Goal: Task Accomplishment & Management: Manage account settings

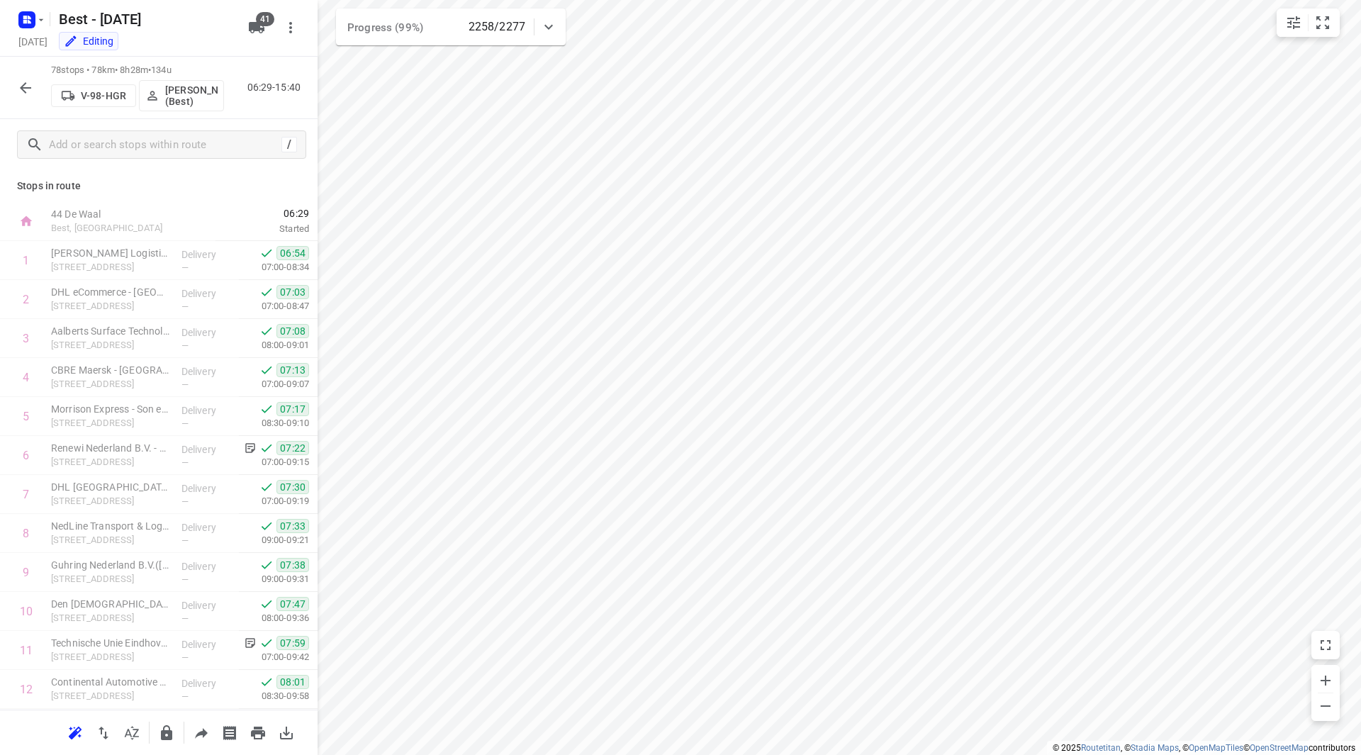
scroll to position [2221, 0]
click at [35, 85] on button "button" at bounding box center [25, 88] width 28 height 28
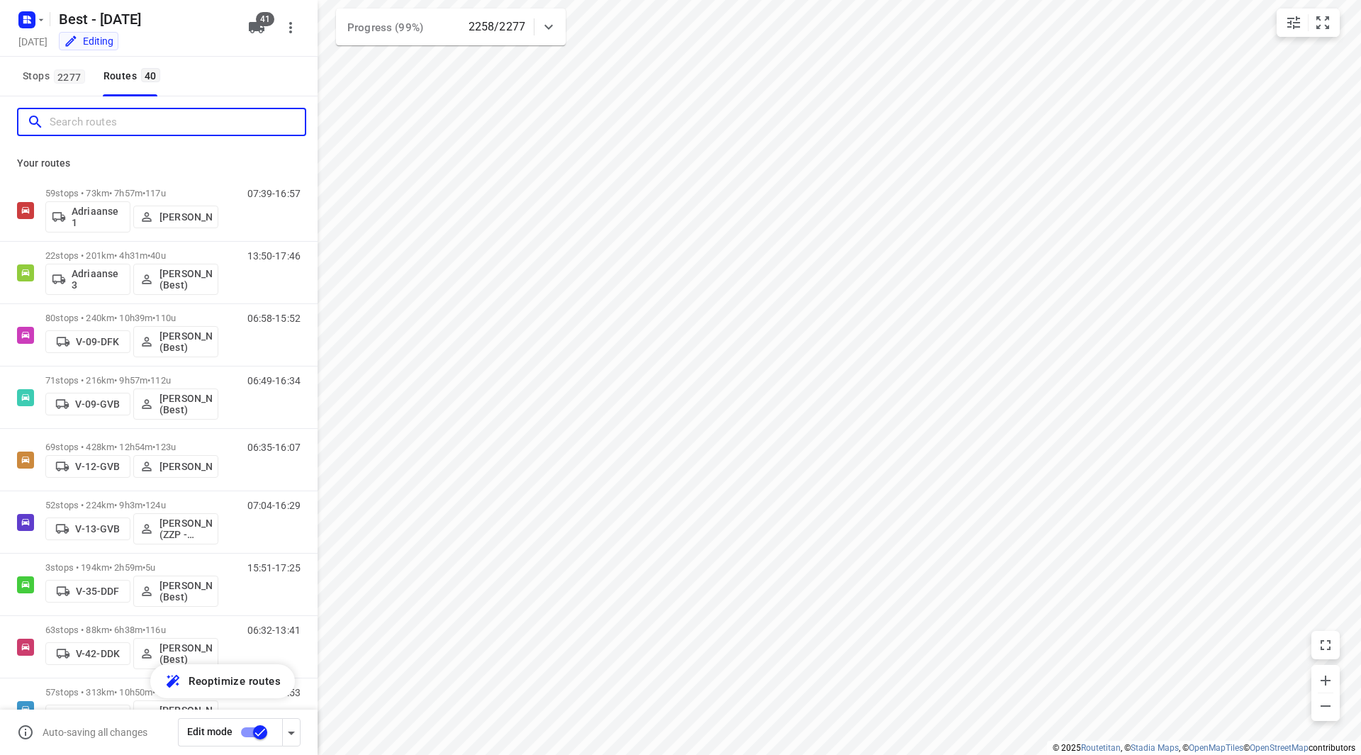
click at [78, 124] on input "Search routes" at bounding box center [177, 122] width 255 height 22
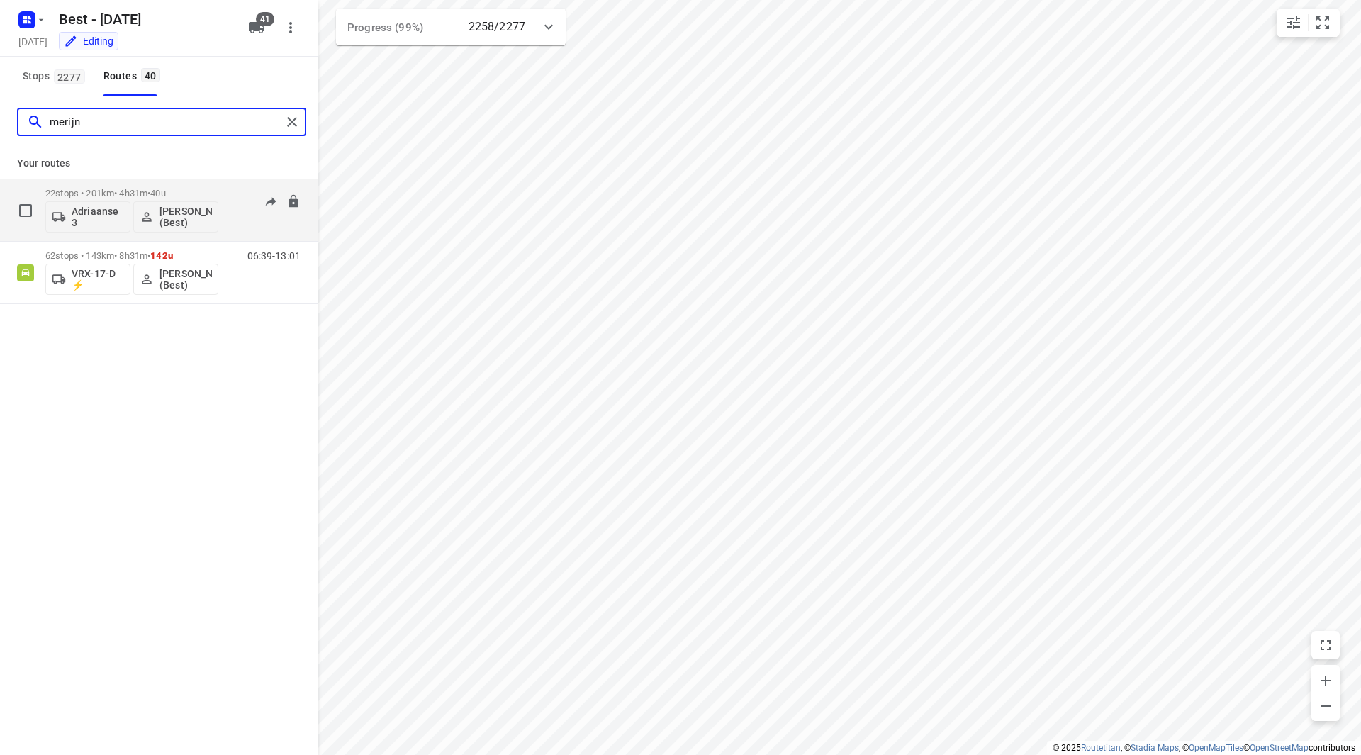
type input "merijn"
click at [196, 192] on p "22 stops • 201km • 4h31m • 40u" at bounding box center [131, 193] width 173 height 11
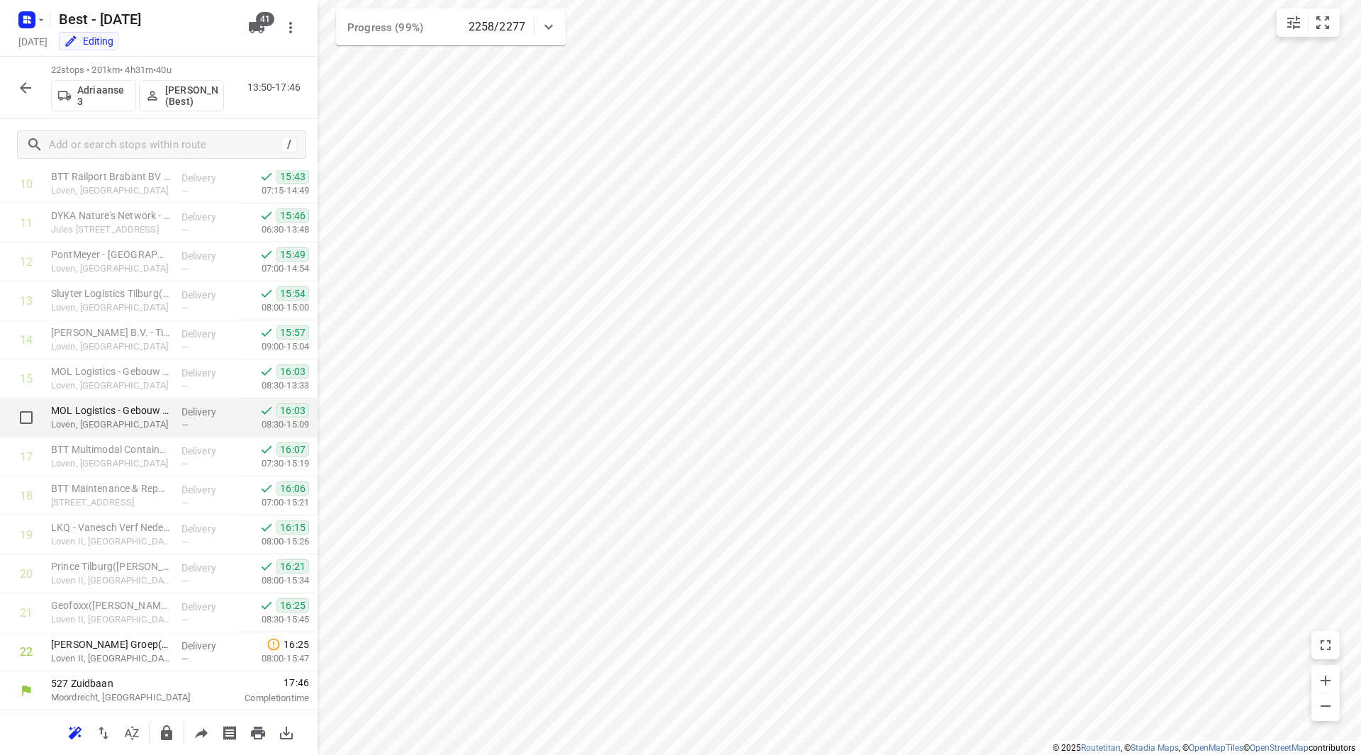
scroll to position [428, 0]
click at [27, 84] on icon "button" at bounding box center [25, 87] width 17 height 17
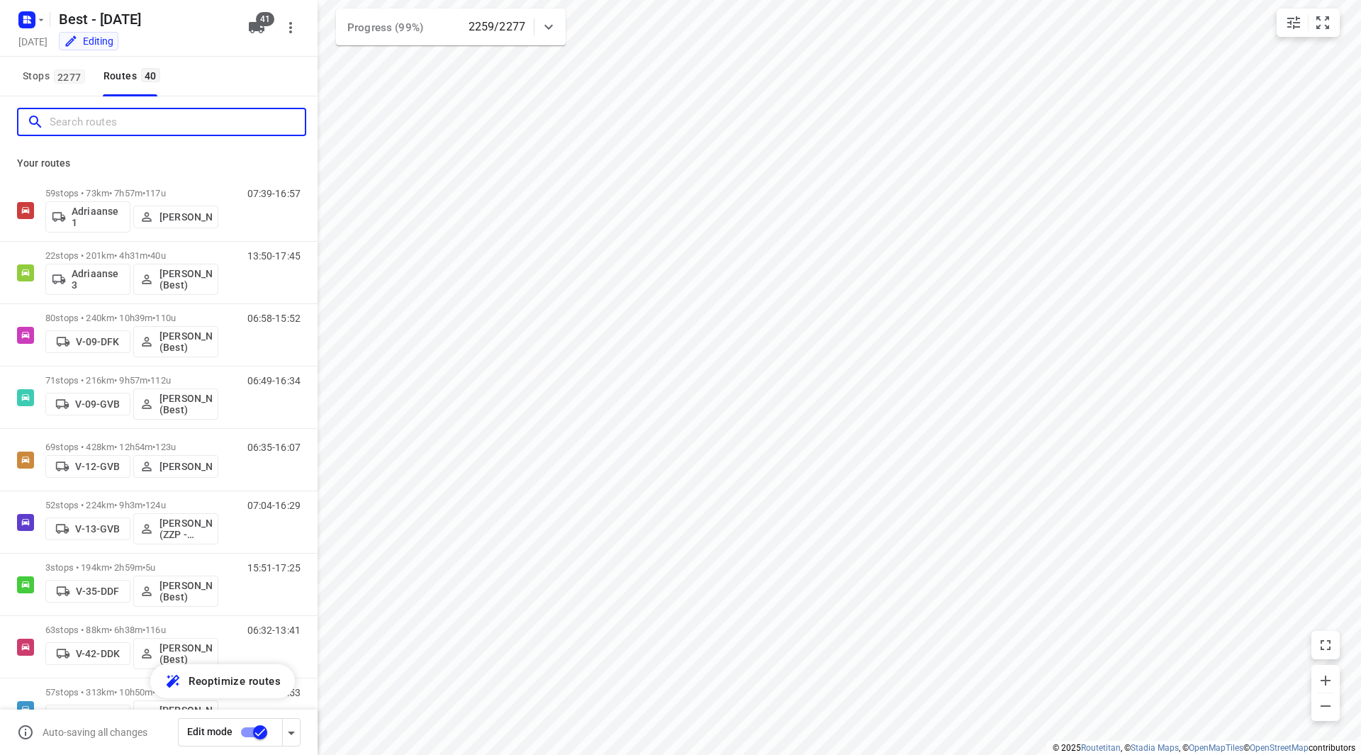
click at [71, 120] on input "Search routes" at bounding box center [177, 122] width 255 height 22
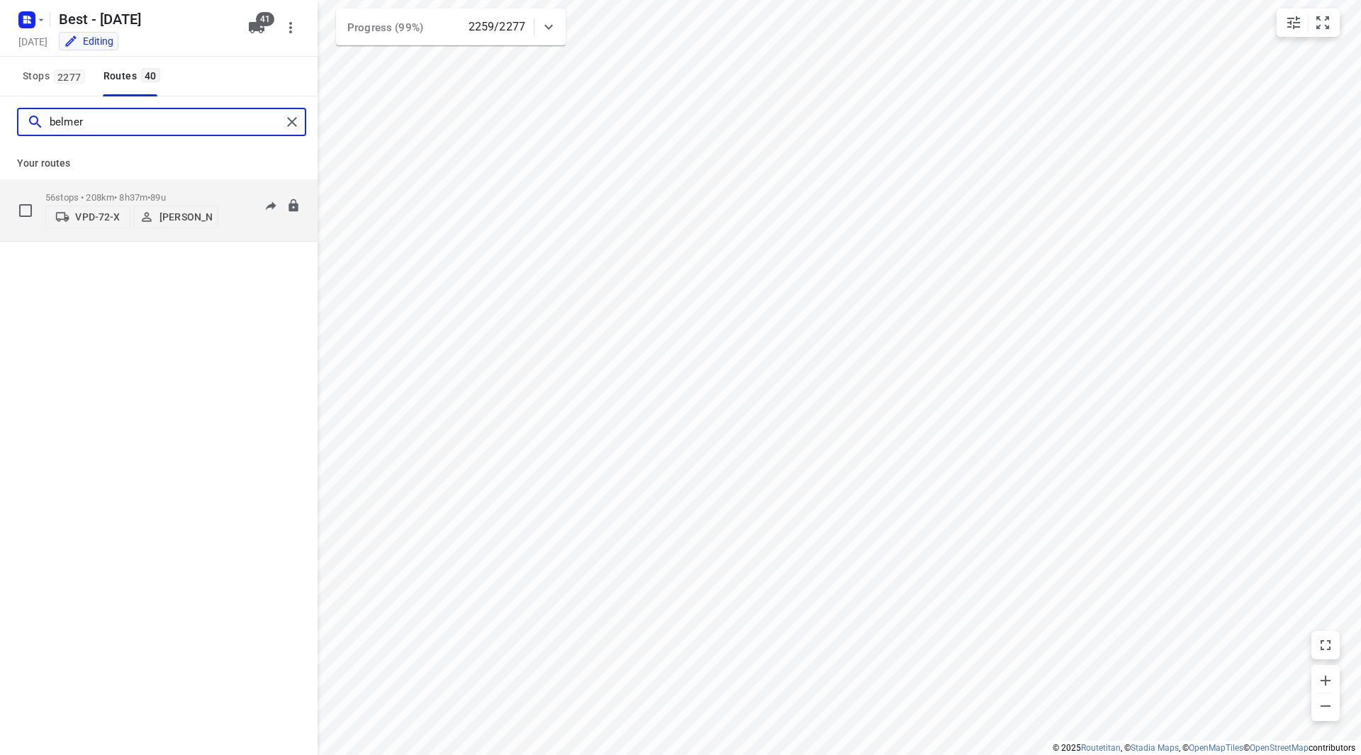
type input "belmer"
click at [194, 192] on p "56 stops • 208km • 8h37m • 89u" at bounding box center [131, 197] width 173 height 11
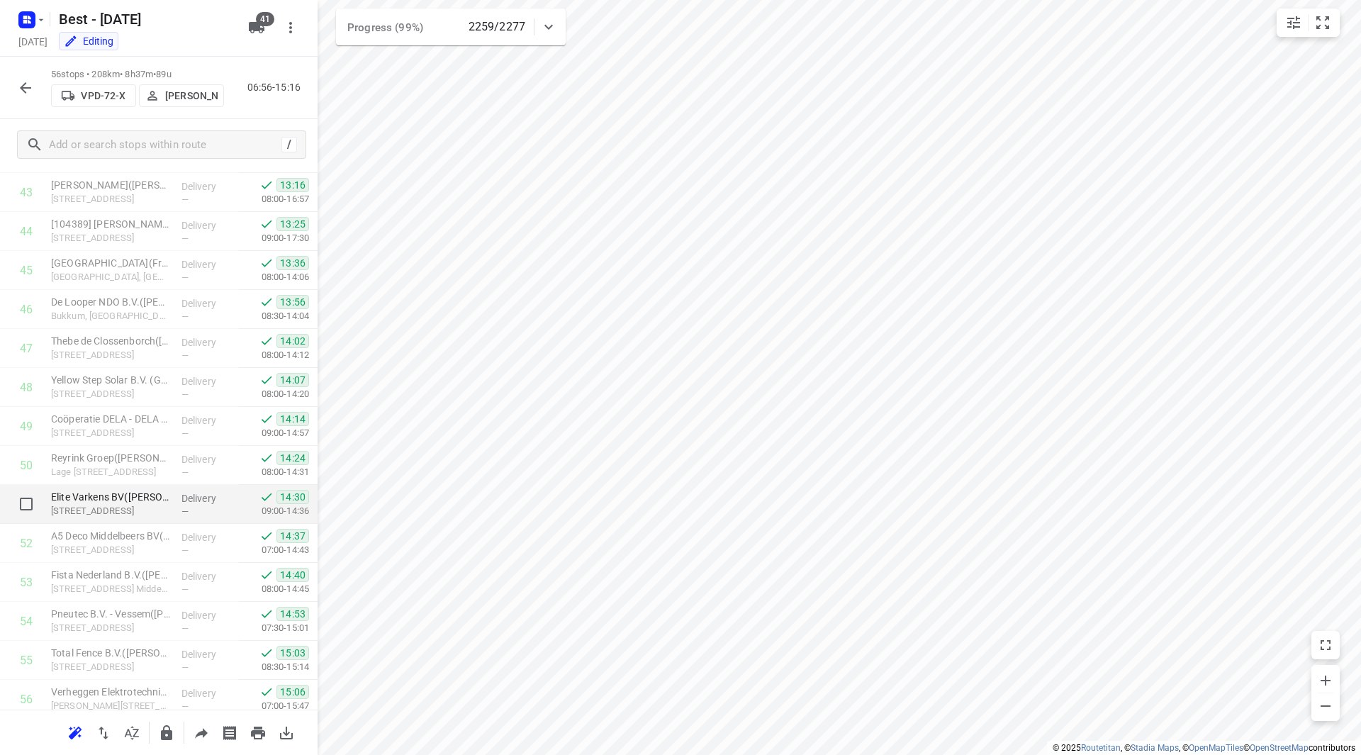
scroll to position [1612, 0]
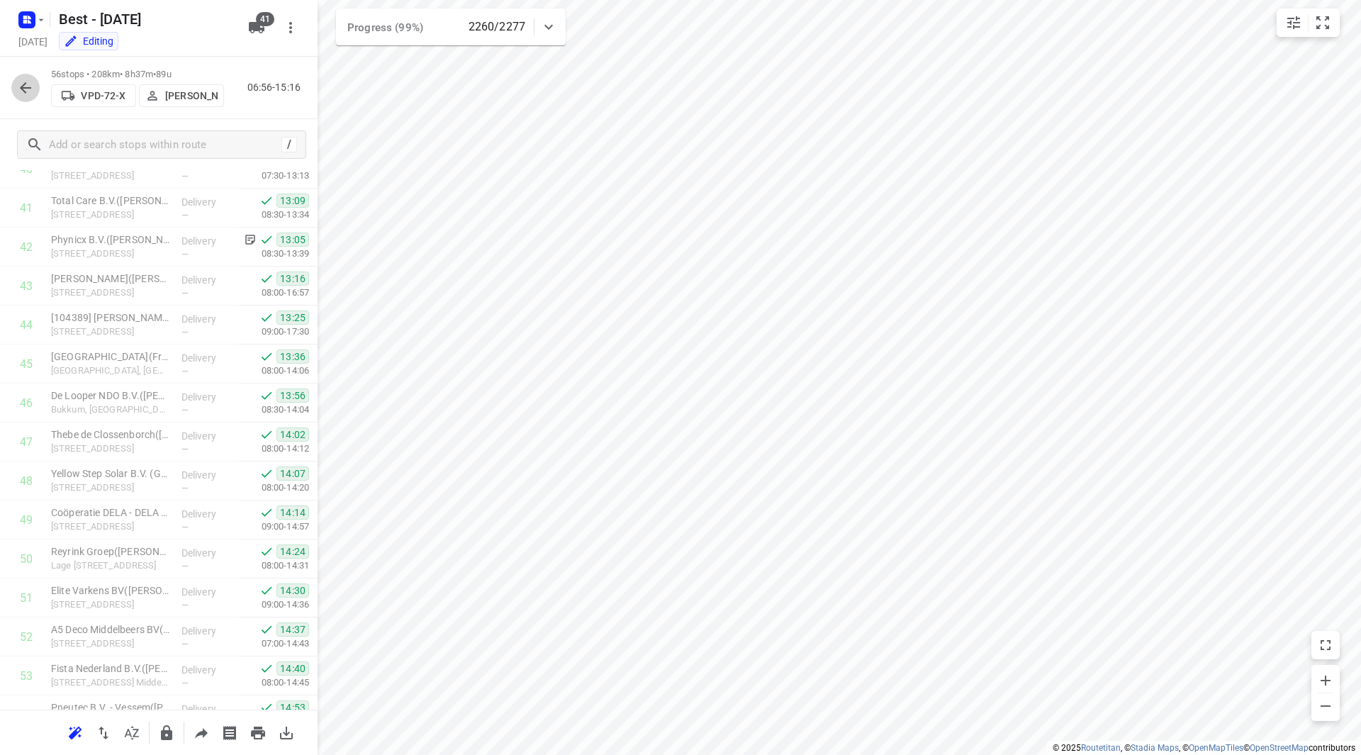
click at [35, 86] on button "button" at bounding box center [25, 88] width 28 height 28
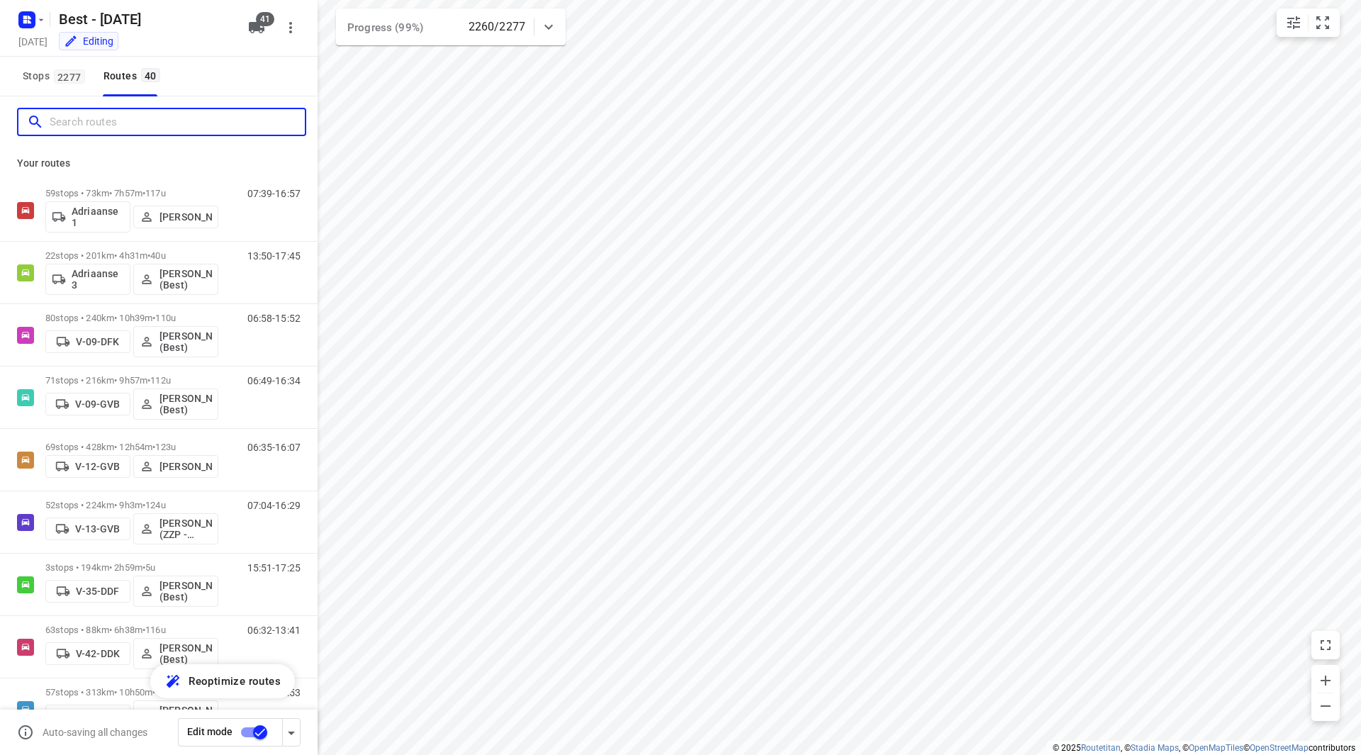
click at [100, 130] on input "Search routes" at bounding box center [177, 122] width 255 height 22
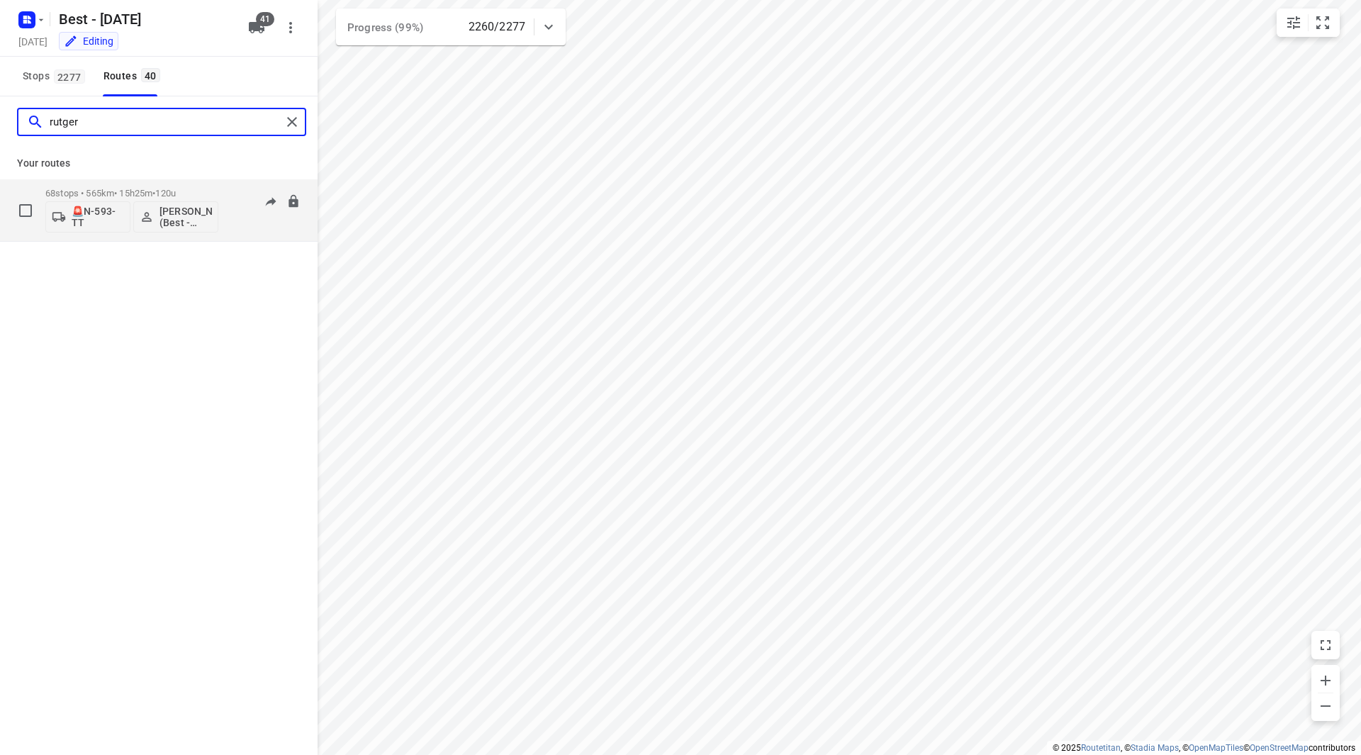
type input "rutger"
click at [214, 186] on div "68 stops • 565km • 15h25m • 120u 🚨N-593-TT Rutger de Bruin (Best - ZZP)" at bounding box center [131, 210] width 173 height 59
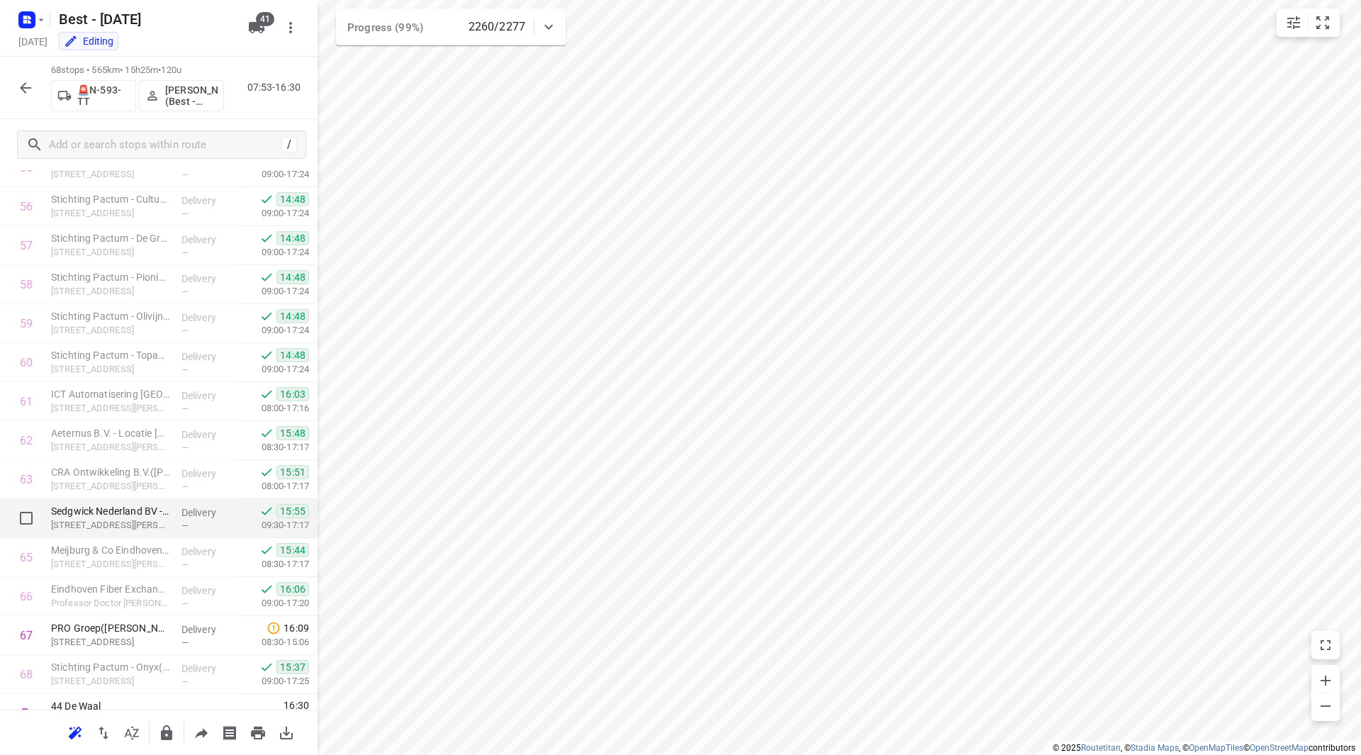
scroll to position [2221, 0]
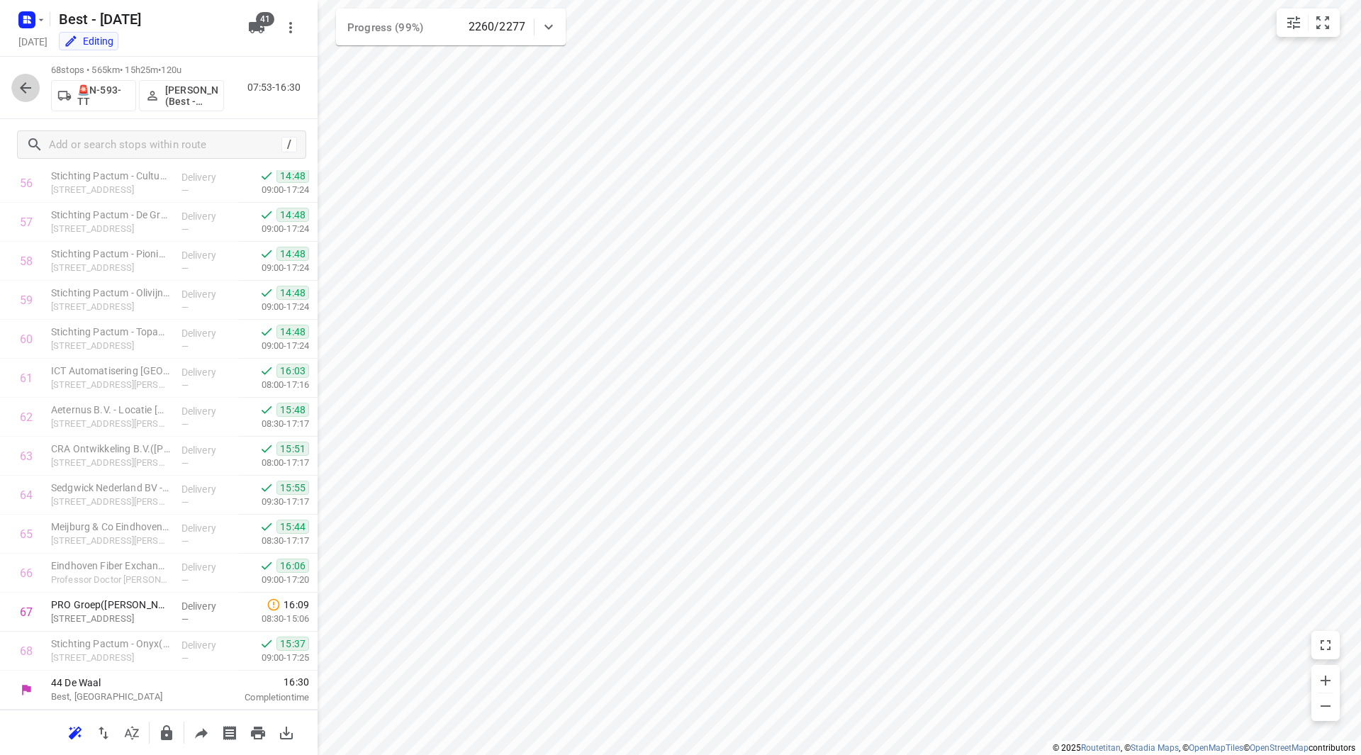
click at [26, 86] on icon "button" at bounding box center [25, 87] width 17 height 17
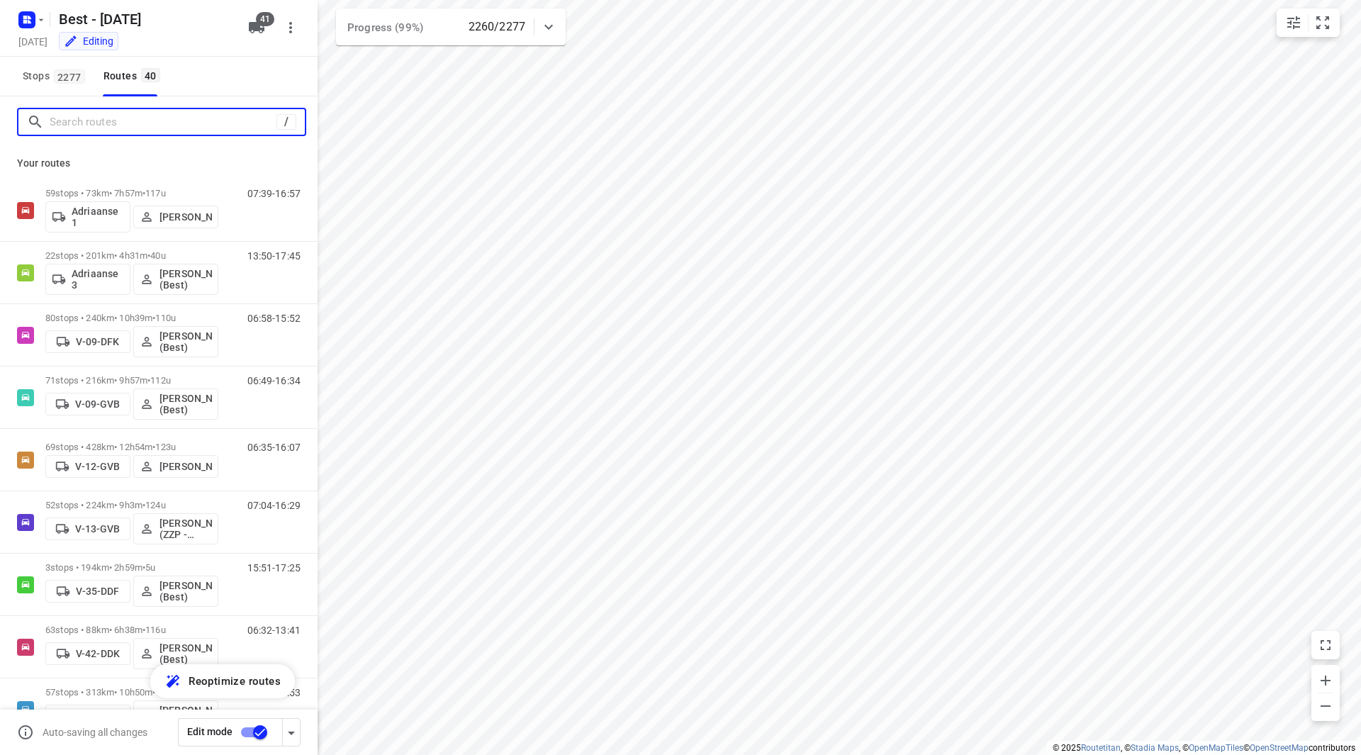
click at [124, 118] on input "Search routes" at bounding box center [163, 122] width 227 height 22
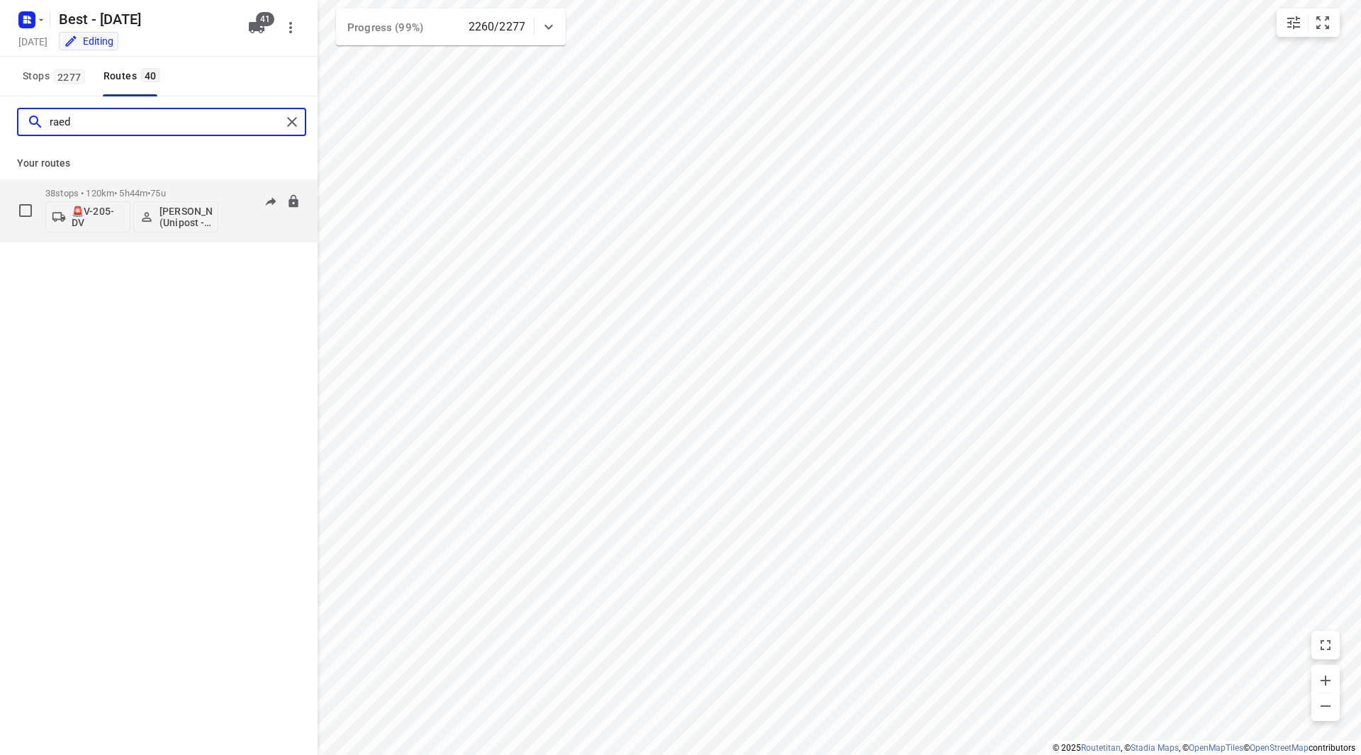
type input "raed"
click at [192, 189] on p "38 stops • 120km • 5h44m • 75u" at bounding box center [131, 193] width 173 height 11
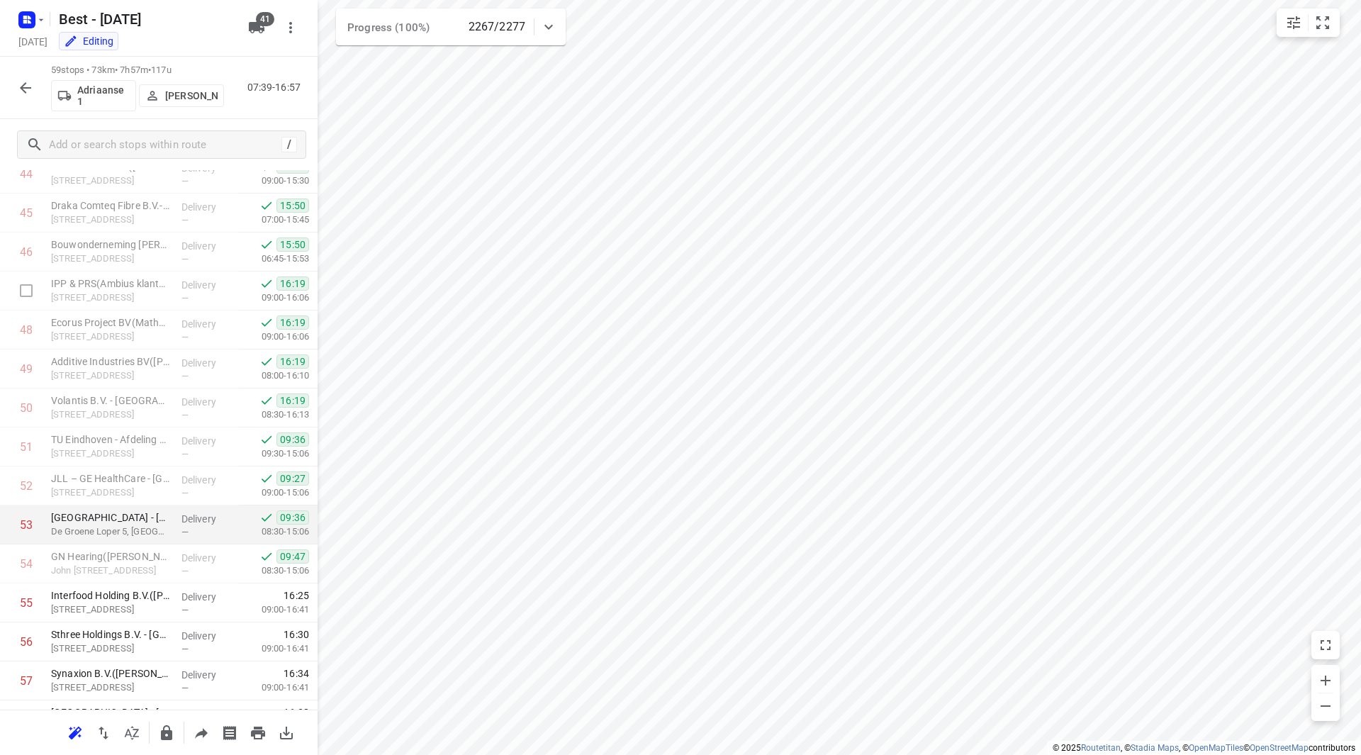
scroll to position [1871, 0]
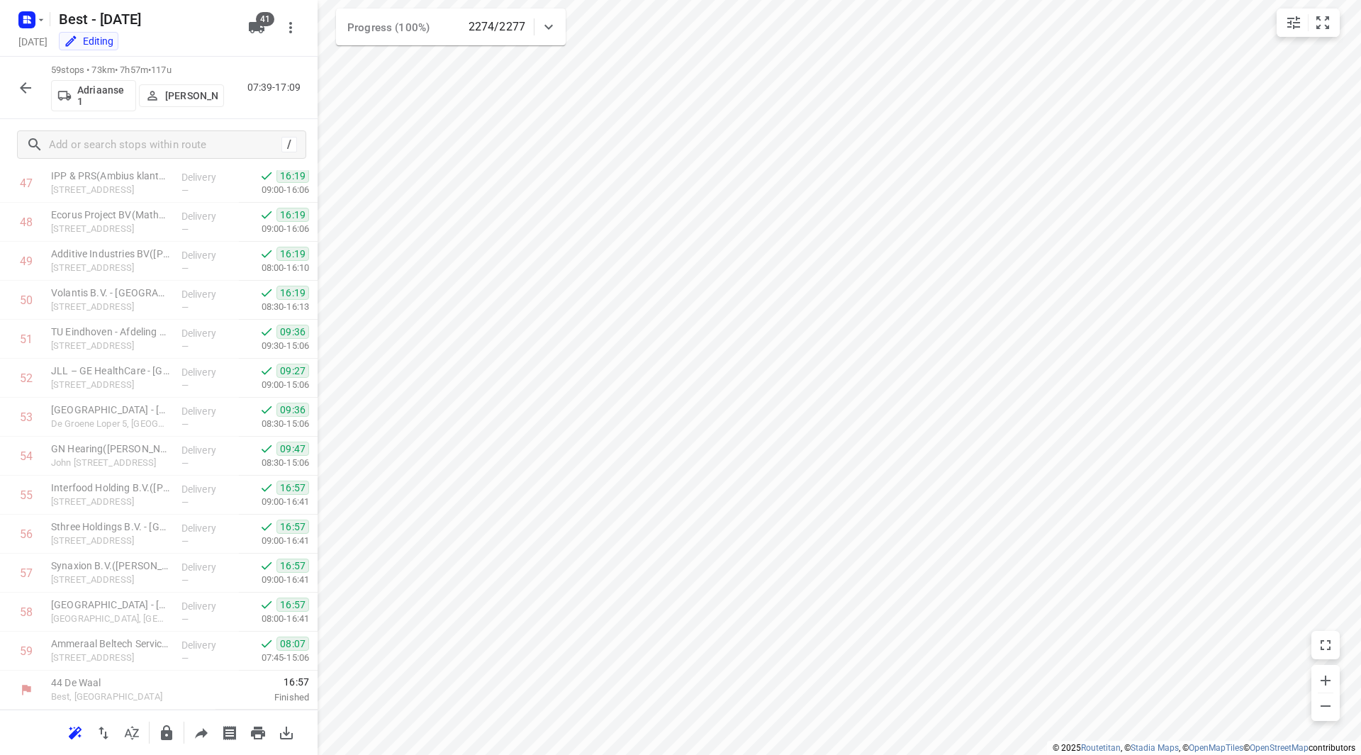
click at [21, 85] on icon "button" at bounding box center [25, 87] width 17 height 17
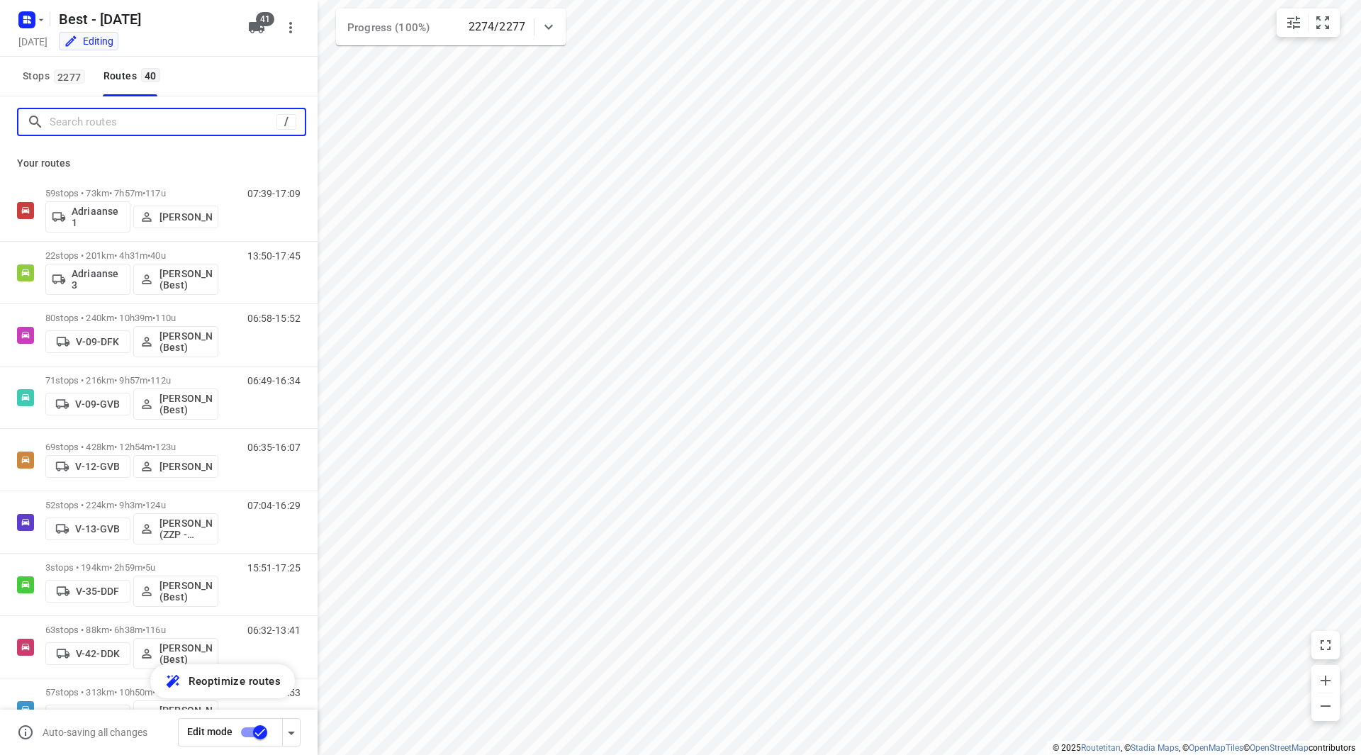
drag, startPoint x: 70, startPoint y: 114, endPoint x: 77, endPoint y: 120, distance: 8.5
click at [74, 121] on input "Search routes" at bounding box center [163, 122] width 227 height 22
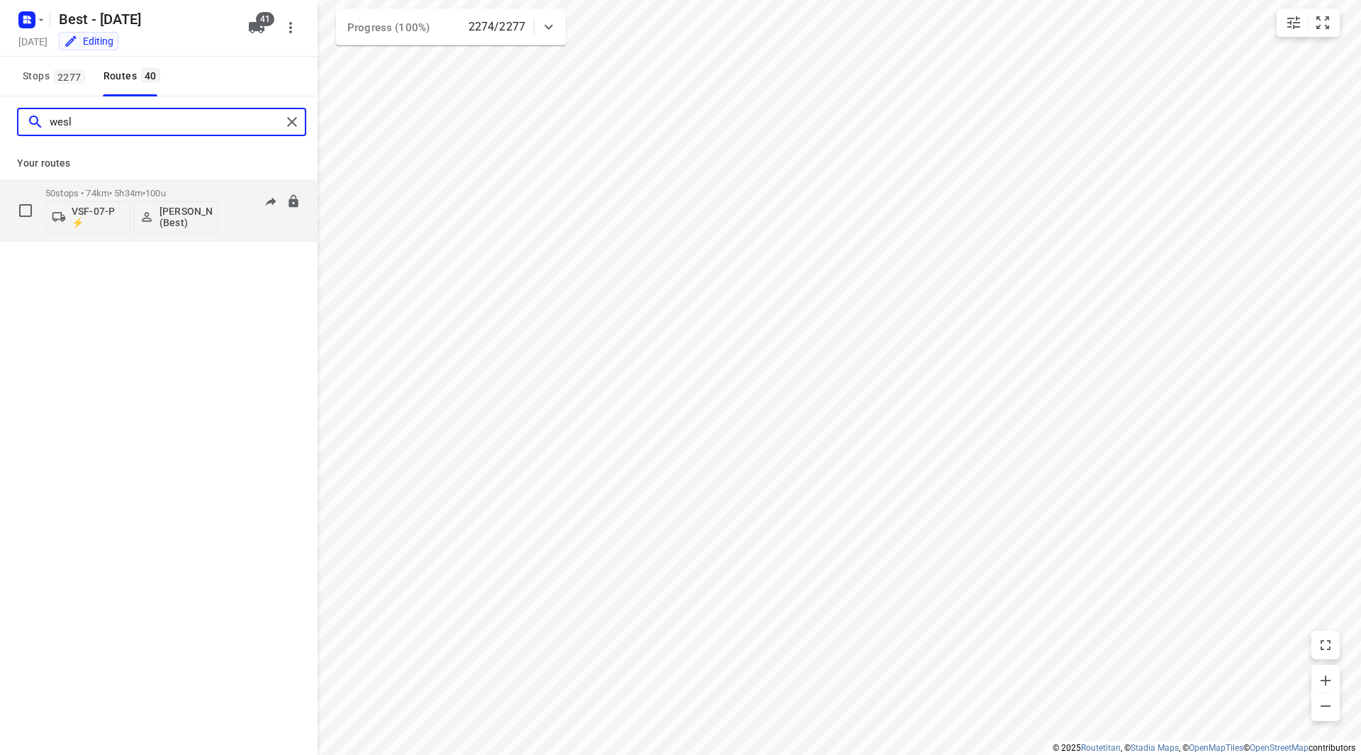
type input "wesl"
click at [194, 191] on p "50 stops • 74km • 5h34m • 100u" at bounding box center [131, 193] width 173 height 11
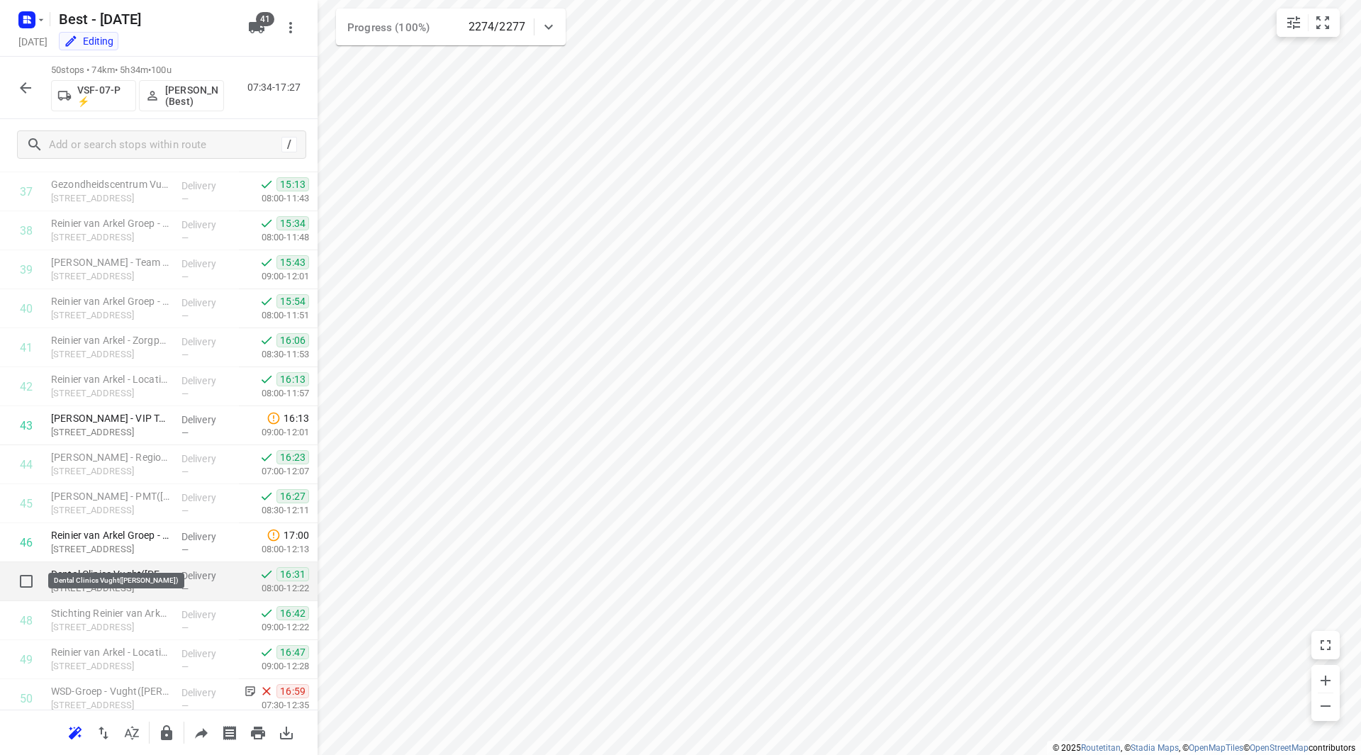
scroll to position [1520, 0]
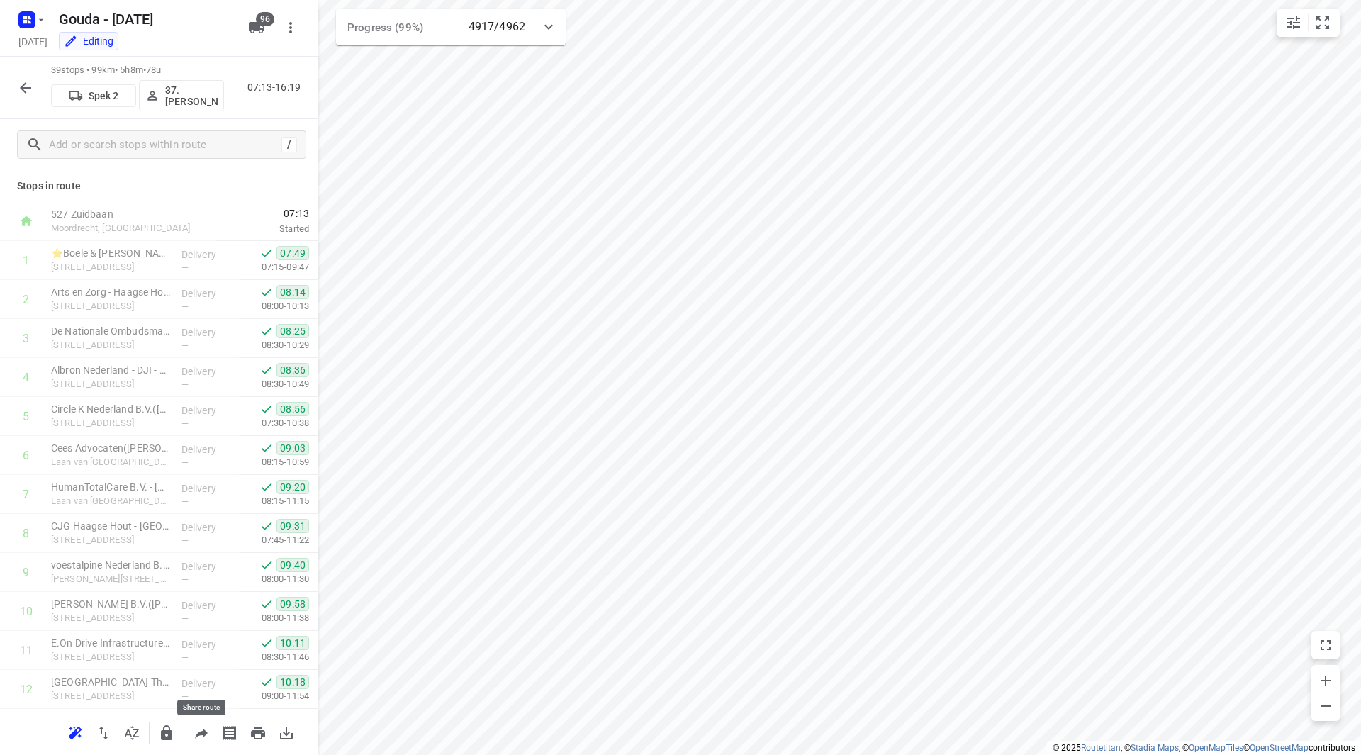
click at [199, 734] on icon "button" at bounding box center [201, 733] width 13 height 11
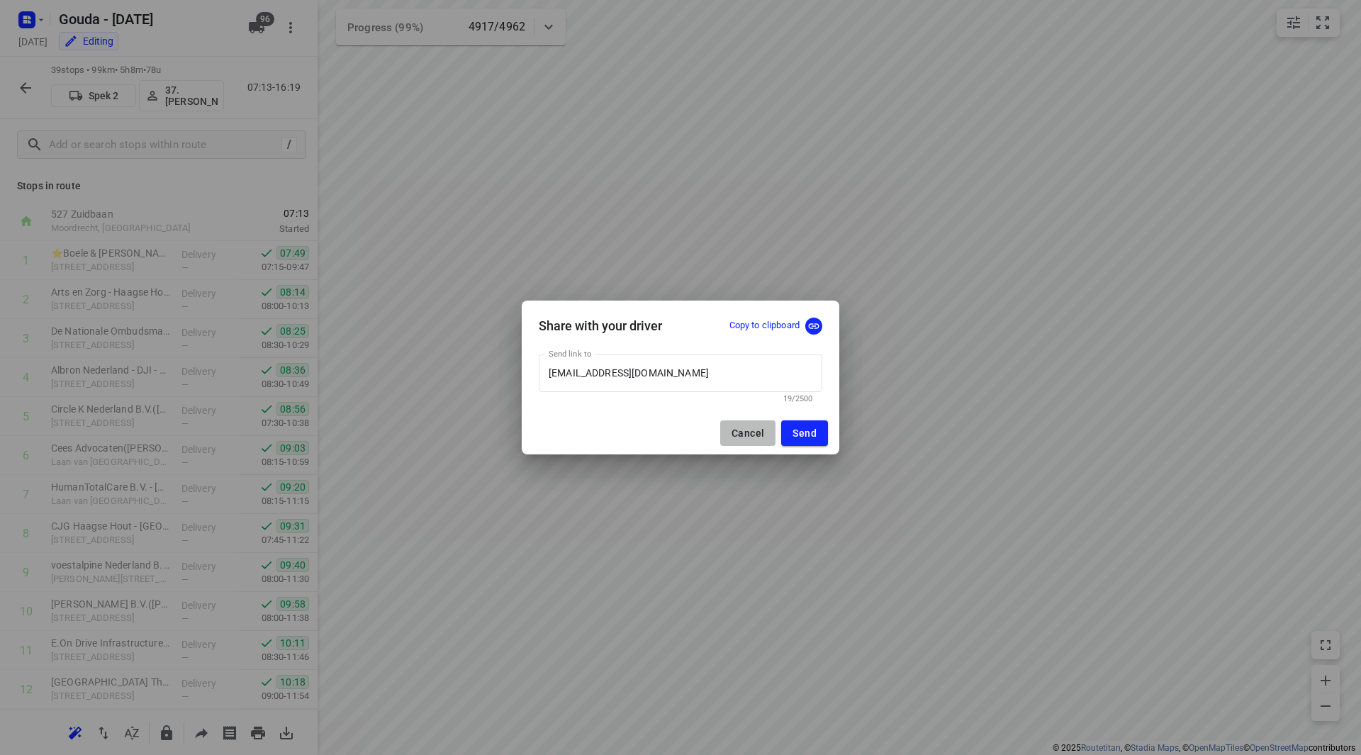
click at [734, 437] on span "Cancel" at bounding box center [748, 432] width 33 height 11
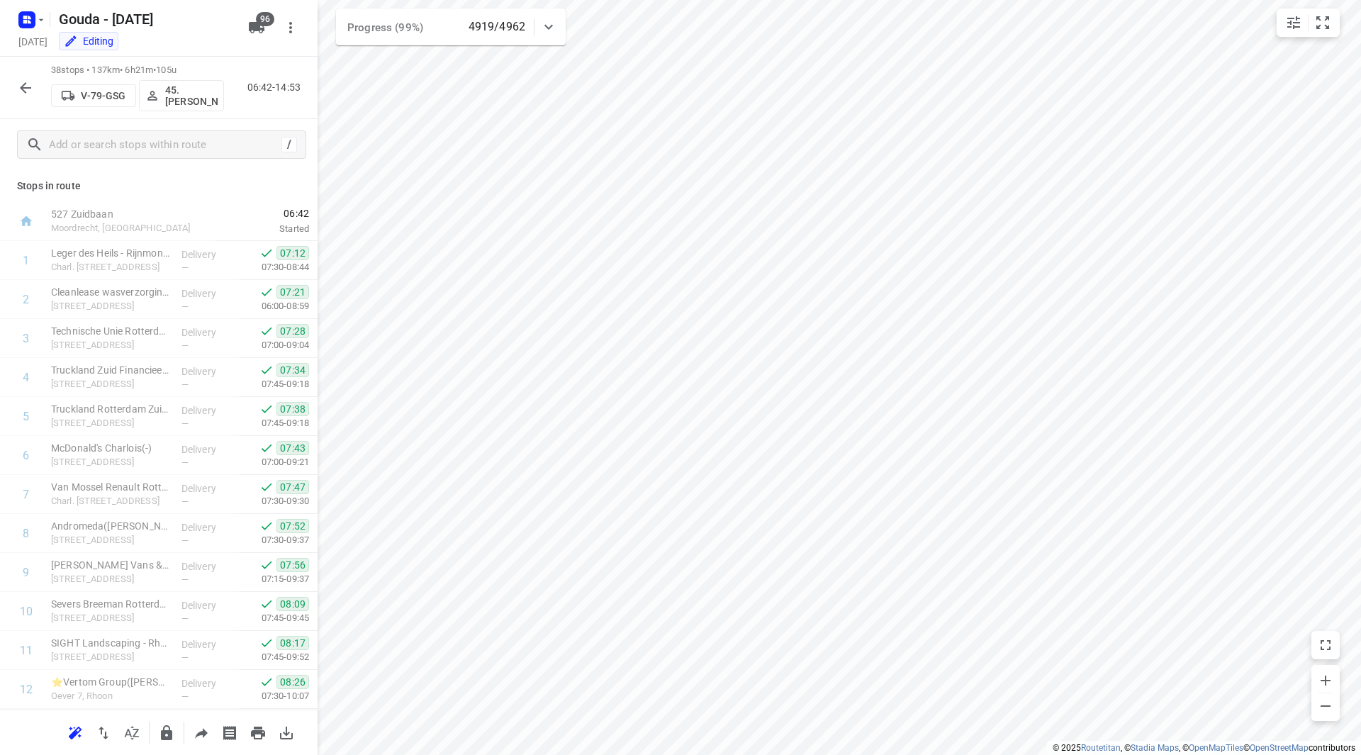
click at [12, 82] on div at bounding box center [25, 88] width 28 height 28
click at [22, 84] on icon "button" at bounding box center [25, 87] width 17 height 17
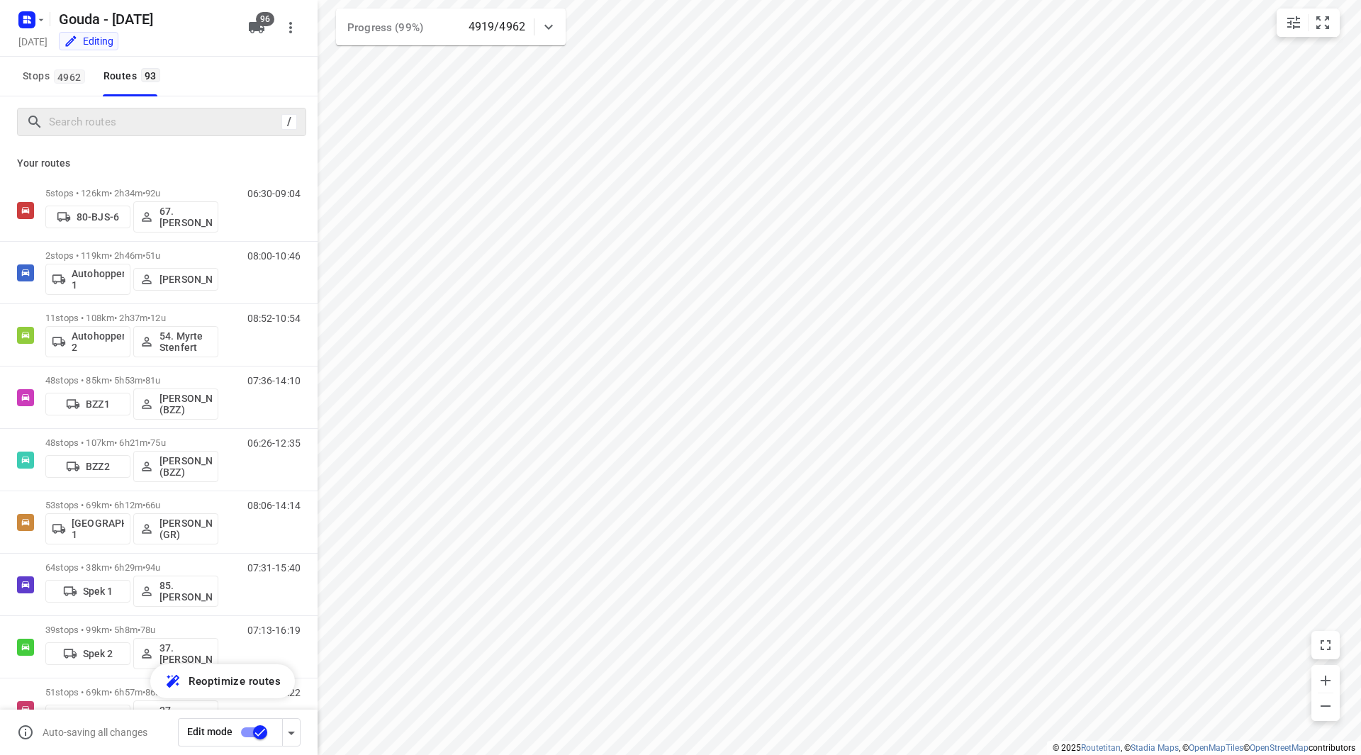
click at [83, 134] on div "/" at bounding box center [161, 122] width 289 height 28
click at [83, 122] on input "Search routes" at bounding box center [177, 122] width 255 height 22
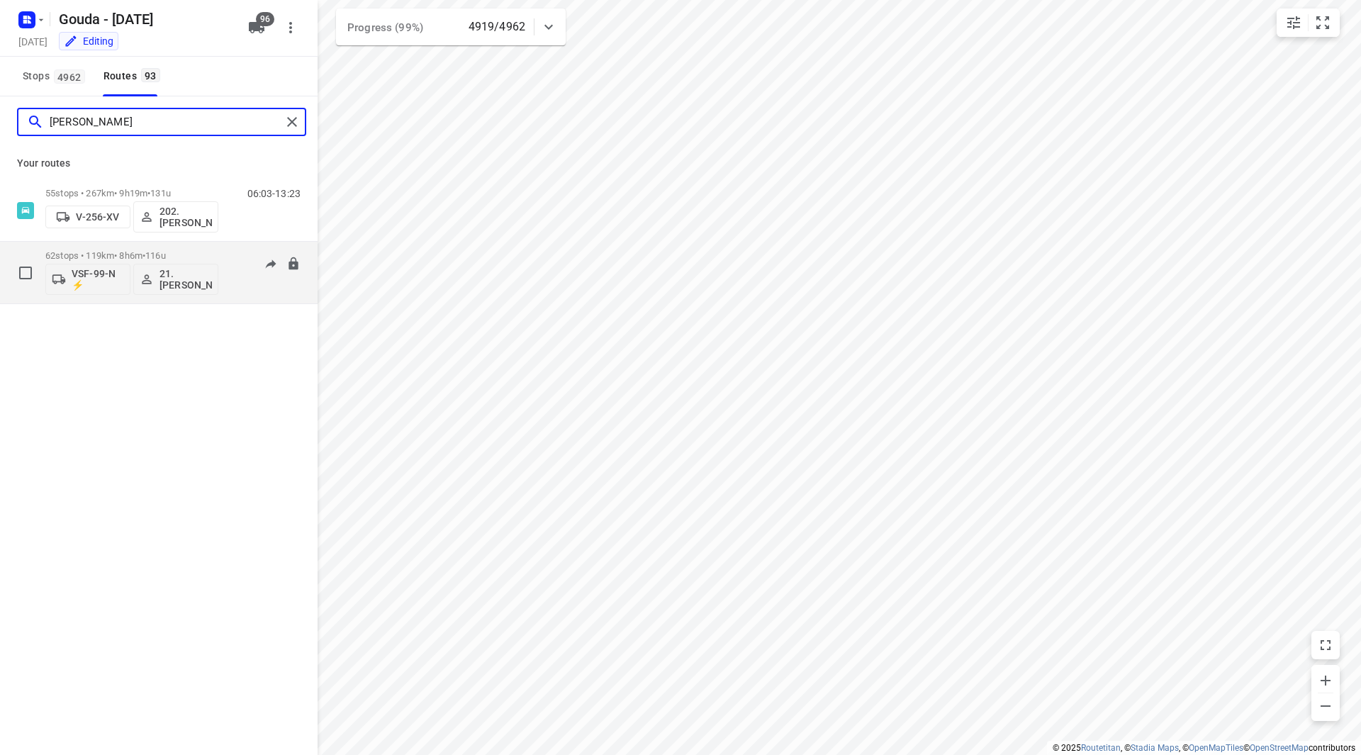
type input "frank"
click at [194, 255] on p "62 stops • 119km • 8h6m • 116u" at bounding box center [131, 255] width 173 height 11
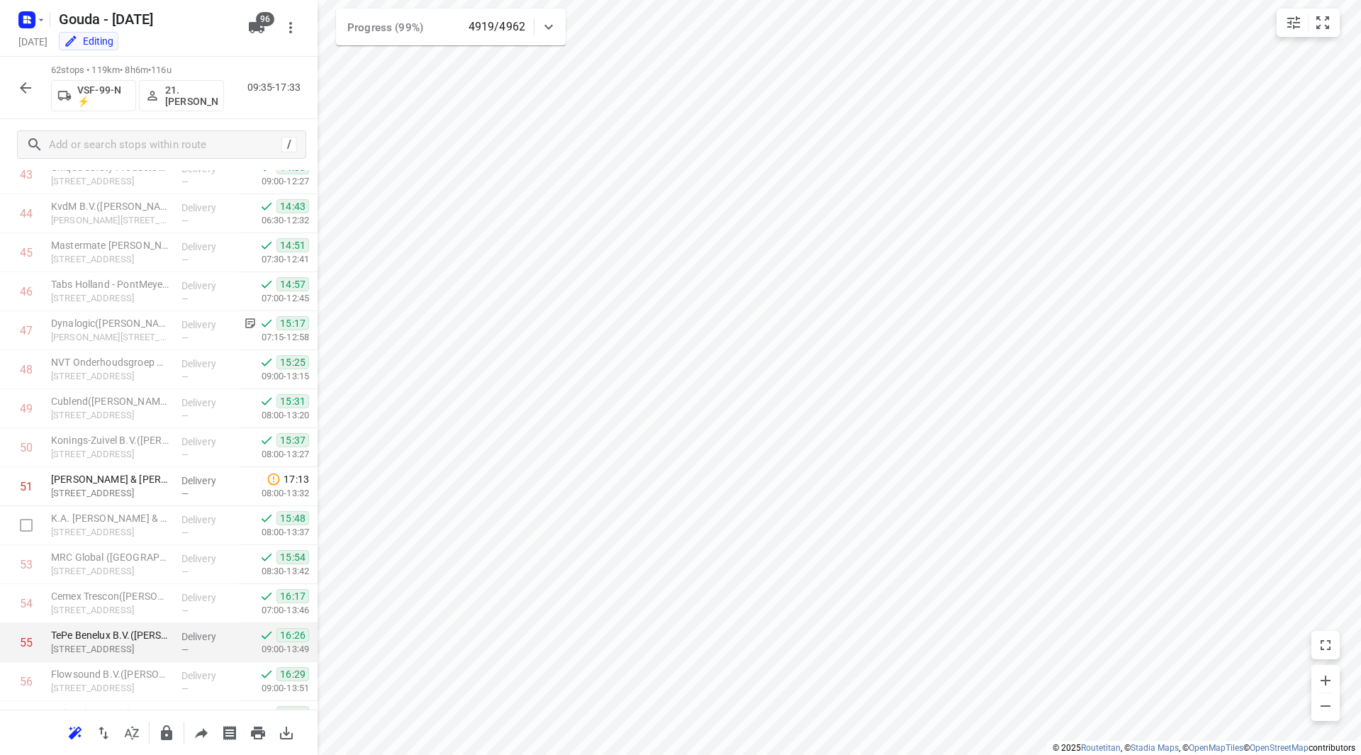
scroll to position [1775, 0]
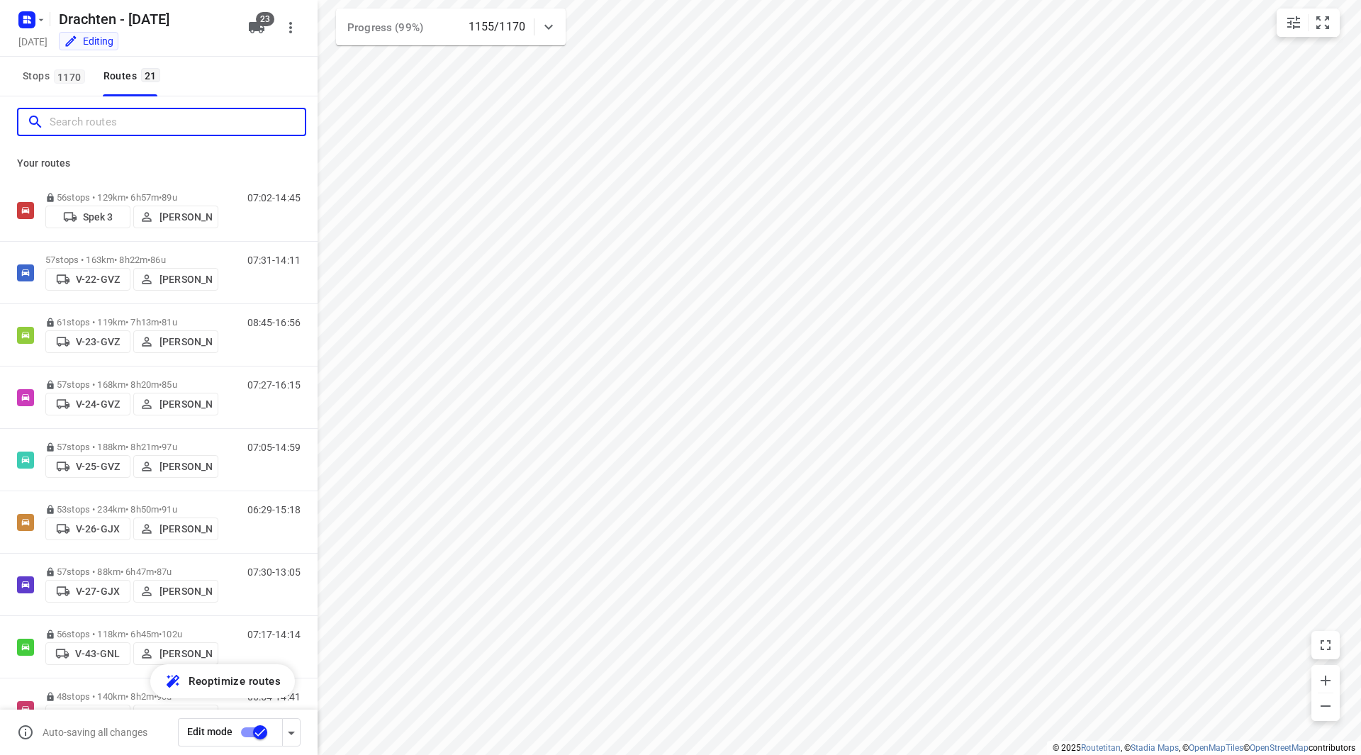
click at [113, 121] on input "Search routes" at bounding box center [177, 122] width 255 height 22
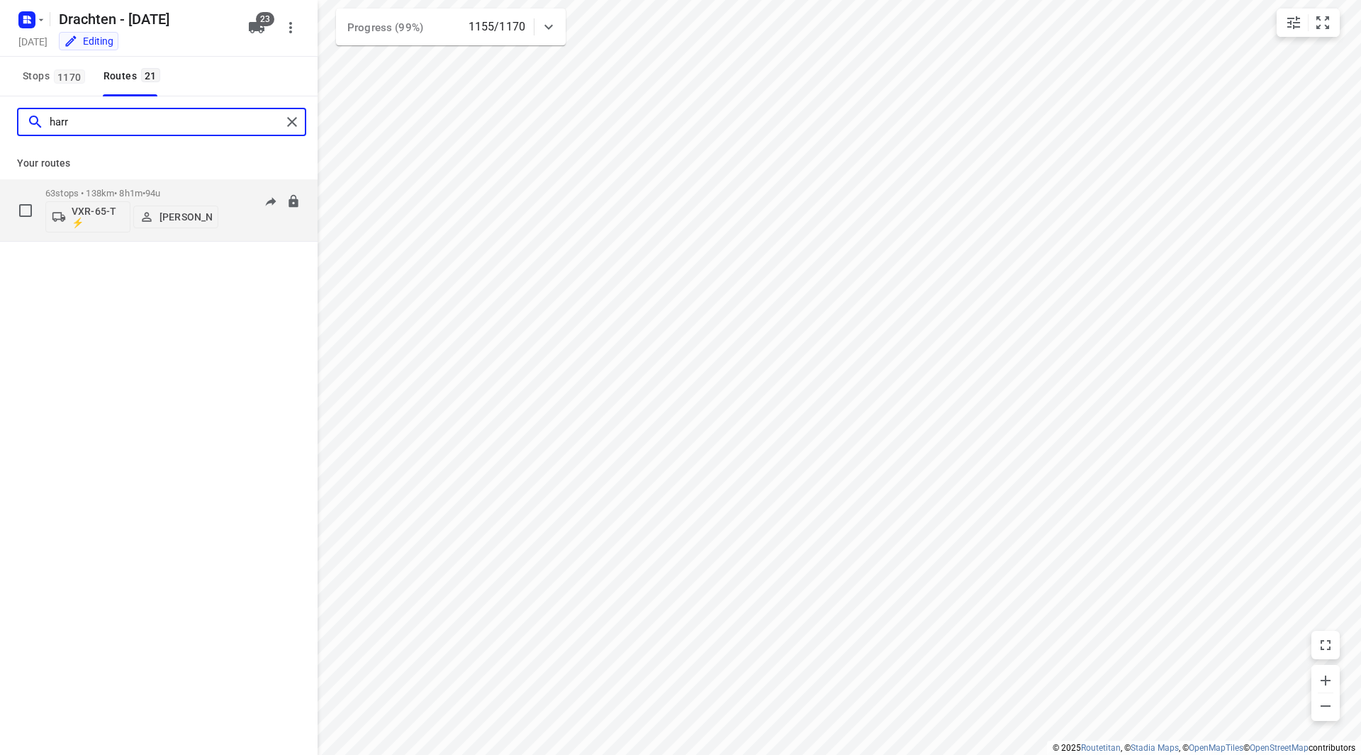
type input "harr"
click at [196, 190] on p "63 stops • 138km • 8h1m • 94u" at bounding box center [131, 193] width 173 height 11
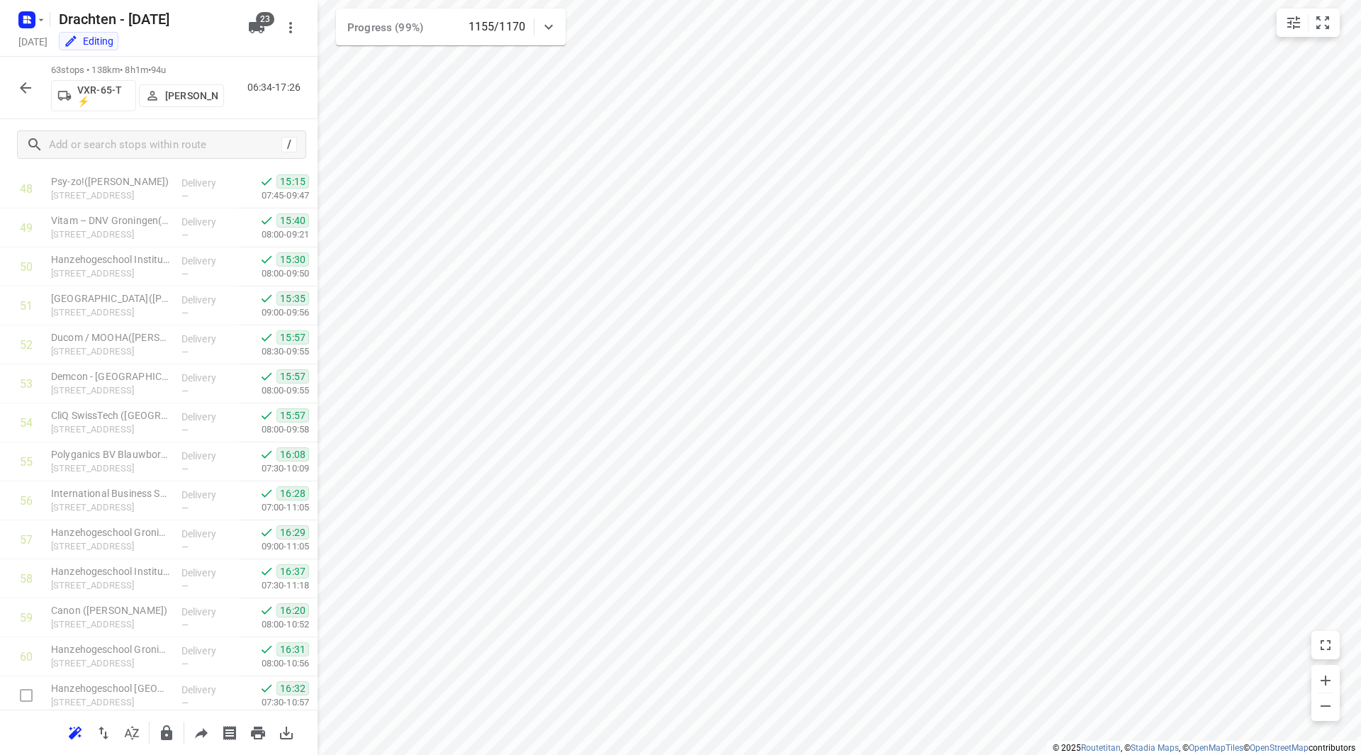
scroll to position [2027, 0]
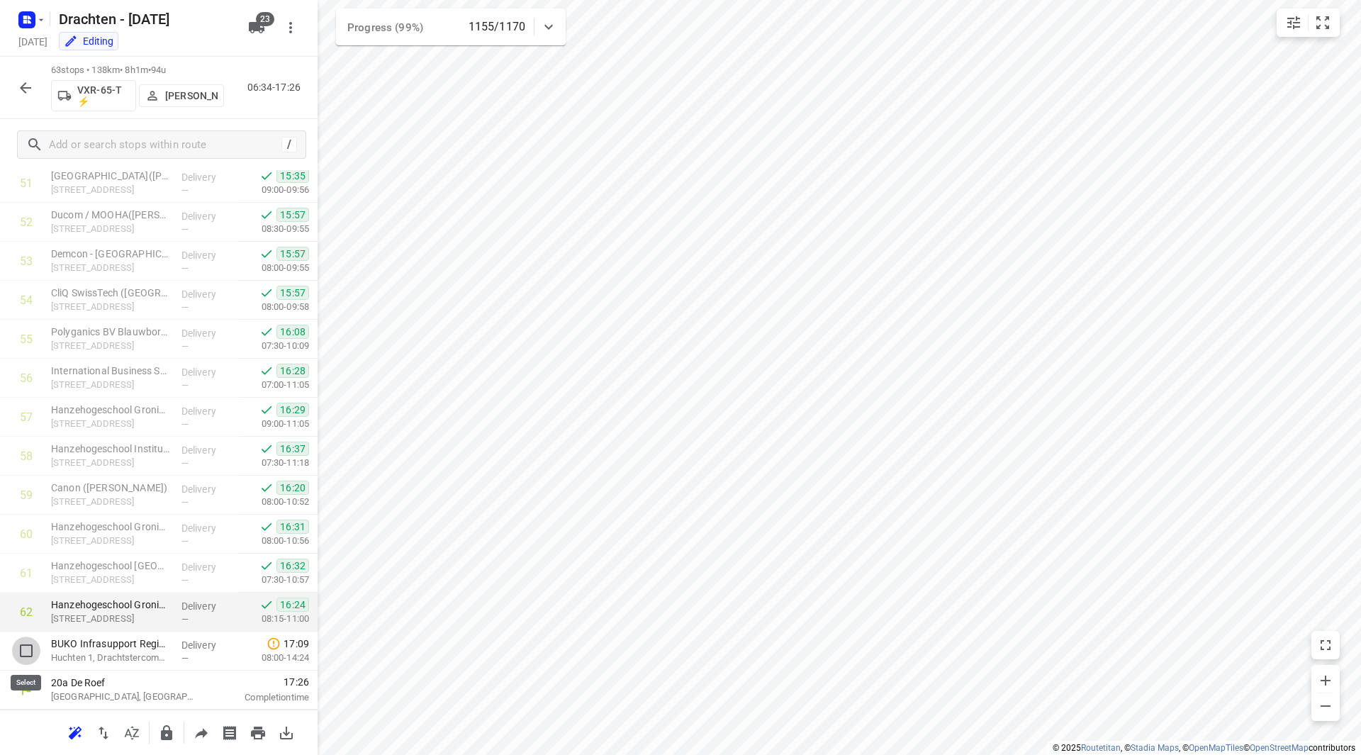
drag, startPoint x: 33, startPoint y: 652, endPoint x: 81, endPoint y: 652, distance: 48.2
click at [33, 652] on input "checkbox" at bounding box center [26, 651] width 28 height 28
checkbox input "true"
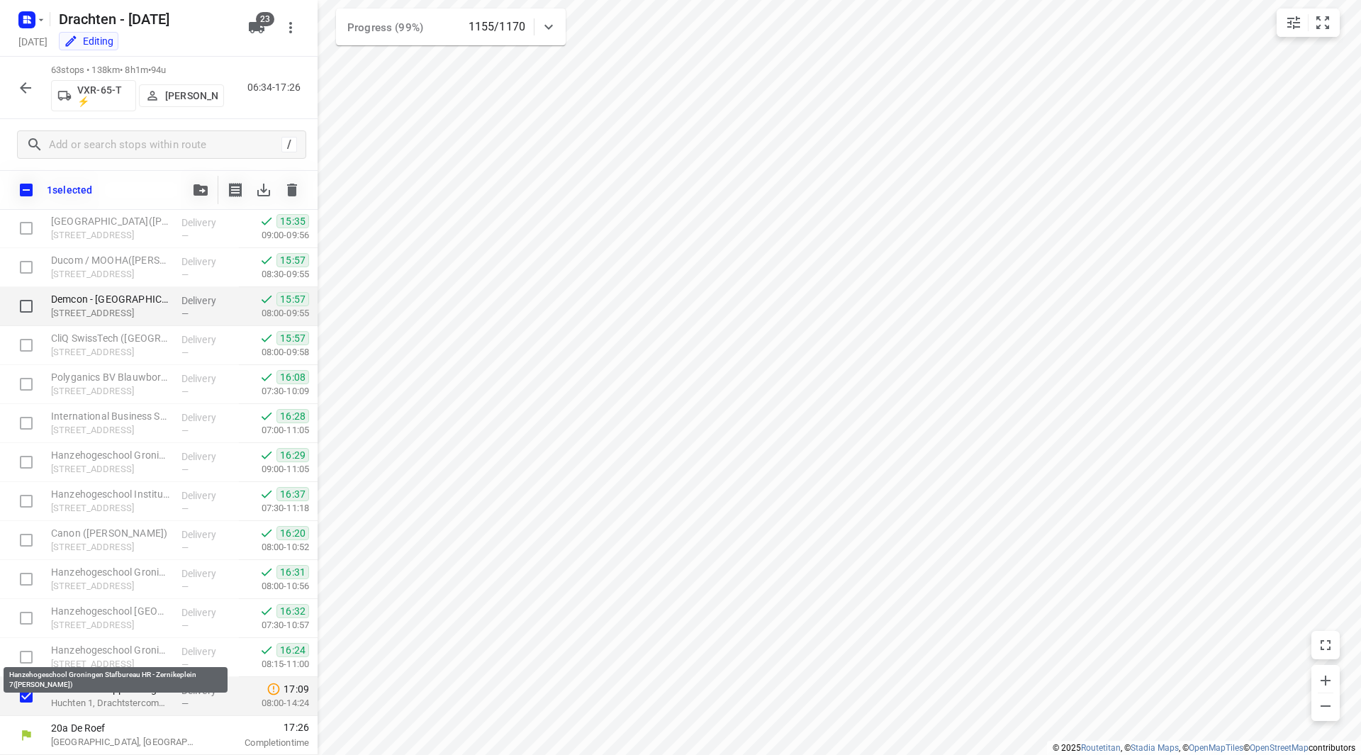
scroll to position [2021, 0]
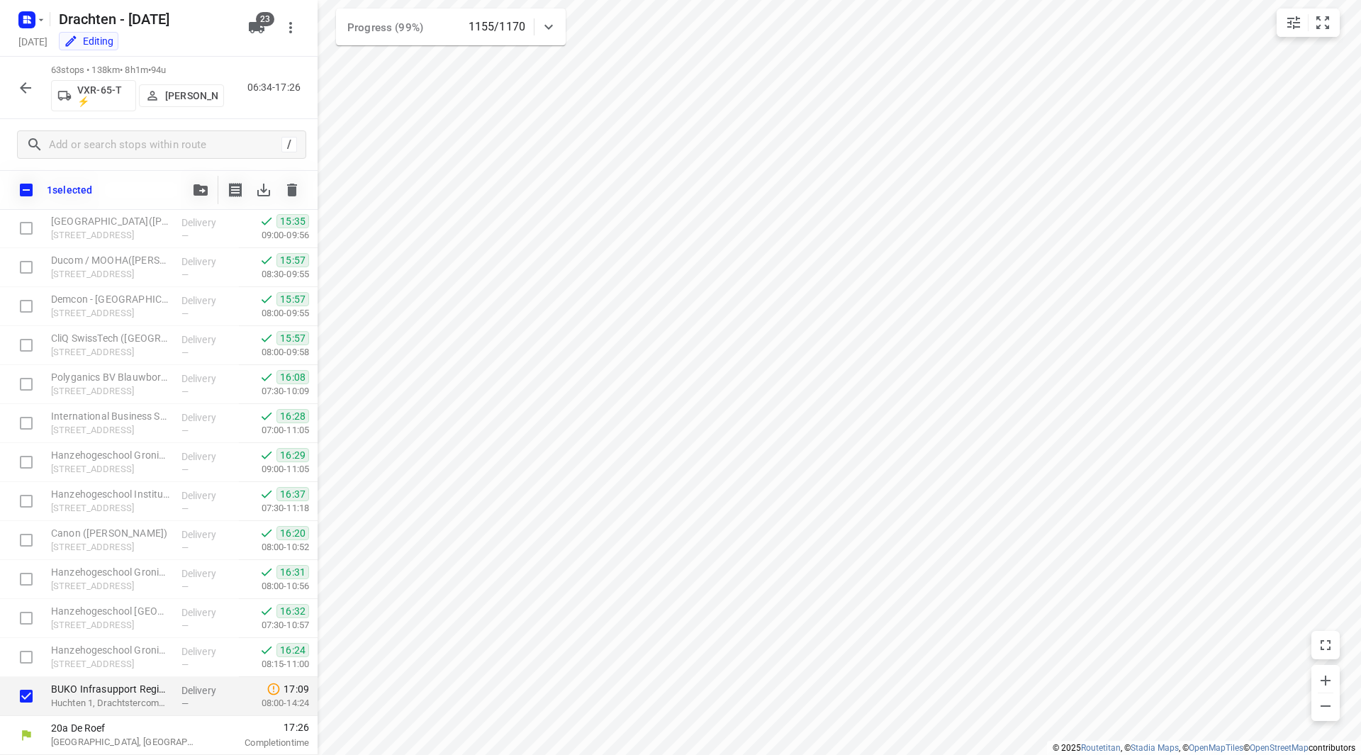
click at [213, 180] on div at bounding box center [200, 190] width 28 height 28
click at [200, 184] on button "button" at bounding box center [200, 190] width 28 height 28
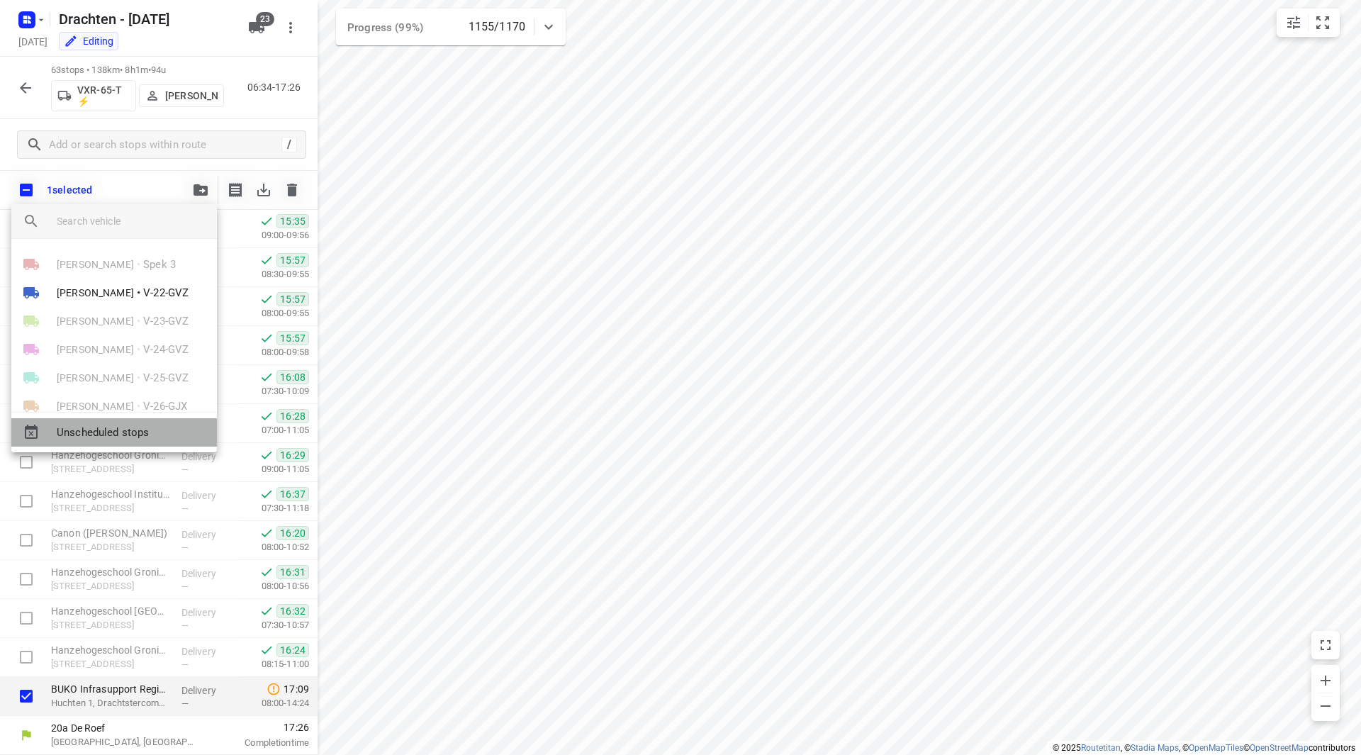
click at [139, 432] on span "Unscheduled stops" at bounding box center [131, 433] width 149 height 16
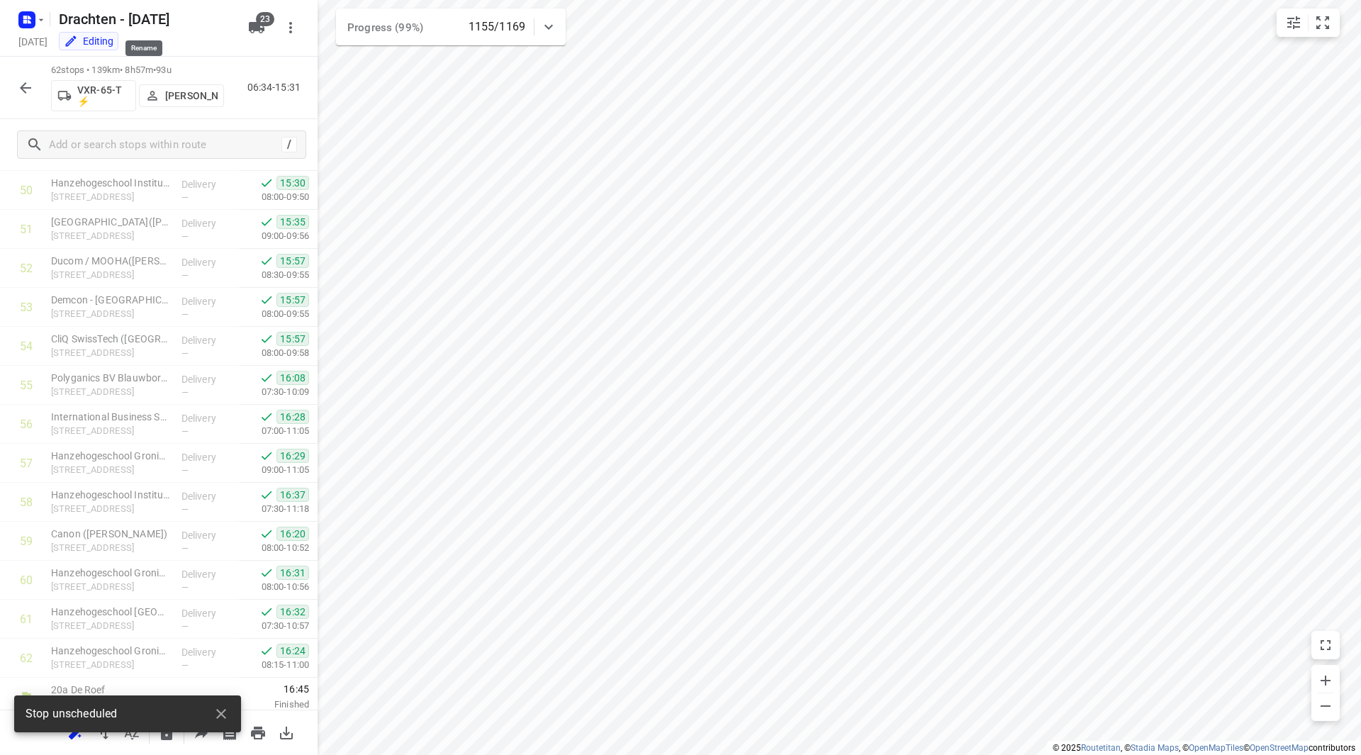
click at [47, 20] on div "Drachten - Monday" at bounding box center [126, 18] width 227 height 26
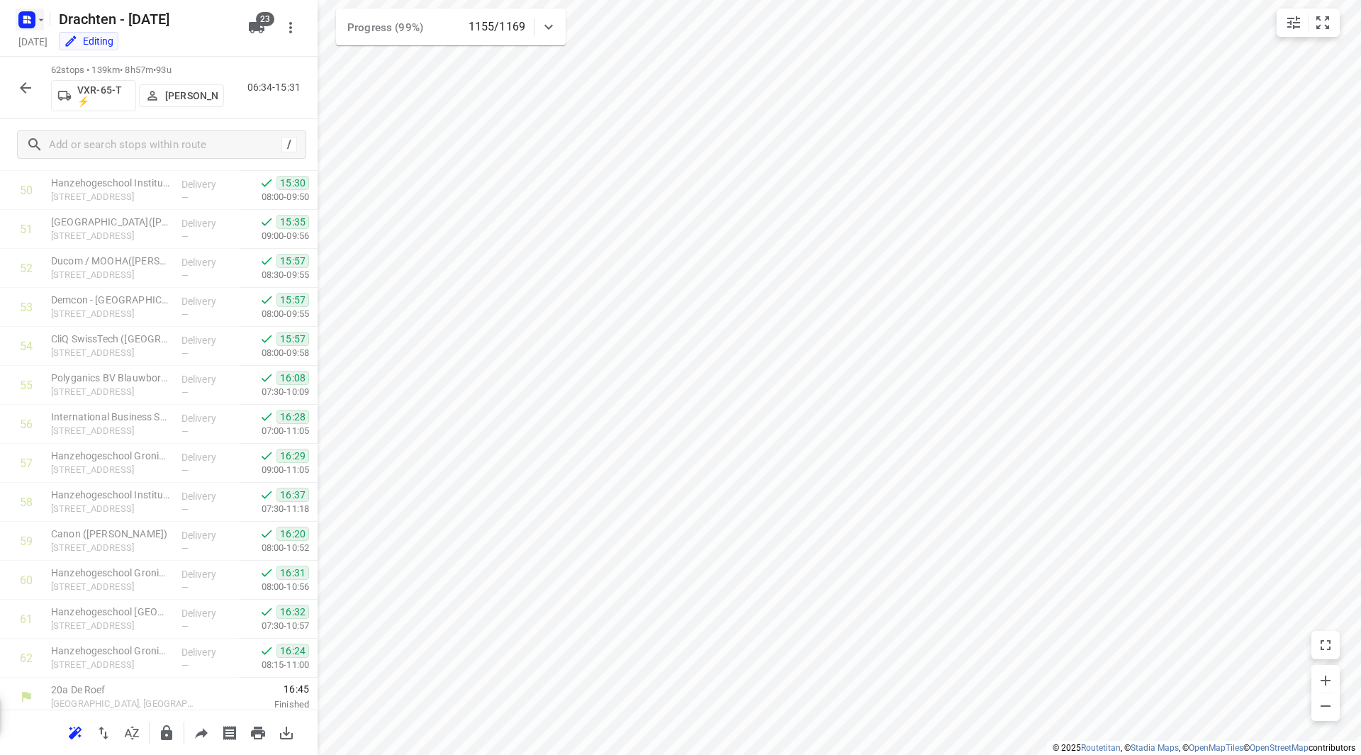
click at [42, 22] on icon "button" at bounding box center [40, 19] width 11 height 11
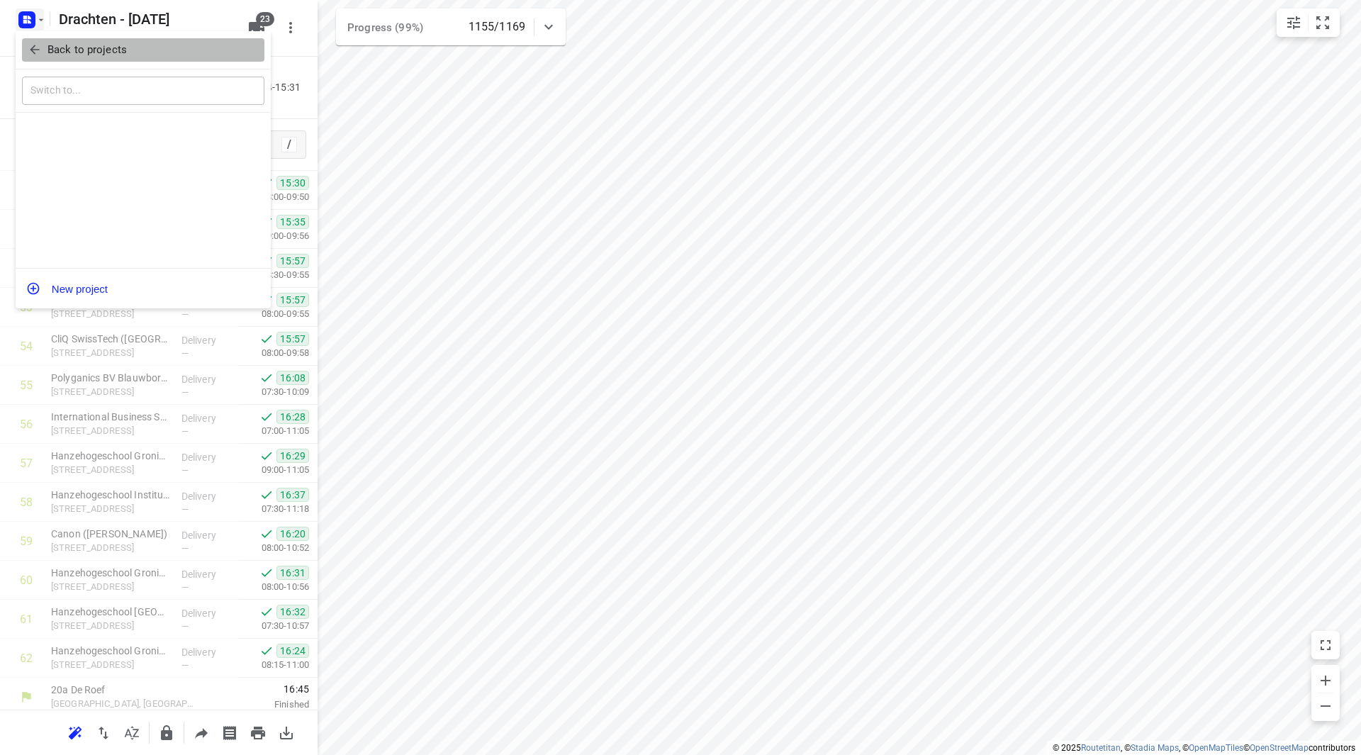
click at [48, 43] on p "Back to projects" at bounding box center [86, 50] width 79 height 16
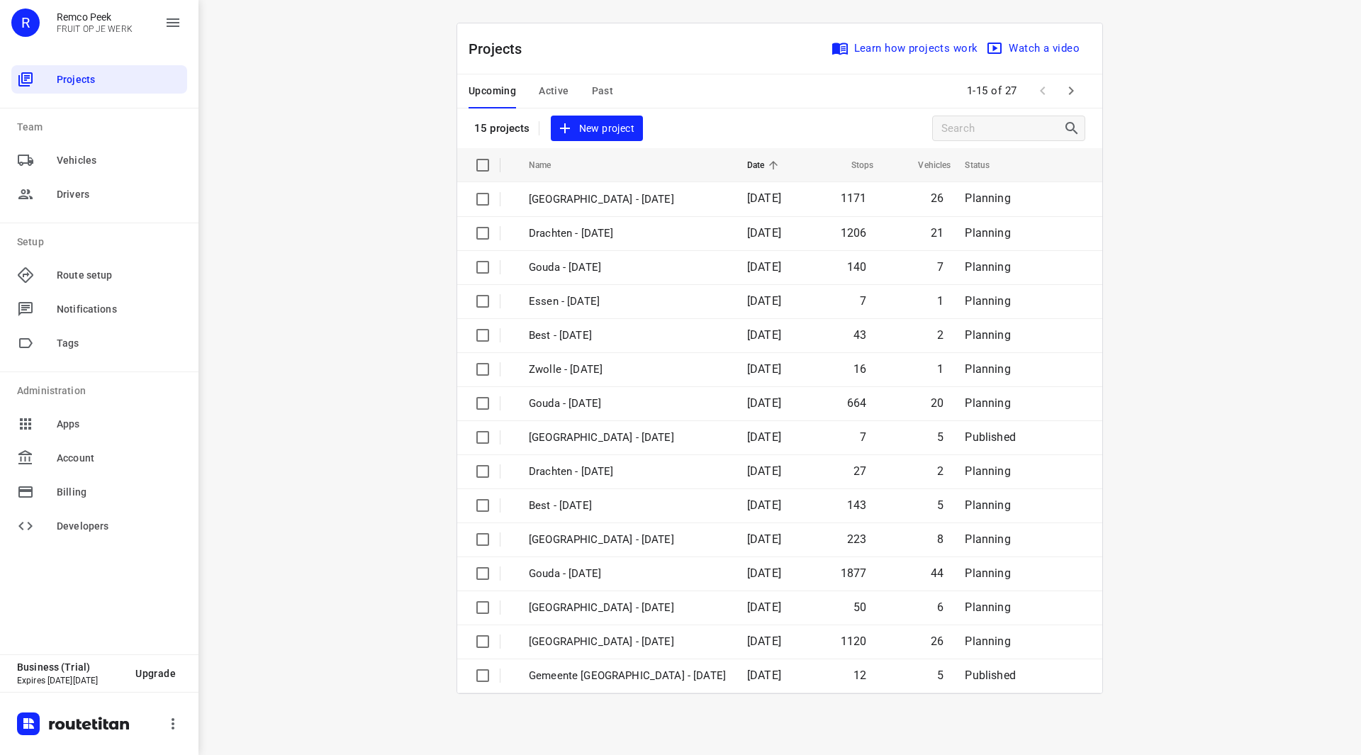
click at [539, 95] on span "Active" at bounding box center [554, 91] width 30 height 18
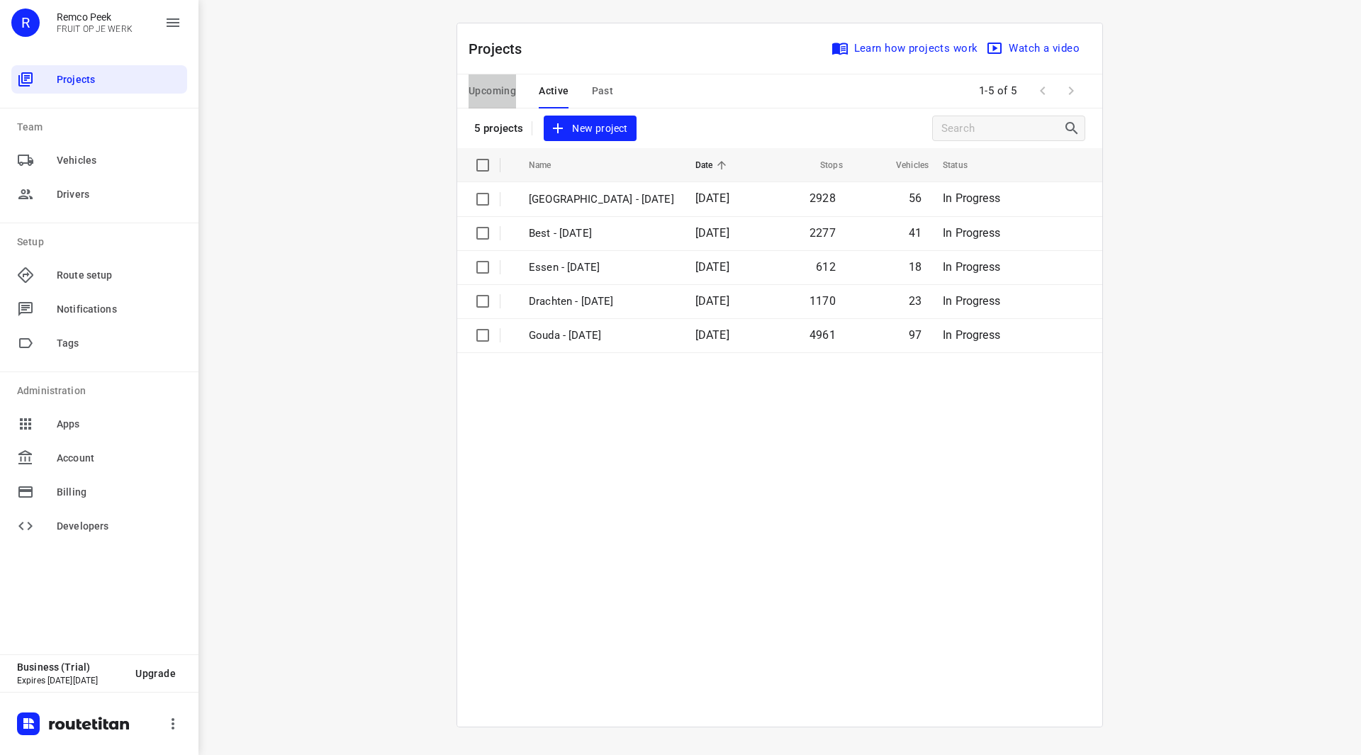
click at [500, 87] on span "Upcoming" at bounding box center [492, 91] width 47 height 18
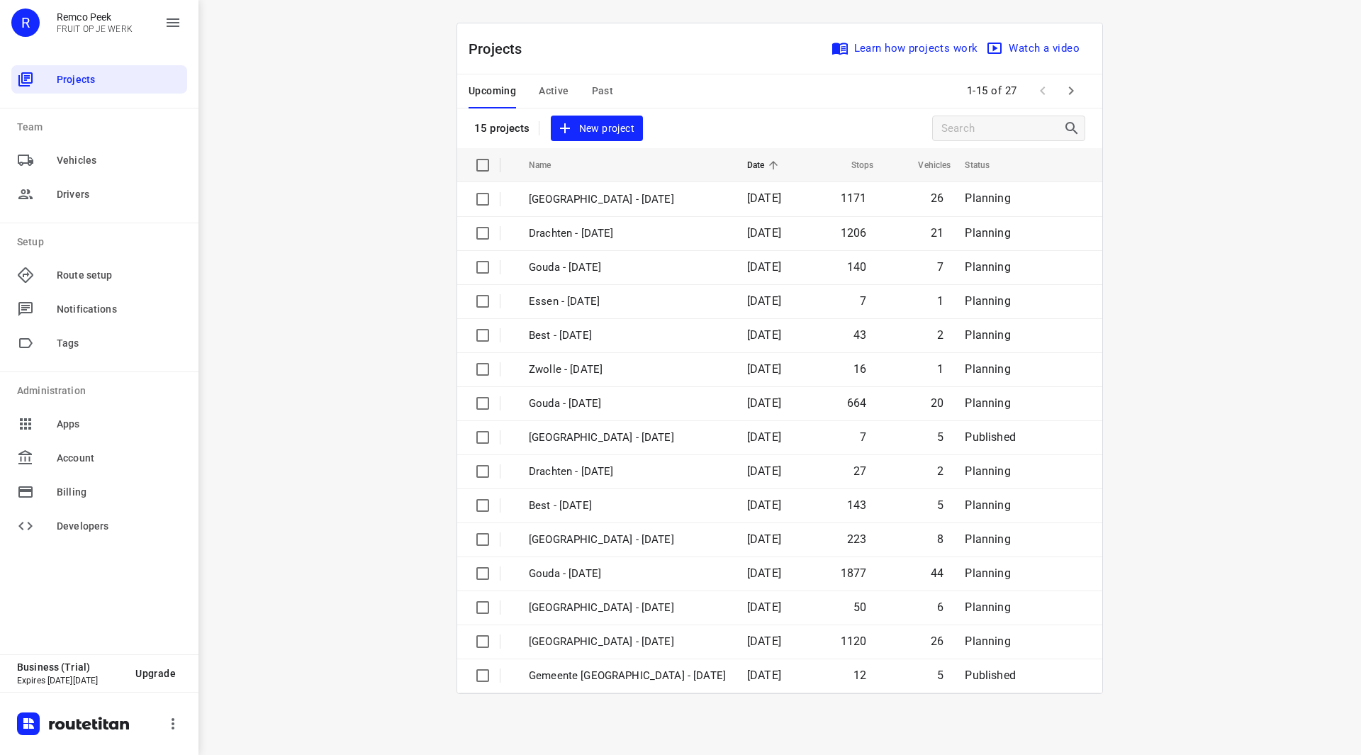
click at [1080, 96] on button "button" at bounding box center [1071, 91] width 28 height 28
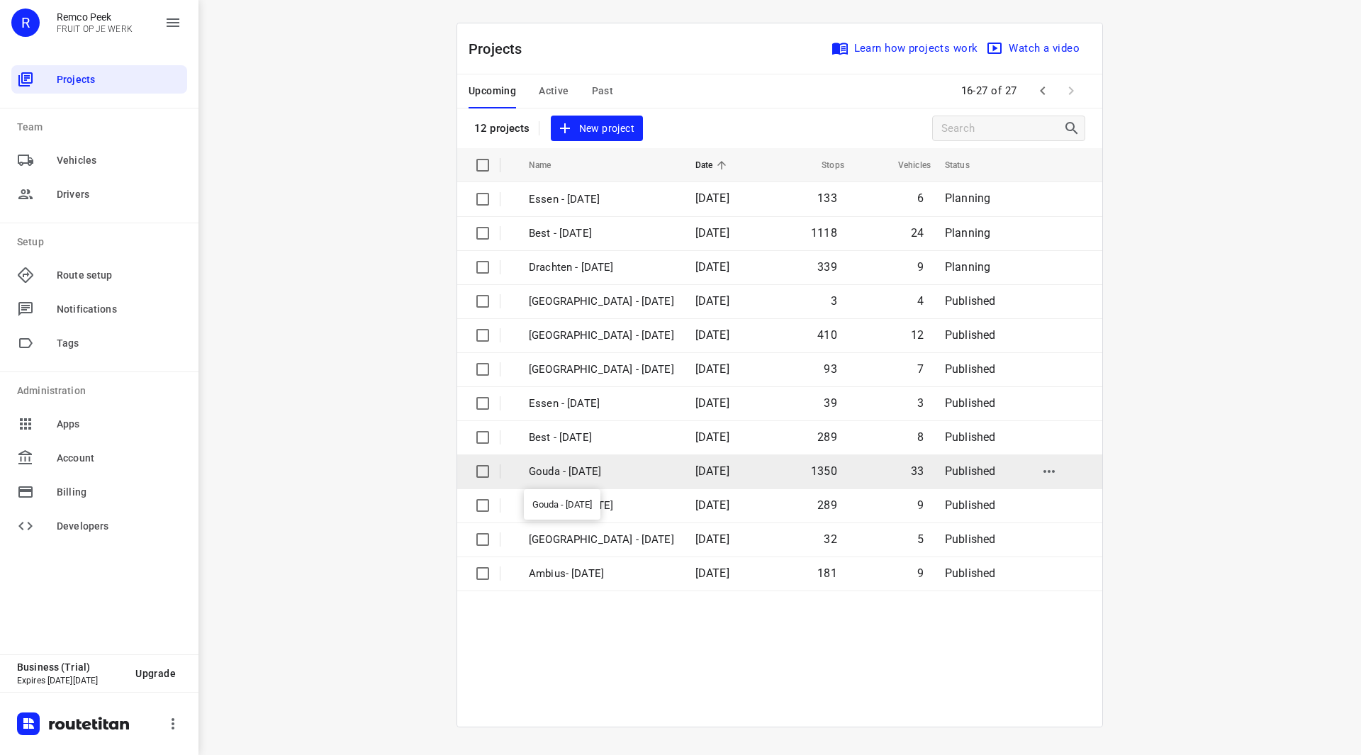
click at [593, 472] on p "Gouda - [DATE]" at bounding box center [601, 472] width 145 height 16
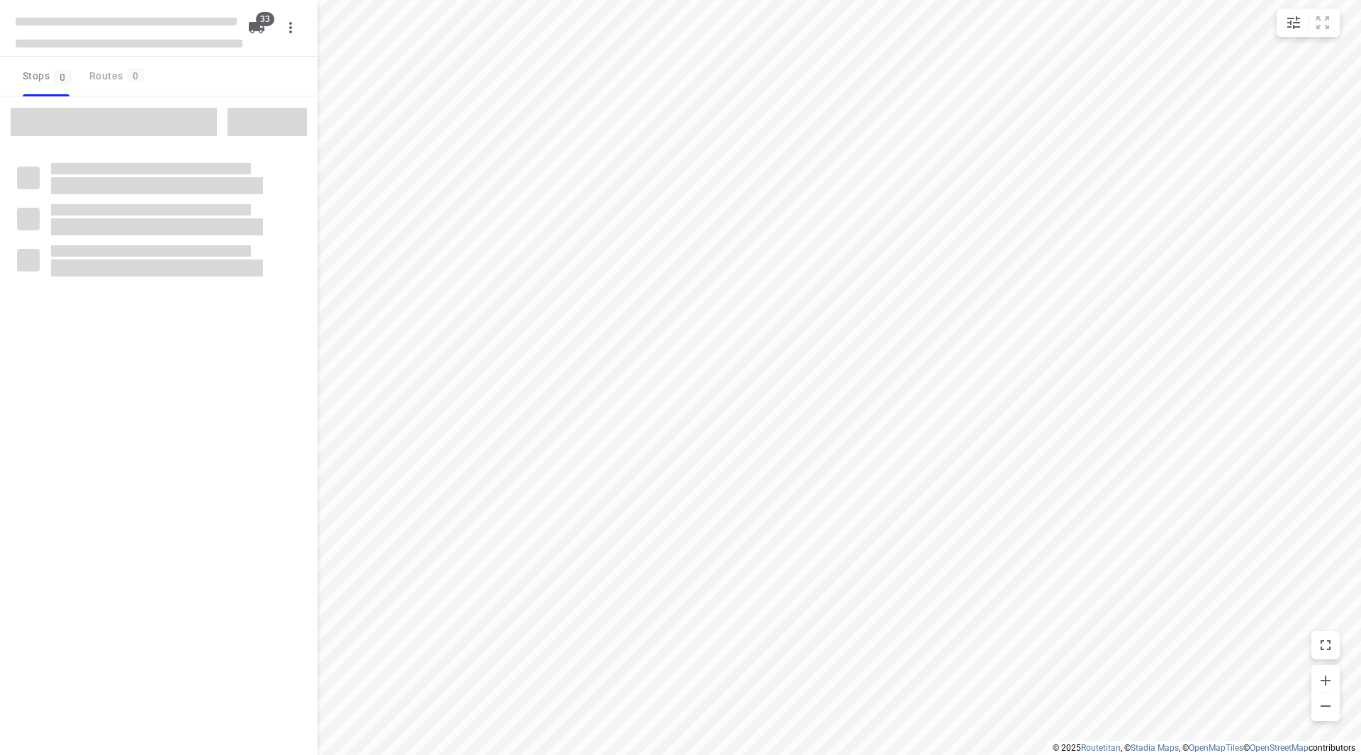
checkbox input "true"
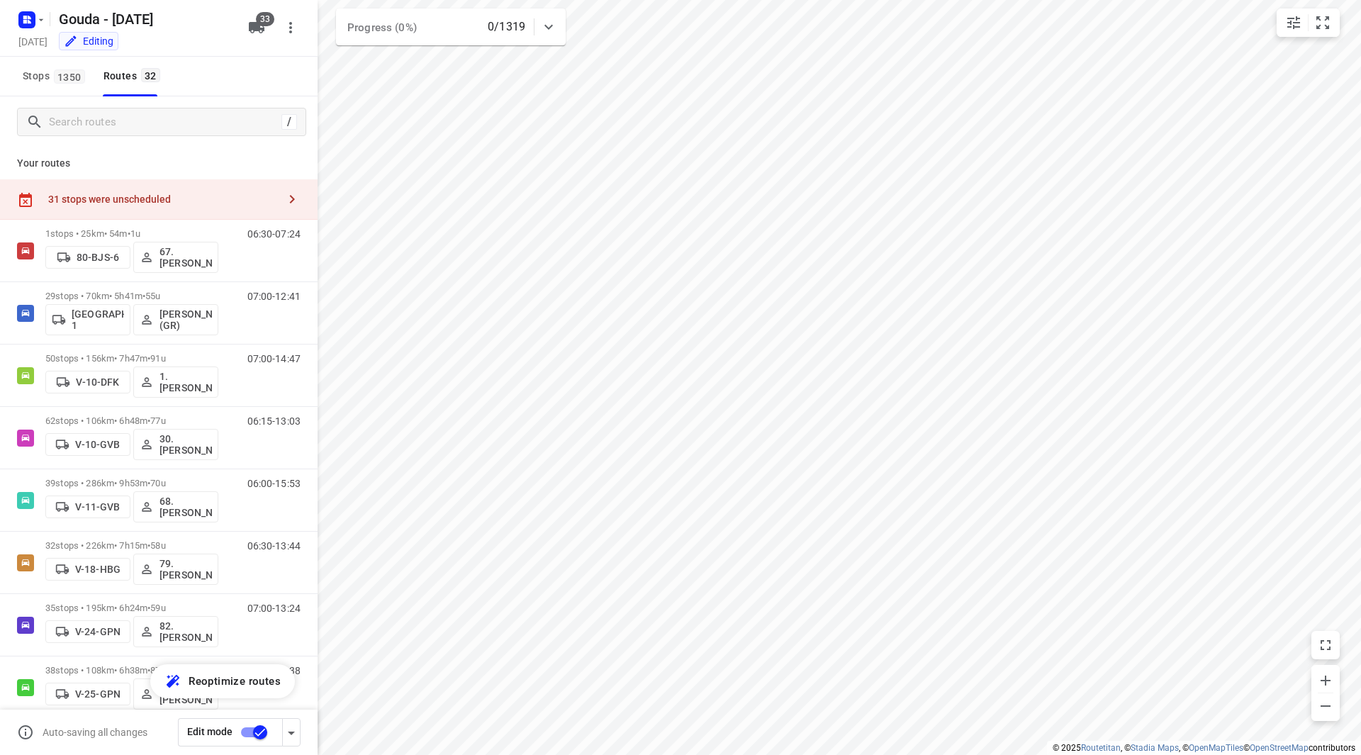
click at [159, 204] on div "31 stops were unscheduled" at bounding box center [163, 199] width 230 height 11
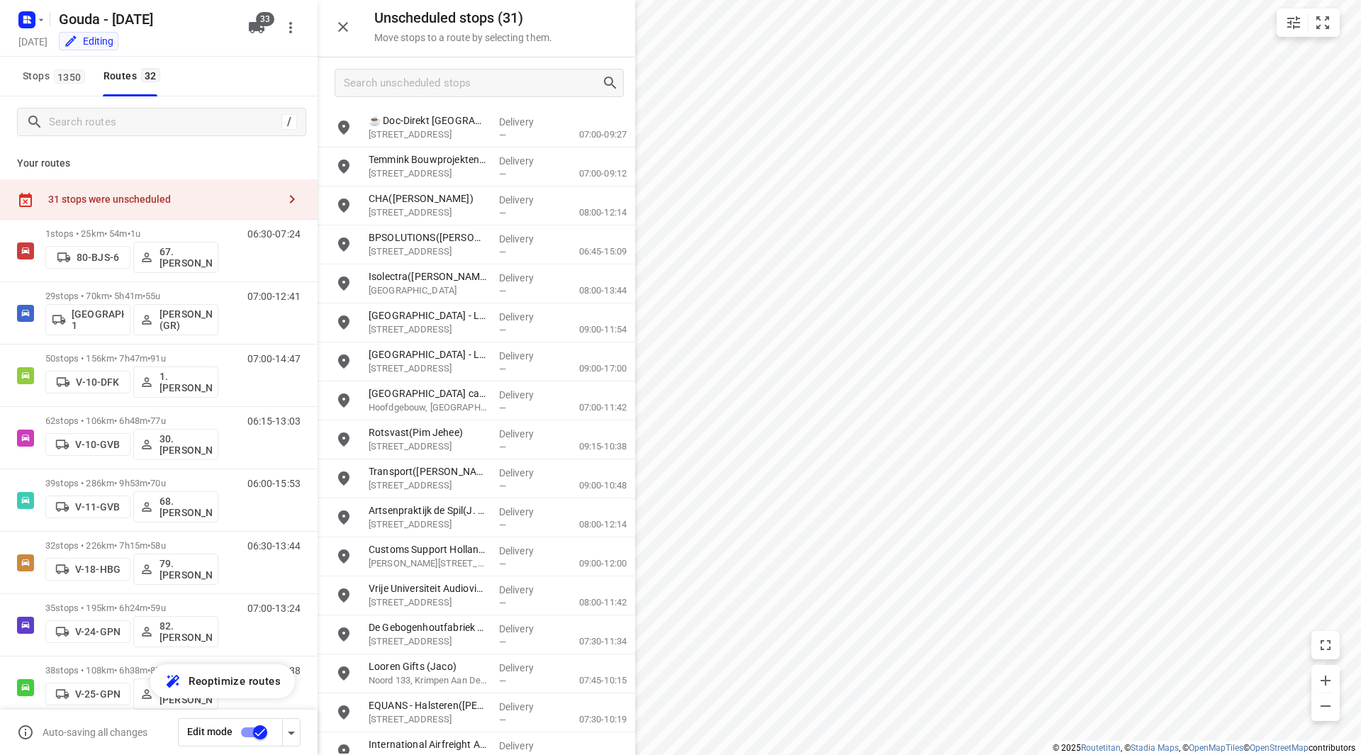
click at [163, 201] on div "31 stops were unscheduled" at bounding box center [163, 199] width 230 height 11
click at [122, 194] on div "31 stops were unscheduled" at bounding box center [163, 199] width 230 height 11
click at [439, 86] on input "Search unscheduled stops" at bounding box center [472, 83] width 257 height 22
click at [438, 82] on input "Search unscheduled stops" at bounding box center [472, 83] width 257 height 22
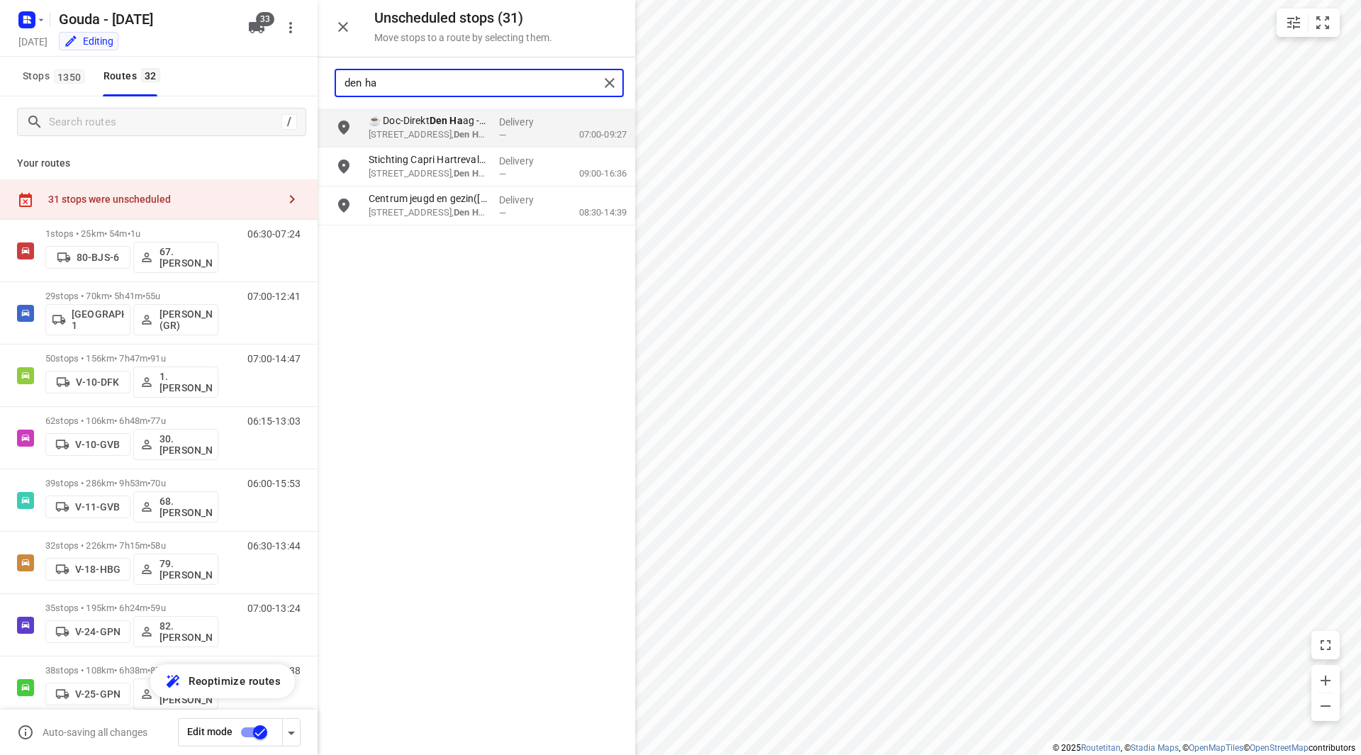
type input "den ha"
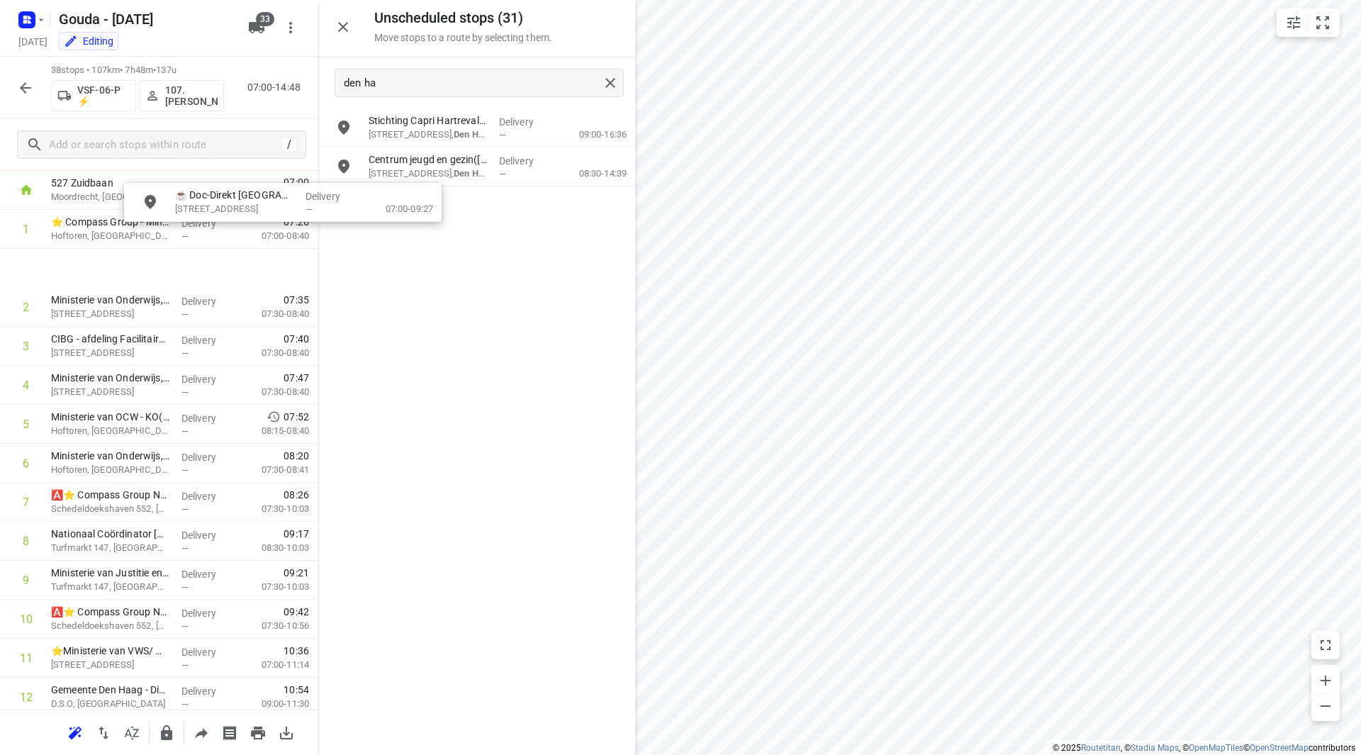
scroll to position [72, 0]
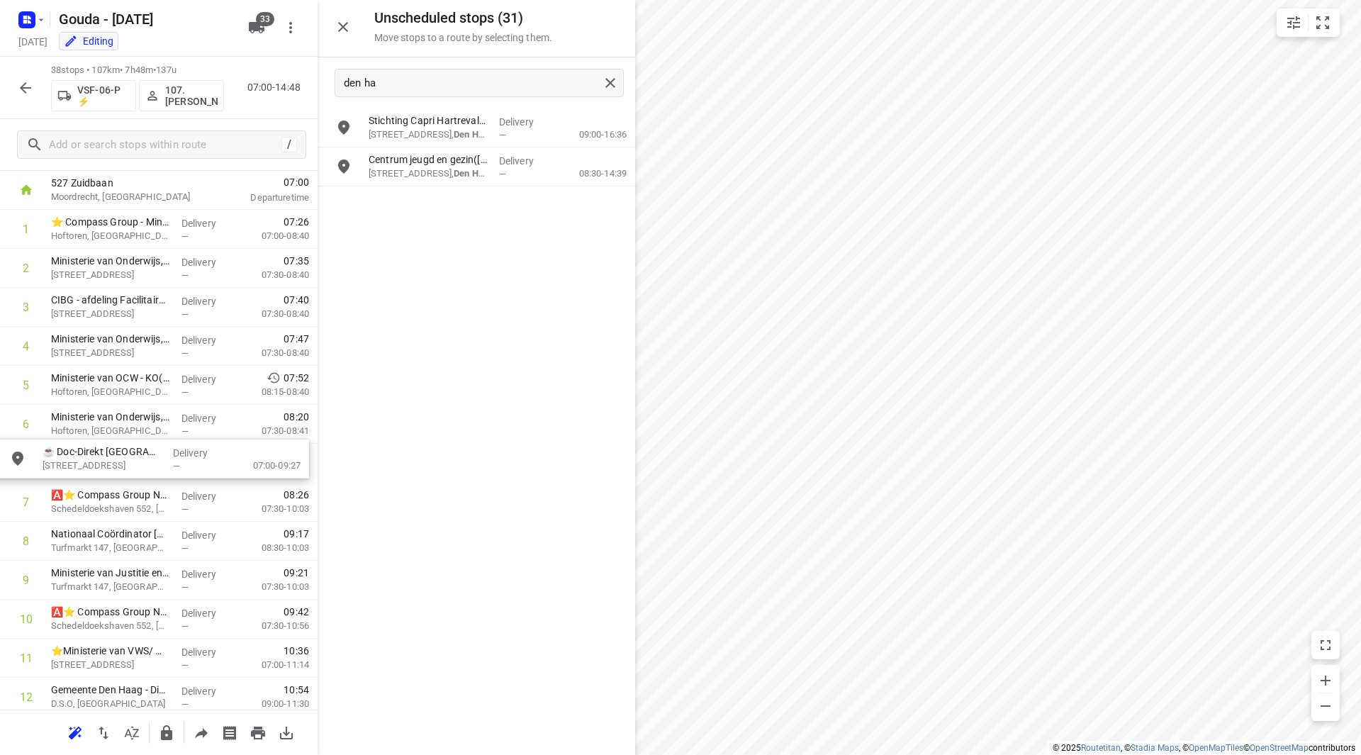
drag, startPoint x: 461, startPoint y: 127, endPoint x: 128, endPoint y: 458, distance: 469.6
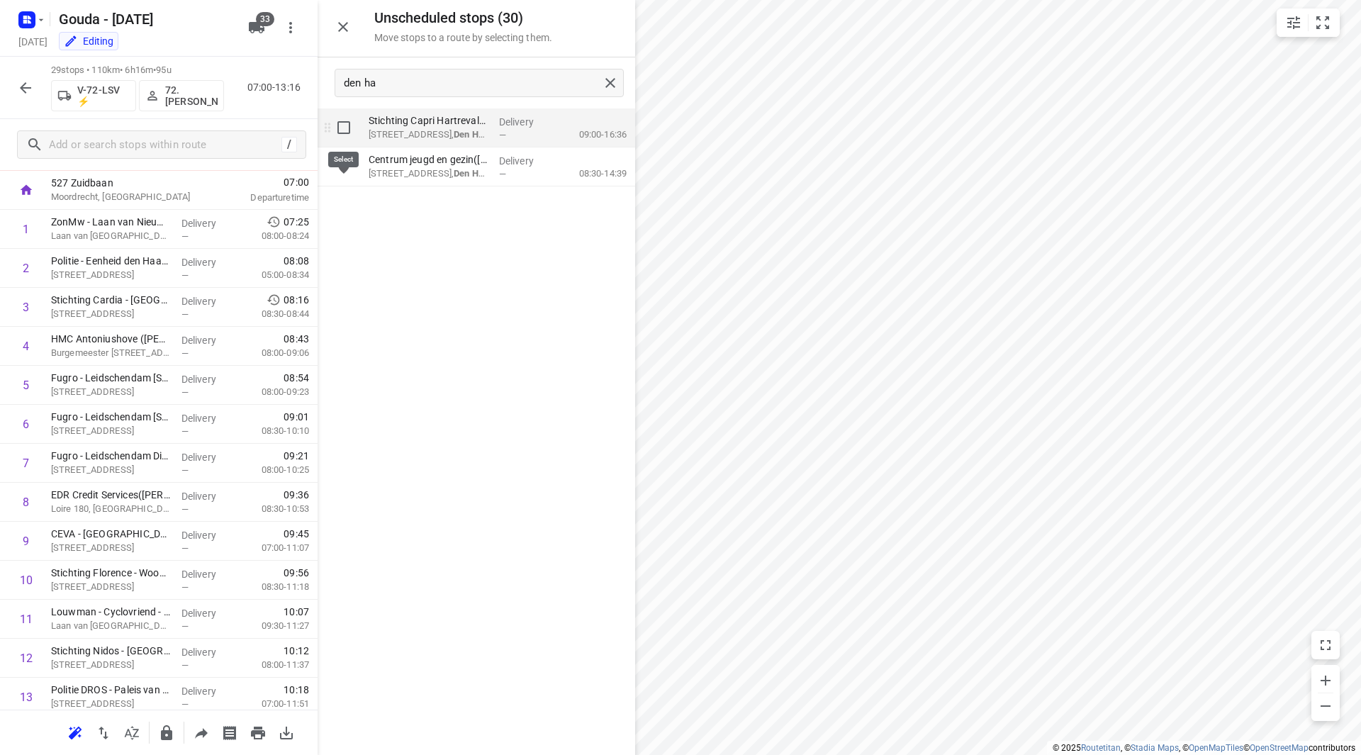
click at [348, 133] on input "grid" at bounding box center [344, 127] width 28 height 28
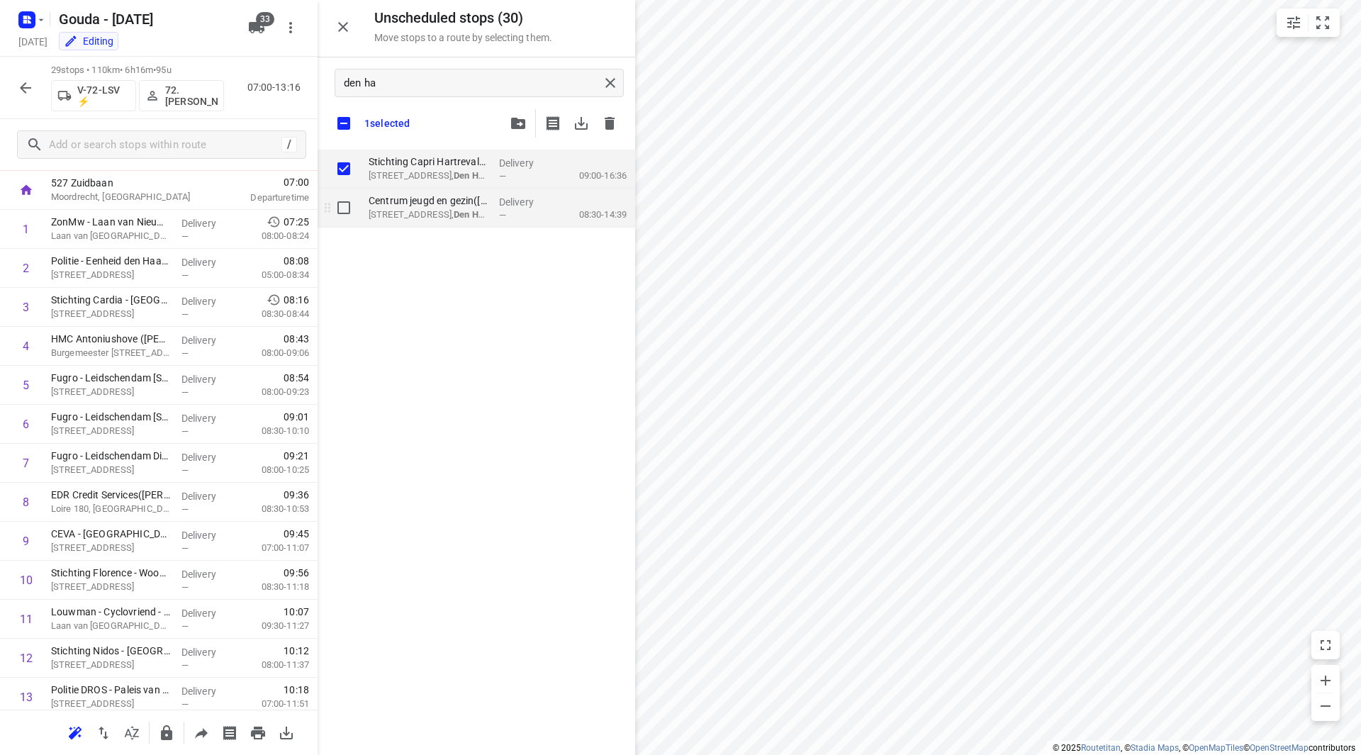
checkbox input "true"
click at [345, 207] on input "grid" at bounding box center [344, 208] width 28 height 28
checkbox input "true"
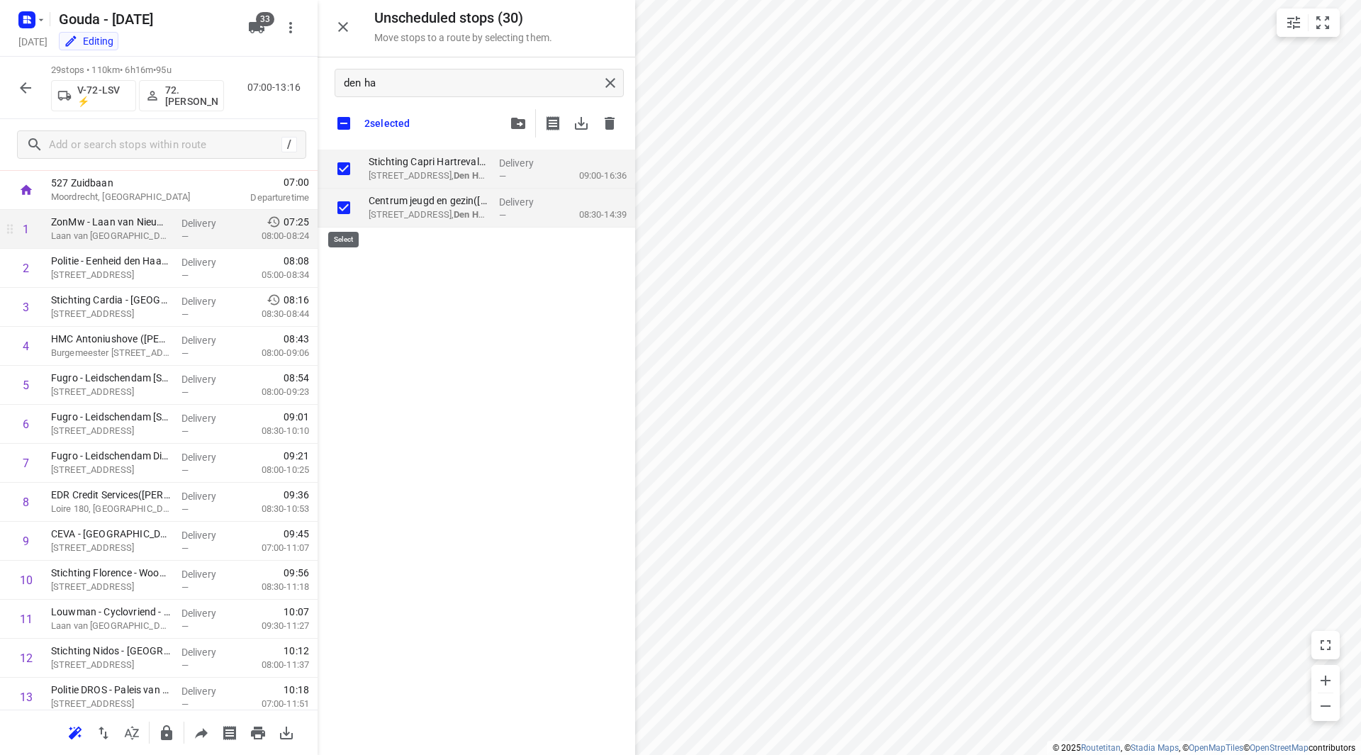
checkbox input "true"
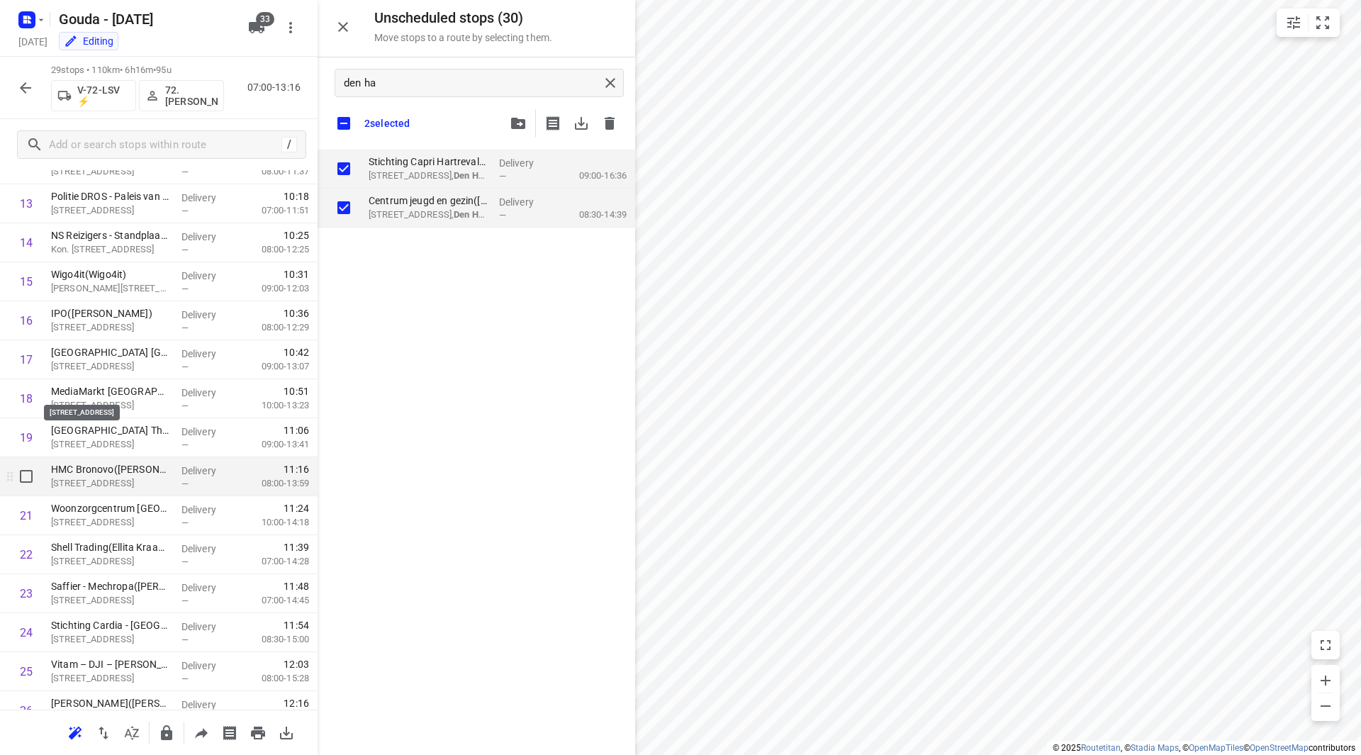
scroll to position [639, 0]
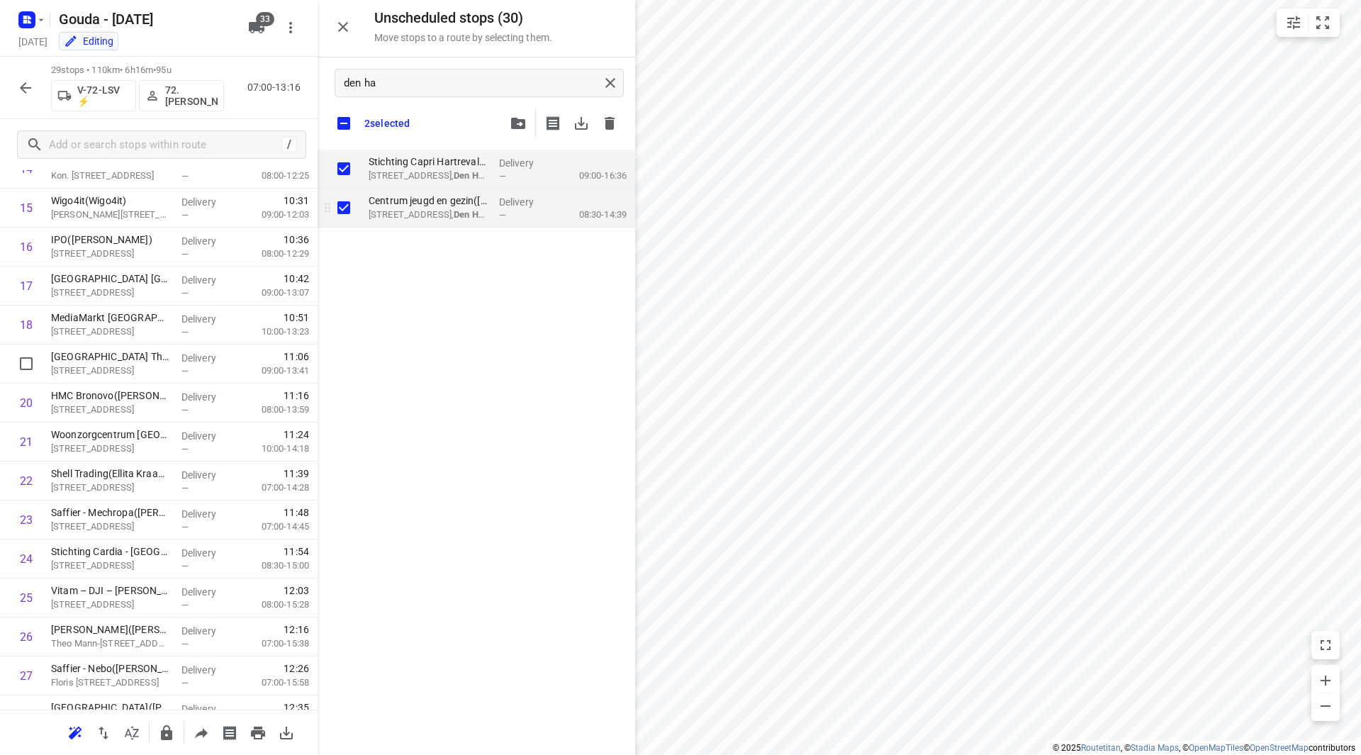
checkbox input "true"
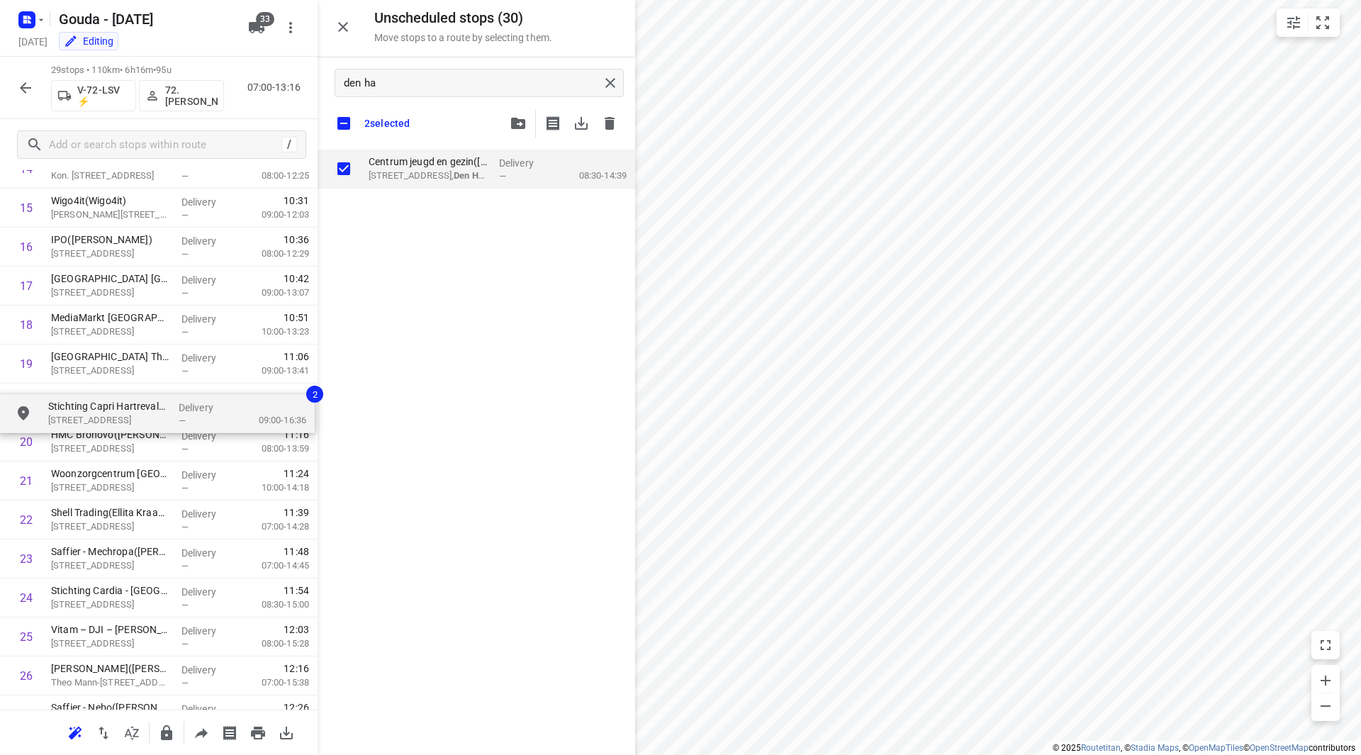
drag, startPoint x: 403, startPoint y: 166, endPoint x: 72, endPoint y: 408, distance: 409.7
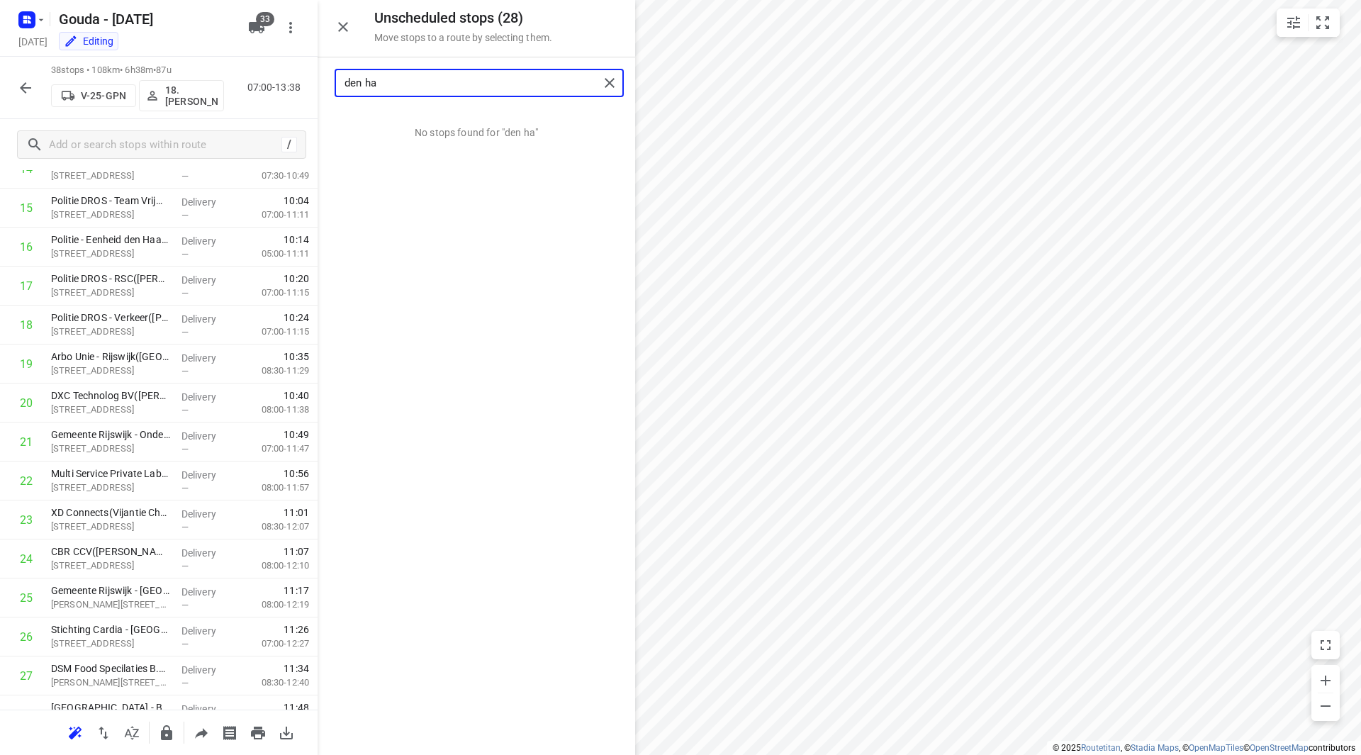
drag, startPoint x: 421, startPoint y: 80, endPoint x: 314, endPoint y: 86, distance: 107.2
click at [315, 87] on div "Unscheduled stops ( 28 ) Move stops to a route by selecting them. den ha No sto…" at bounding box center [159, 377] width 318 height 755
drag, startPoint x: 449, startPoint y: 136, endPoint x: 138, endPoint y: 568, distance: 533.1
drag, startPoint x: 342, startPoint y: 91, endPoint x: 319, endPoint y: 86, distance: 23.9
click at [316, 86] on div "Unscheduled stops ( 27 ) Move stops to a route by selecting them. rijsw No stop…" at bounding box center [159, 377] width 318 height 755
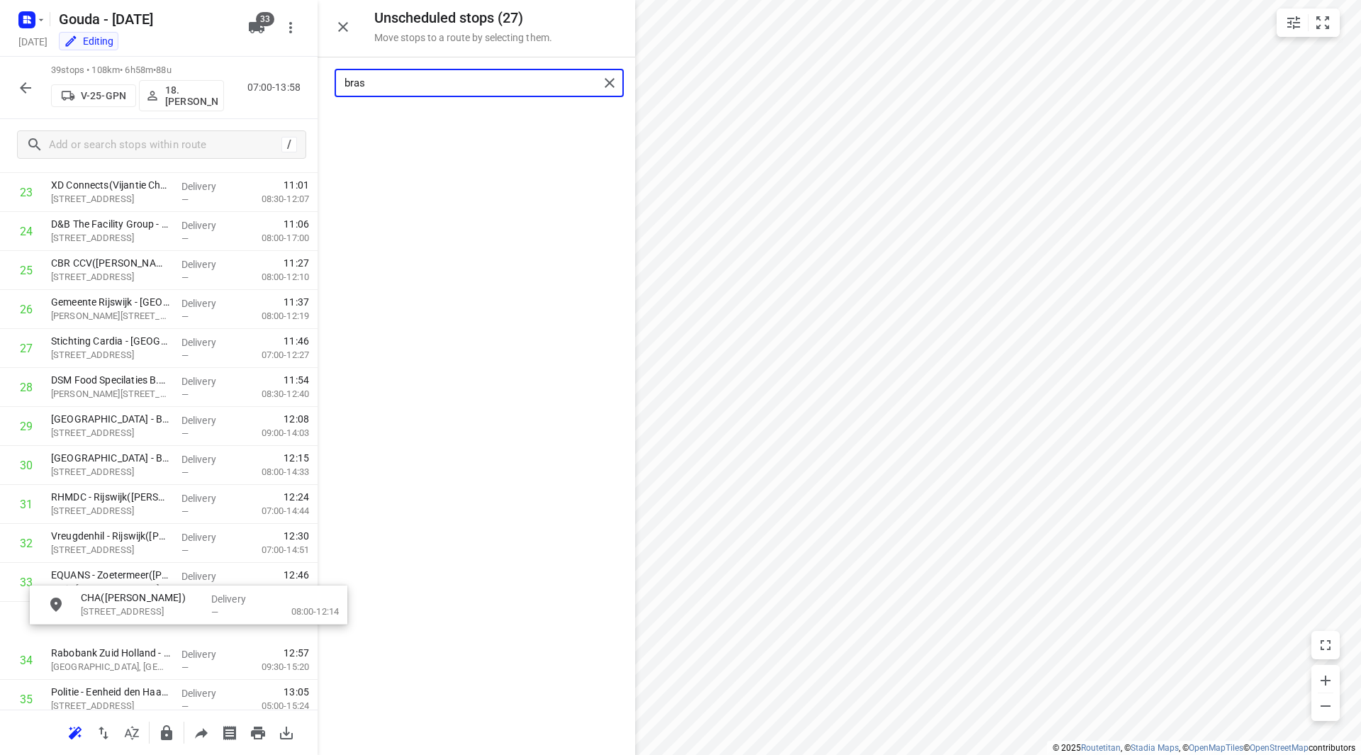
scroll to position [975, 0]
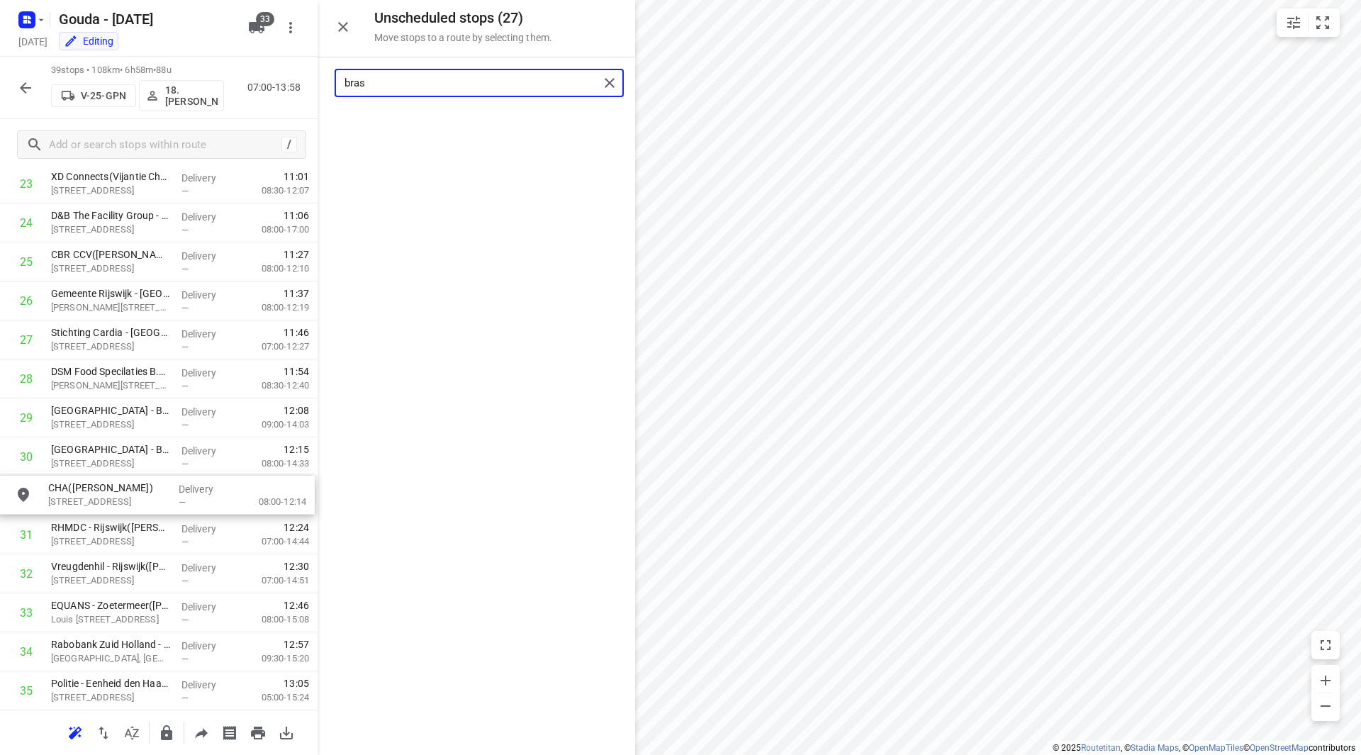
drag, startPoint x: 430, startPoint y: 113, endPoint x: 108, endPoint y: 490, distance: 494.7
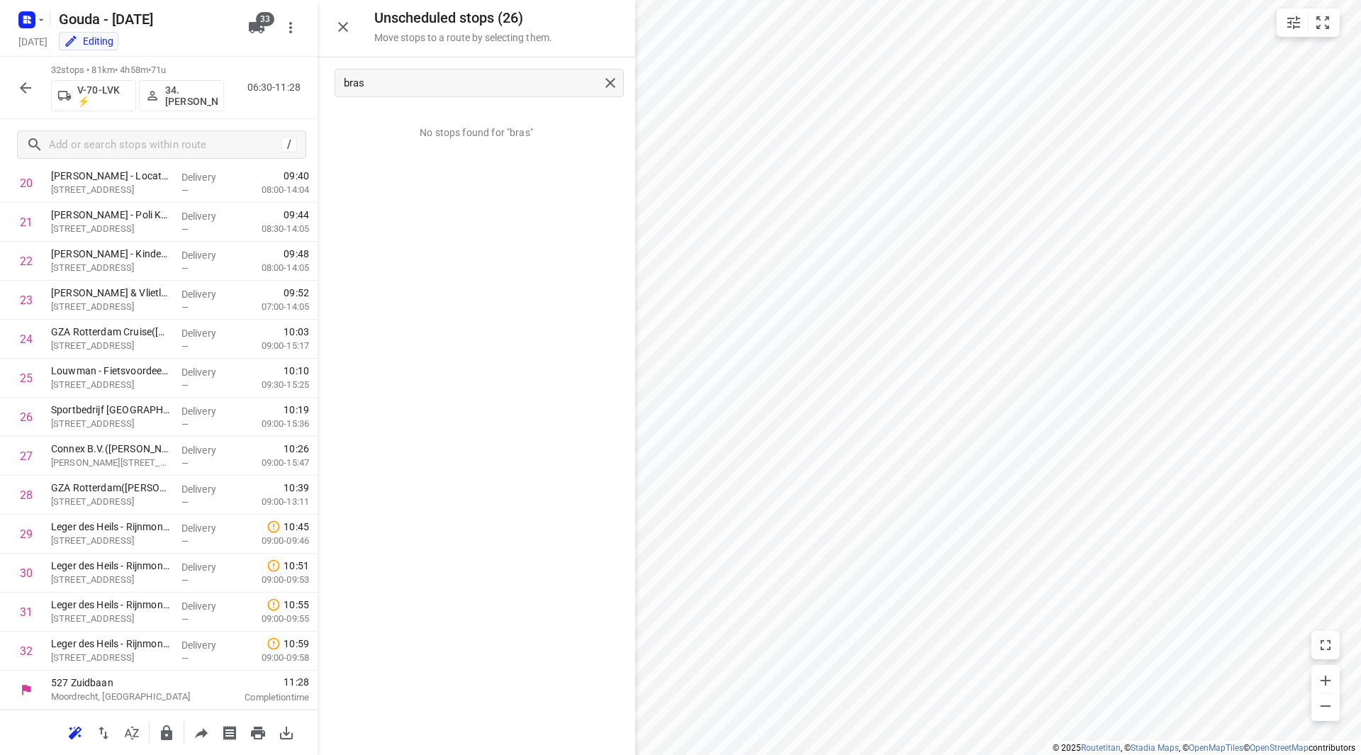
scroll to position [858, 0]
drag, startPoint x: 474, startPoint y: 80, endPoint x: 319, endPoint y: 80, distance: 155.2
click at [319, 80] on div "bras" at bounding box center [477, 82] width 318 height 51
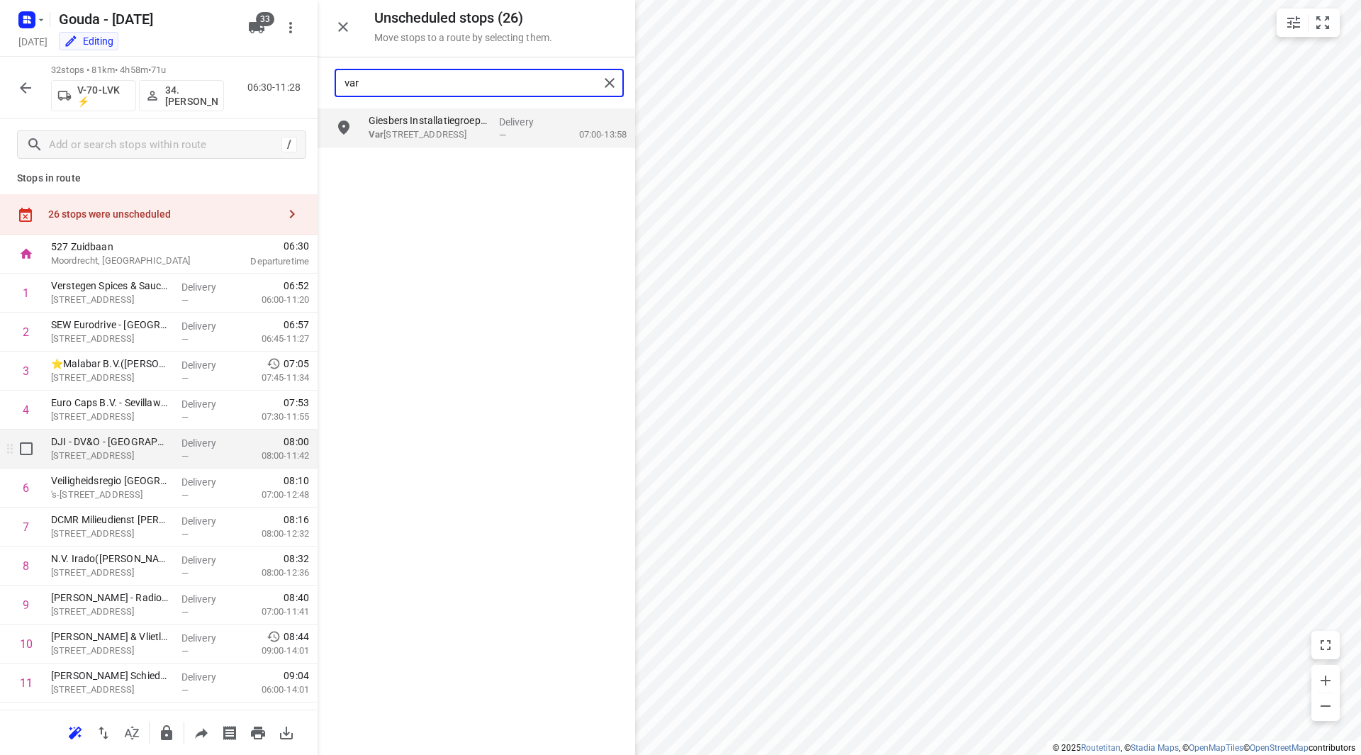
scroll to position [79, 0]
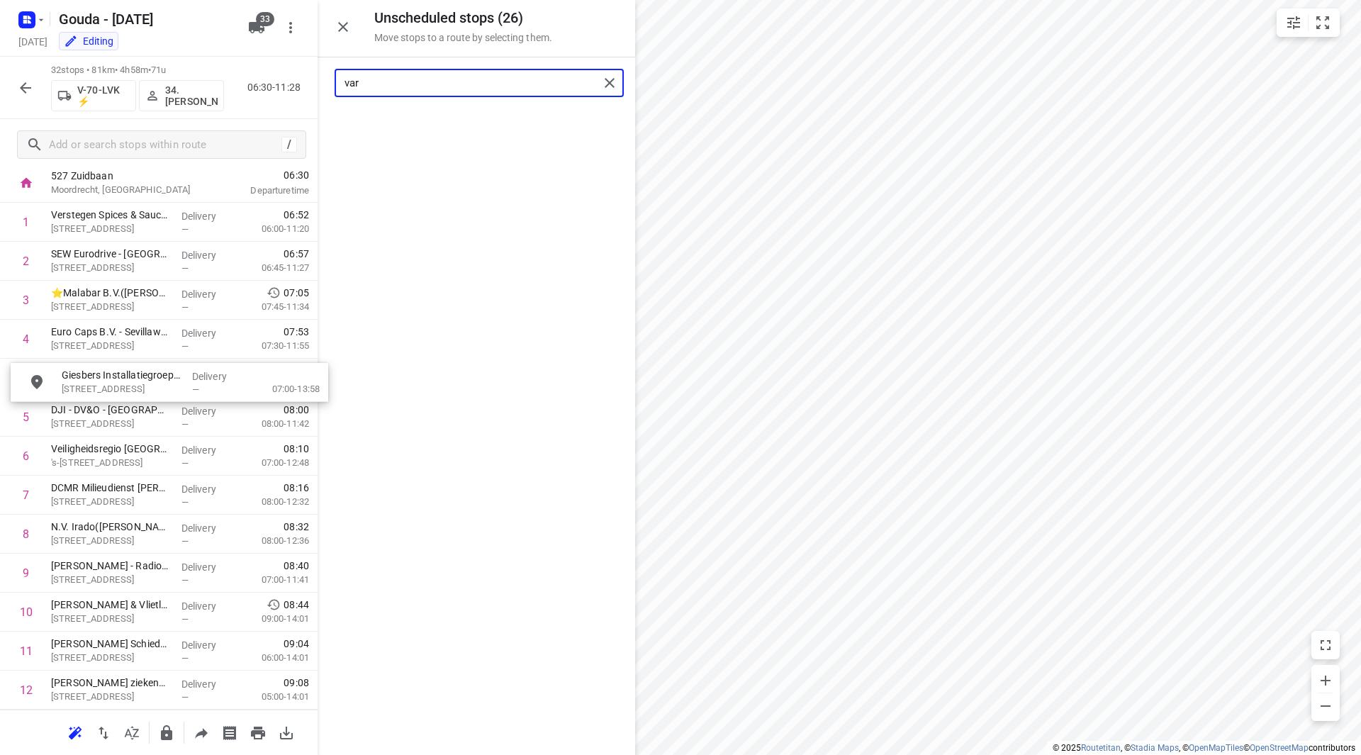
drag, startPoint x: 465, startPoint y: 212, endPoint x: 141, endPoint y: 374, distance: 362.0
drag, startPoint x: 303, startPoint y: 80, endPoint x: 293, endPoint y: 79, distance: 10.7
click at [293, 79] on div "Unscheduled stops ( 25 ) Move stops to a route by selecting them. var No stops …" at bounding box center [159, 377] width 318 height 755
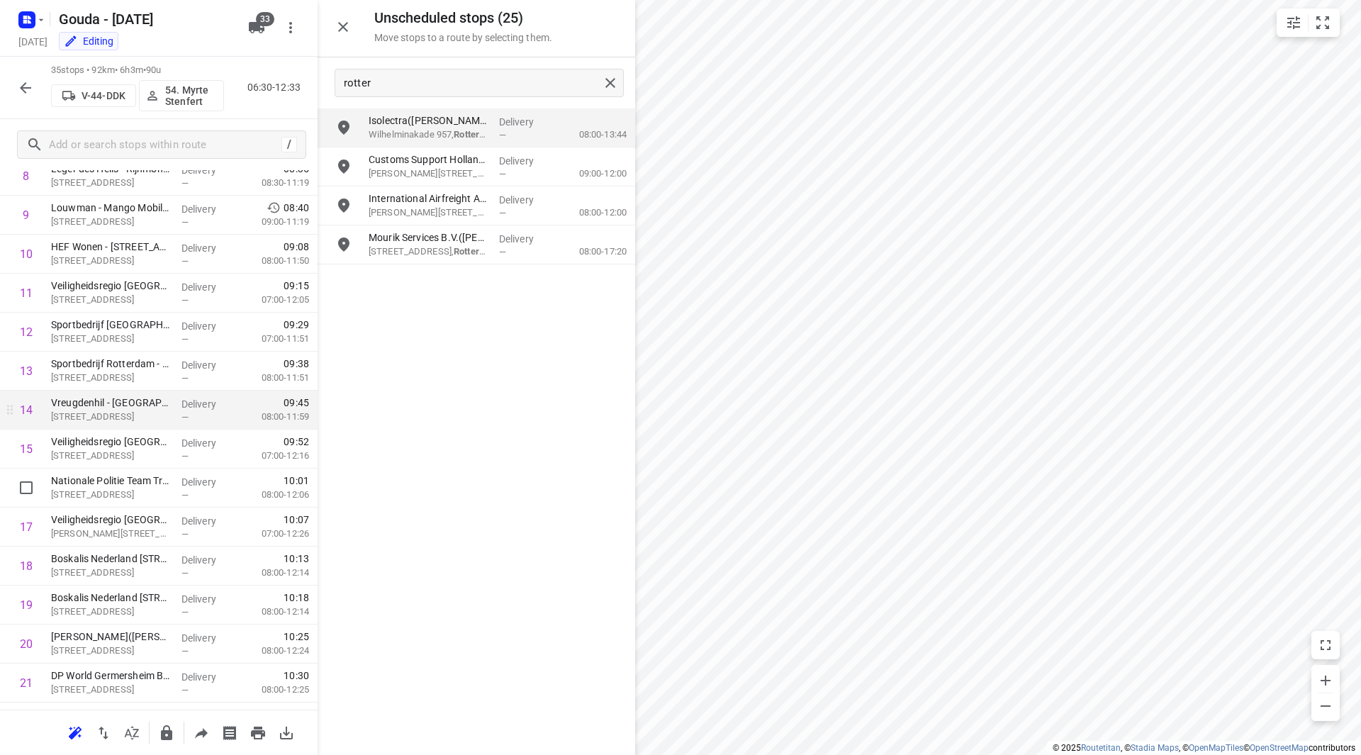
scroll to position [504, 0]
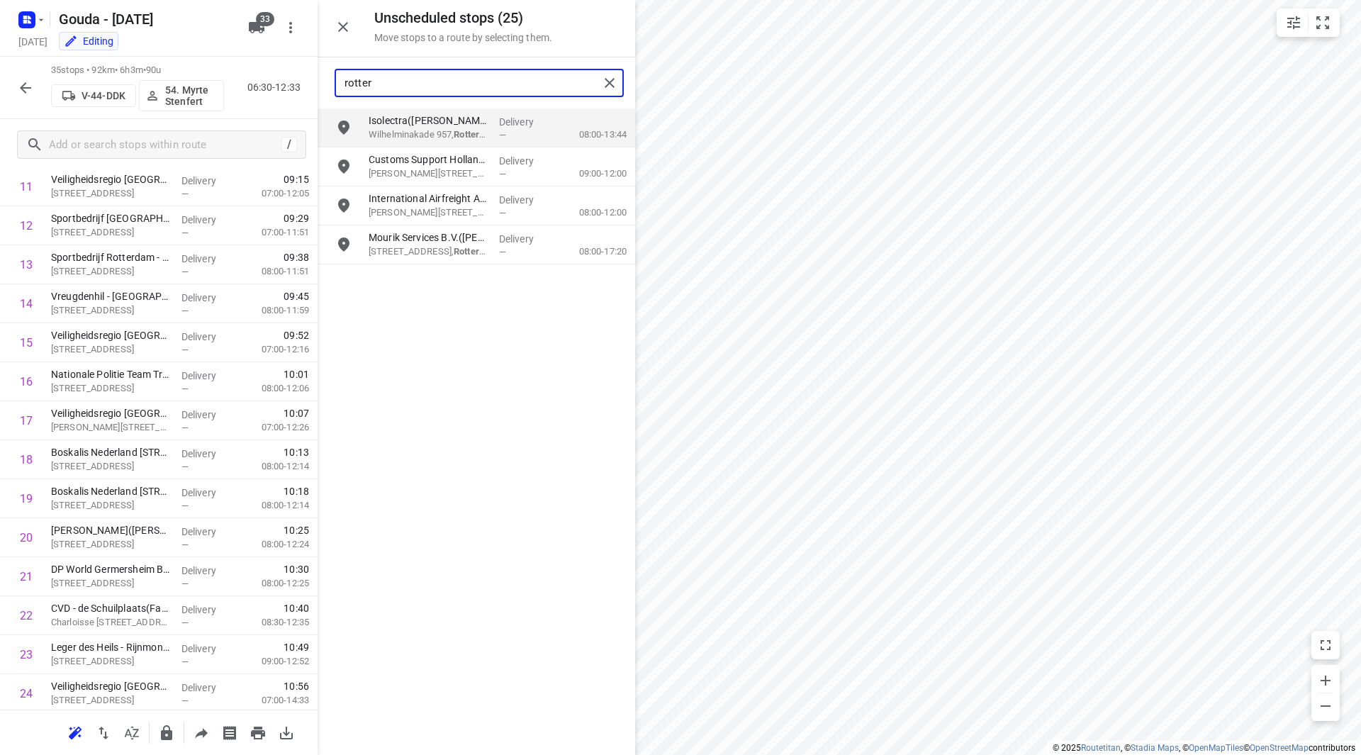
drag, startPoint x: 413, startPoint y: 86, endPoint x: 312, endPoint y: 82, distance: 101.5
click at [312, 82] on div "Unscheduled stops ( 25 ) Move stops to a route by selecting them. rotter Isolec…" at bounding box center [159, 377] width 318 height 755
type input "willem"
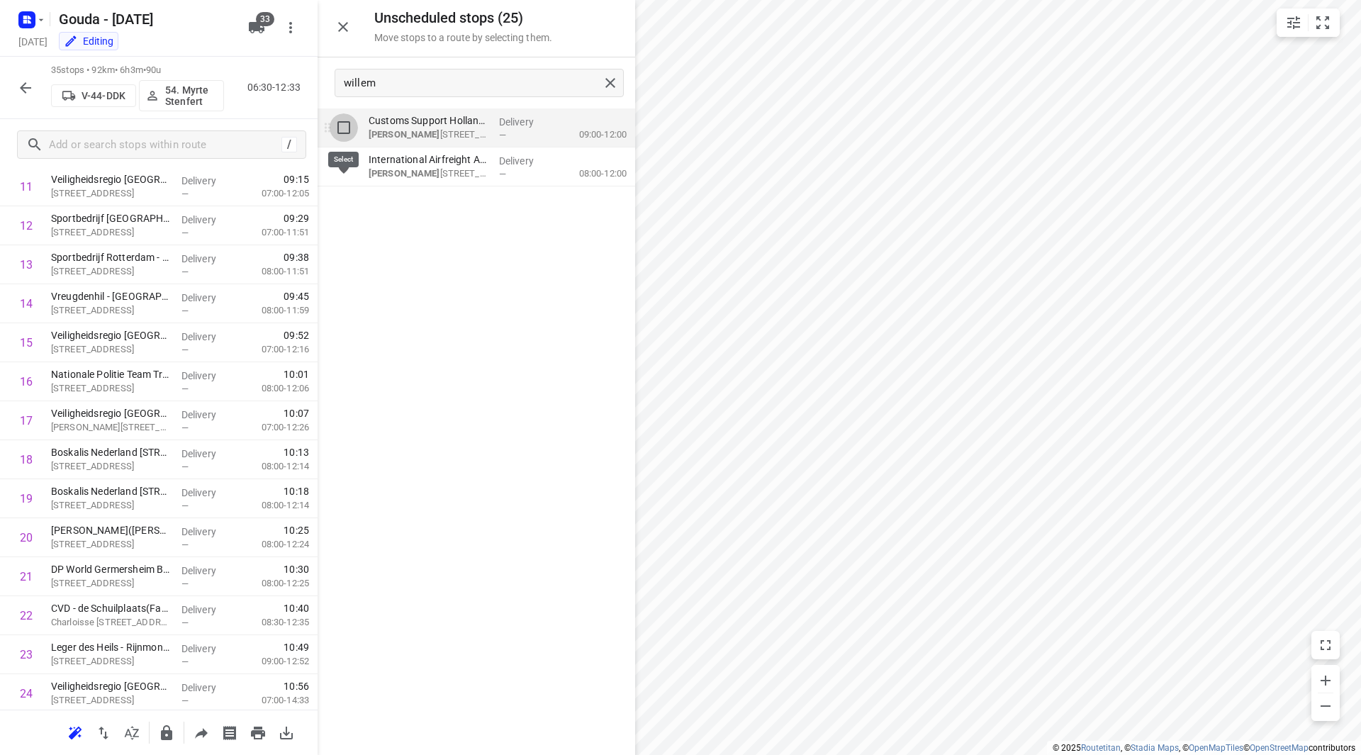
click at [342, 124] on input "grid" at bounding box center [344, 127] width 28 height 28
checkbox input "true"
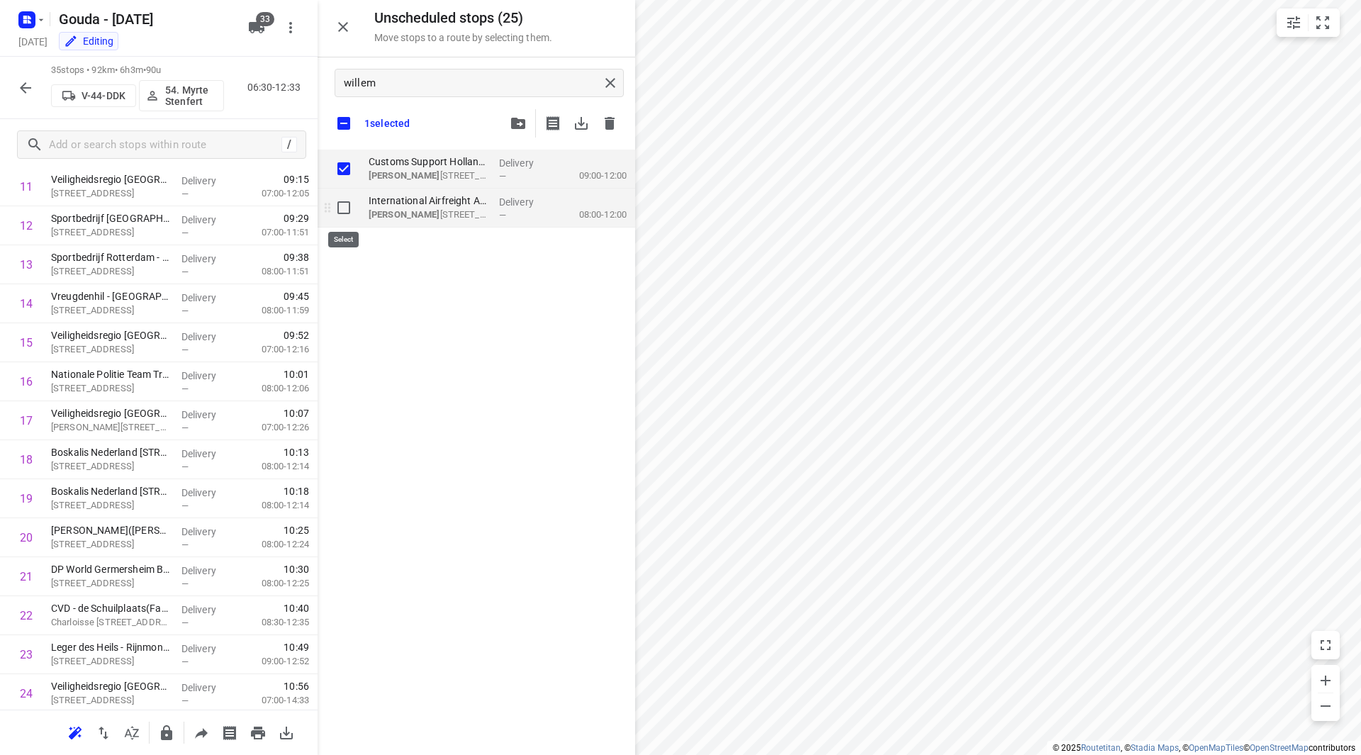
click at [344, 206] on input "grid" at bounding box center [344, 208] width 28 height 28
checkbox input "true"
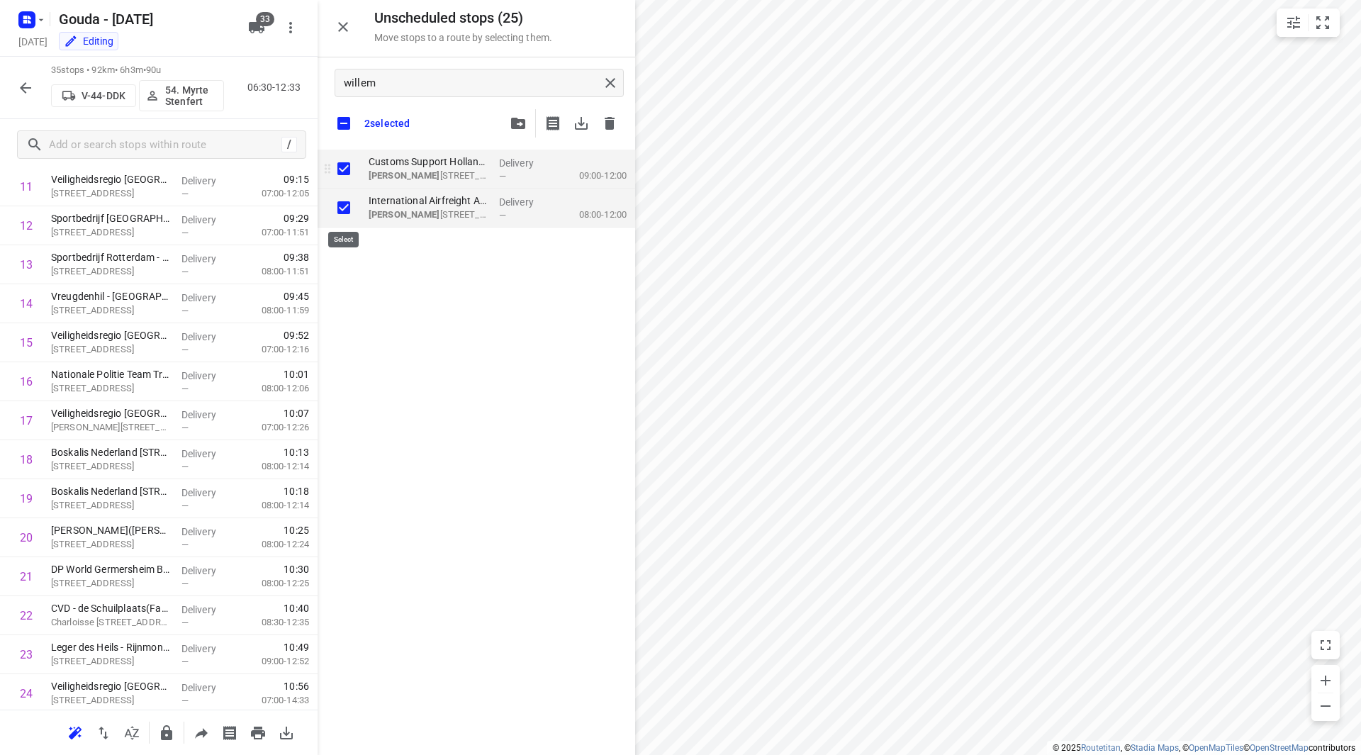
checkbox input "true"
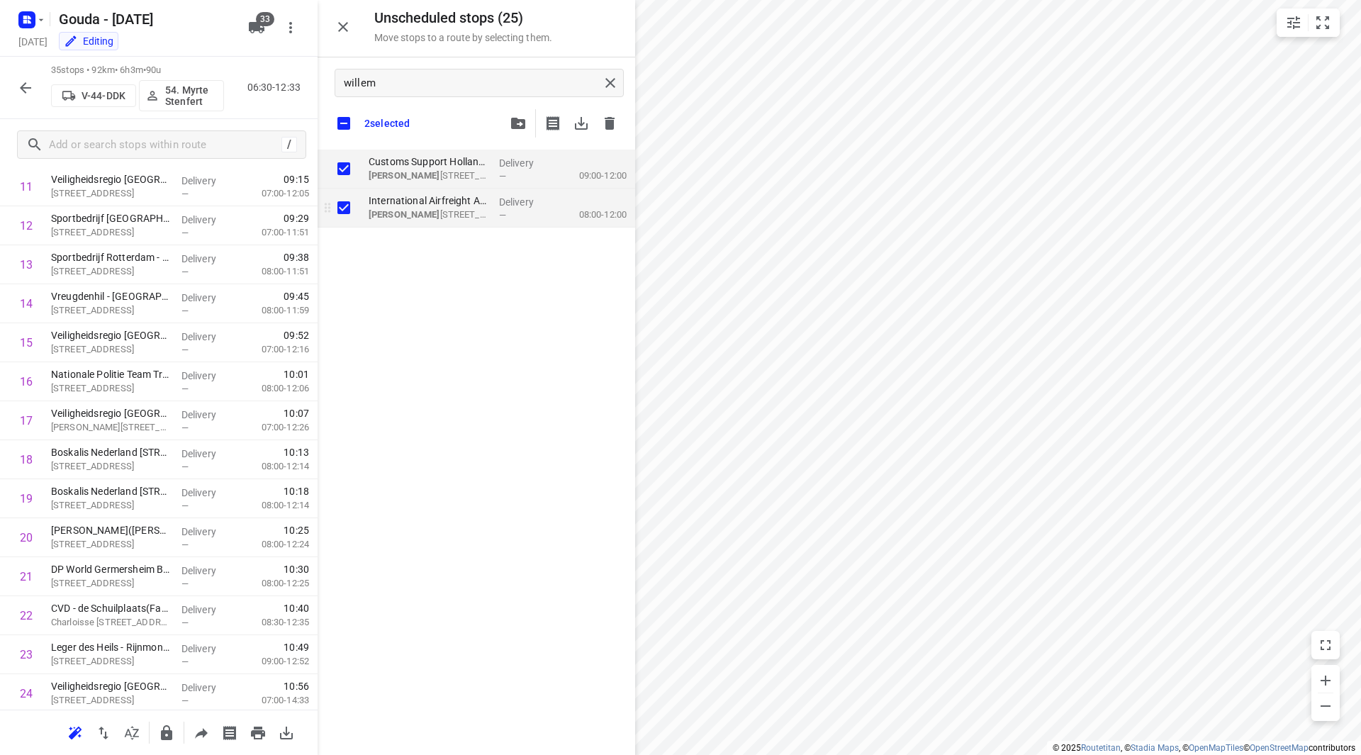
checkbox input "true"
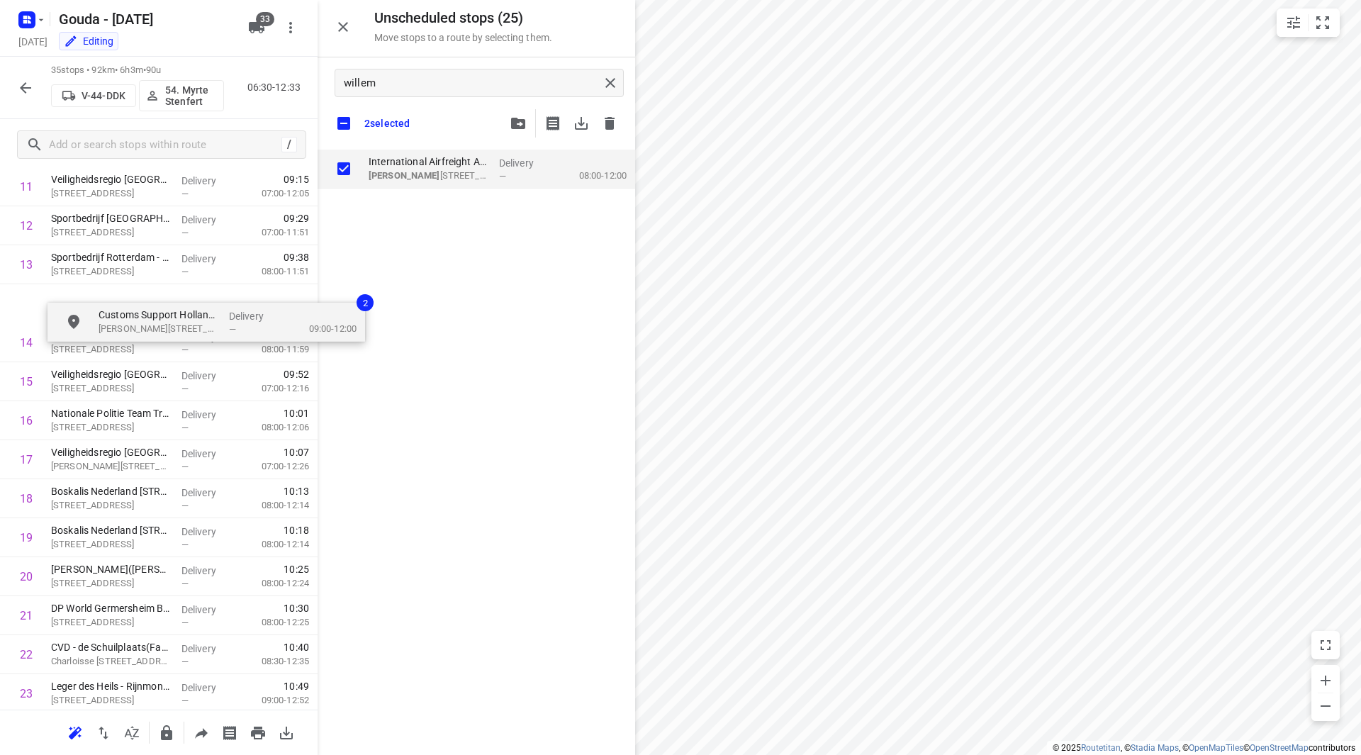
scroll to position [500, 0]
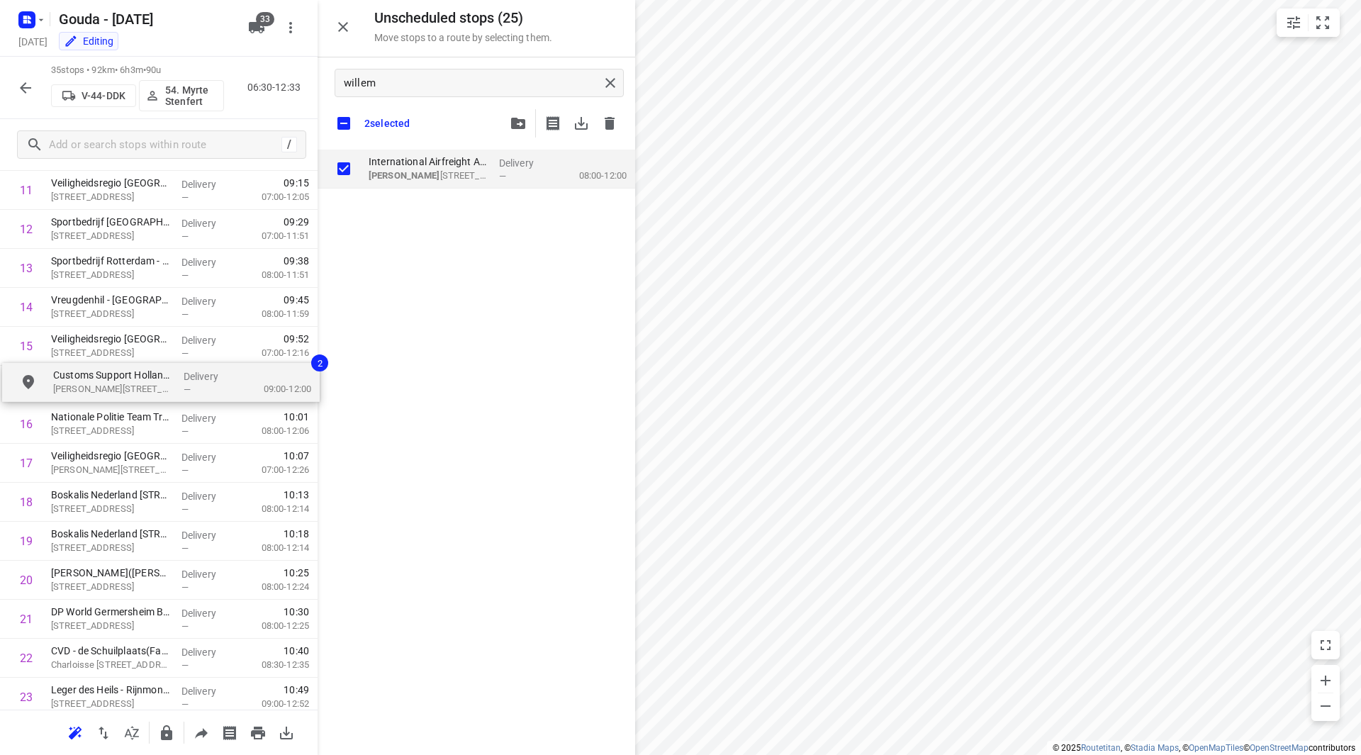
drag, startPoint x: 442, startPoint y: 170, endPoint x: 122, endPoint y: 389, distance: 388.1
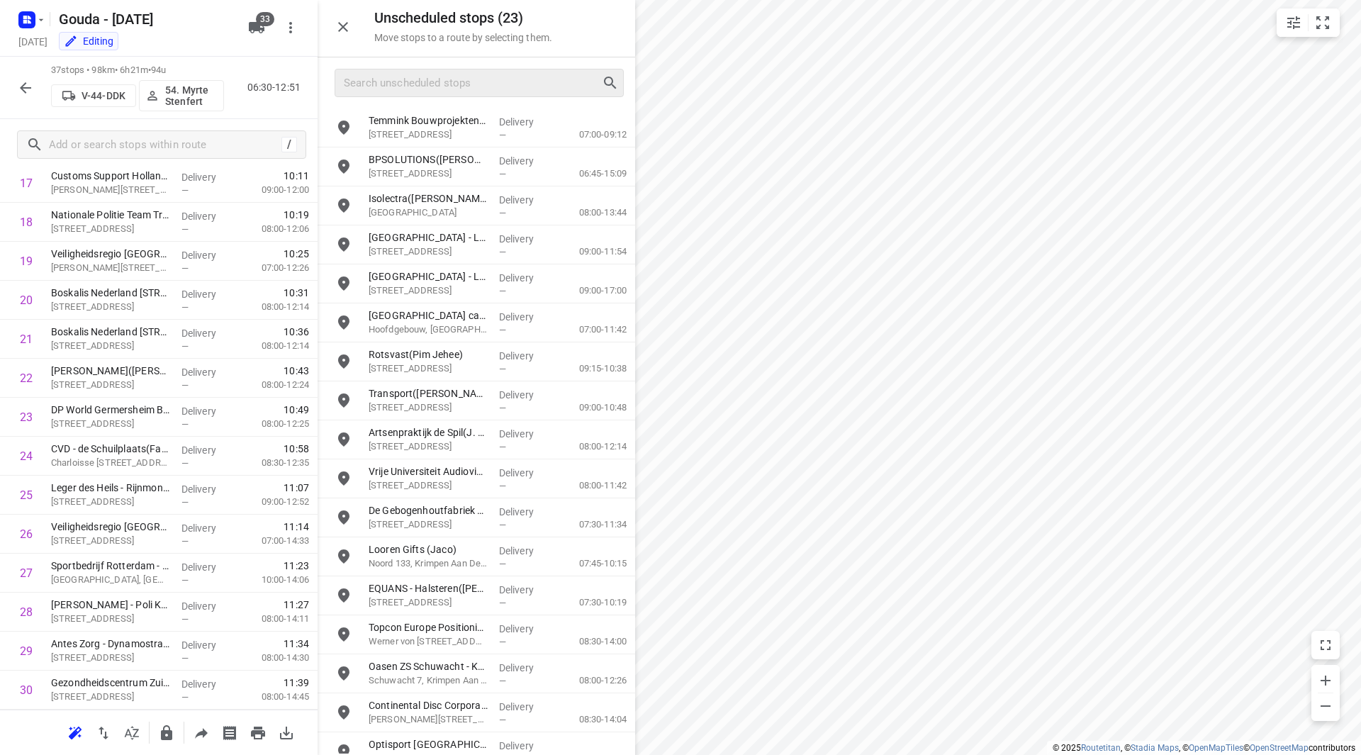
scroll to position [1053, 0]
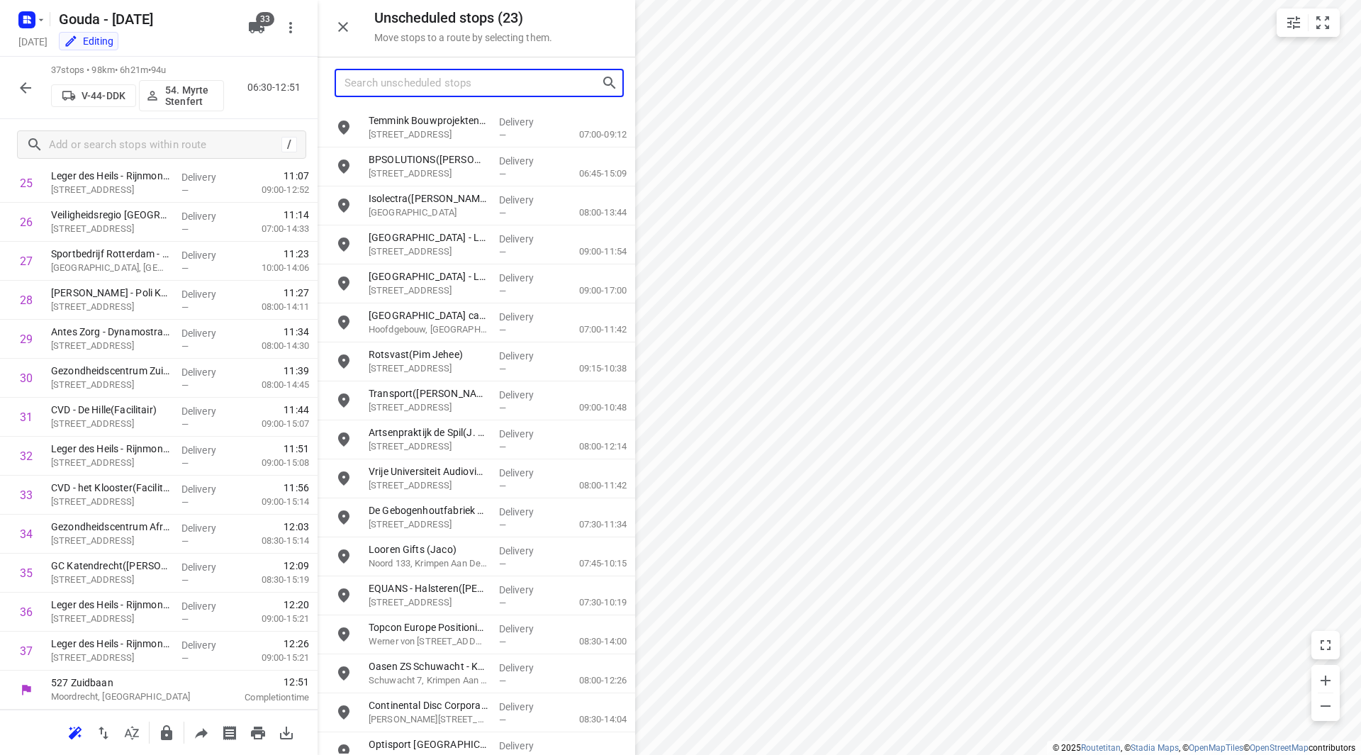
click at [446, 94] on input "Search unscheduled stops" at bounding box center [472, 83] width 257 height 22
click at [446, 84] on input "Search unscheduled stops" at bounding box center [472, 83] width 257 height 22
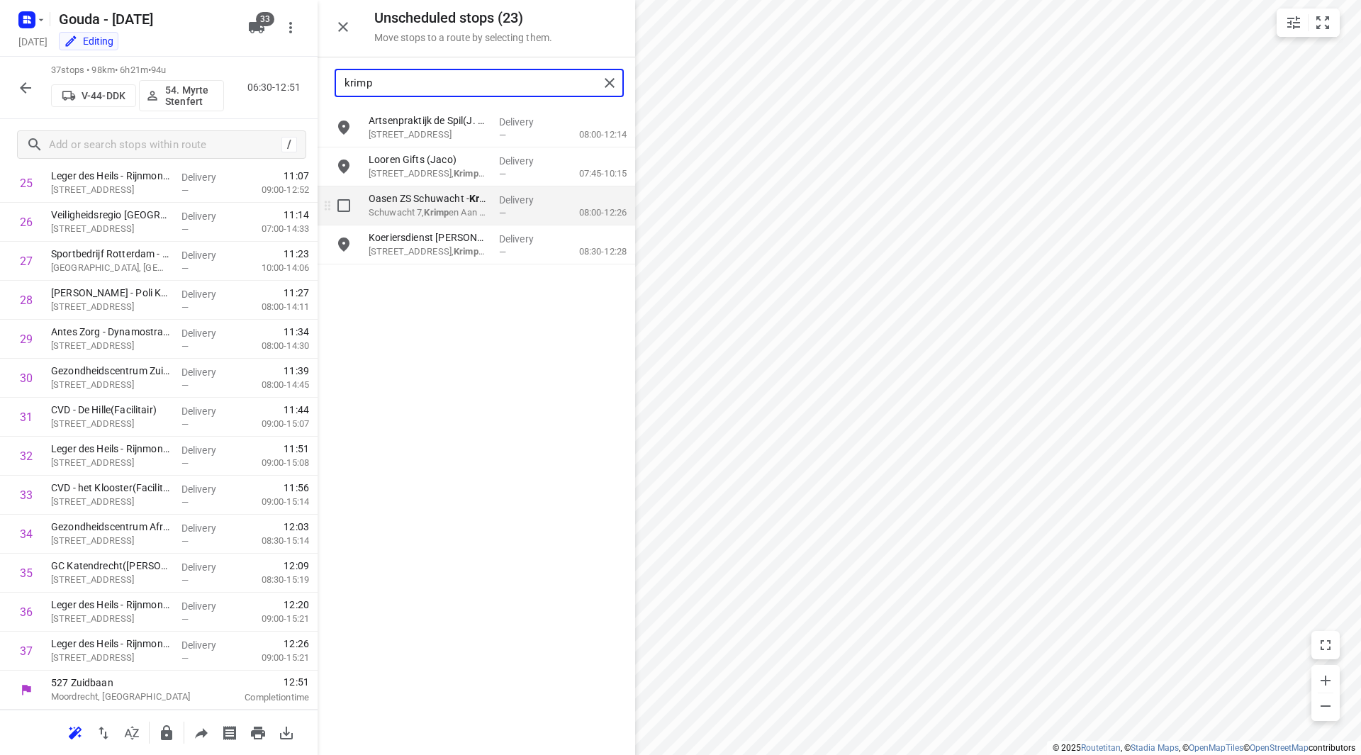
type input "krimp"
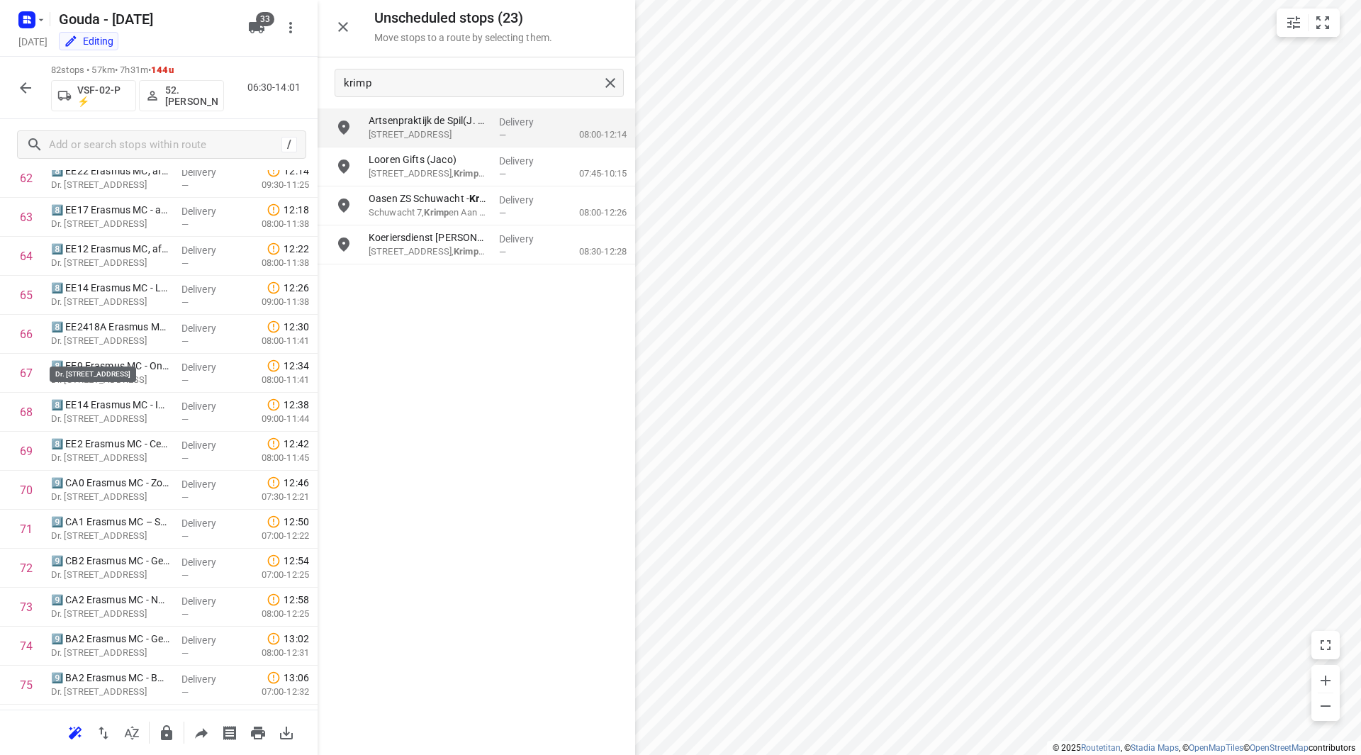
scroll to position [2808, 0]
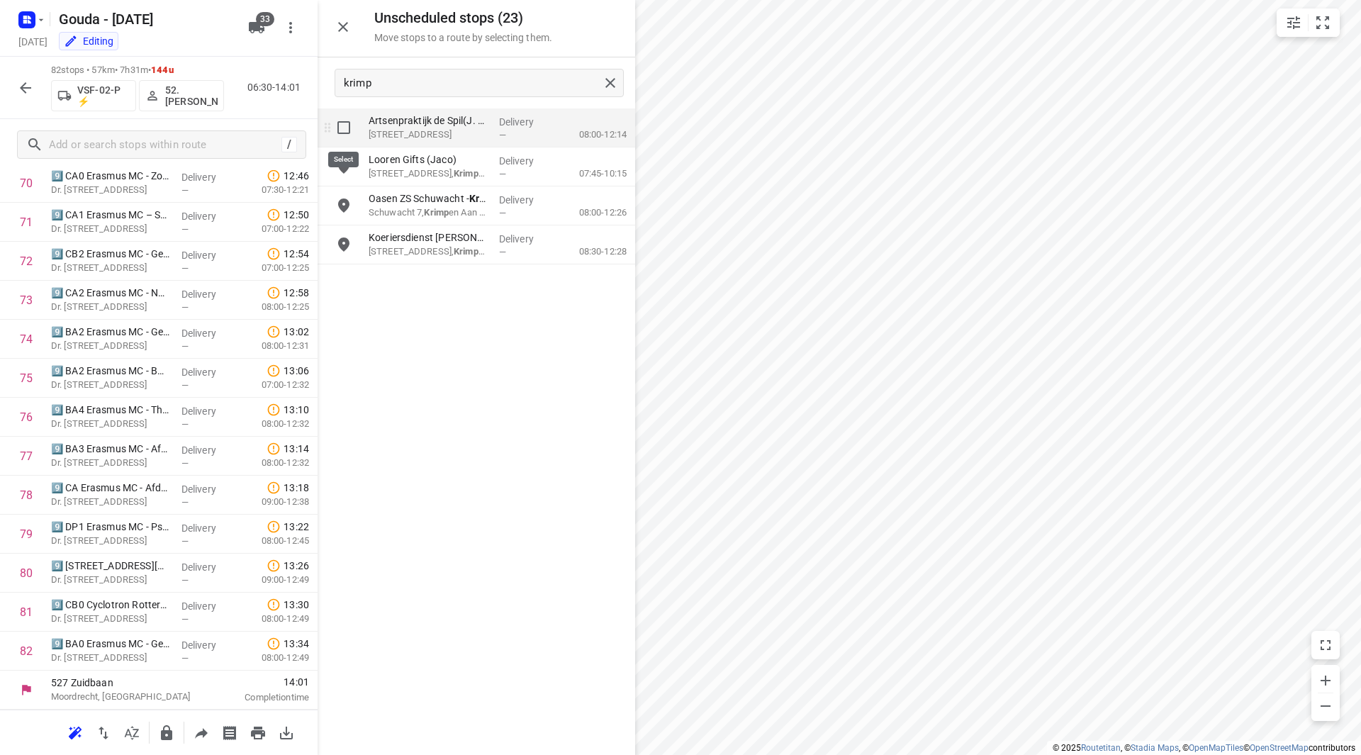
click at [347, 127] on input "grid" at bounding box center [344, 127] width 28 height 28
checkbox input "true"
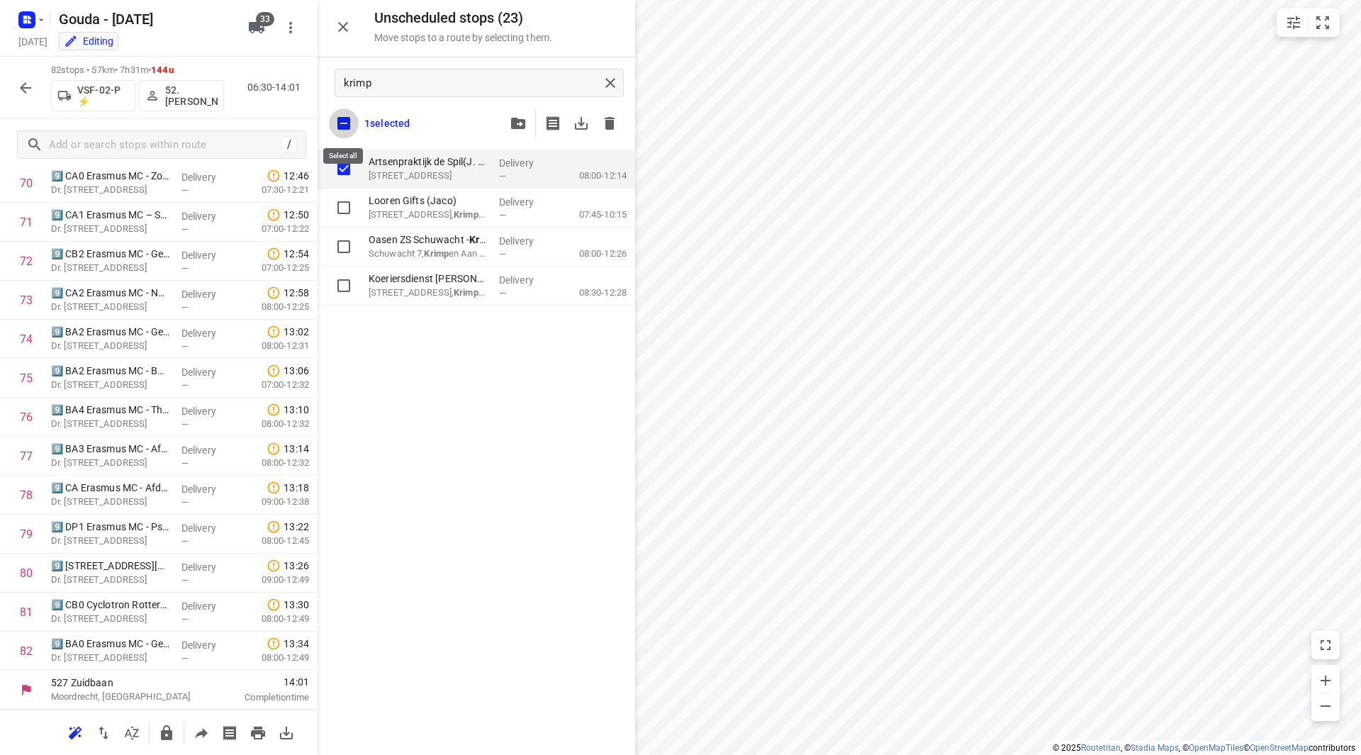
drag, startPoint x: 345, startPoint y: 117, endPoint x: 364, endPoint y: 139, distance: 28.7
click at [345, 118] on input "checkbox" at bounding box center [344, 123] width 30 height 30
checkbox input "false"
checkbox input "true"
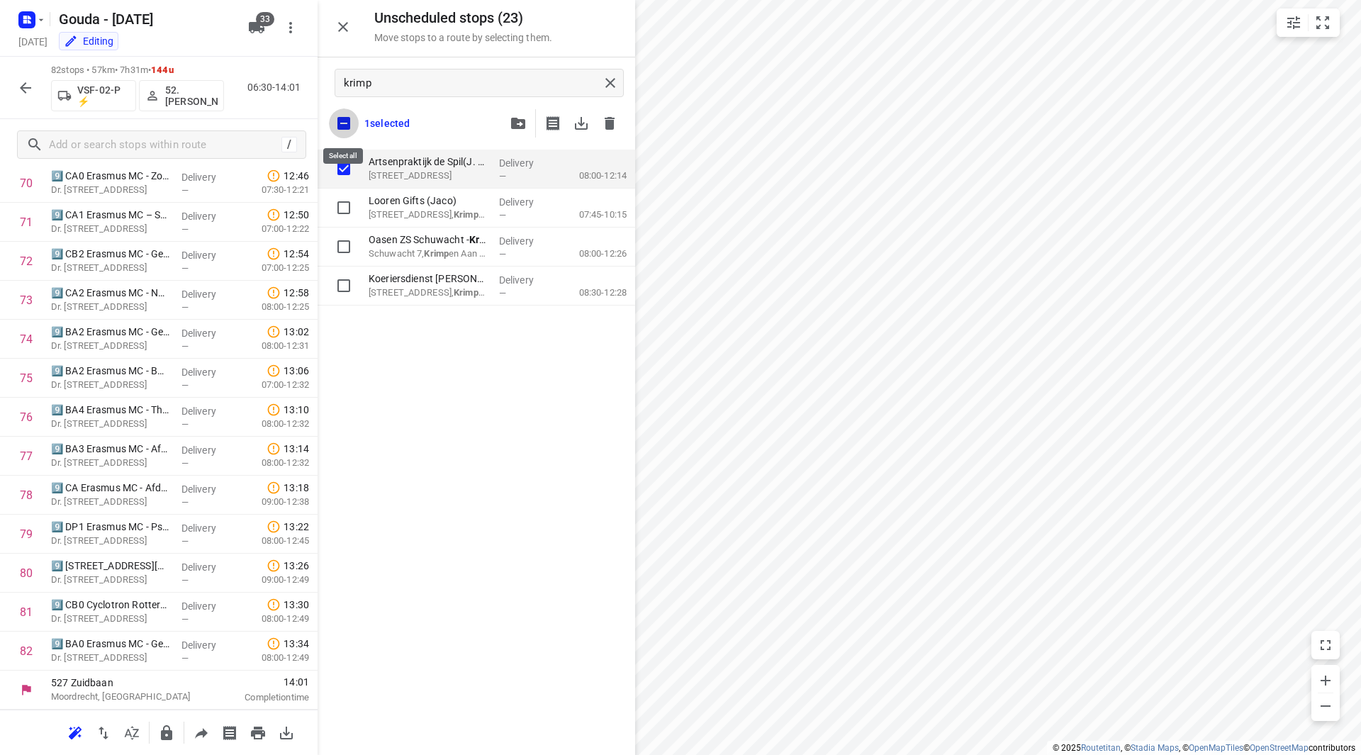
checkbox input "true"
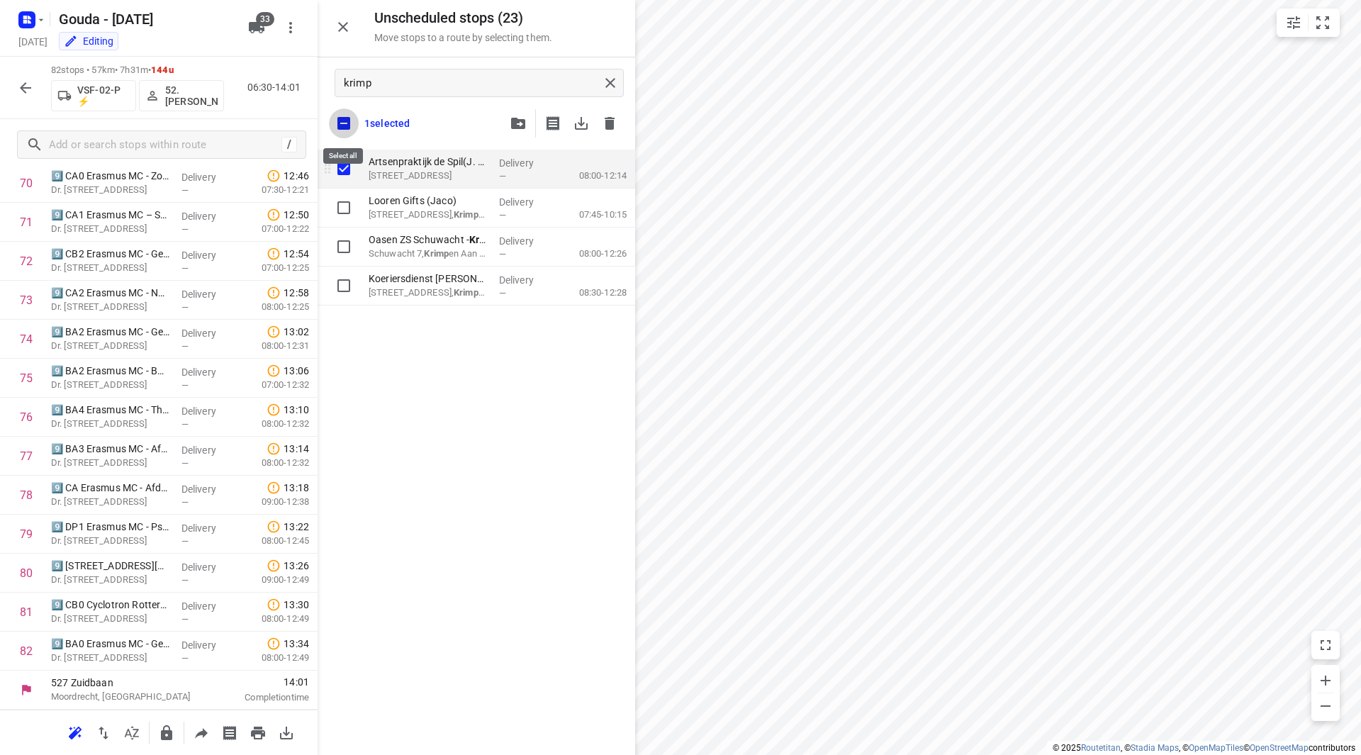
checkbox input "true"
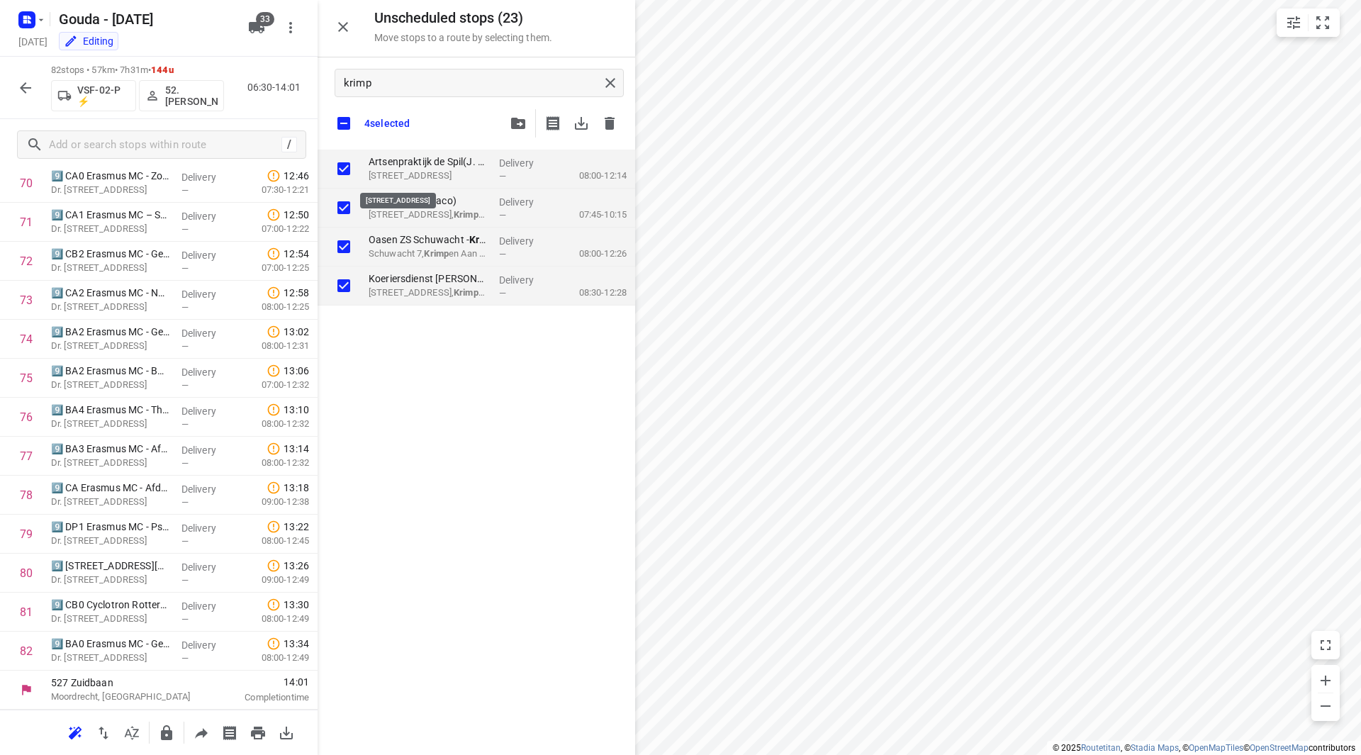
checkbox input "true"
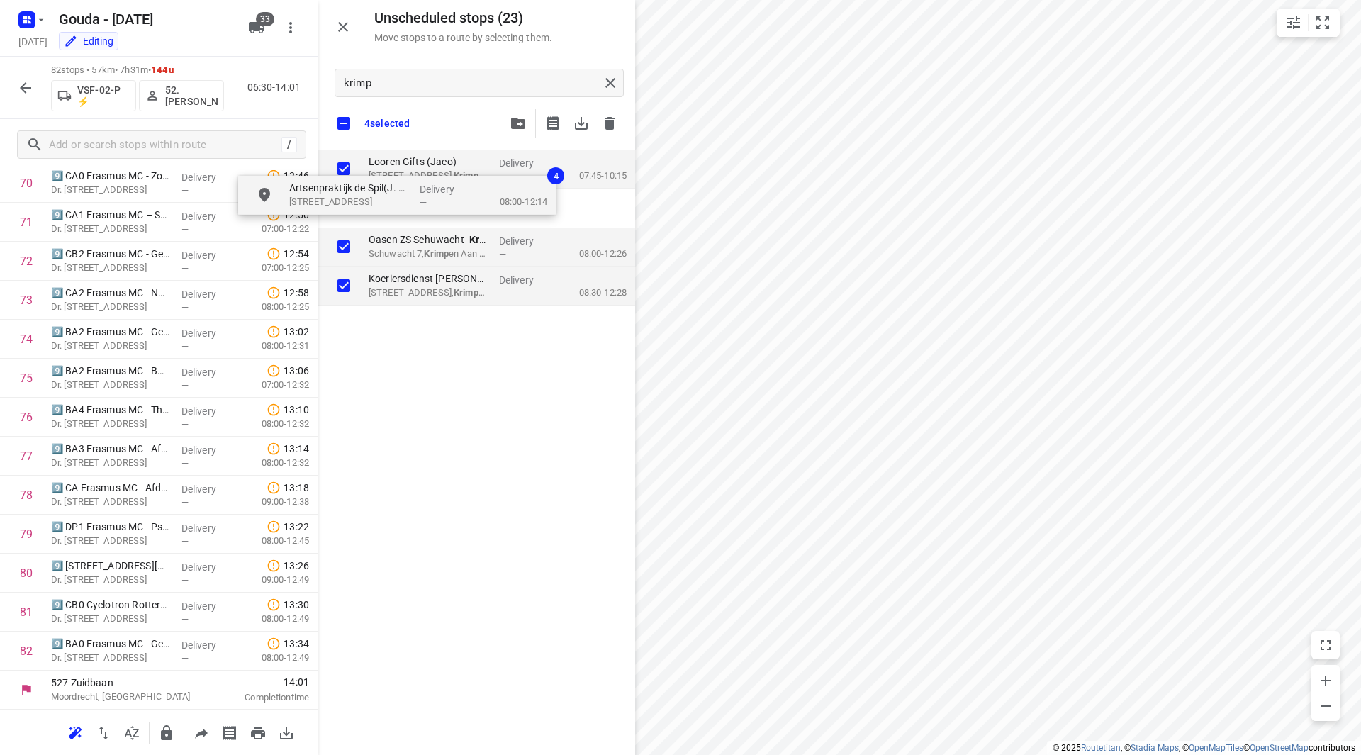
checkbox input "true"
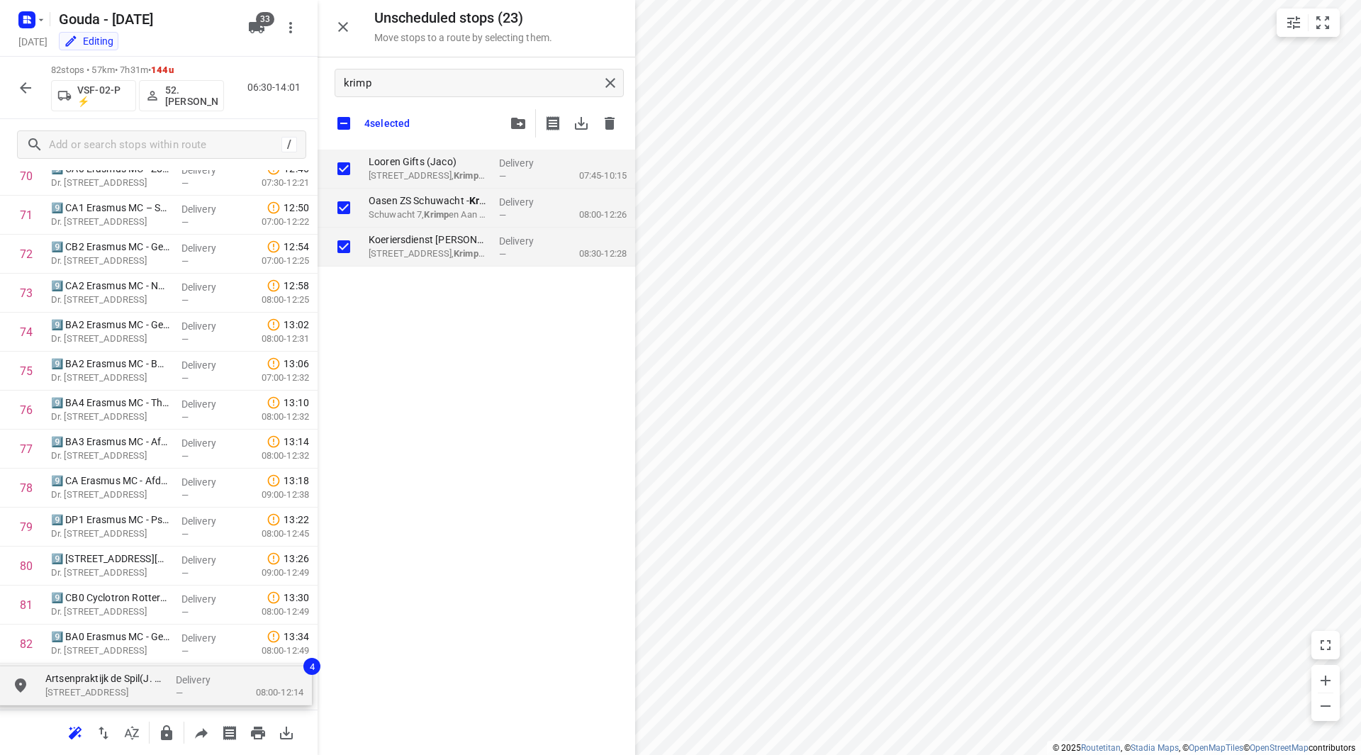
scroll to position [2857, 0]
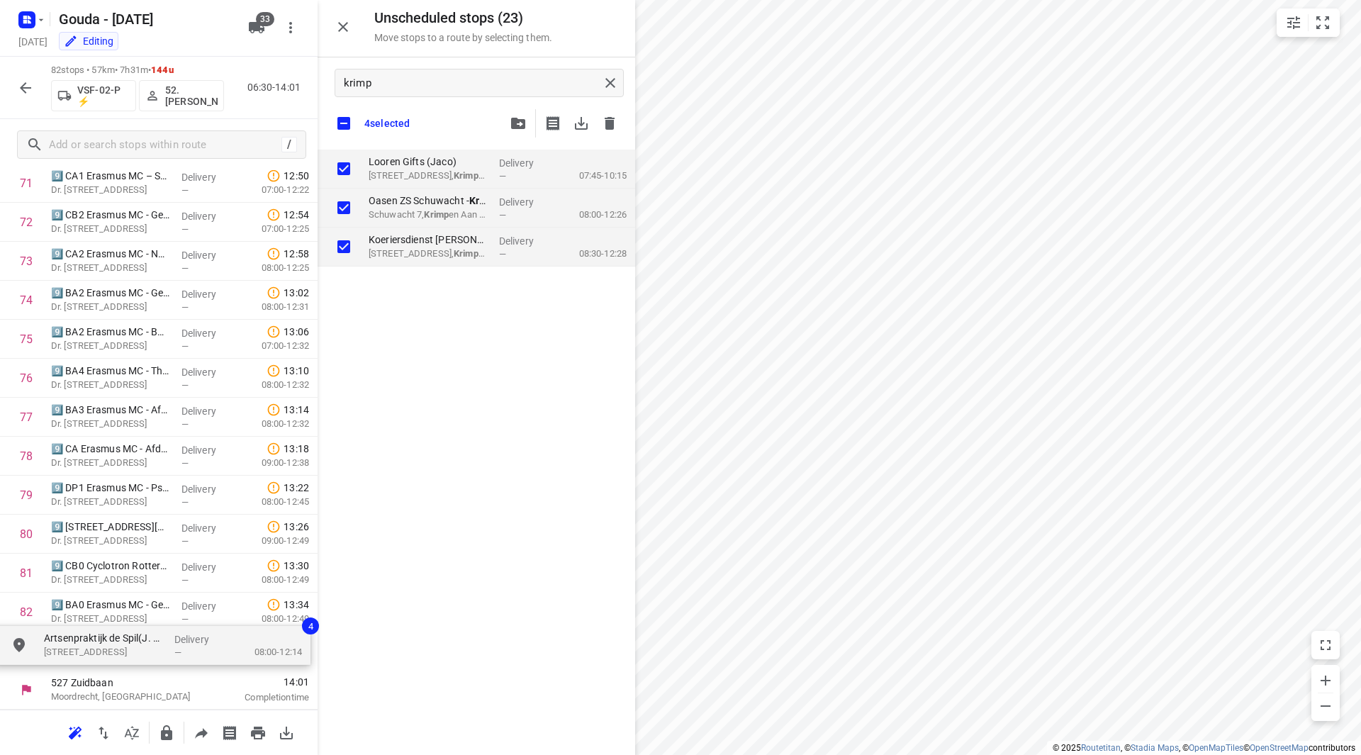
drag, startPoint x: 344, startPoint y: 195, endPoint x: 99, endPoint y: 645, distance: 512.6
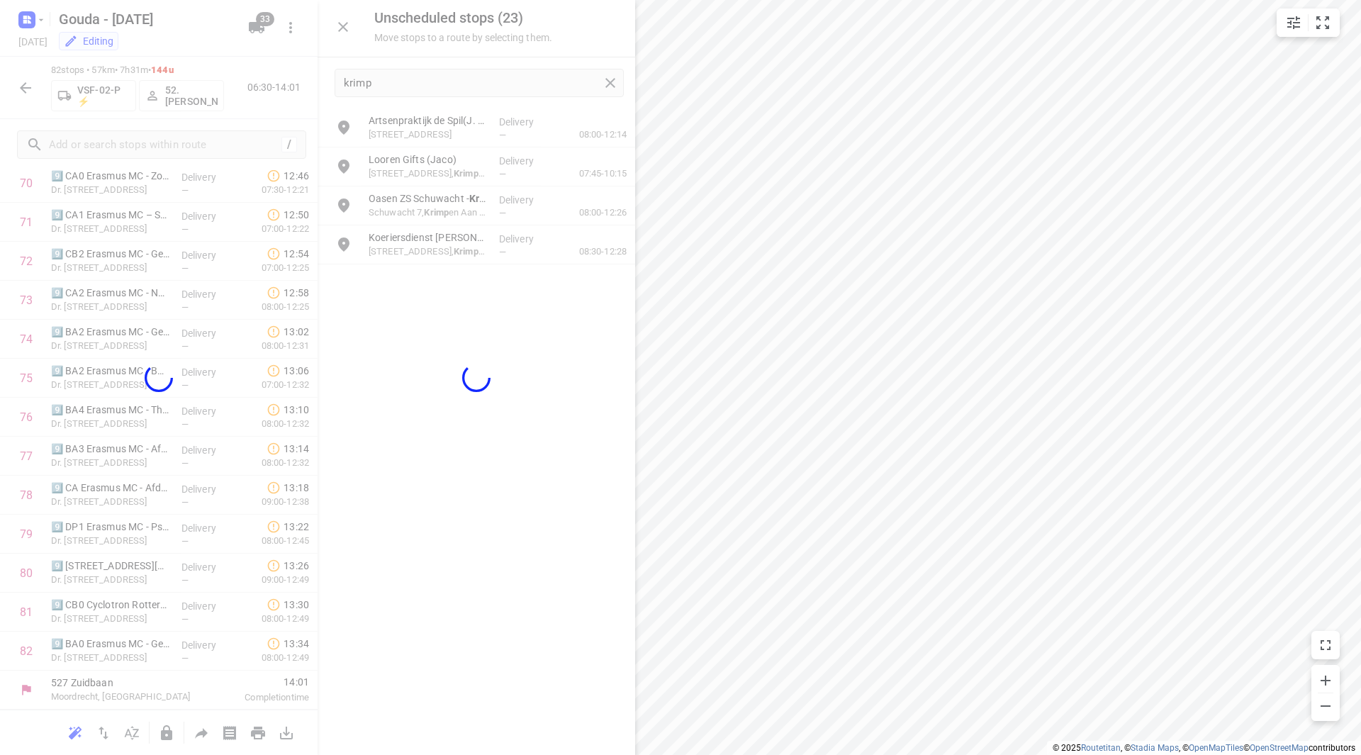
scroll to position [2808, 0]
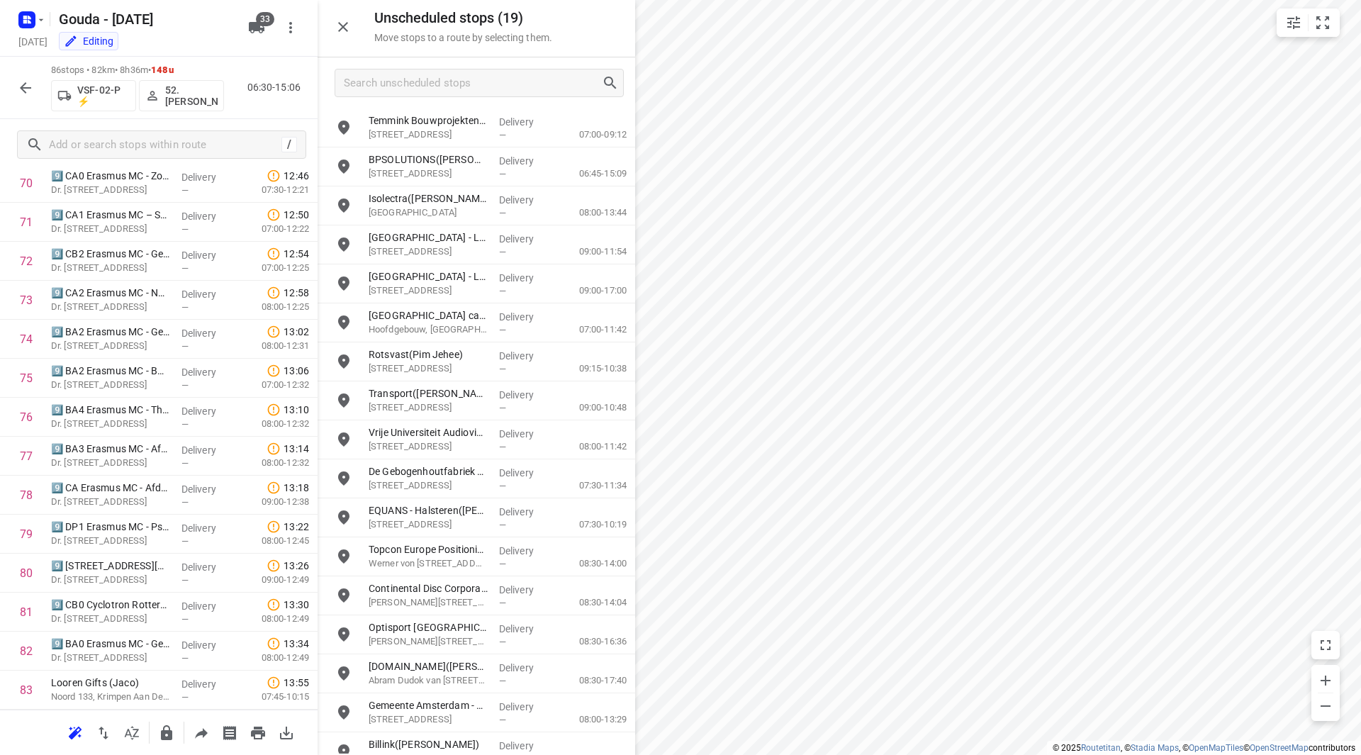
click at [483, 97] on div at bounding box center [477, 82] width 318 height 51
click at [483, 90] on input "Search unscheduled stops" at bounding box center [472, 83] width 257 height 22
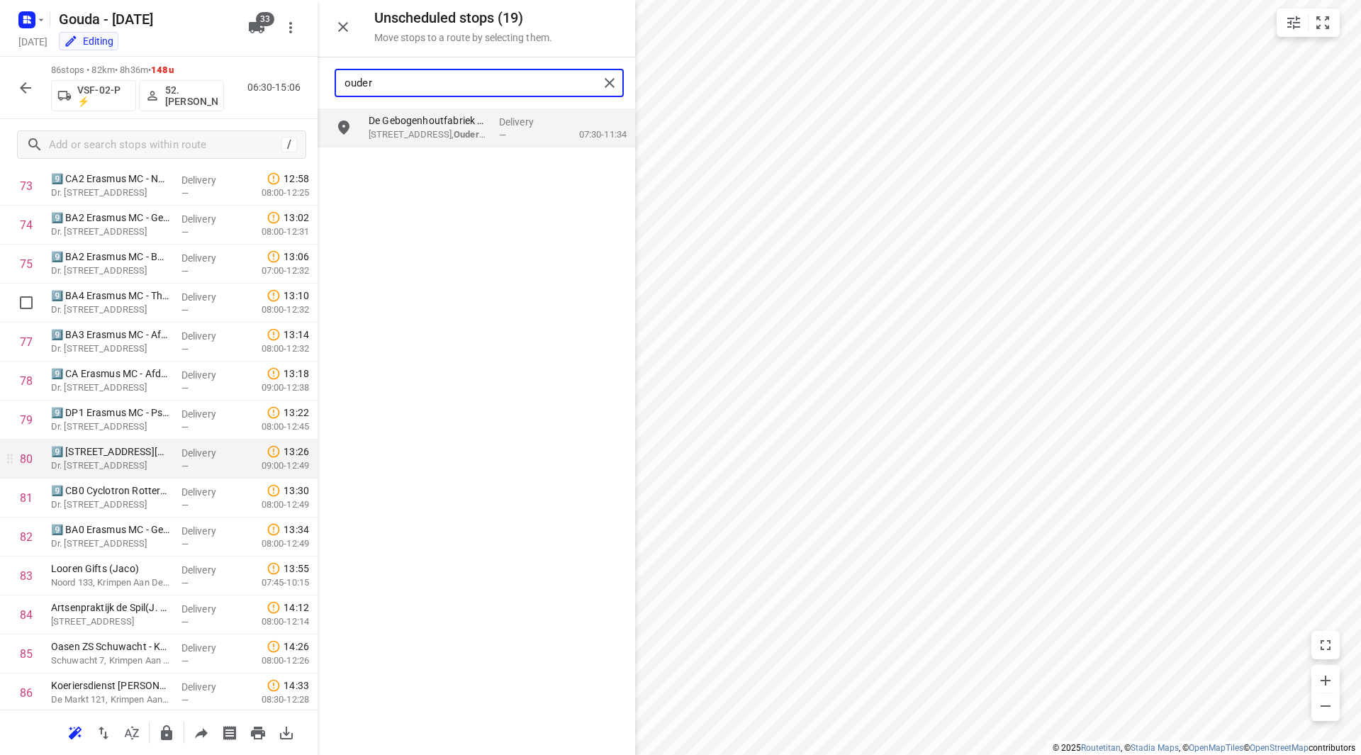
scroll to position [2964, 0]
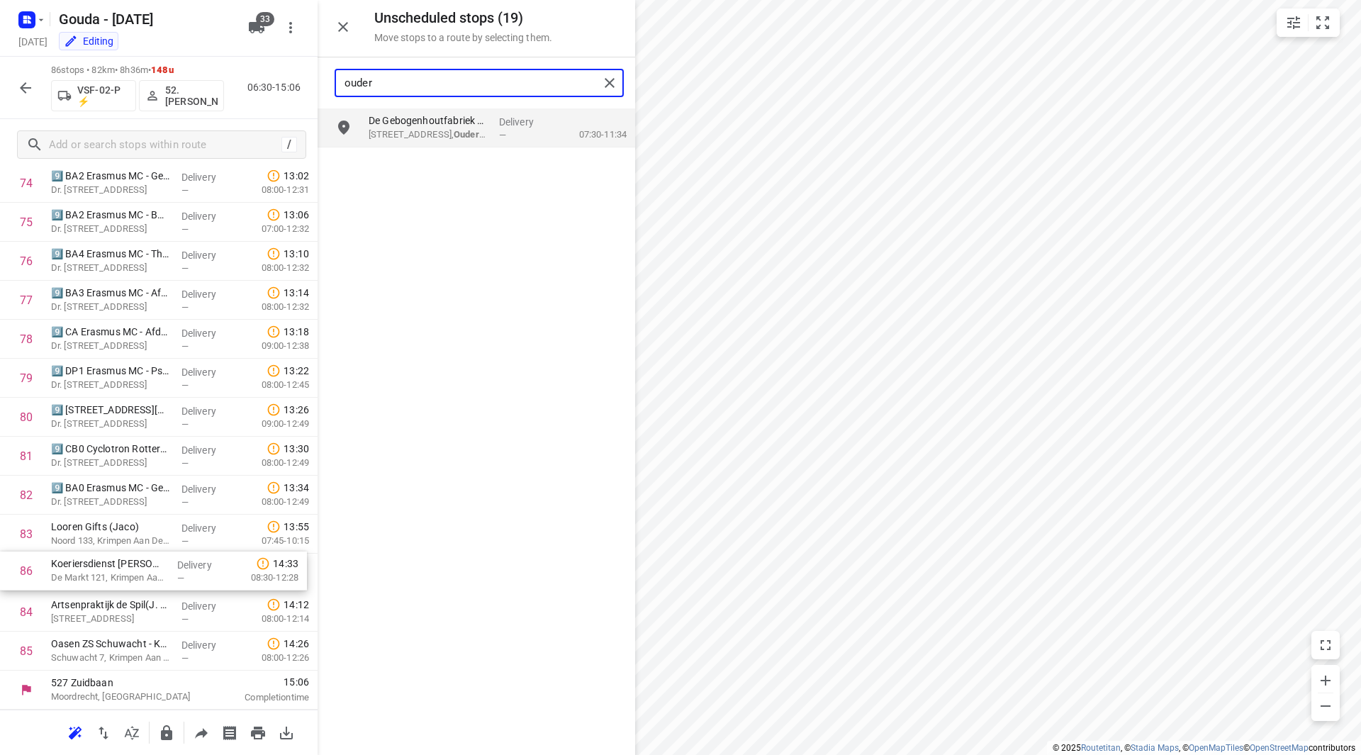
drag, startPoint x: 98, startPoint y: 656, endPoint x: 93, endPoint y: 573, distance: 83.8
drag, startPoint x: 152, startPoint y: 635, endPoint x: 150, endPoint y: 593, distance: 41.8
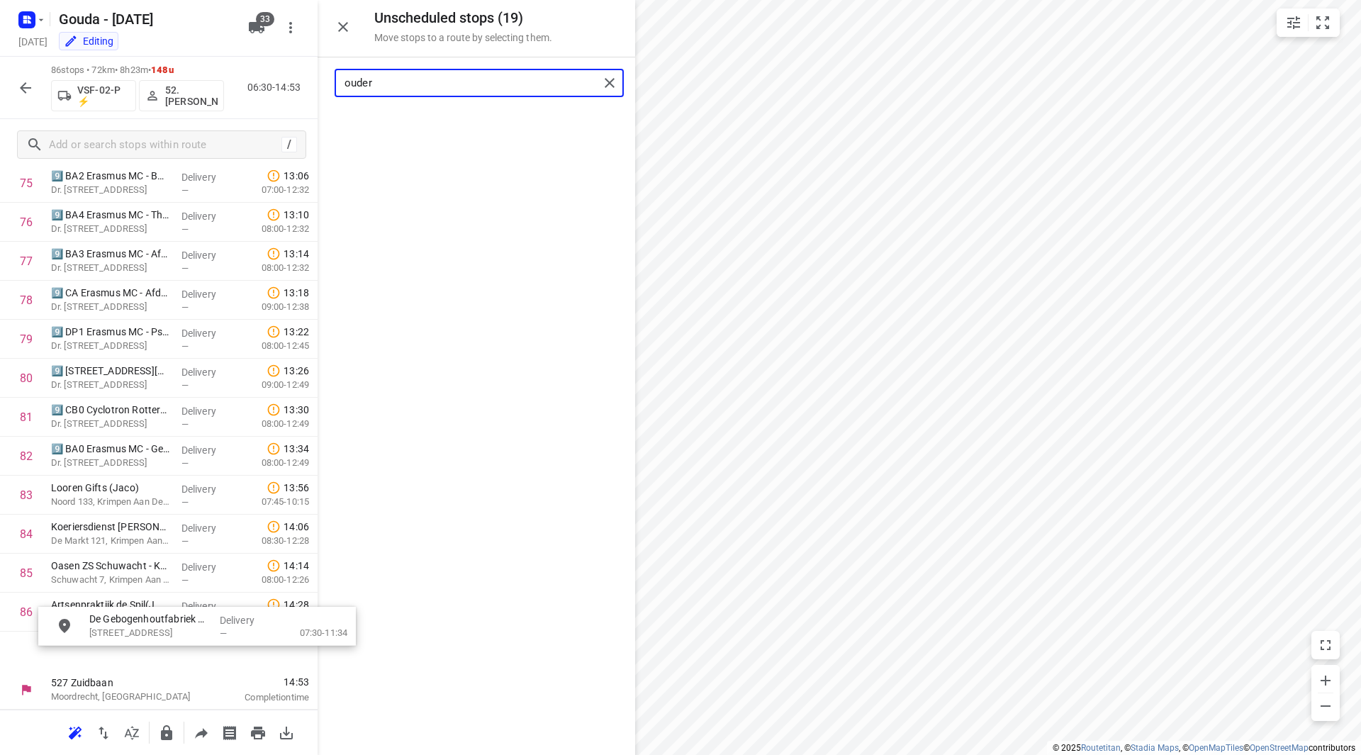
drag, startPoint x: 481, startPoint y: 155, endPoint x: 132, endPoint y: 646, distance: 602.3
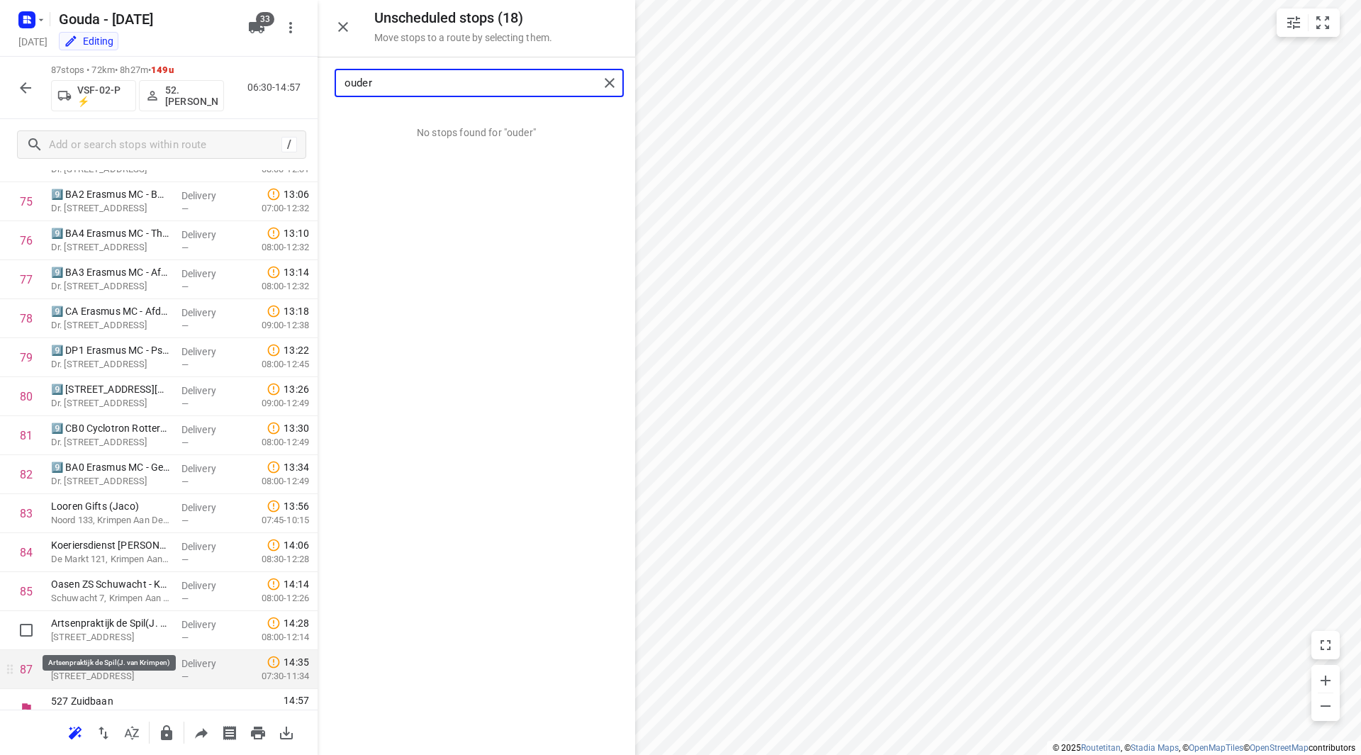
scroll to position [3003, 0]
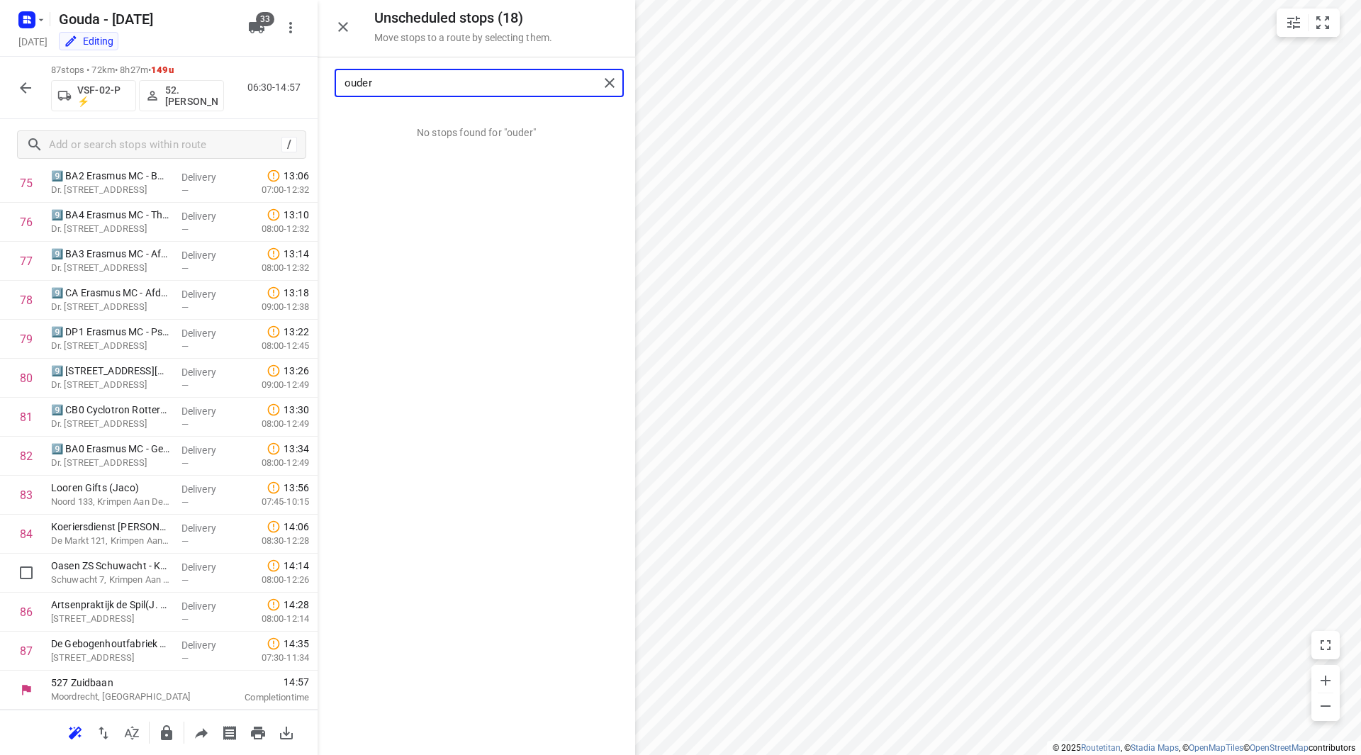
type input "ouder"
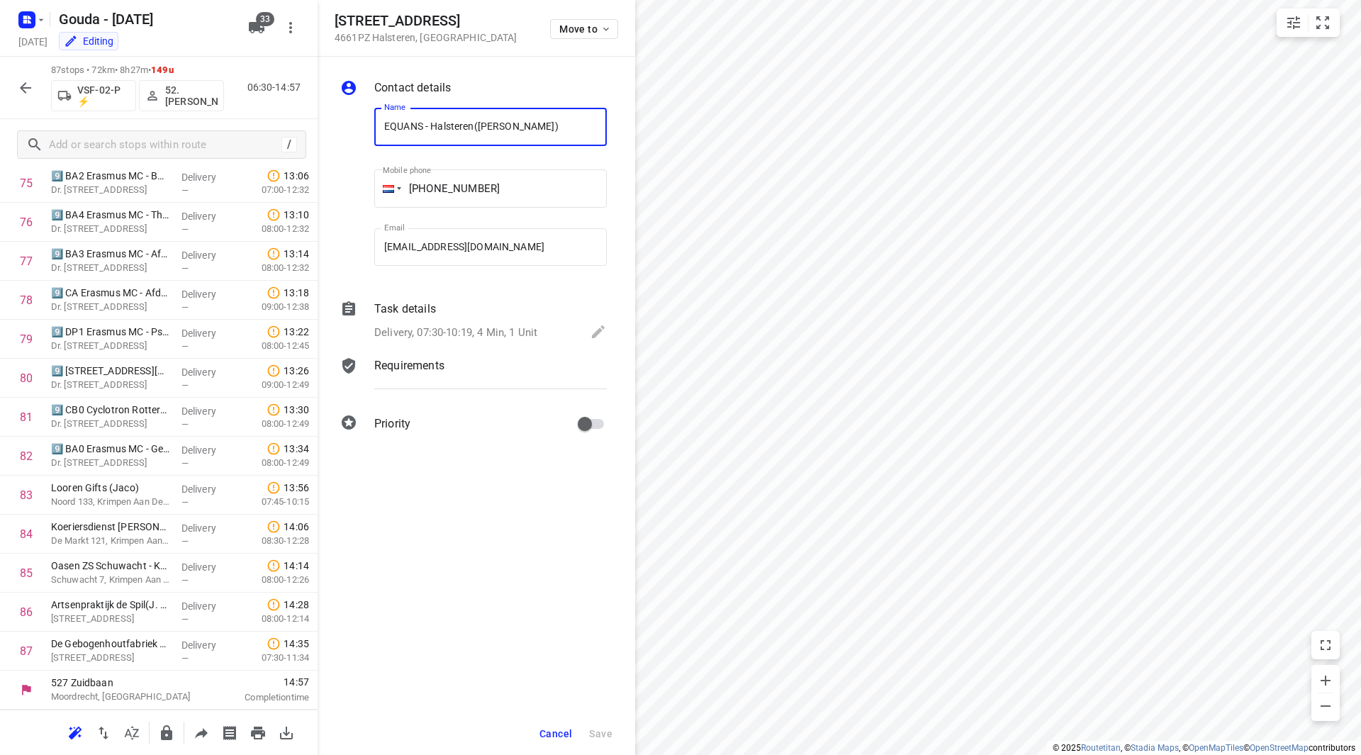
drag, startPoint x: 464, startPoint y: 126, endPoint x: 366, endPoint y: 123, distance: 98.6
click at [366, 123] on div "Name EQUANS - Halsteren(Rolina Welmers) Name Mobile phone +06 34286805 ​ Email …" at bounding box center [473, 189] width 272 height 187
click at [542, 722] on button "Cancel" at bounding box center [556, 734] width 44 height 26
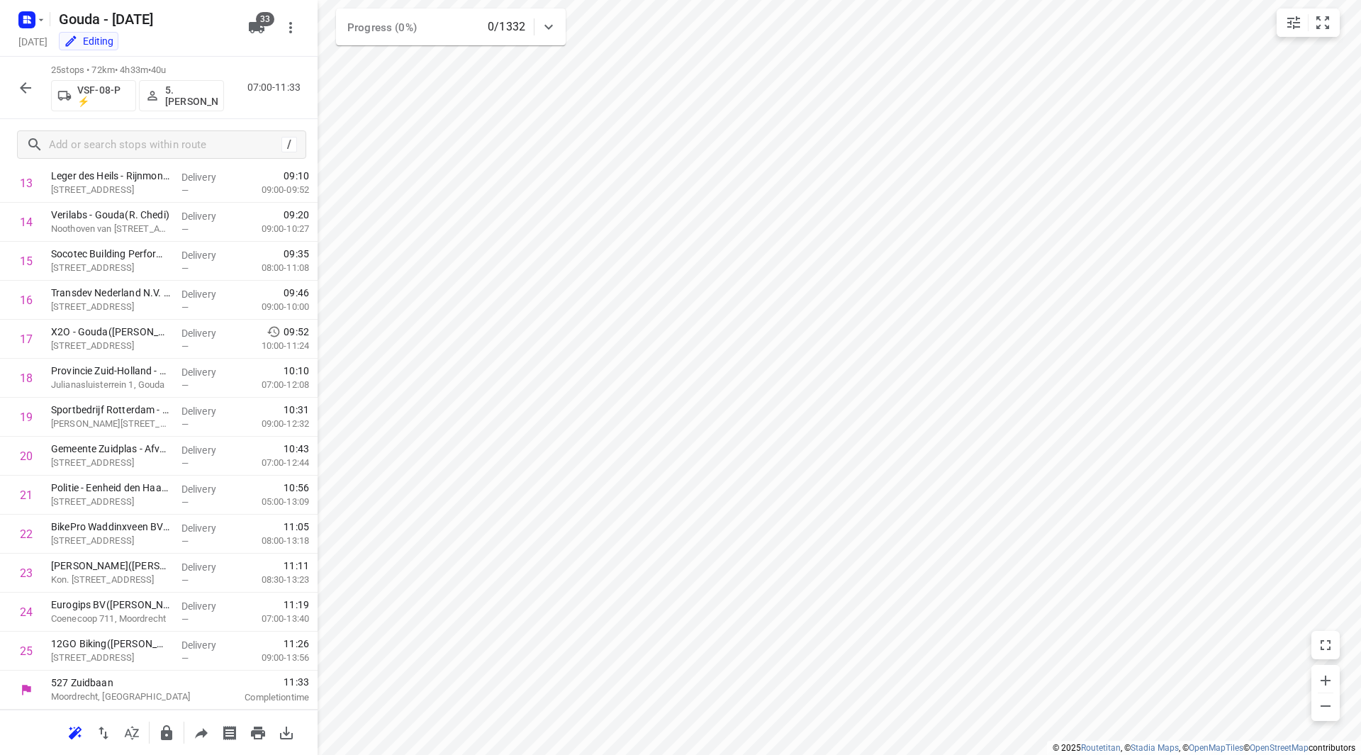
scroll to position [585, 0]
click at [214, 142] on input "text" at bounding box center [163, 145] width 227 height 22
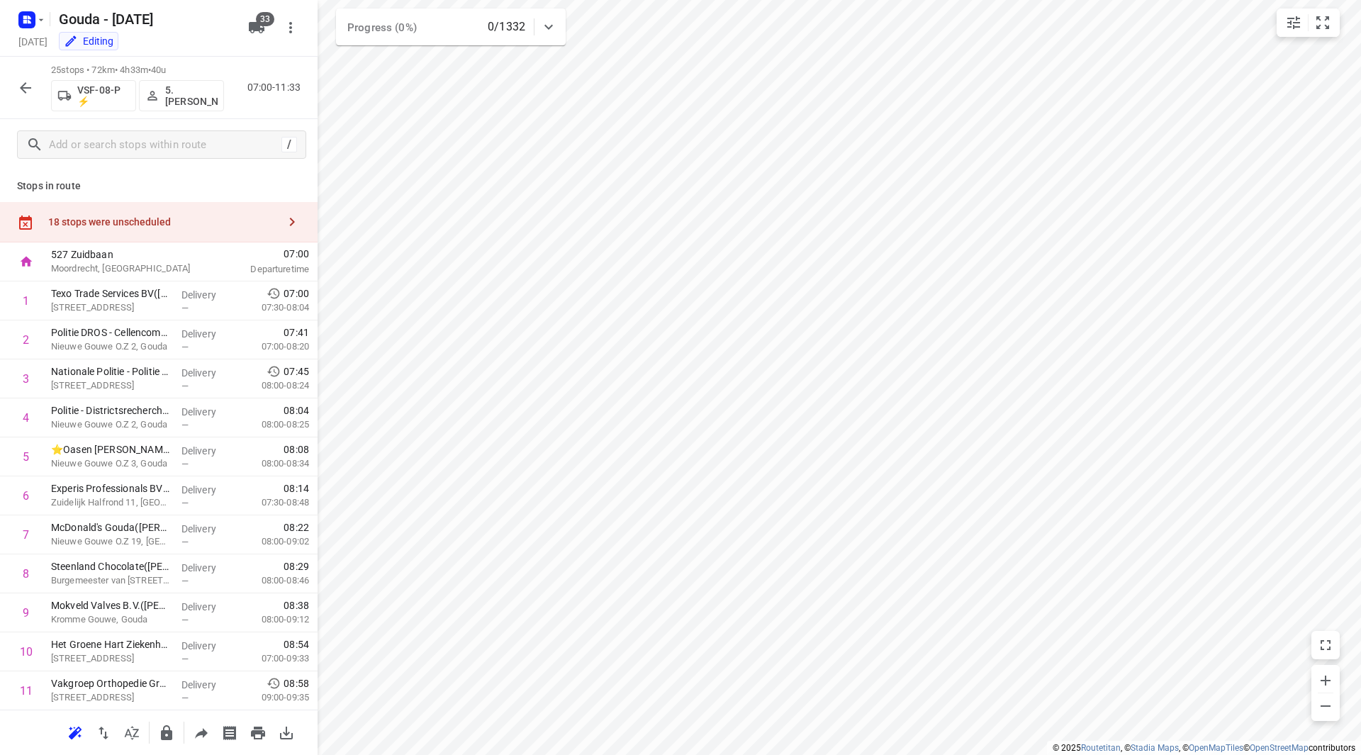
click at [215, 243] on div "07:00 Departure time" at bounding box center [266, 261] width 102 height 39
click at [210, 217] on div "18 stops were unscheduled" at bounding box center [163, 221] width 230 height 11
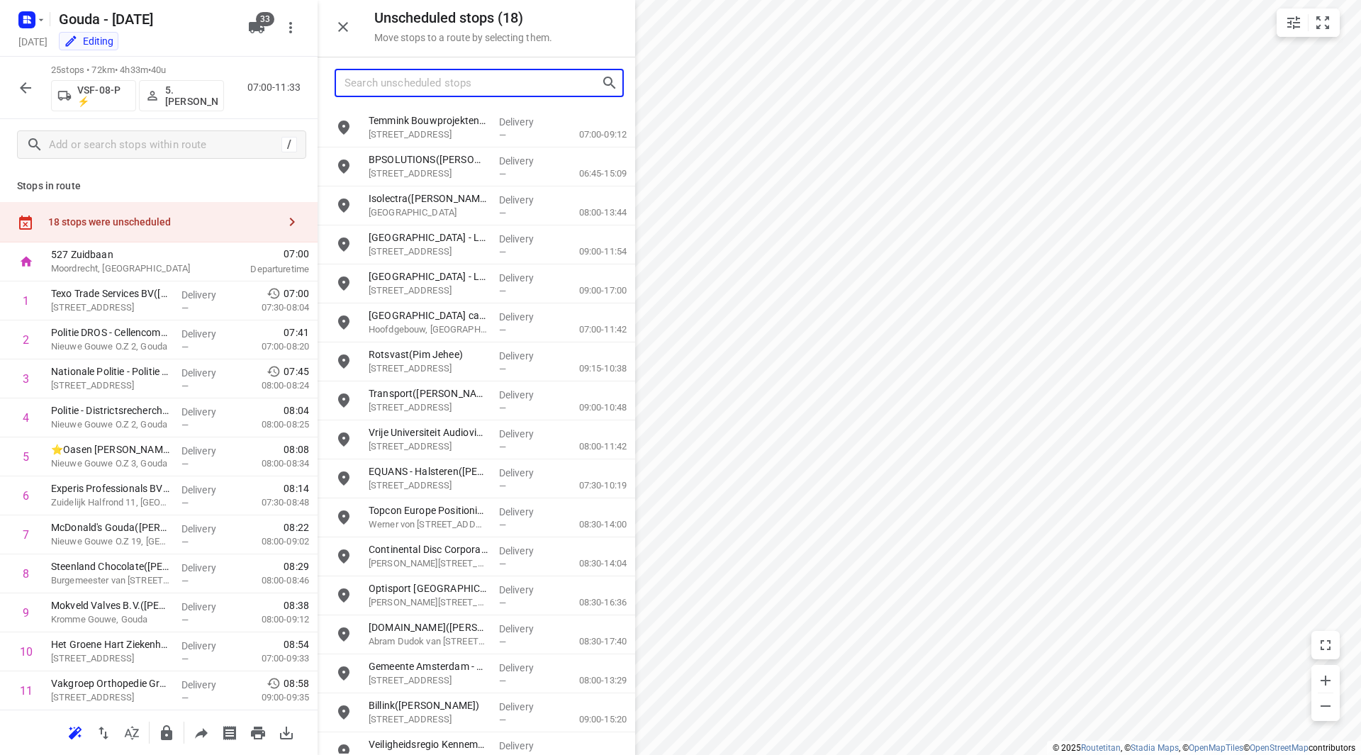
click at [422, 87] on input "Search unscheduled stops" at bounding box center [472, 83] width 257 height 22
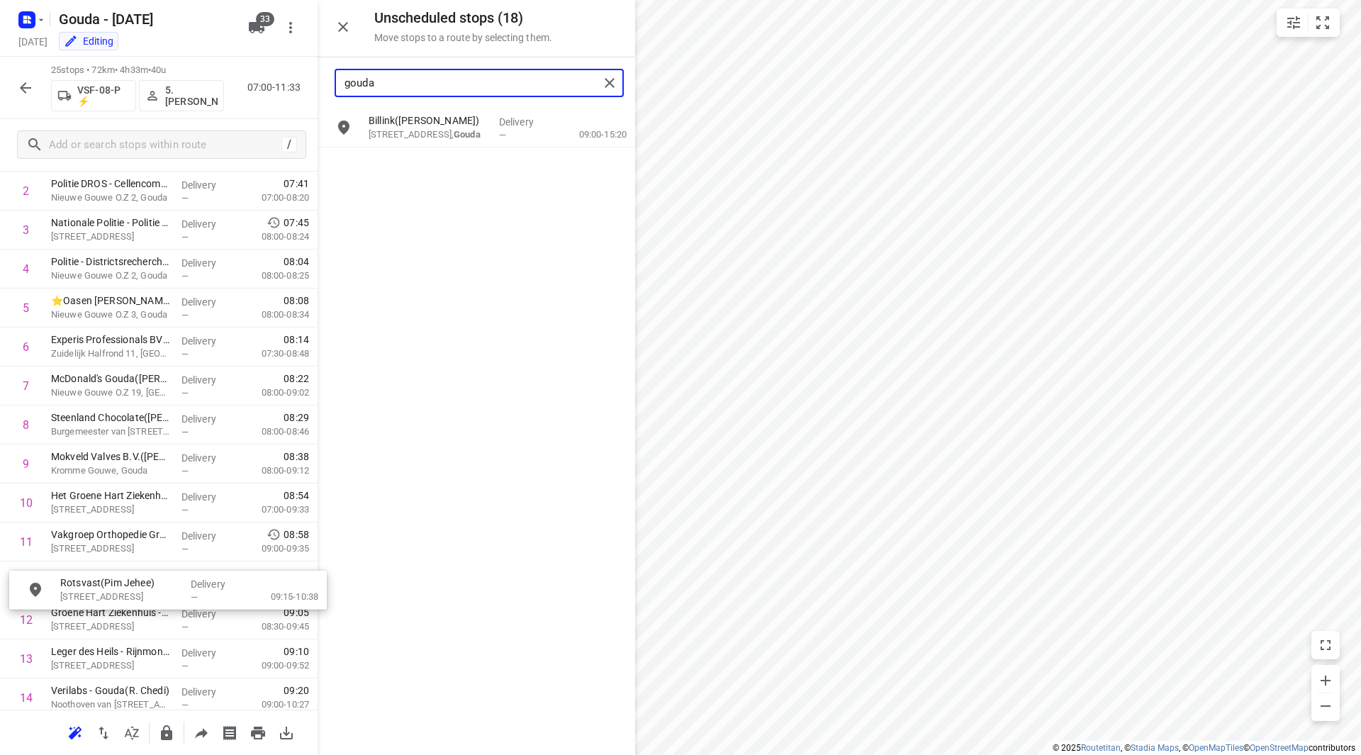
scroll to position [149, 0]
drag, startPoint x: 453, startPoint y: 131, endPoint x: 127, endPoint y: 505, distance: 495.8
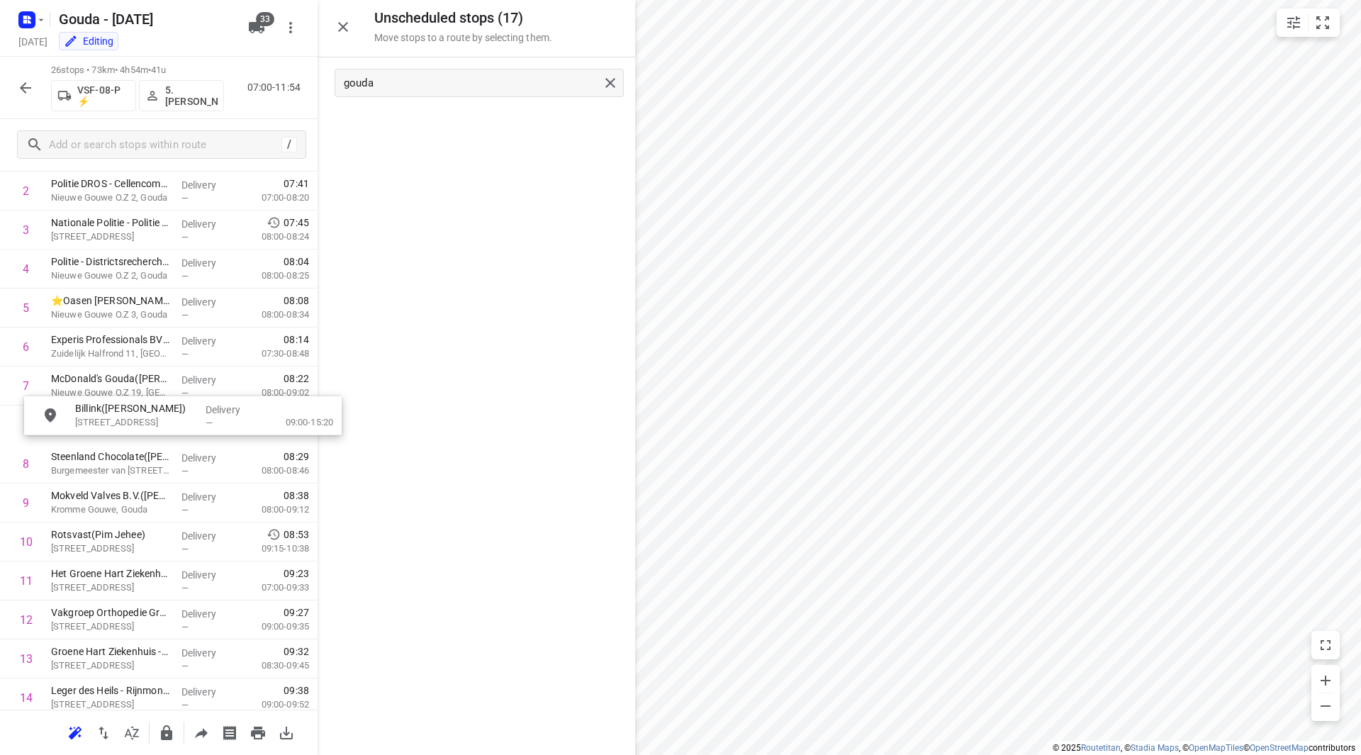
drag, startPoint x: 428, startPoint y: 124, endPoint x: 138, endPoint y: 425, distance: 417.6
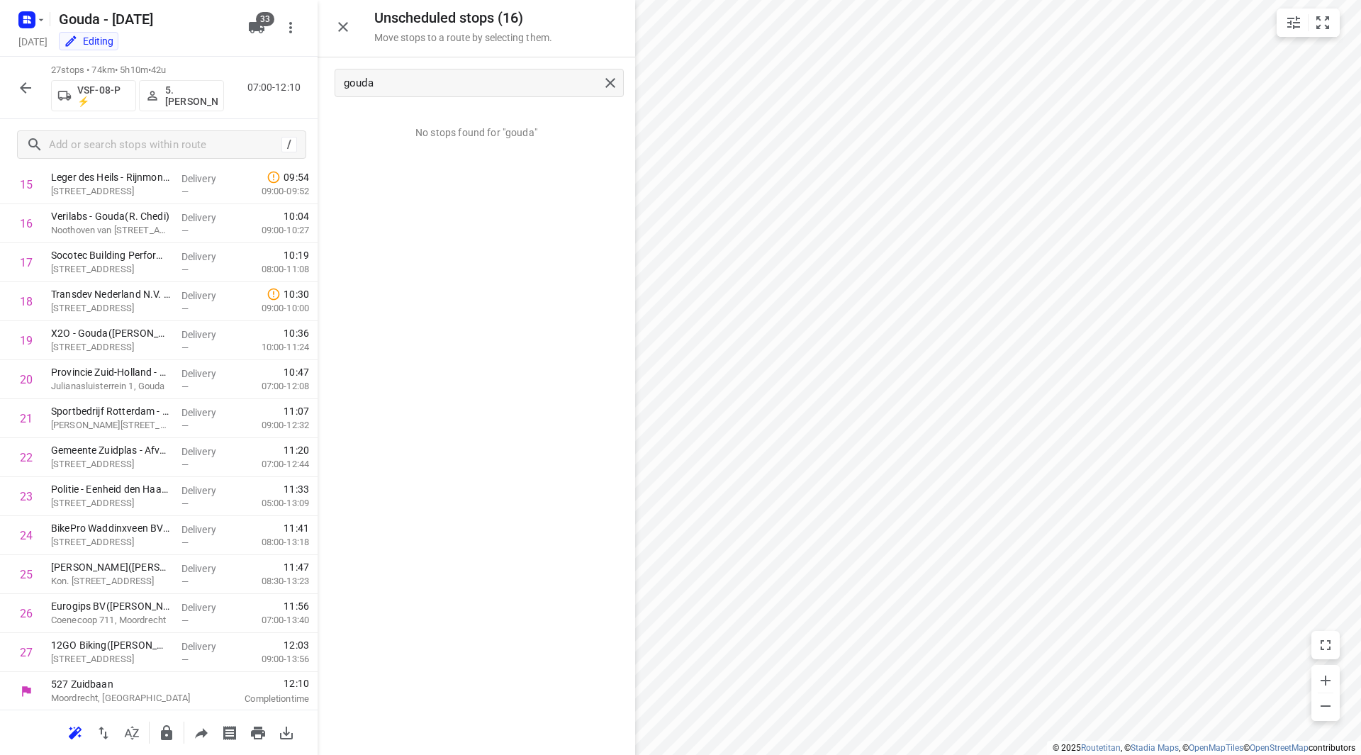
scroll to position [663, 0]
drag, startPoint x: 384, startPoint y: 89, endPoint x: 312, endPoint y: 85, distance: 72.4
click at [322, 84] on div "gouda" at bounding box center [477, 82] width 318 height 51
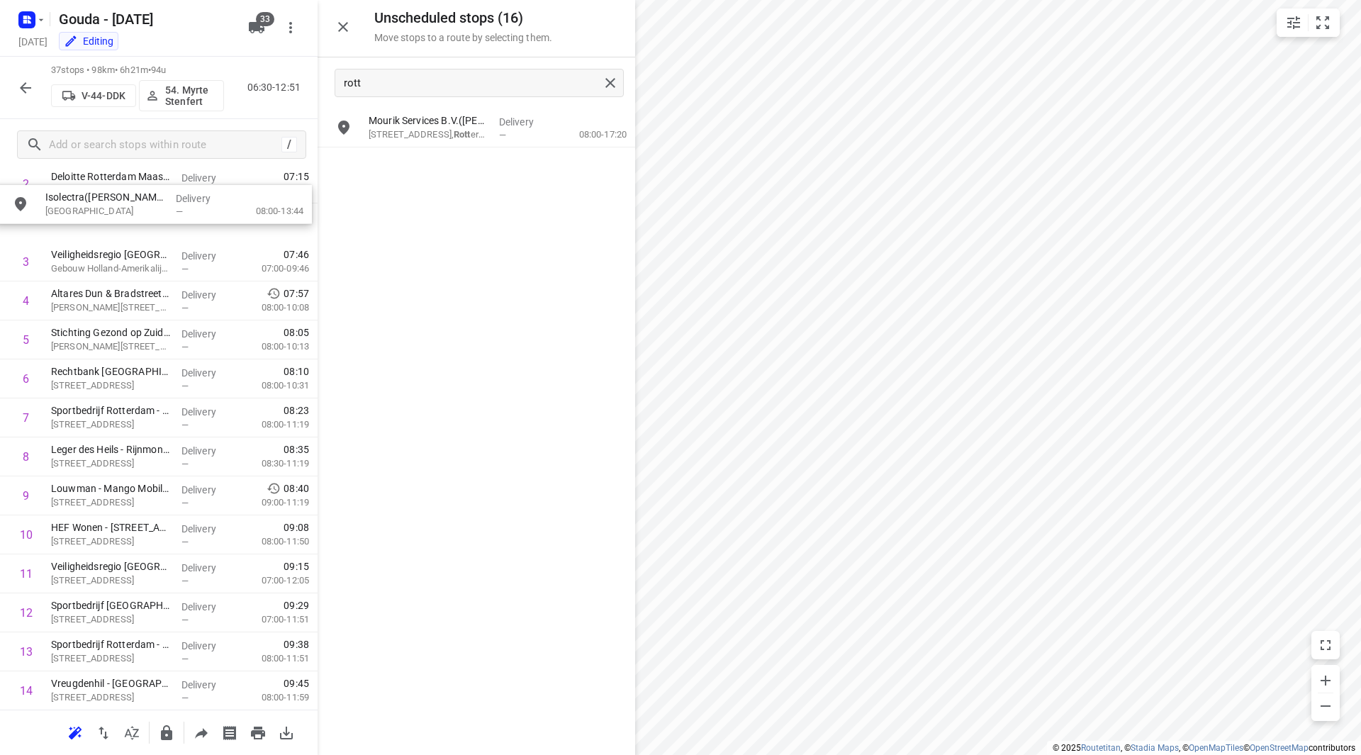
scroll to position [0, 4]
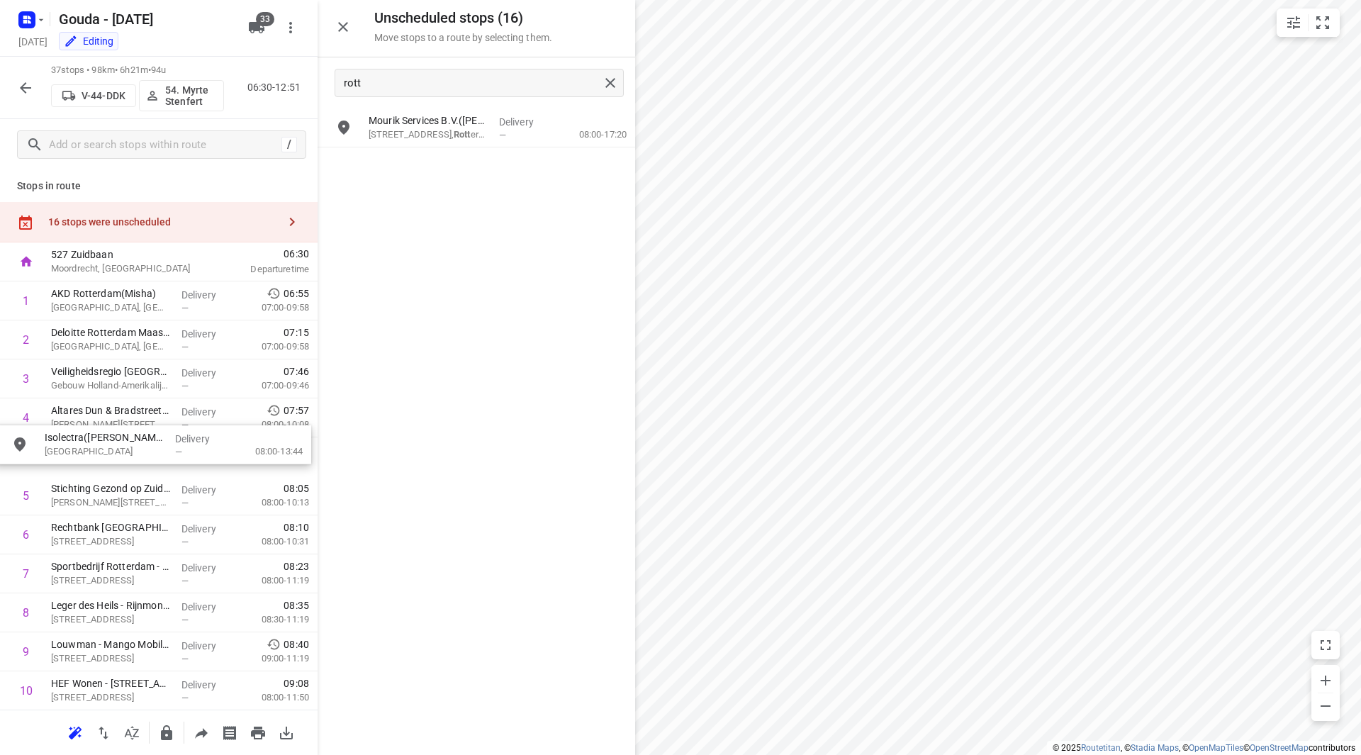
drag, startPoint x: 437, startPoint y: 118, endPoint x: 106, endPoint y: 447, distance: 466.1
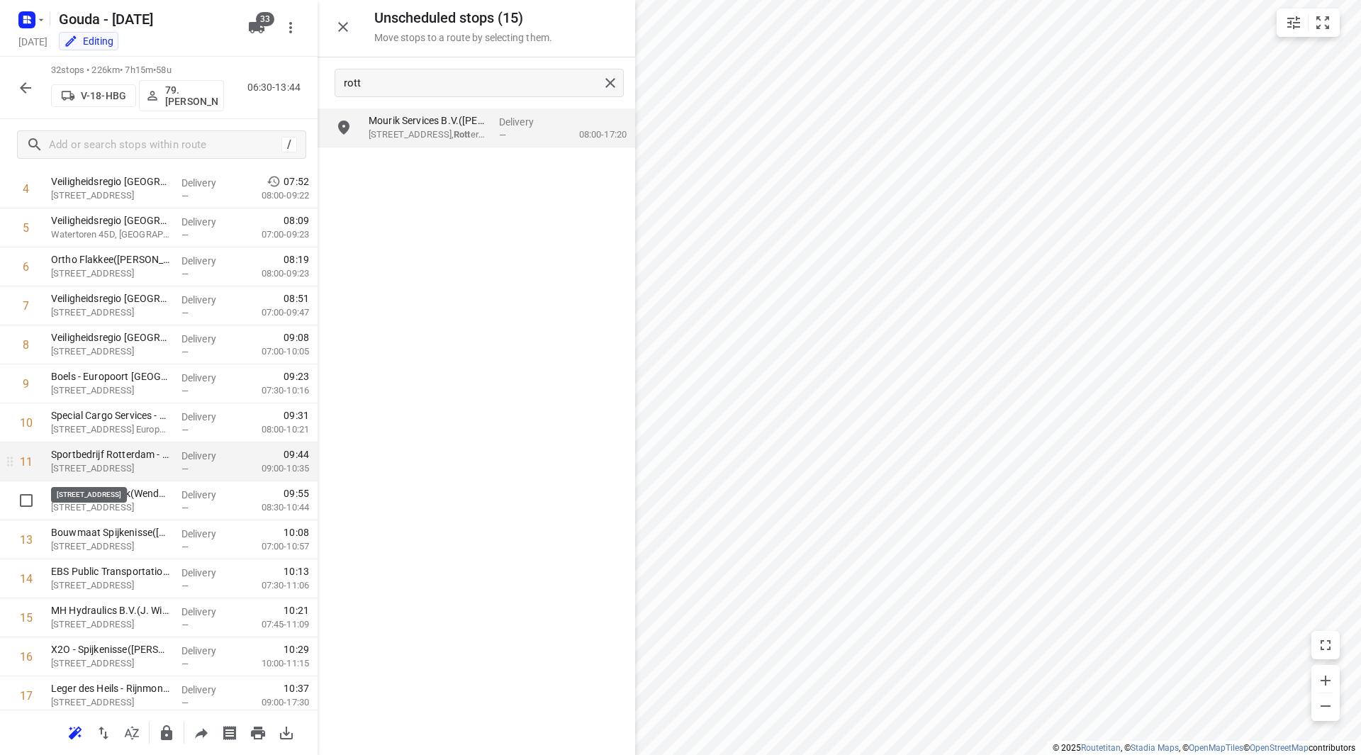
scroll to position [284, 0]
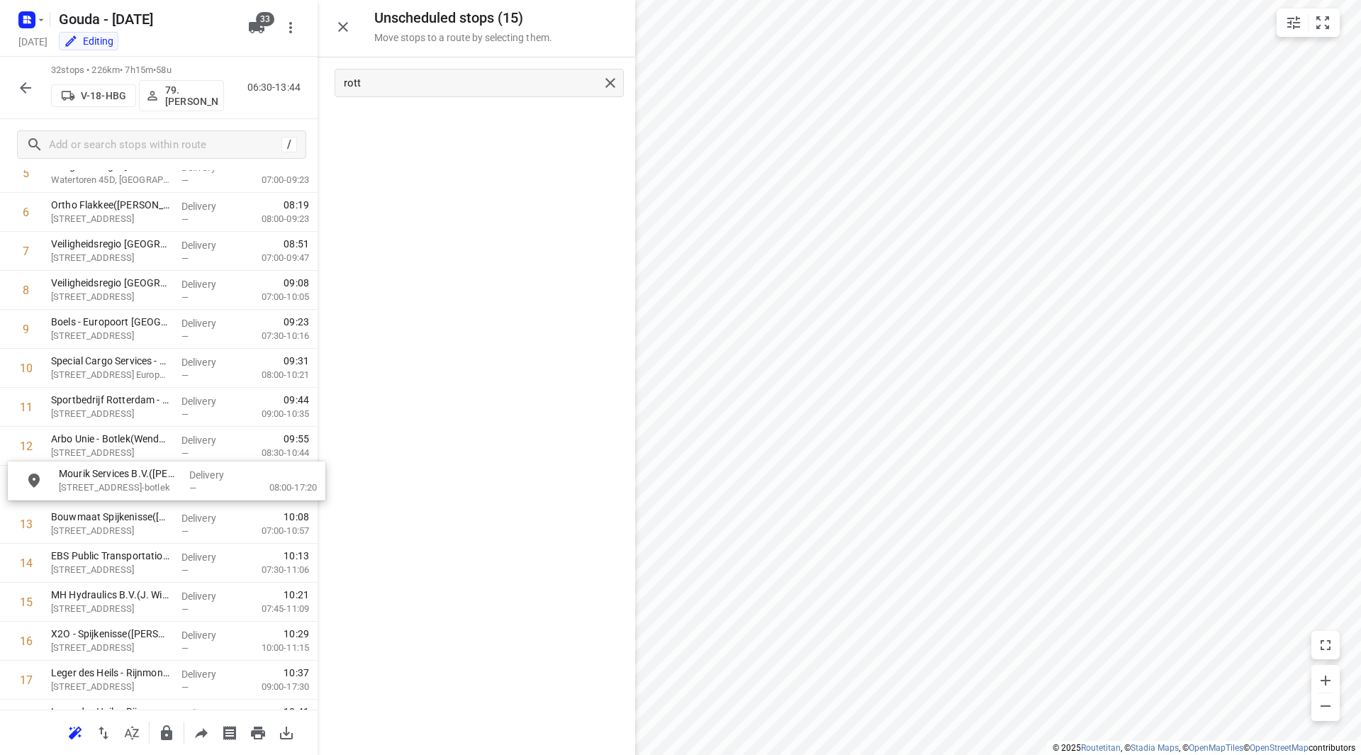
drag, startPoint x: 430, startPoint y: 133, endPoint x: 121, endPoint y: 493, distance: 475.1
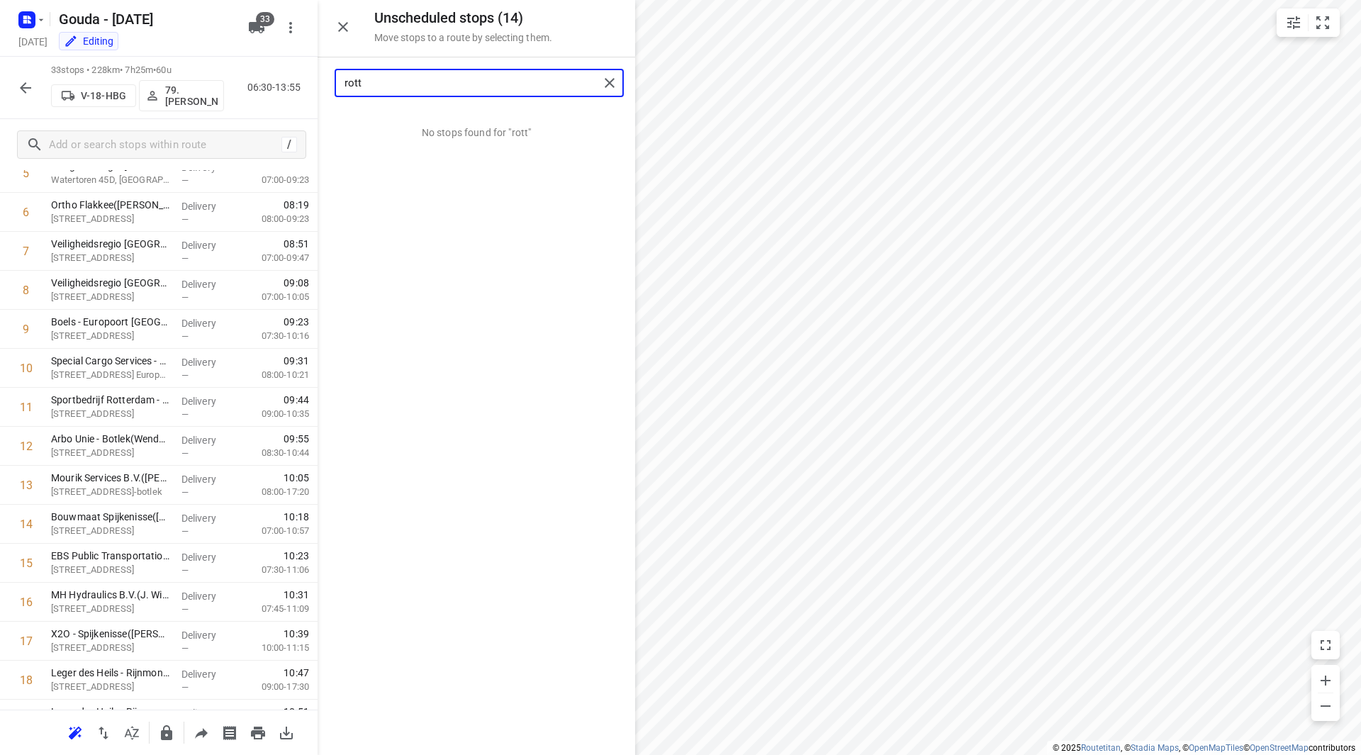
drag, startPoint x: 366, startPoint y: 82, endPoint x: 327, endPoint y: 84, distance: 38.3
click at [330, 85] on div "rott" at bounding box center [477, 82] width 318 height 51
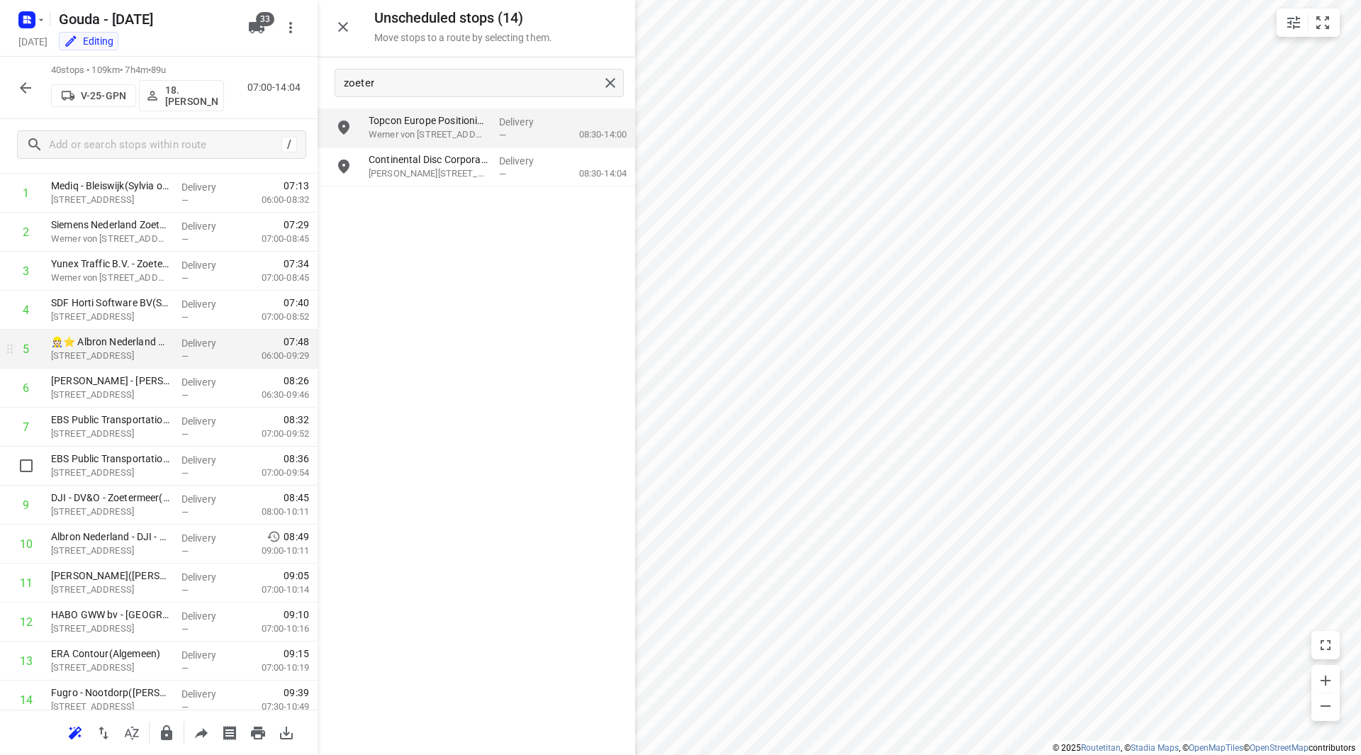
scroll to position [0, 0]
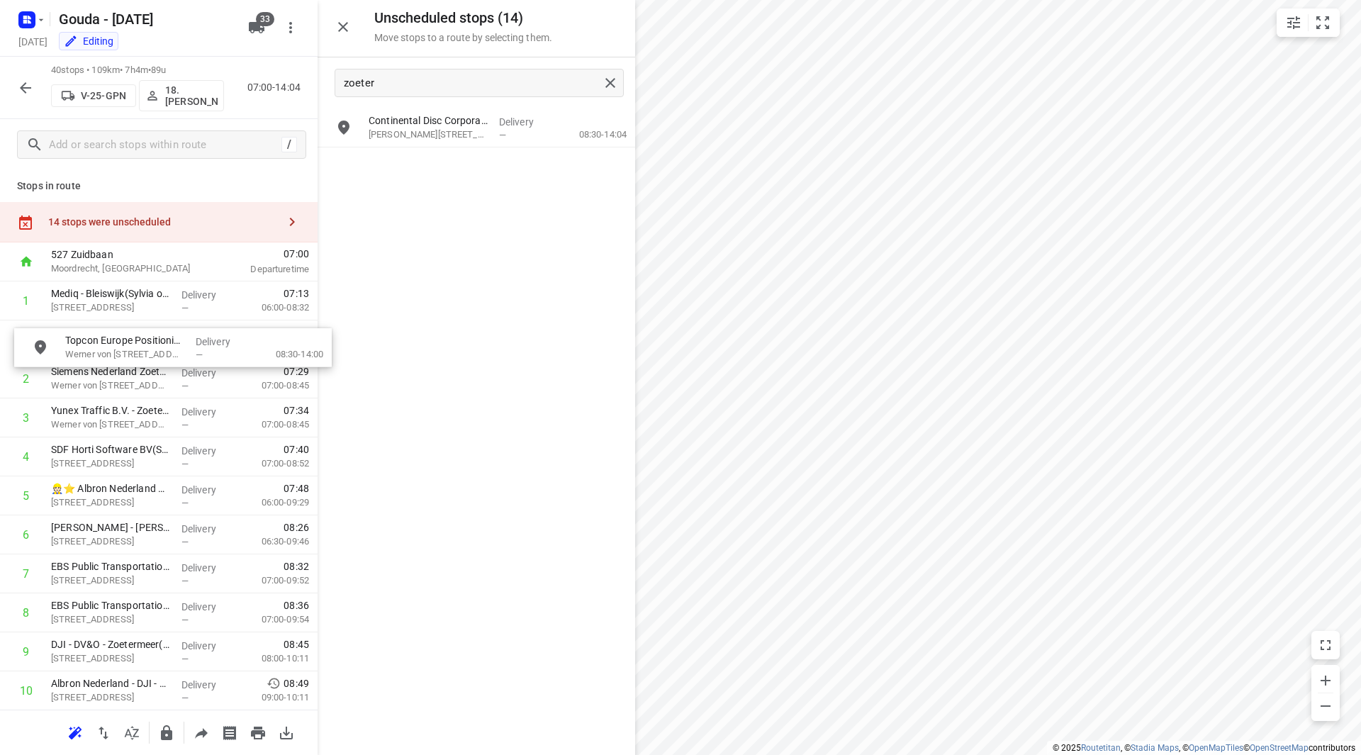
drag, startPoint x: 455, startPoint y: 127, endPoint x: 125, endPoint y: 344, distance: 395.2
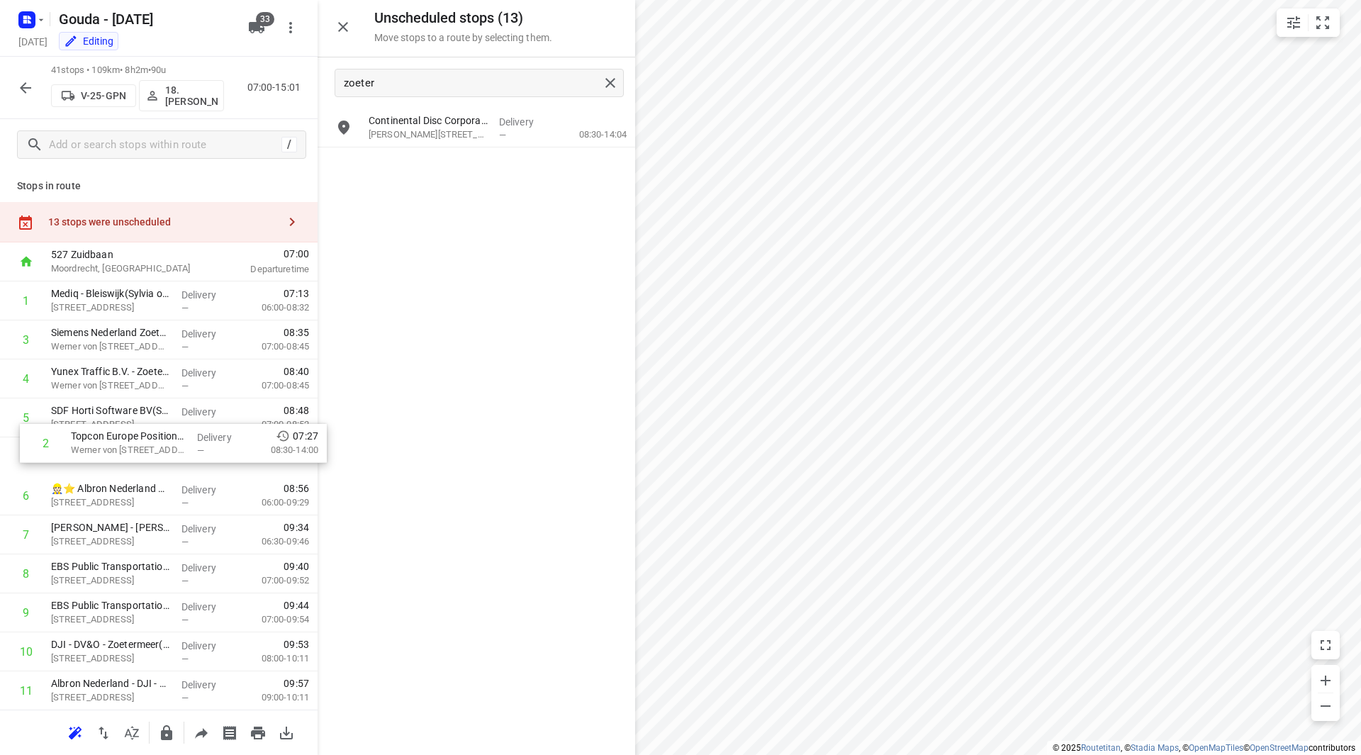
drag, startPoint x: 111, startPoint y: 333, endPoint x: 120, endPoint y: 455, distance: 122.2
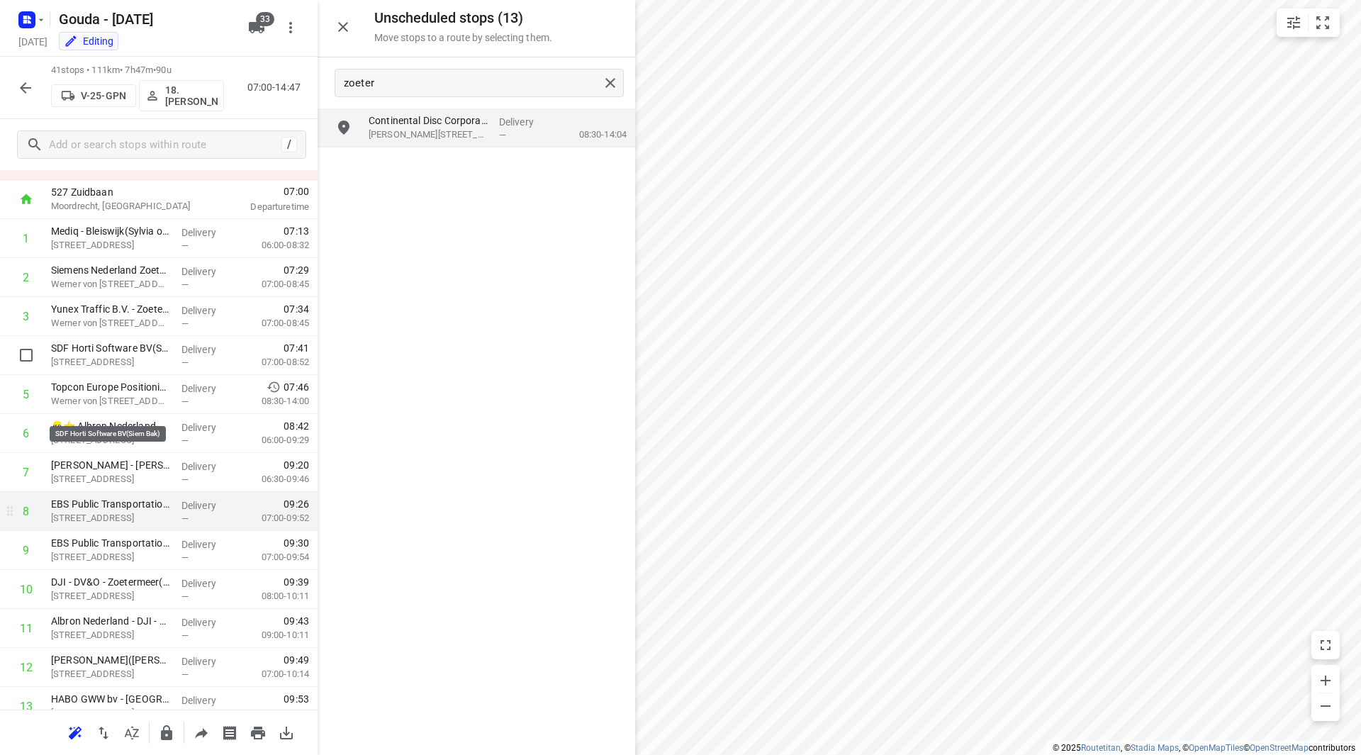
scroll to position [142, 0]
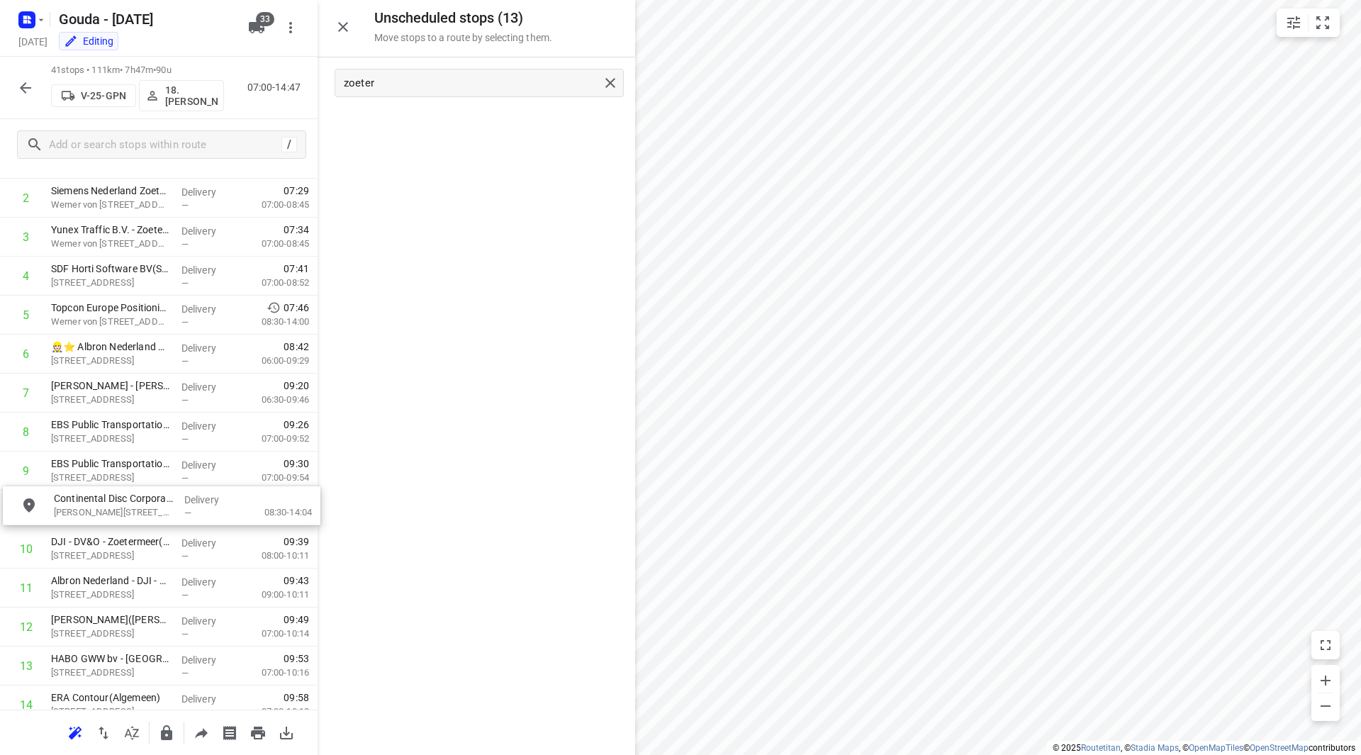
drag, startPoint x: 442, startPoint y: 131, endPoint x: 133, endPoint y: 515, distance: 492.6
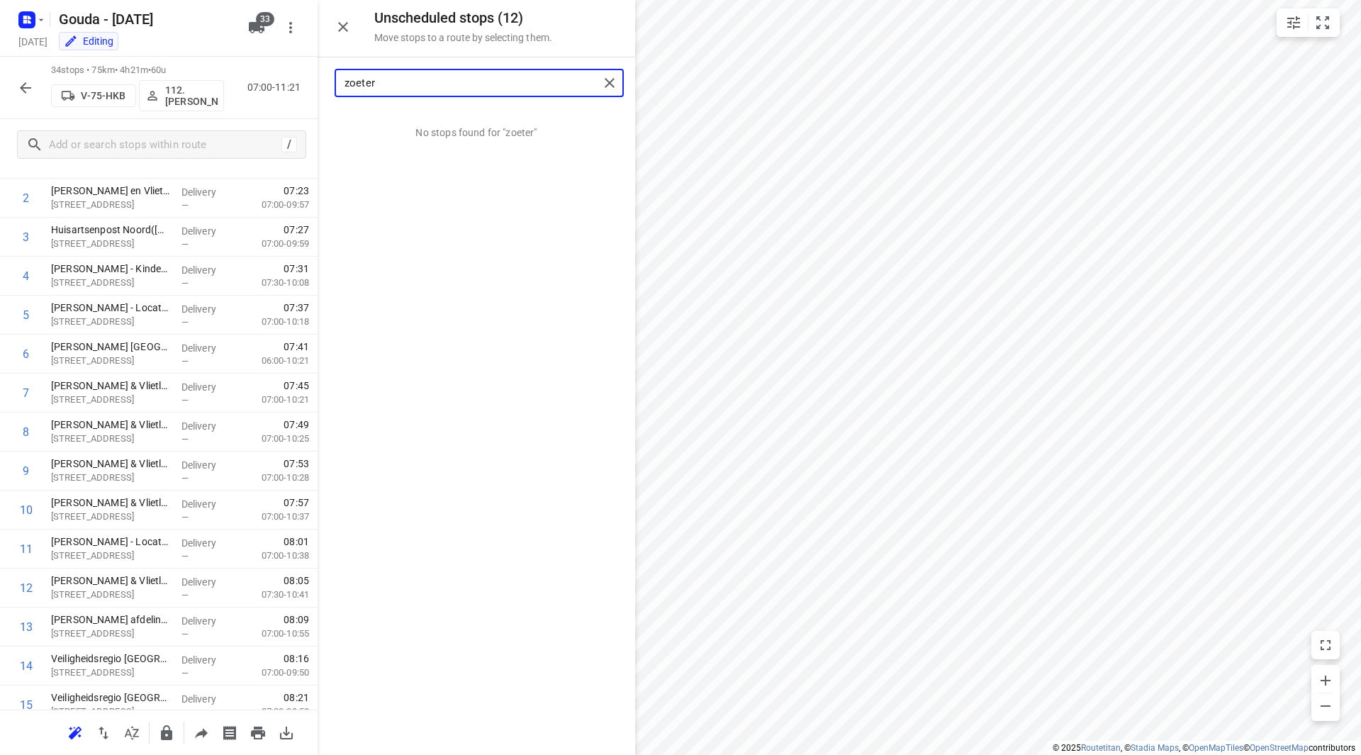
click at [422, 85] on input "zoeter" at bounding box center [471, 83] width 254 height 22
type input "z"
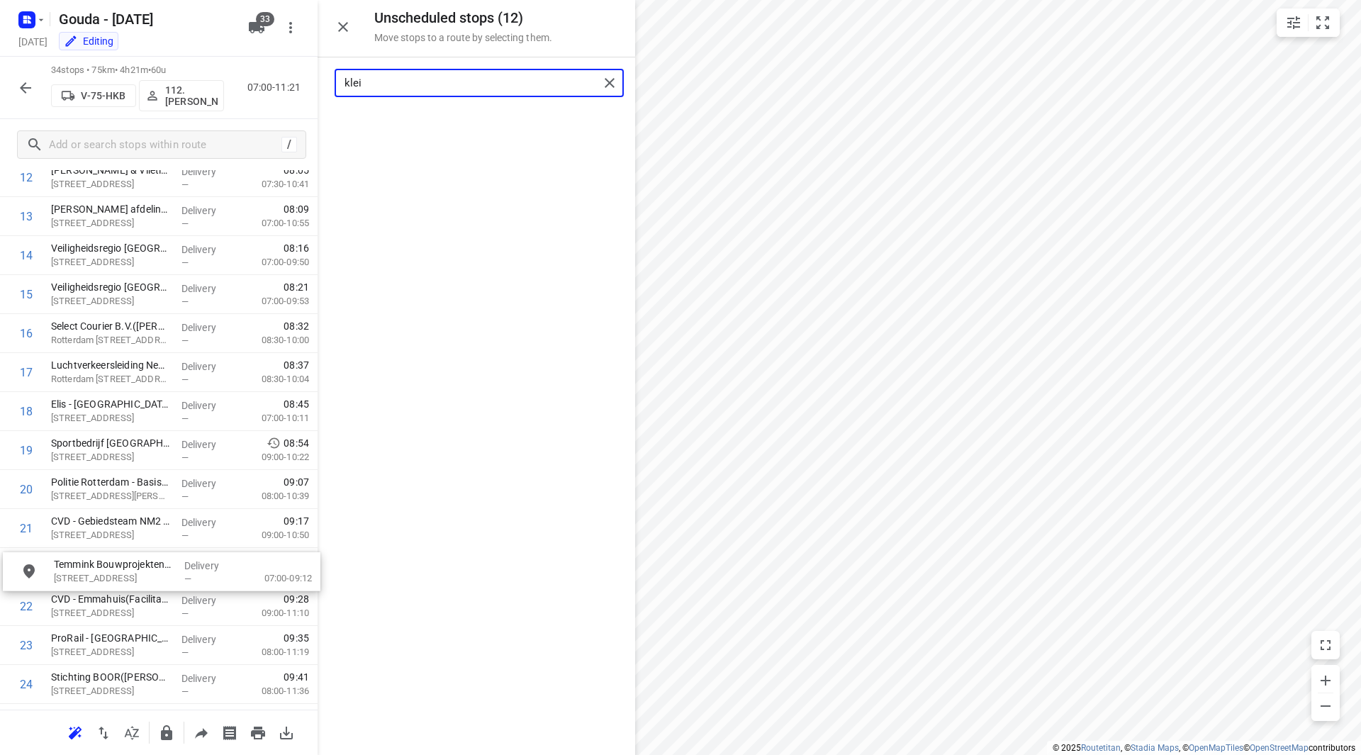
scroll to position [556, 0]
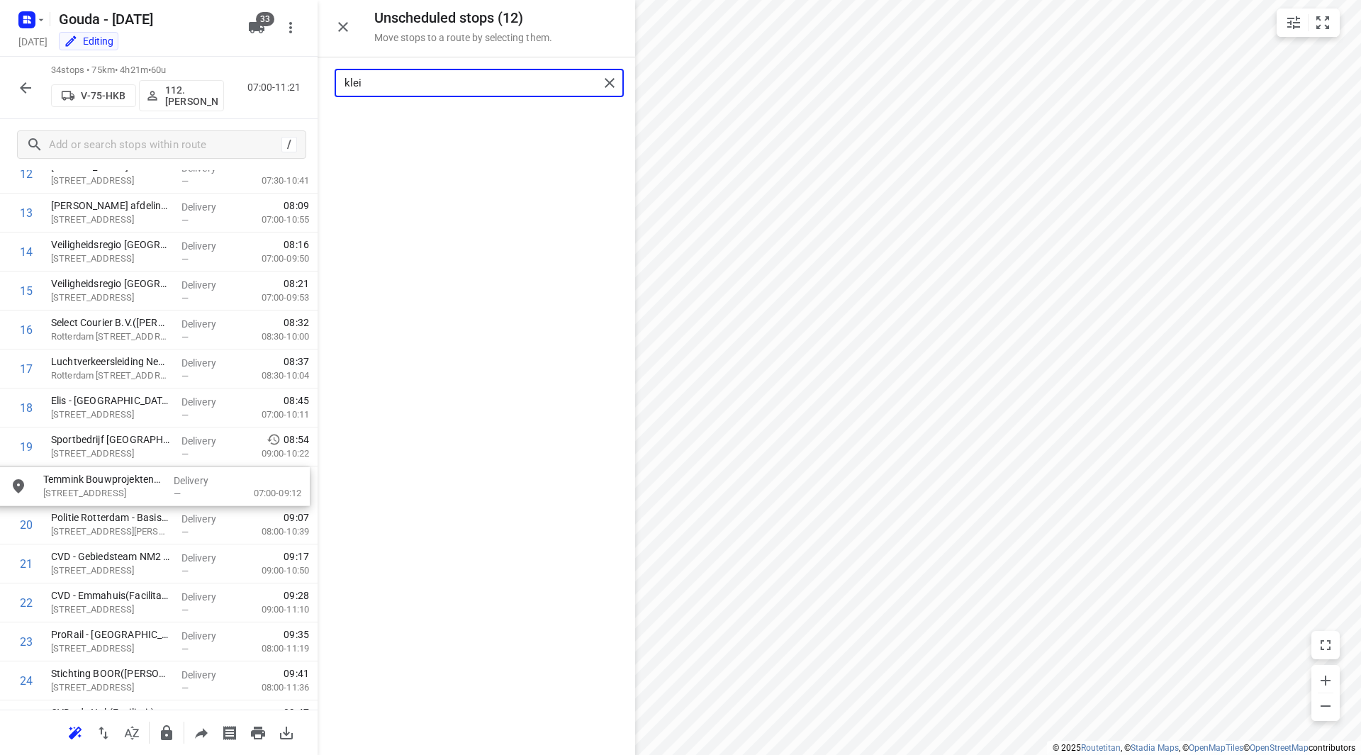
drag, startPoint x: 435, startPoint y: 139, endPoint x: 108, endPoint y: 502, distance: 487.9
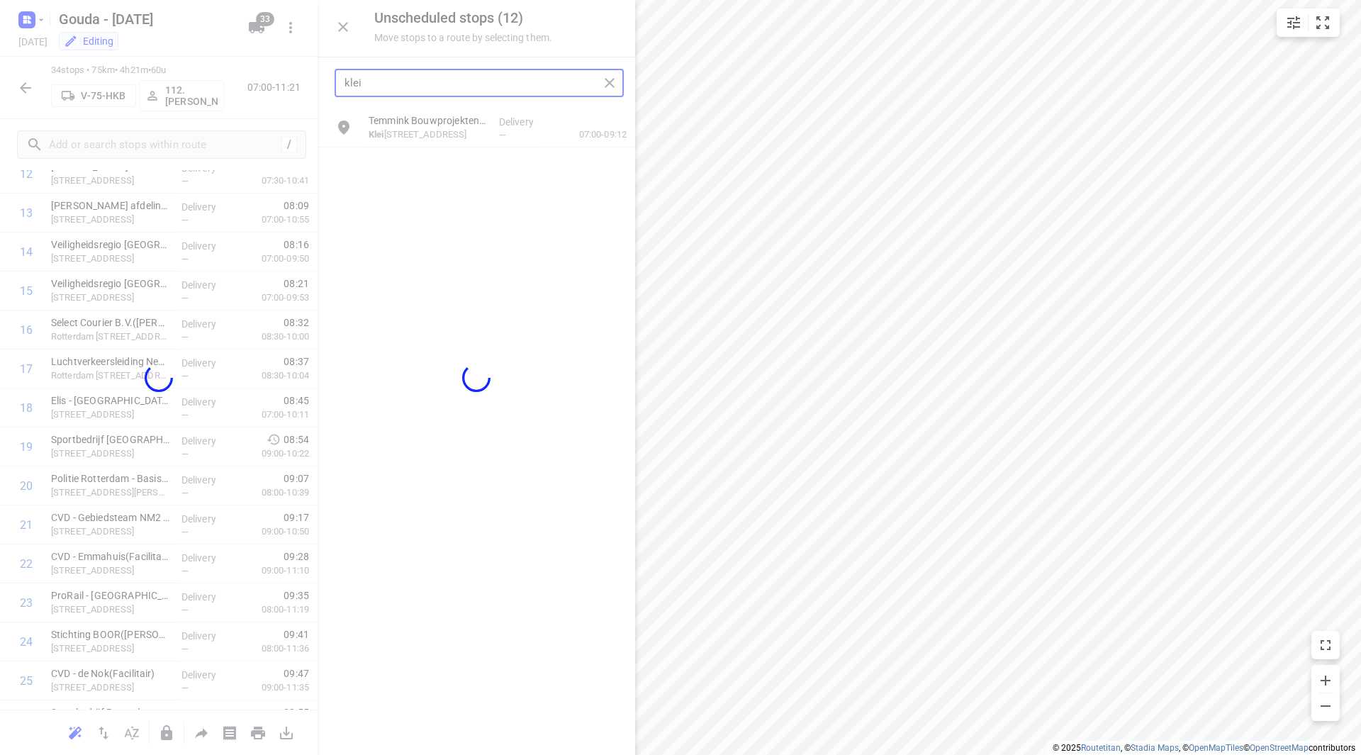
type input "klei"
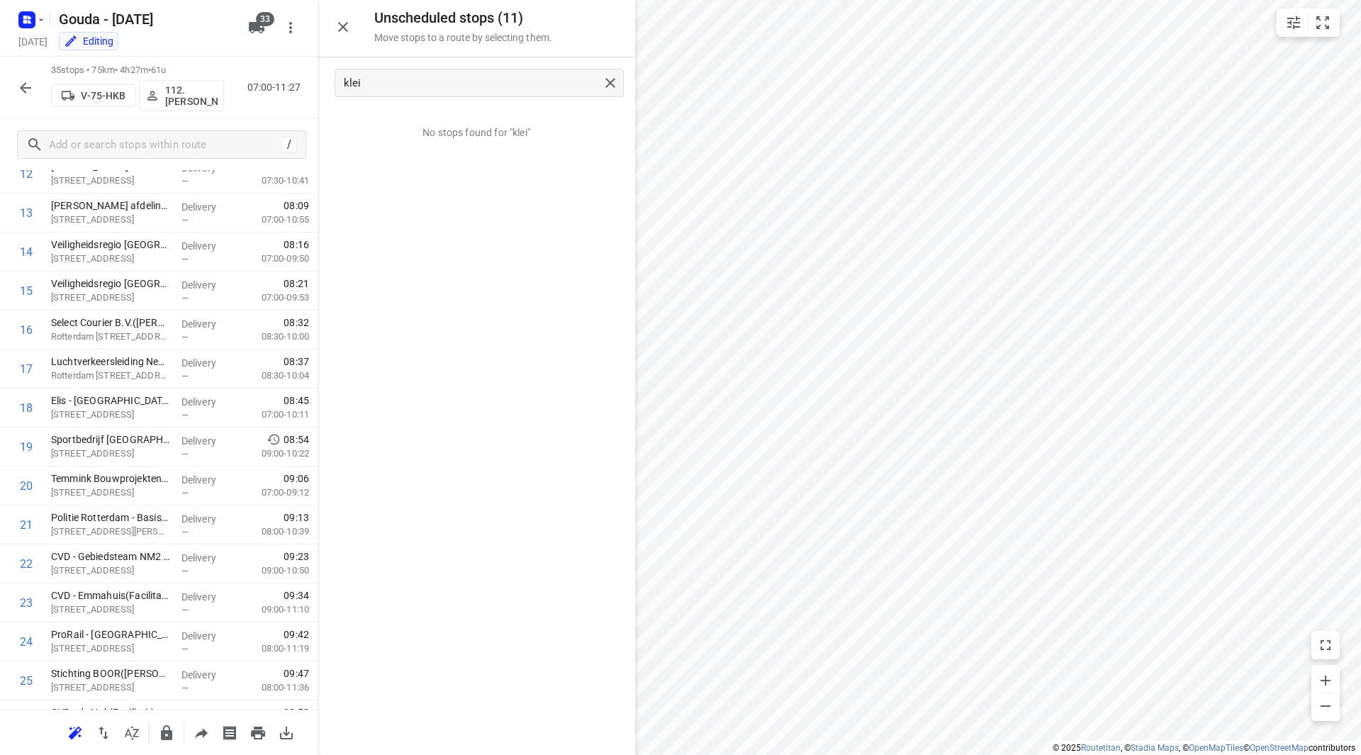
click at [30, 91] on icon "button" at bounding box center [25, 87] width 17 height 17
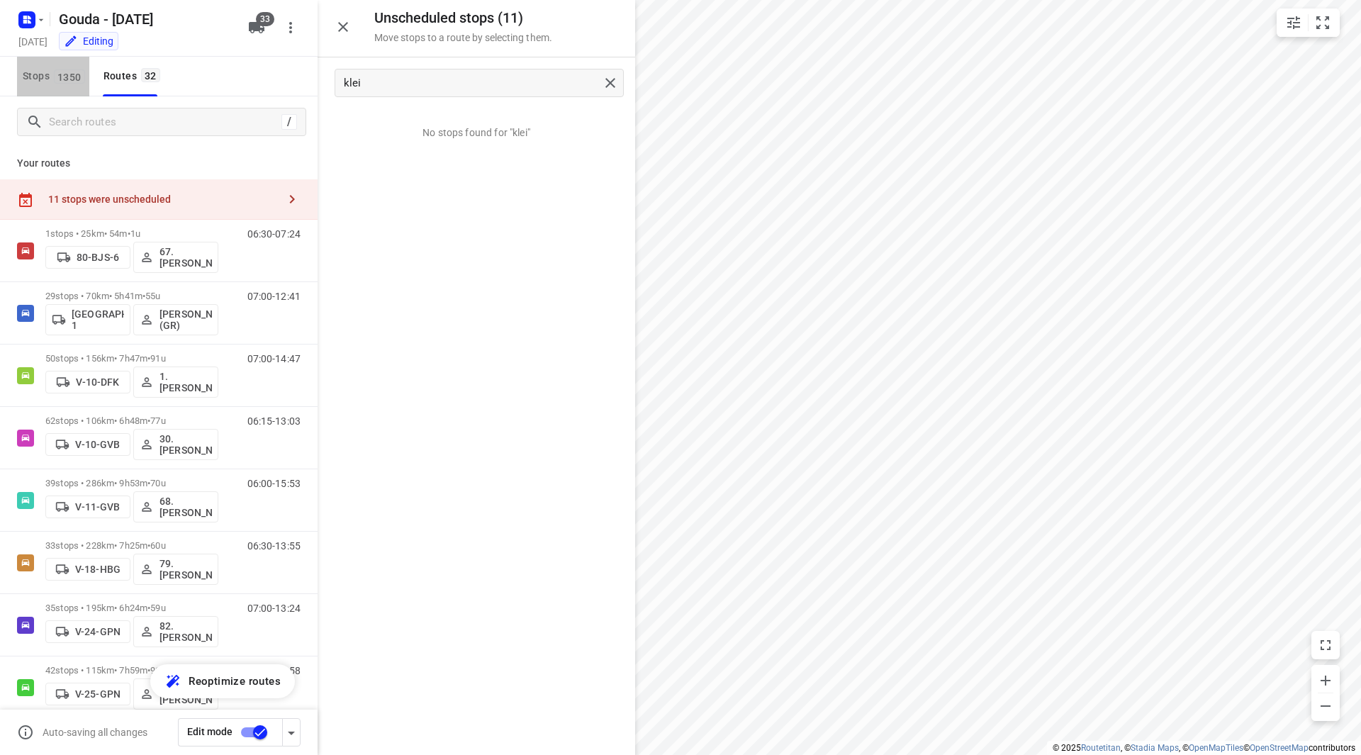
click at [55, 77] on span "1350" at bounding box center [69, 76] width 31 height 14
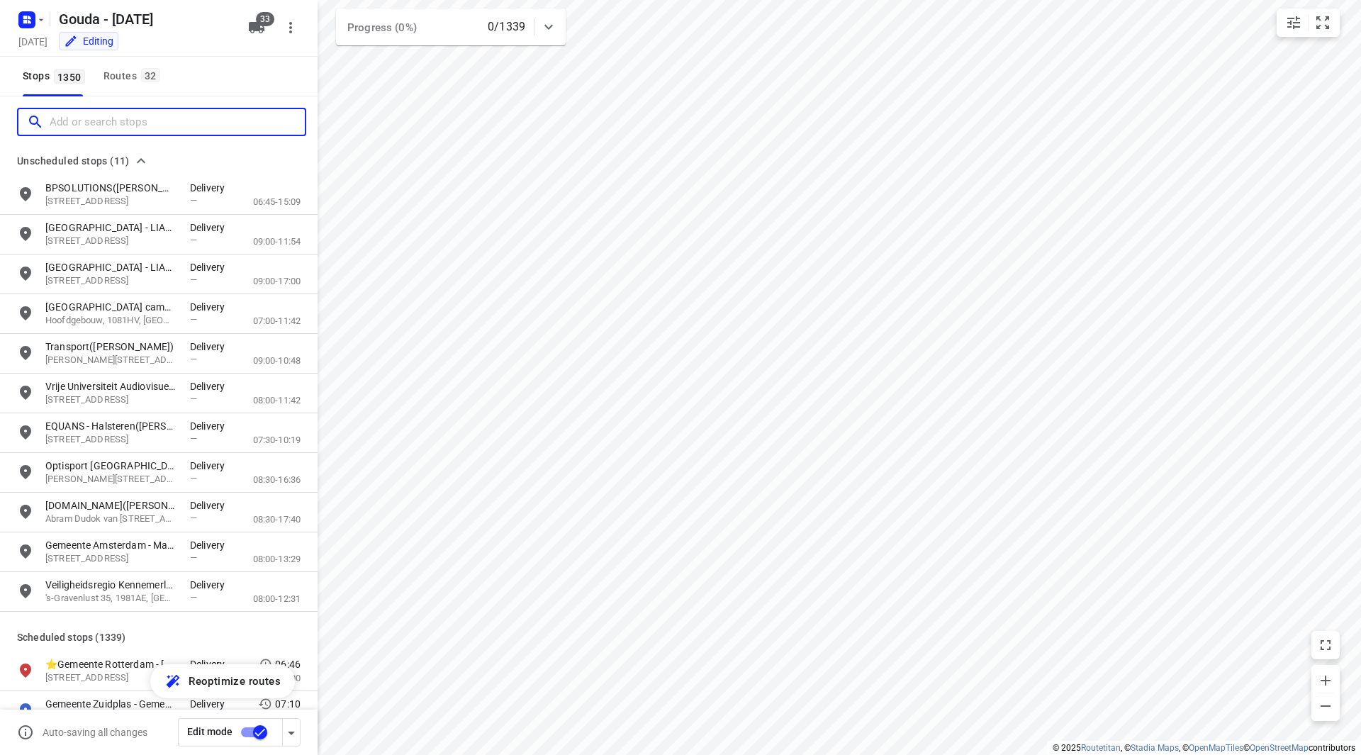
click at [103, 117] on input "Add or search stops" at bounding box center [177, 122] width 255 height 22
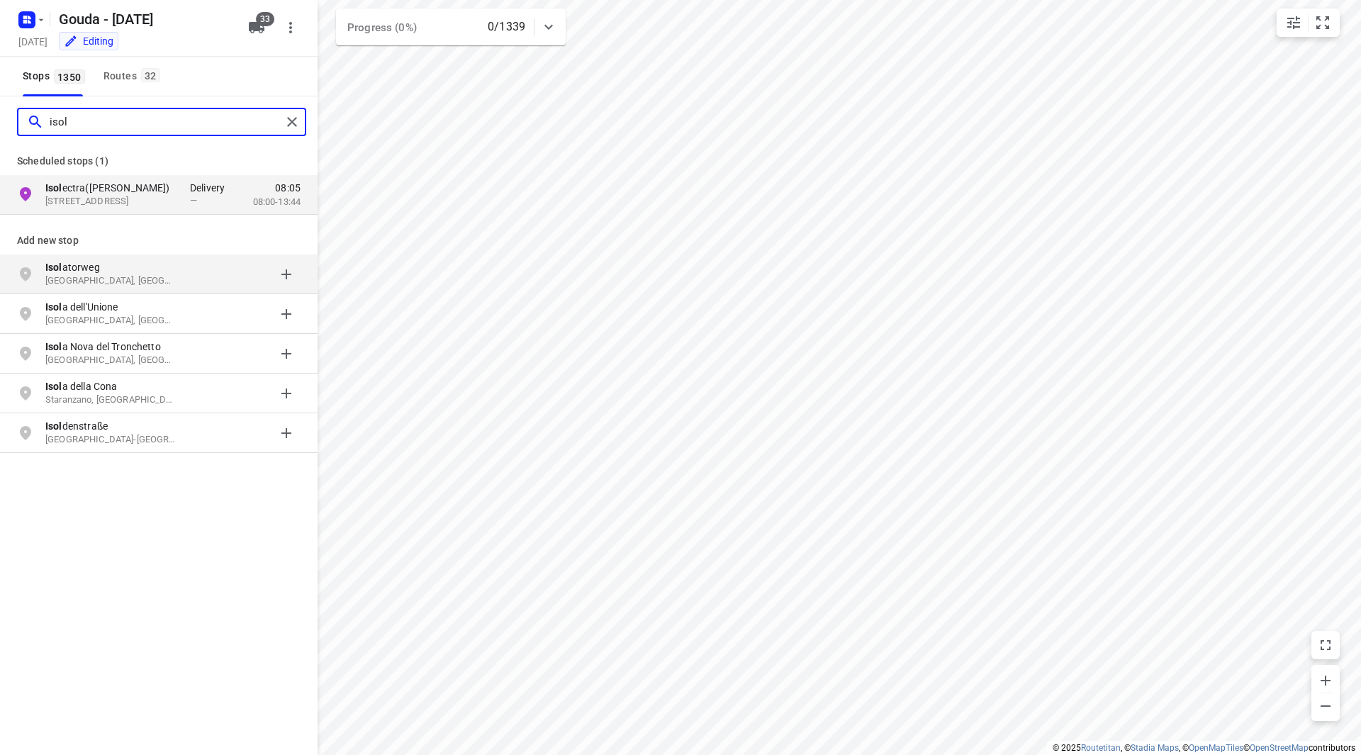
type input "isol"
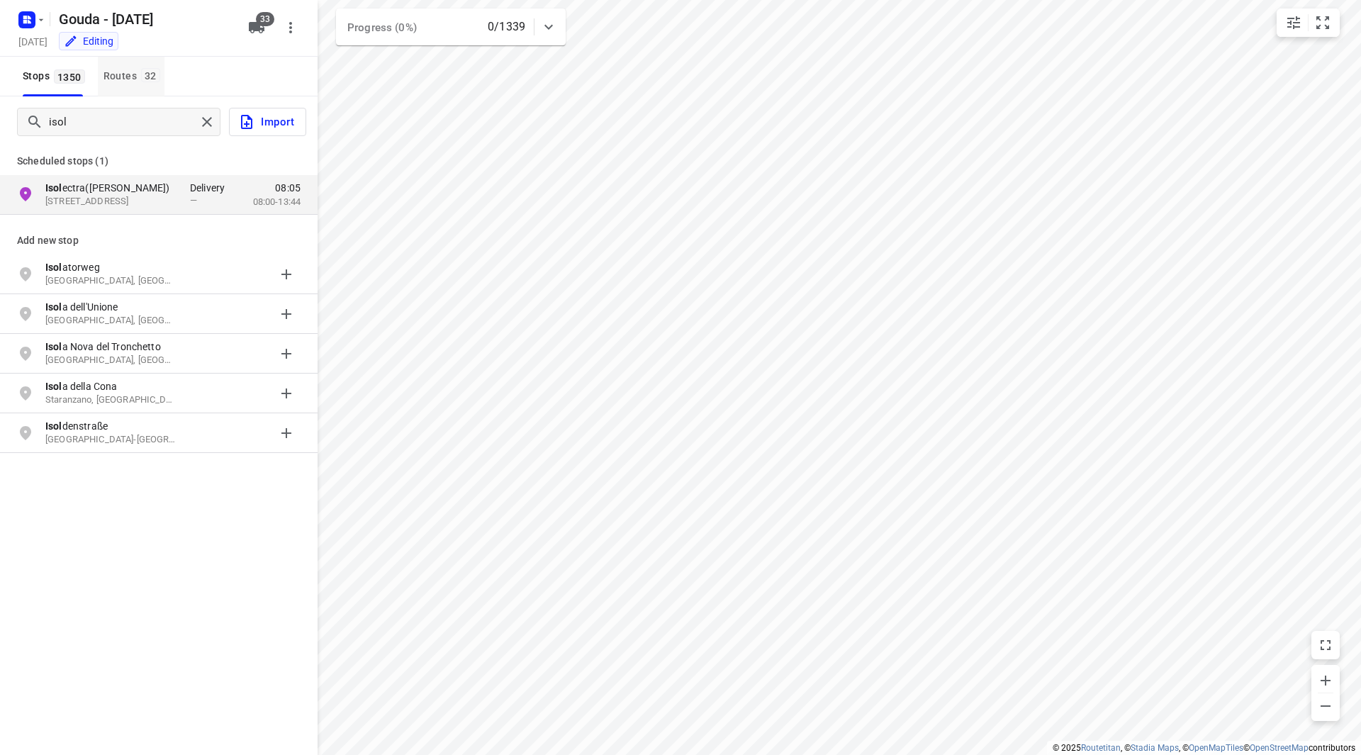
click at [111, 79] on div "Routes 32" at bounding box center [133, 76] width 61 height 18
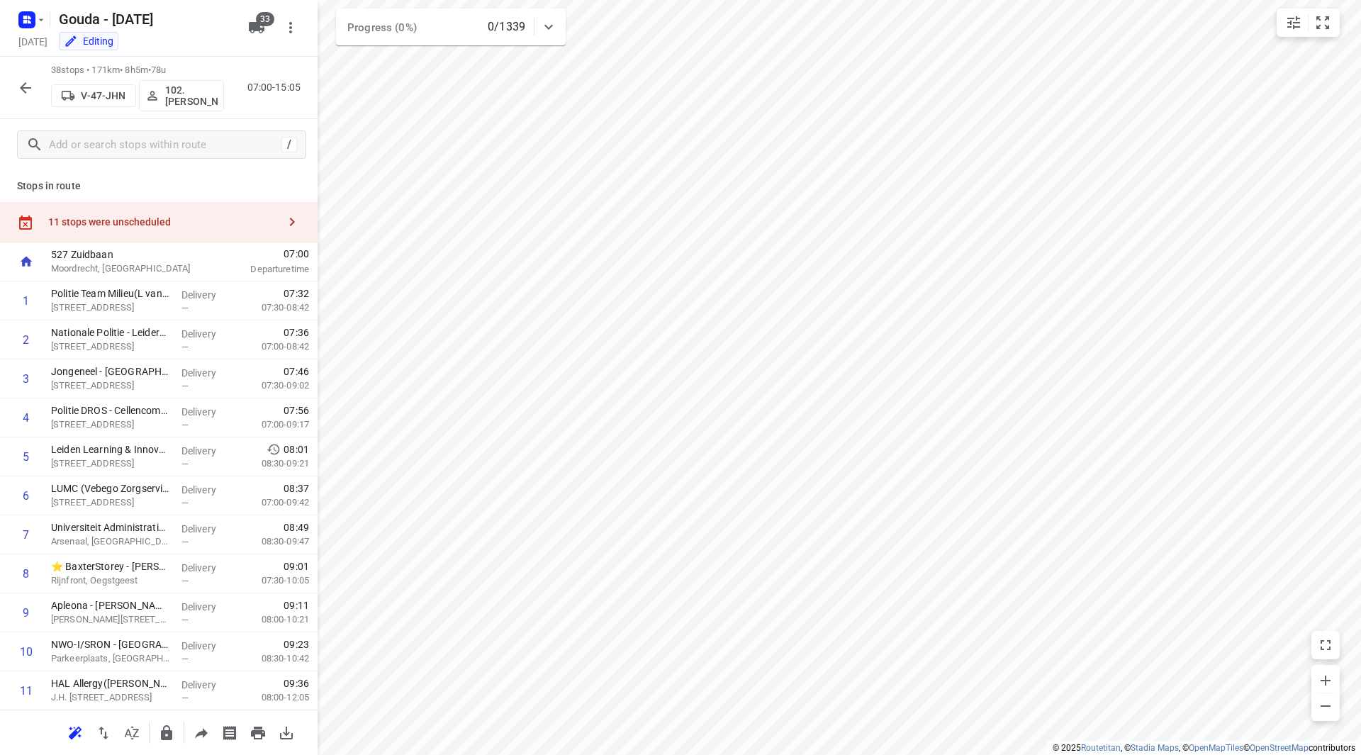
click at [155, 228] on div "11 stops were unscheduled" at bounding box center [163, 221] width 230 height 11
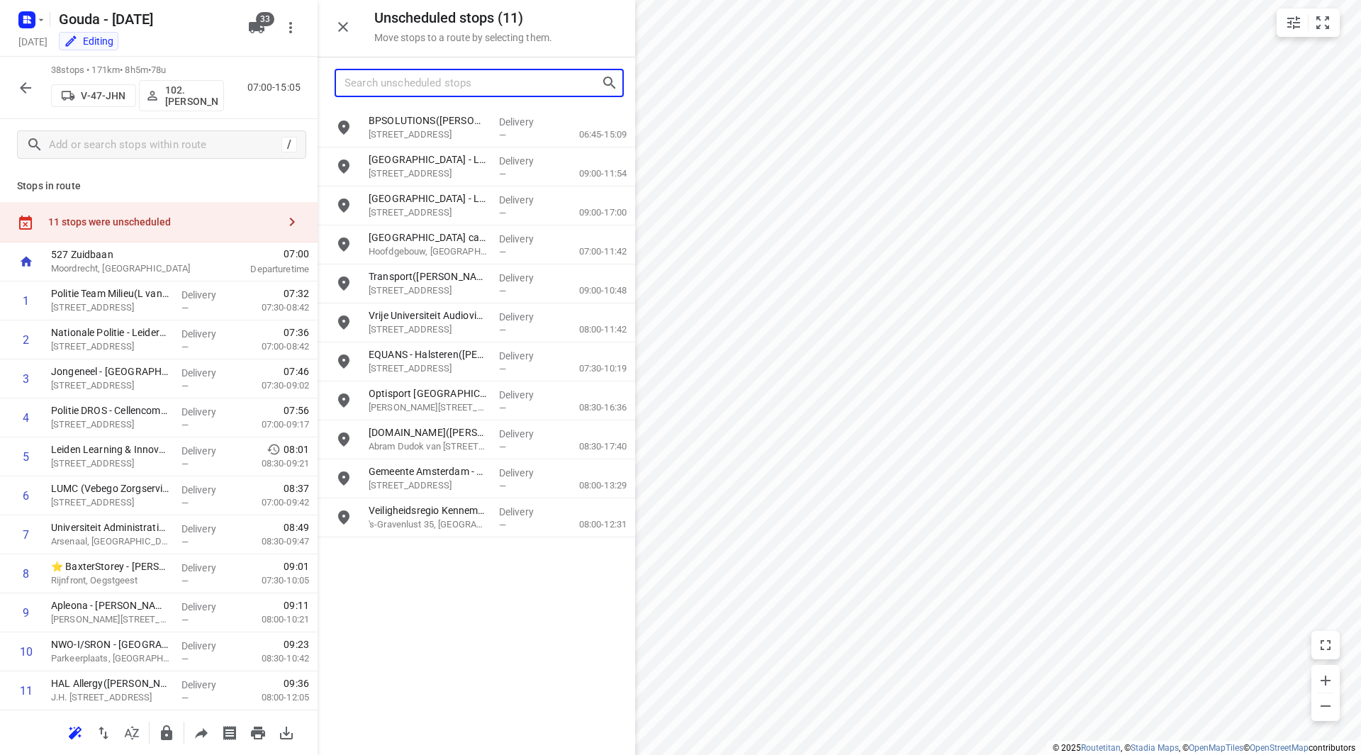
click at [388, 77] on input "Search unscheduled stops" at bounding box center [472, 83] width 257 height 22
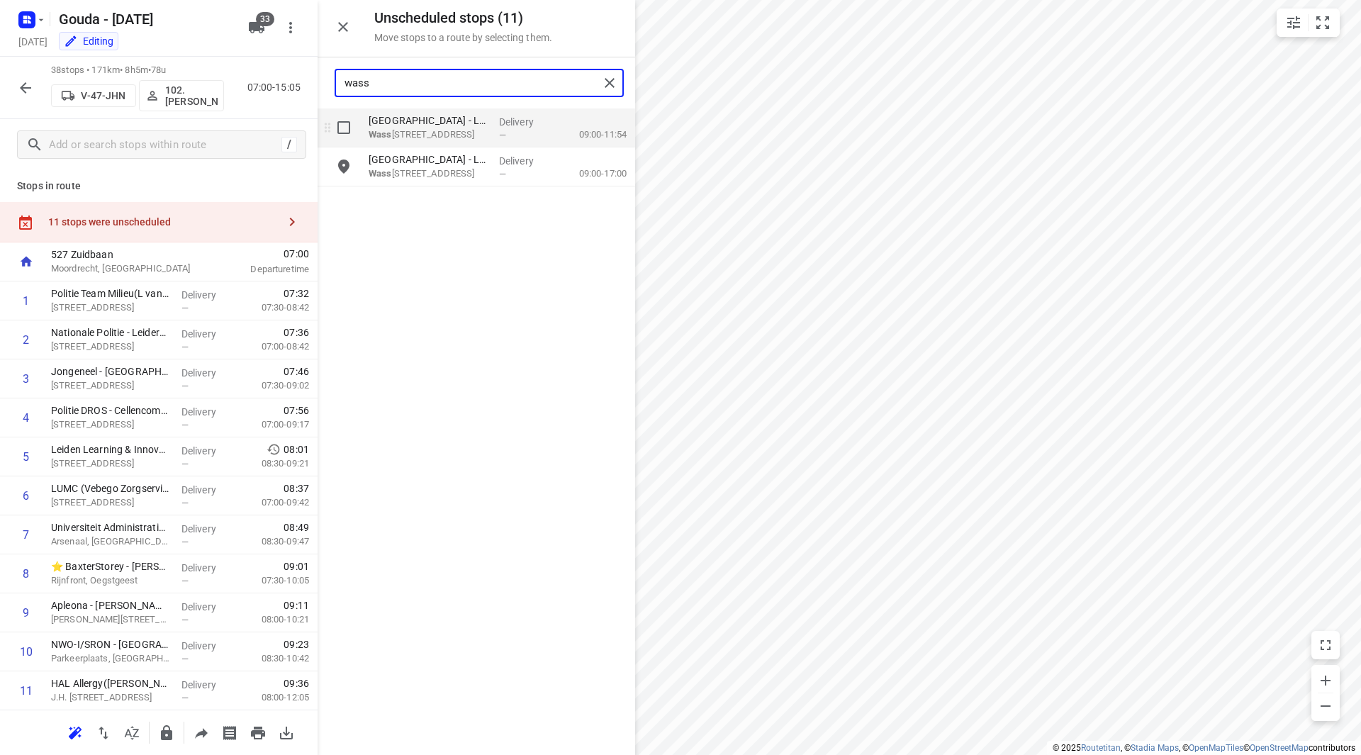
type input "wass"
click at [342, 130] on input "grid" at bounding box center [344, 127] width 28 height 28
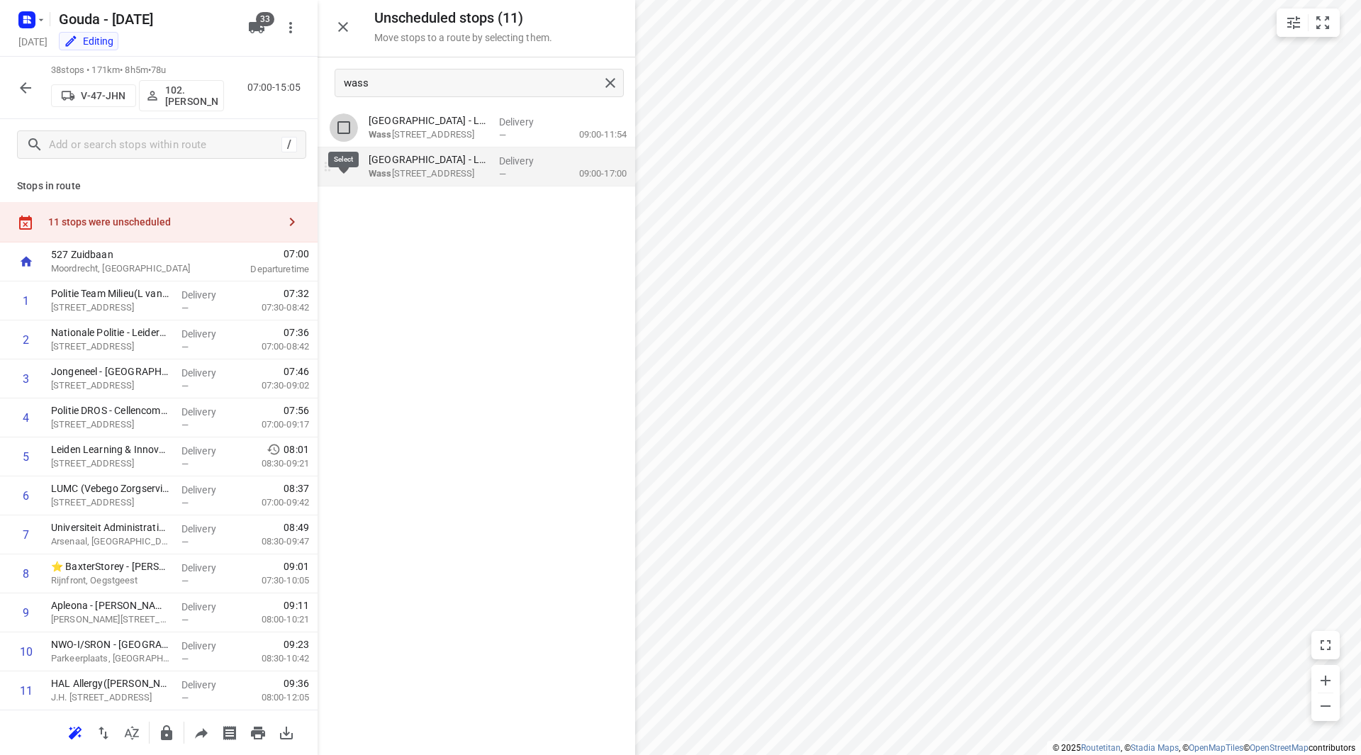
checkbox input "true"
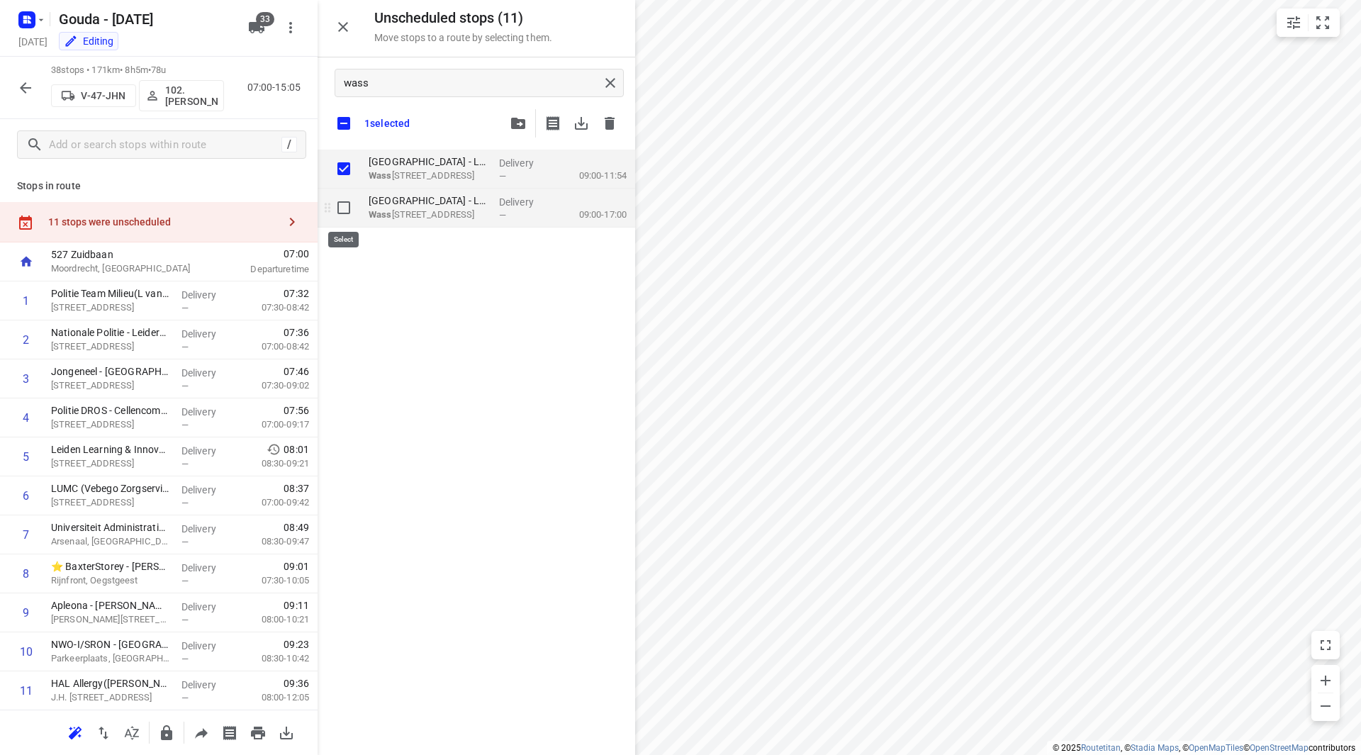
click at [346, 208] on input "grid" at bounding box center [344, 208] width 28 height 28
checkbox input "true"
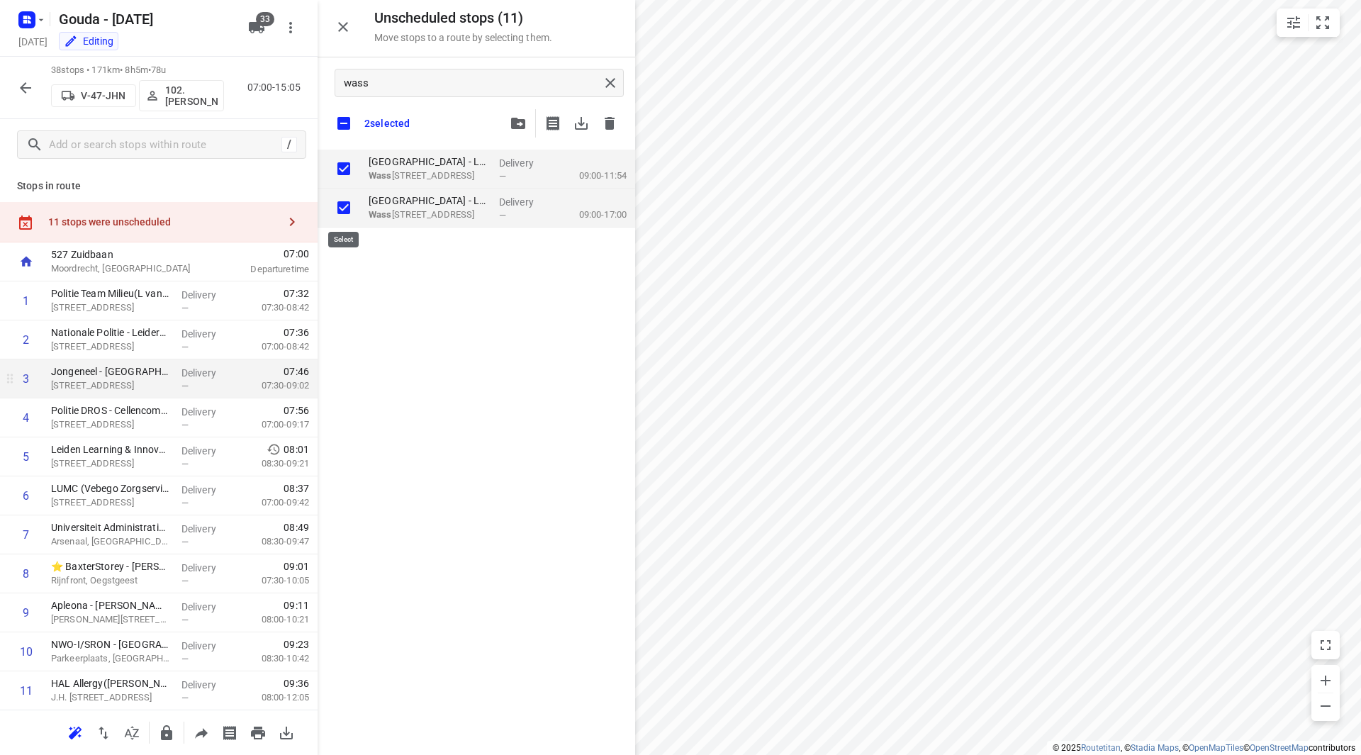
checkbox input "true"
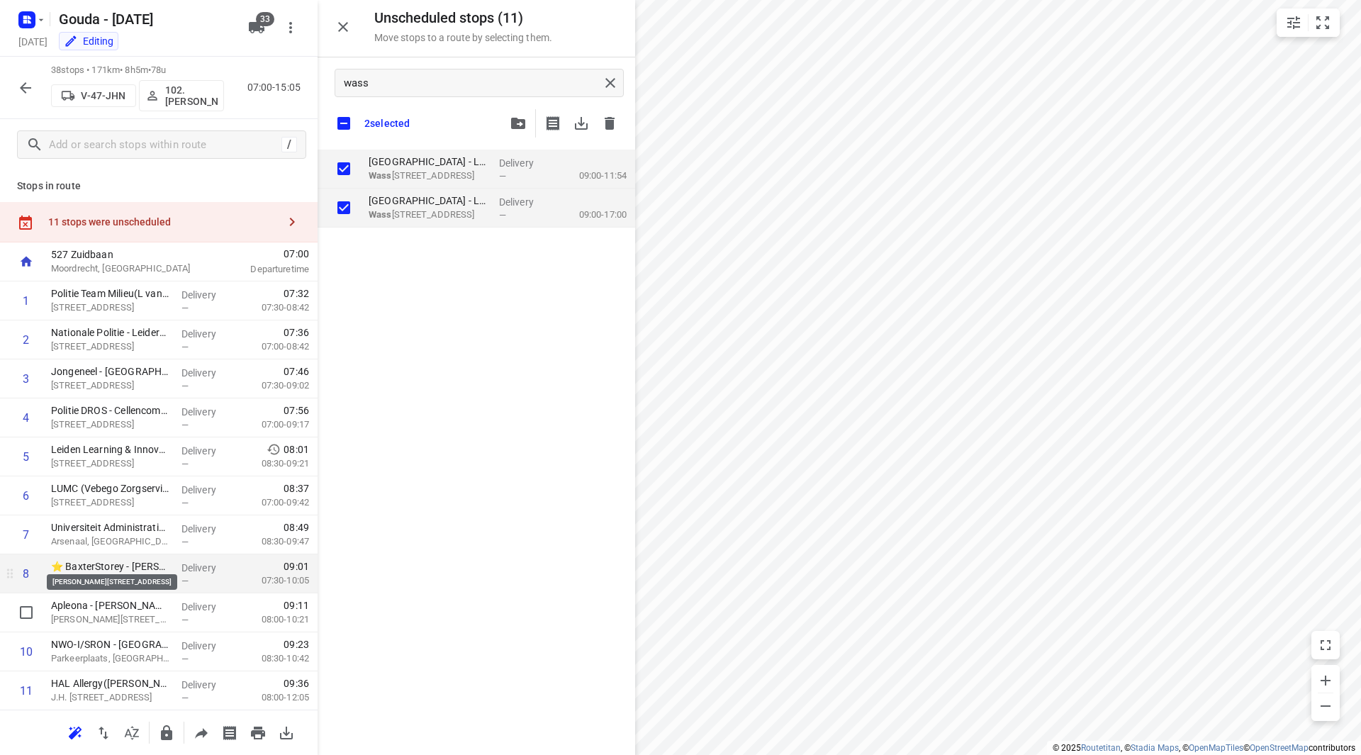
scroll to position [142, 0]
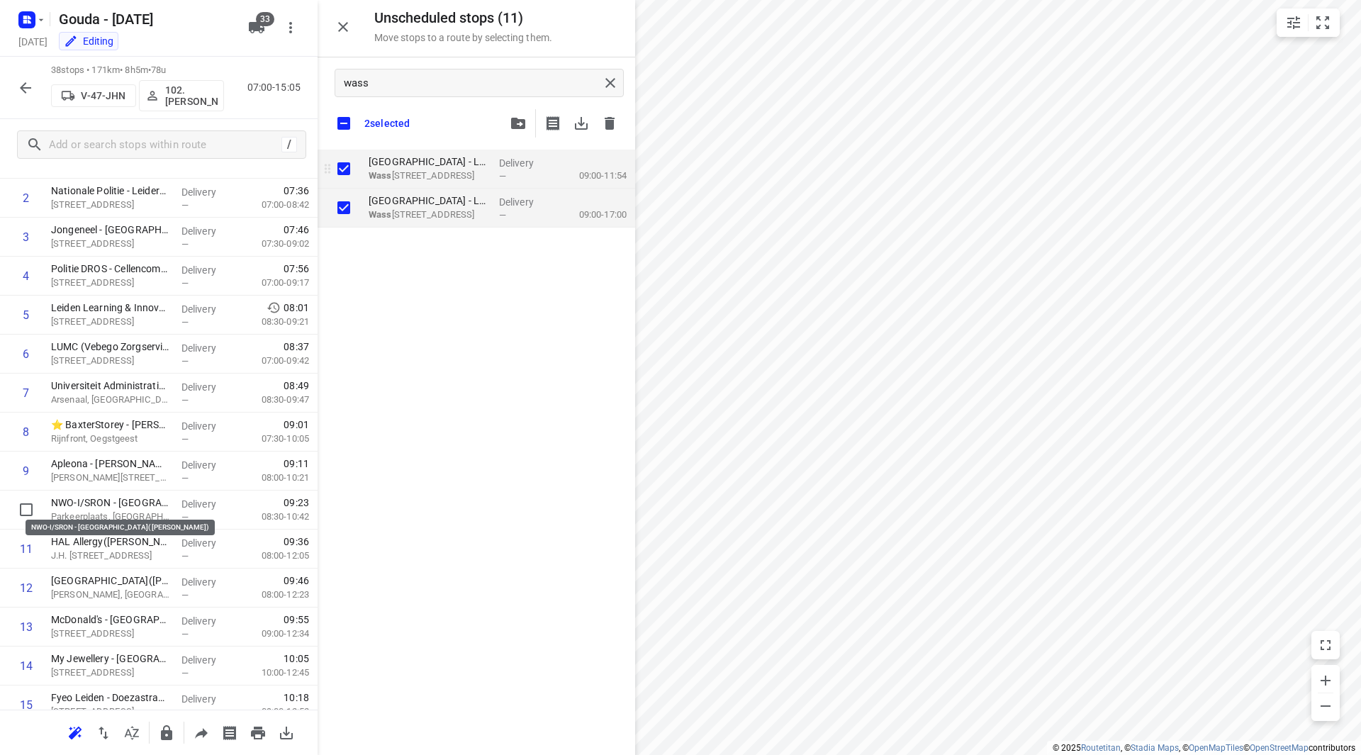
checkbox input "true"
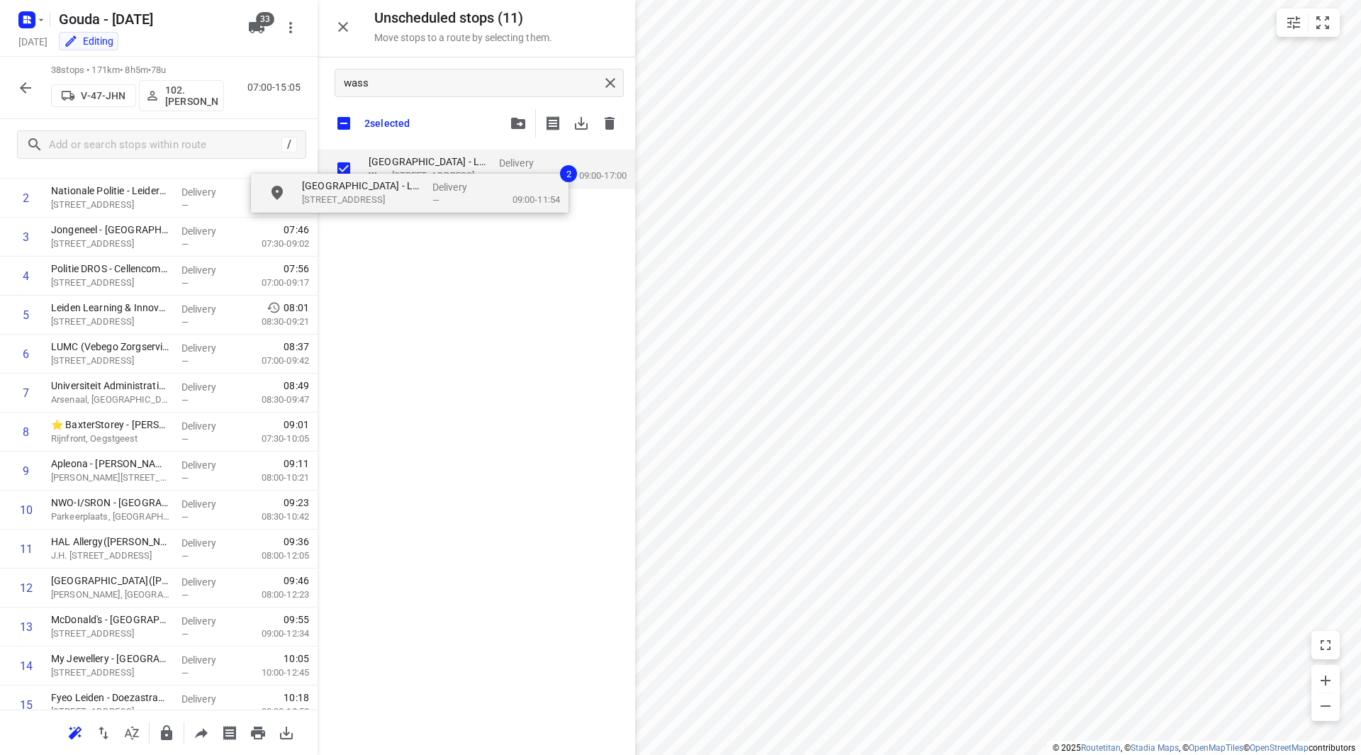
checkbox input "true"
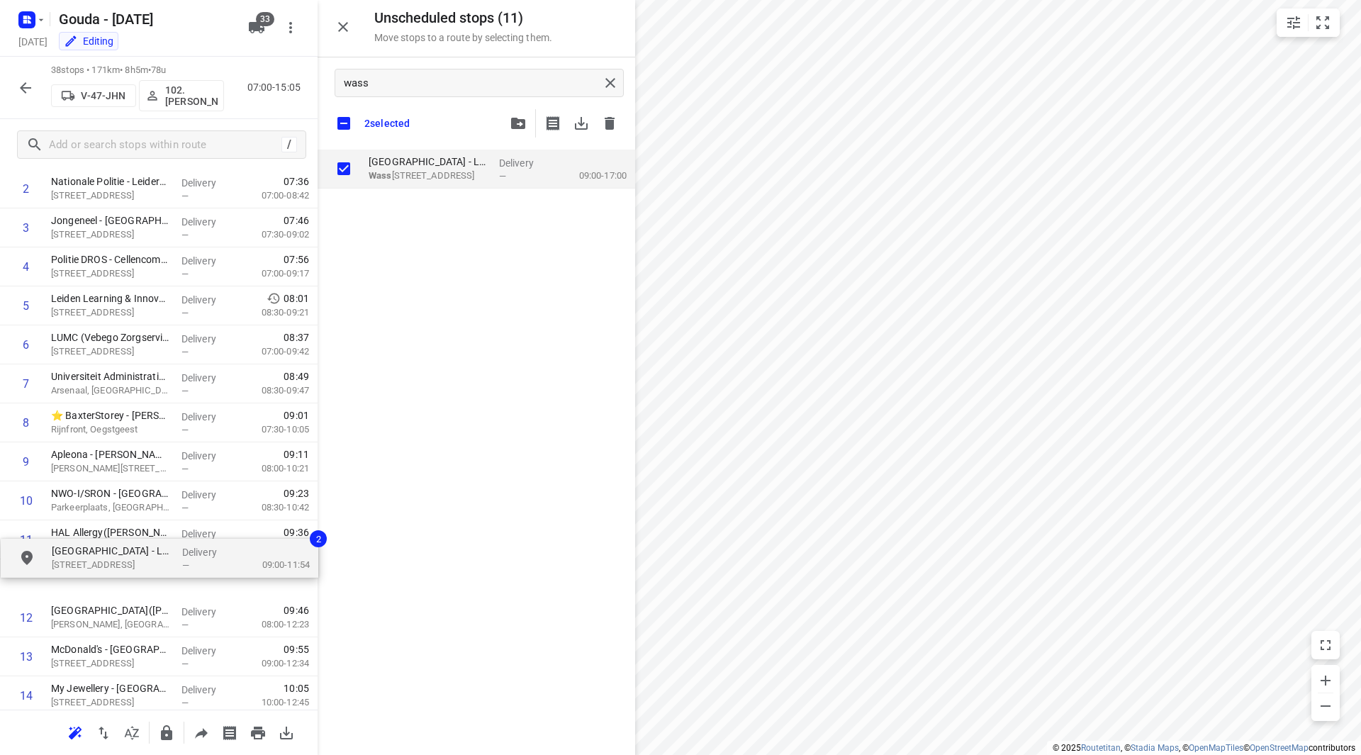
scroll to position [153, 0]
drag, startPoint x: 424, startPoint y: 164, endPoint x: 94, endPoint y: 547, distance: 504.6
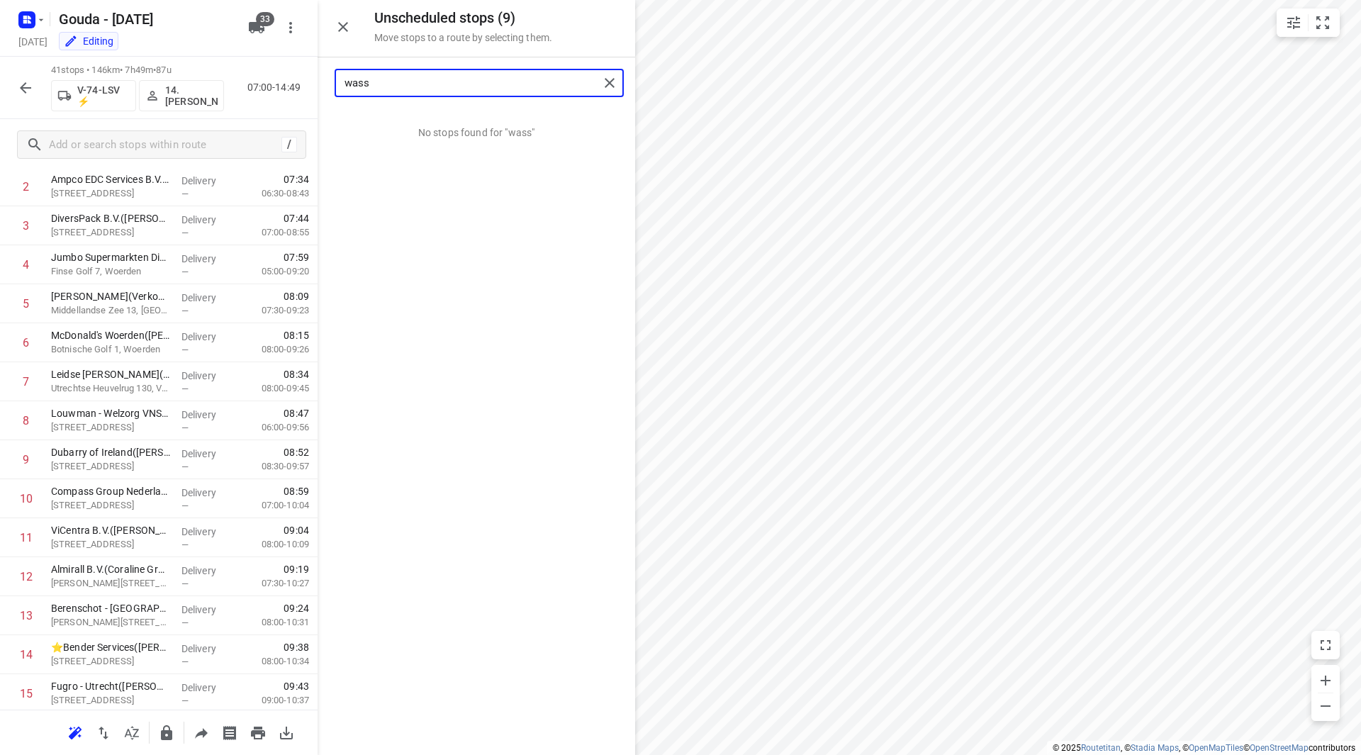
drag, startPoint x: 371, startPoint y: 82, endPoint x: 334, endPoint y: 81, distance: 37.6
click at [334, 81] on div "wass" at bounding box center [477, 82] width 318 height 51
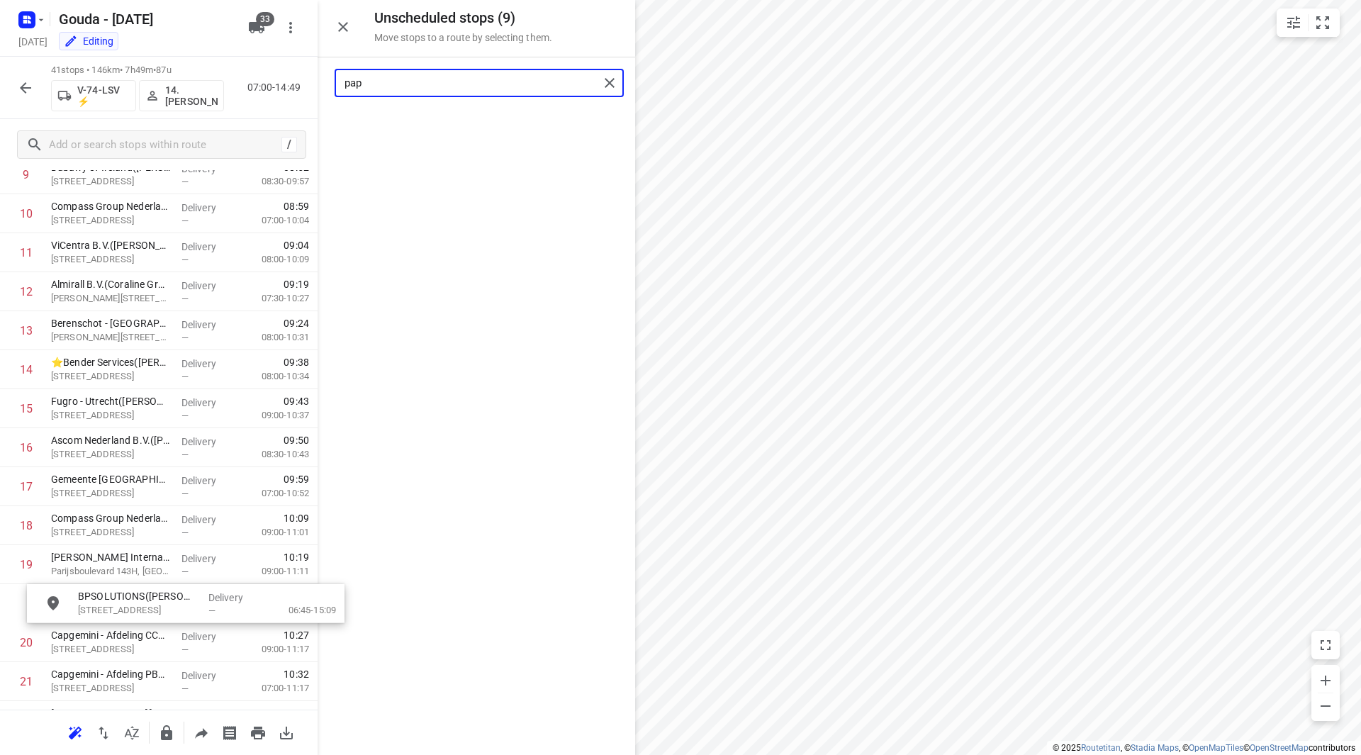
scroll to position [439, 0]
drag, startPoint x: 427, startPoint y: 131, endPoint x: 94, endPoint y: 454, distance: 464.2
drag, startPoint x: 376, startPoint y: 88, endPoint x: 342, endPoint y: 88, distance: 34.0
click at [342, 88] on div "pap" at bounding box center [467, 83] width 263 height 22
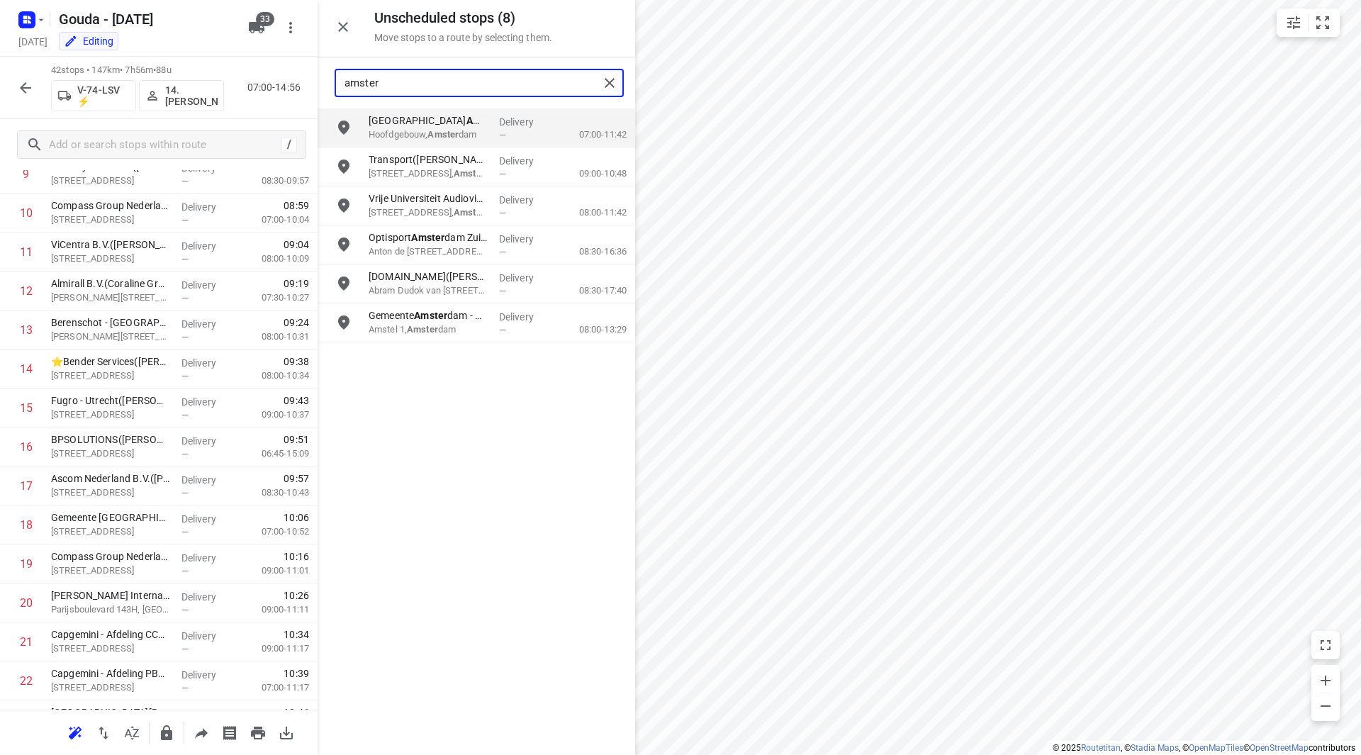
type input "amster"
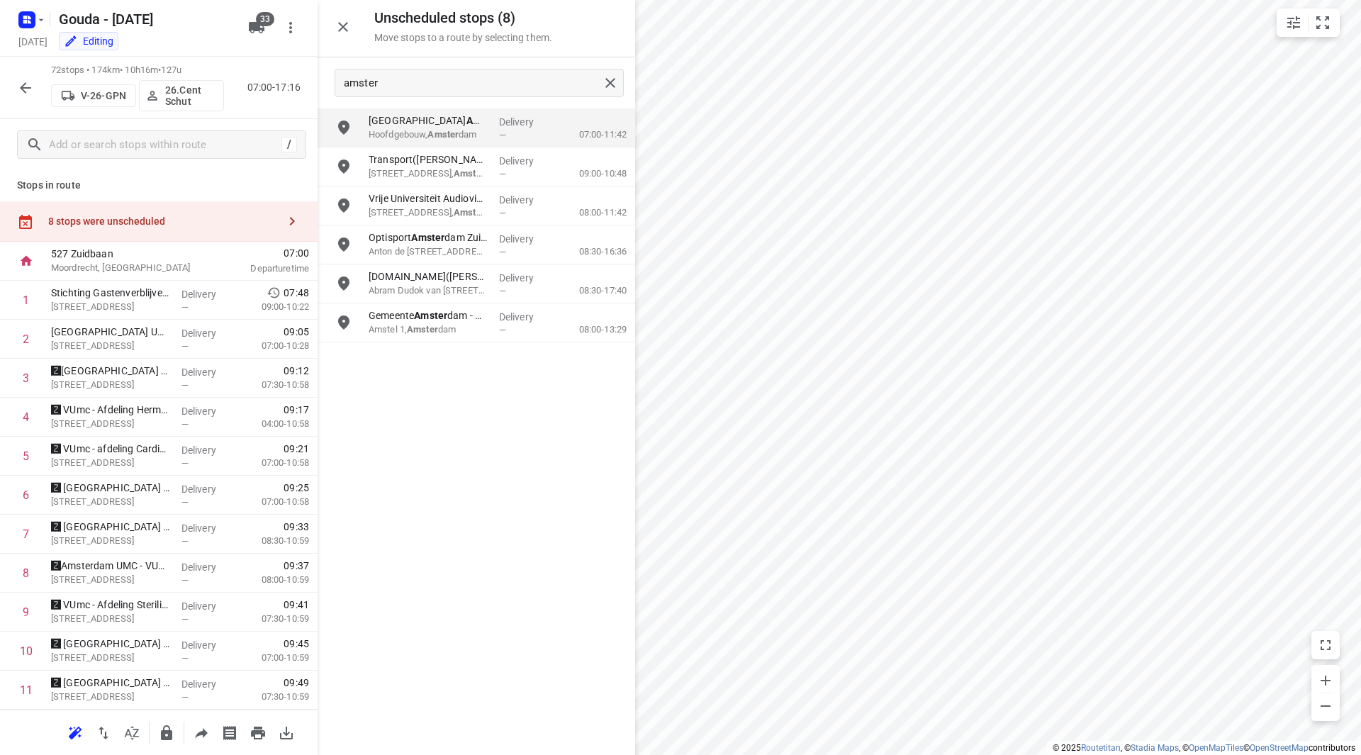
scroll to position [0, 0]
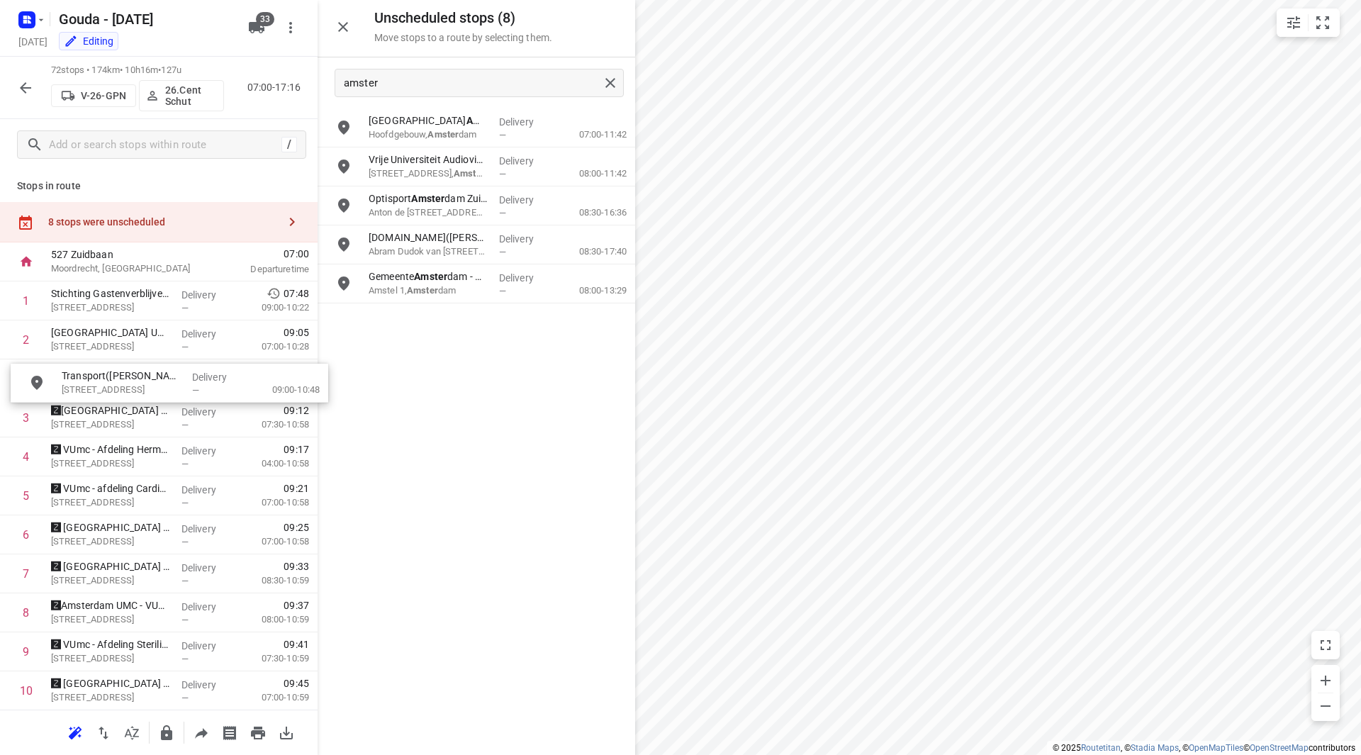
drag, startPoint x: 436, startPoint y: 169, endPoint x: 136, endPoint y: 376, distance: 364.3
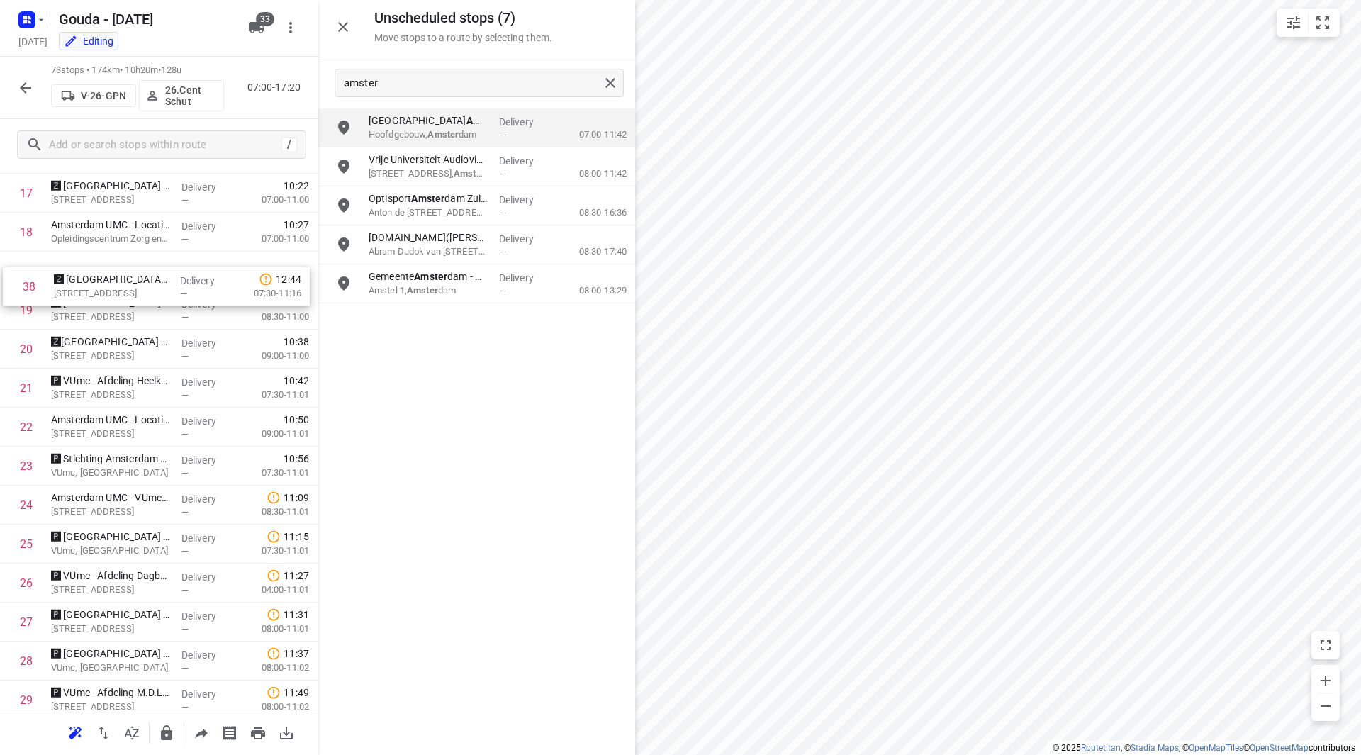
scroll to position [731, 0]
drag, startPoint x: 116, startPoint y: 472, endPoint x: 125, endPoint y: 354, distance: 118.0
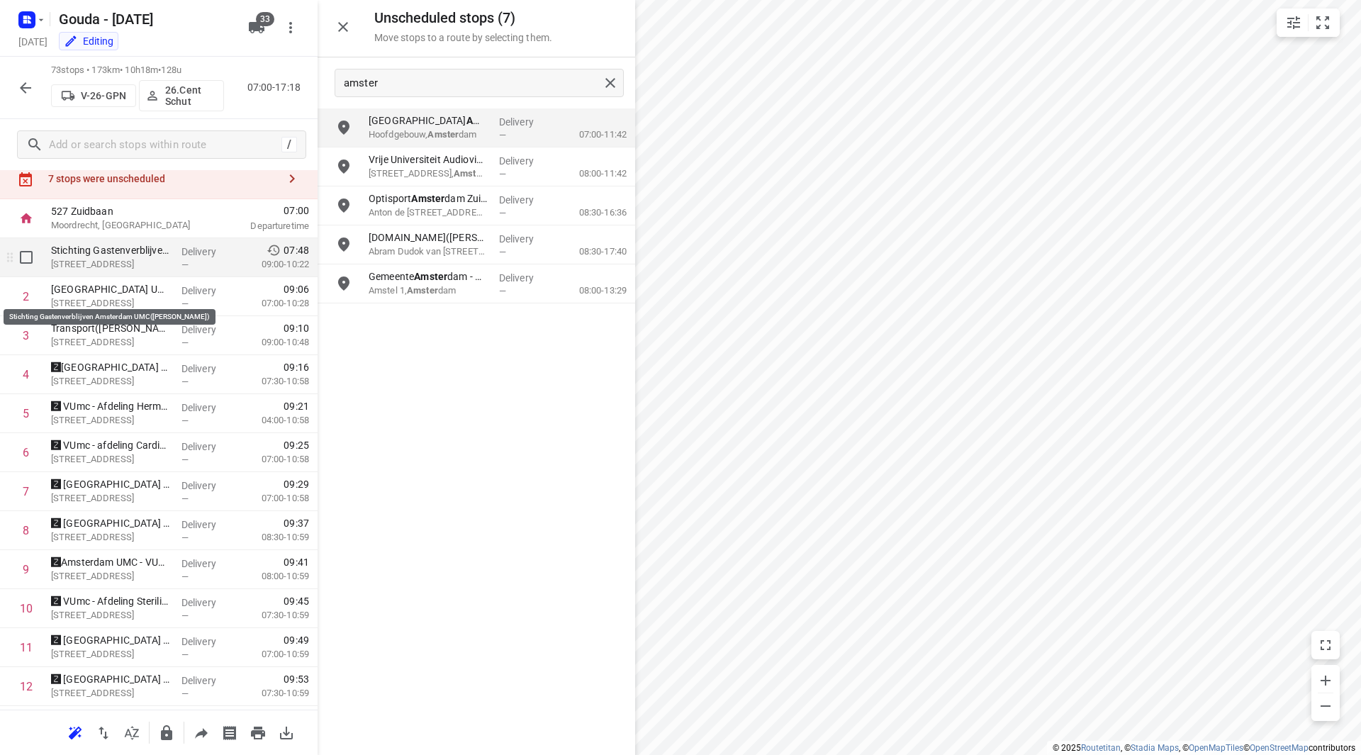
scroll to position [0, 0]
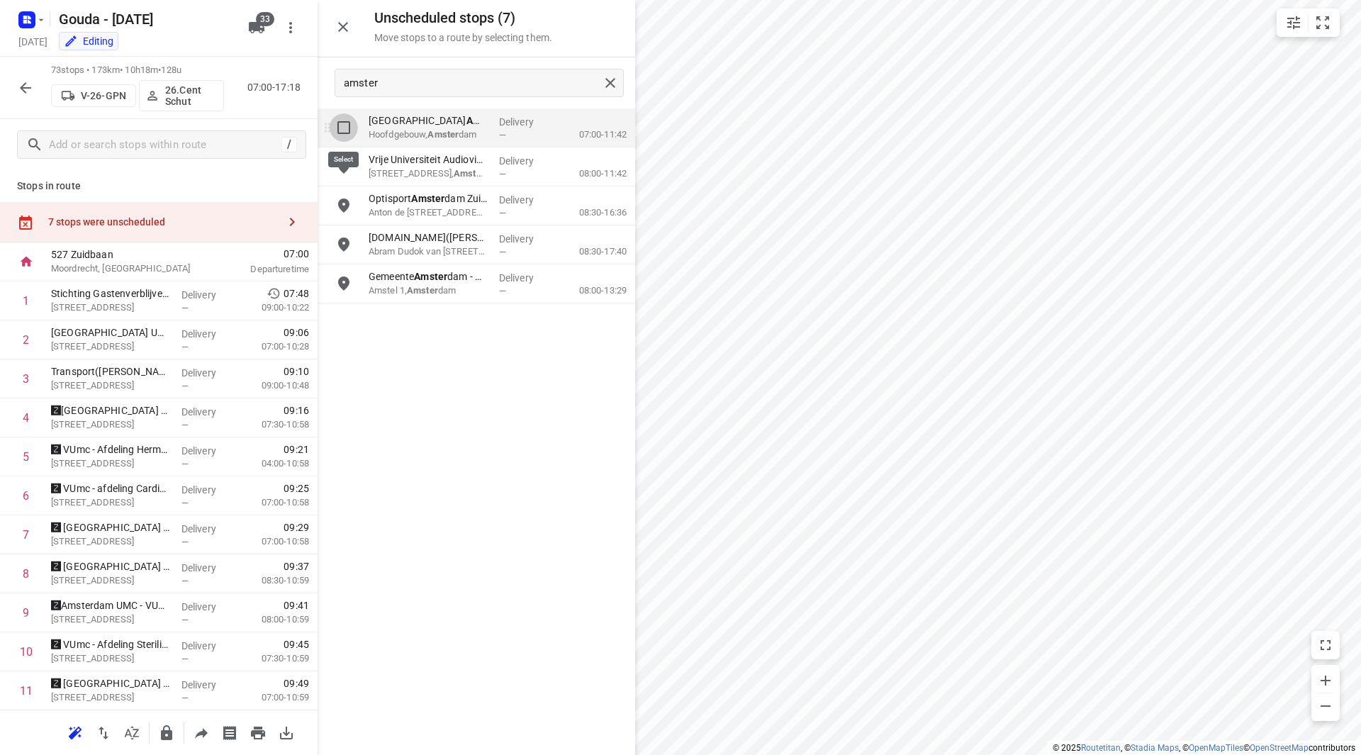
click at [336, 126] on input "grid" at bounding box center [344, 127] width 28 height 28
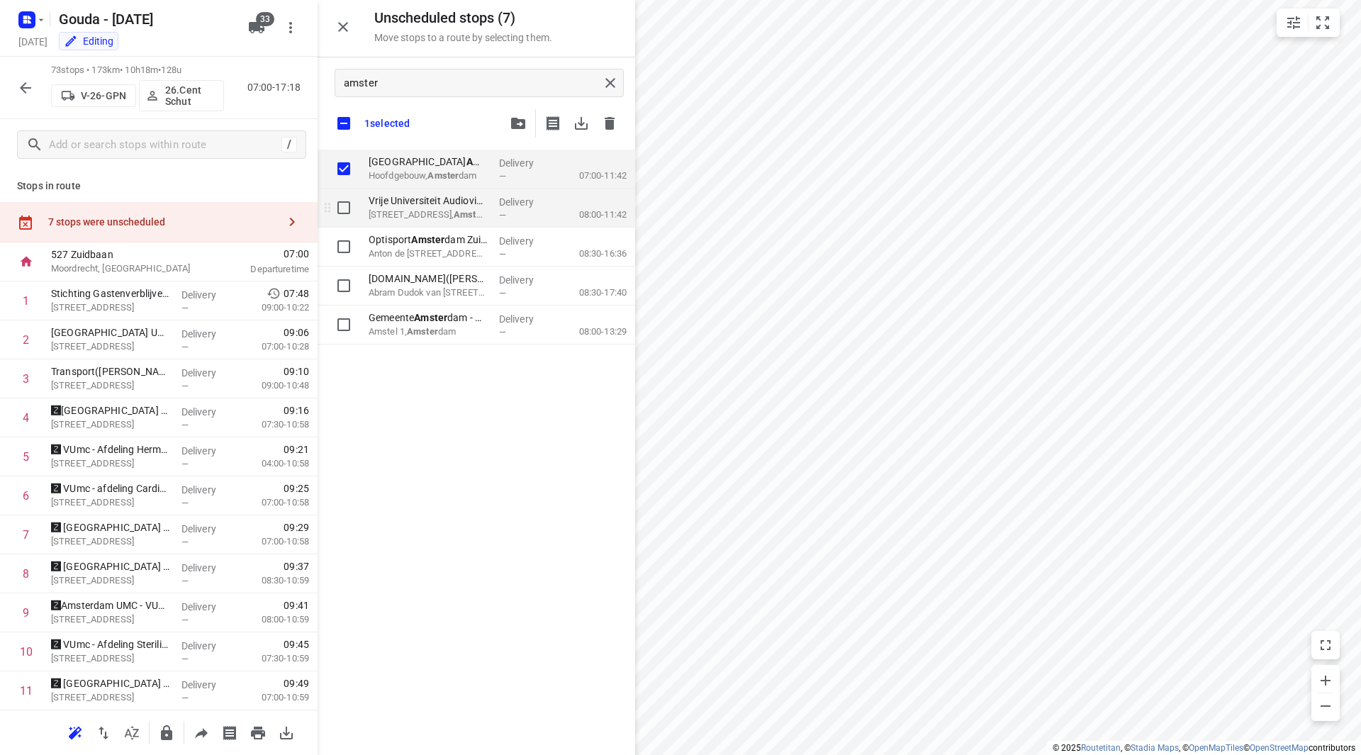
checkbox input "true"
click at [345, 206] on input "grid" at bounding box center [344, 208] width 28 height 28
checkbox input "true"
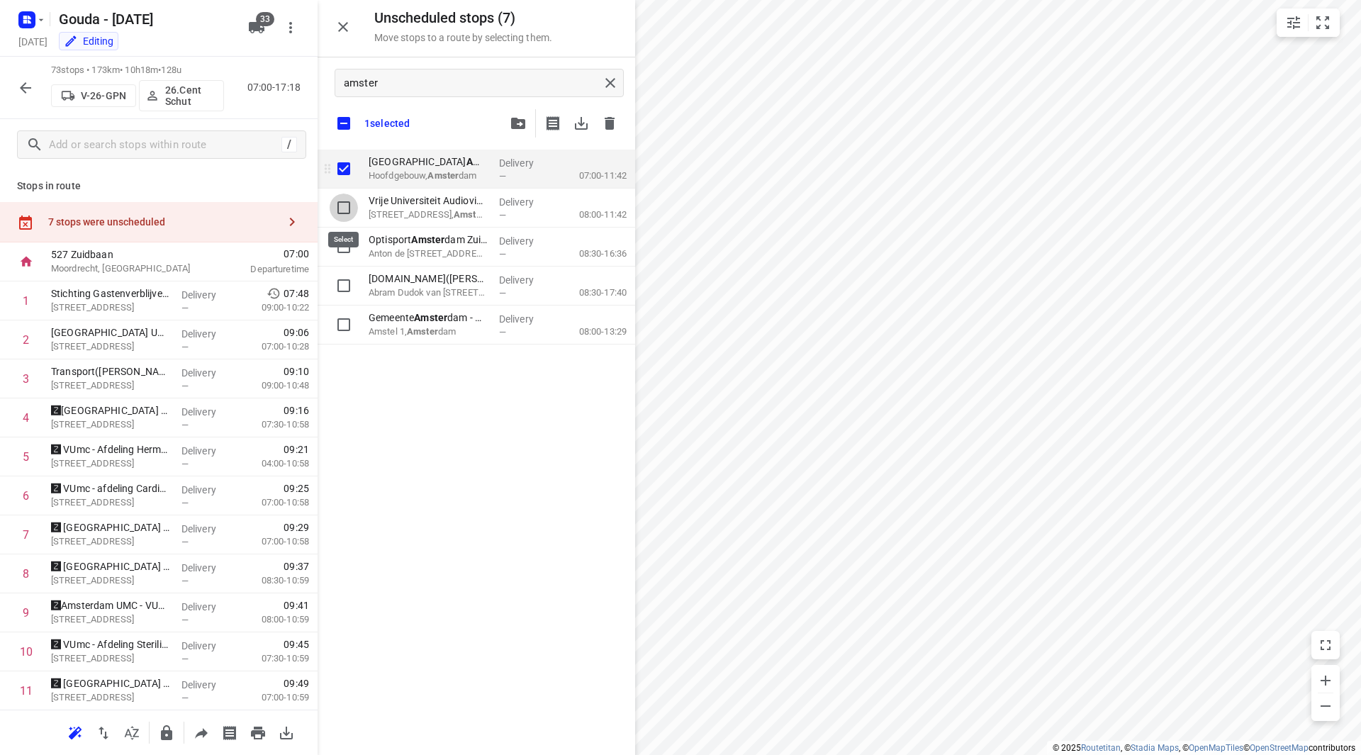
checkbox input "true"
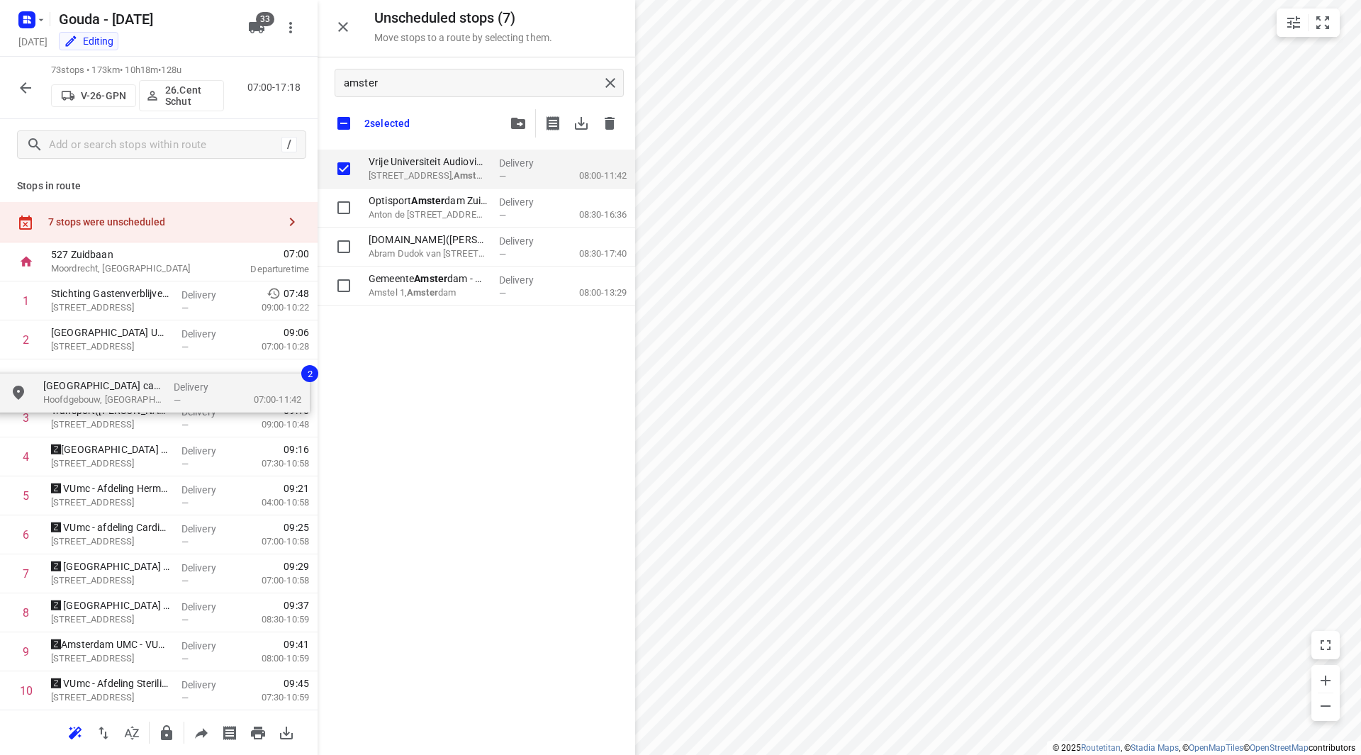
drag, startPoint x: 445, startPoint y: 162, endPoint x: 113, endPoint y: 379, distance: 396.4
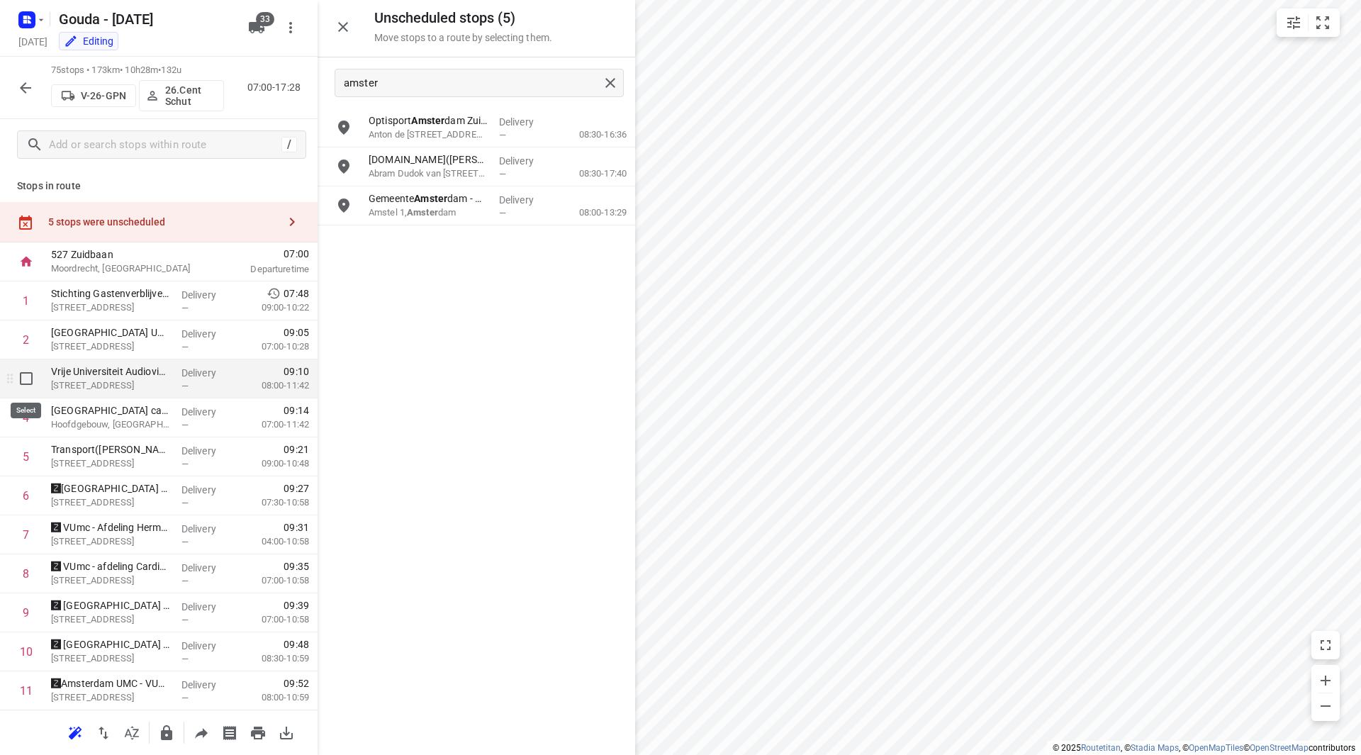
click at [22, 383] on input "checkbox" at bounding box center [26, 378] width 28 height 28
checkbox input "true"
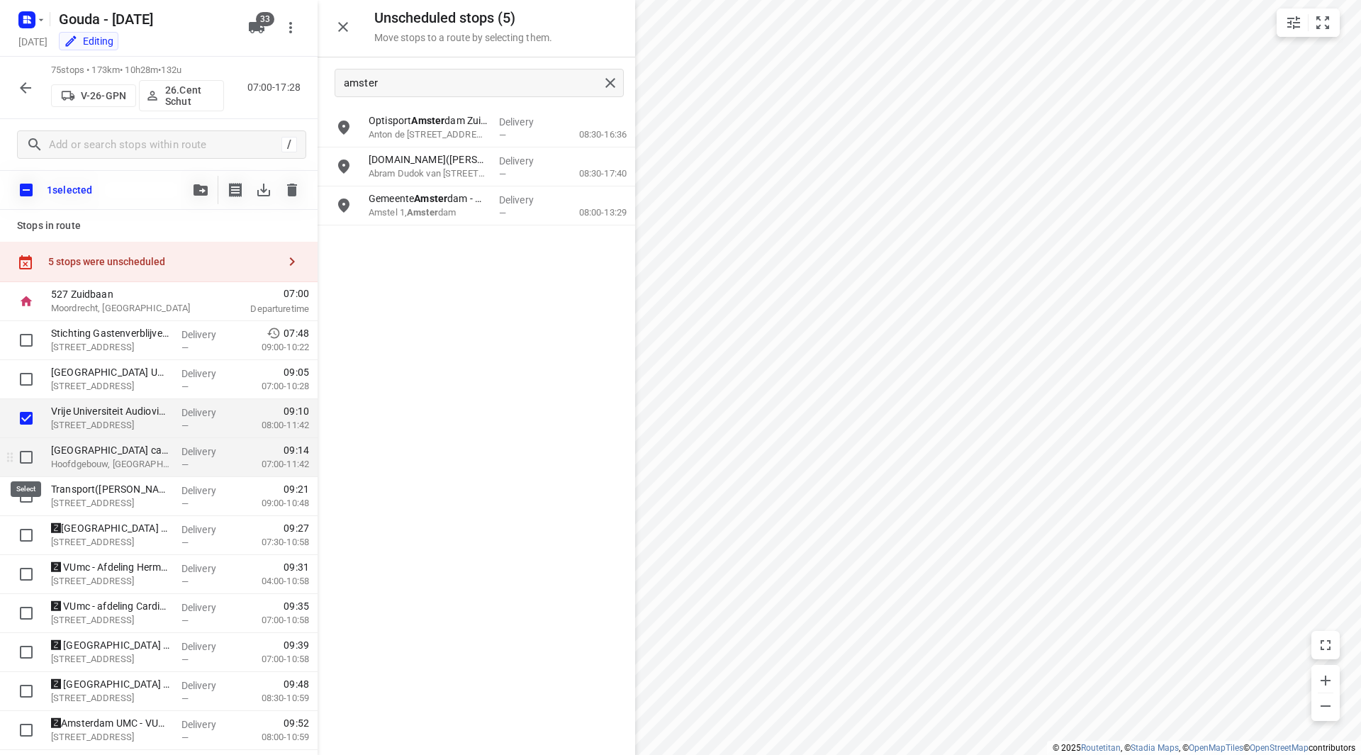
drag, startPoint x: 22, startPoint y: 452, endPoint x: 36, endPoint y: 458, distance: 15.3
click at [23, 452] on input "checkbox" at bounding box center [26, 457] width 28 height 28
checkbox input "true"
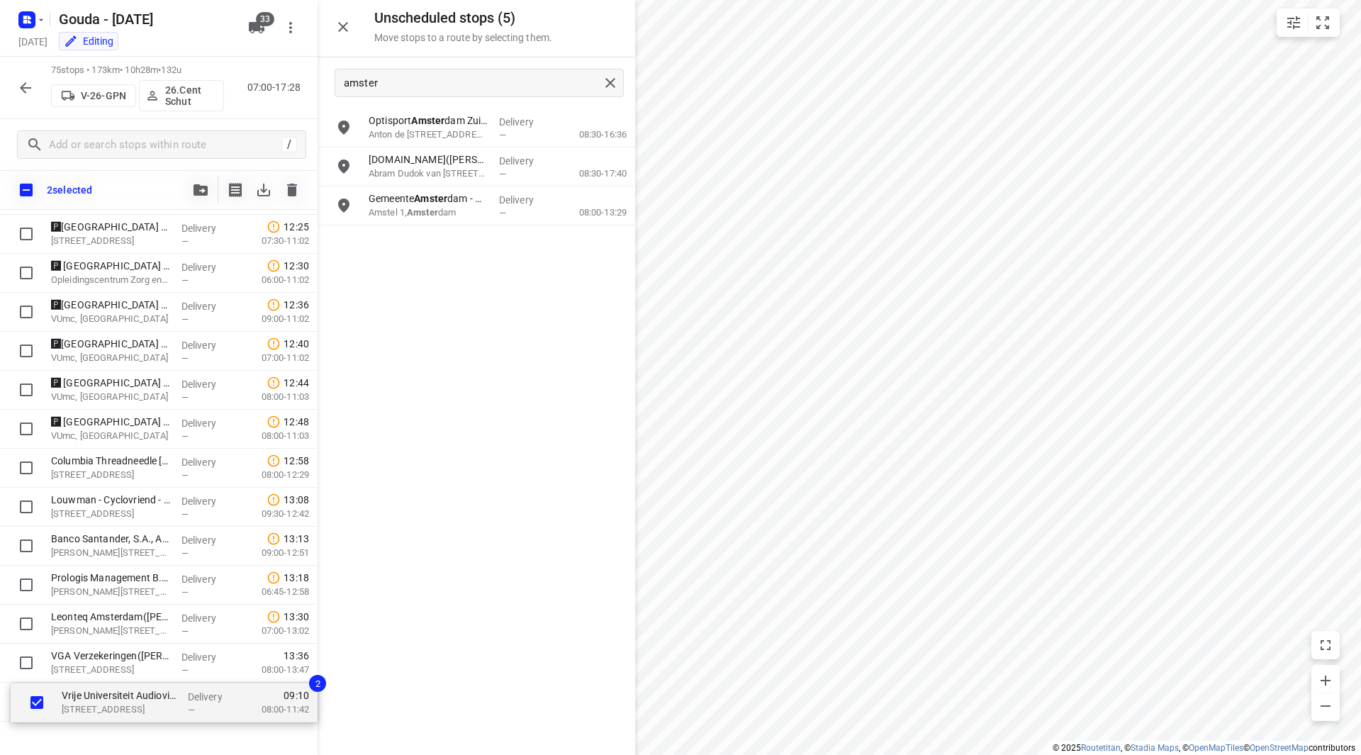
scroll to position [1474, 0]
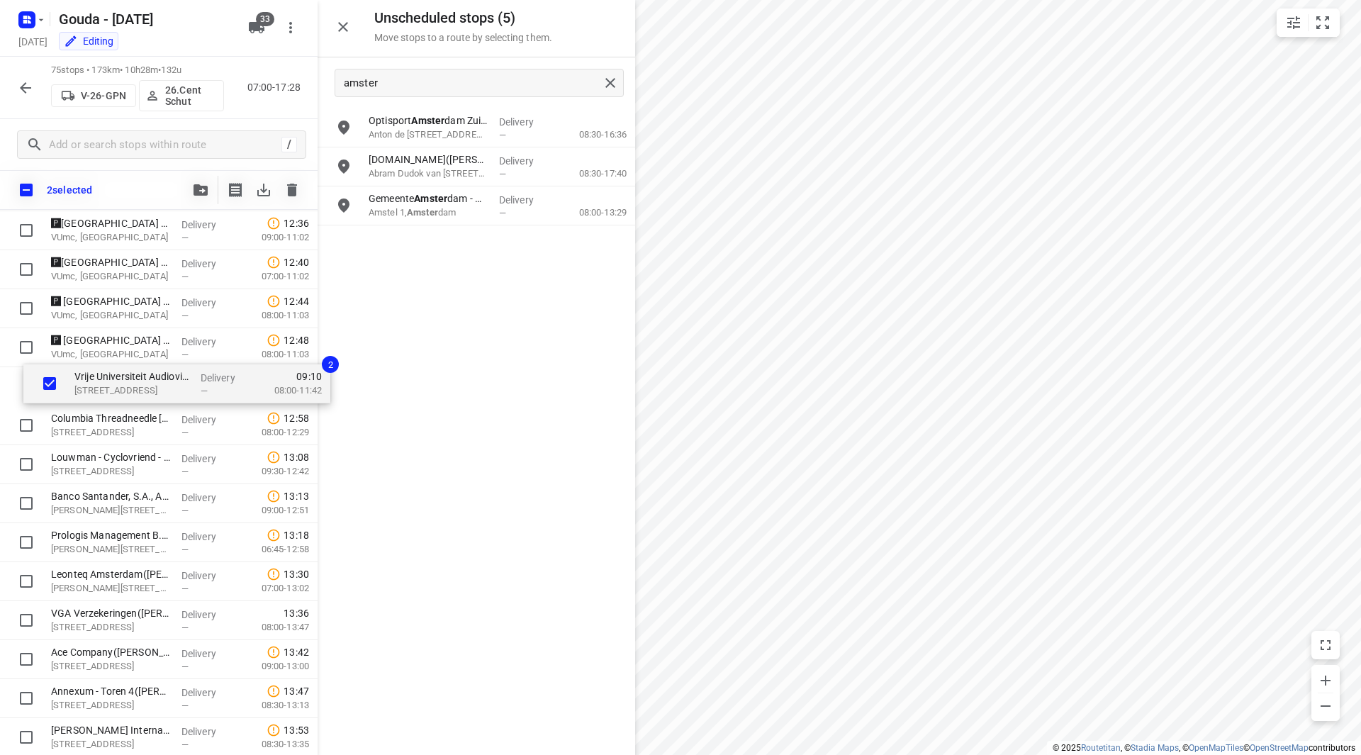
drag, startPoint x: 87, startPoint y: 415, endPoint x: 103, endPoint y: 388, distance: 31.1
click at [103, 388] on div "Stichting Gastenverblijven Amsterdam UMC(Esmeralda Deuzeman) De Boelelaan 1119,…" at bounding box center [159, 309] width 318 height 2924
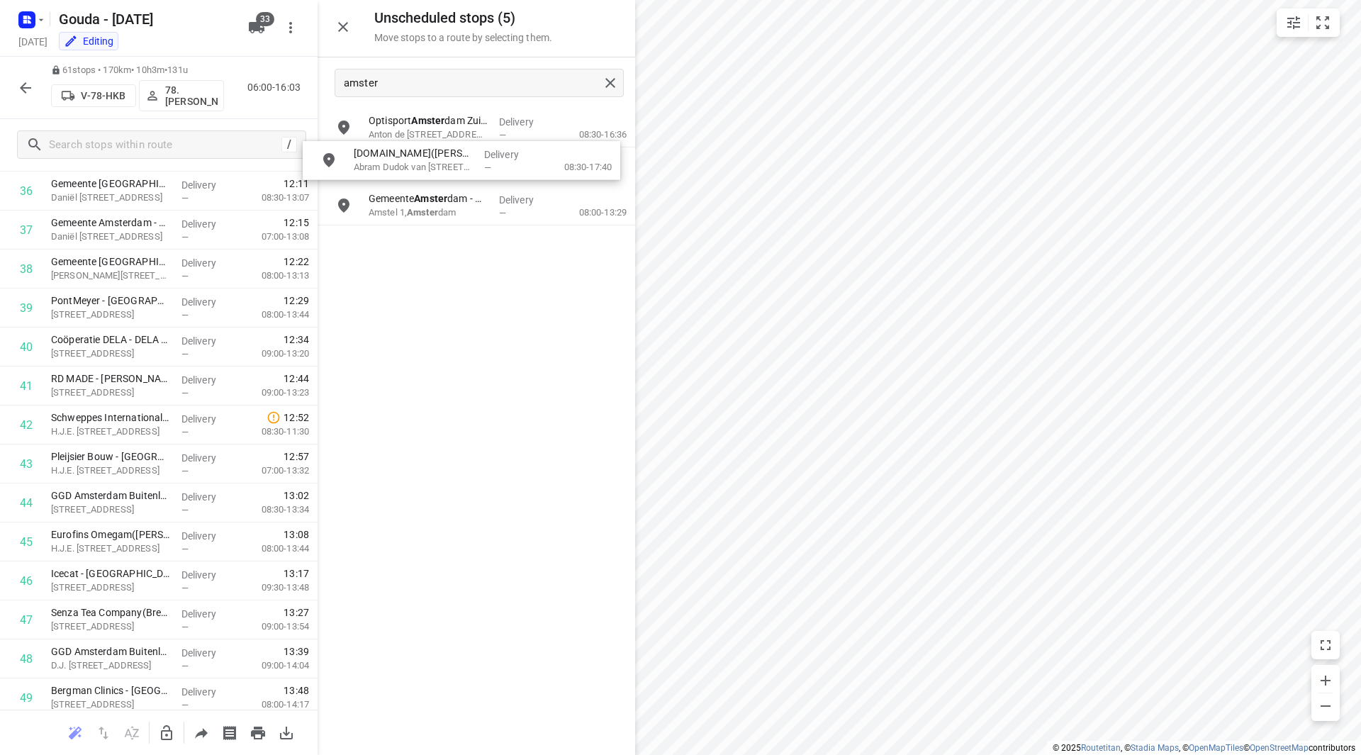
drag, startPoint x: 430, startPoint y: 162, endPoint x: 416, endPoint y: 157, distance: 14.8
click at [163, 735] on icon "button" at bounding box center [166, 732] width 17 height 17
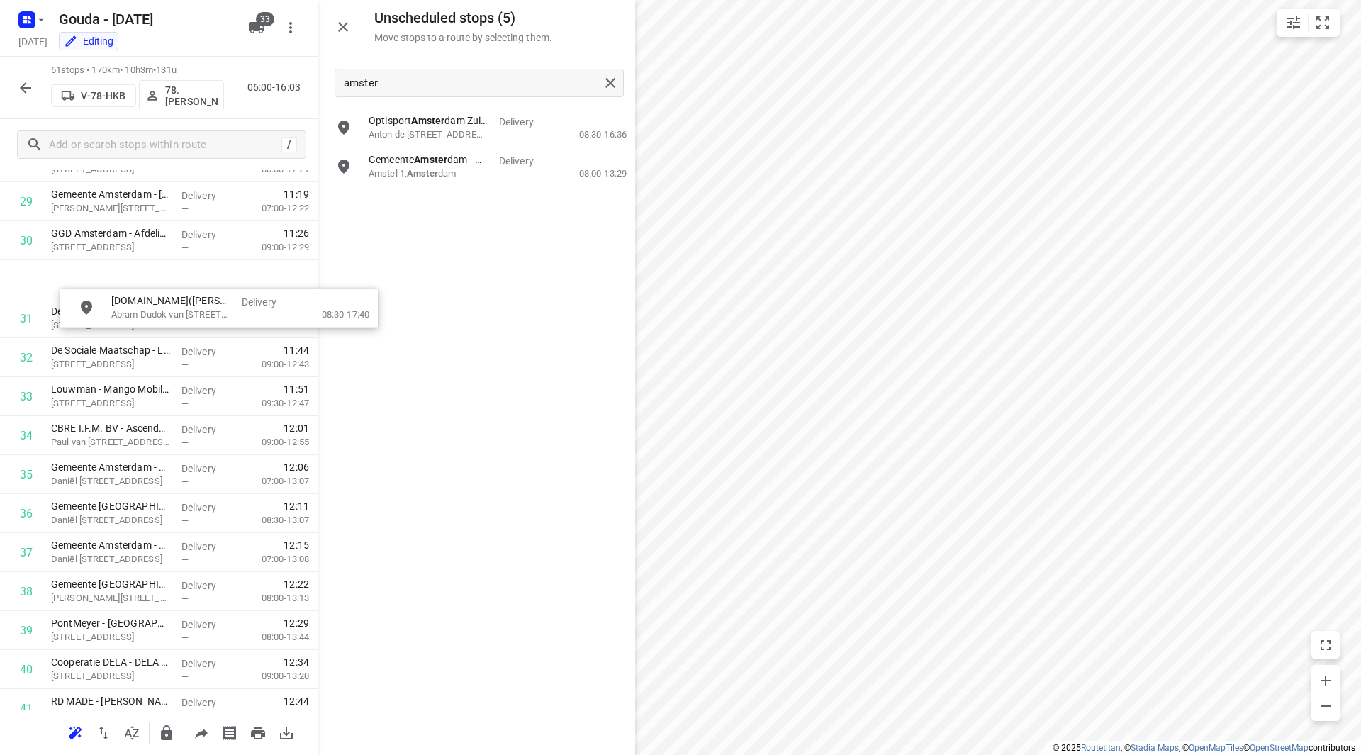
scroll to position [1181, 0]
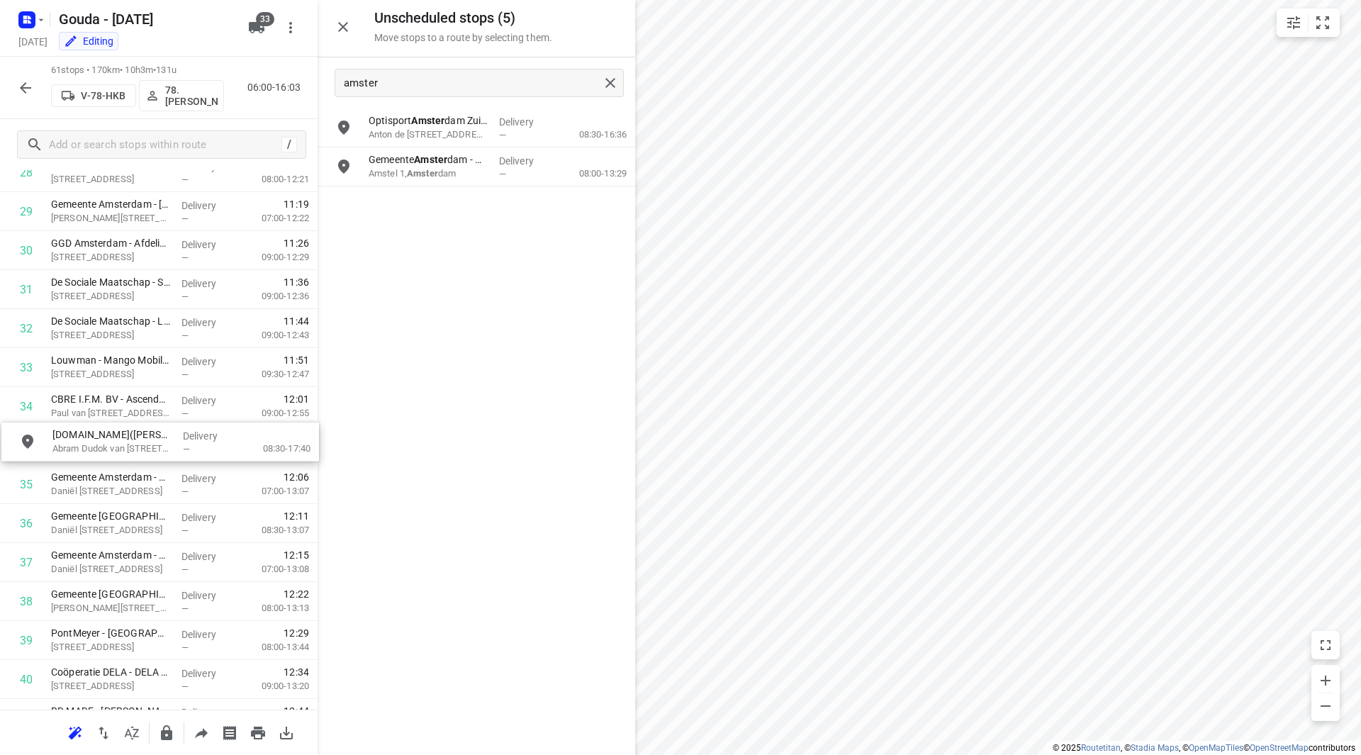
drag, startPoint x: 423, startPoint y: 160, endPoint x: 99, endPoint y: 435, distance: 425.5
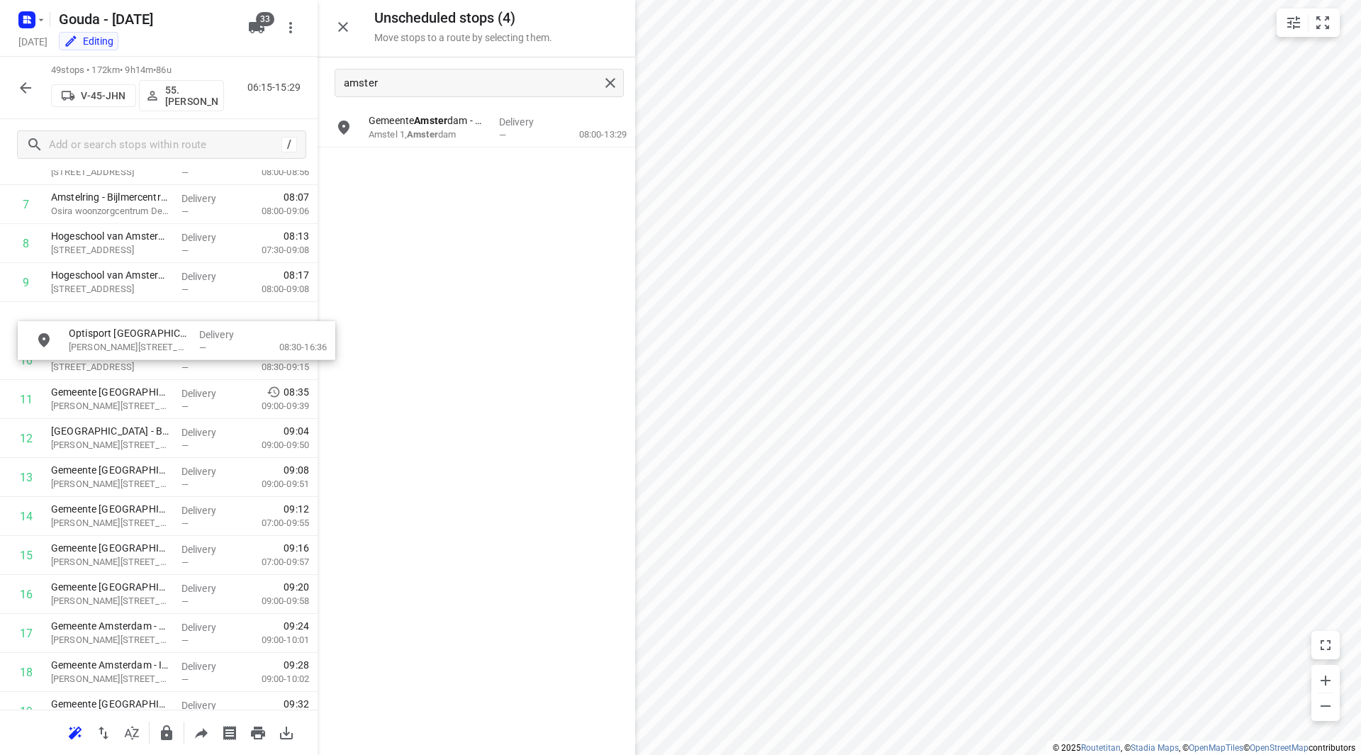
scroll to position [323, 0]
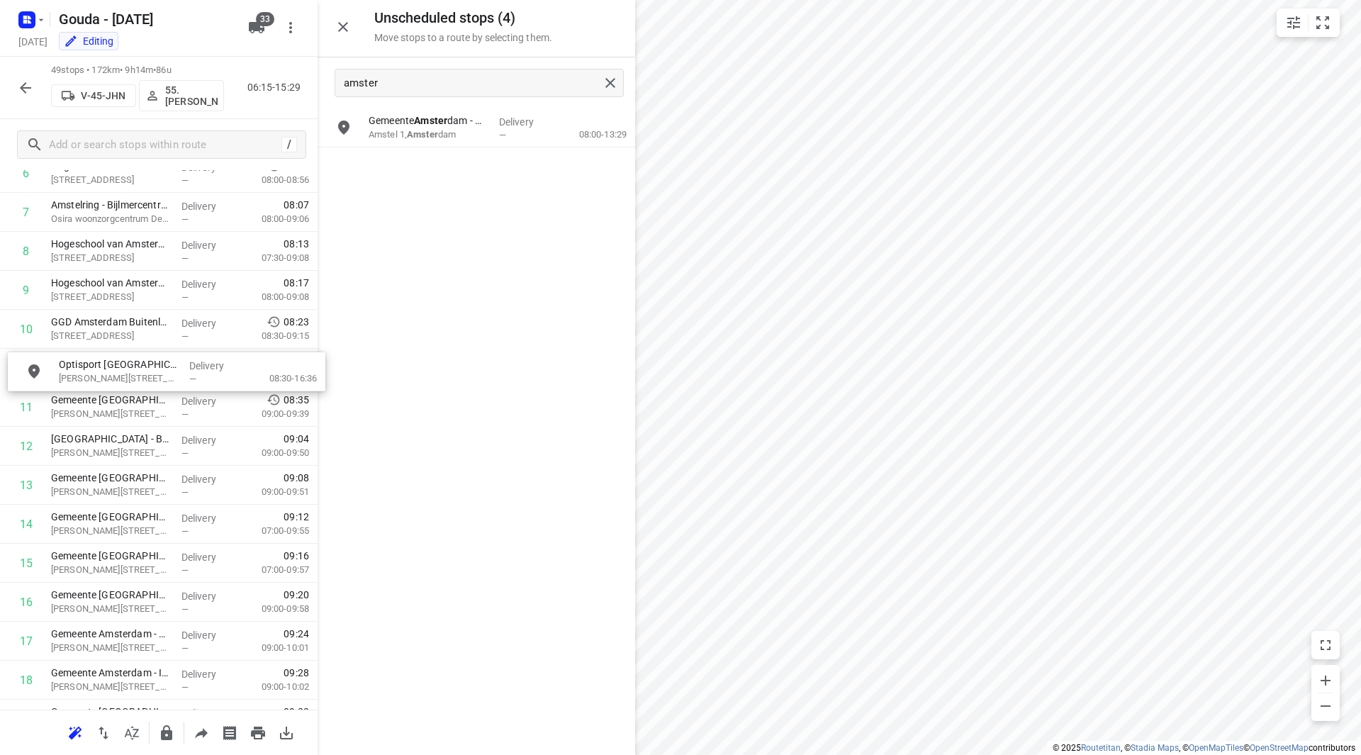
drag, startPoint x: 408, startPoint y: 129, endPoint x: 90, endPoint y: 373, distance: 400.4
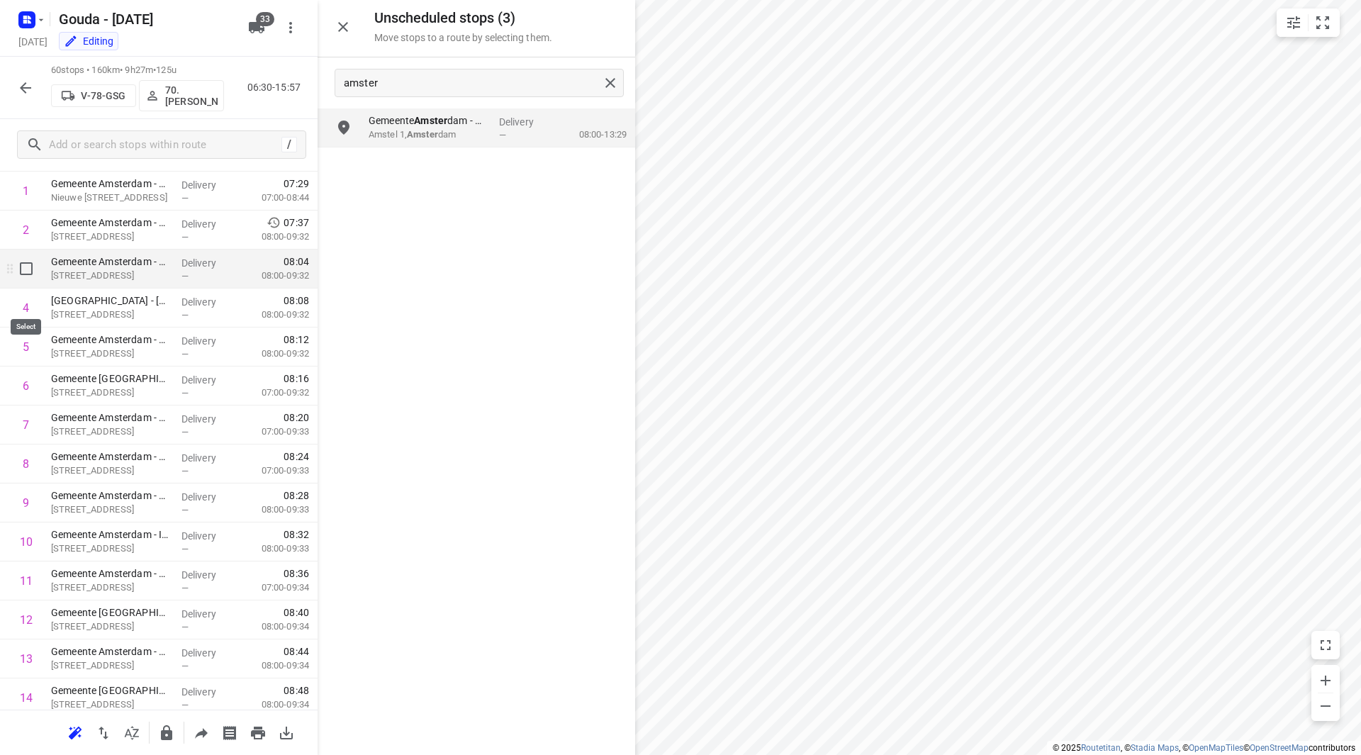
scroll to position [0, 0]
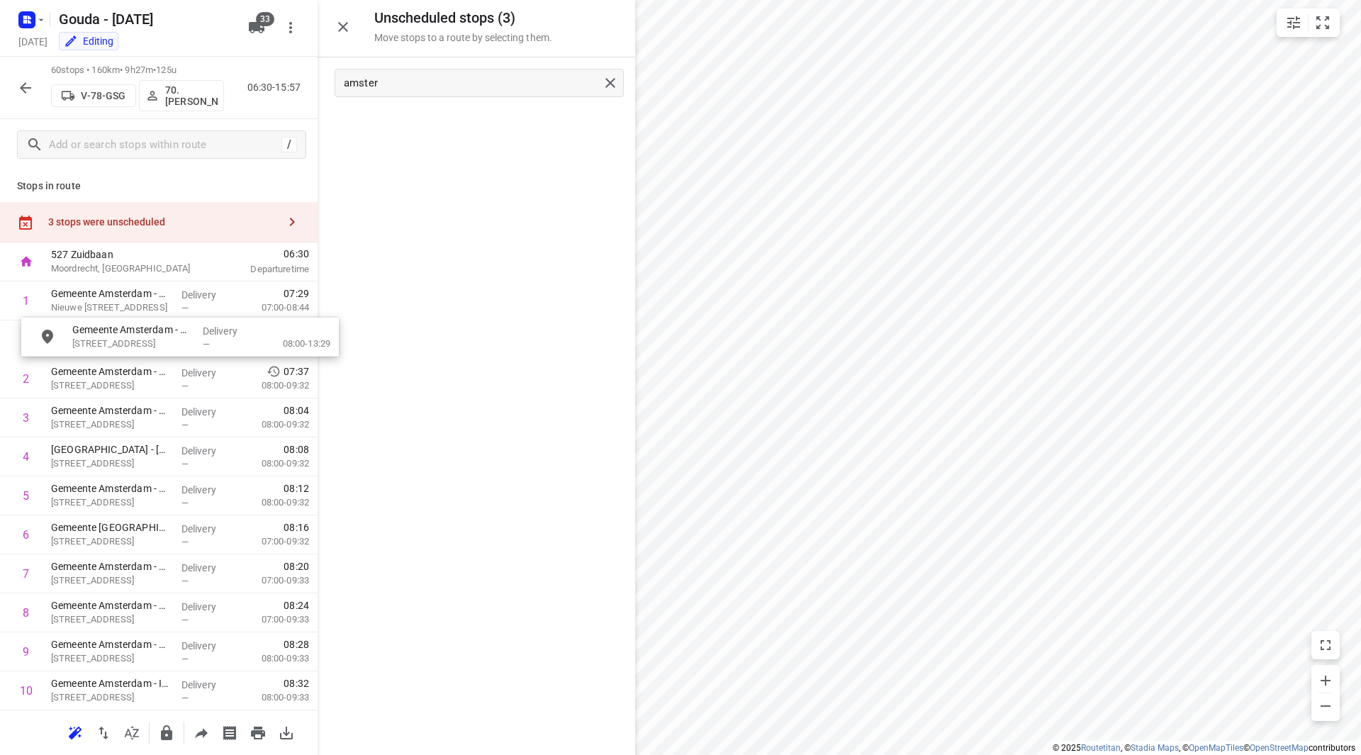
drag, startPoint x: 423, startPoint y: 129, endPoint x: 123, endPoint y: 352, distance: 373.8
click at [25, 94] on icon "button" at bounding box center [25, 87] width 17 height 17
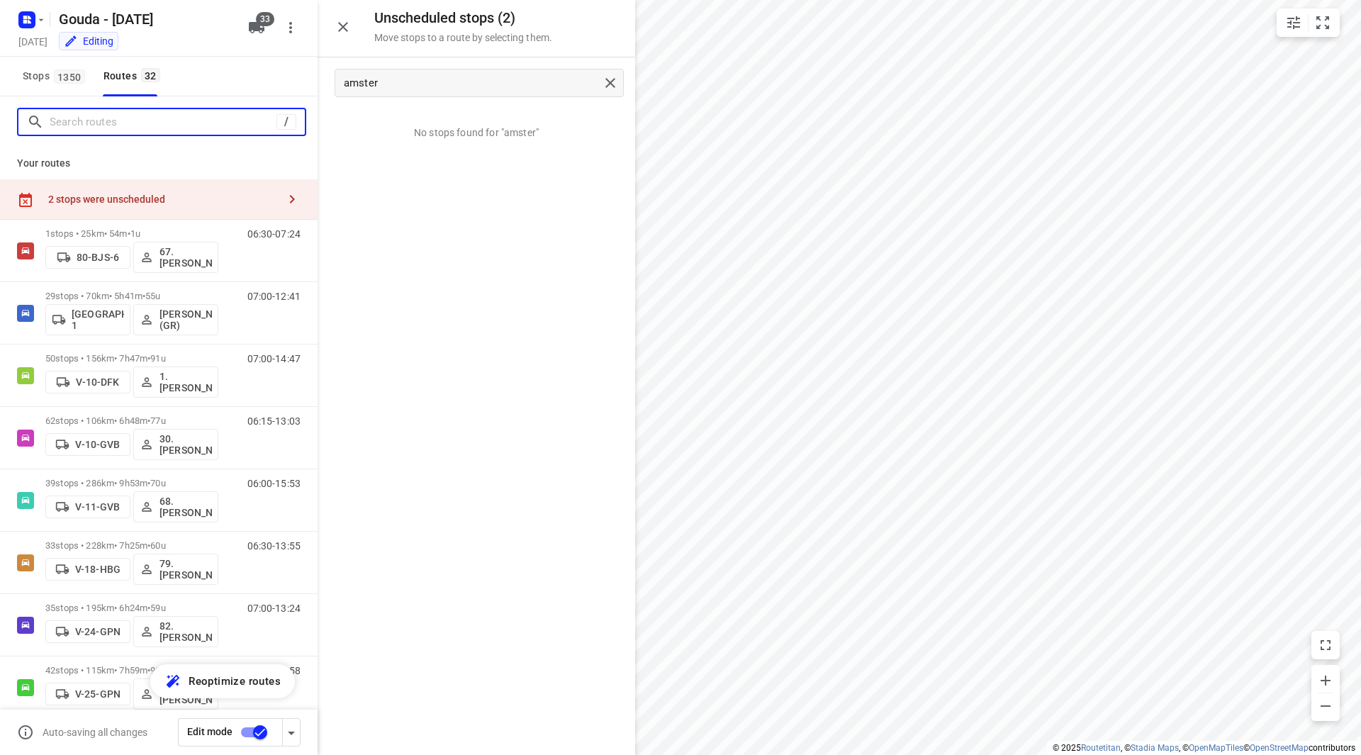
click at [73, 123] on input "Search routes" at bounding box center [163, 122] width 227 height 22
click at [69, 74] on span "1350" at bounding box center [69, 76] width 31 height 14
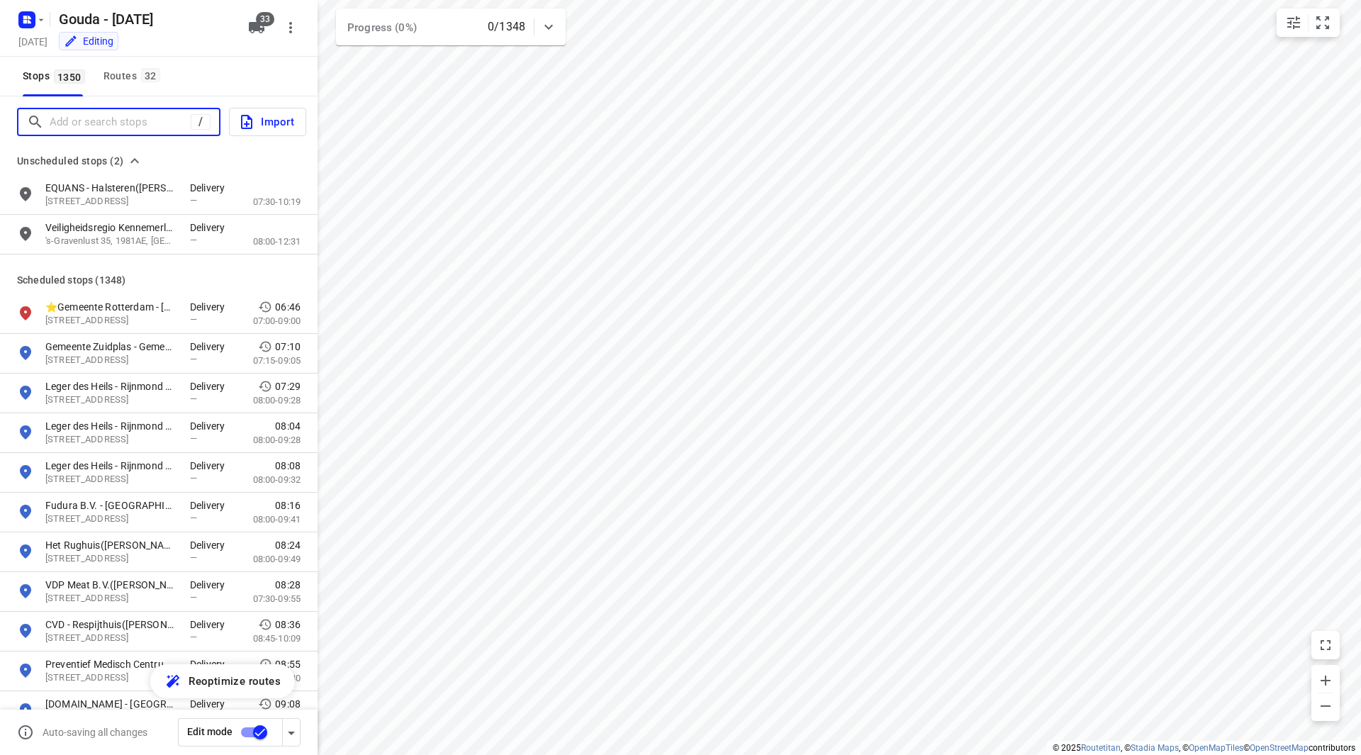
click at [86, 122] on input "Add or search stops" at bounding box center [120, 122] width 141 height 22
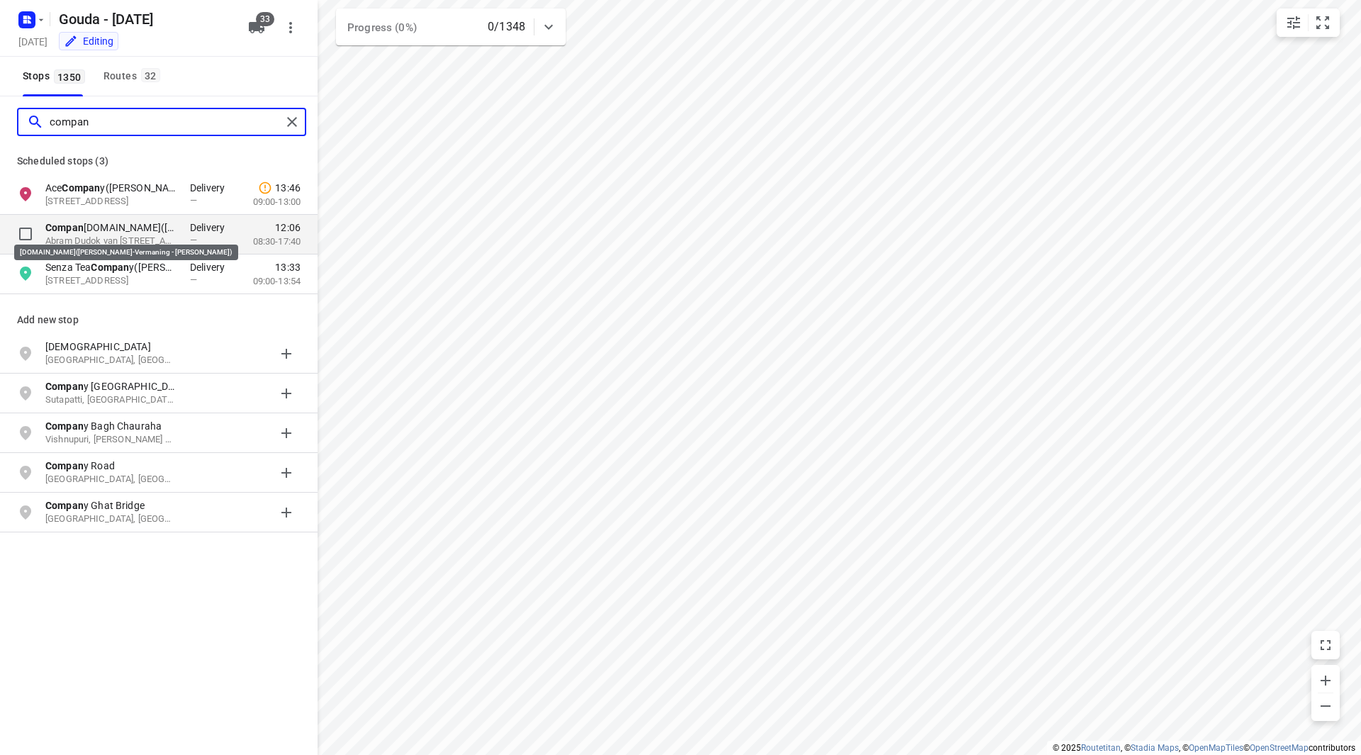
type input "compan"
click at [105, 225] on p "Compan y.Info(Roos Habich-Vermaning - Jolanda Mulhof)" at bounding box center [110, 227] width 130 height 14
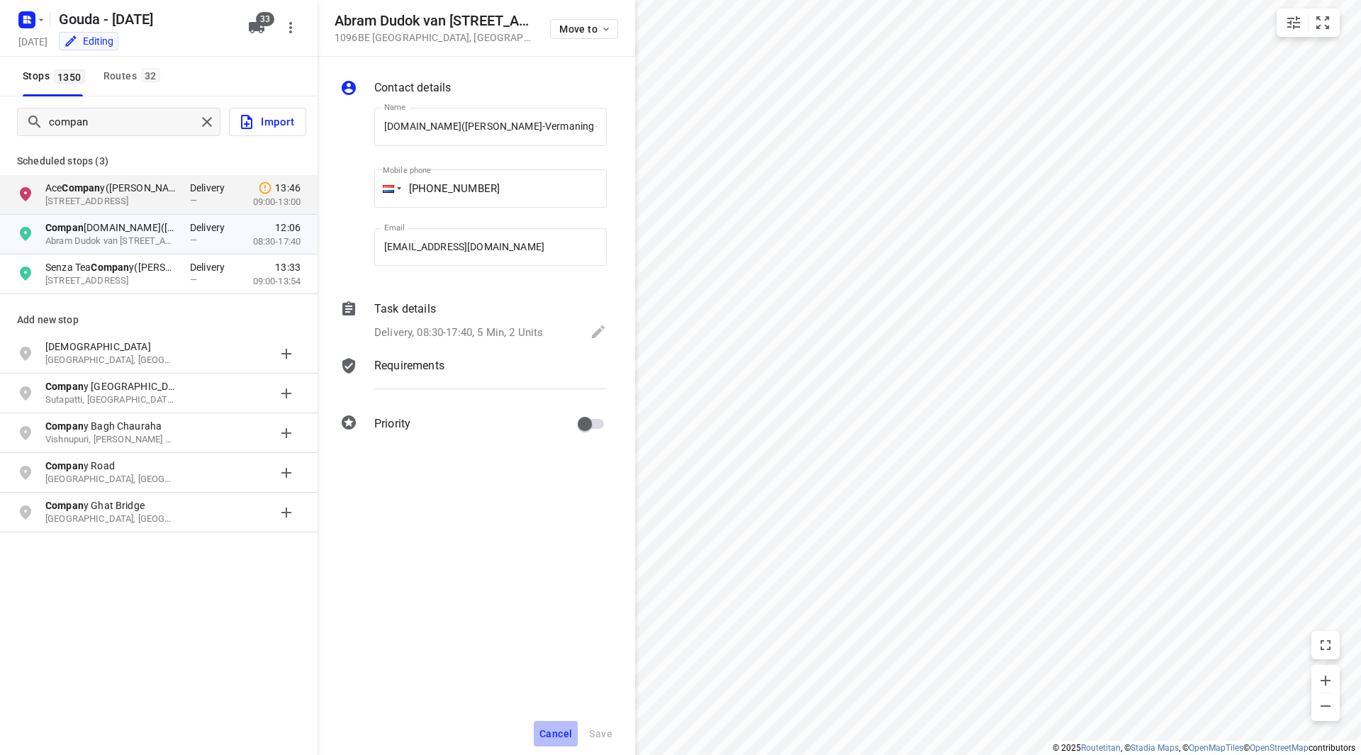
click at [555, 732] on span "Cancel" at bounding box center [555, 733] width 33 height 11
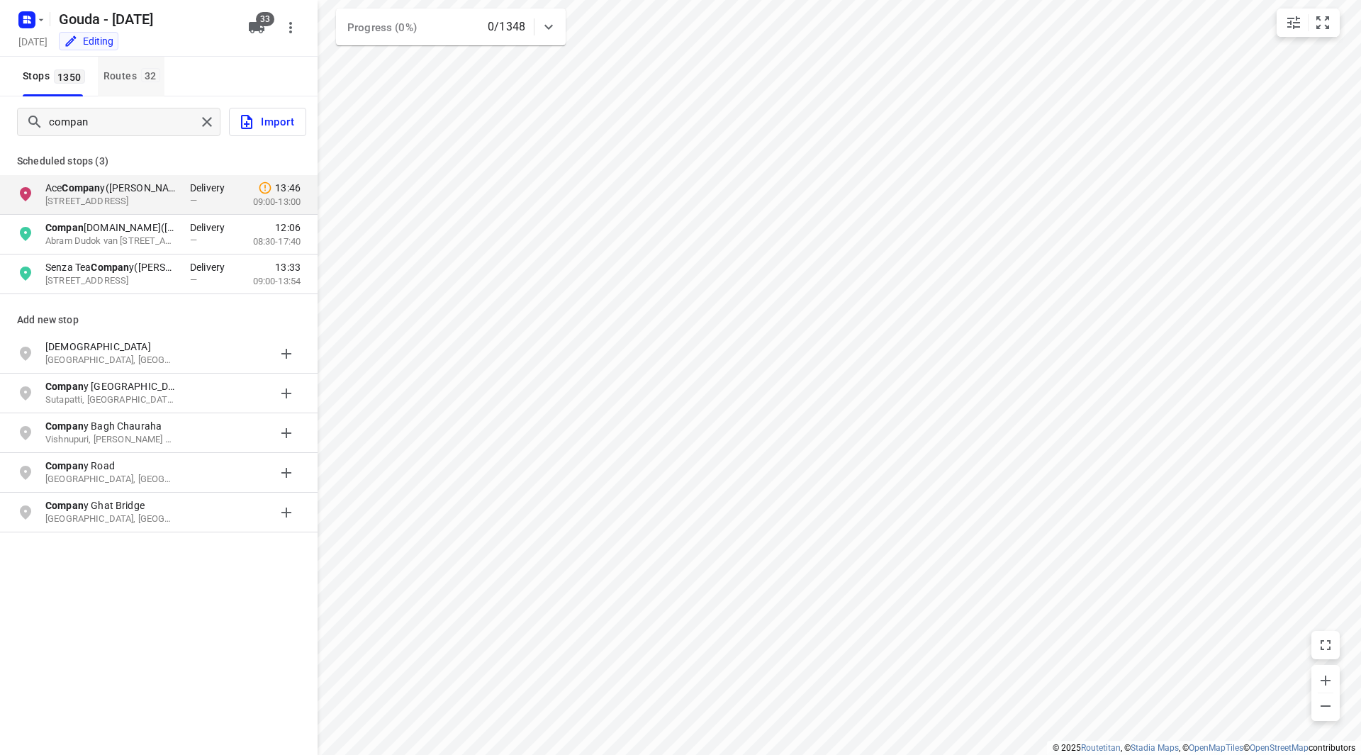
click at [136, 70] on div "Routes 32" at bounding box center [133, 76] width 61 height 18
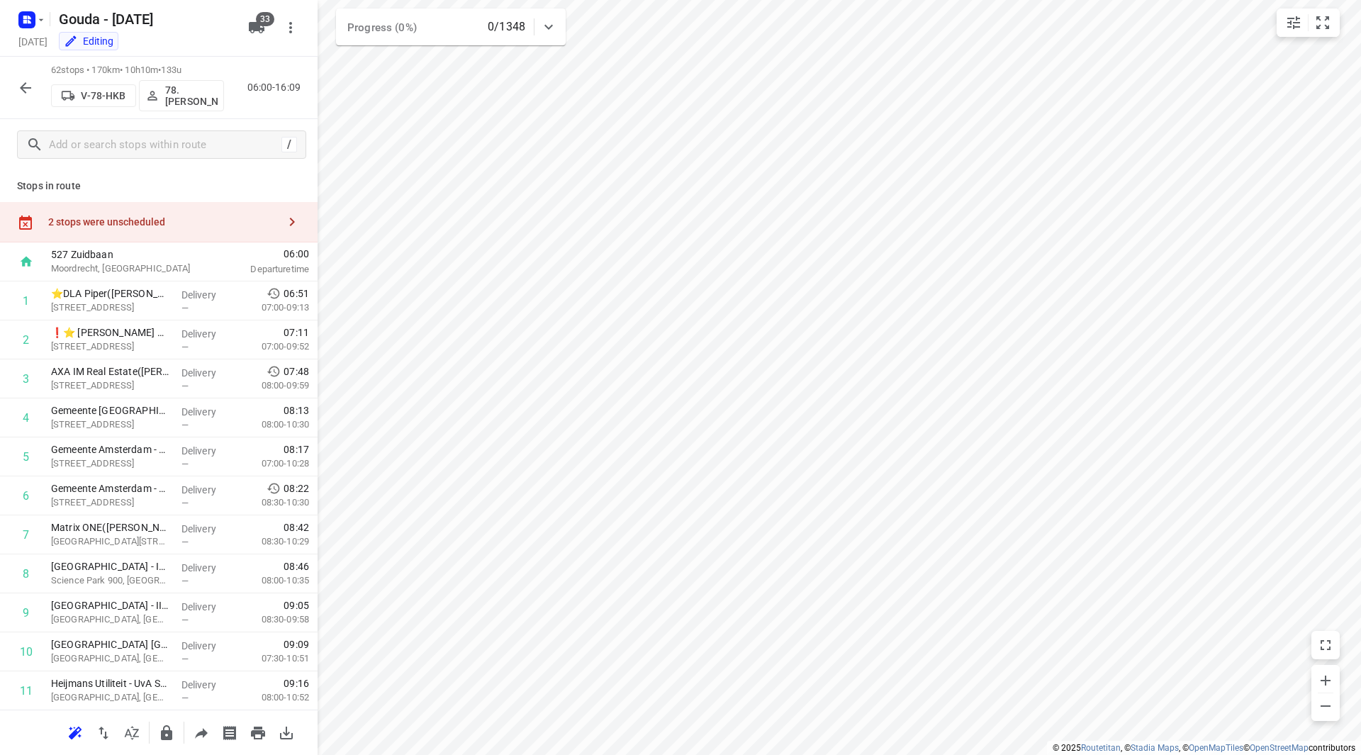
click at [140, 208] on div "2 stops were unscheduled" at bounding box center [159, 222] width 318 height 40
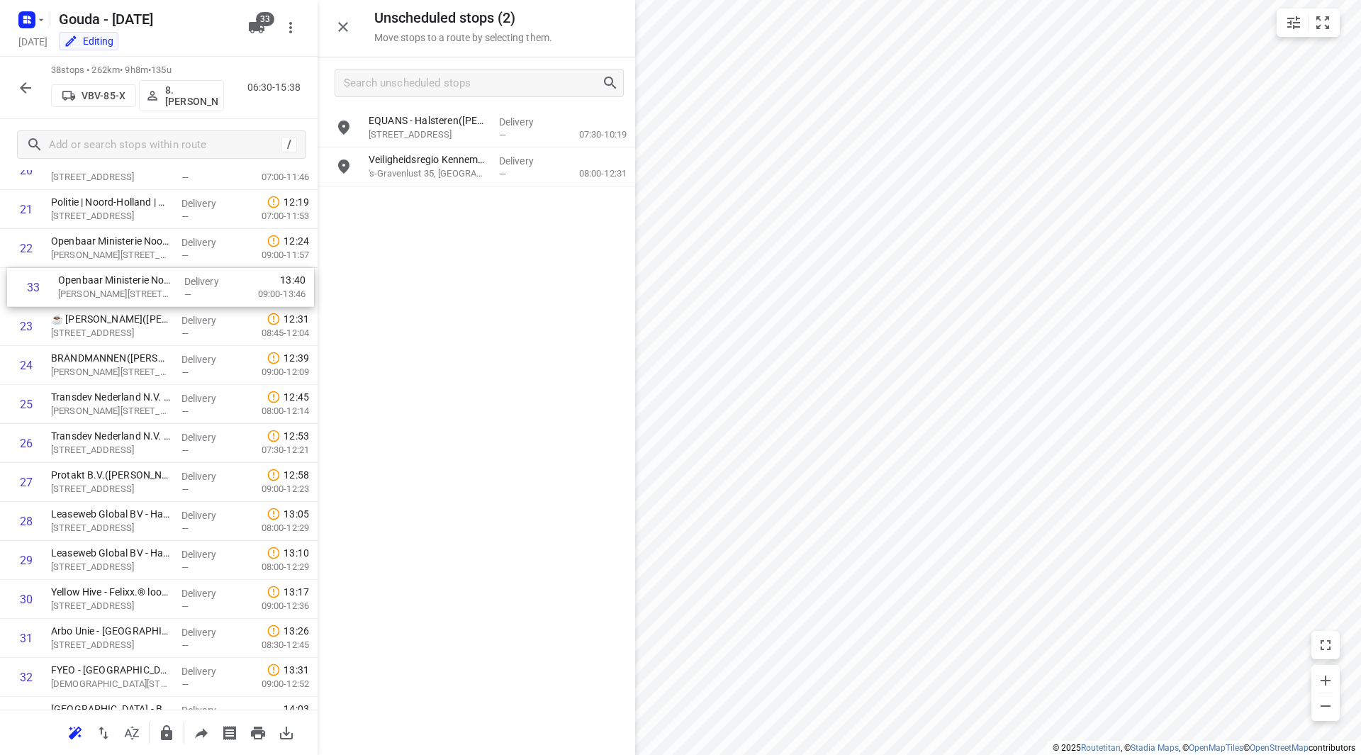
scroll to position [865, 0]
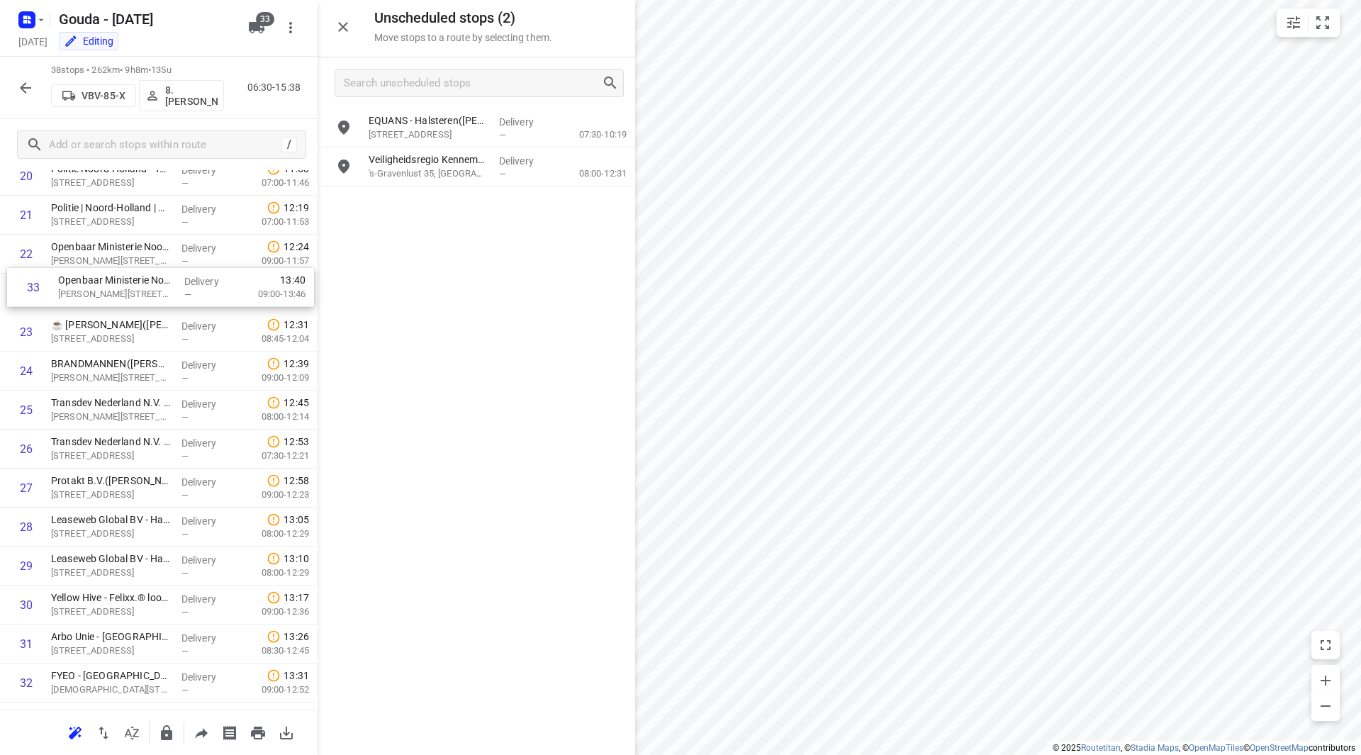
drag, startPoint x: 113, startPoint y: 462, endPoint x: 122, endPoint y: 286, distance: 176.0
click at [122, 286] on div "1 DSV Amsterdam(Willem Bosch) Amsterdam, Amsterdam Delivery — 07:25 07:00-07:55…" at bounding box center [159, 156] width 318 height 1481
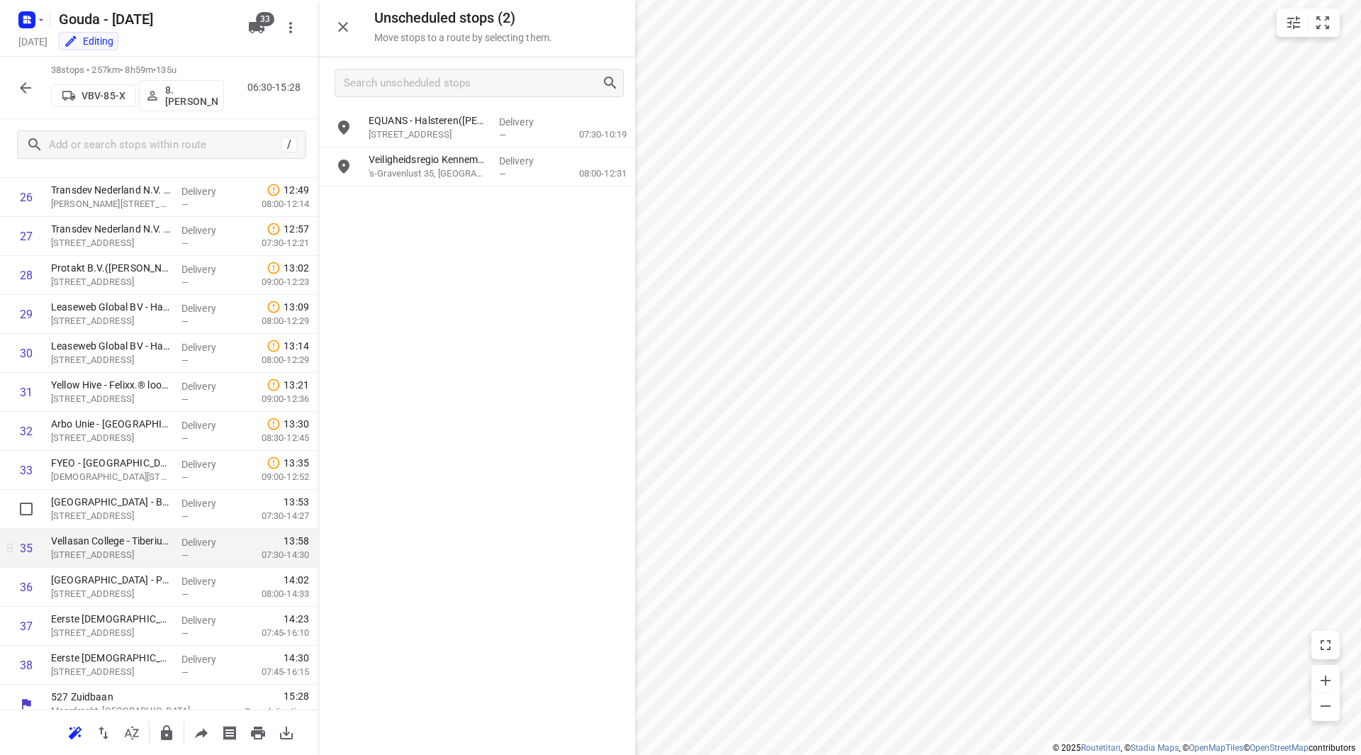
scroll to position [1092, 0]
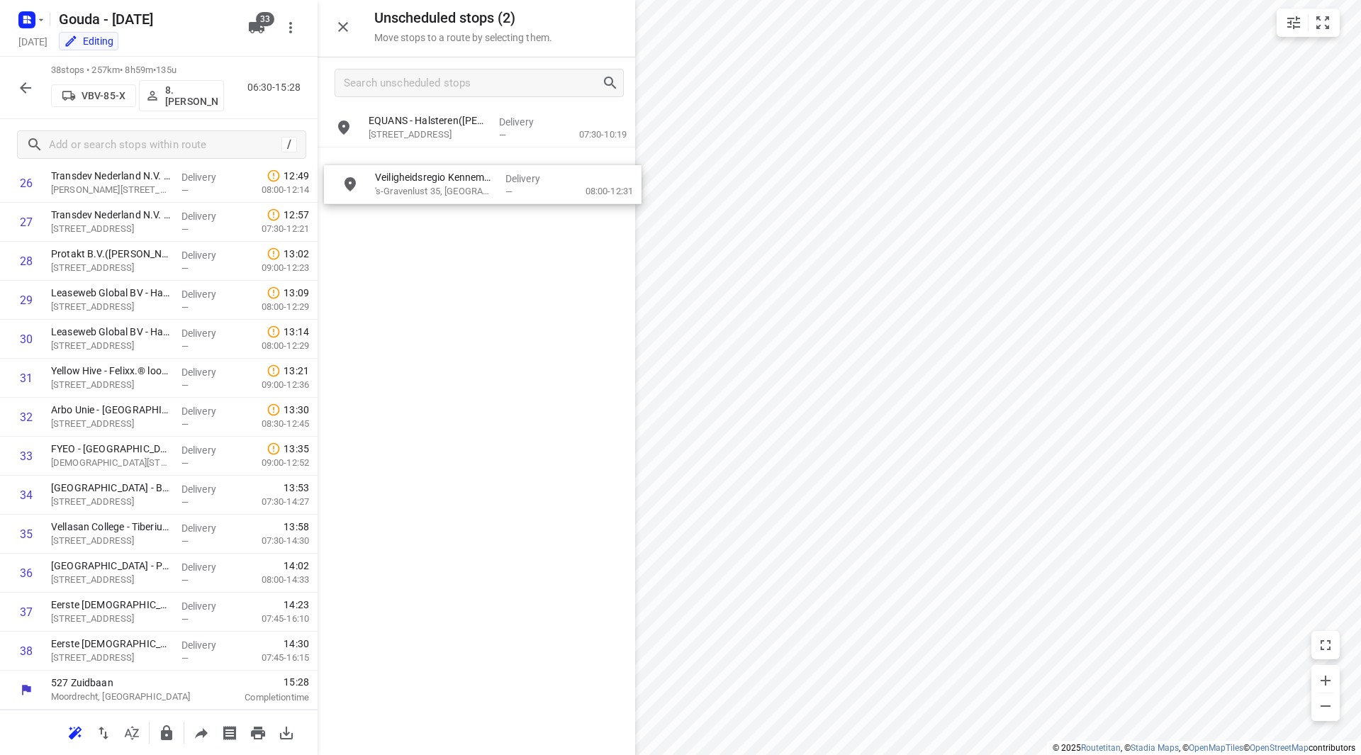
drag, startPoint x: 439, startPoint y: 166, endPoint x: 445, endPoint y: 188, distance: 22.9
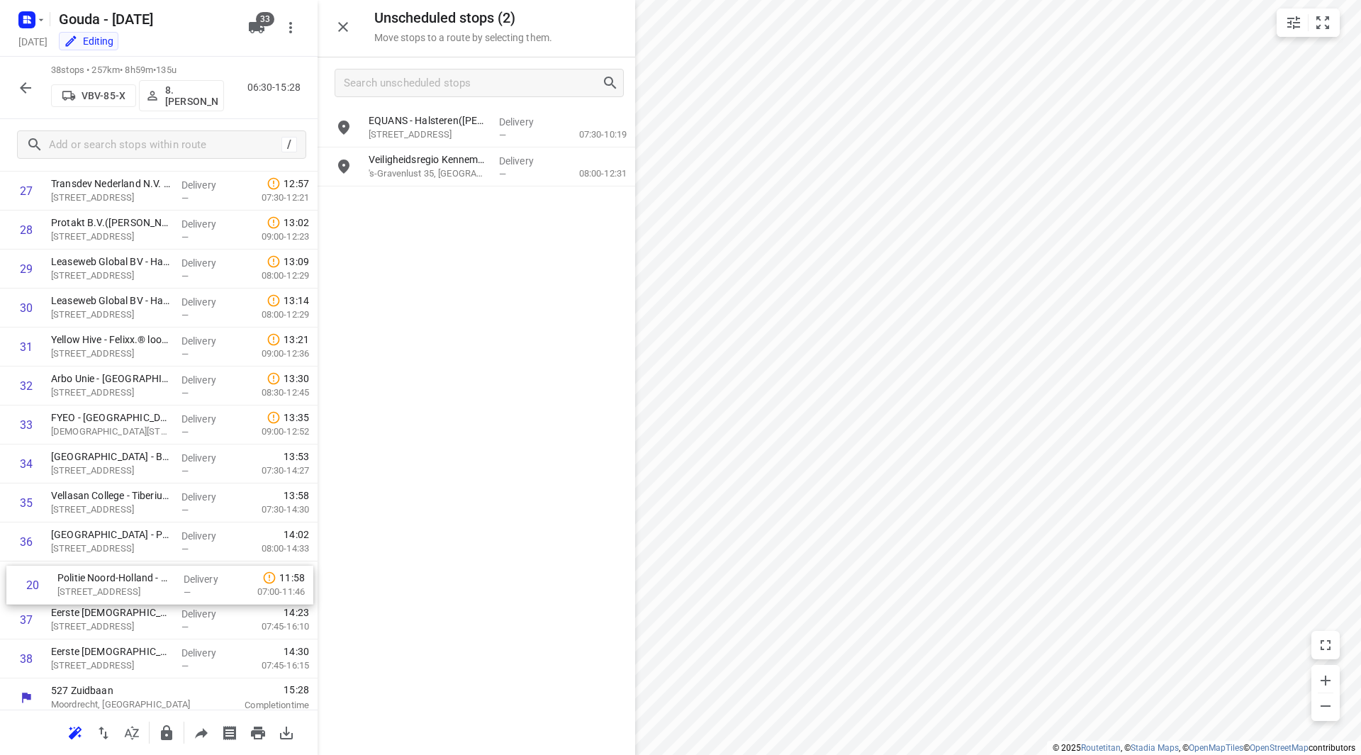
scroll to position [1087, 0]
drag, startPoint x: 106, startPoint y: 308, endPoint x: 111, endPoint y: 508, distance: 199.3
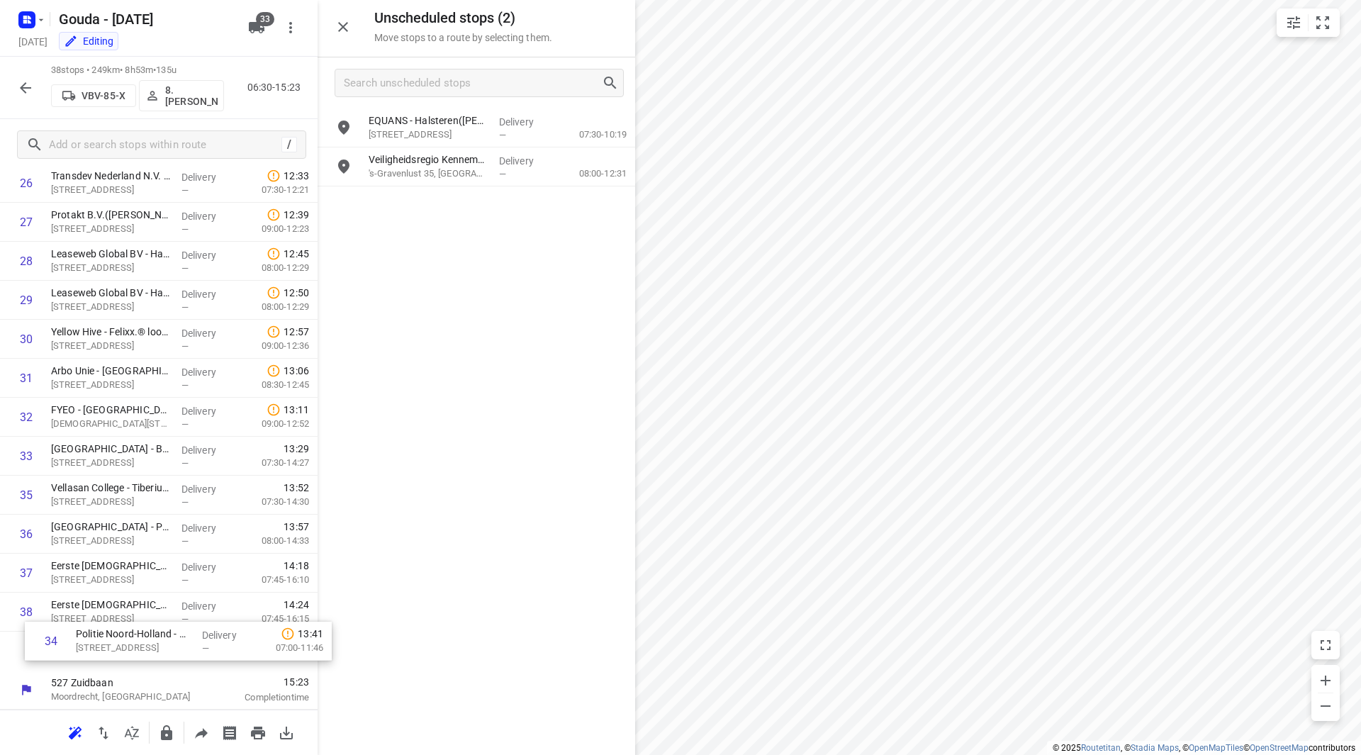
drag, startPoint x: 111, startPoint y: 490, endPoint x: 127, endPoint y: 646, distance: 157.4
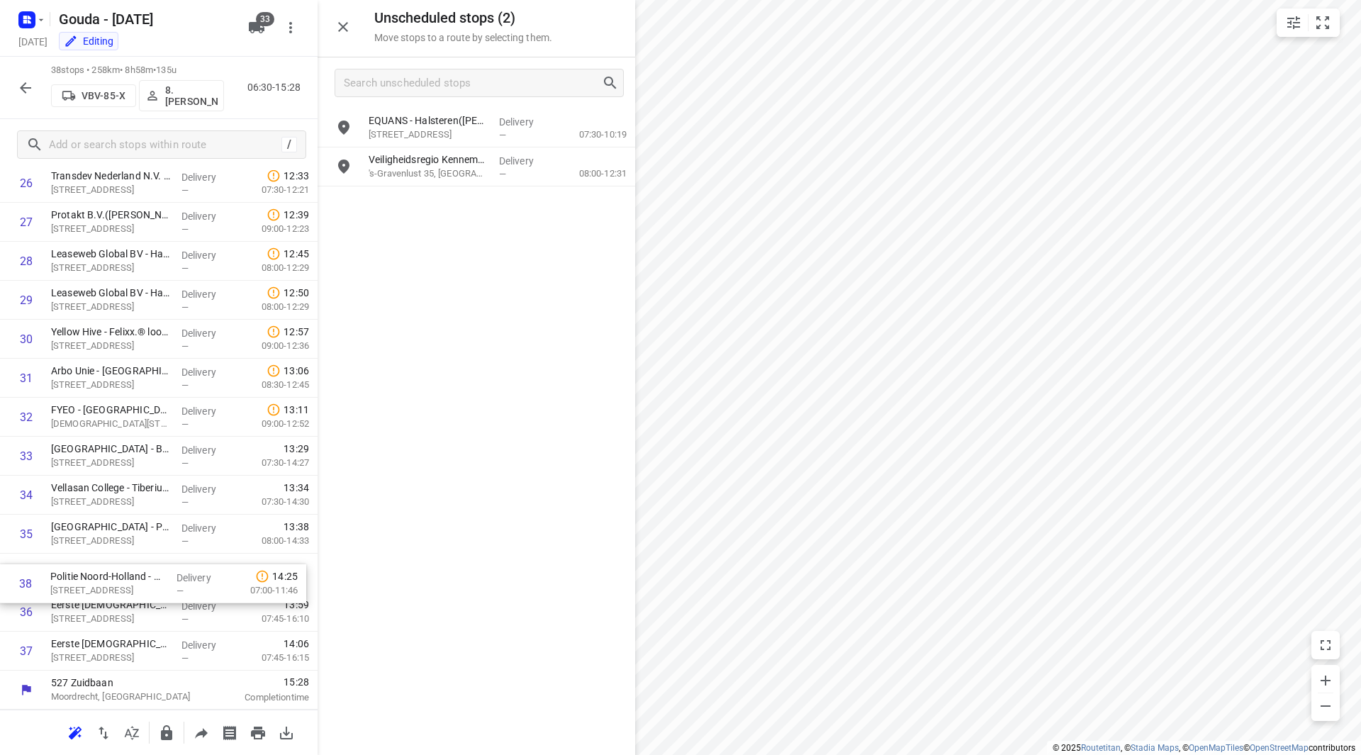
drag, startPoint x: 129, startPoint y: 659, endPoint x: 130, endPoint y: 570, distance: 88.6
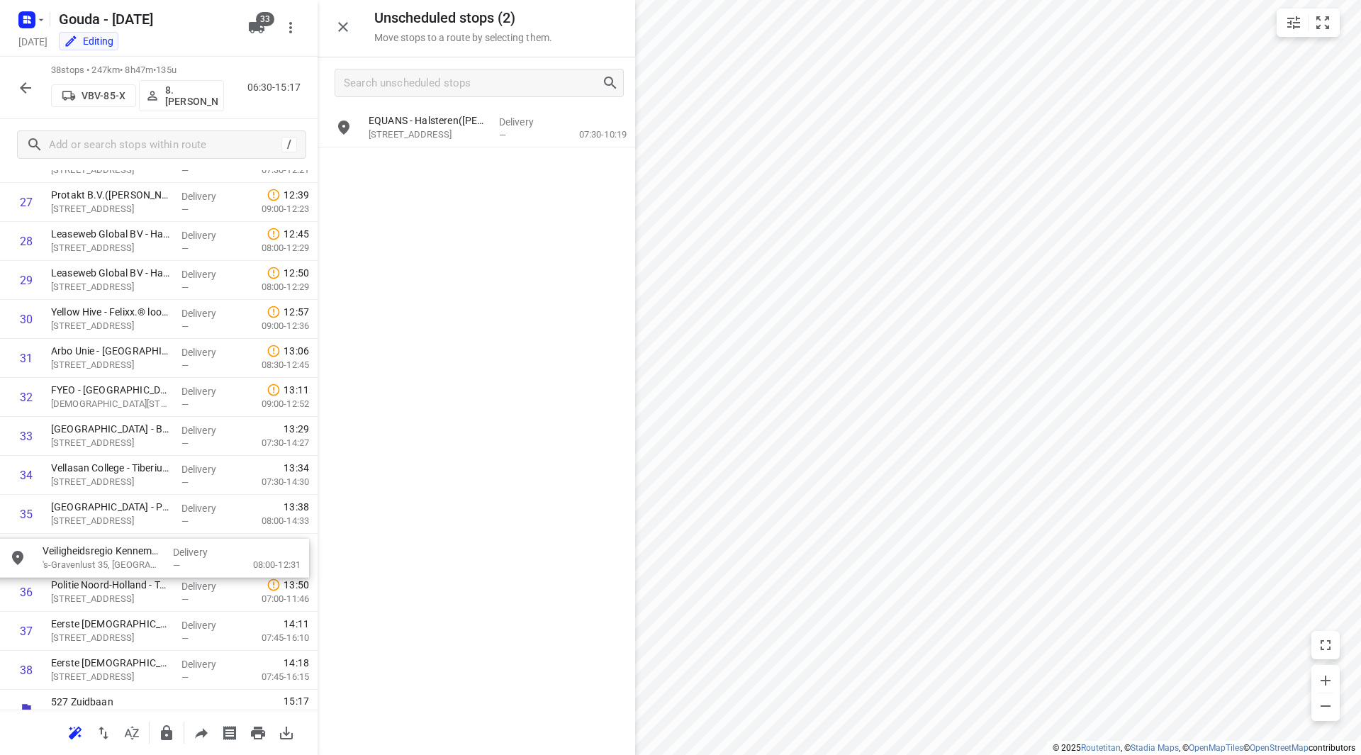
drag, startPoint x: 436, startPoint y: 160, endPoint x: 105, endPoint y: 558, distance: 517.4
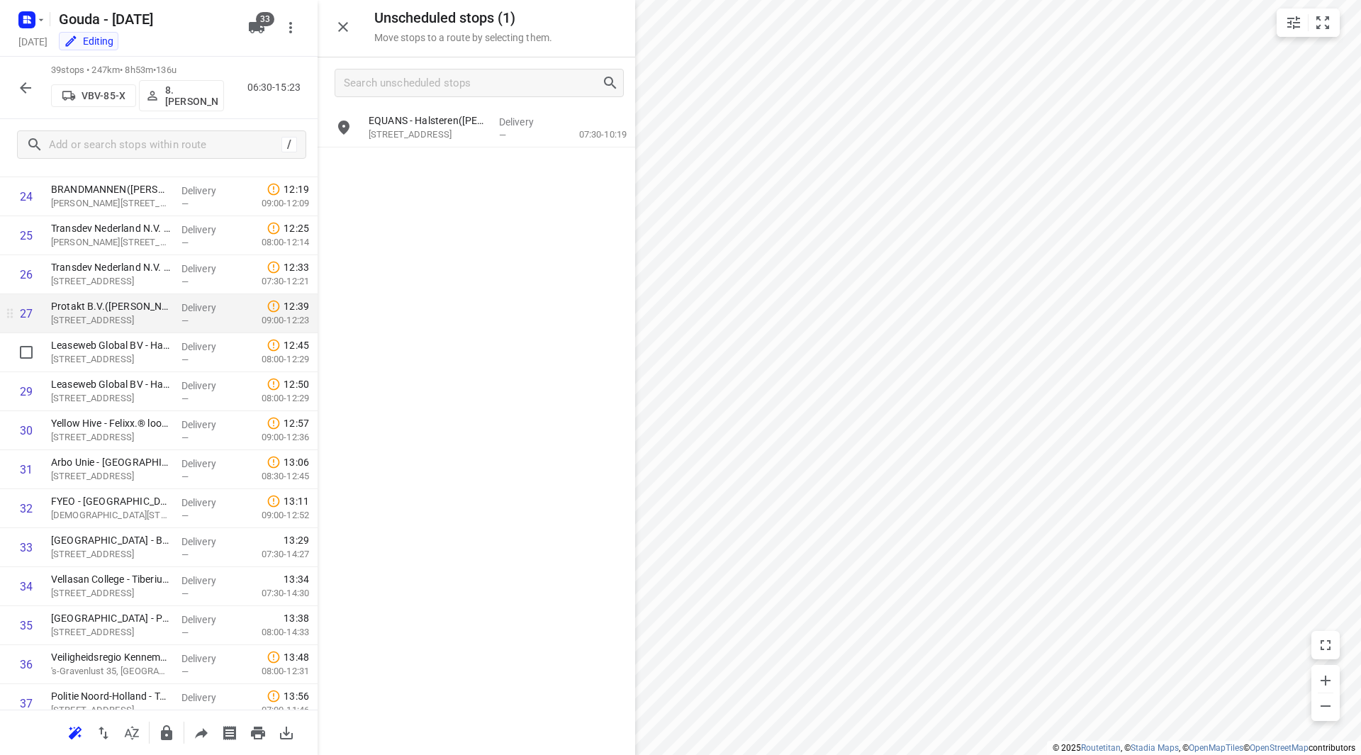
scroll to position [919, 0]
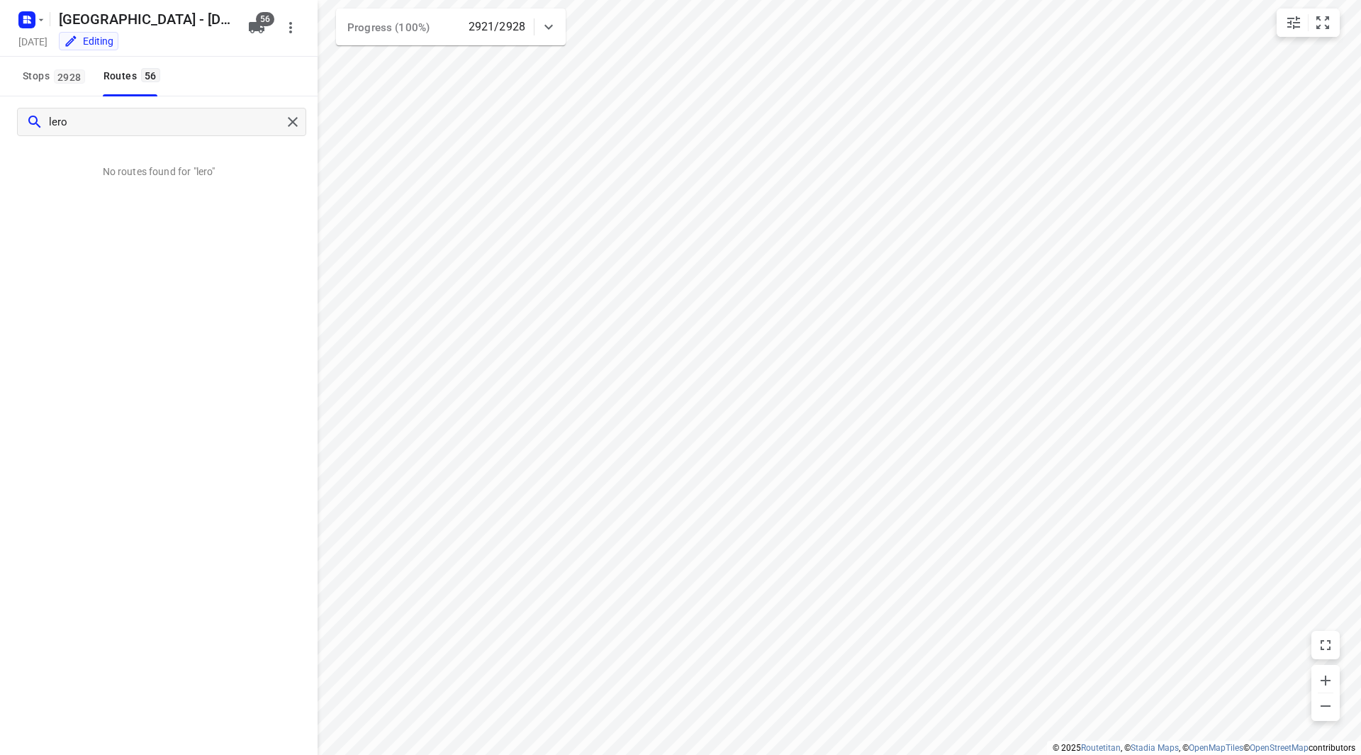
click at [11, 115] on div "lero" at bounding box center [159, 121] width 318 height 51
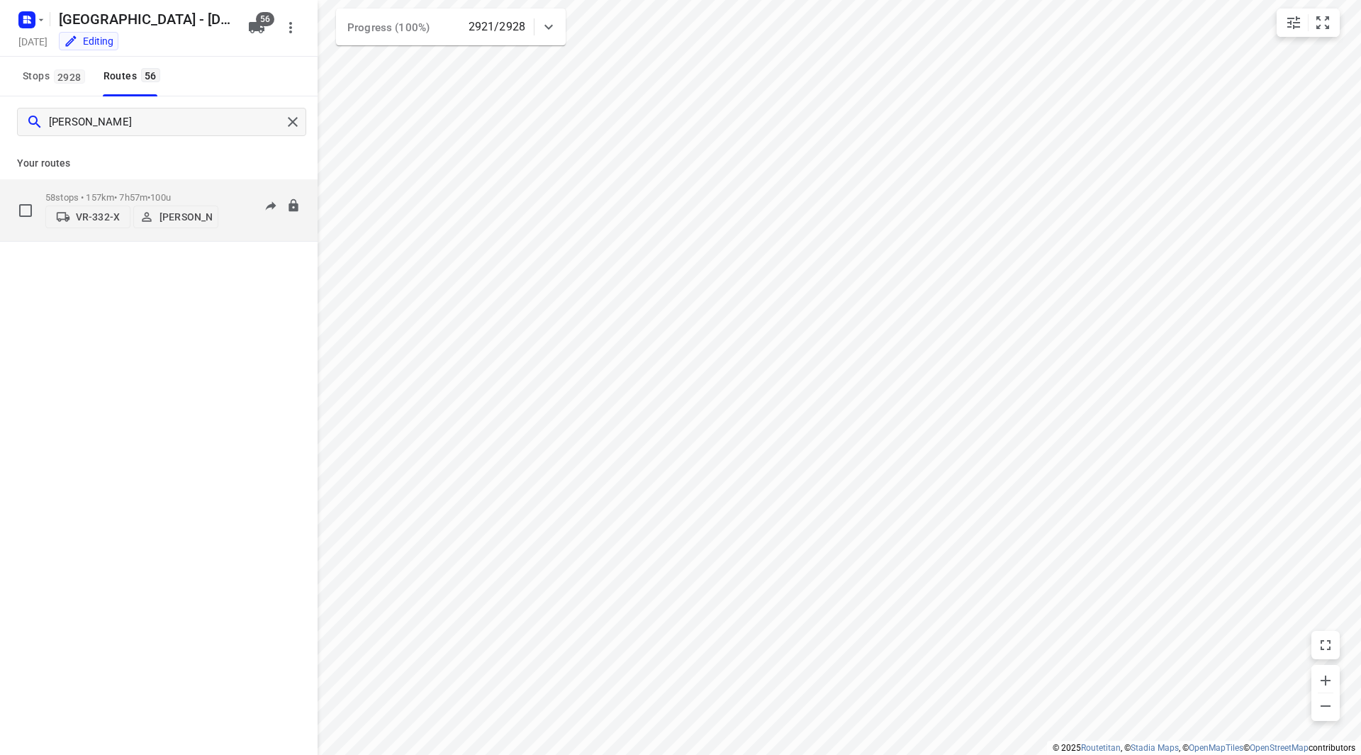
type input "[PERSON_NAME]"
click at [211, 206] on button "[PERSON_NAME]" at bounding box center [175, 217] width 85 height 23
click at [220, 195] on div "58 stops • 157km • 7h57m • 100u VR-332-X [PERSON_NAME] 06:50-15:40" at bounding box center [181, 210] width 272 height 50
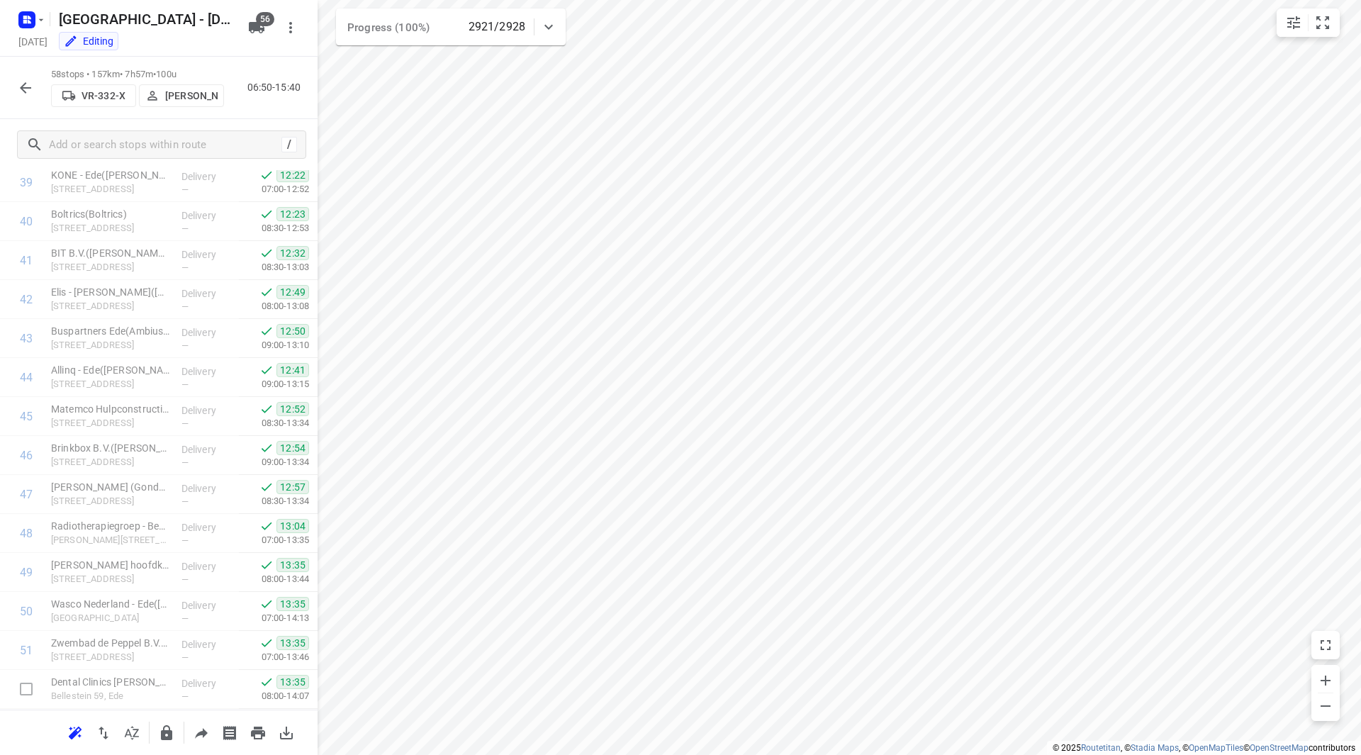
scroll to position [1832, 0]
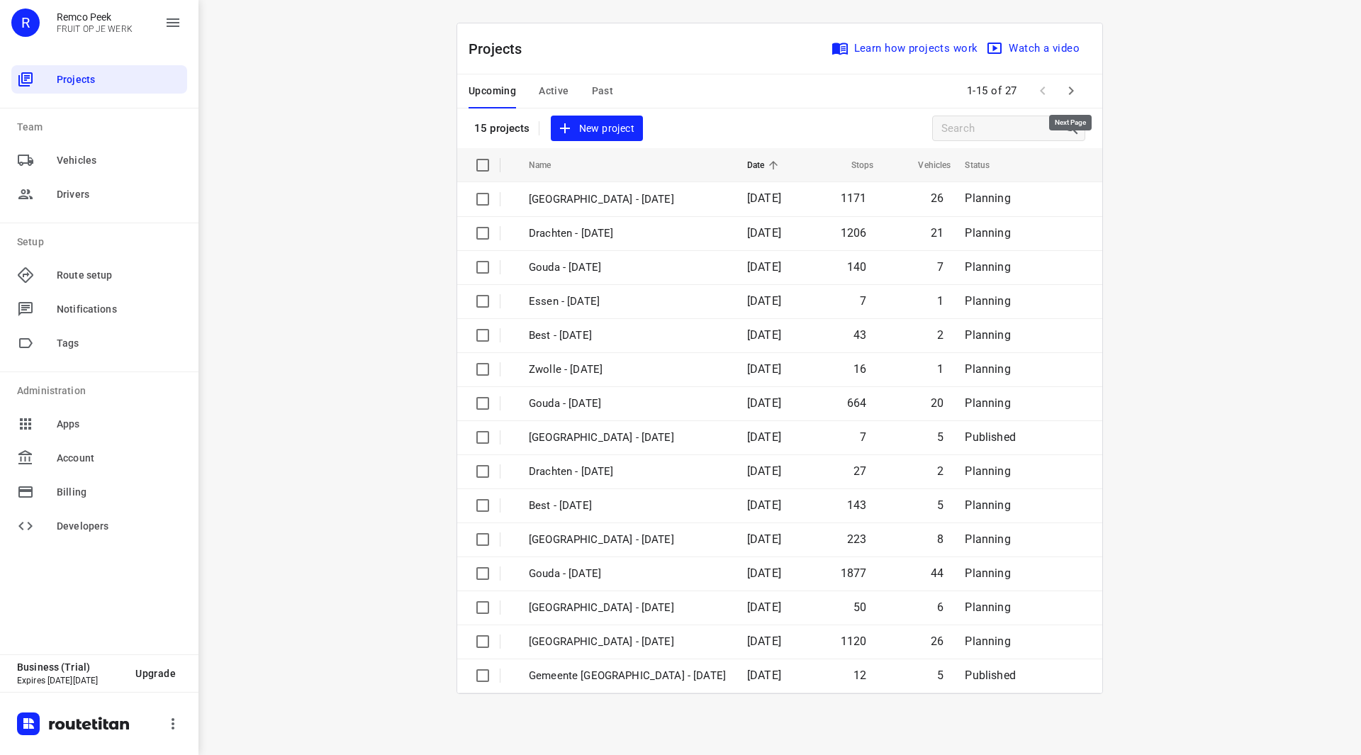
click at [1070, 84] on icon "button" at bounding box center [1071, 90] width 17 height 17
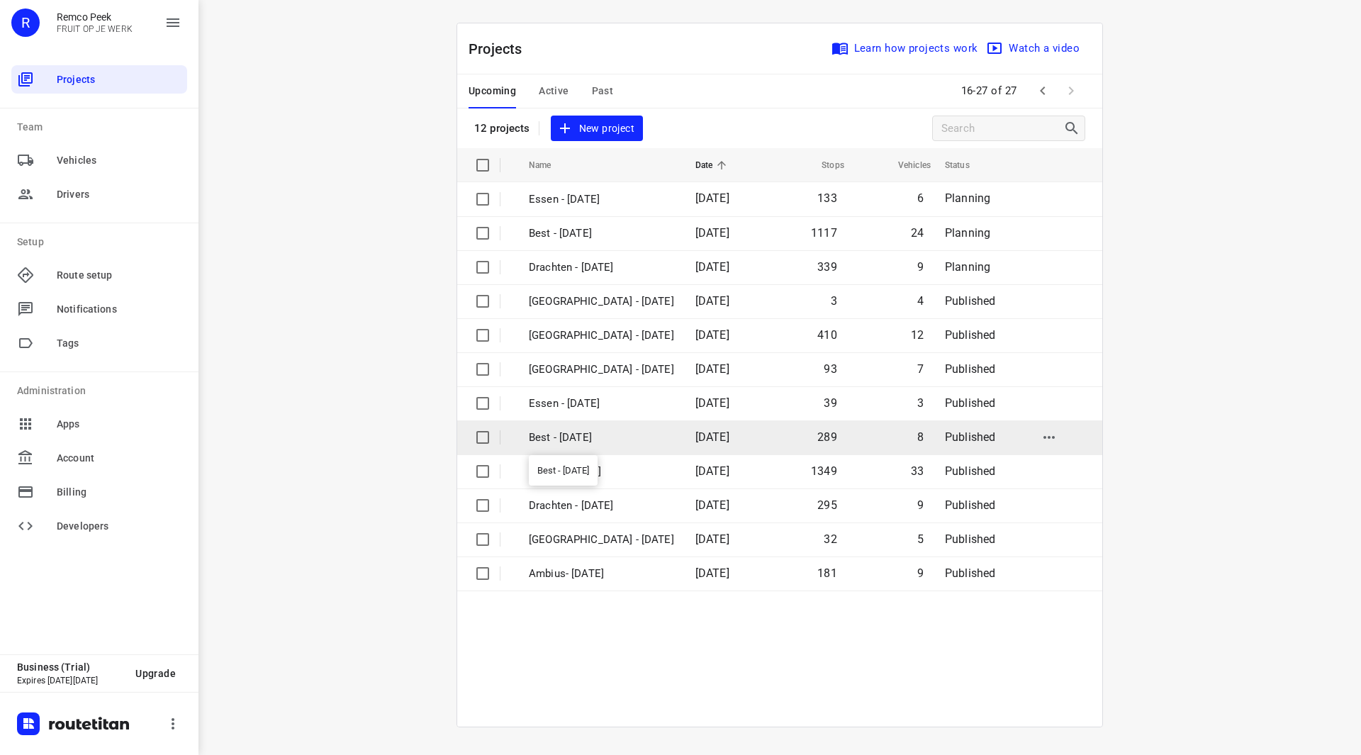
click at [575, 439] on p "Best - [DATE]" at bounding box center [601, 438] width 145 height 16
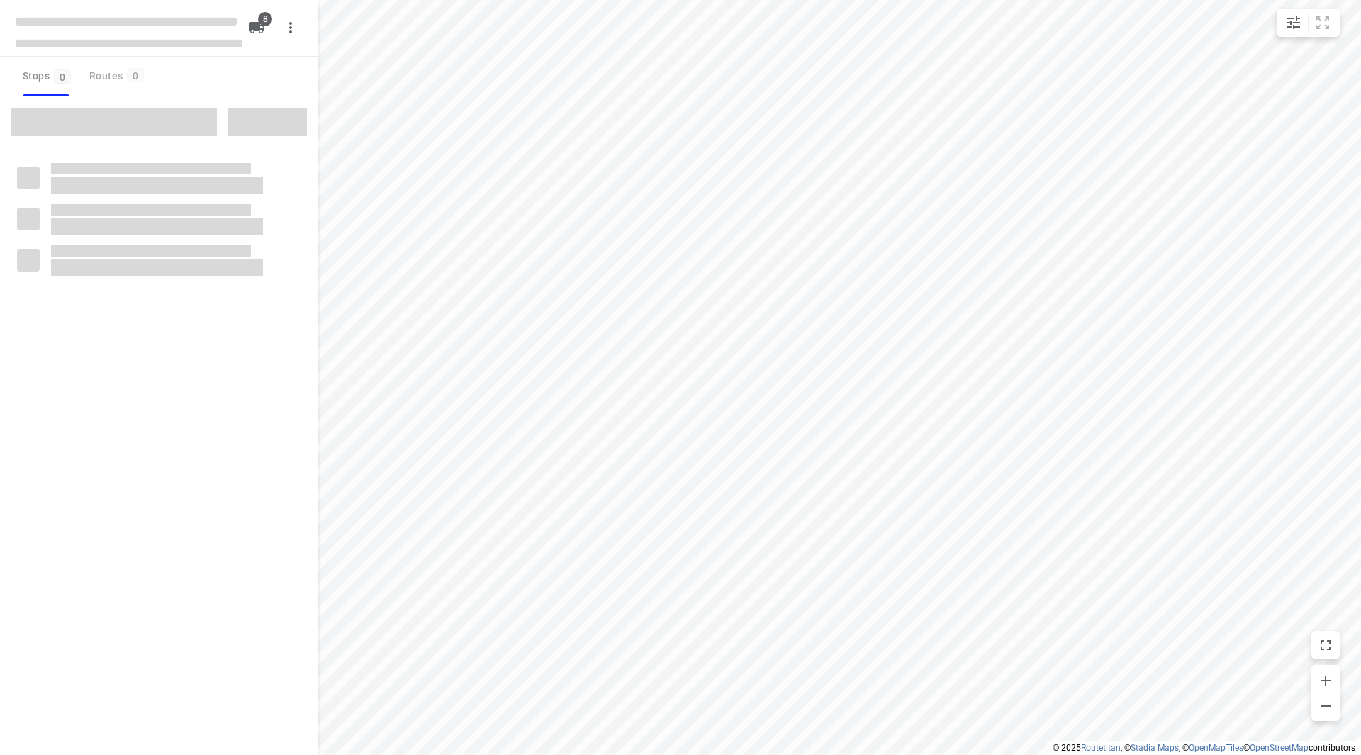
checkbox input "true"
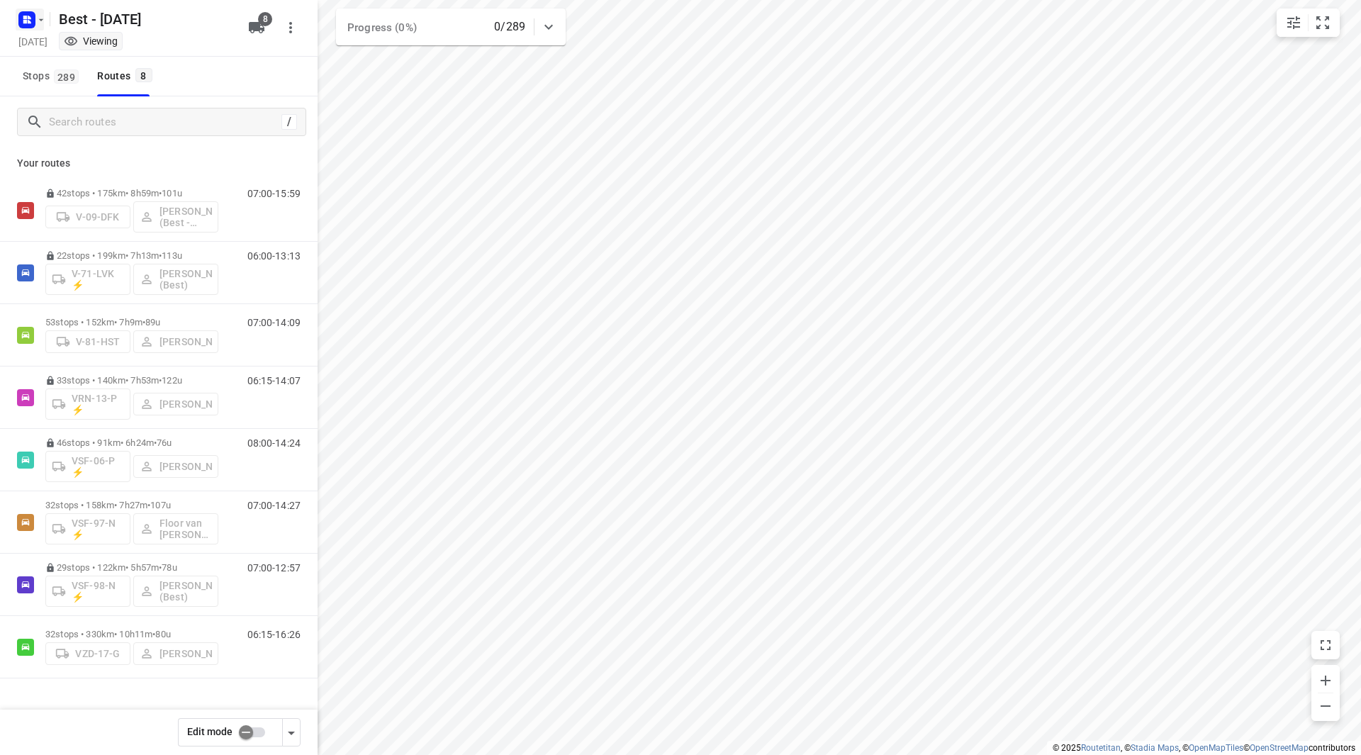
click at [40, 10] on button "button" at bounding box center [30, 20] width 28 height 23
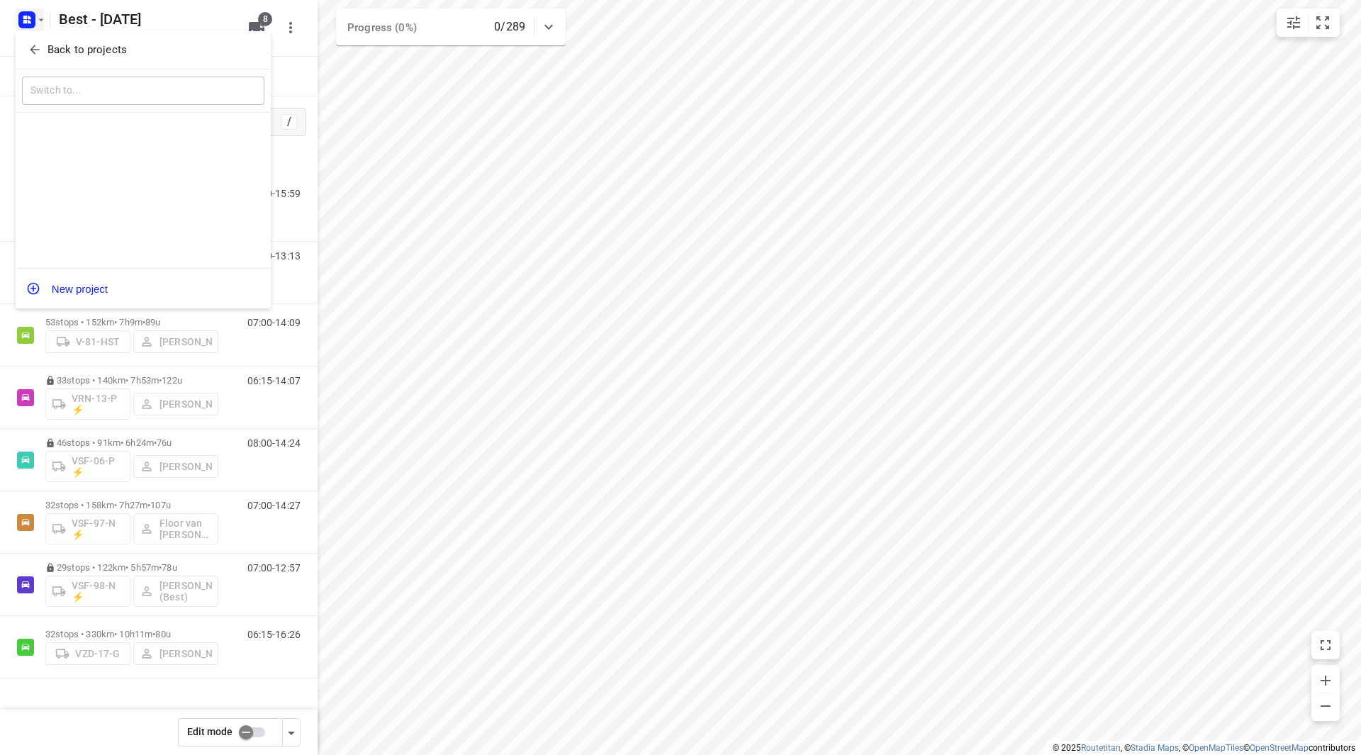
click at [46, 43] on span "Back to projects" at bounding box center [143, 50] width 231 height 16
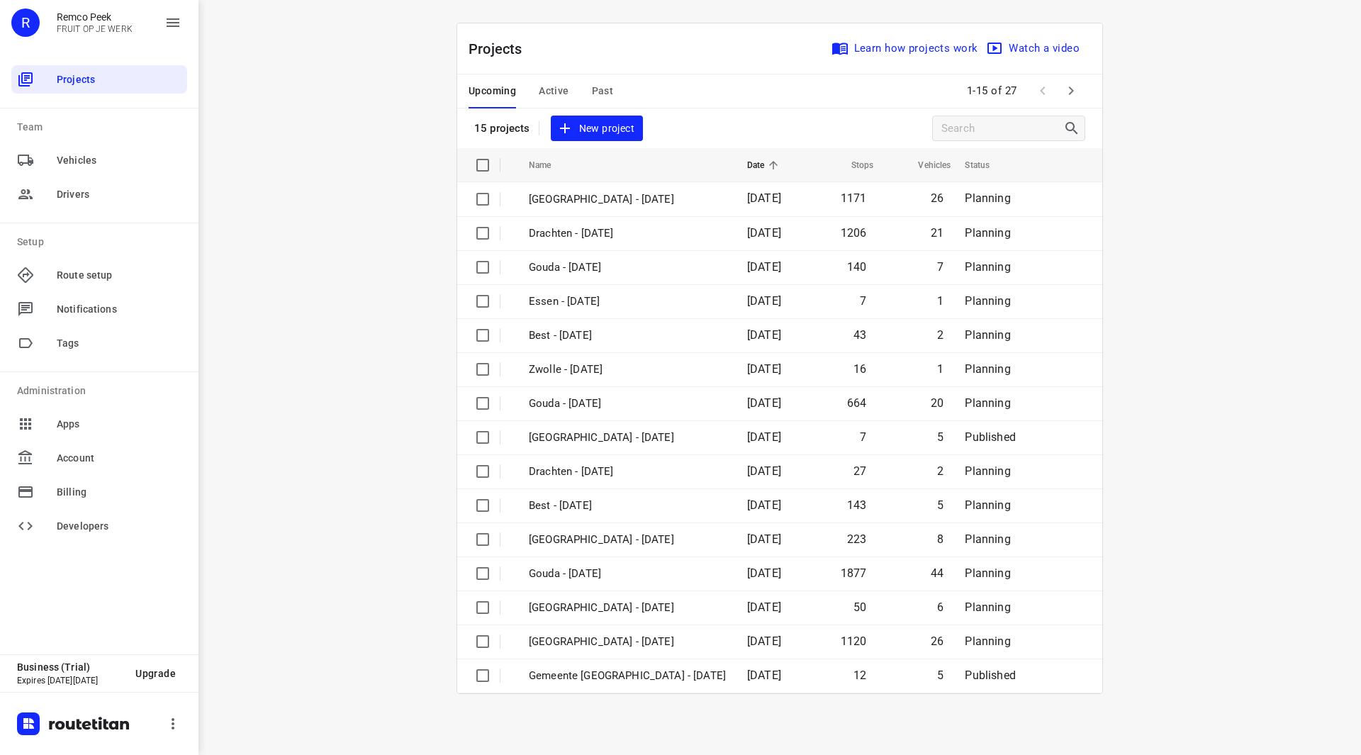
click at [561, 95] on span "Active" at bounding box center [554, 91] width 30 height 18
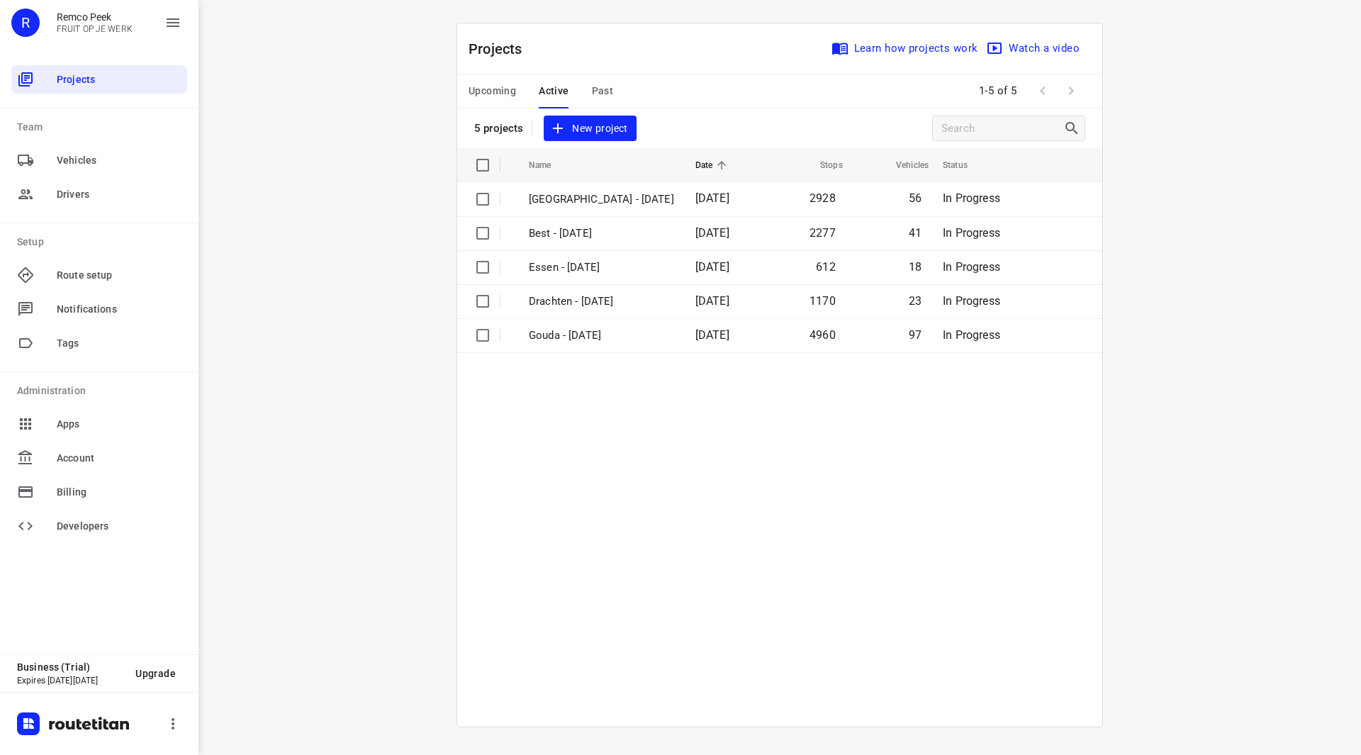
click at [488, 108] on button "Upcoming" at bounding box center [492, 91] width 47 height 34
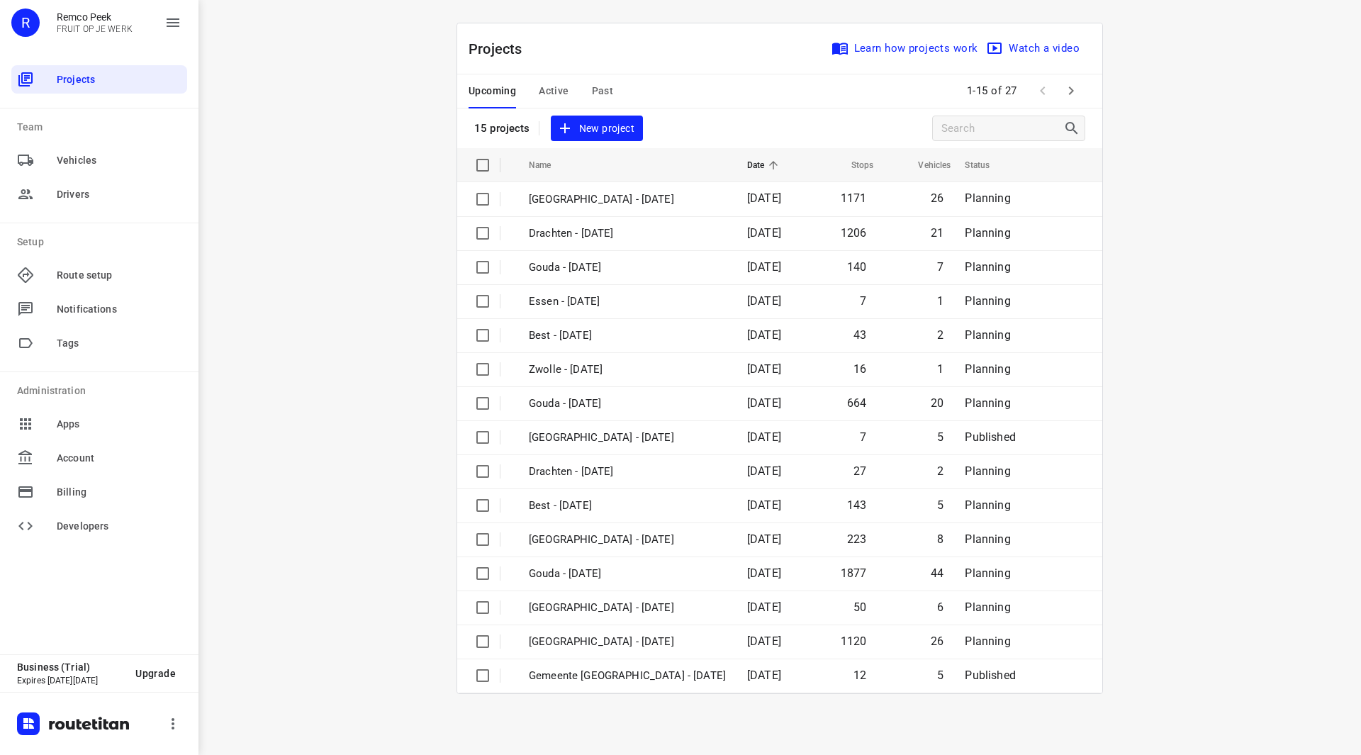
click at [1066, 91] on icon "button" at bounding box center [1071, 90] width 17 height 17
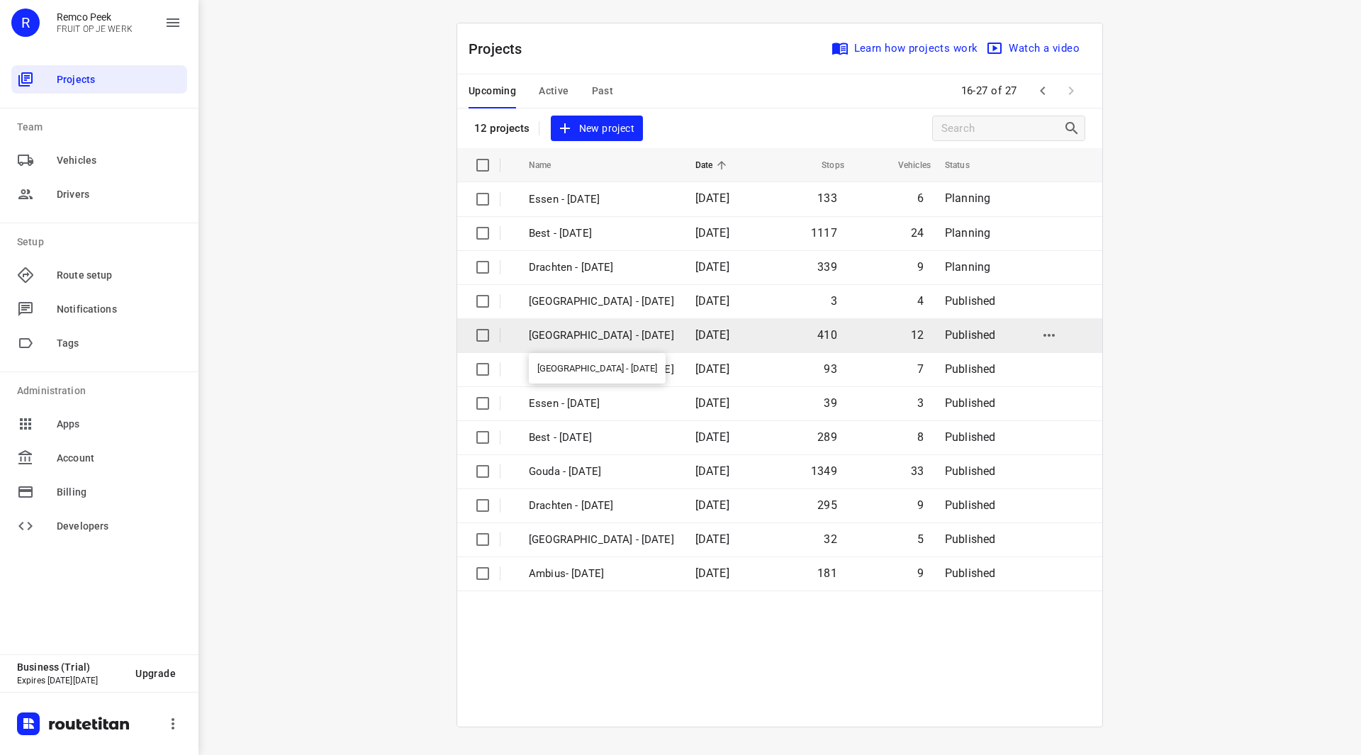
click at [593, 335] on p "[GEOGRAPHIC_DATA] - [DATE]" at bounding box center [601, 335] width 145 height 16
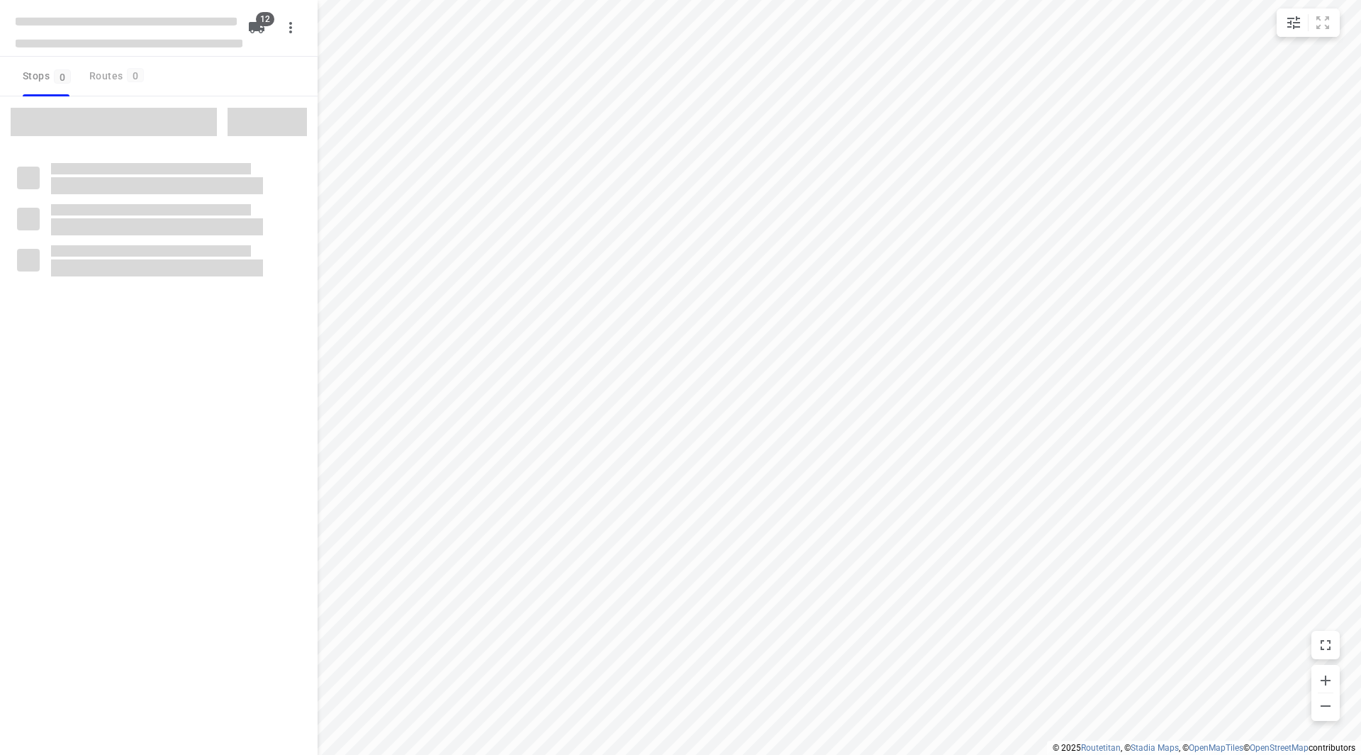
checkbox input "true"
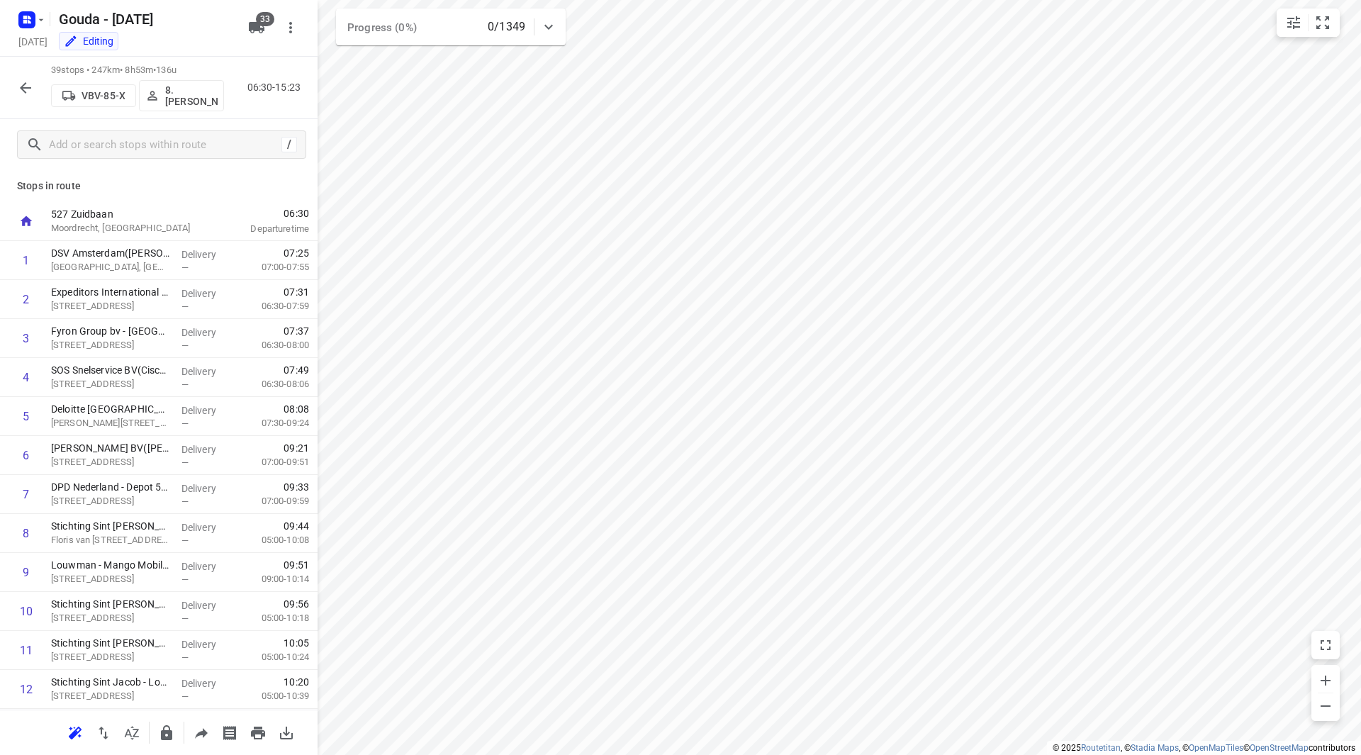
click at [31, 91] on icon "button" at bounding box center [25, 87] width 17 height 17
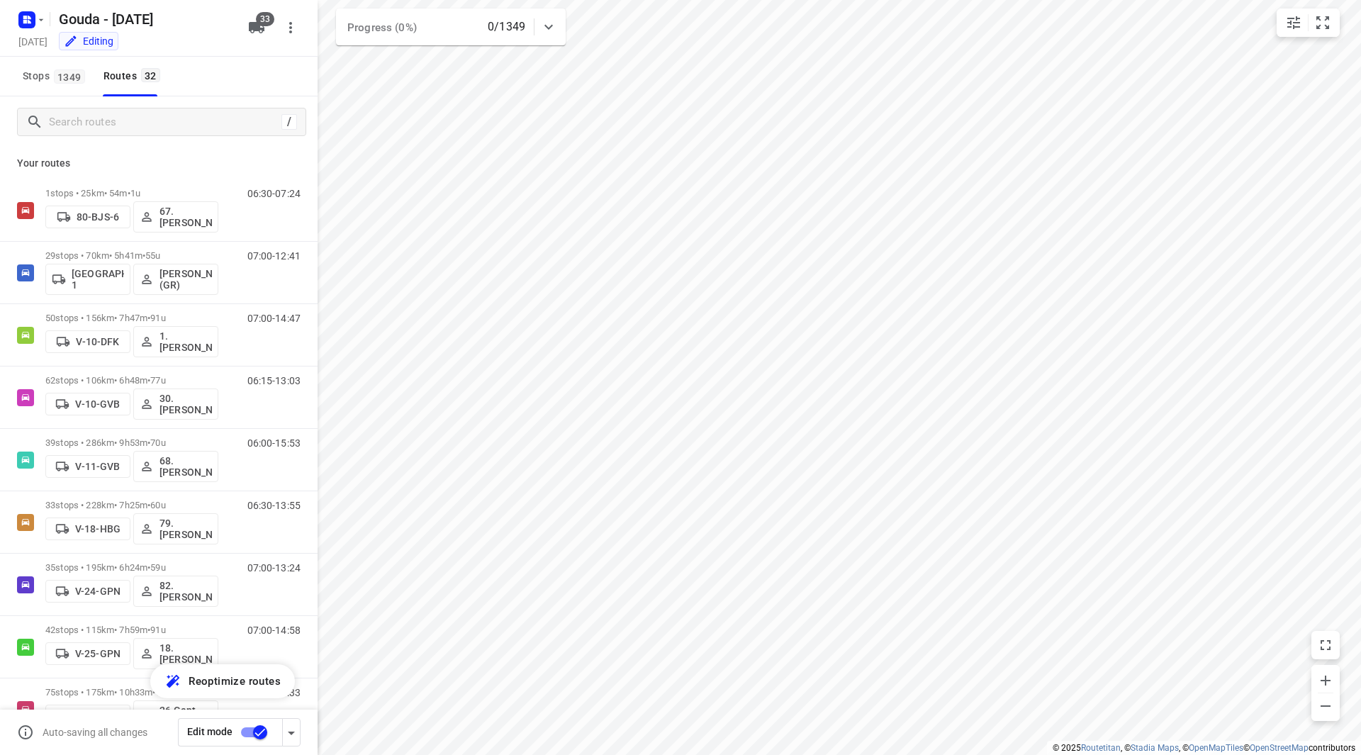
click at [253, 732] on input "checkbox" at bounding box center [260, 732] width 81 height 27
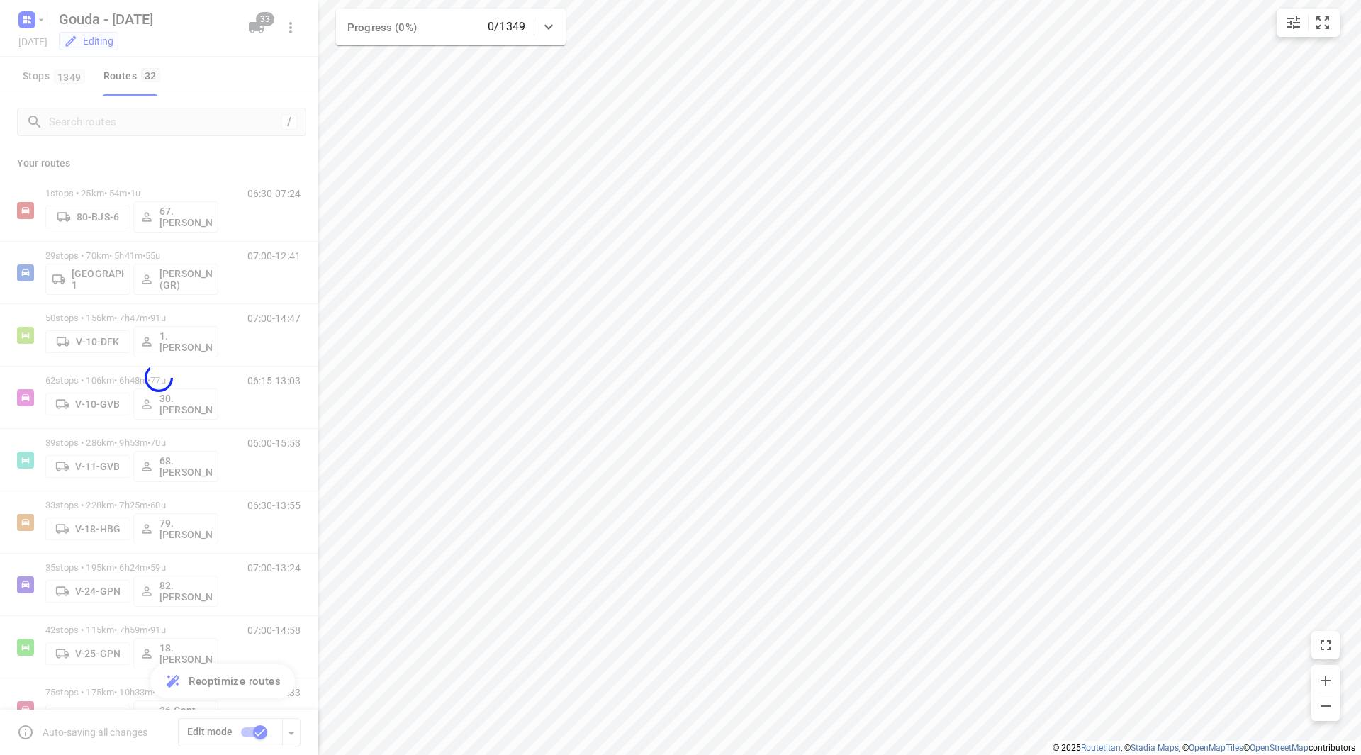
checkbox input "false"
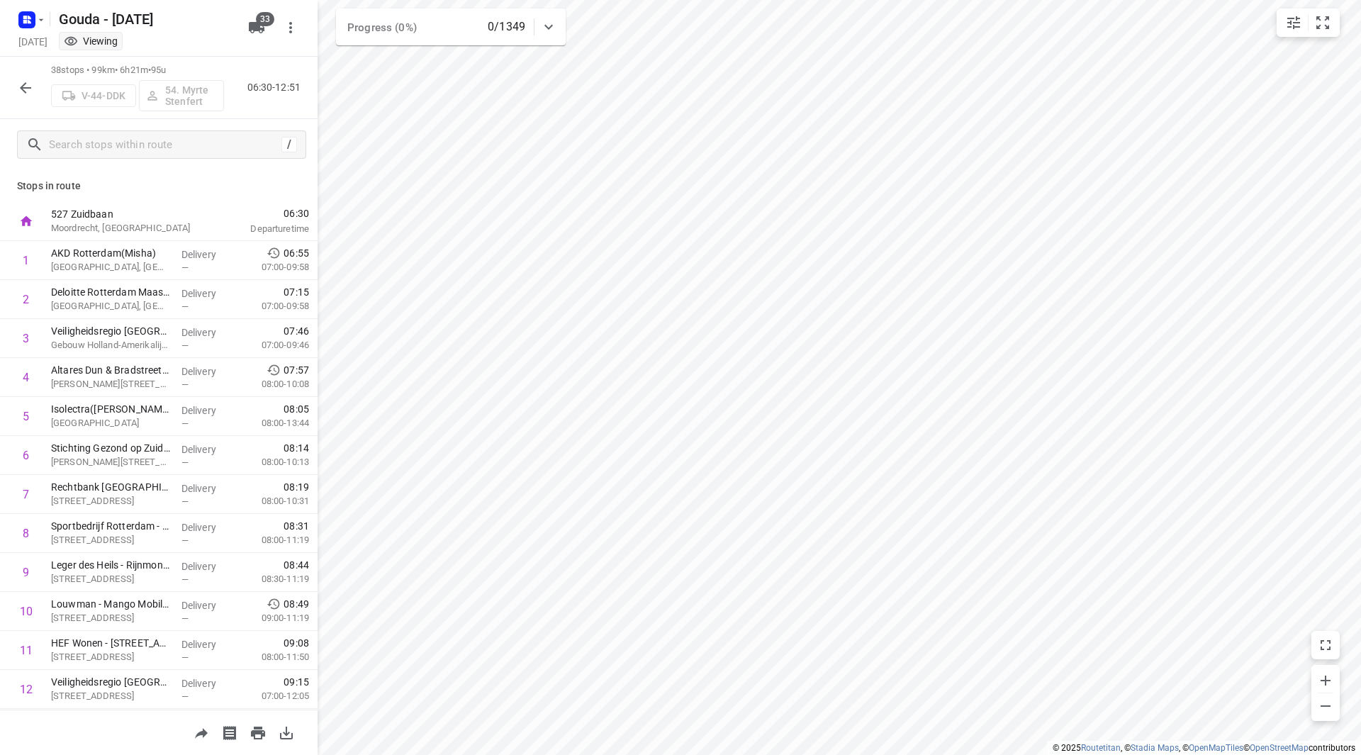
click at [26, 90] on icon "button" at bounding box center [25, 87] width 17 height 17
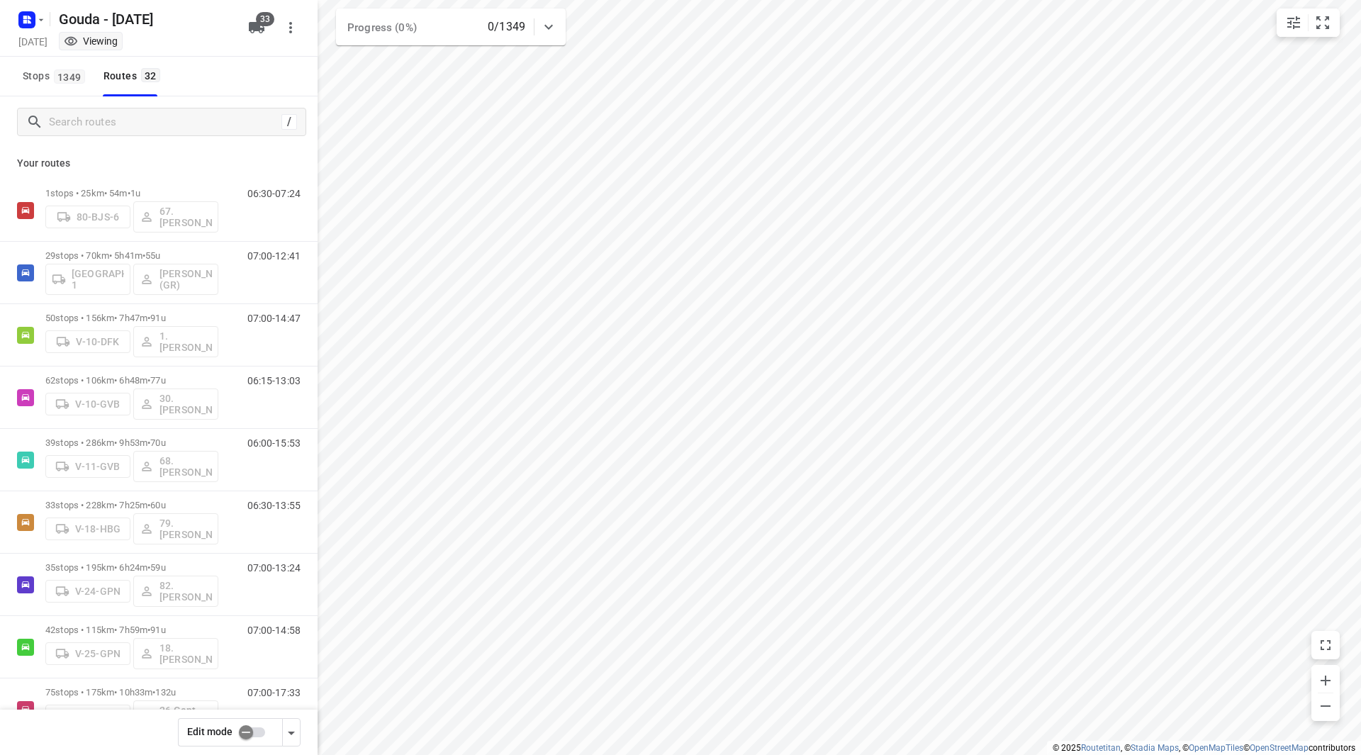
click at [253, 736] on input "checkbox" at bounding box center [246, 732] width 81 height 27
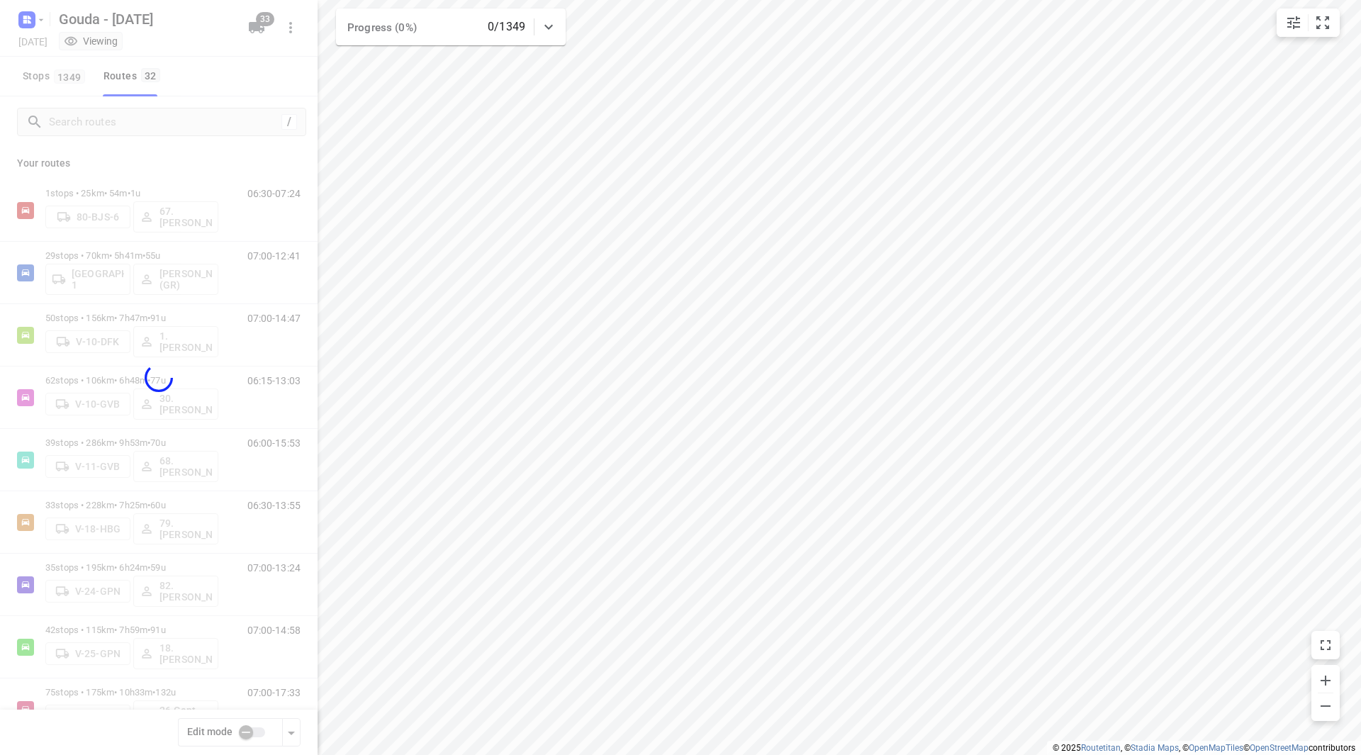
checkbox input "true"
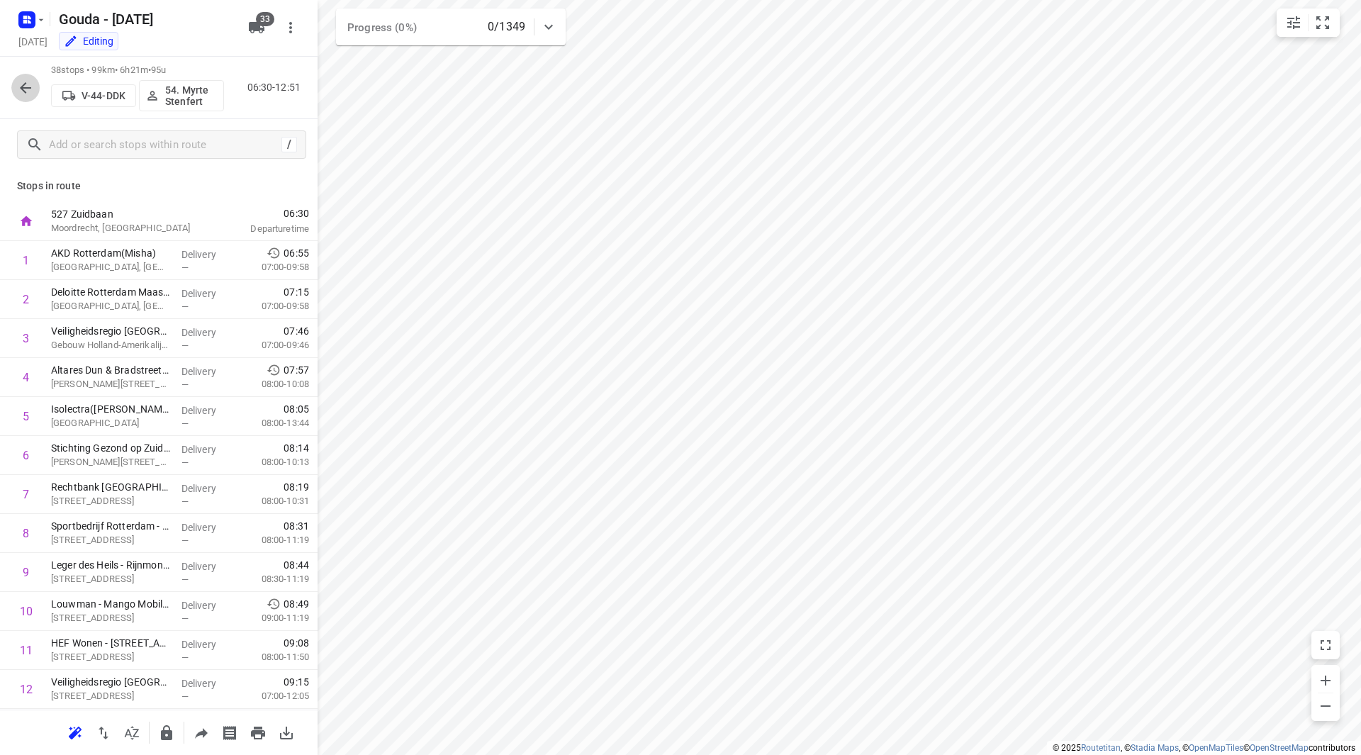
click at [21, 78] on button "button" at bounding box center [25, 88] width 28 height 28
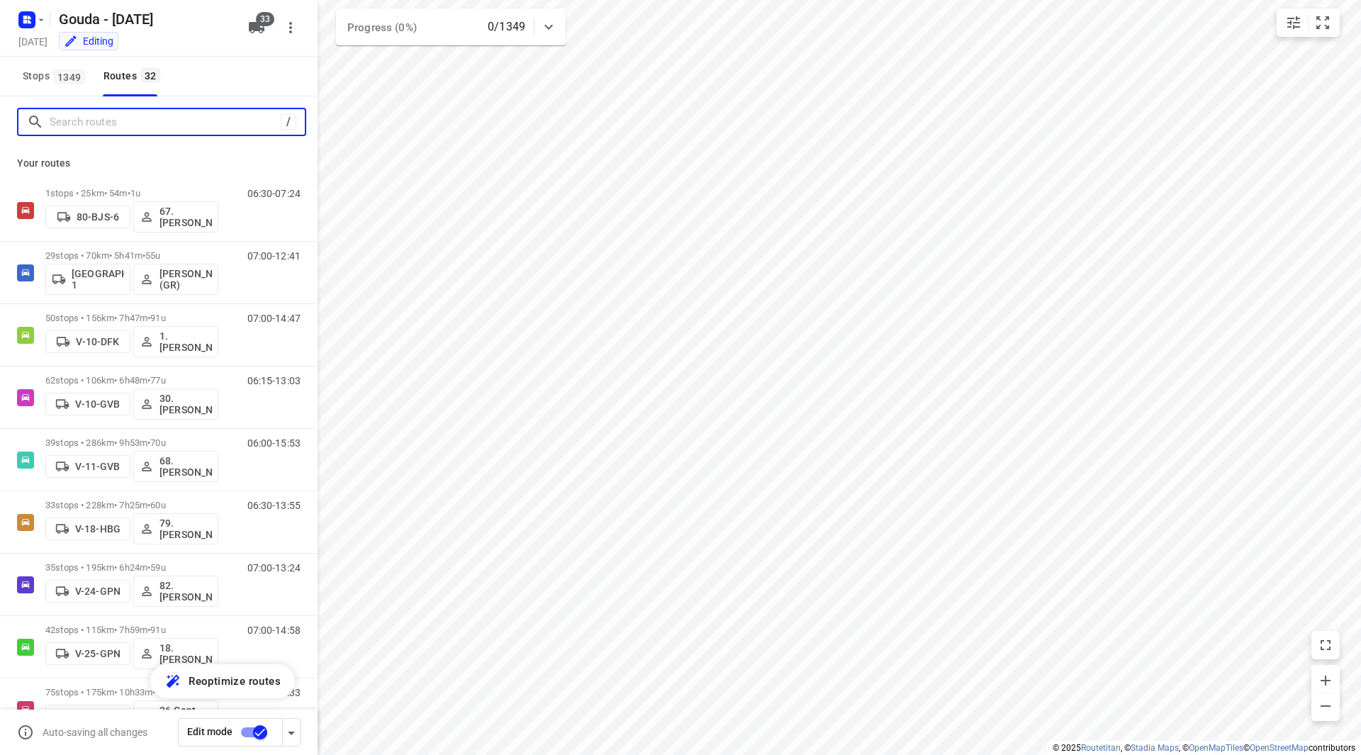
click at [141, 119] on input "Search routes" at bounding box center [165, 122] width 231 height 22
click at [131, 74] on div "Routes 32" at bounding box center [133, 76] width 61 height 18
click at [48, 74] on span "Stops 1349" at bounding box center [56, 76] width 67 height 18
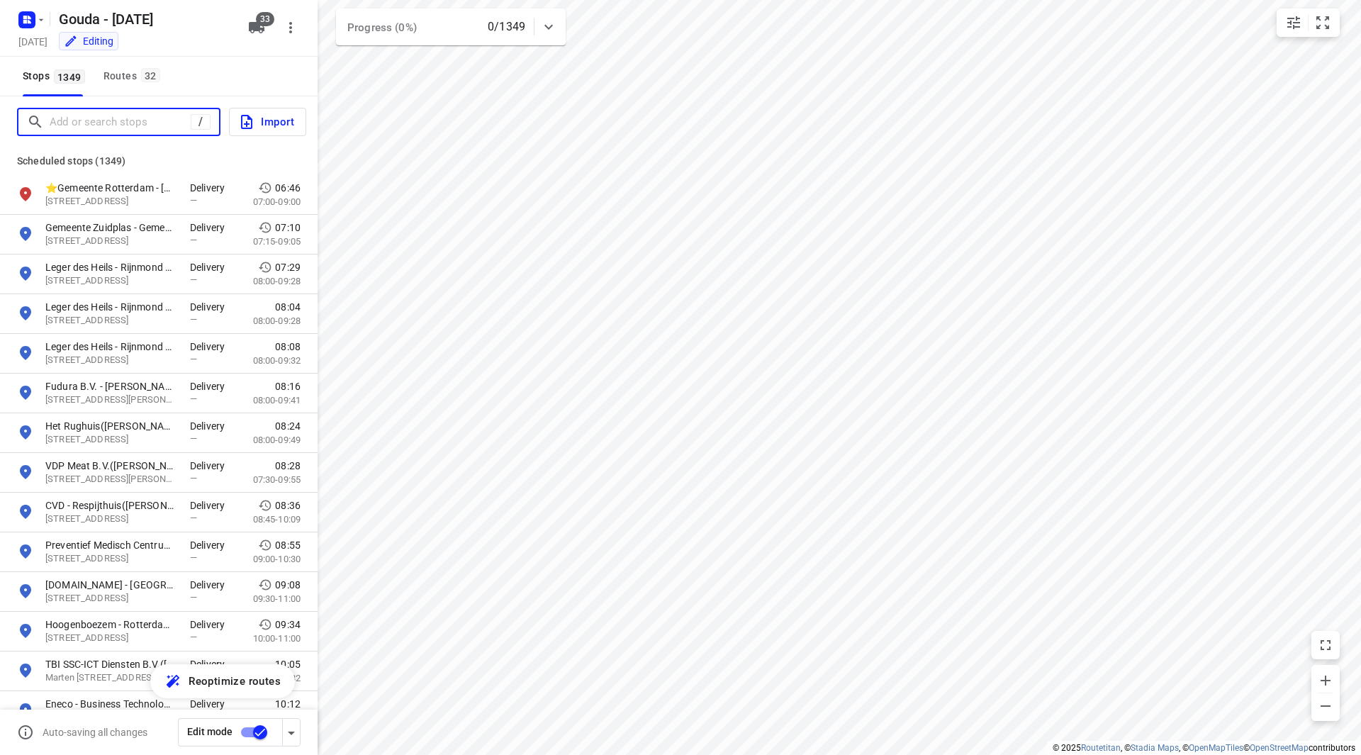
click at [146, 119] on input "Add or search stops" at bounding box center [120, 122] width 141 height 22
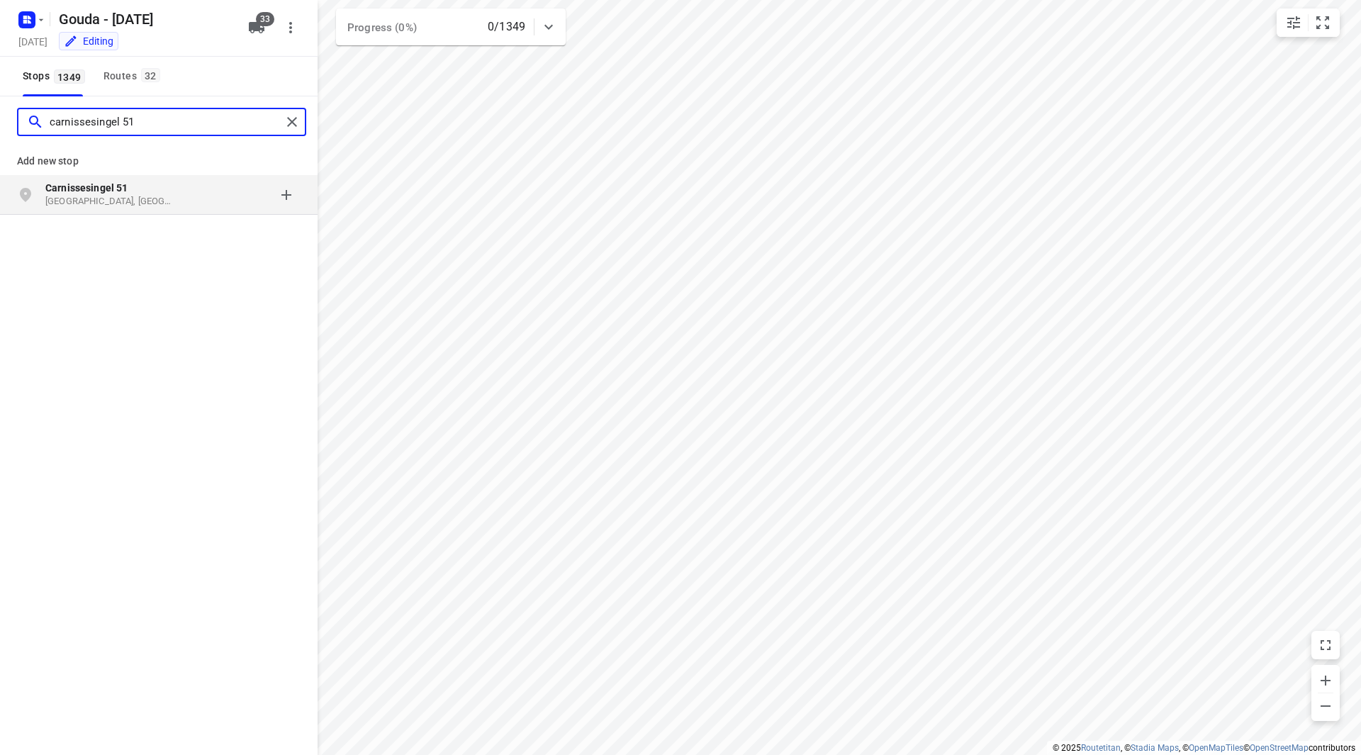
type input "carnissesingel 51"
click at [290, 192] on div "grid" at bounding box center [245, 195] width 111 height 28
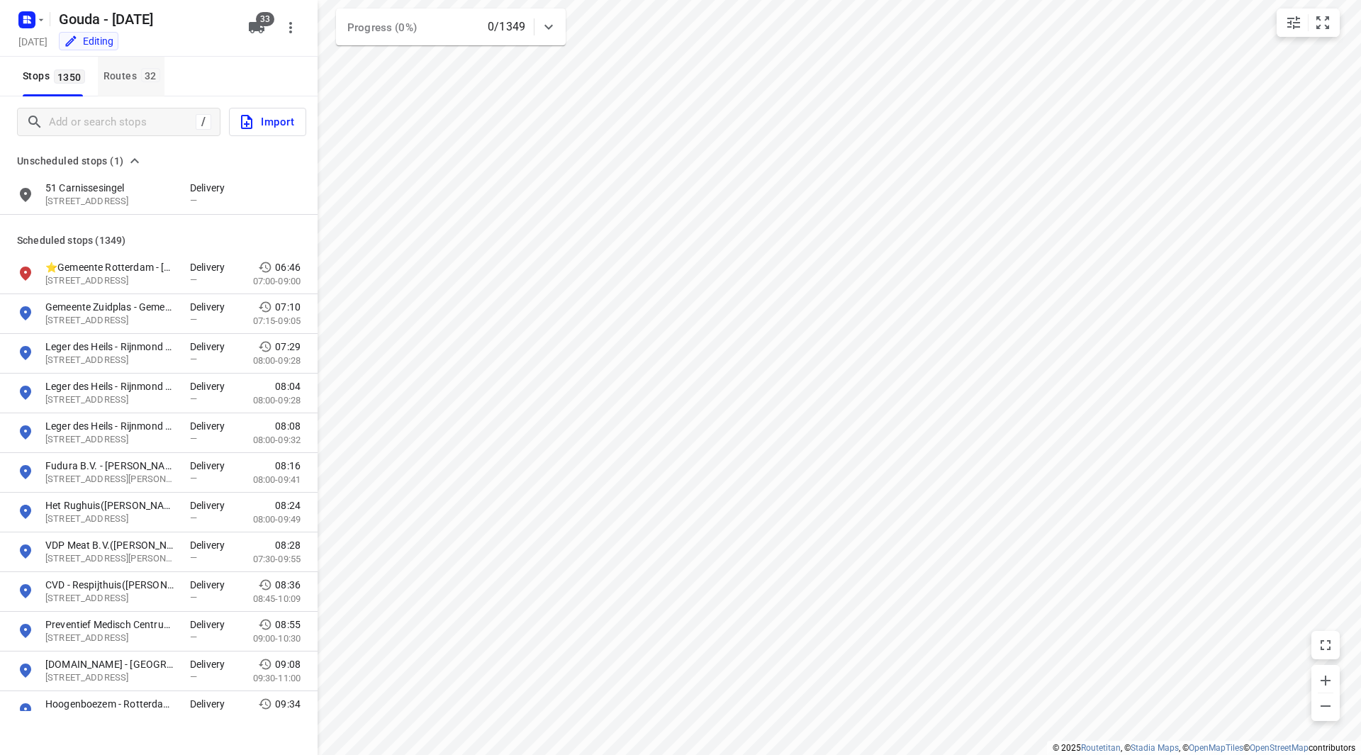
click at [113, 75] on div "Routes 32" at bounding box center [133, 76] width 61 height 18
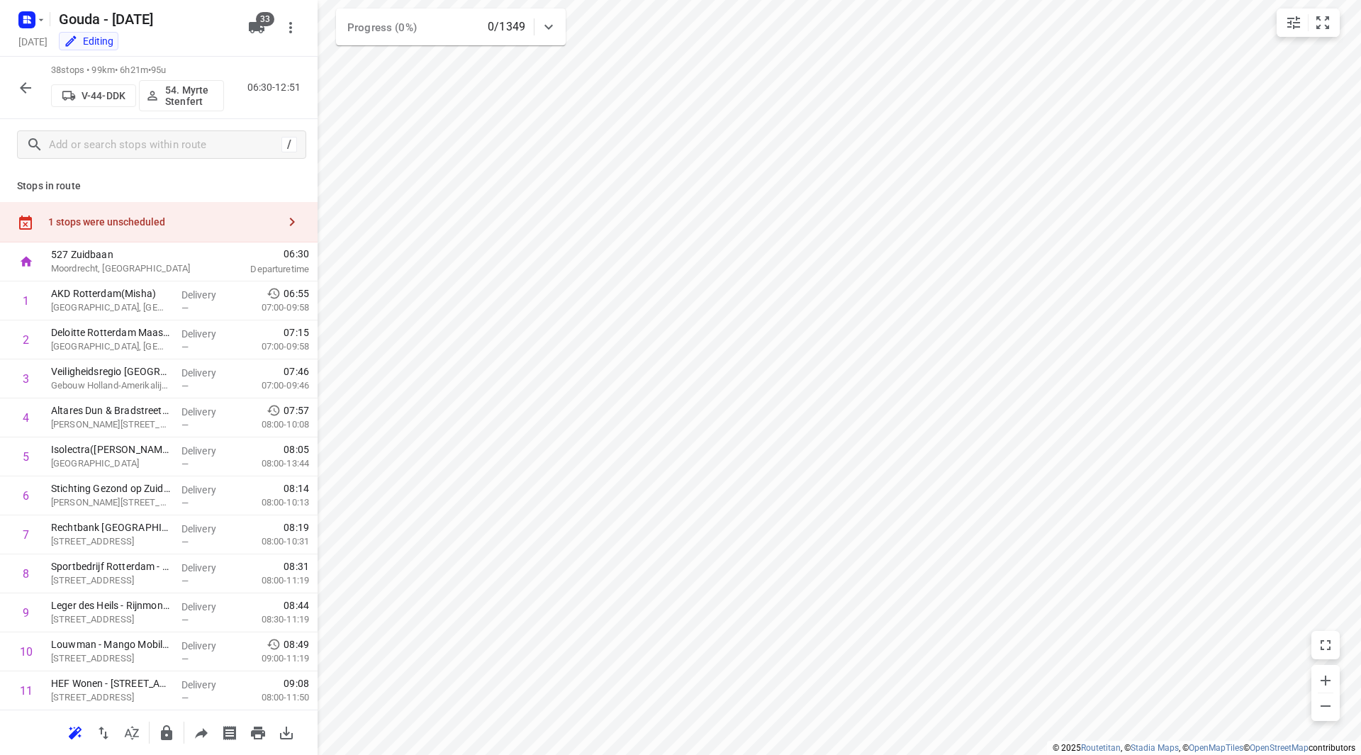
click at [213, 227] on div "1 stops were unscheduled" at bounding box center [163, 221] width 230 height 11
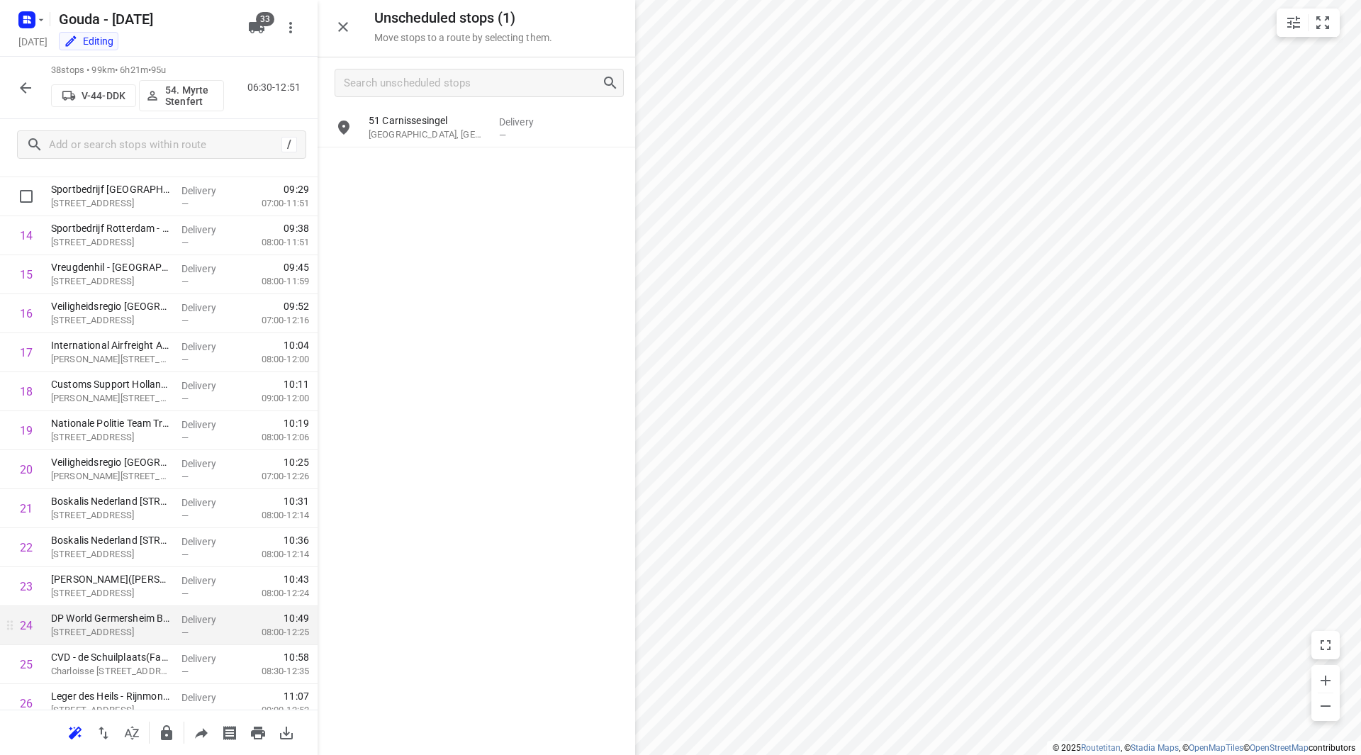
scroll to position [780, 0]
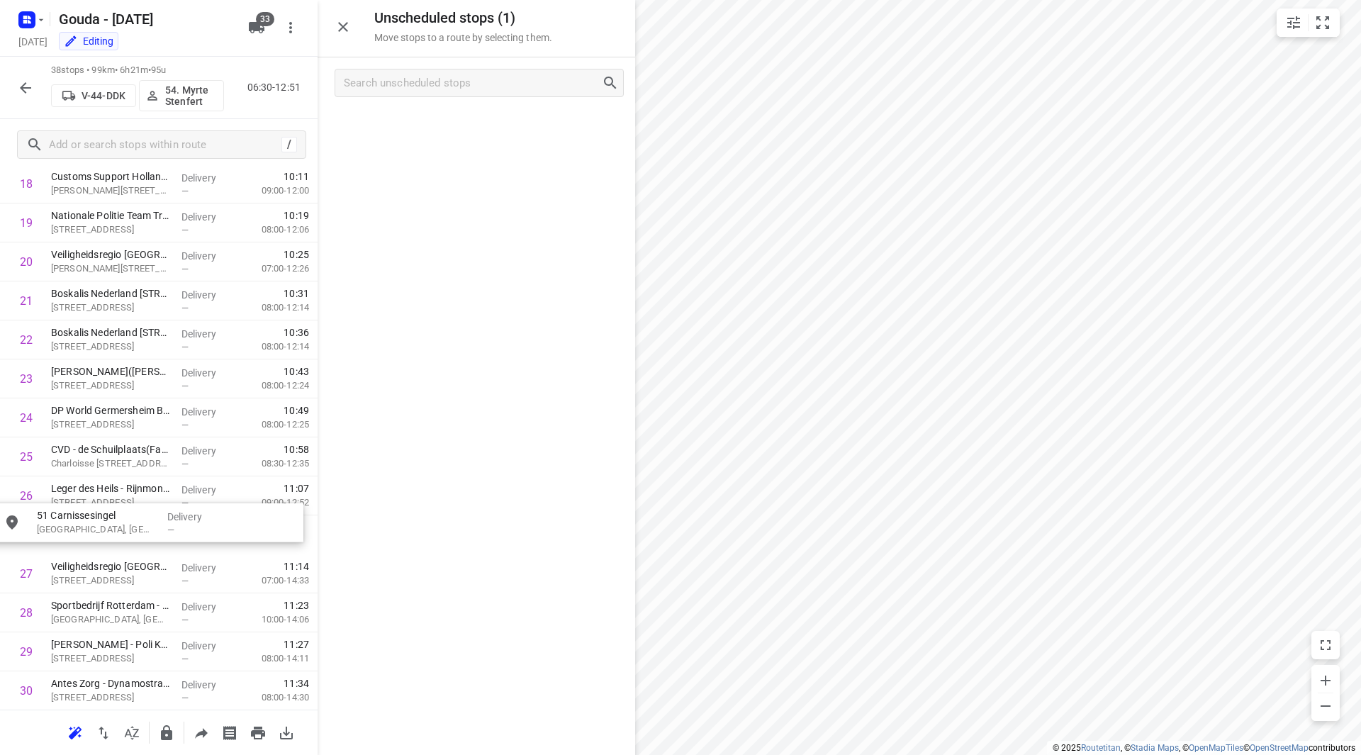
drag, startPoint x: 432, startPoint y: 125, endPoint x: 104, endPoint y: 527, distance: 518.9
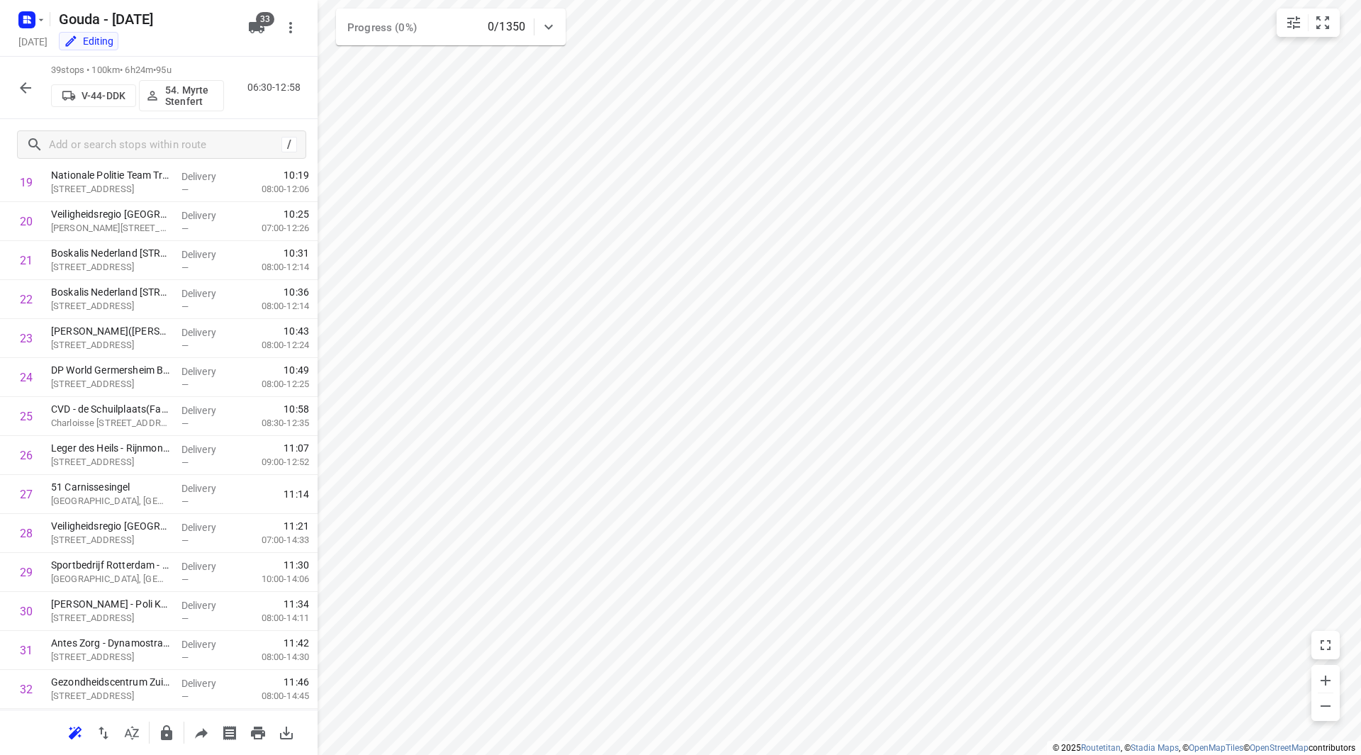
click at [28, 86] on icon "button" at bounding box center [25, 87] width 17 height 17
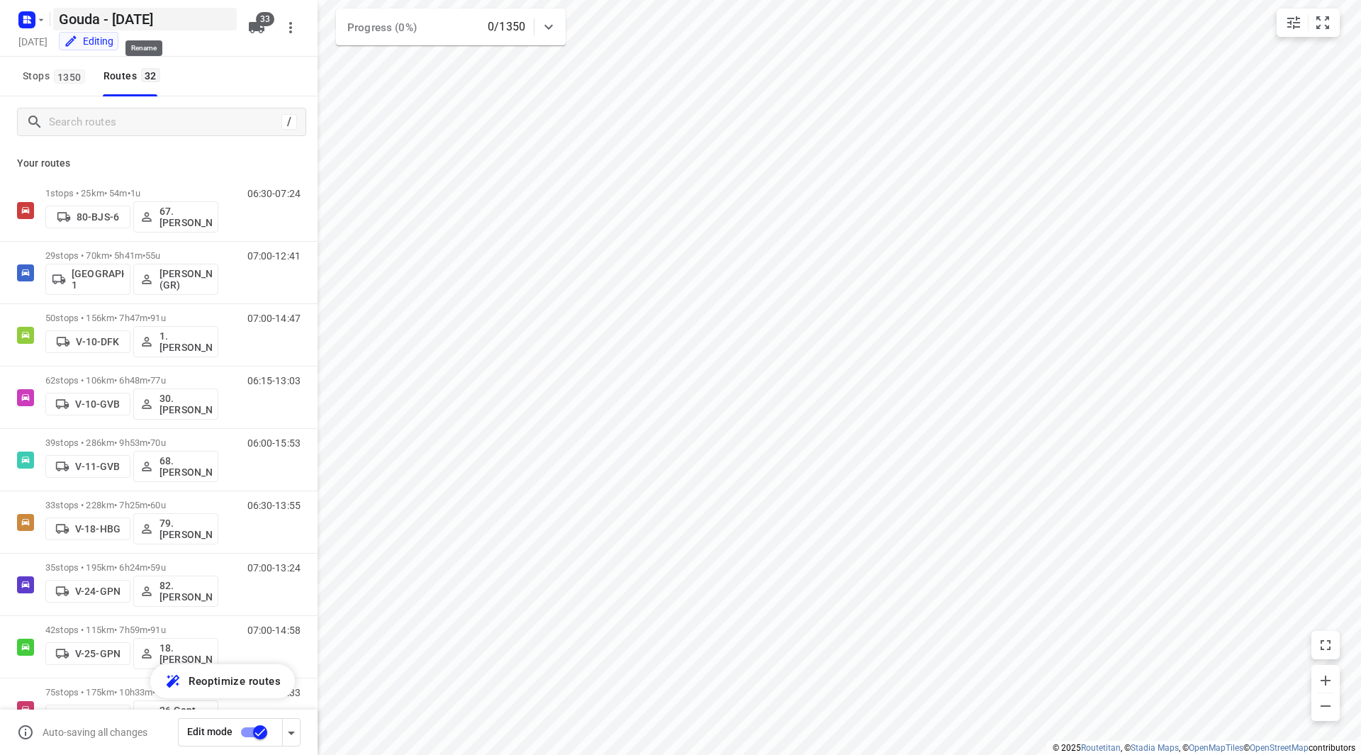
click at [54, 20] on h5 "Gouda - [DATE]" at bounding box center [145, 19] width 184 height 23
click at [42, 21] on icon "button" at bounding box center [40, 19] width 11 height 11
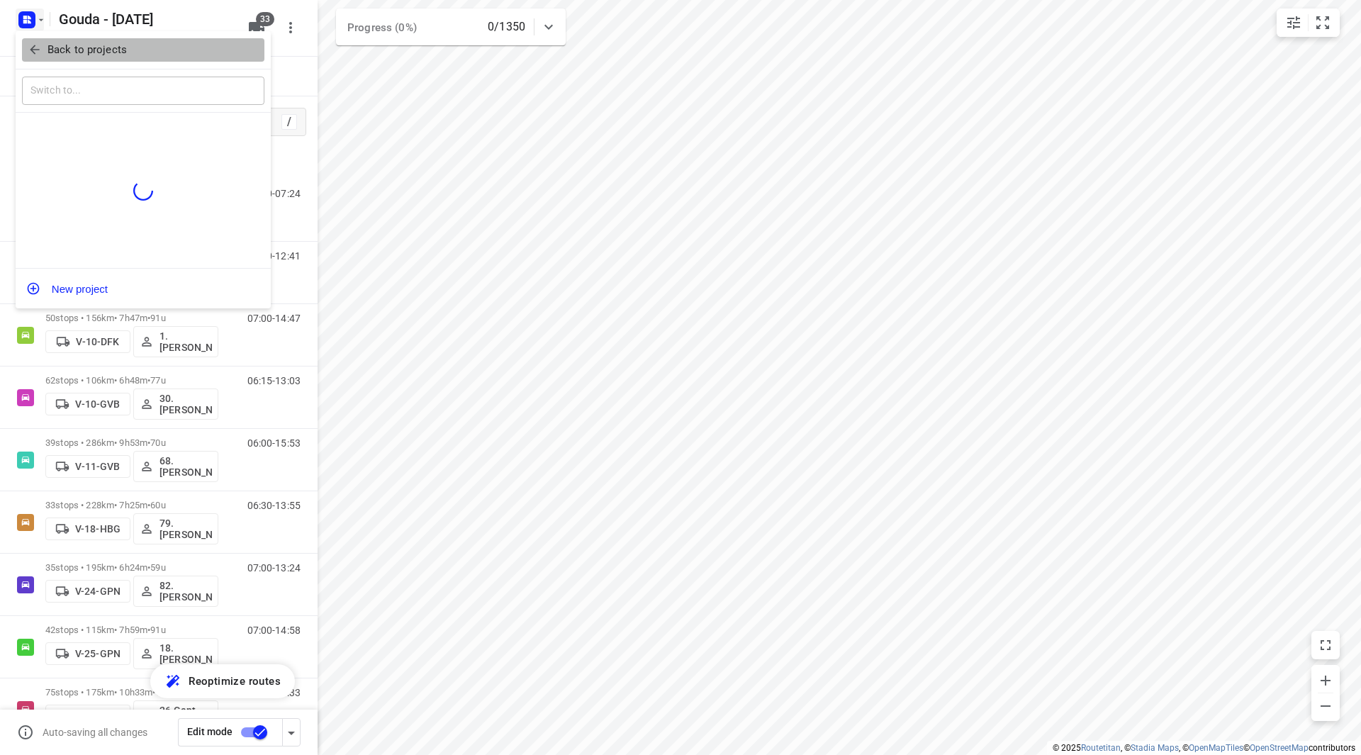
click at [50, 51] on p "Back to projects" at bounding box center [86, 50] width 79 height 16
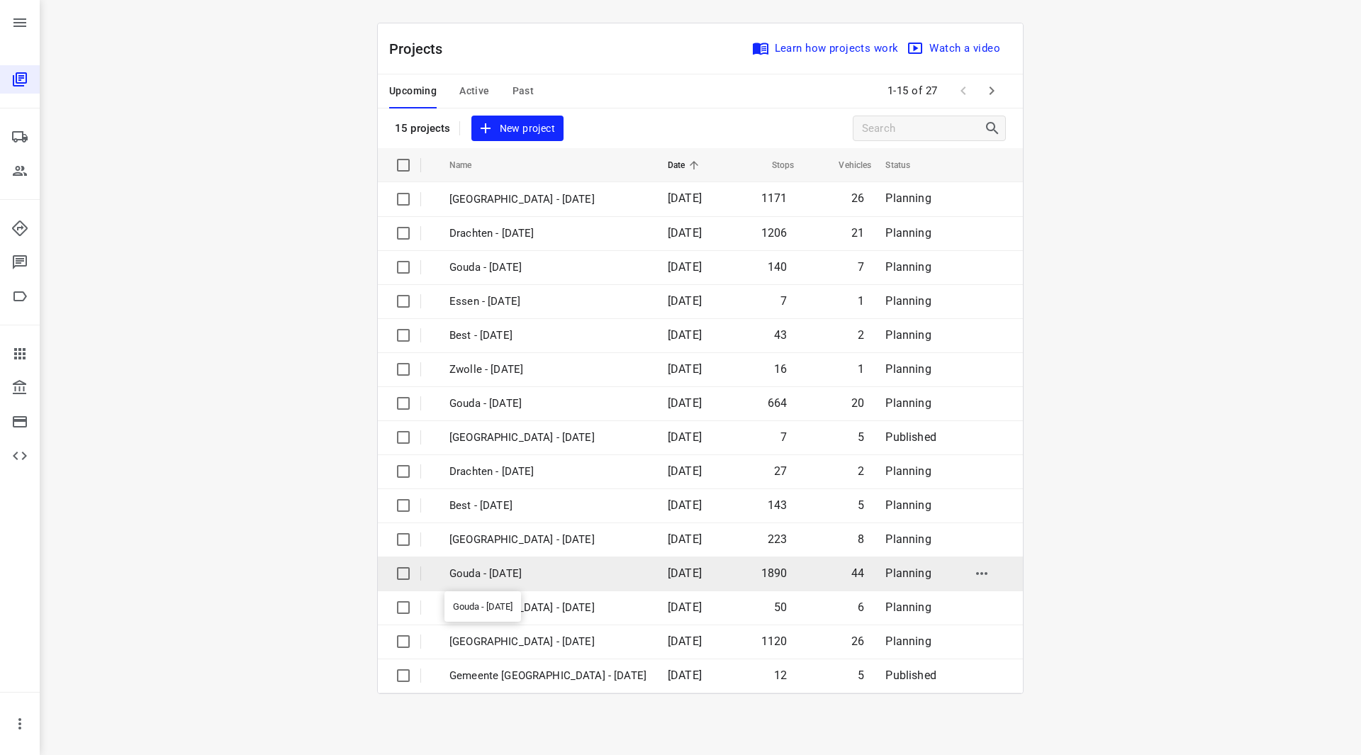
click at [533, 576] on p "Gouda - [DATE]" at bounding box center [547, 574] width 197 height 16
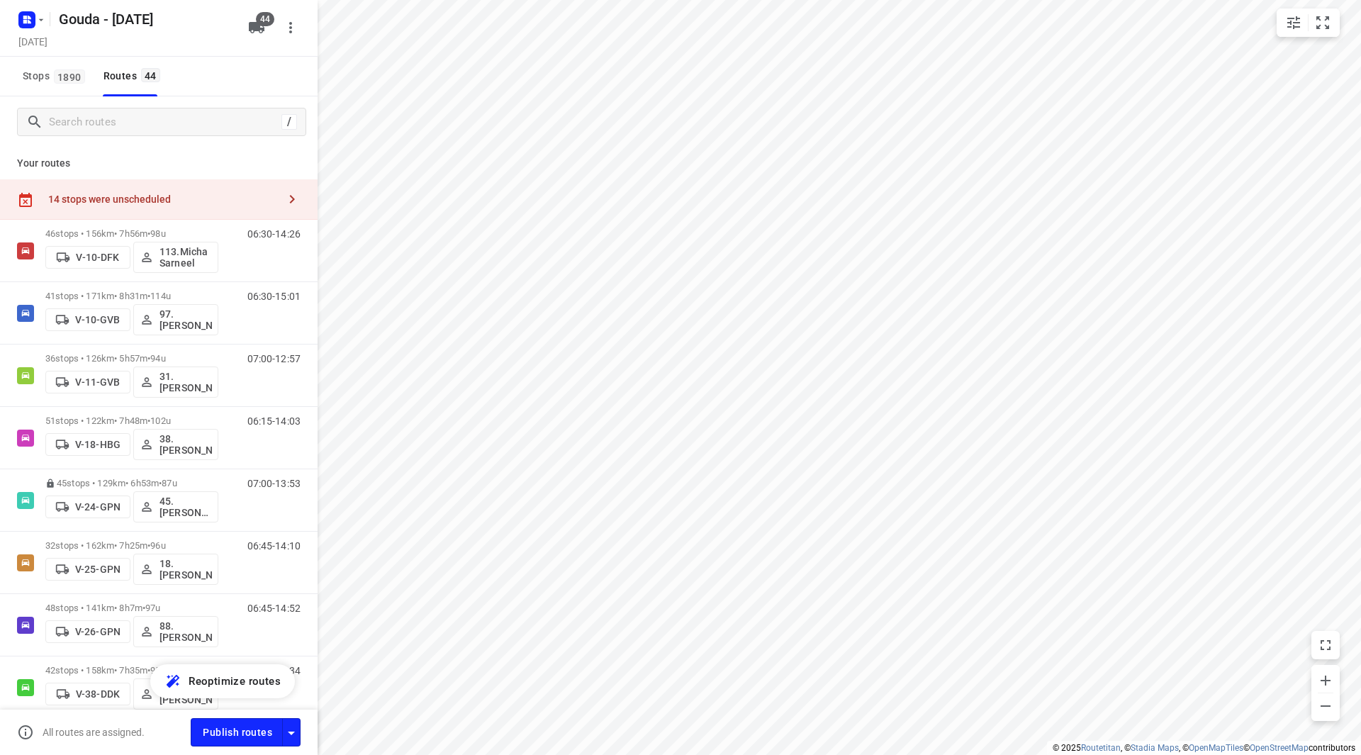
checkbox input "true"
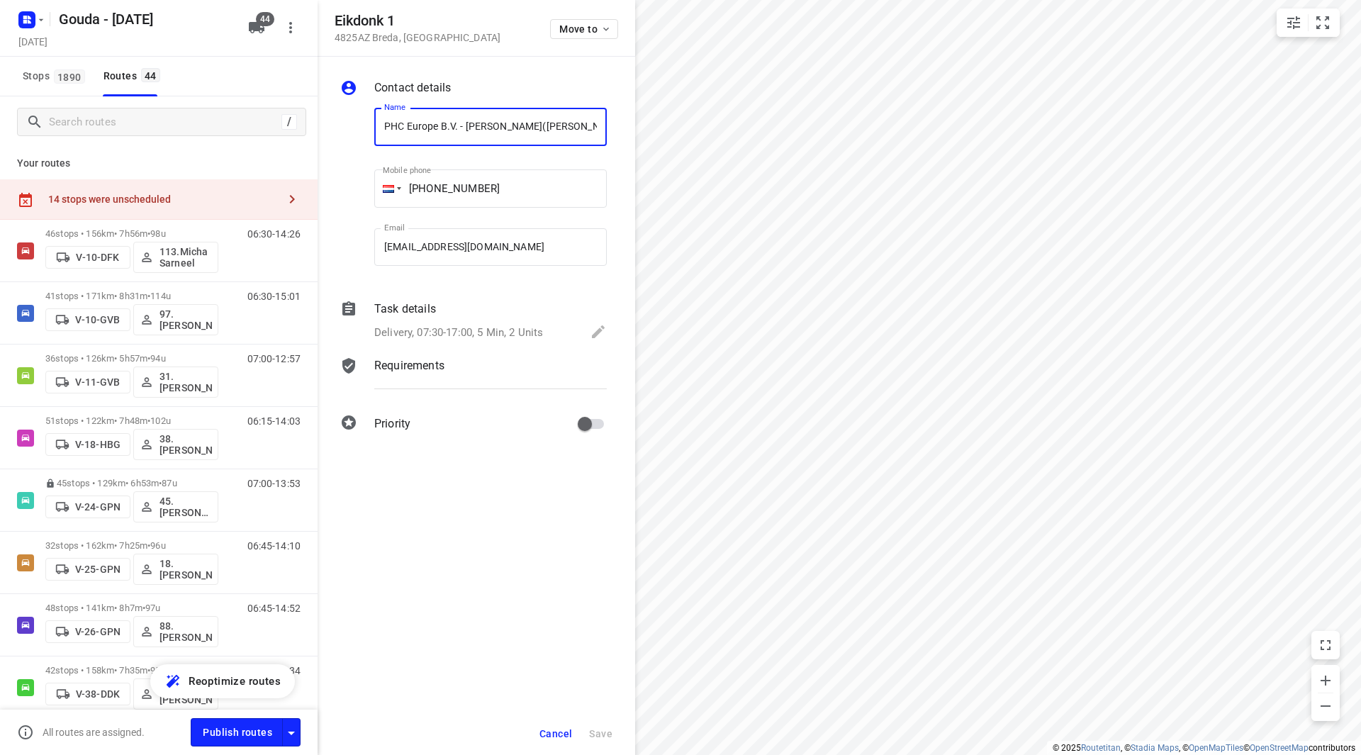
drag, startPoint x: 487, startPoint y: 125, endPoint x: 321, endPoint y: 128, distance: 165.9
click at [321, 128] on div "Contact details Name PHC Europe B.V. - Etten Leur(Annemarie de Nijs) Name Mobil…" at bounding box center [477, 258] width 318 height 403
drag, startPoint x: 467, startPoint y: 128, endPoint x: 341, endPoint y: 124, distance: 126.2
click at [341, 124] on div "Name Van Zelst - Oud Gastel(Marcel Harbers) Name Mobile phone +31 165532702 ​ E…" at bounding box center [473, 189] width 272 height 187
drag, startPoint x: 561, startPoint y: 733, endPoint x: 575, endPoint y: 729, distance: 14.1
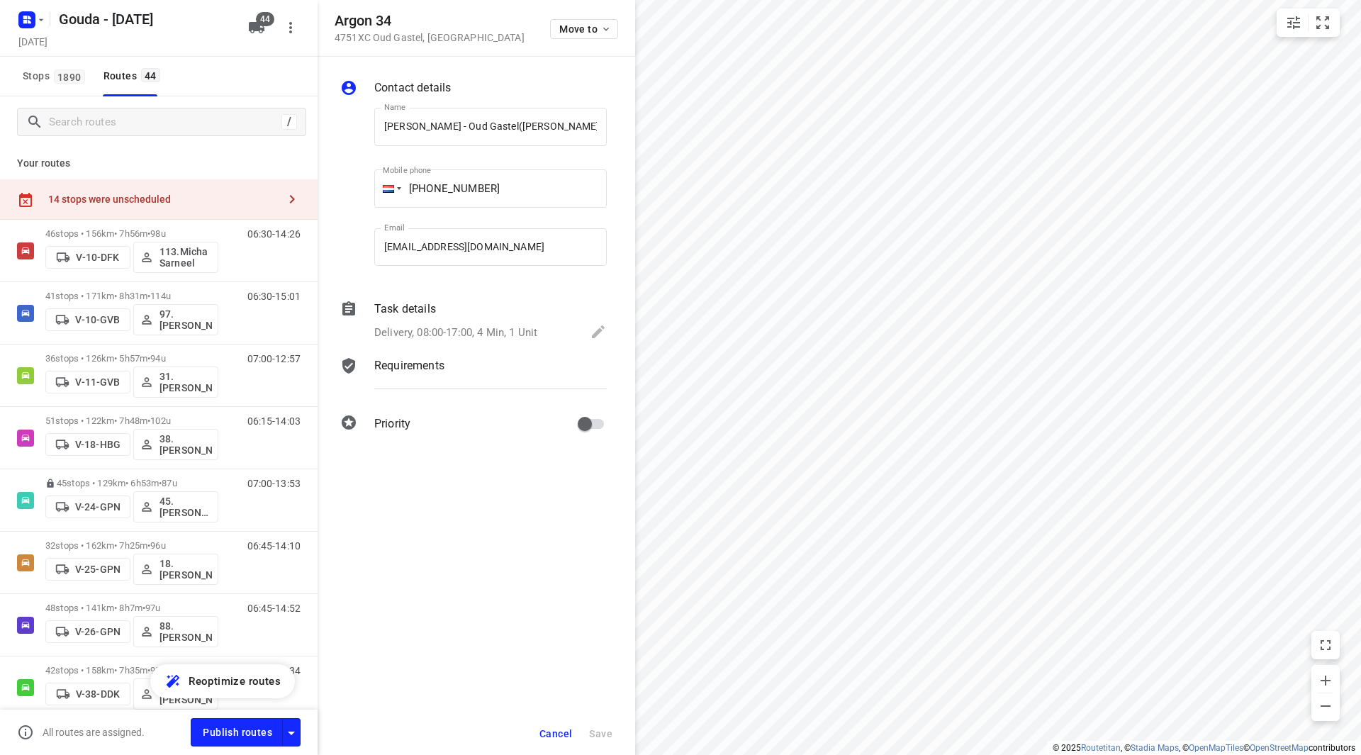
click at [561, 733] on span "Cancel" at bounding box center [555, 733] width 33 height 11
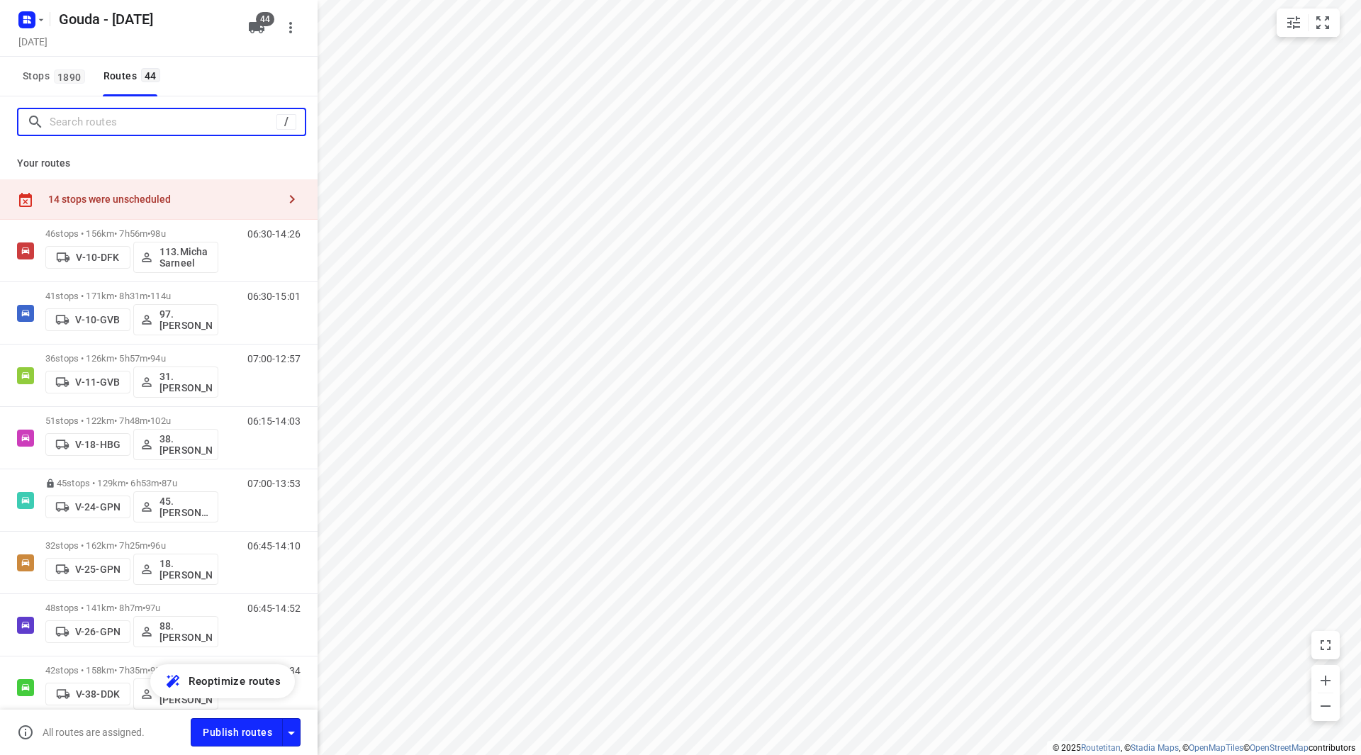
click at [179, 125] on input "Search routes" at bounding box center [163, 122] width 227 height 22
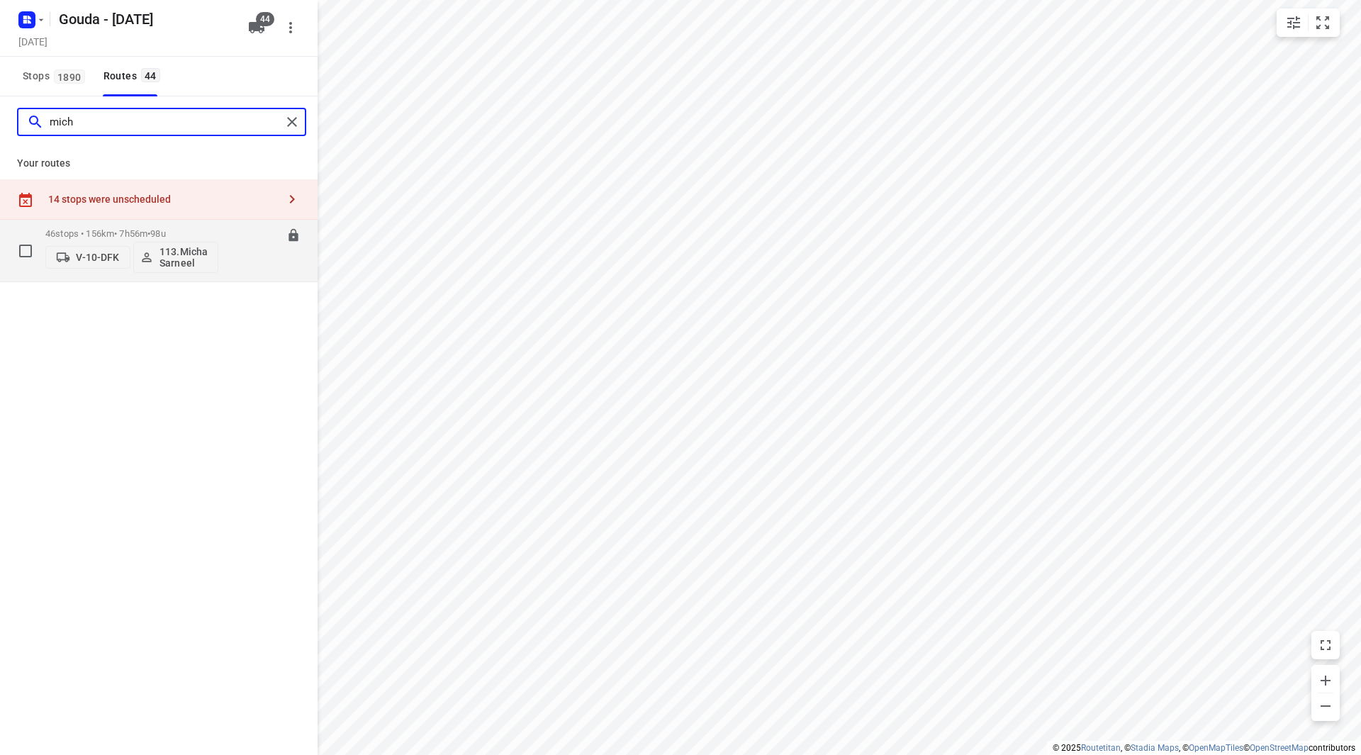
type input "mich"
click at [194, 254] on p "113.Micha Sarneel" at bounding box center [185, 257] width 52 height 23
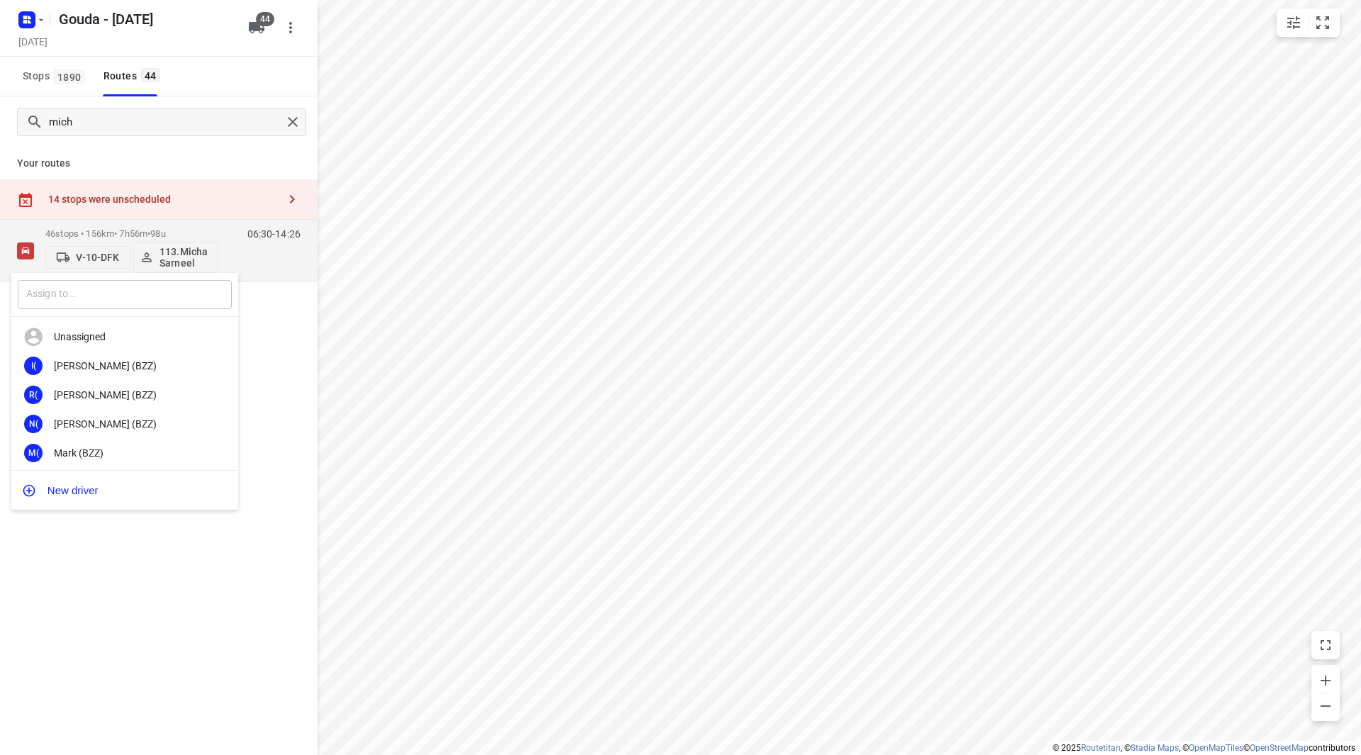
click at [161, 296] on input "text" at bounding box center [125, 294] width 214 height 29
type input "vince"
click at [142, 416] on div "1D 102. Vince nt Dekker" at bounding box center [124, 423] width 227 height 29
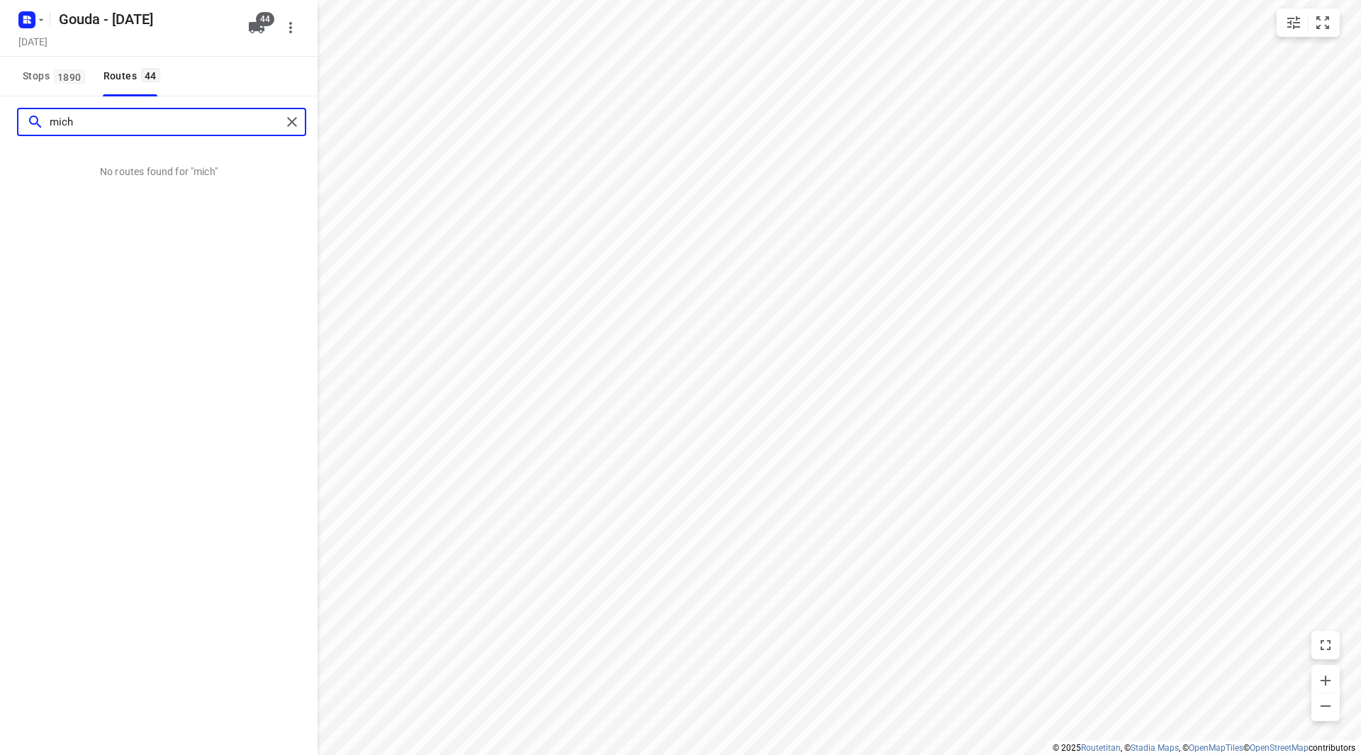
drag, startPoint x: 43, startPoint y: 118, endPoint x: 28, endPoint y: 117, distance: 14.9
click at [28, 117] on div "mich" at bounding box center [154, 122] width 254 height 22
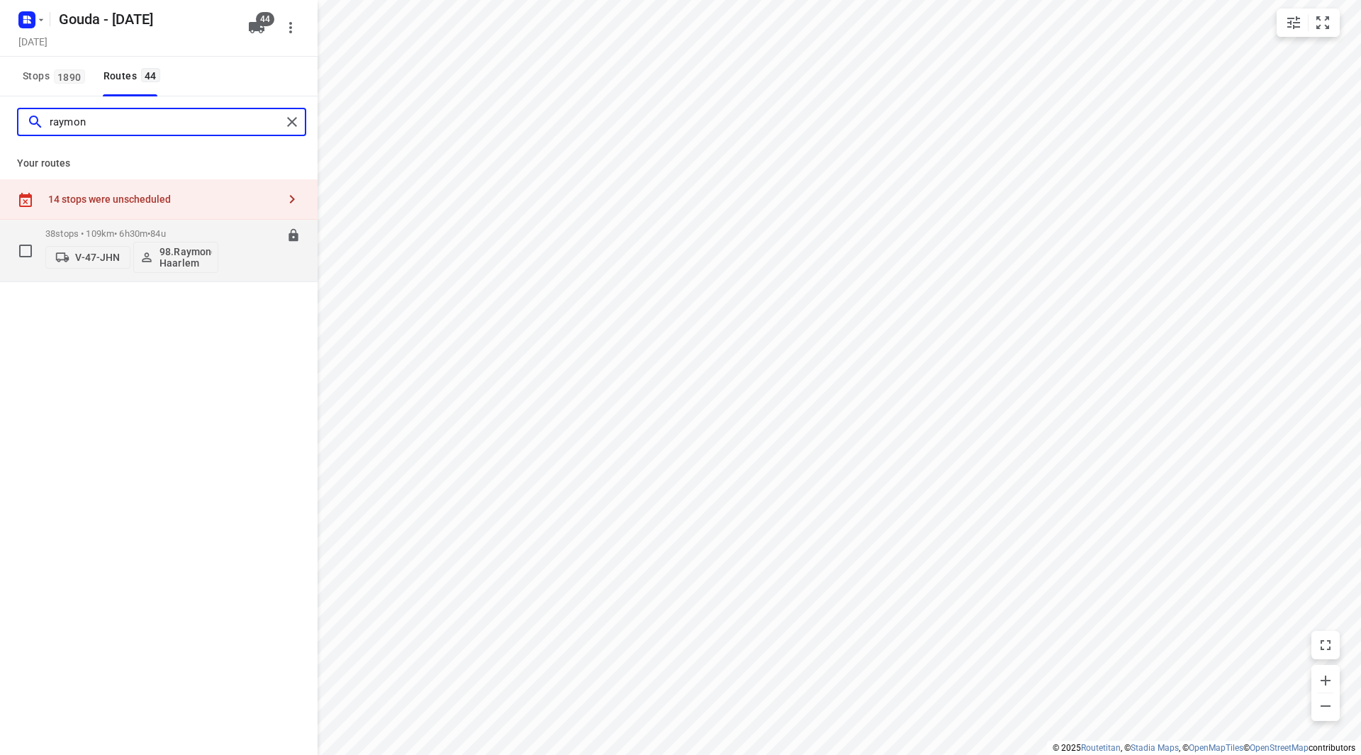
type input "raymon"
click at [192, 257] on p "98.Raymond Haarlem" at bounding box center [185, 257] width 52 height 23
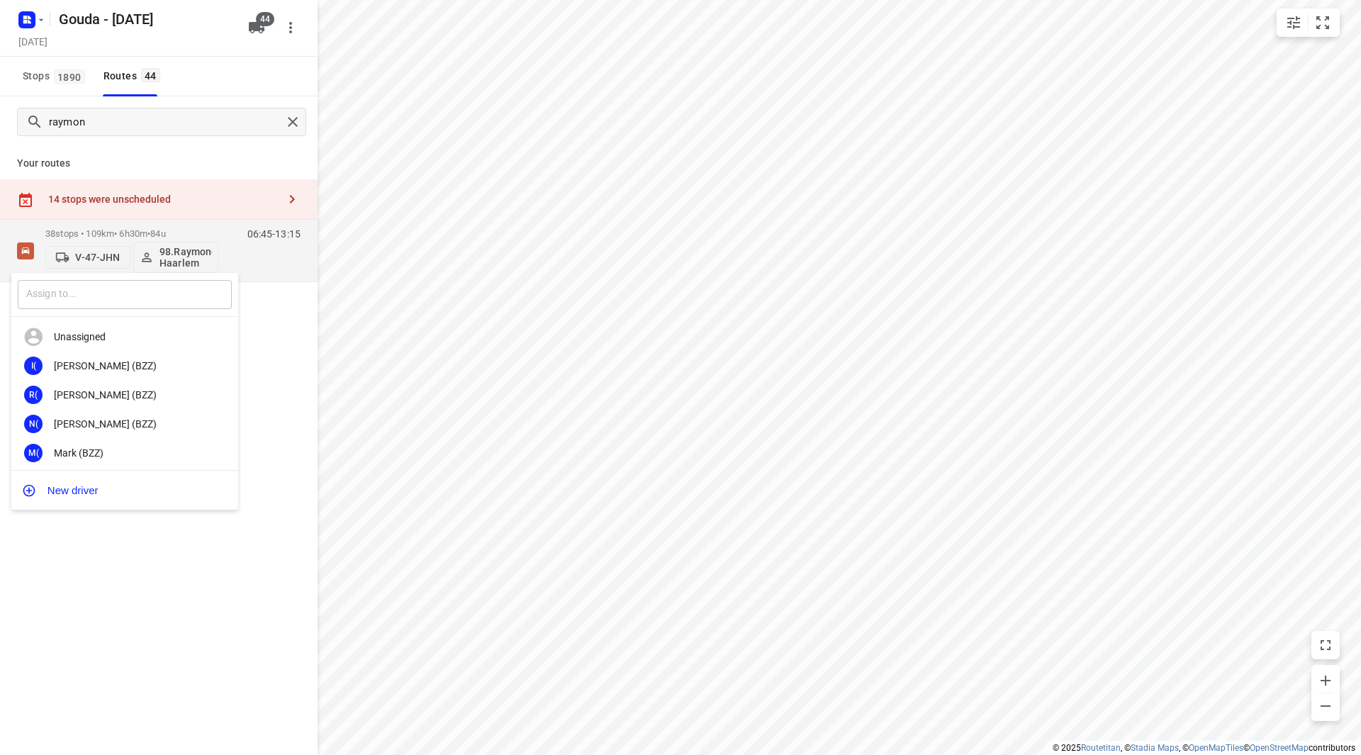
click at [152, 293] on input "text" at bounding box center [125, 294] width 214 height 29
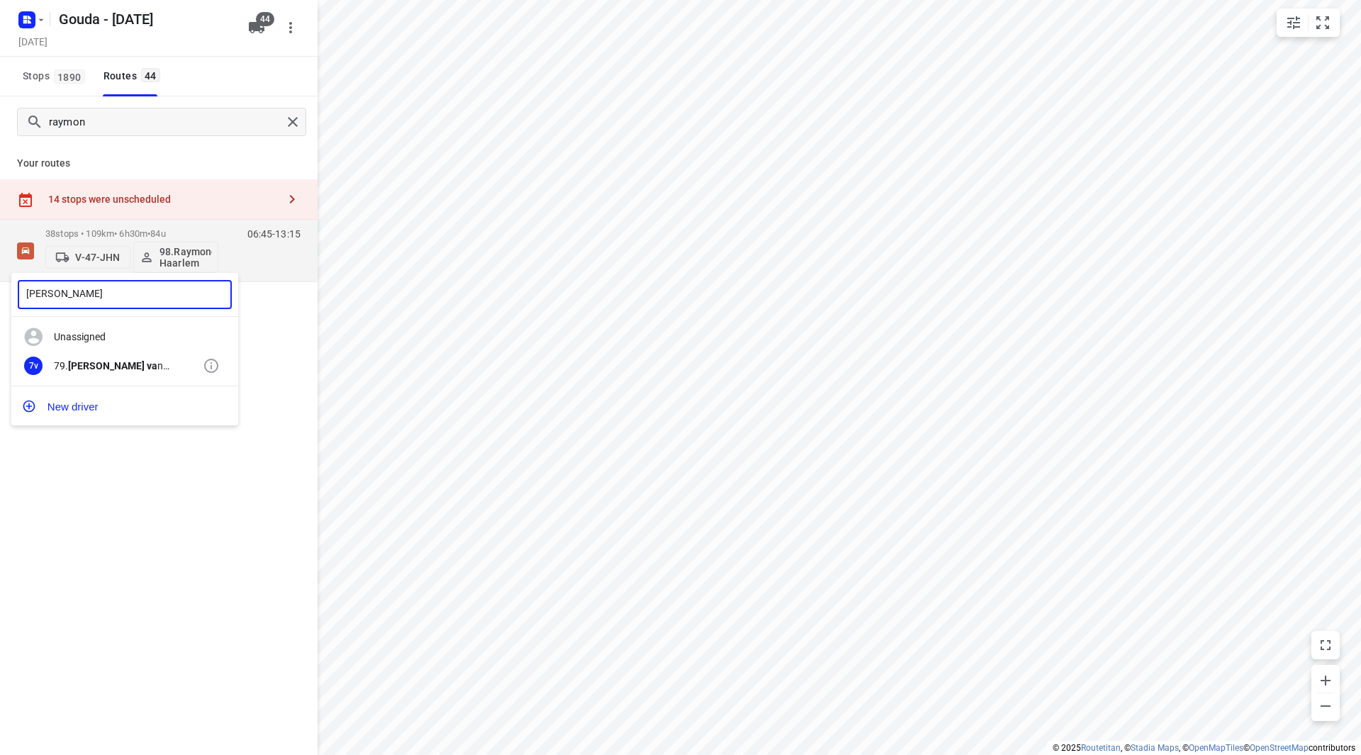
type input "timo va"
click at [109, 369] on div "79. Timo va n Deuren" at bounding box center [128, 365] width 149 height 11
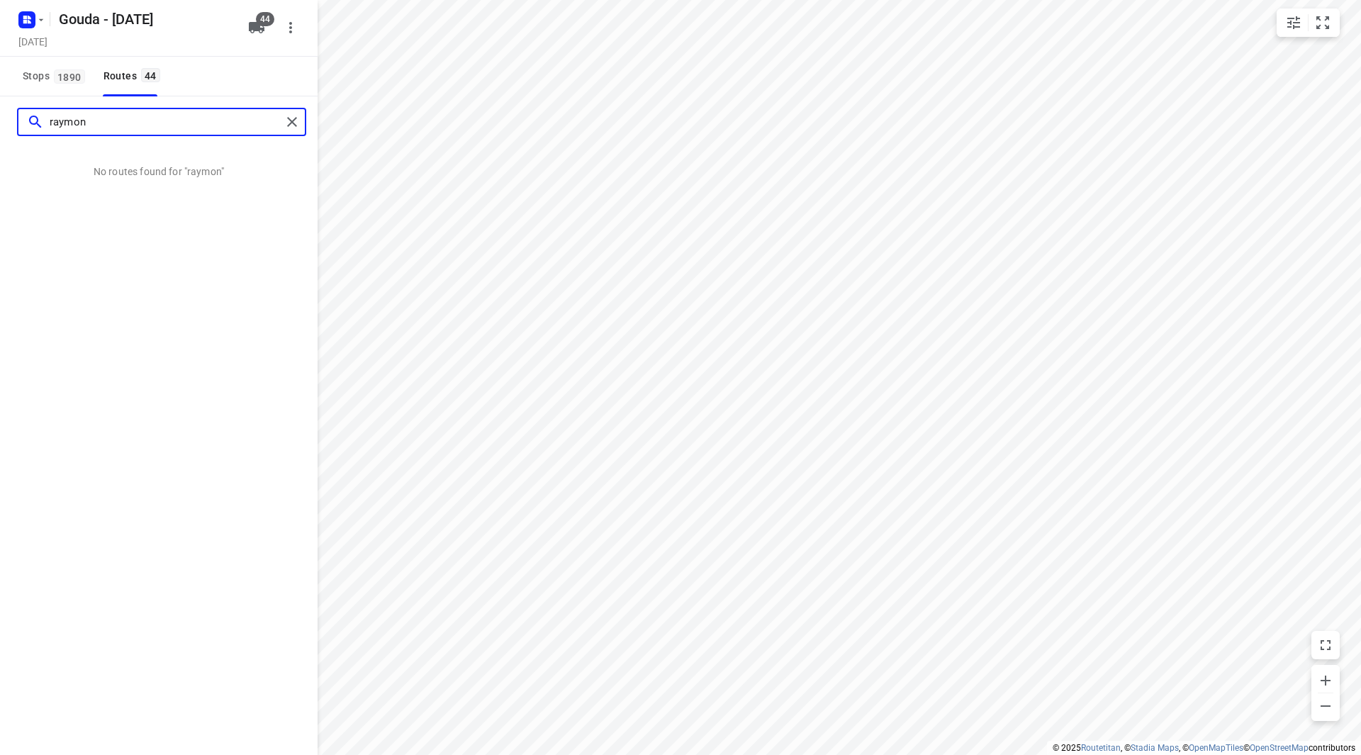
drag, startPoint x: 106, startPoint y: 118, endPoint x: 24, endPoint y: 120, distance: 81.5
click at [24, 116] on div "raymon" at bounding box center [149, 122] width 263 height 22
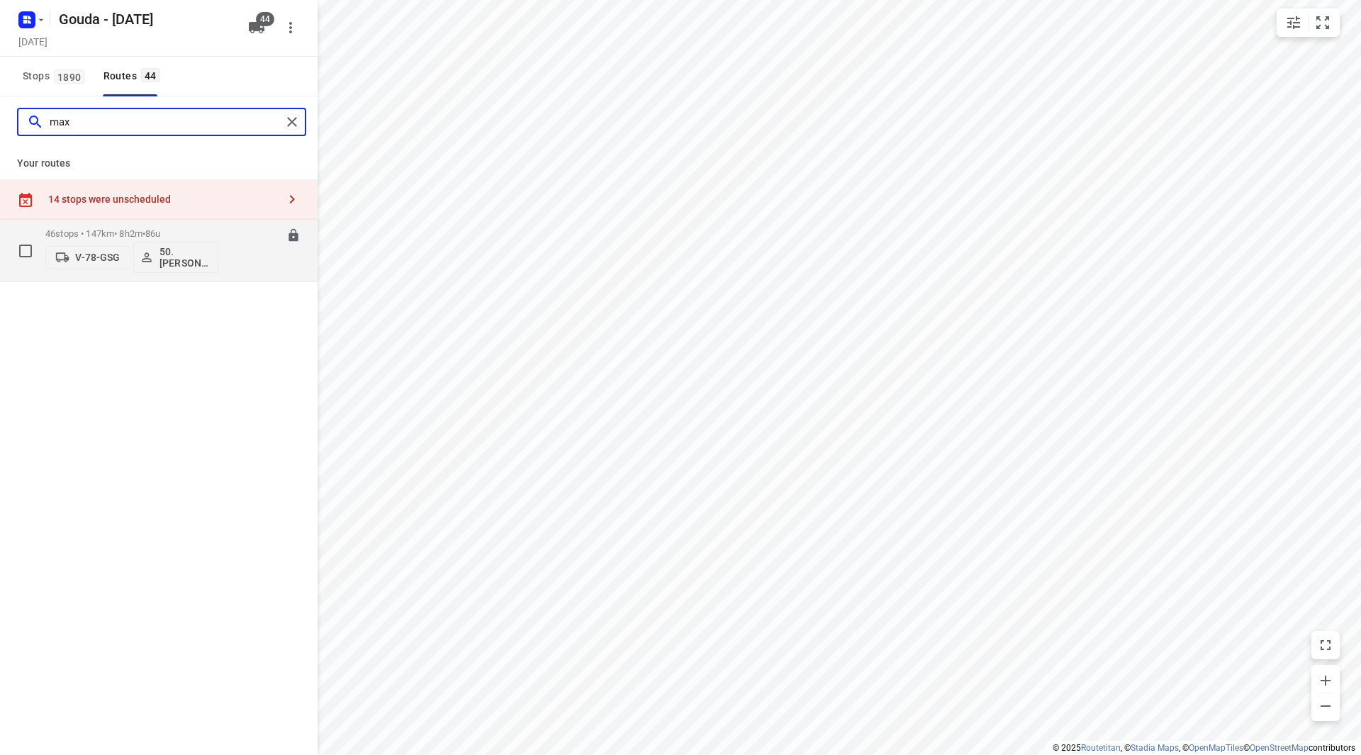
type input "max"
click at [210, 237] on p "46 stops • 147km • 8h2m • 86u" at bounding box center [131, 233] width 173 height 11
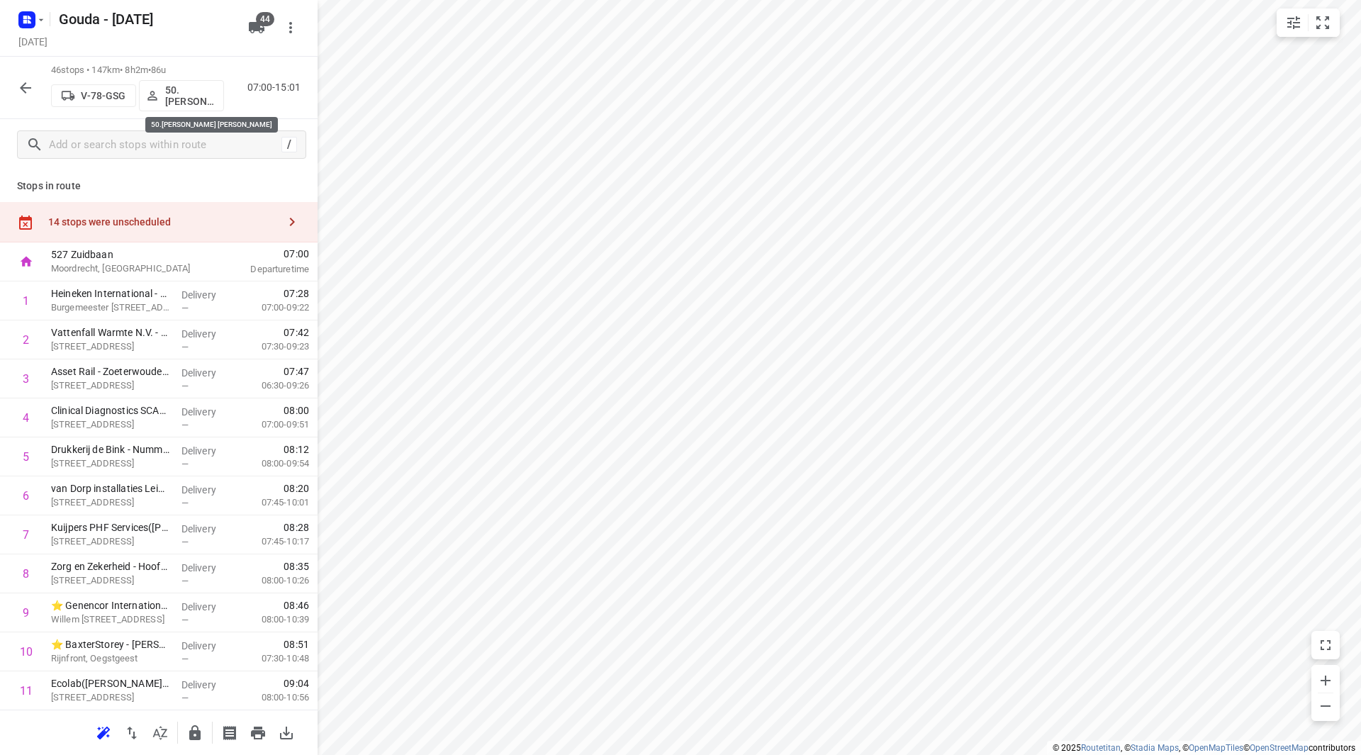
click at [182, 95] on p "50.Max Leijen Heeneman" at bounding box center [191, 95] width 52 height 23
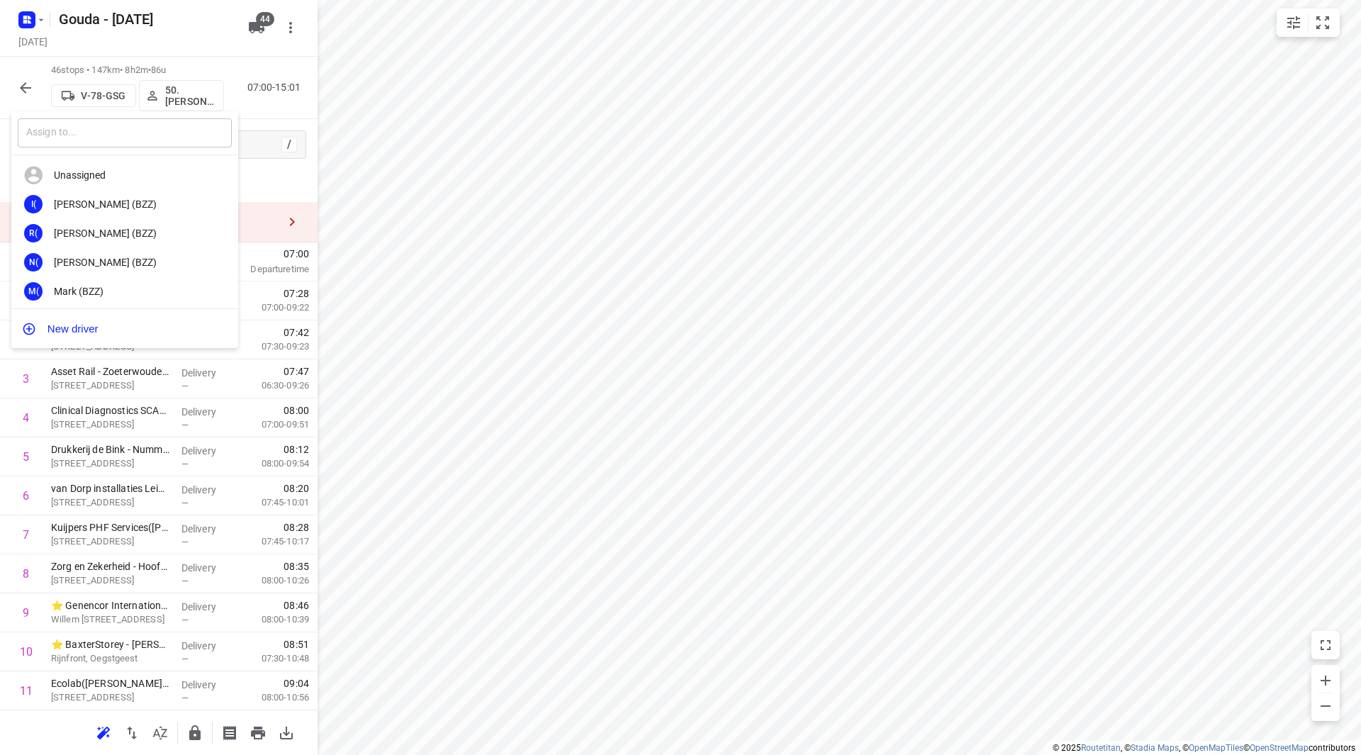
drag, startPoint x: 162, startPoint y: 113, endPoint x: 148, endPoint y: 127, distance: 19.6
click at [160, 114] on div "​" at bounding box center [124, 133] width 227 height 44
click at [148, 127] on input "text" at bounding box center [125, 132] width 214 height 29
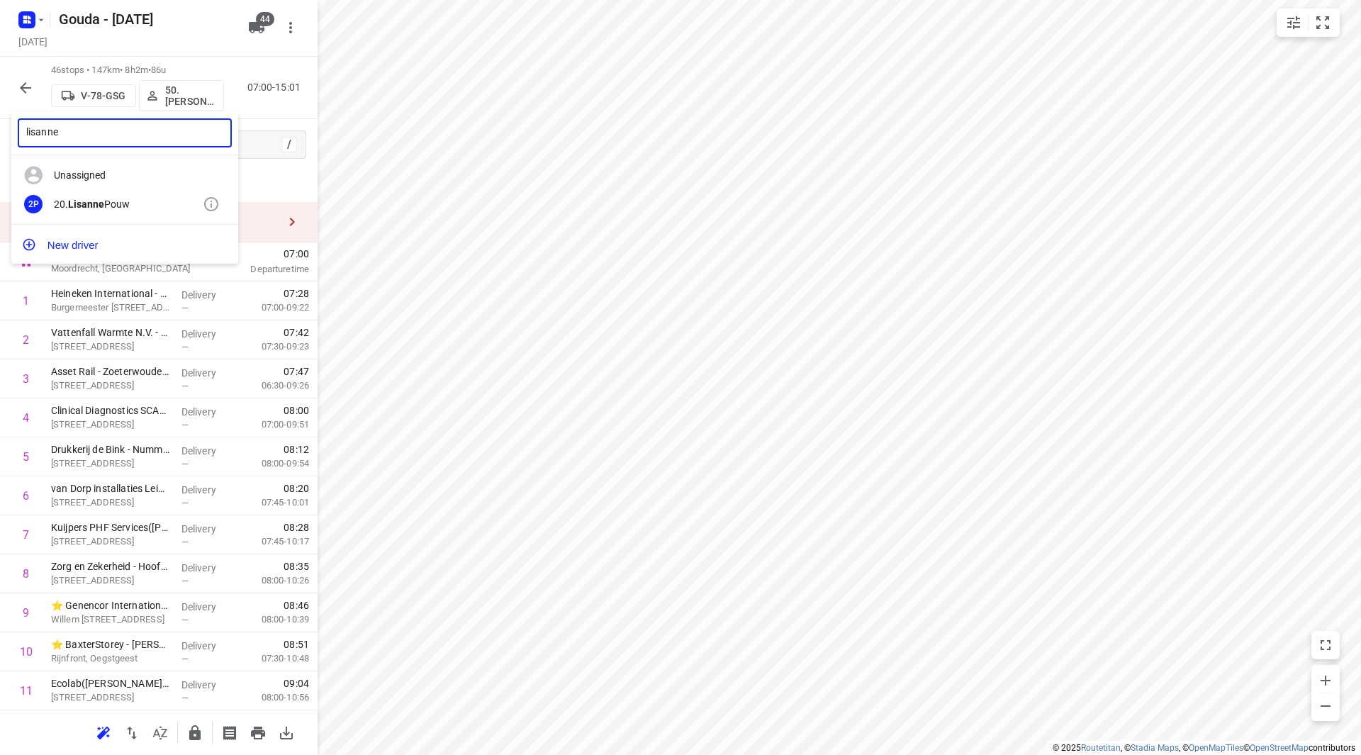
type input "lisanne"
click at [132, 196] on div "2P 20. Lisanne Pouw" at bounding box center [124, 204] width 227 height 29
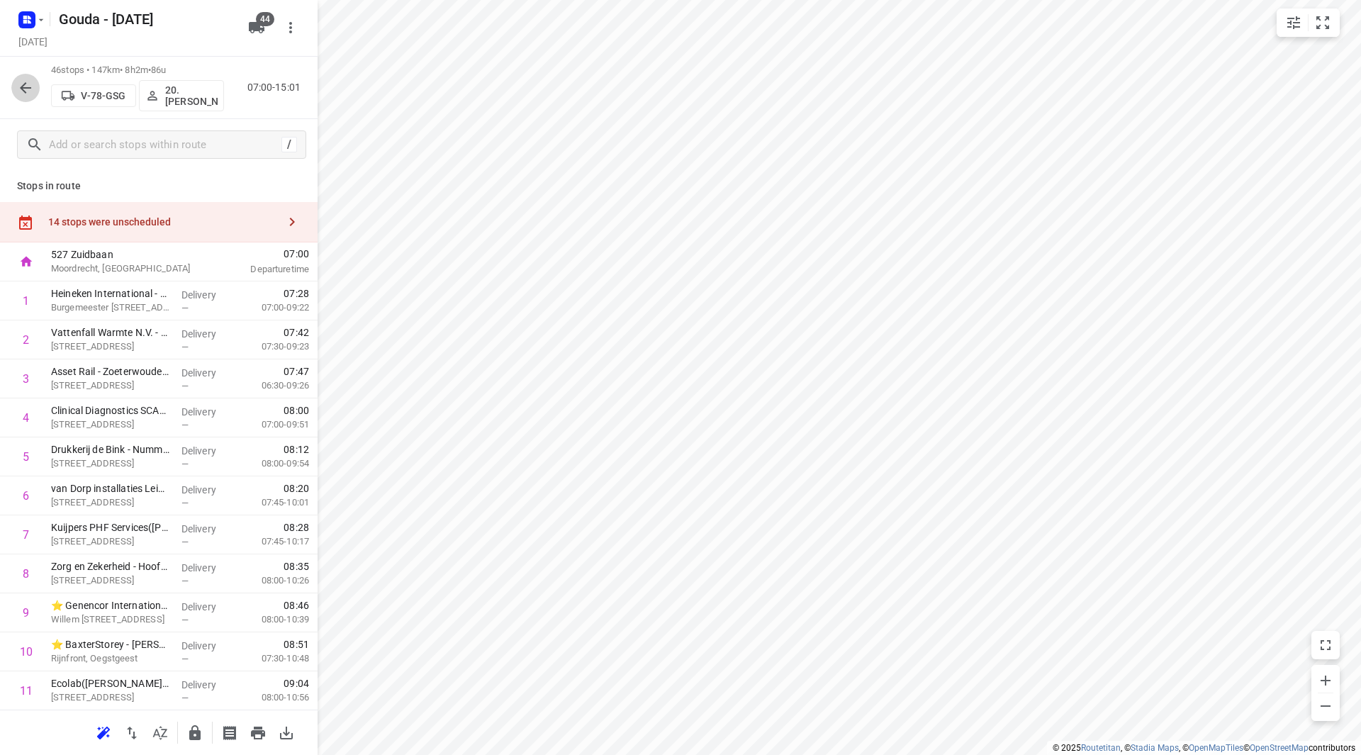
click at [25, 86] on icon "button" at bounding box center [25, 87] width 17 height 17
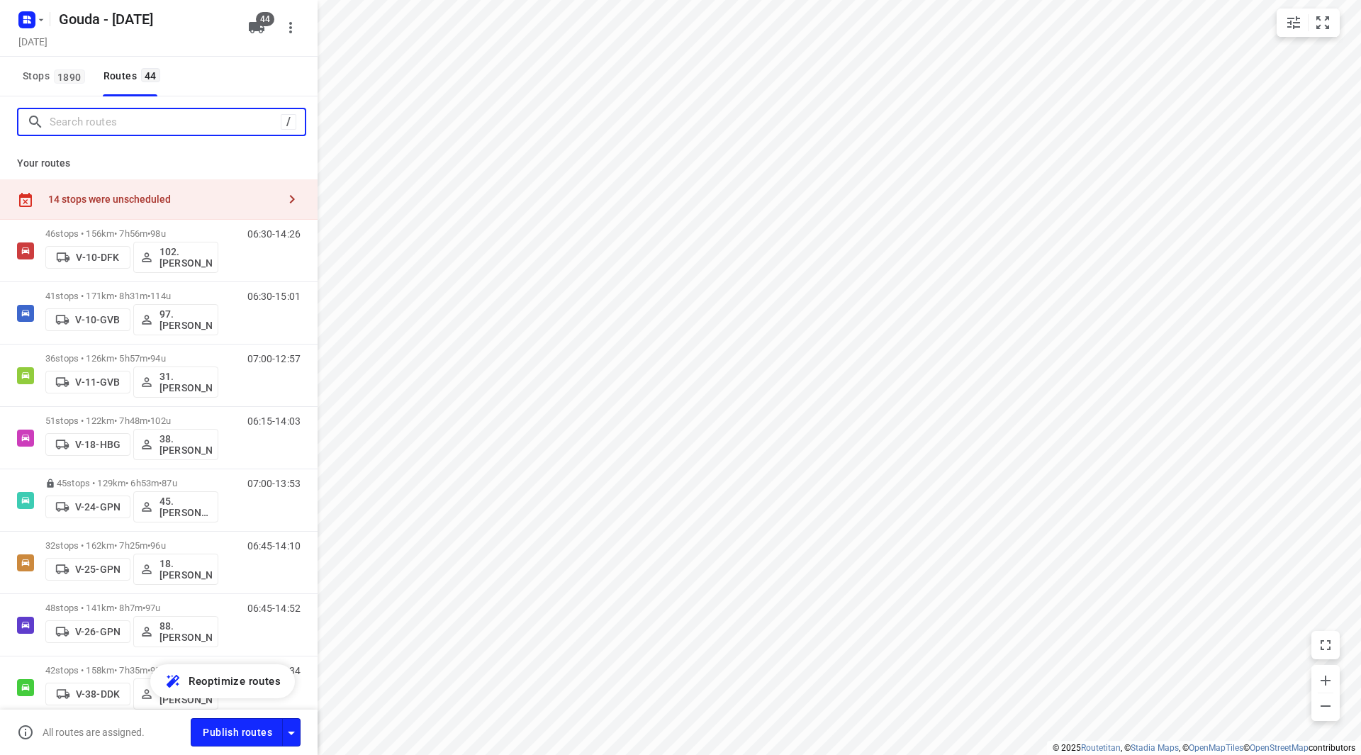
click at [197, 123] on input "Search routes" at bounding box center [165, 122] width 231 height 22
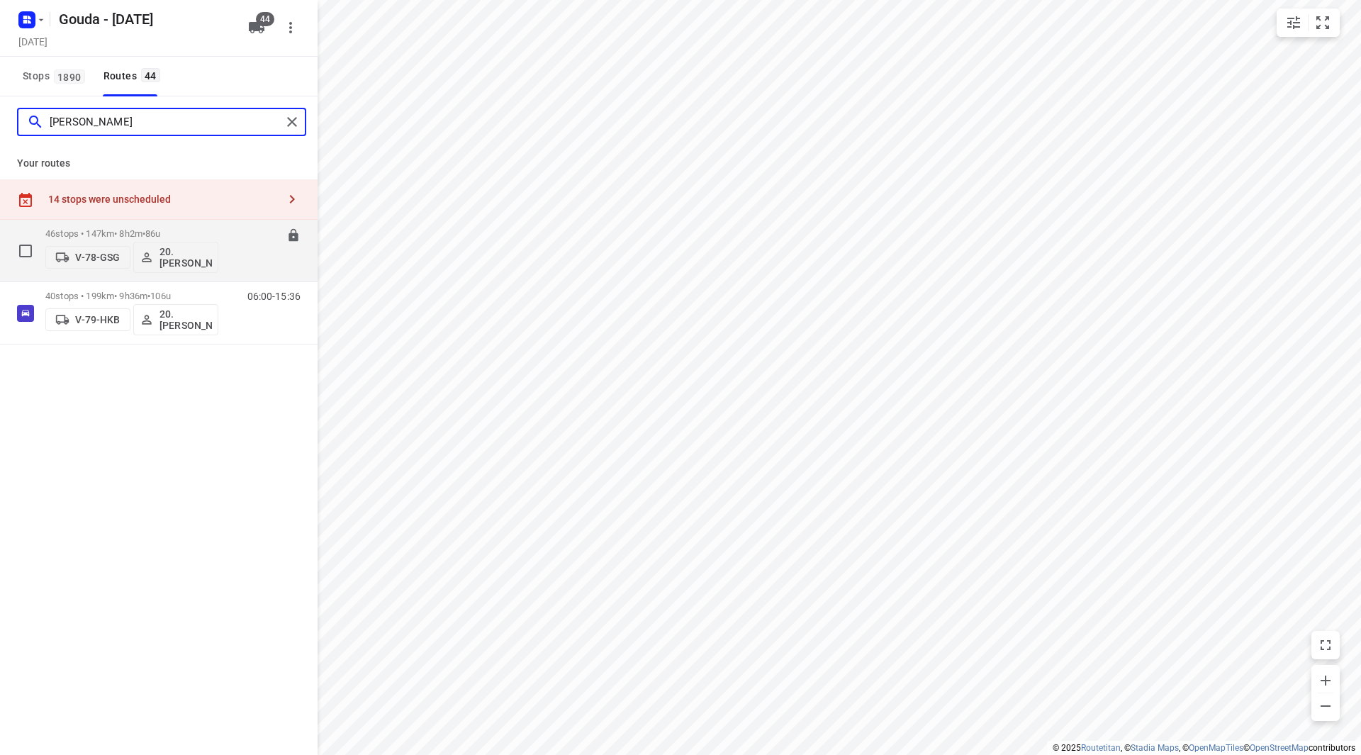
type input "lisa"
click at [205, 221] on div "46 stops • 147km • 8h2m • 86u V-78-GSG 20.Lisanne Pouw" at bounding box center [131, 250] width 173 height 59
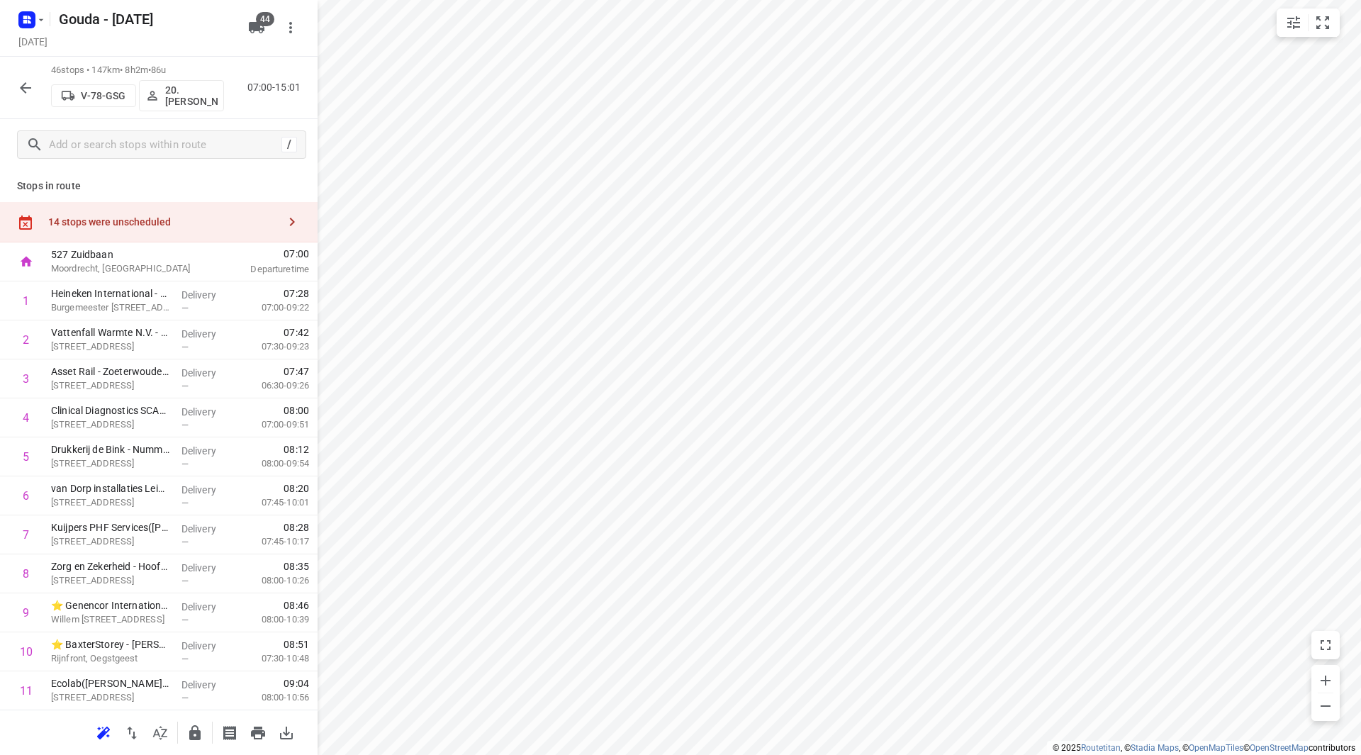
click at [32, 91] on icon "button" at bounding box center [25, 87] width 17 height 17
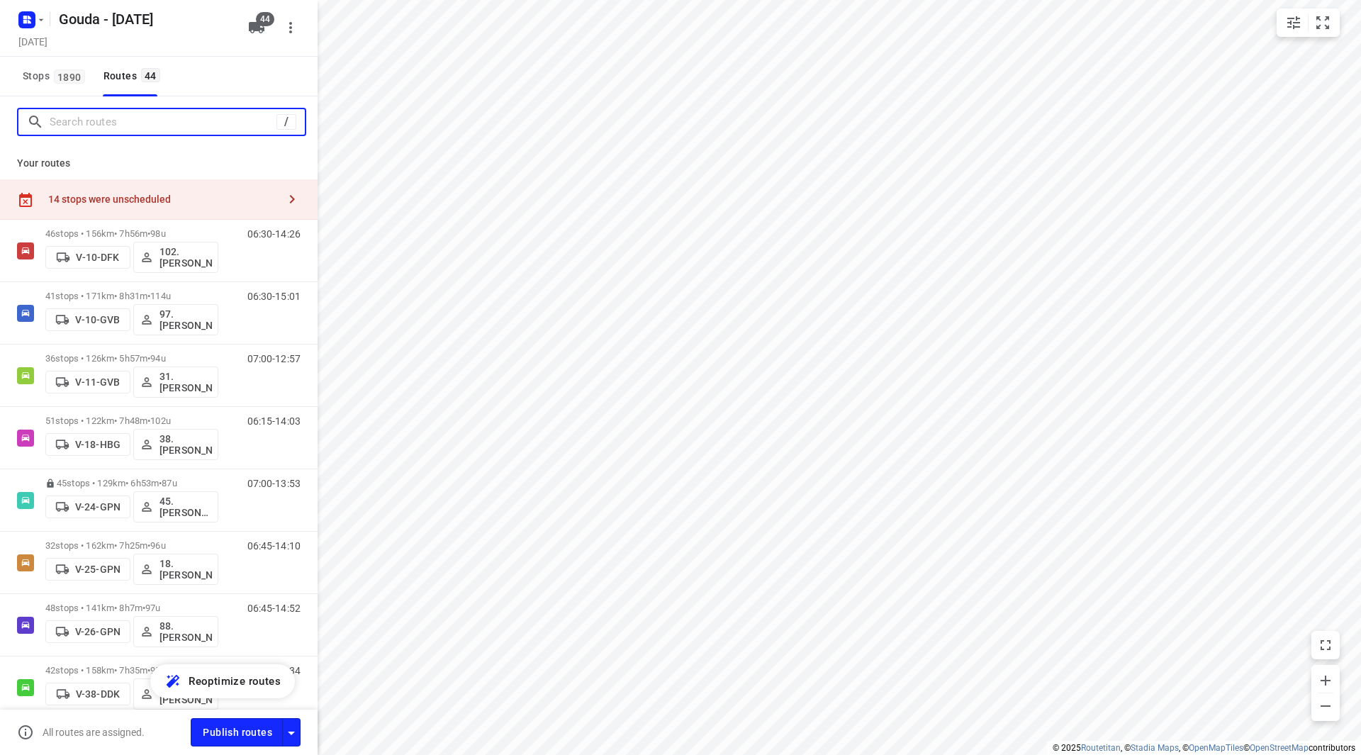
click at [143, 119] on input "Search routes" at bounding box center [163, 122] width 227 height 22
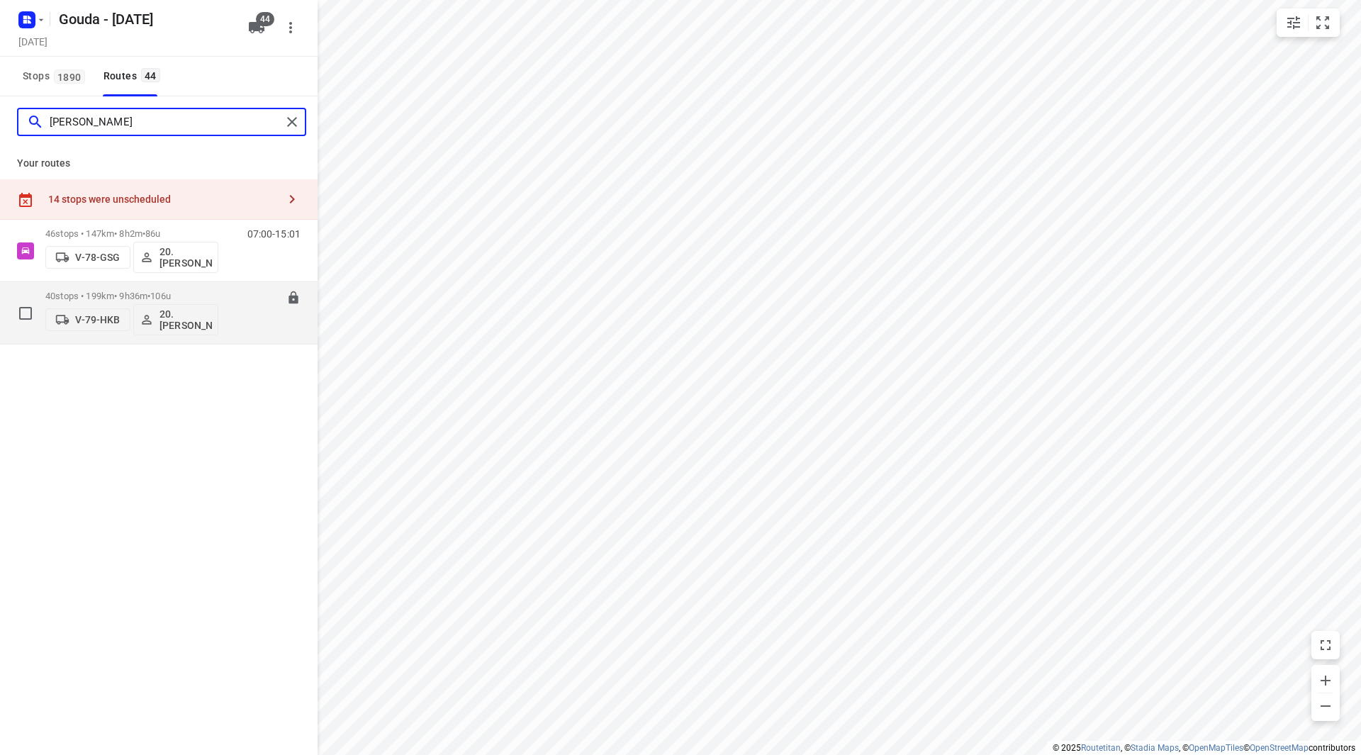
type input "lisa"
click at [172, 317] on p "20.Lisanne Pouw" at bounding box center [185, 319] width 52 height 23
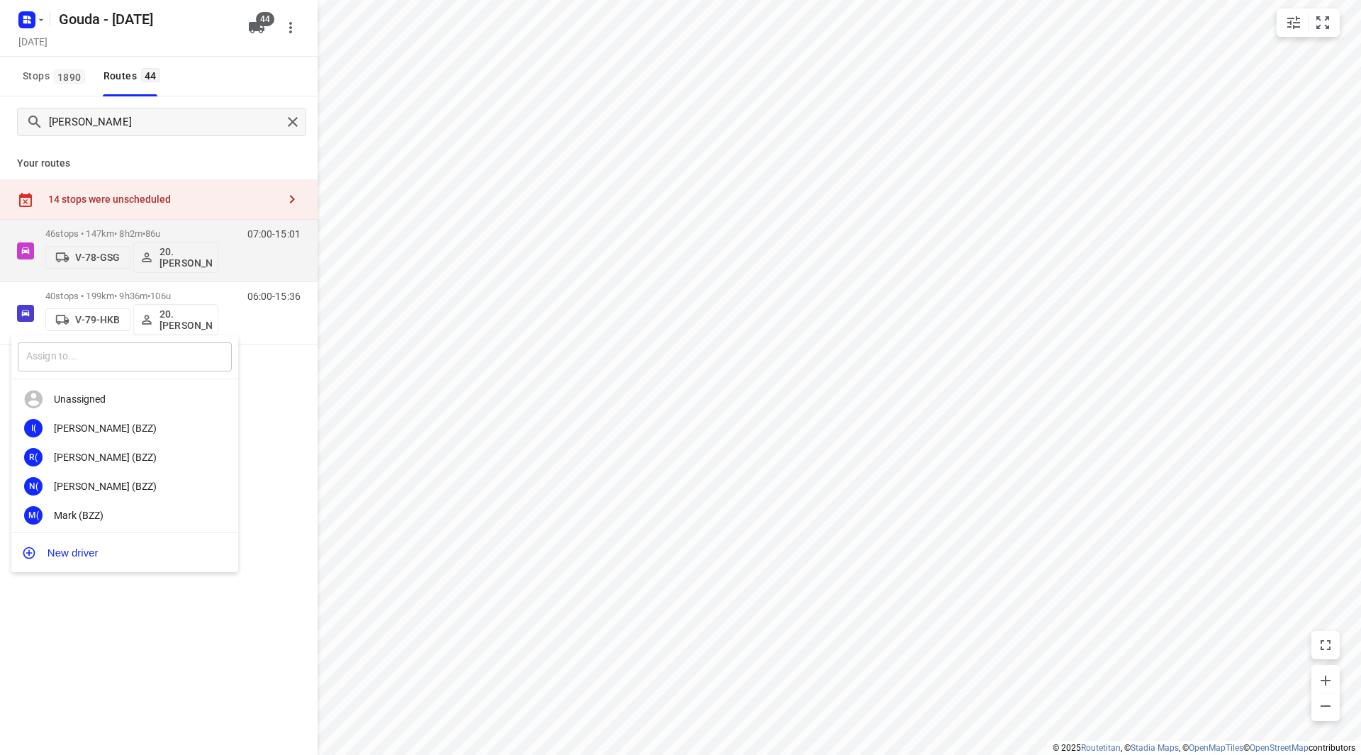
click at [152, 355] on input "text" at bounding box center [125, 356] width 214 height 29
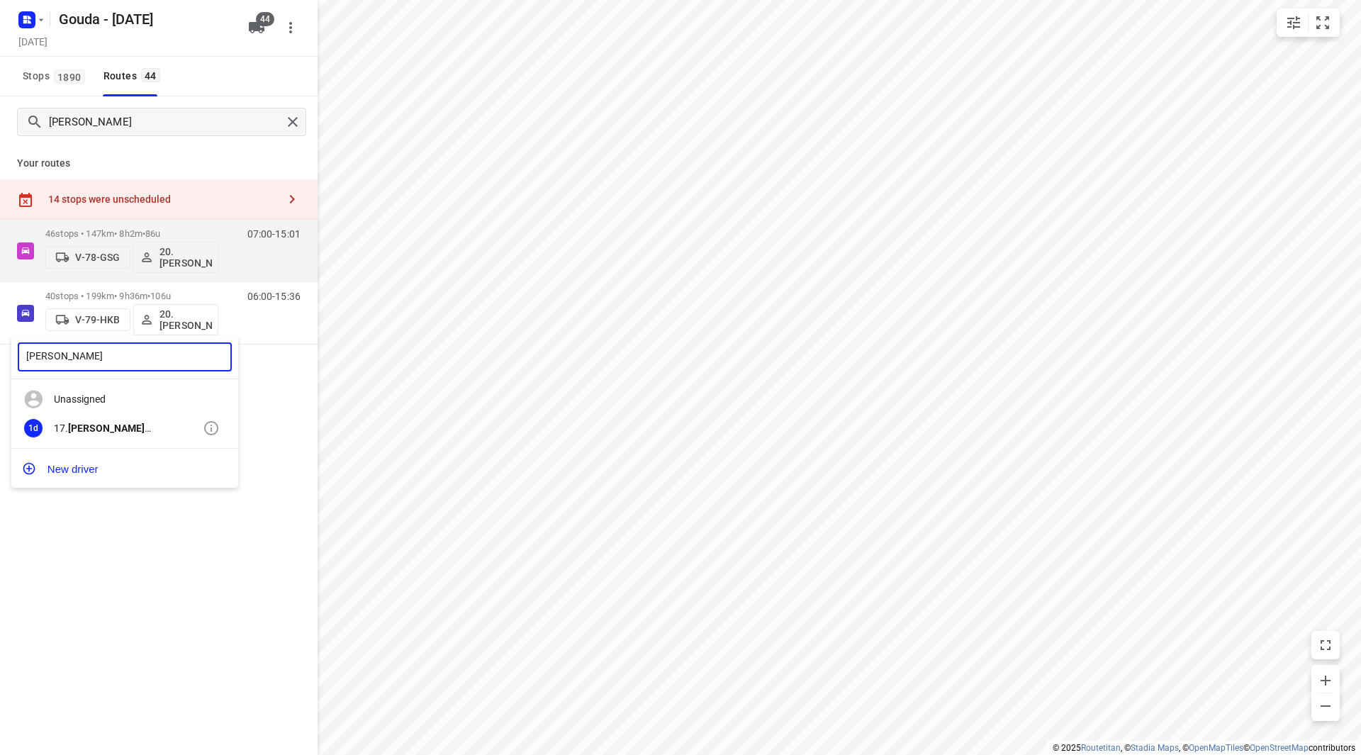
type input "erwin"
click at [89, 433] on b "Erwin" at bounding box center [109, 427] width 83 height 11
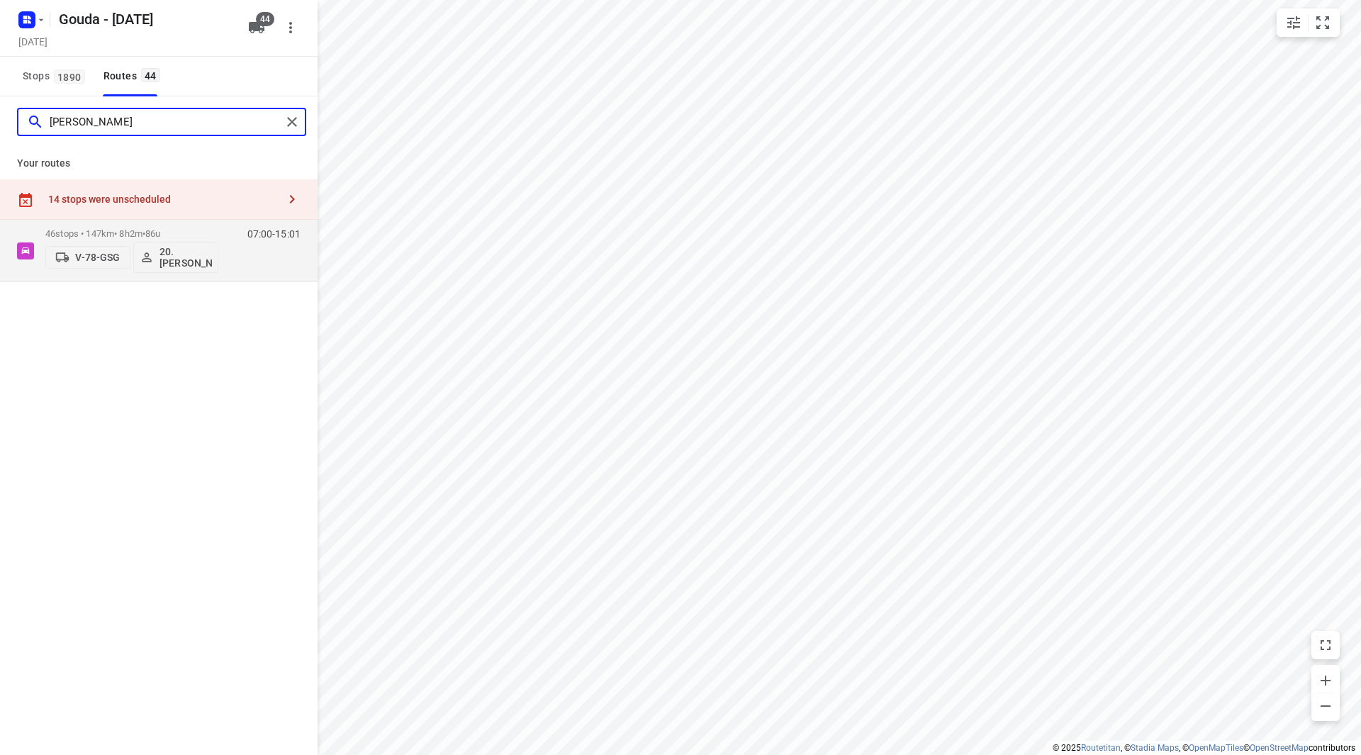
drag, startPoint x: 75, startPoint y: 124, endPoint x: 14, endPoint y: 121, distance: 61.1
click at [33, 121] on div "lisa" at bounding box center [154, 122] width 254 height 22
type input "marisk"
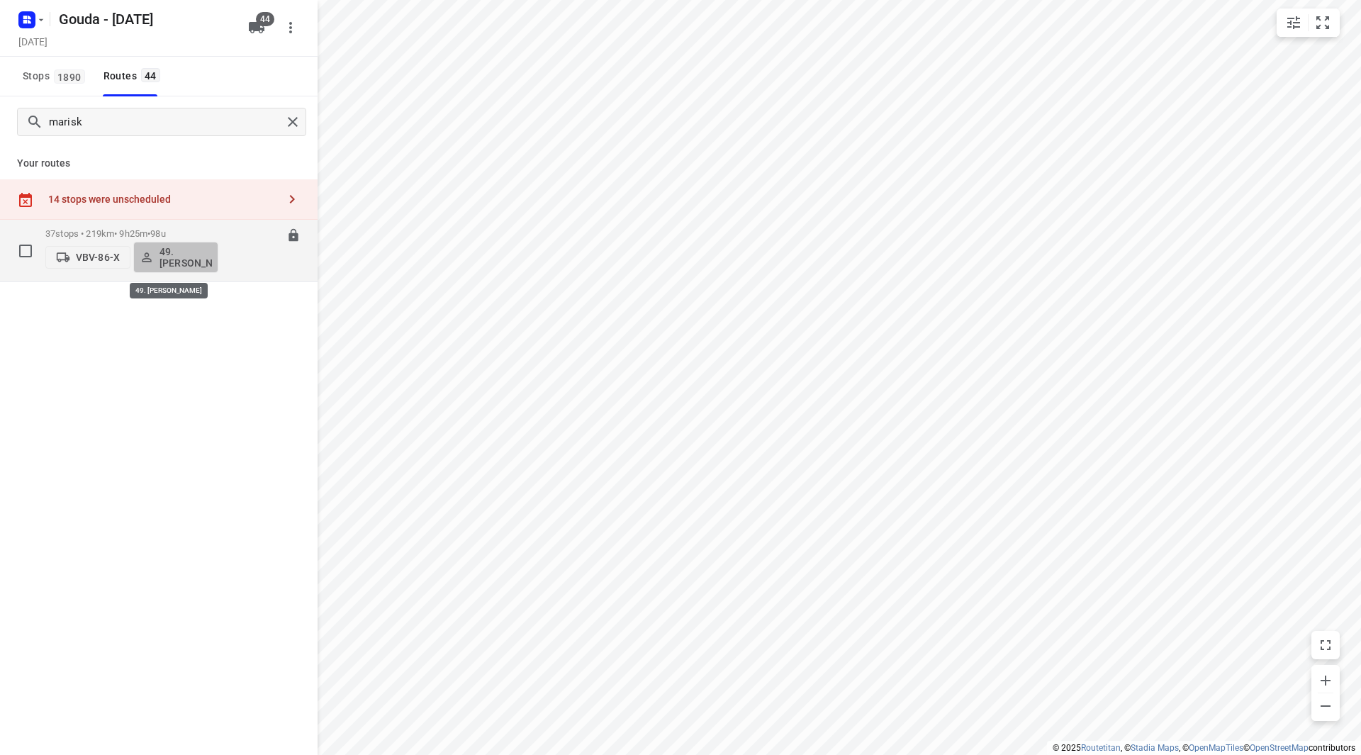
click at [187, 254] on p "49. Mariska van der Meer" at bounding box center [185, 257] width 52 height 23
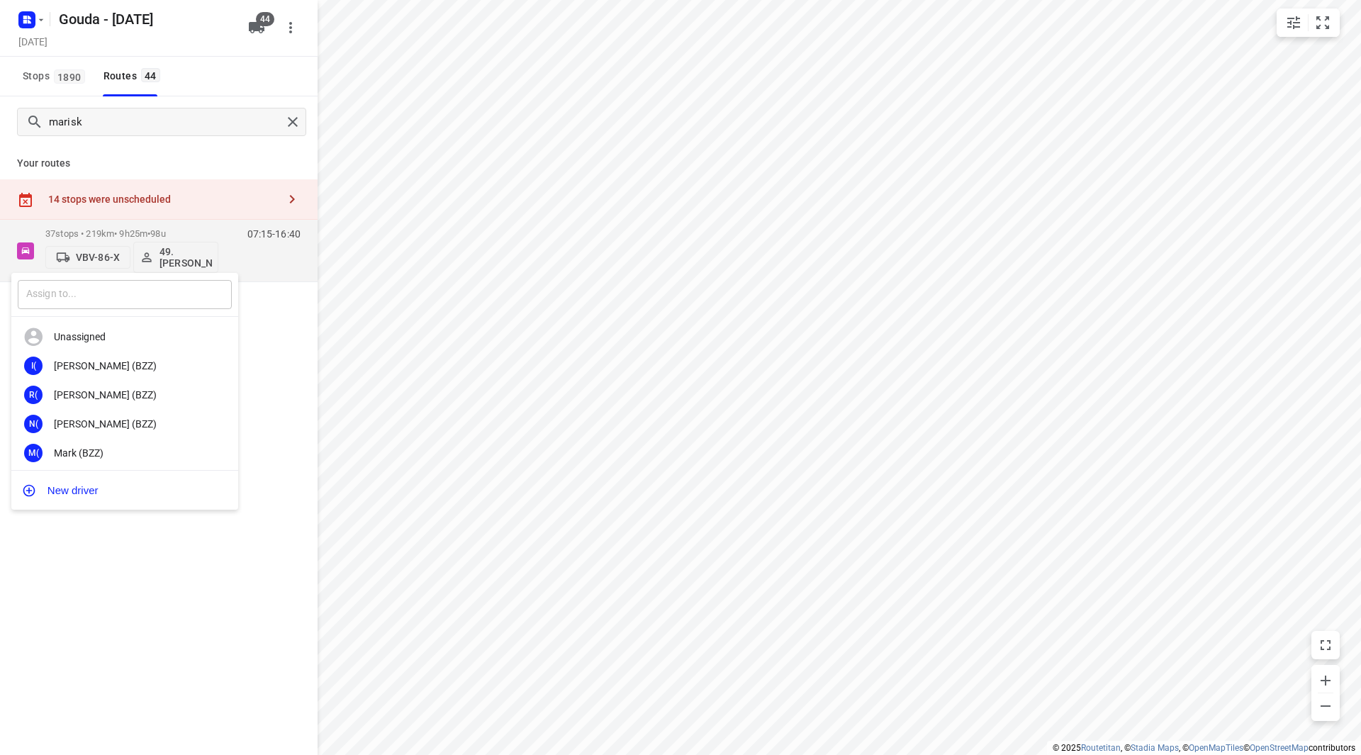
click at [150, 303] on input "text" at bounding box center [125, 294] width 214 height 29
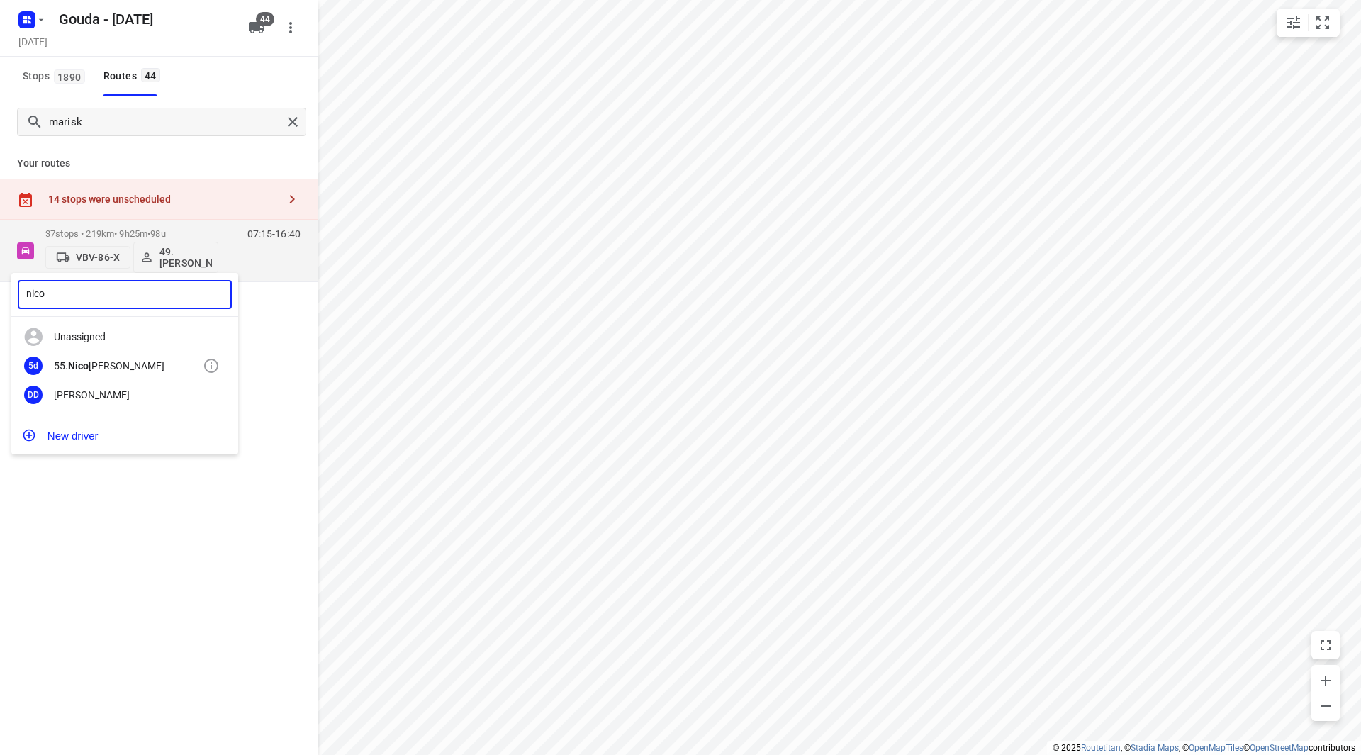
type input "nico"
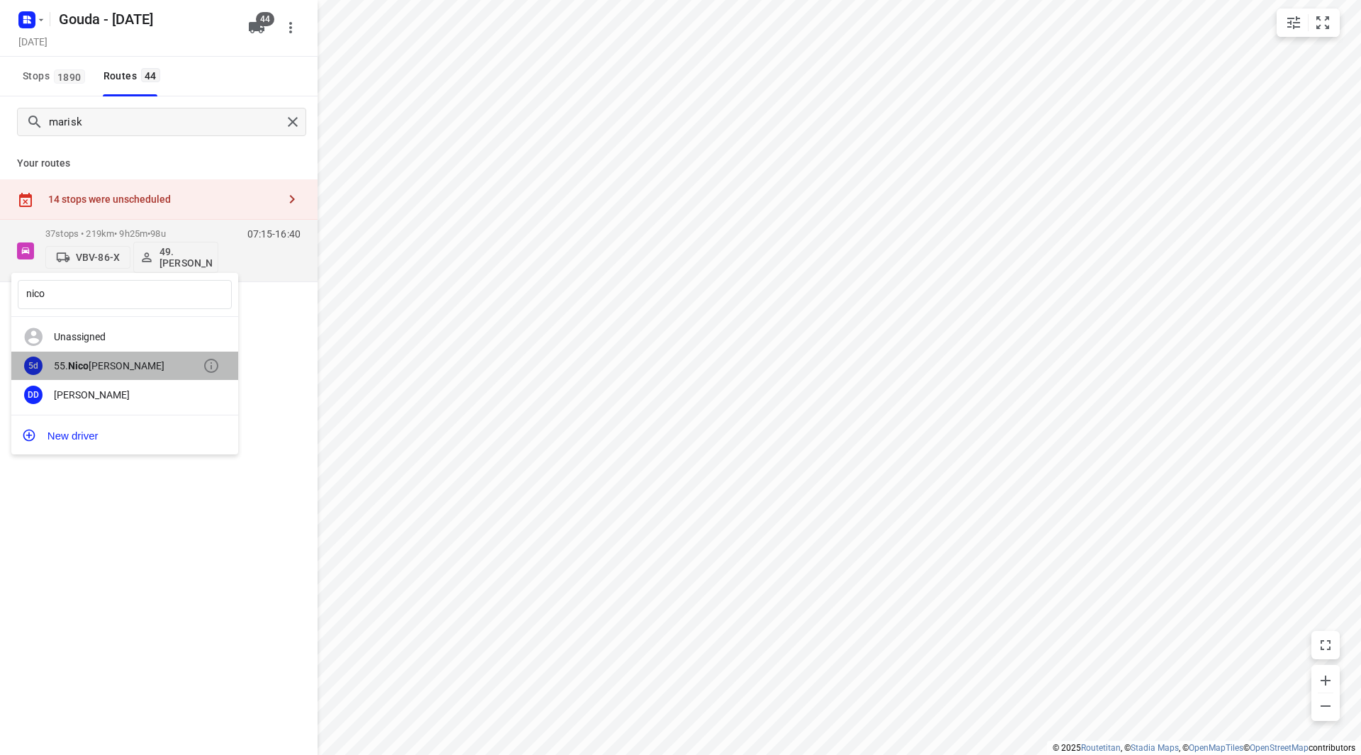
click at [125, 366] on div "55. Nico de Groot" at bounding box center [128, 365] width 149 height 11
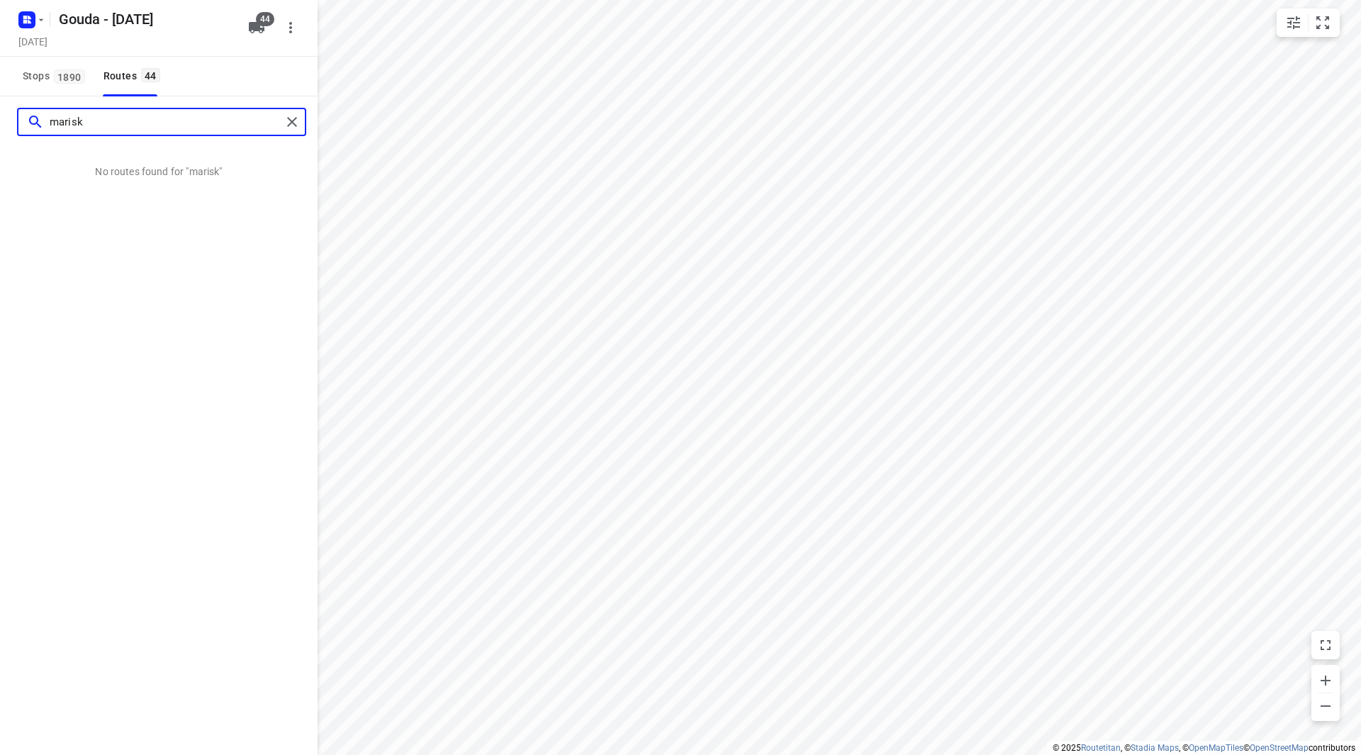
drag, startPoint x: 80, startPoint y: 124, endPoint x: -22, endPoint y: 124, distance: 102.1
click at [0, 124] on html "i © 2025 Routetitan , © Stadia Maps , © OpenMapTiles © OpenStreetMap contributo…" at bounding box center [680, 377] width 1361 height 755
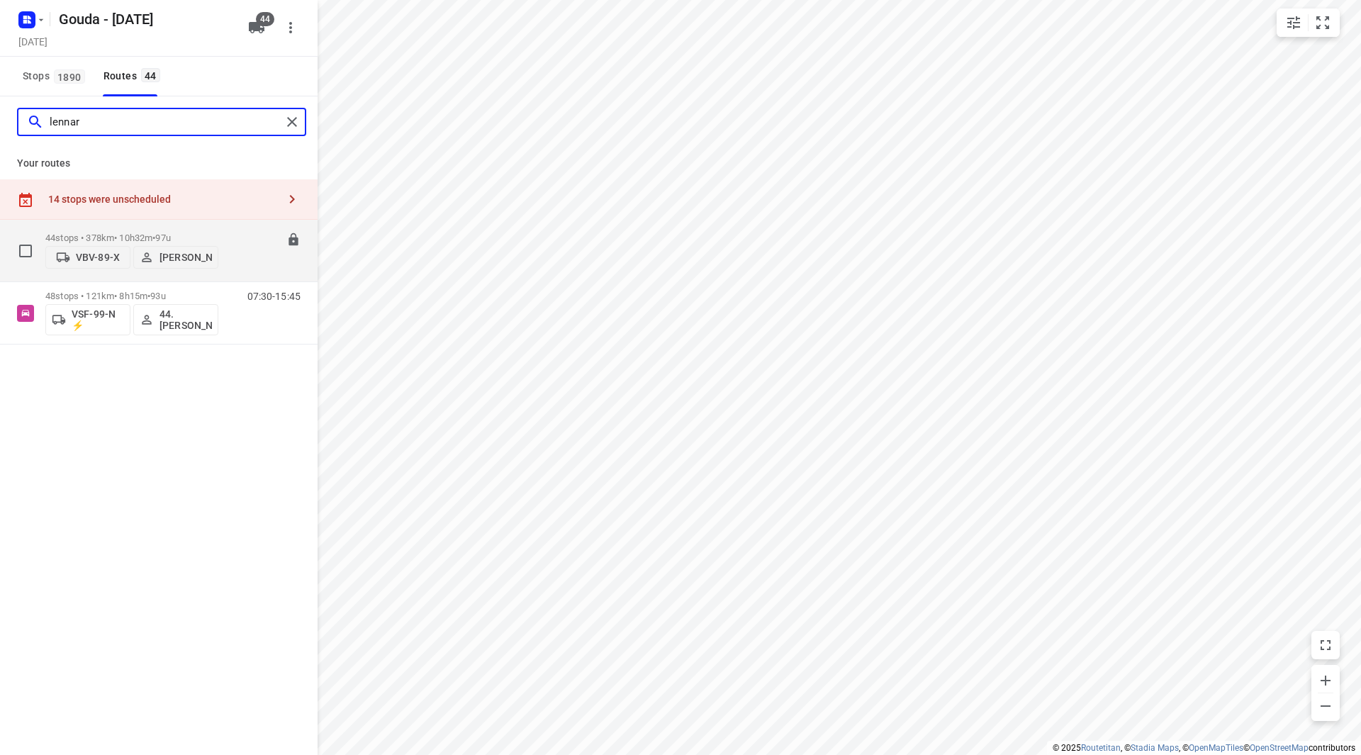
type input "lennar"
click at [179, 258] on p "Lennart Moons" at bounding box center [185, 257] width 52 height 11
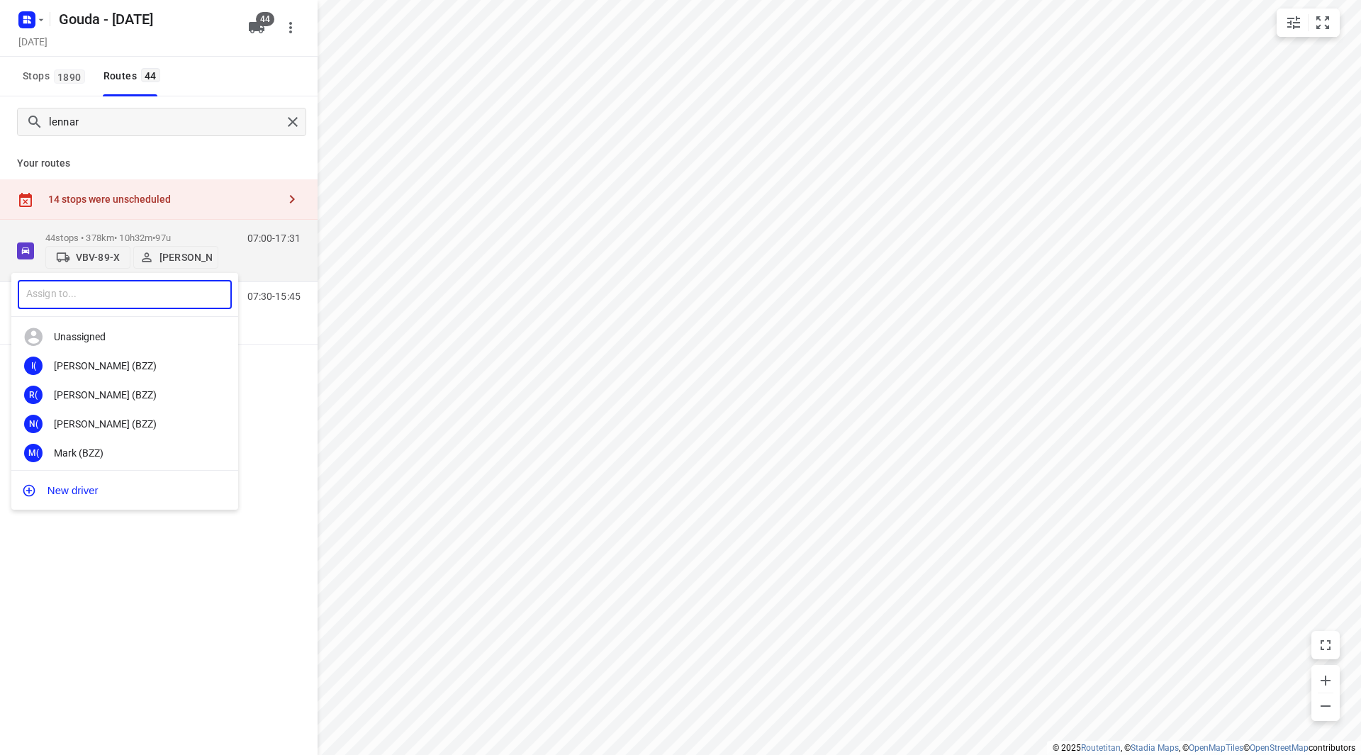
click at [132, 296] on input "text" at bounding box center [125, 294] width 214 height 29
type input "mariska"
click at [106, 365] on div "49. Mariska van der Meer" at bounding box center [128, 365] width 149 height 11
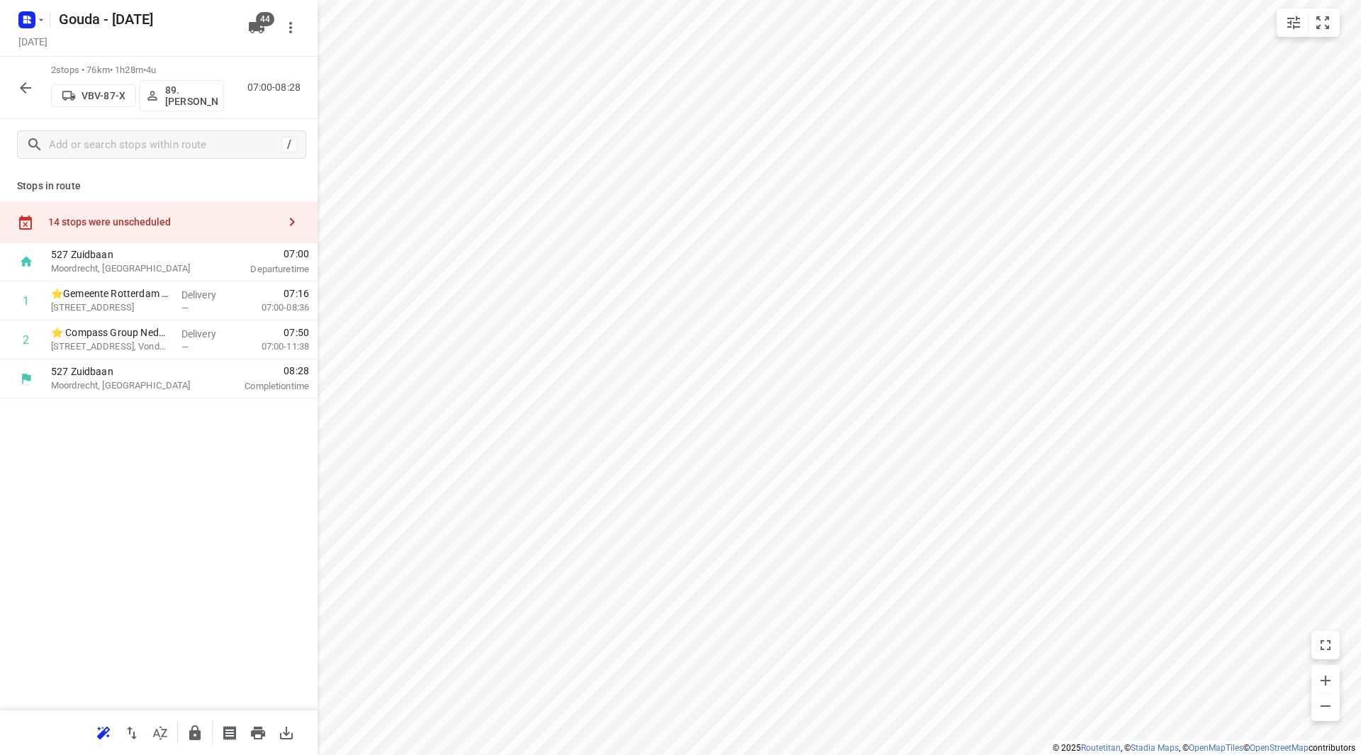
click at [181, 208] on div "14 stops were unscheduled" at bounding box center [159, 222] width 318 height 40
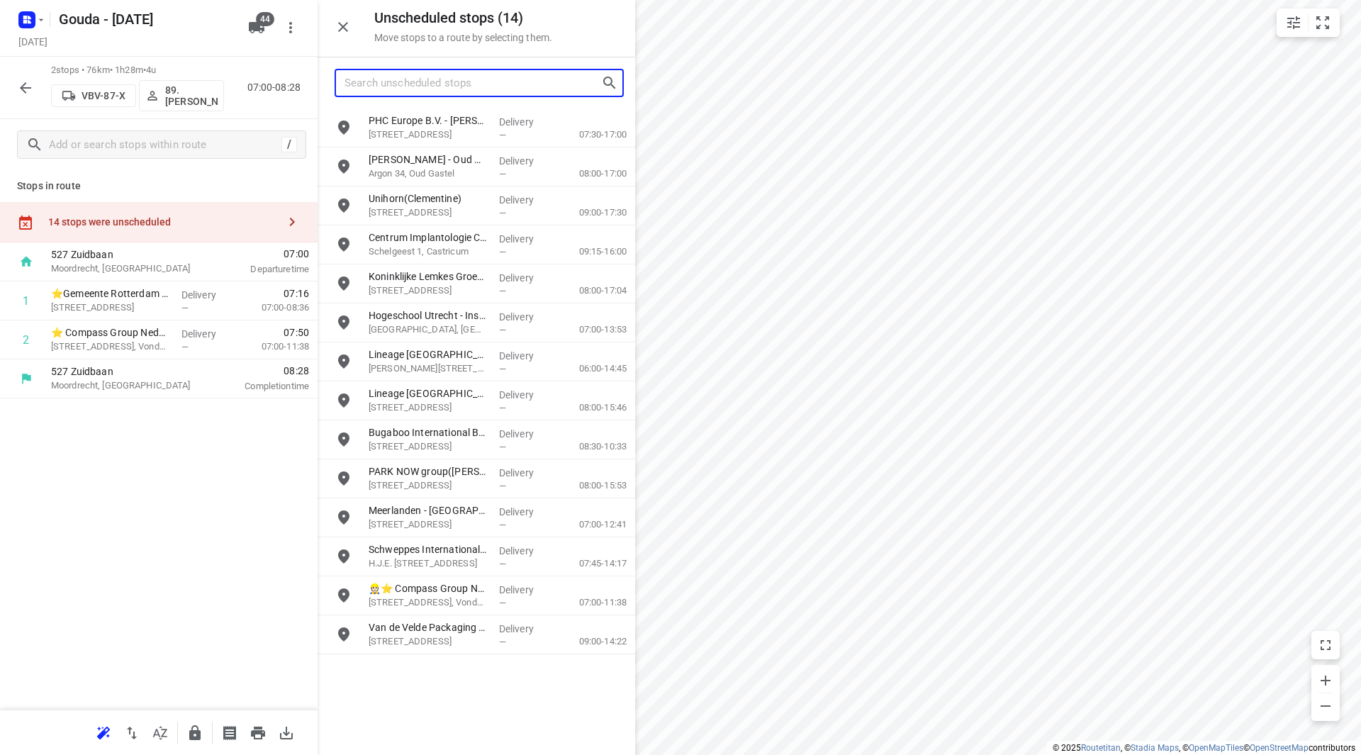
click at [477, 85] on input "Search unscheduled stops" at bounding box center [472, 83] width 257 height 22
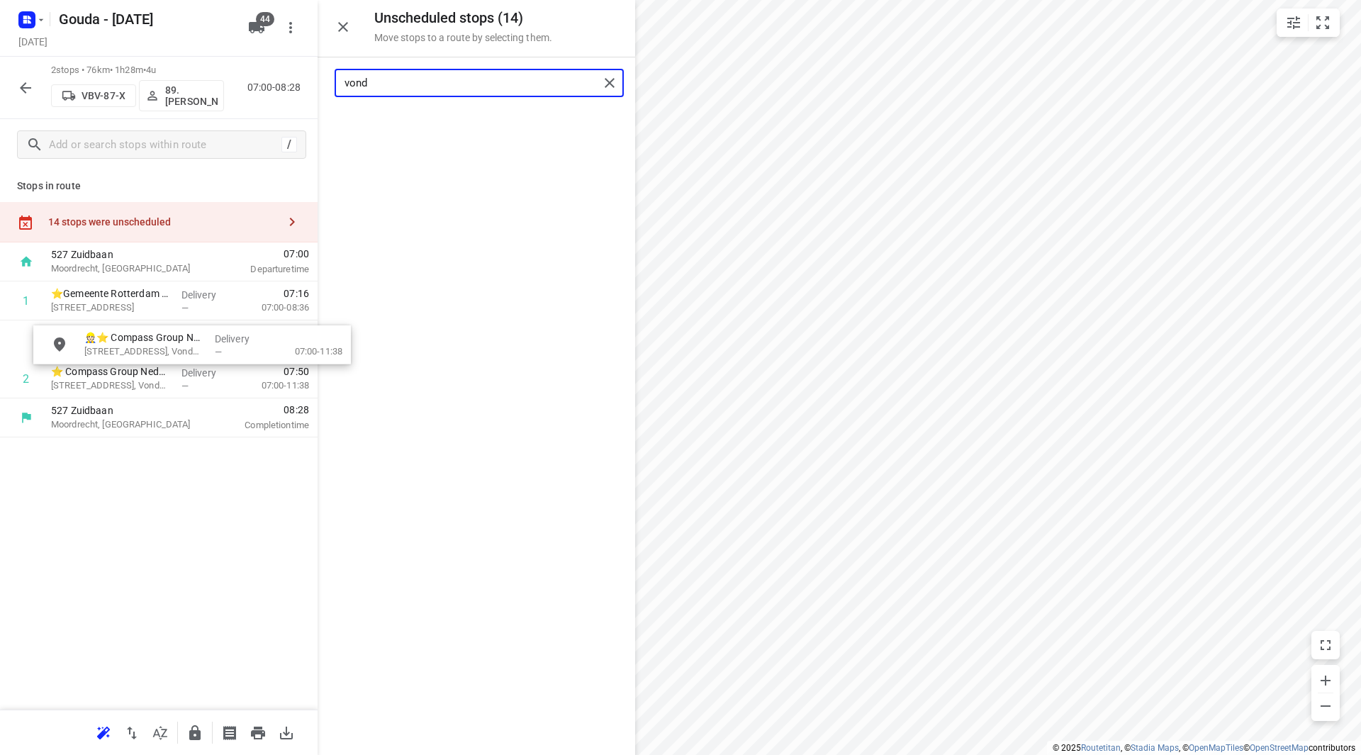
drag, startPoint x: 470, startPoint y: 117, endPoint x: 184, endPoint y: 340, distance: 362.1
type input "vond"
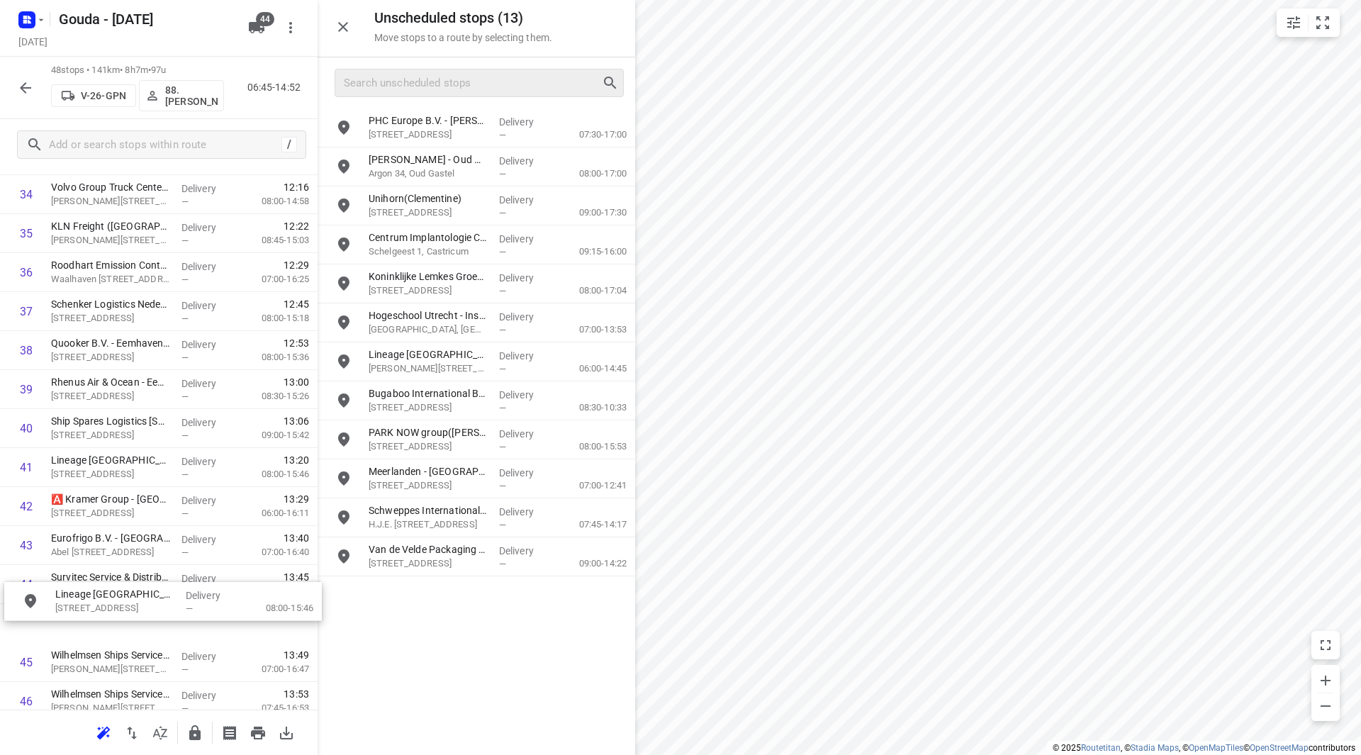
scroll to position [1403, 0]
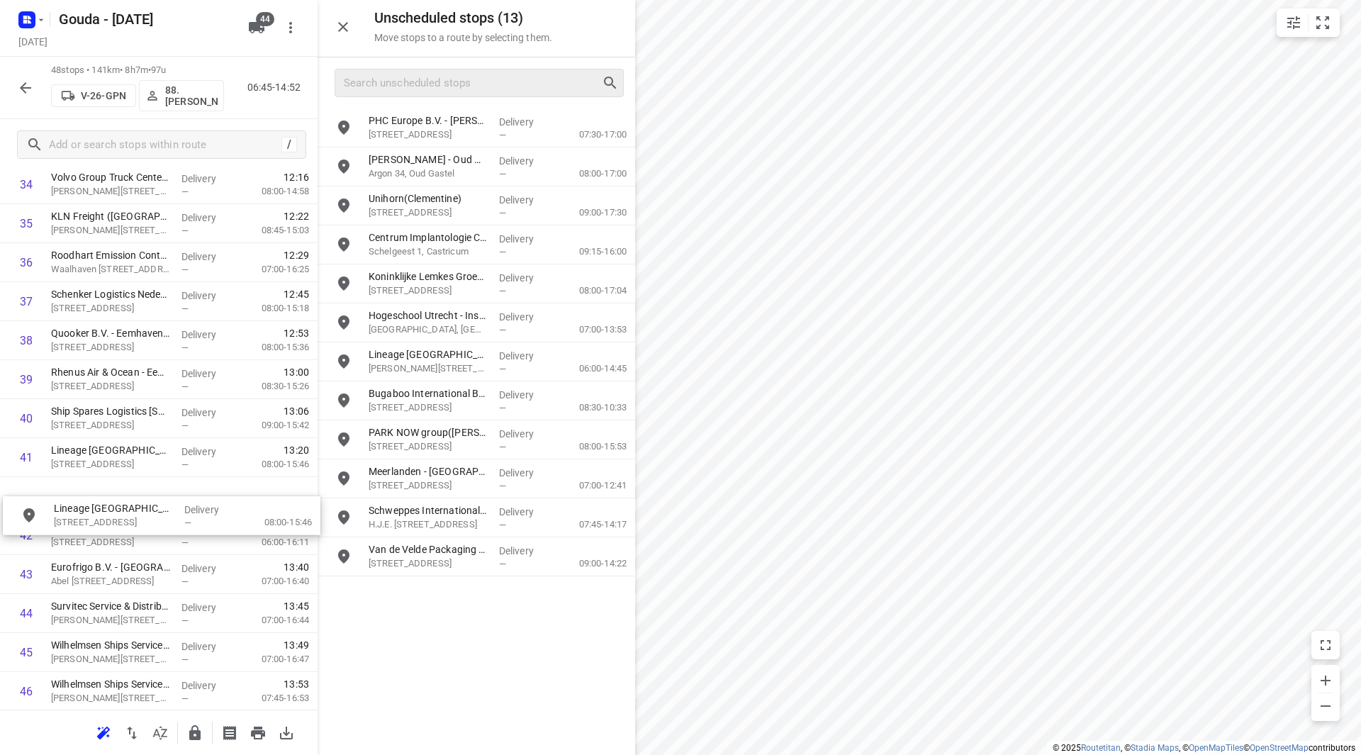
drag, startPoint x: 464, startPoint y: 384, endPoint x: 142, endPoint y: 490, distance: 338.0
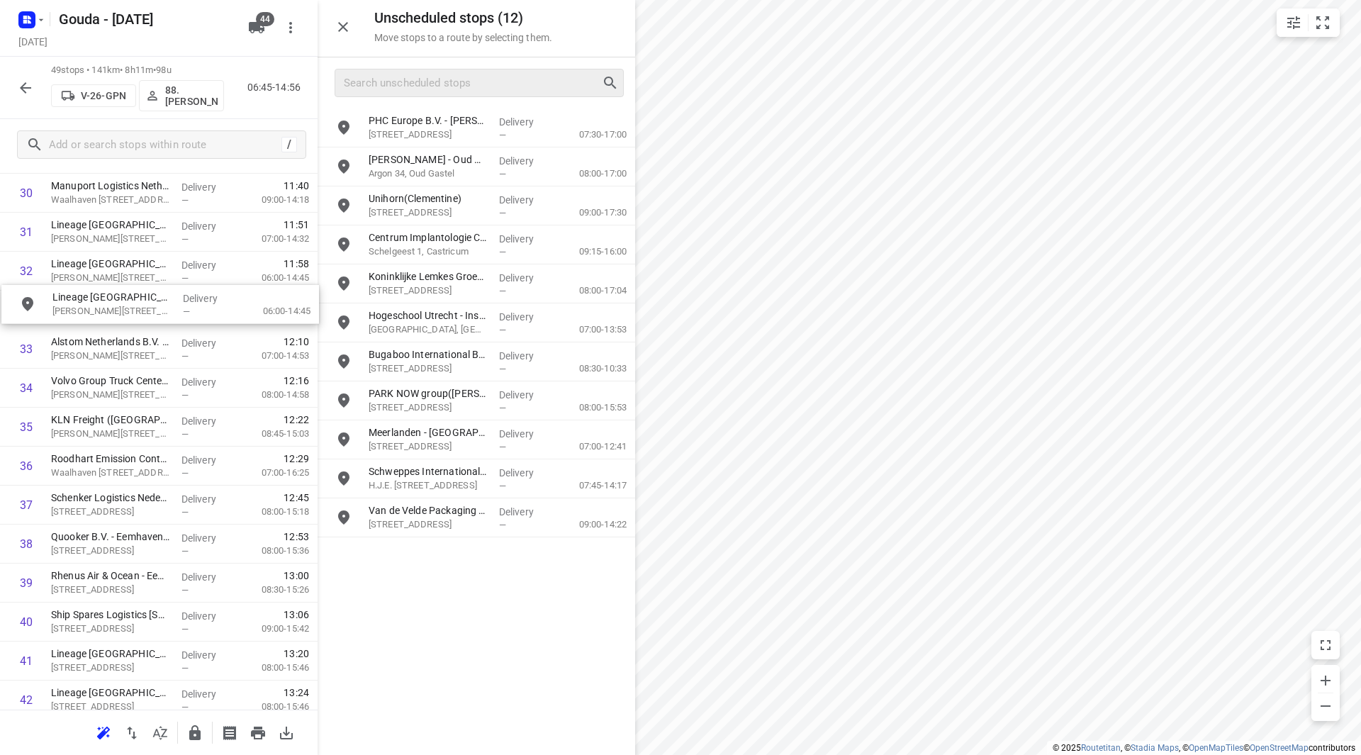
scroll to position [1234, 0]
drag, startPoint x: 440, startPoint y: 371, endPoint x: 104, endPoint y: 332, distance: 338.2
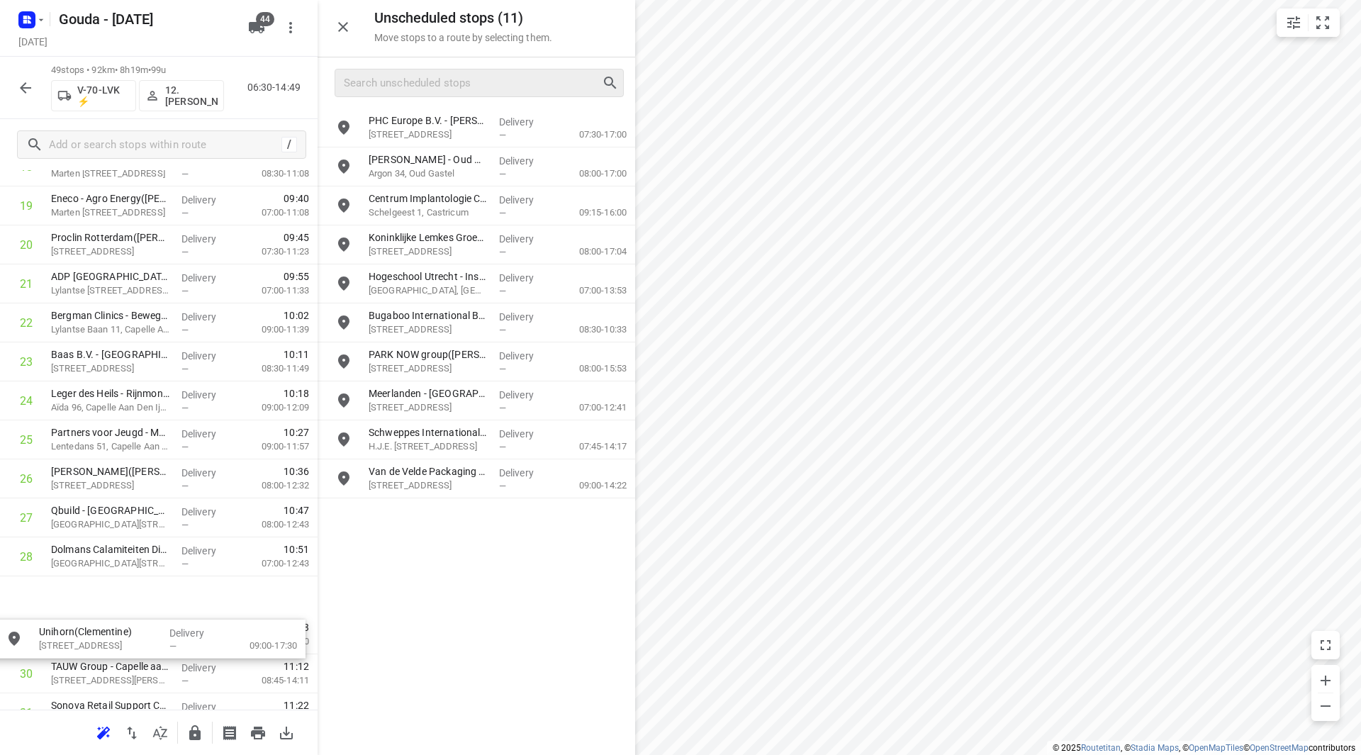
scroll to position [809, 0]
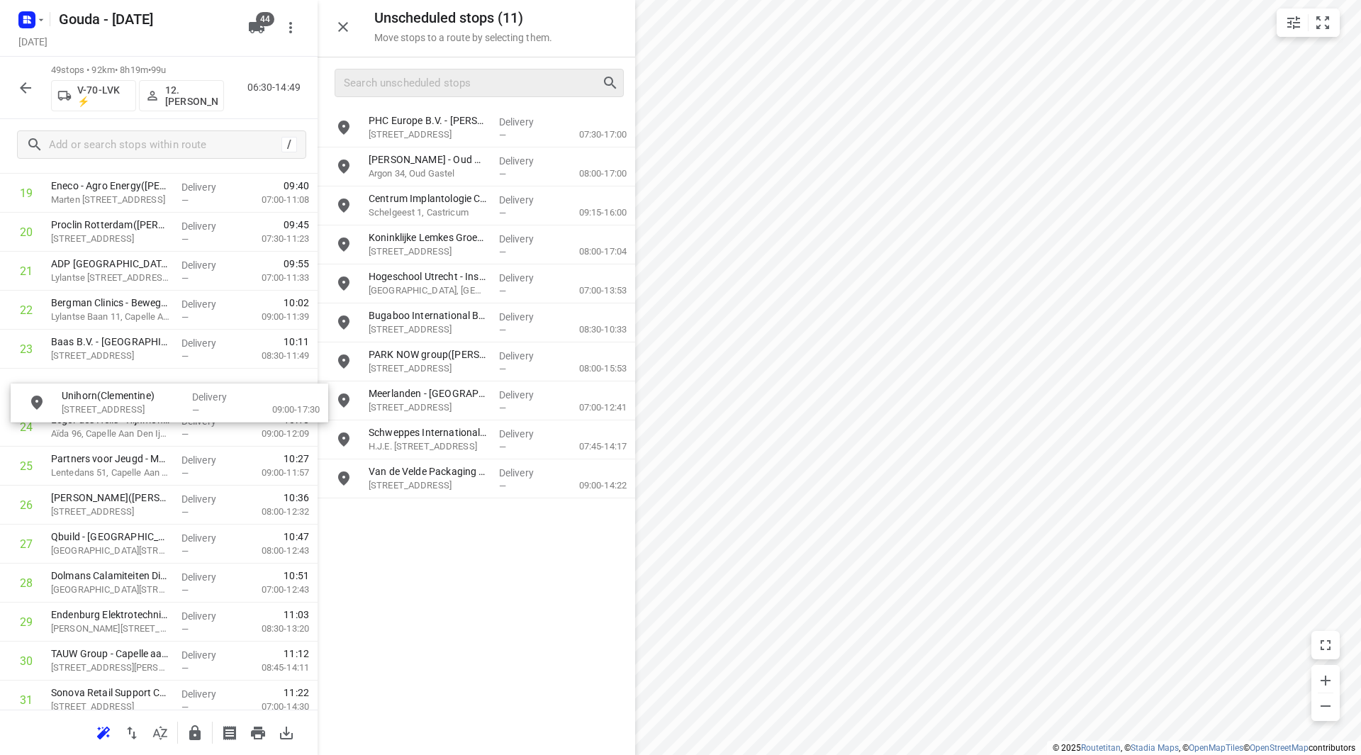
drag, startPoint x: 432, startPoint y: 210, endPoint x: 113, endPoint y: 389, distance: 365.9
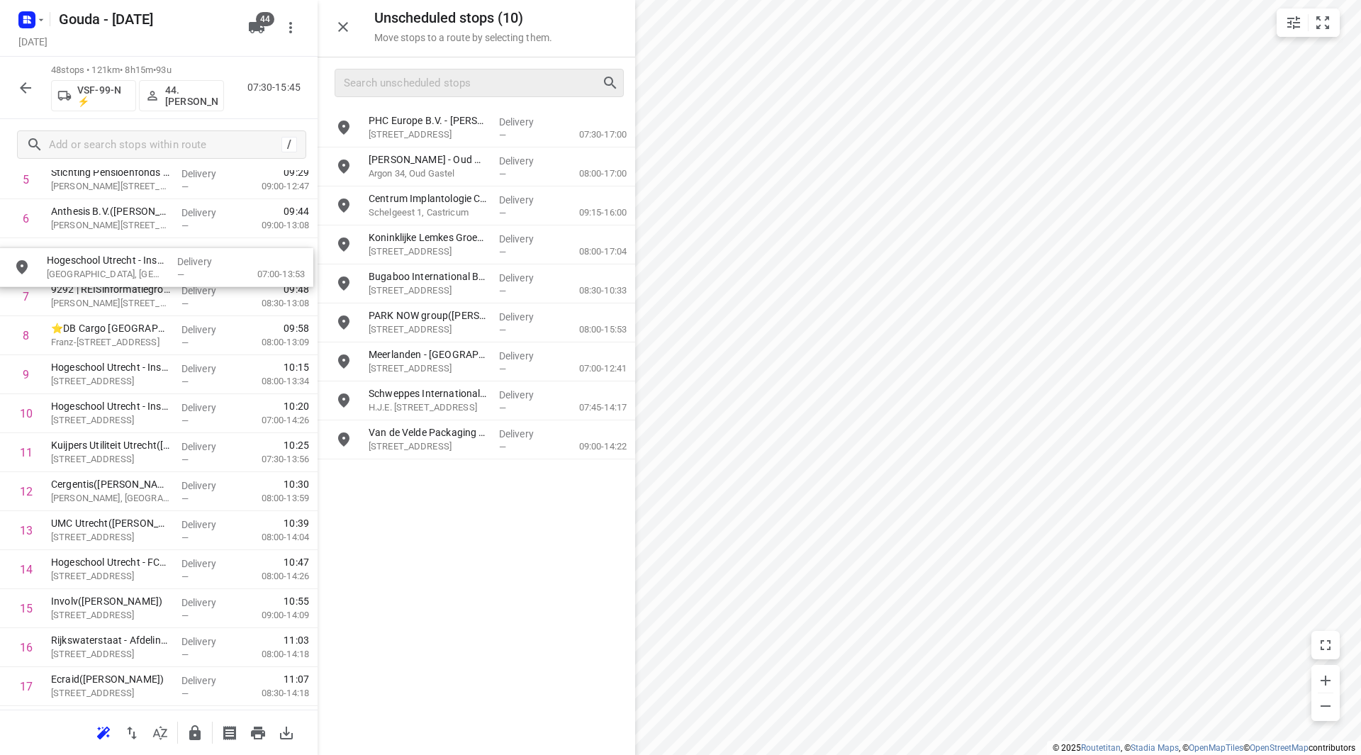
scroll to position [268, 0]
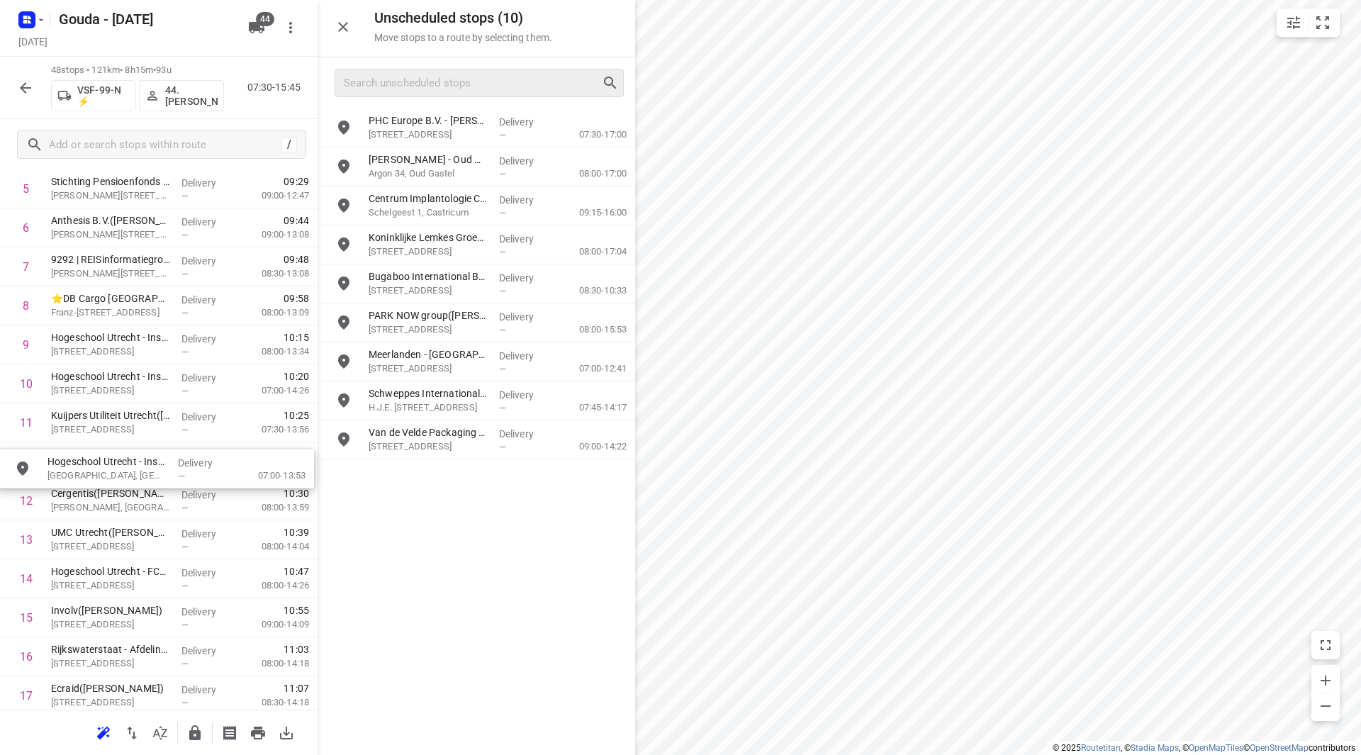
drag, startPoint x: 458, startPoint y: 270, endPoint x: 125, endPoint y: 456, distance: 380.8
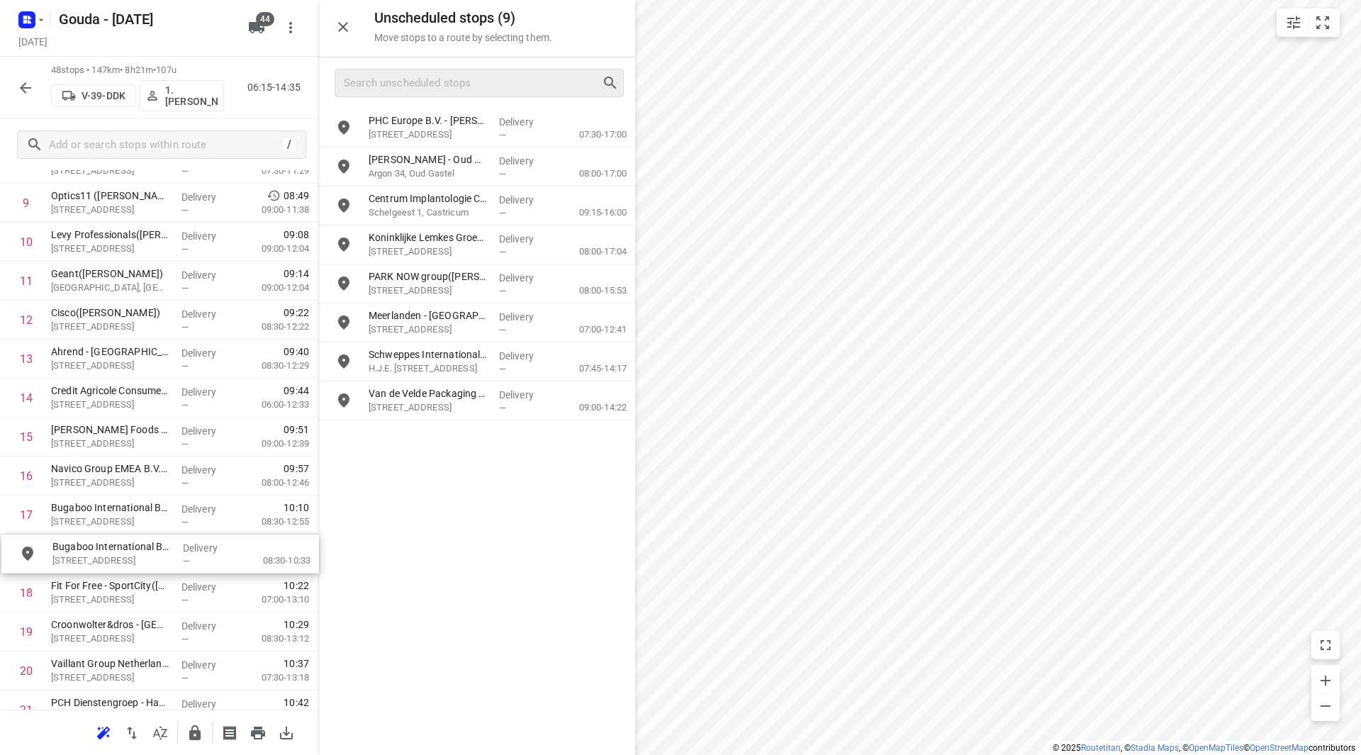
scroll to position [411, 0]
drag, startPoint x: 347, startPoint y: 293, endPoint x: 96, endPoint y: 526, distance: 342.6
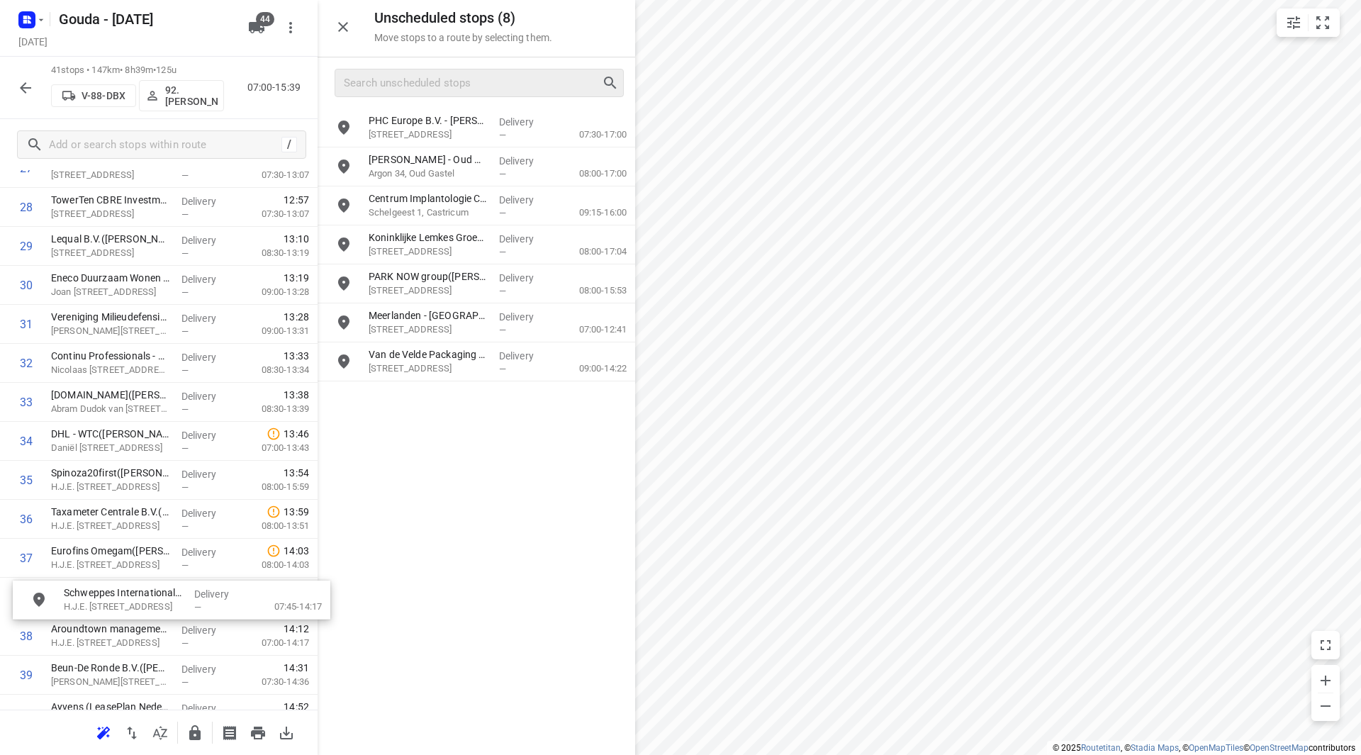
drag, startPoint x: 369, startPoint y: 375, endPoint x: 83, endPoint y: 609, distance: 369.2
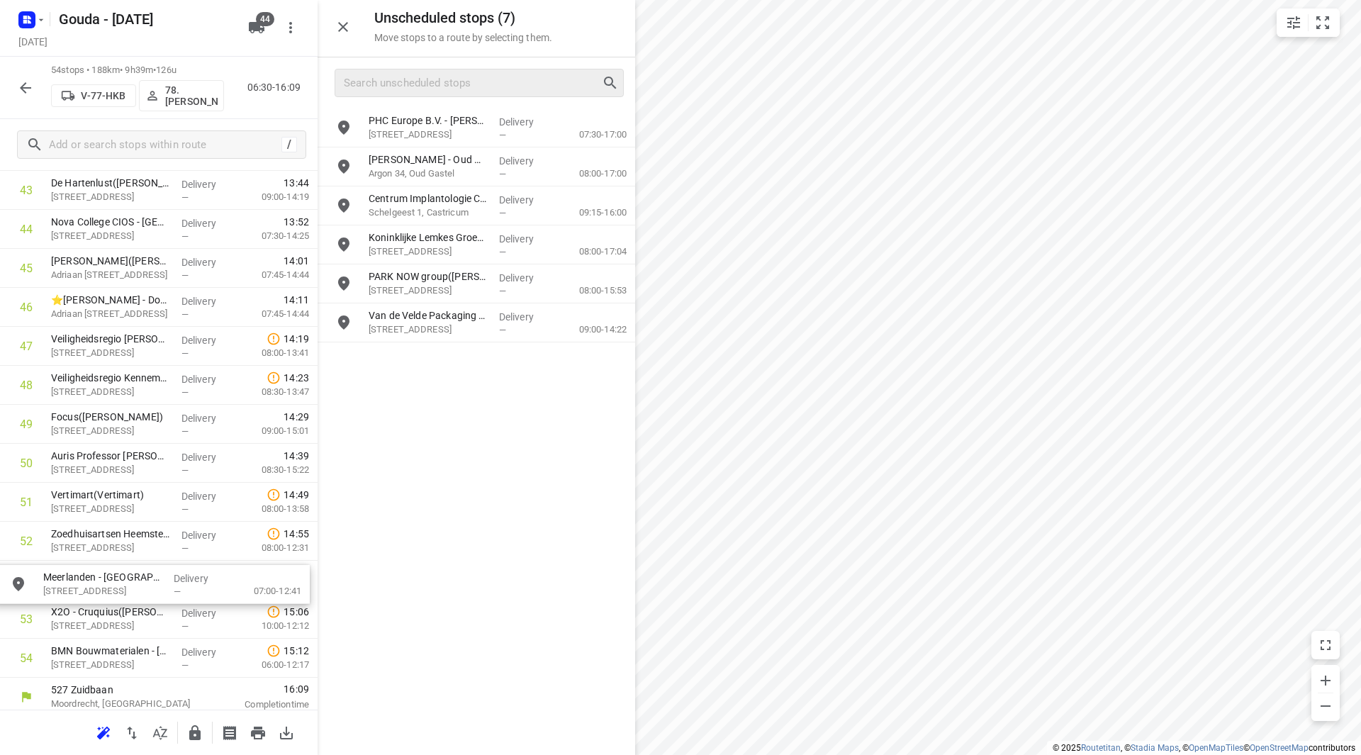
drag, startPoint x: 432, startPoint y: 321, endPoint x: 91, endPoint y: 583, distance: 430.7
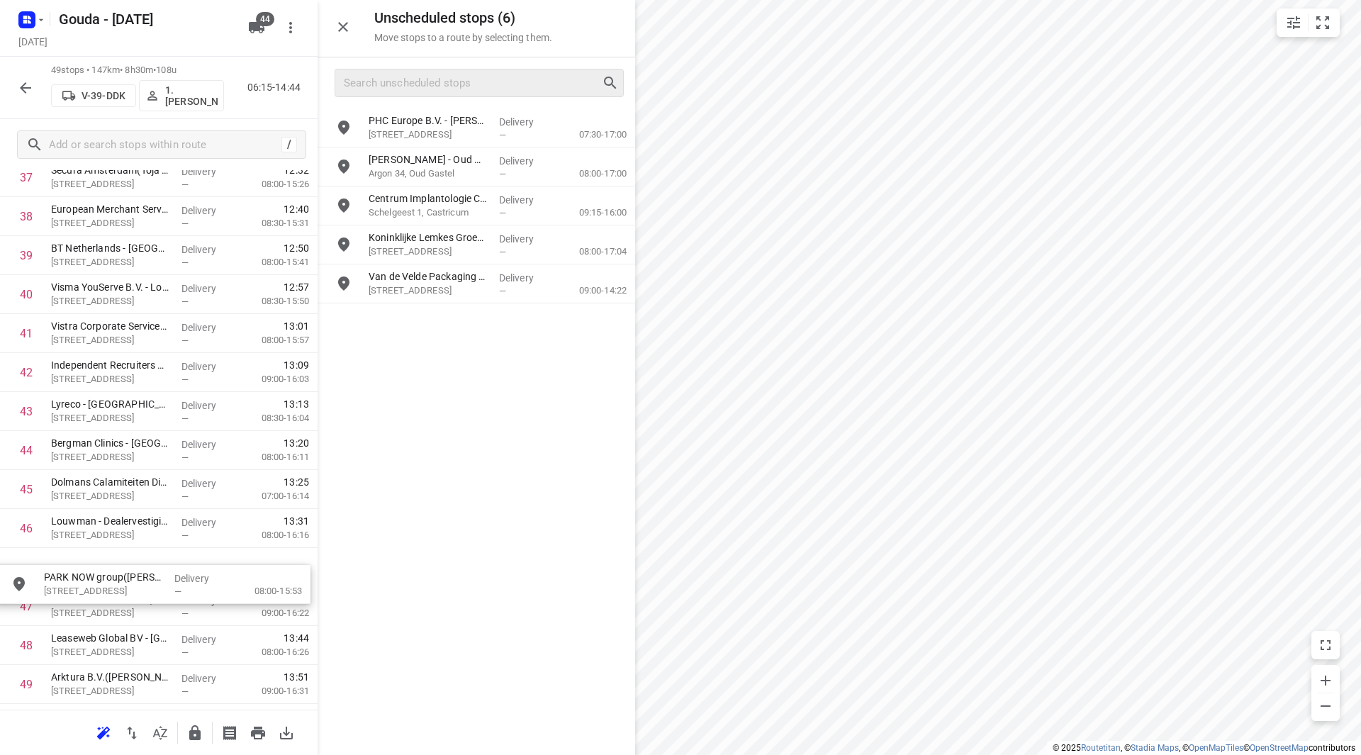
scroll to position [1527, 0]
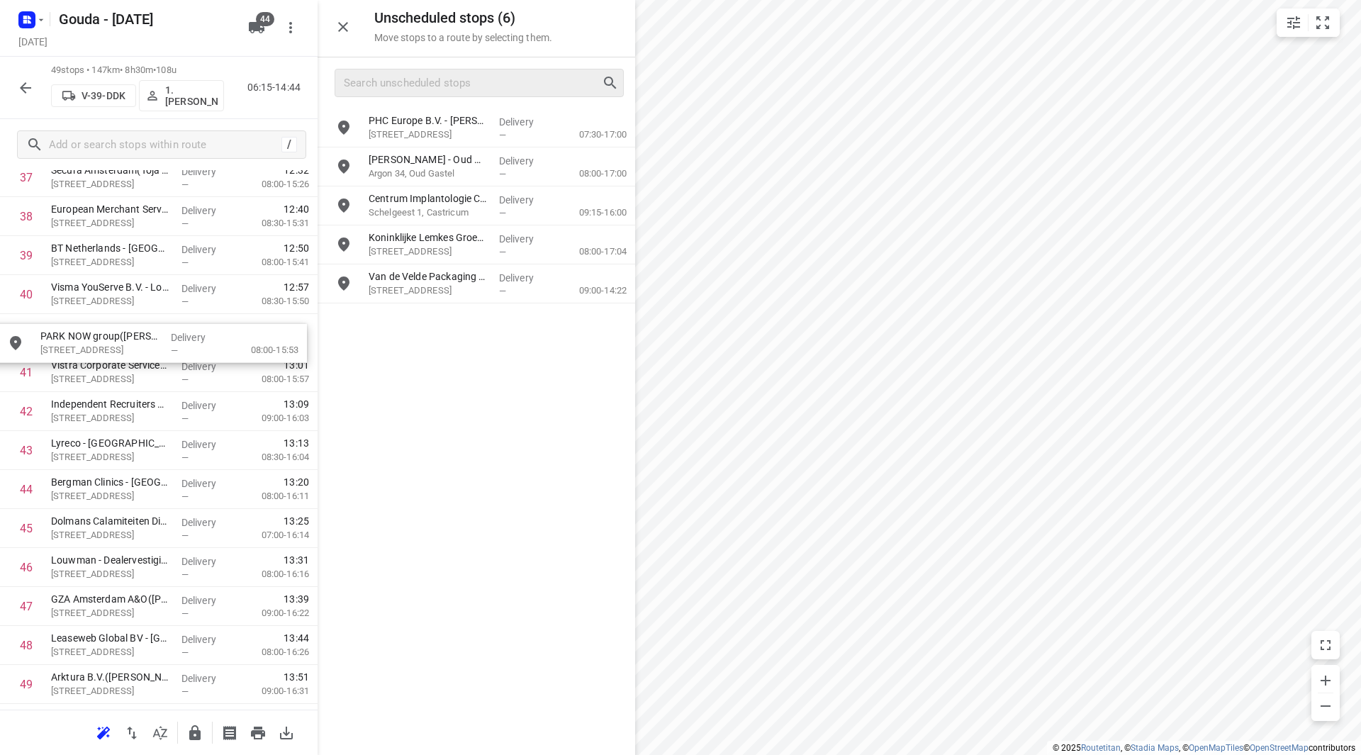
drag, startPoint x: 433, startPoint y: 281, endPoint x: 98, endPoint y: 345, distance: 341.4
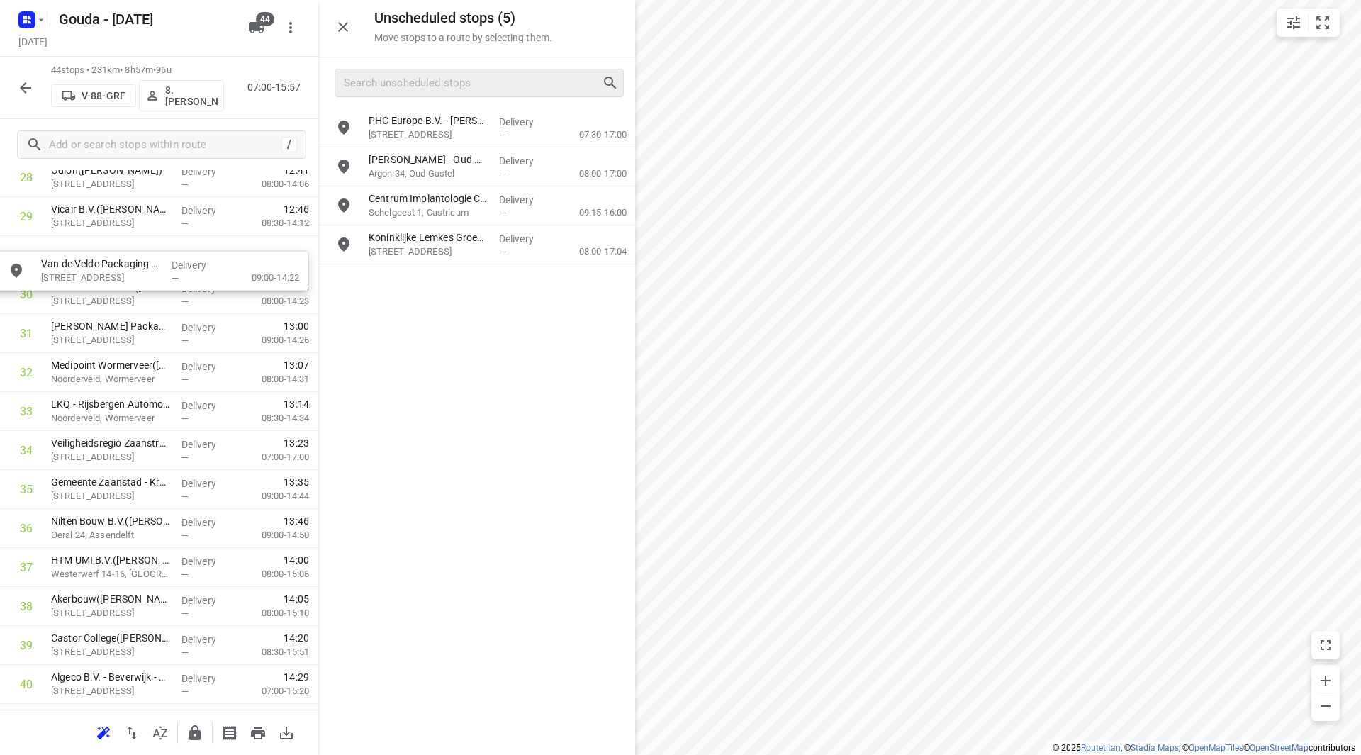
scroll to position [1159, 0]
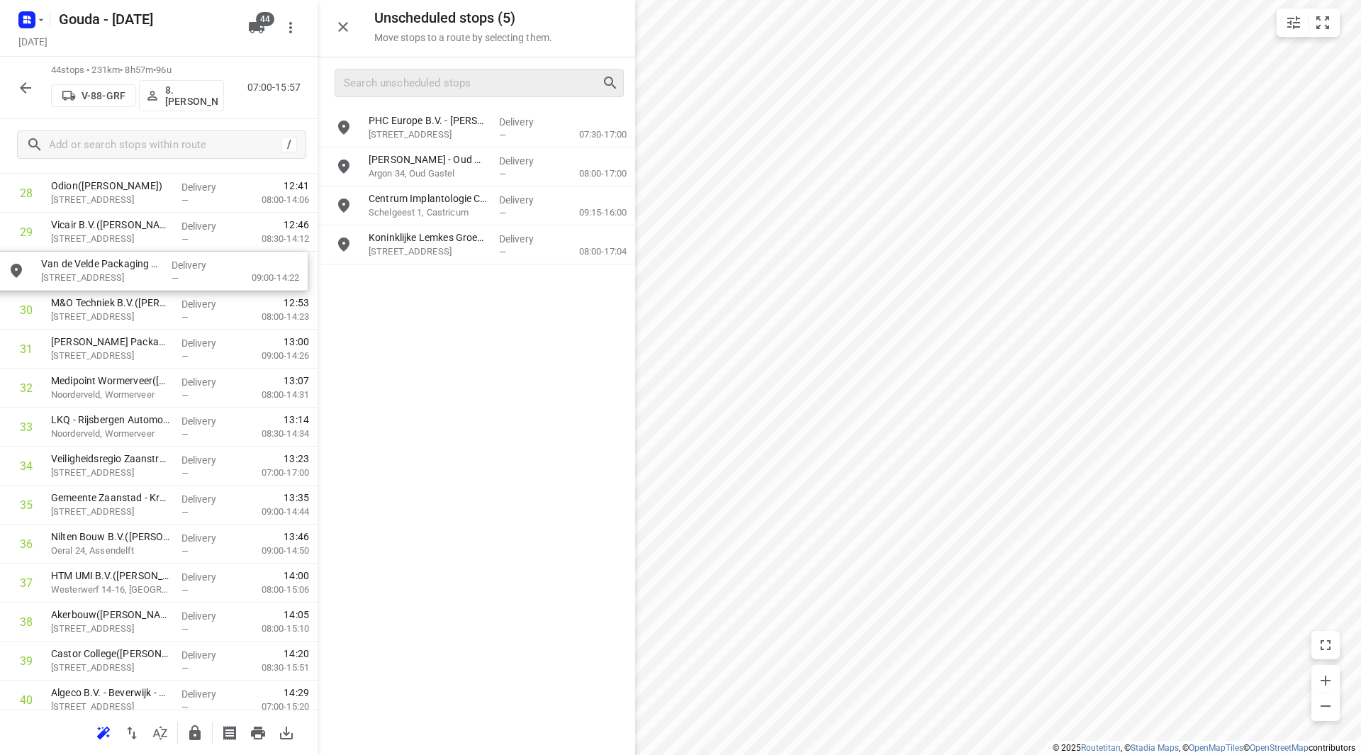
drag, startPoint x: 441, startPoint y: 265, endPoint x: 111, endPoint y: 256, distance: 329.7
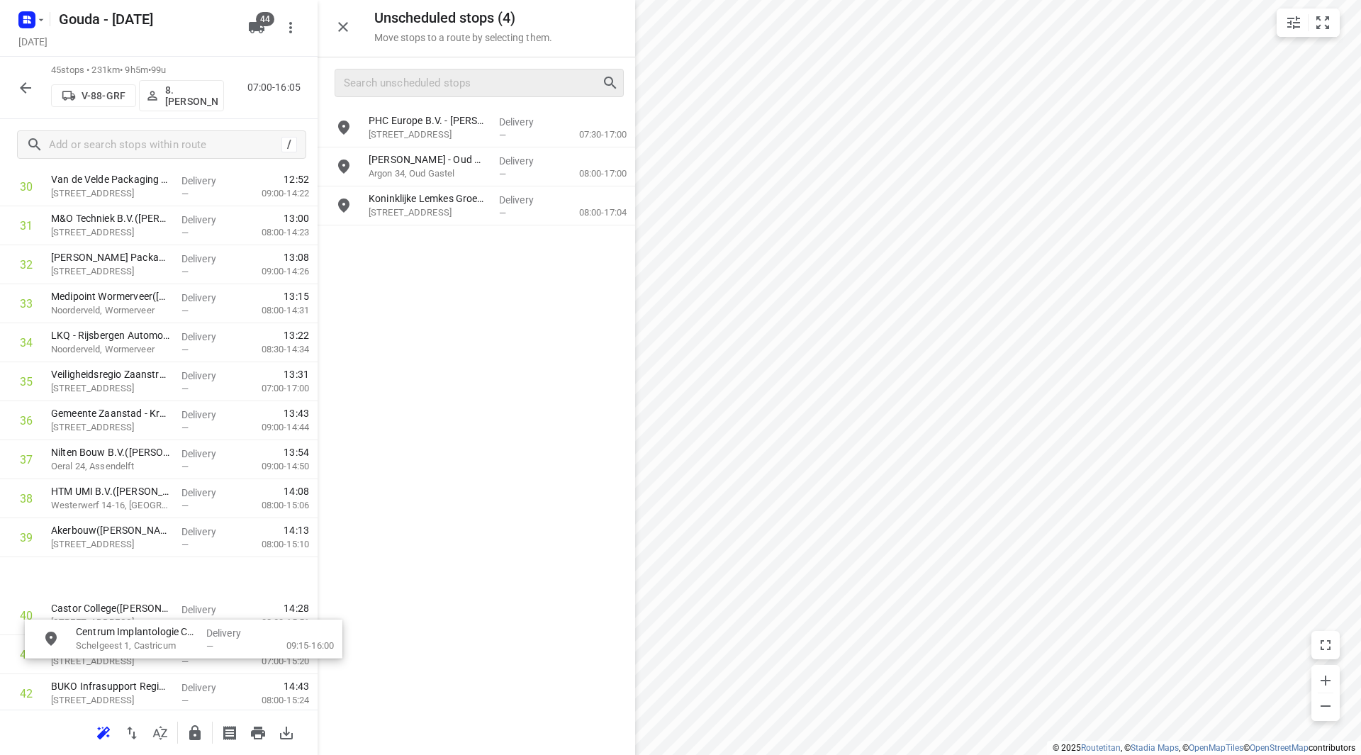
scroll to position [1265, 0]
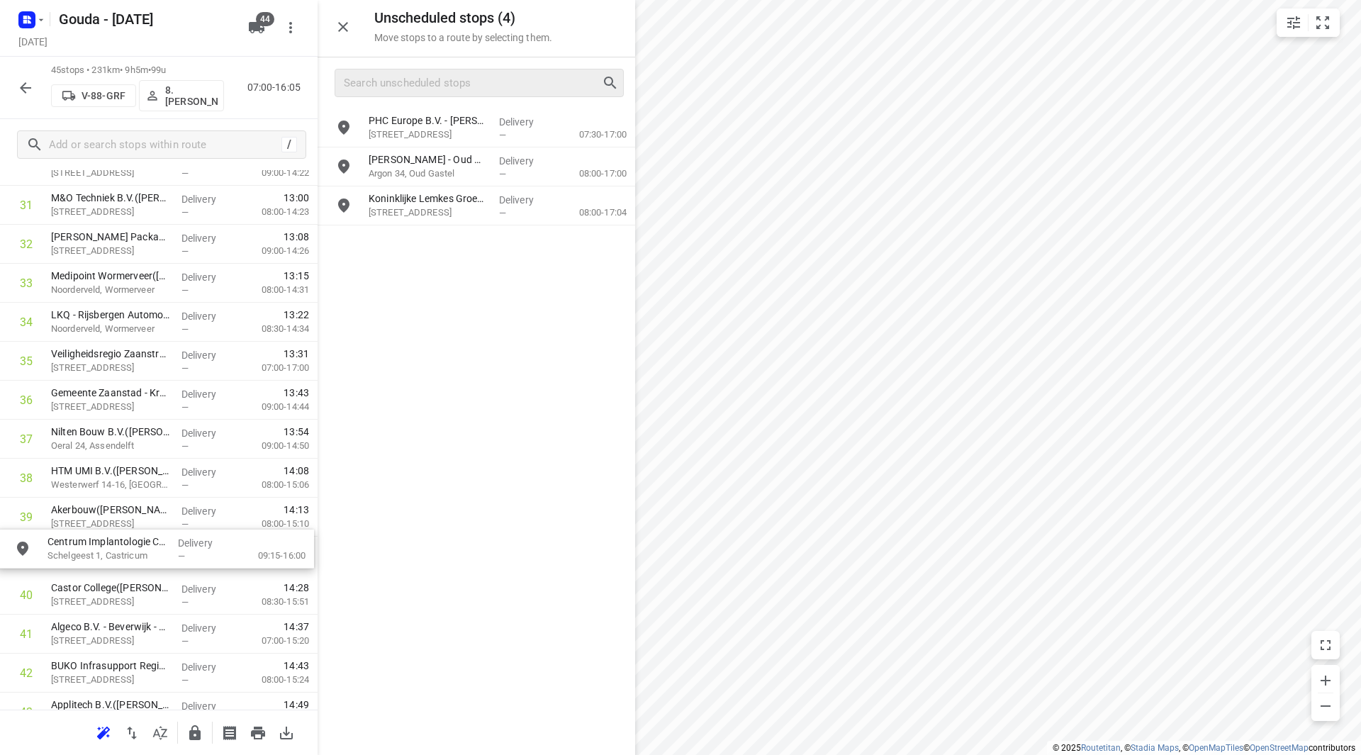
drag, startPoint x: 437, startPoint y: 206, endPoint x: 106, endPoint y: 555, distance: 481.3
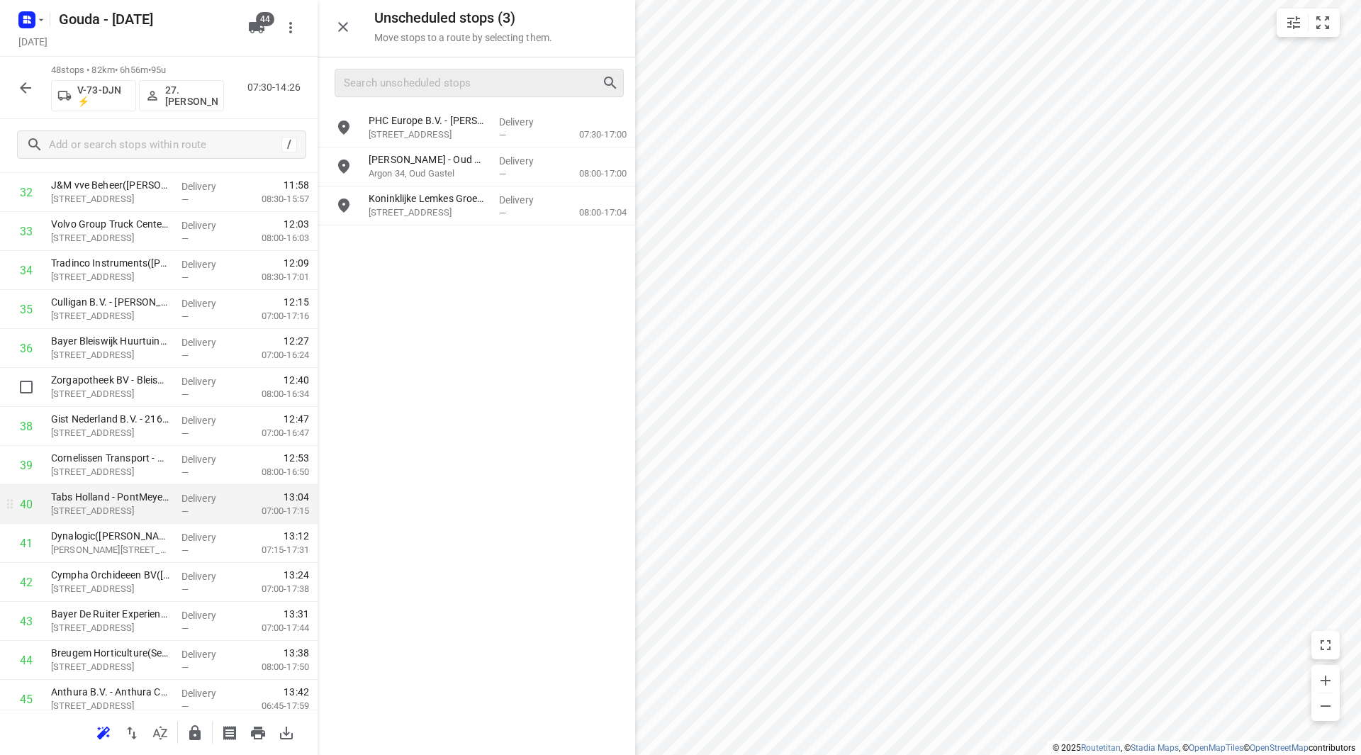
scroll to position [1336, 0]
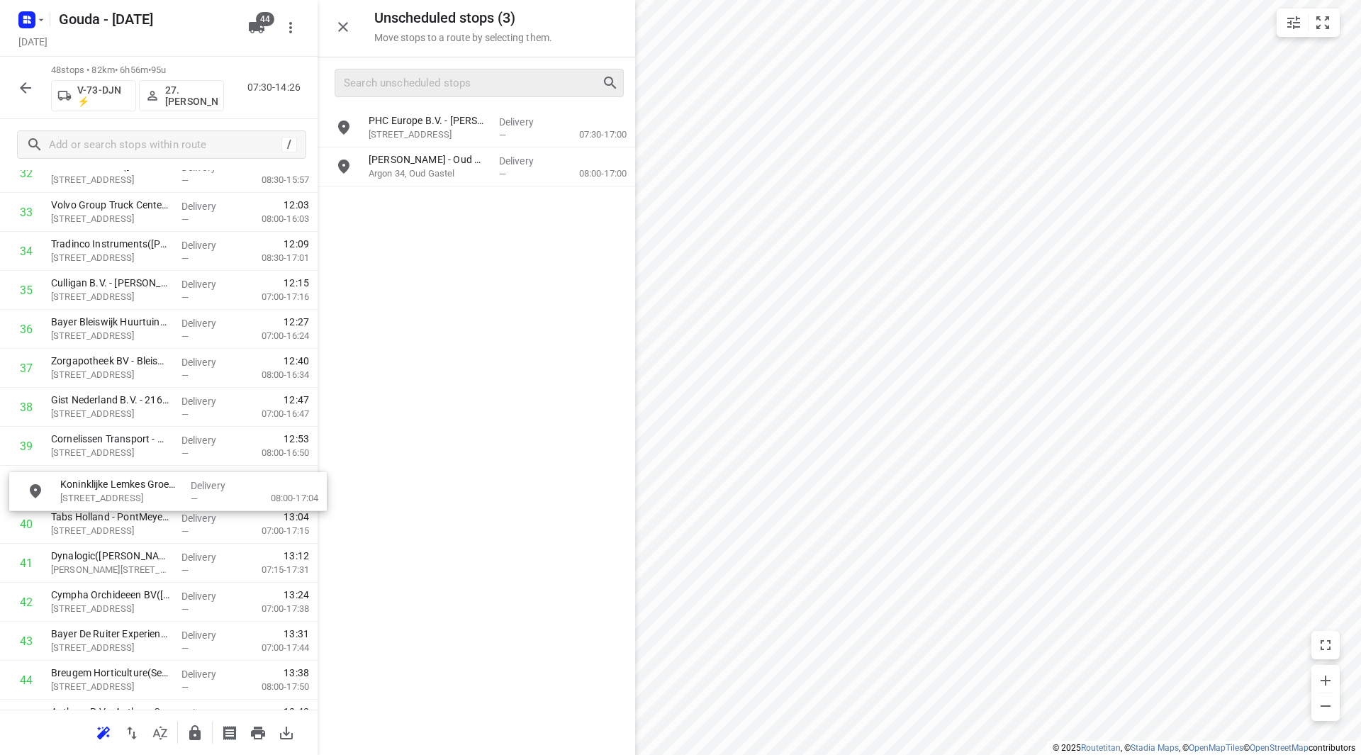
drag, startPoint x: 435, startPoint y: 197, endPoint x: 106, endPoint y: 482, distance: 435.2
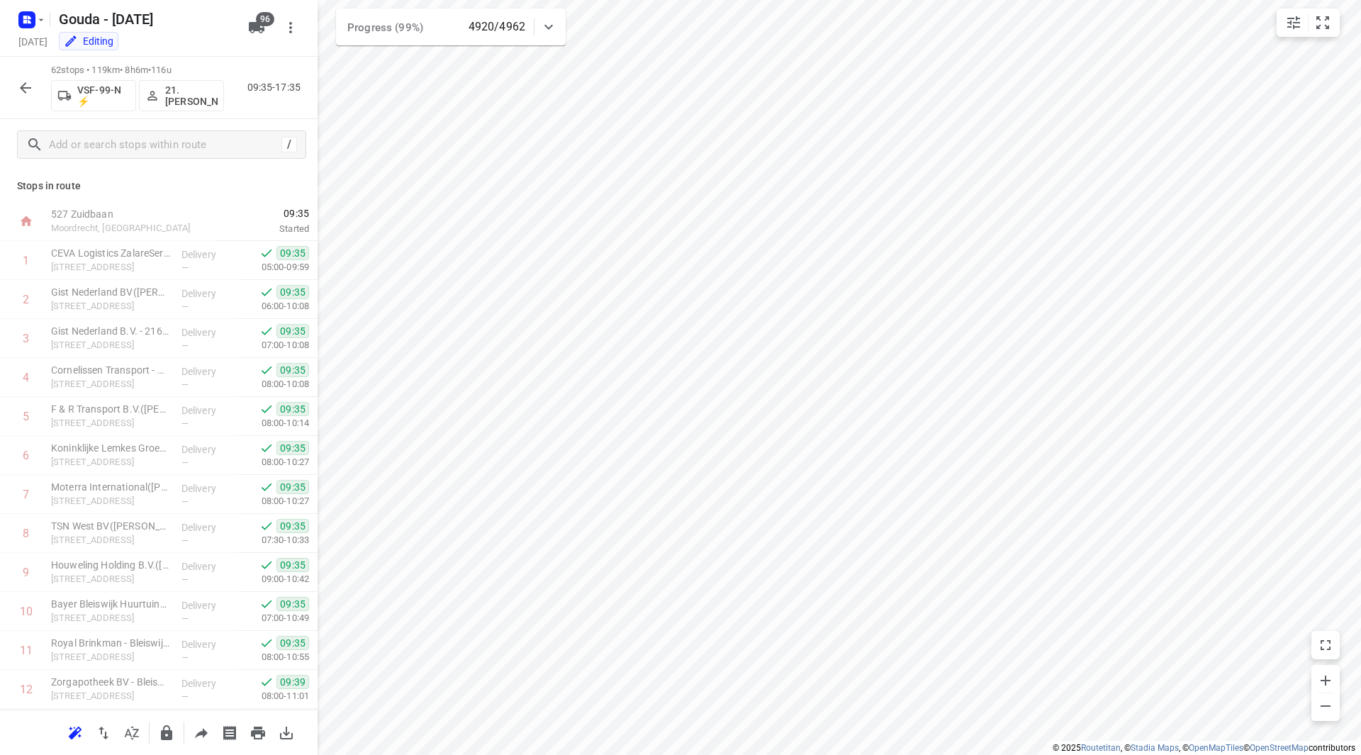
click at [22, 91] on icon "button" at bounding box center [25, 87] width 17 height 17
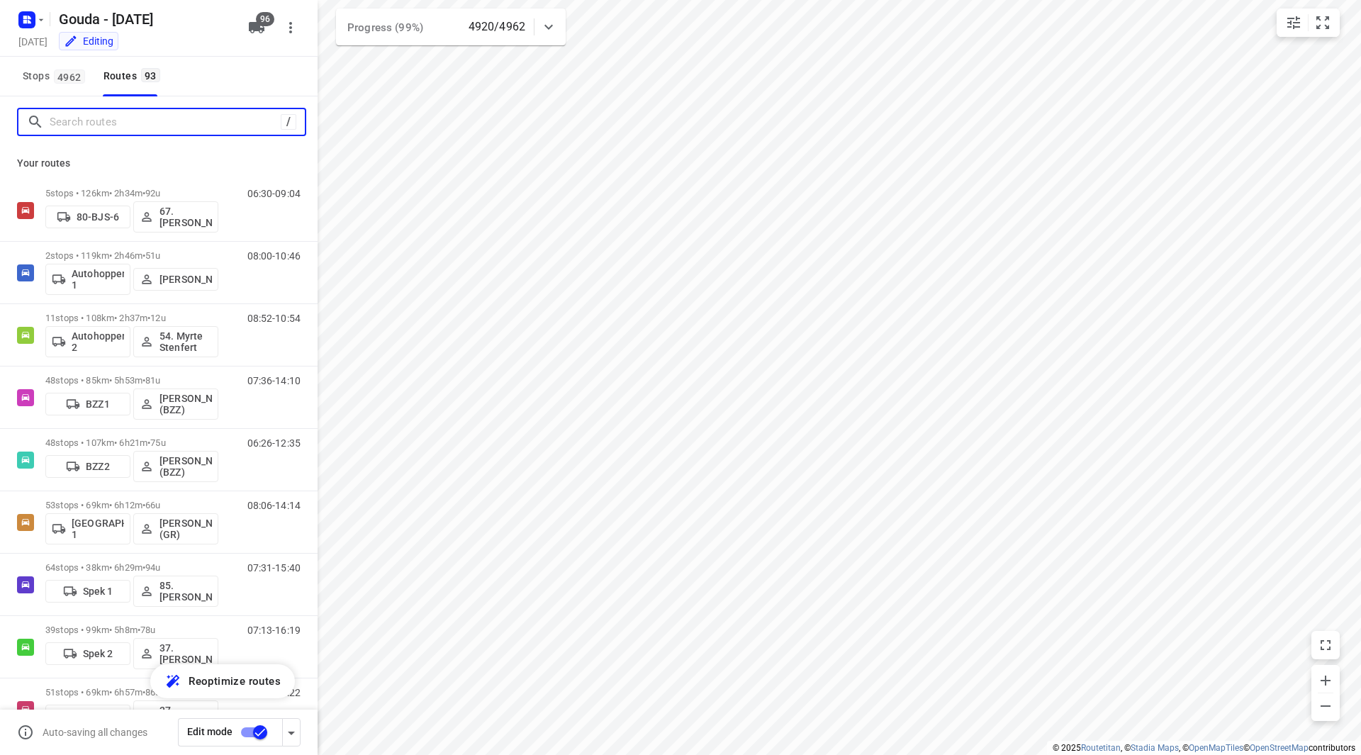
click at [91, 133] on input "Search routes" at bounding box center [165, 122] width 231 height 22
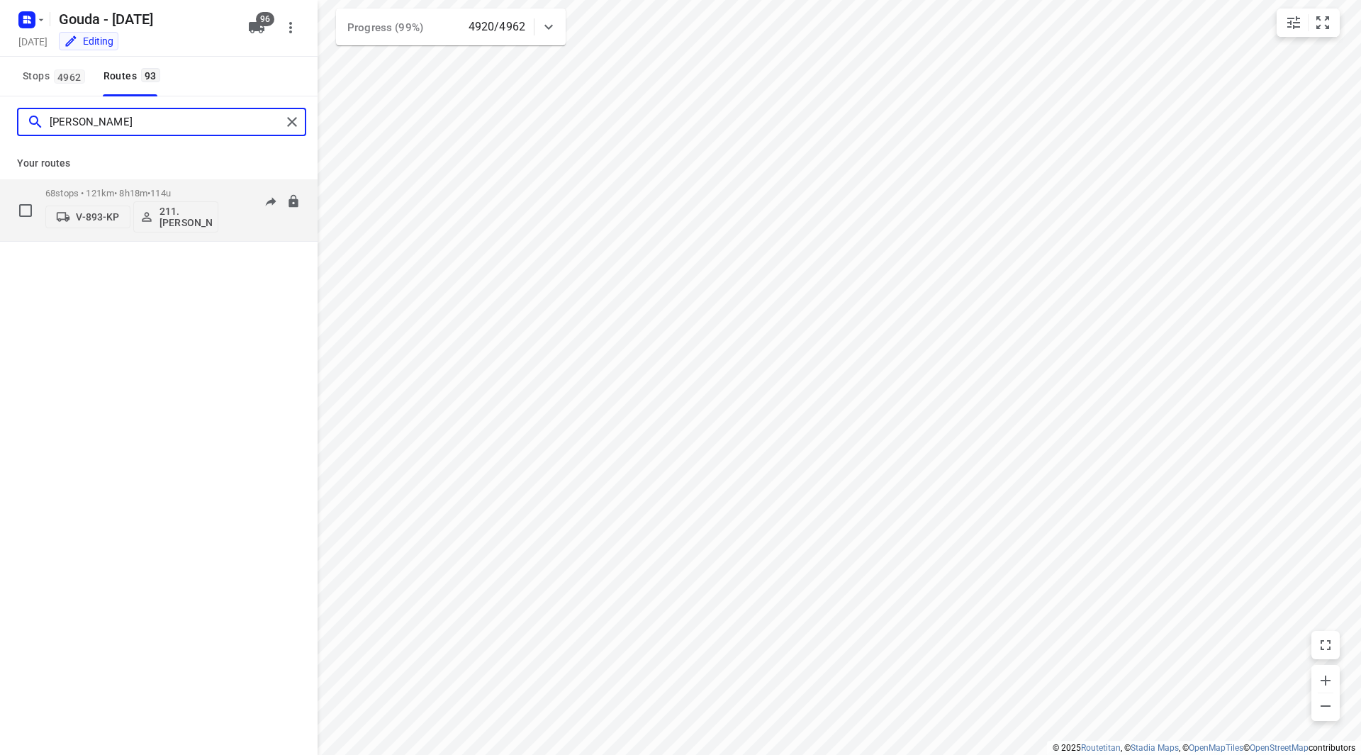
type input "[PERSON_NAME]"
click at [206, 198] on p "68 stops • 121km • 8h18m • 114u" at bounding box center [131, 193] width 173 height 11
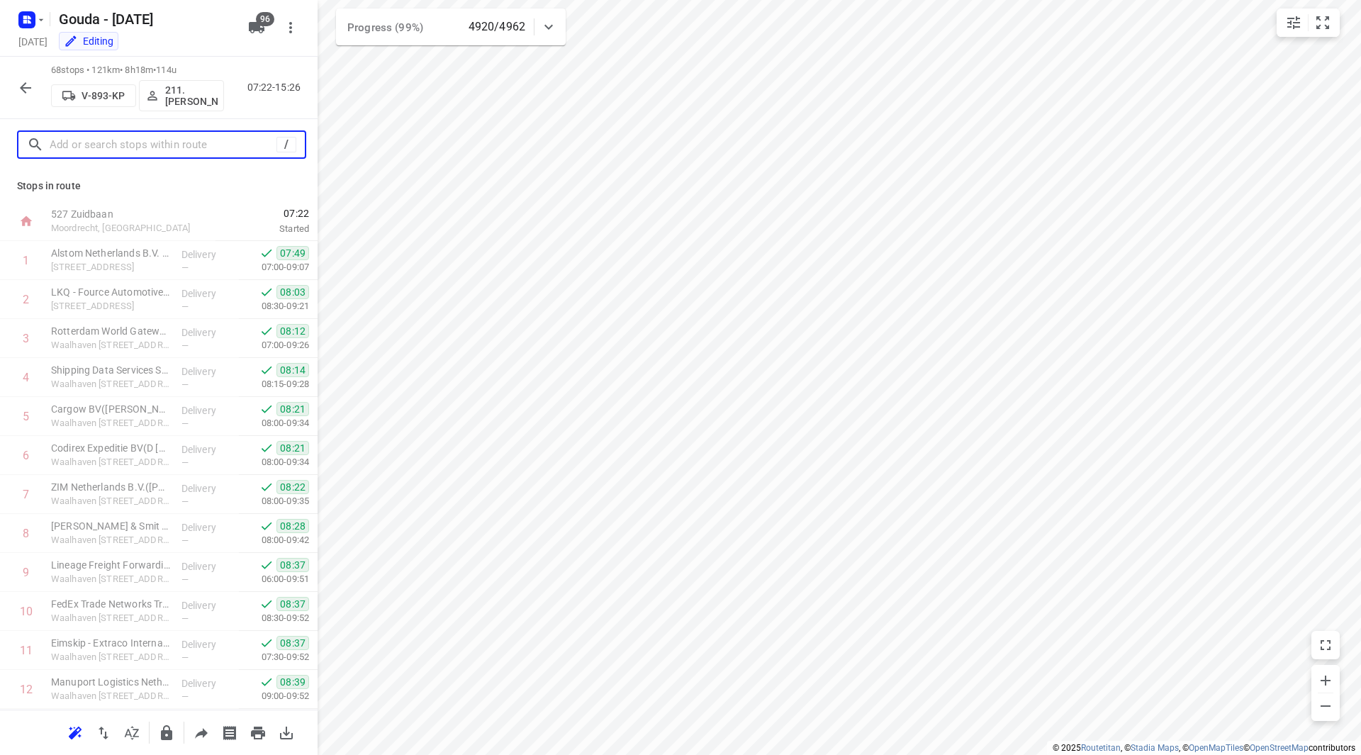
click at [145, 150] on input "text" at bounding box center [163, 145] width 227 height 22
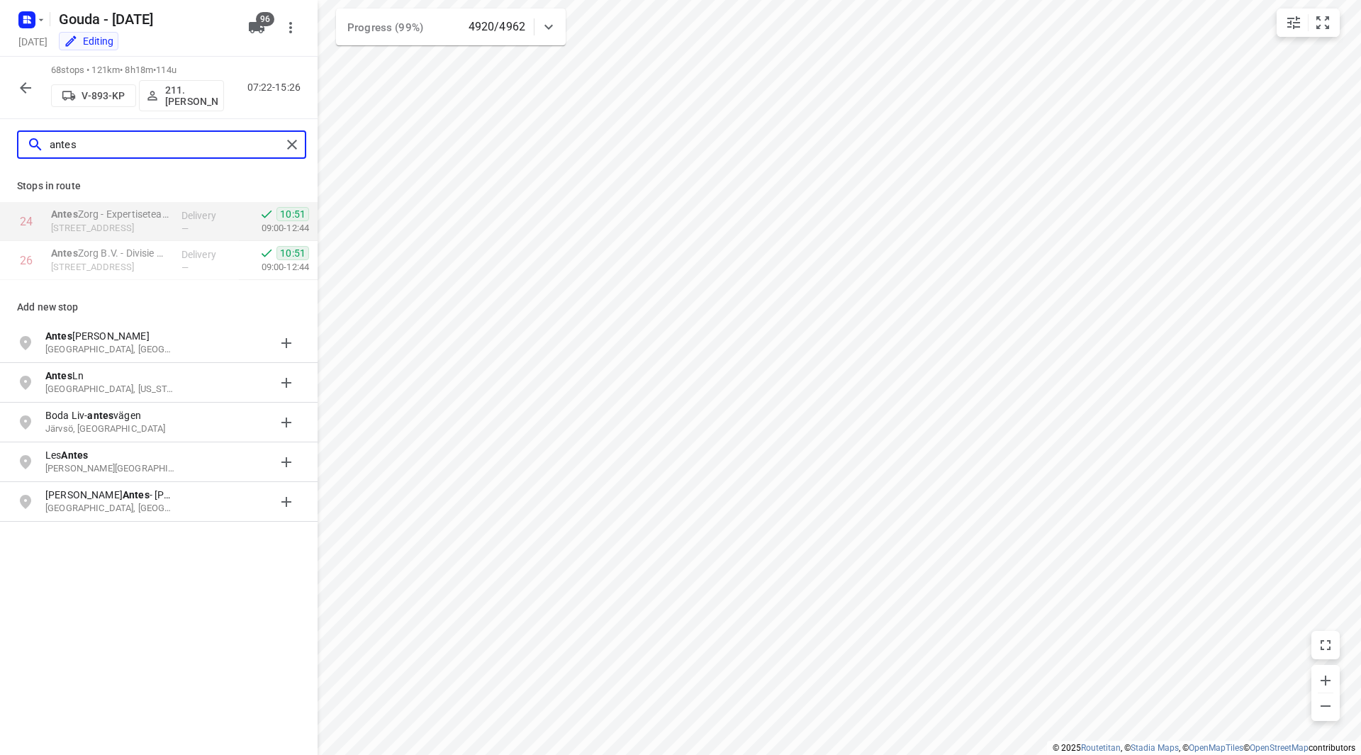
type input "antes"
click at [20, 88] on icon "button" at bounding box center [25, 87] width 17 height 17
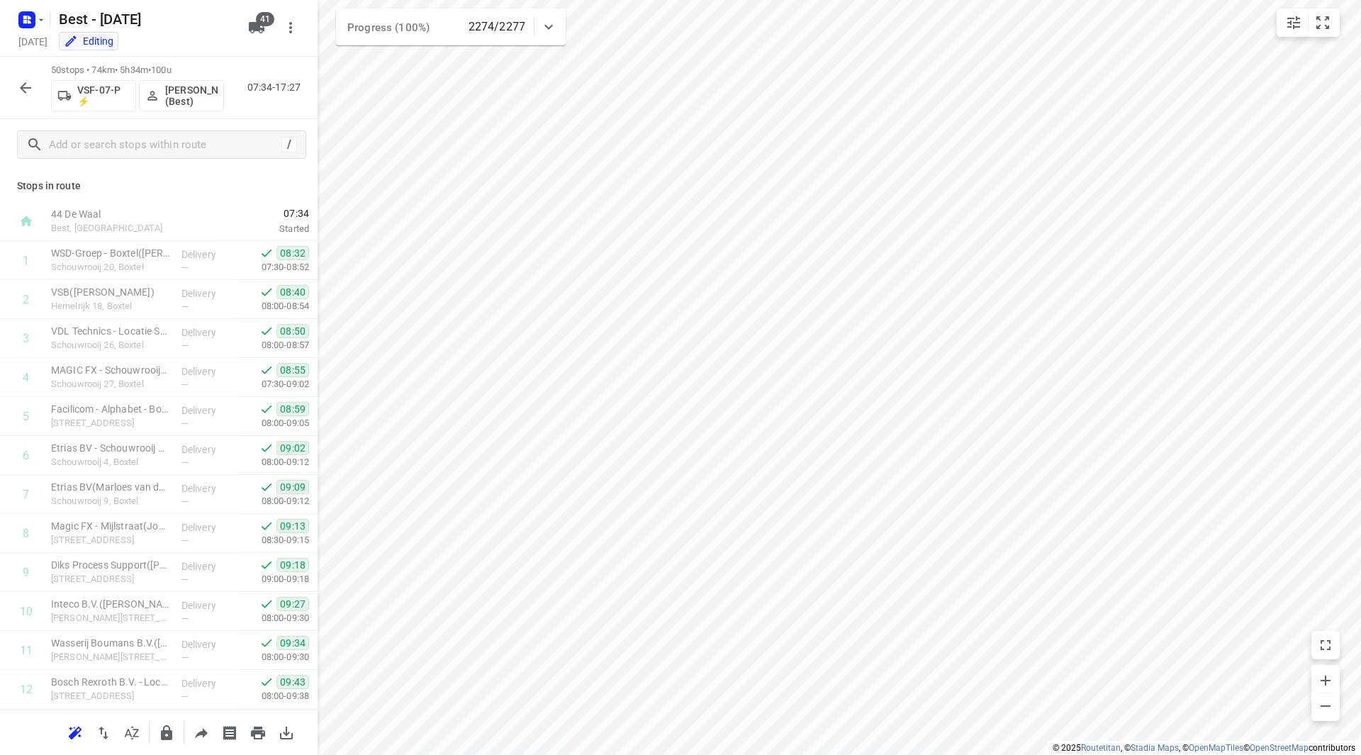
scroll to position [1520, 0]
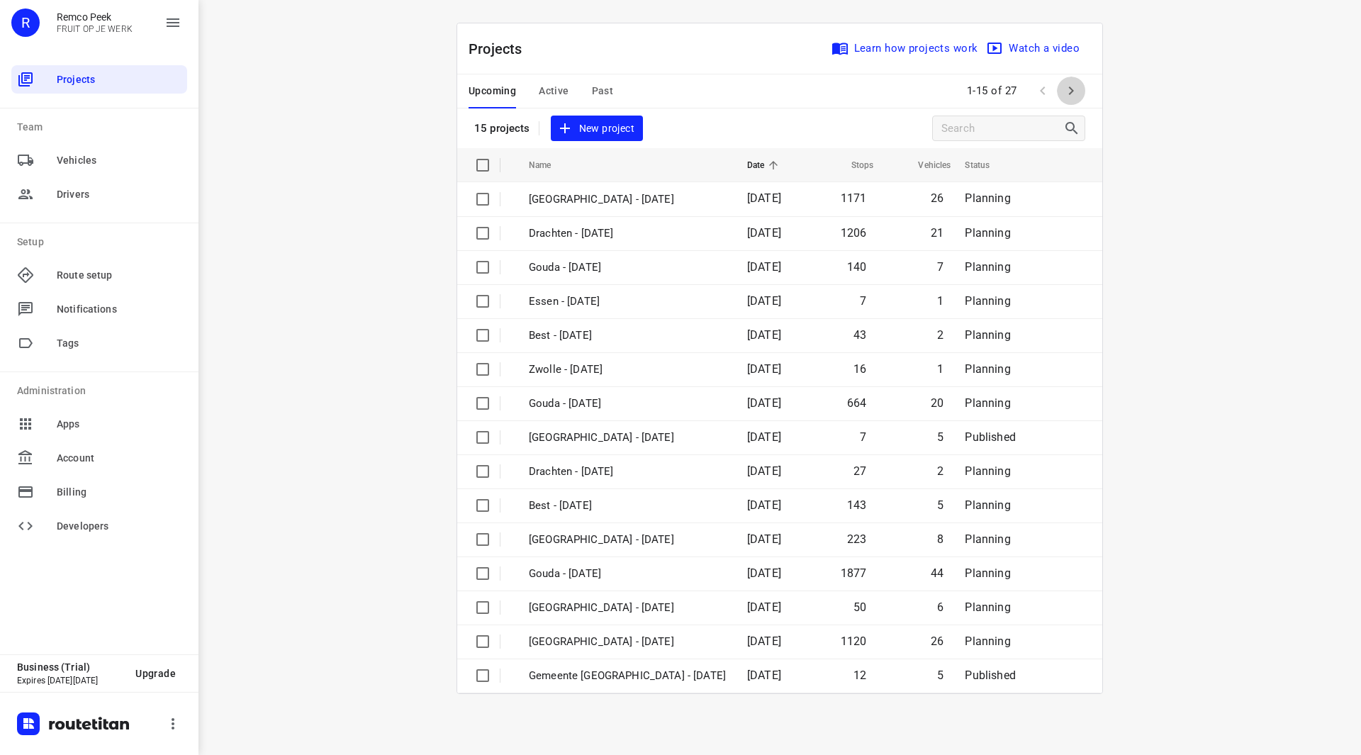
click at [1072, 91] on icon "button" at bounding box center [1071, 90] width 5 height 9
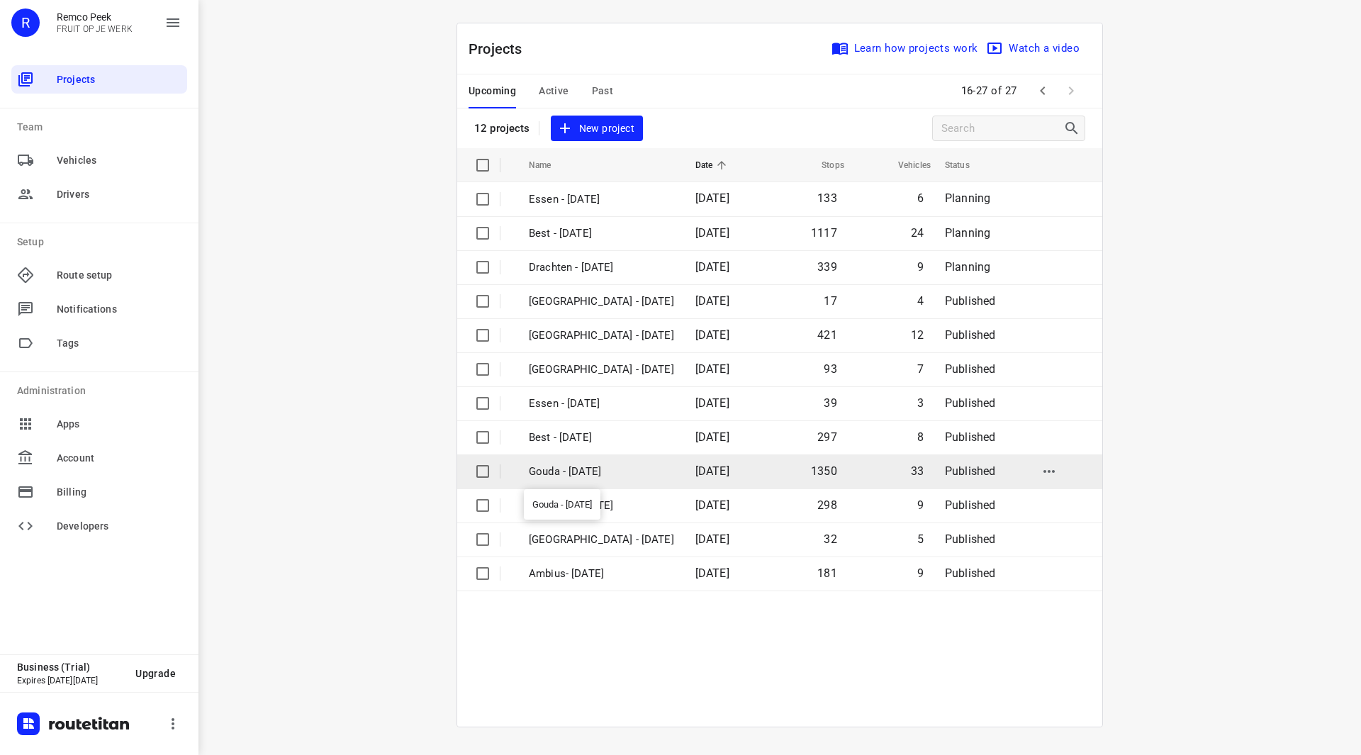
click at [598, 475] on p "Gouda - [DATE]" at bounding box center [601, 472] width 145 height 16
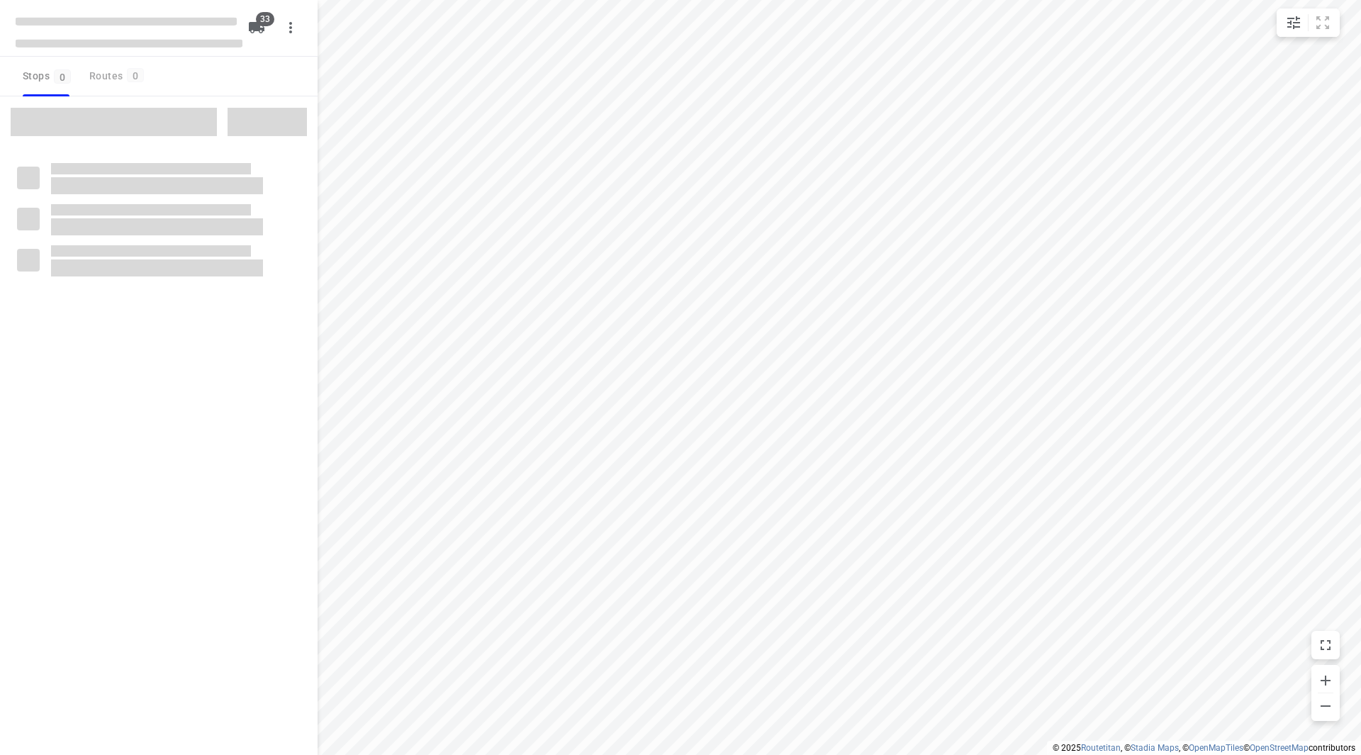
checkbox input "true"
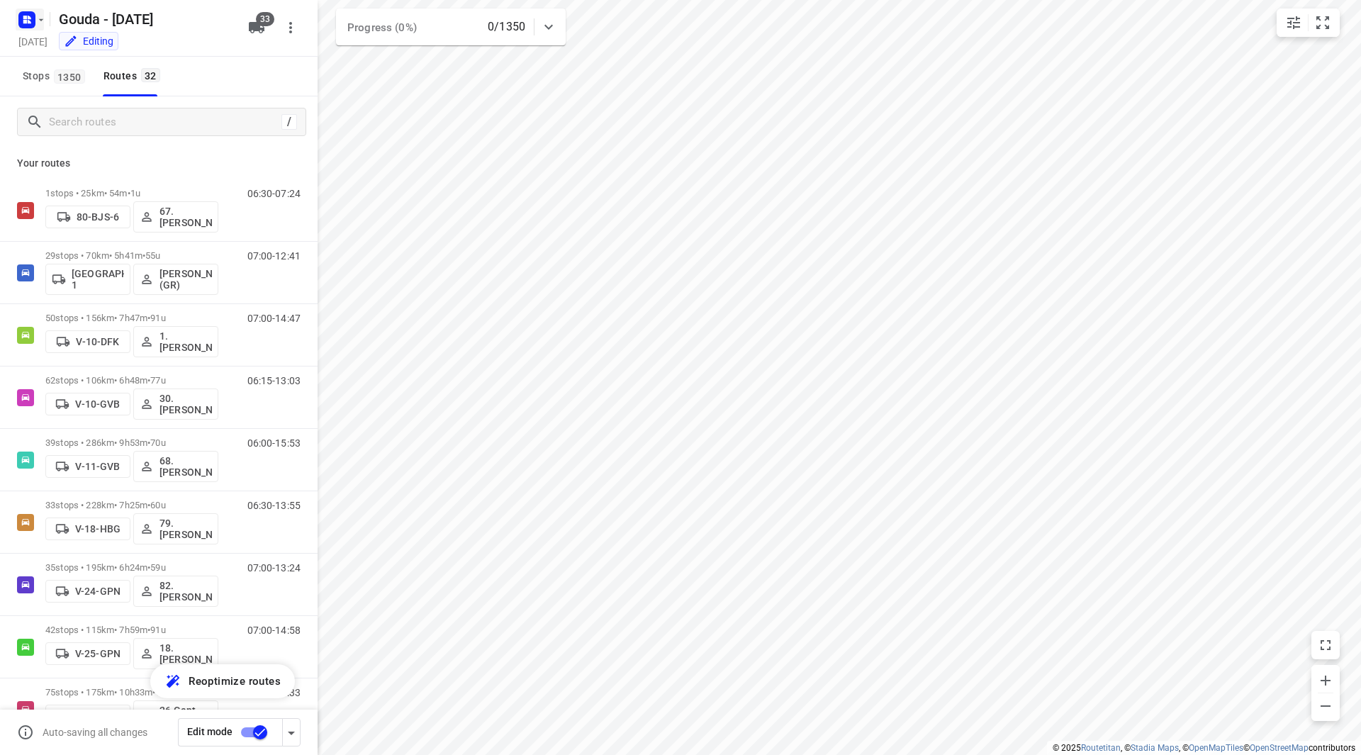
click at [43, 14] on button "button" at bounding box center [30, 20] width 28 height 23
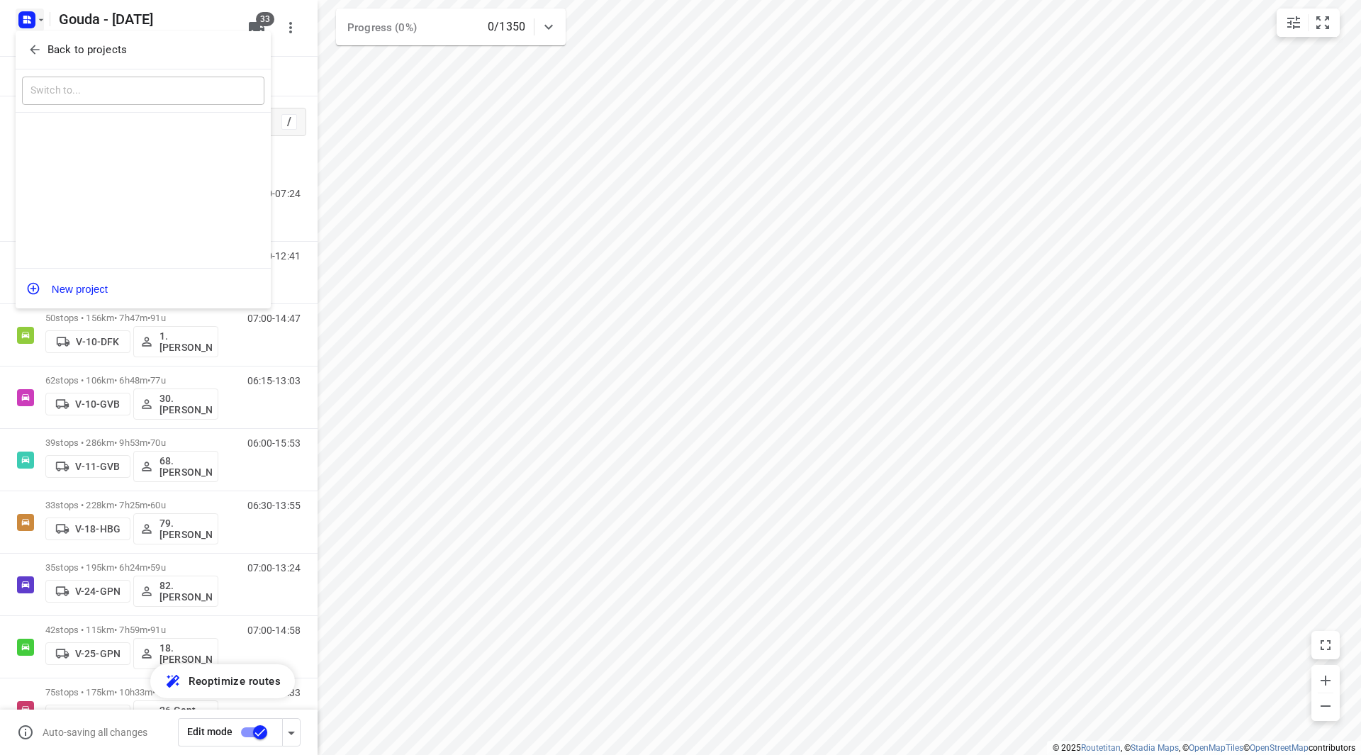
click at [41, 43] on icon "button" at bounding box center [35, 50] width 14 height 14
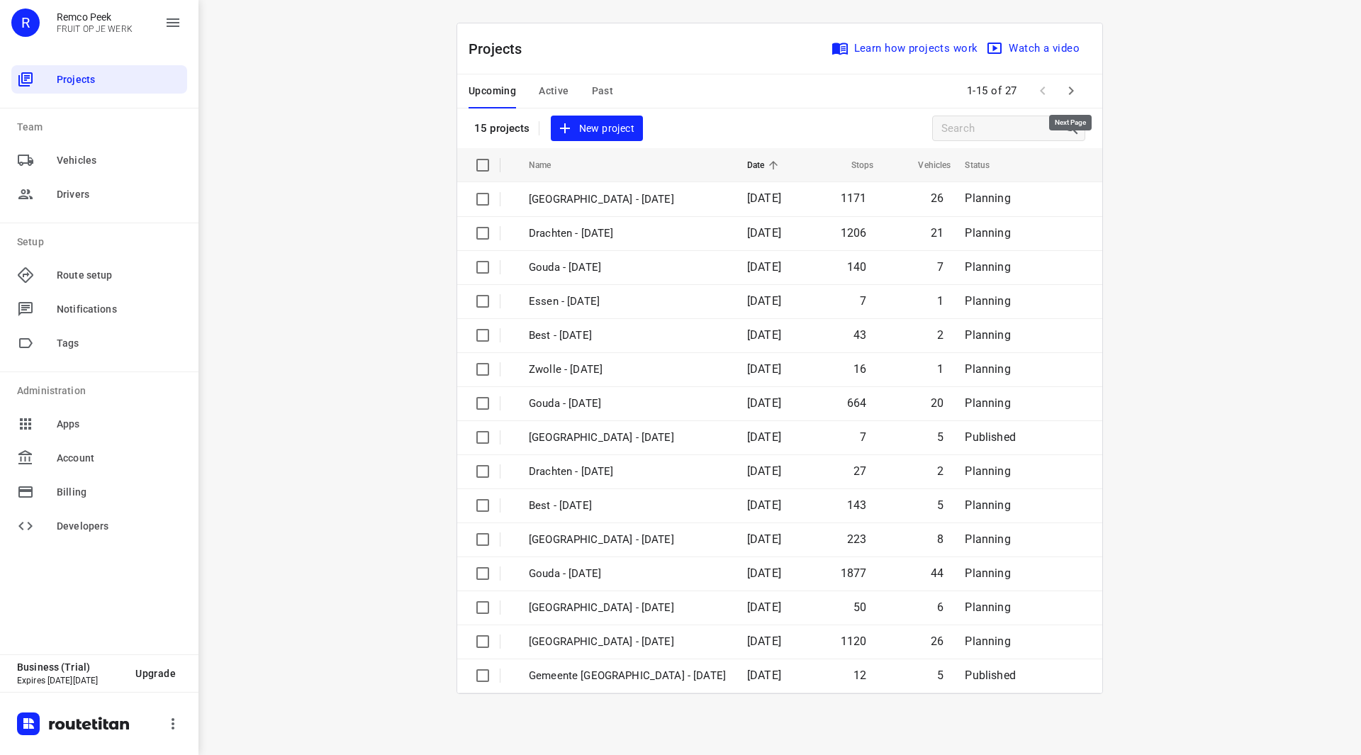
click at [1063, 91] on icon "button" at bounding box center [1071, 90] width 17 height 17
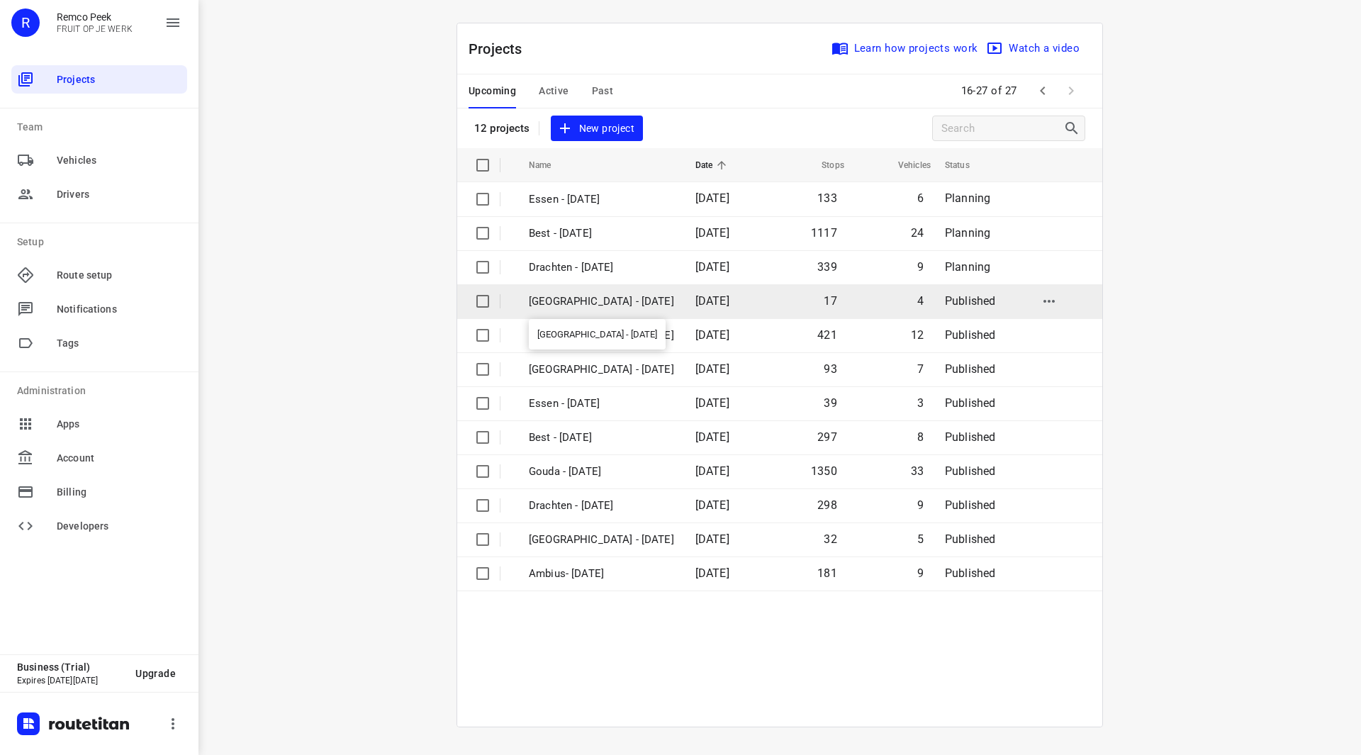
click at [606, 306] on p "[GEOGRAPHIC_DATA] - [DATE]" at bounding box center [601, 301] width 145 height 16
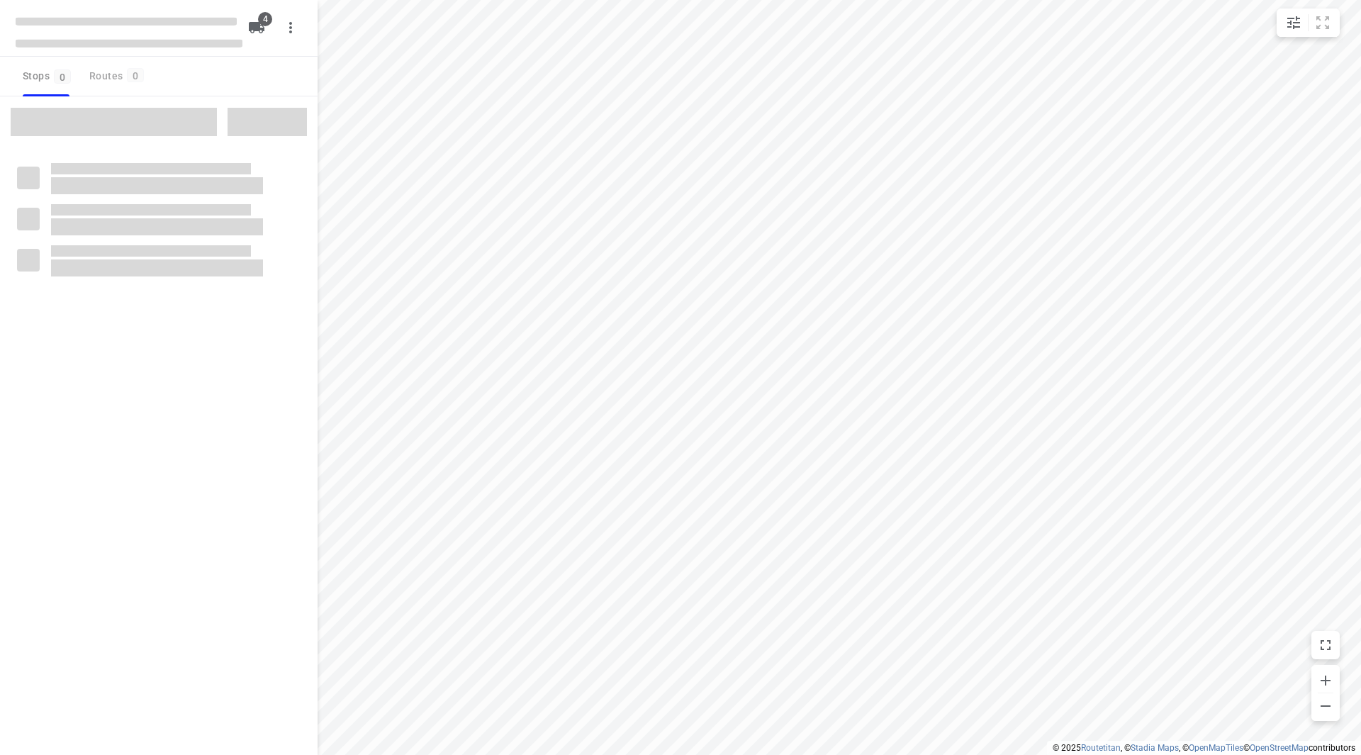
checkbox input "true"
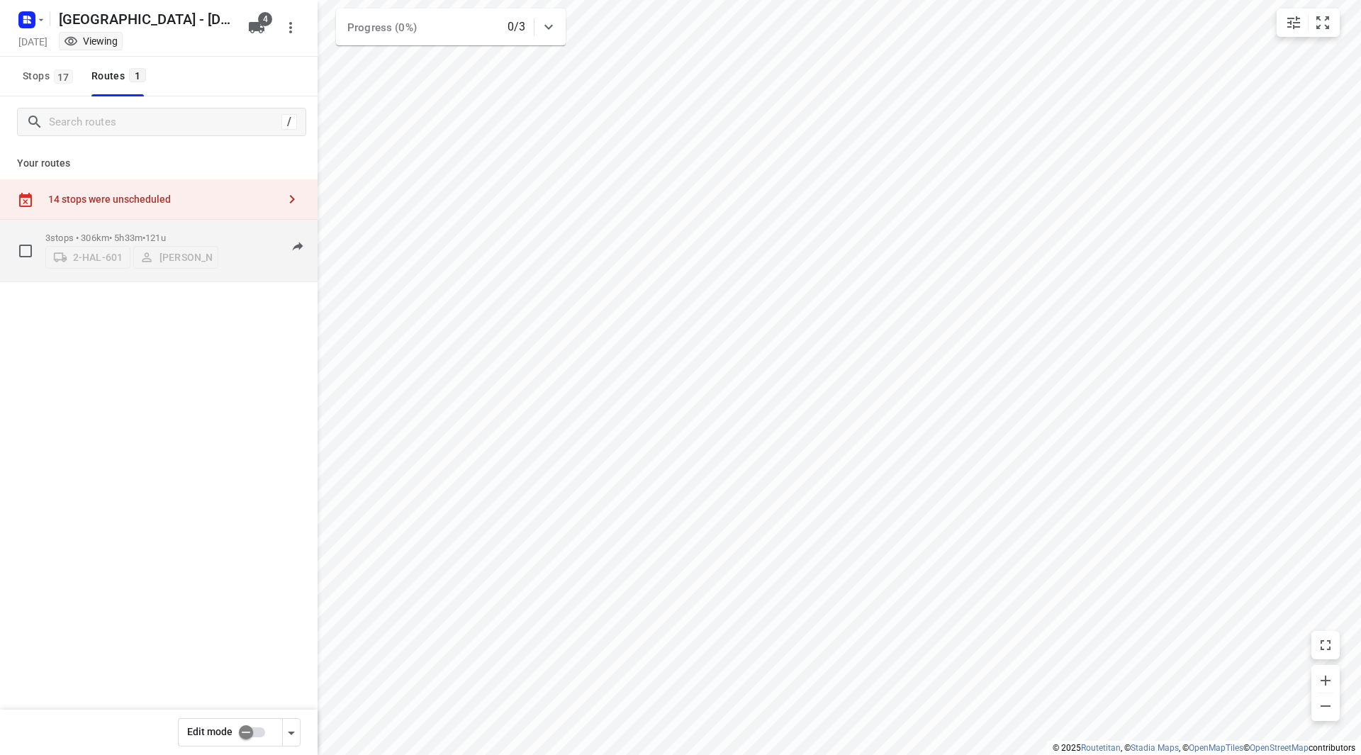
click at [197, 233] on p "3 stops • 306km • 5h33m • 121u" at bounding box center [131, 237] width 173 height 11
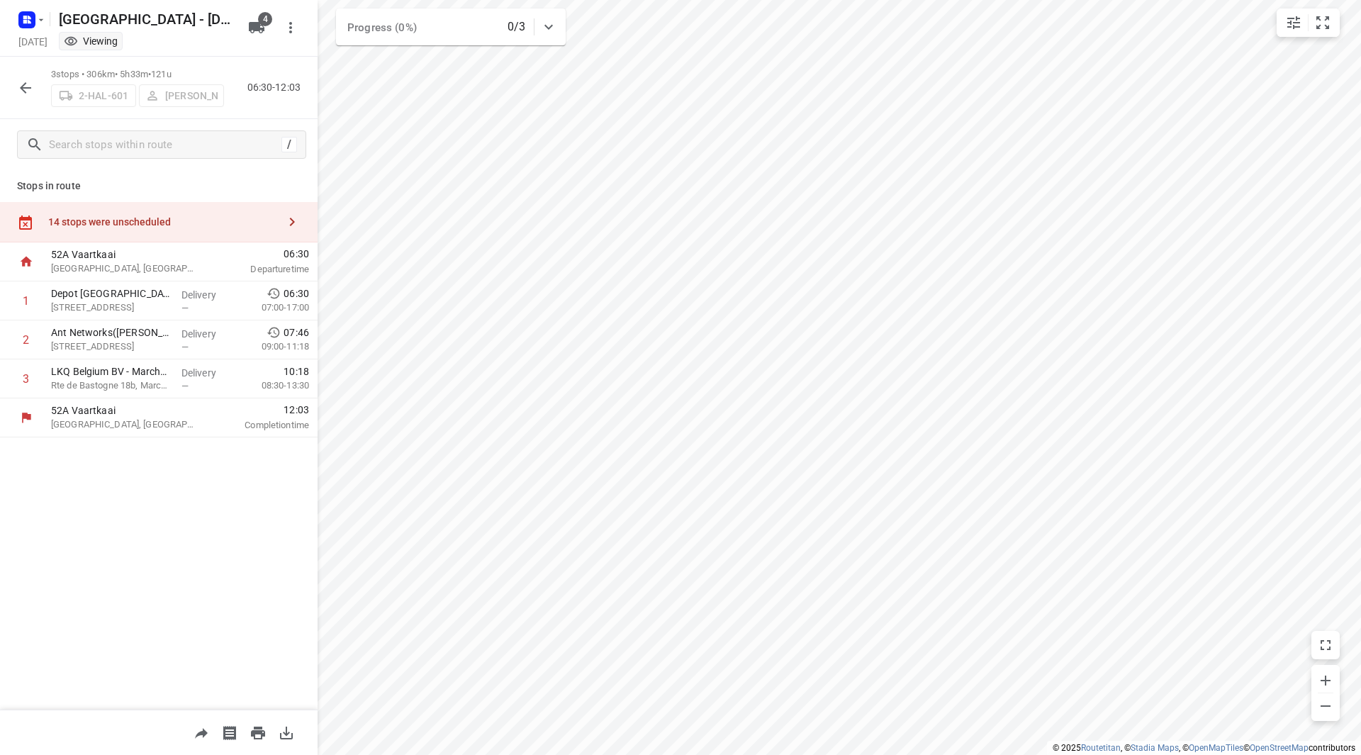
click at [184, 217] on div "14 stops were unscheduled" at bounding box center [163, 221] width 230 height 11
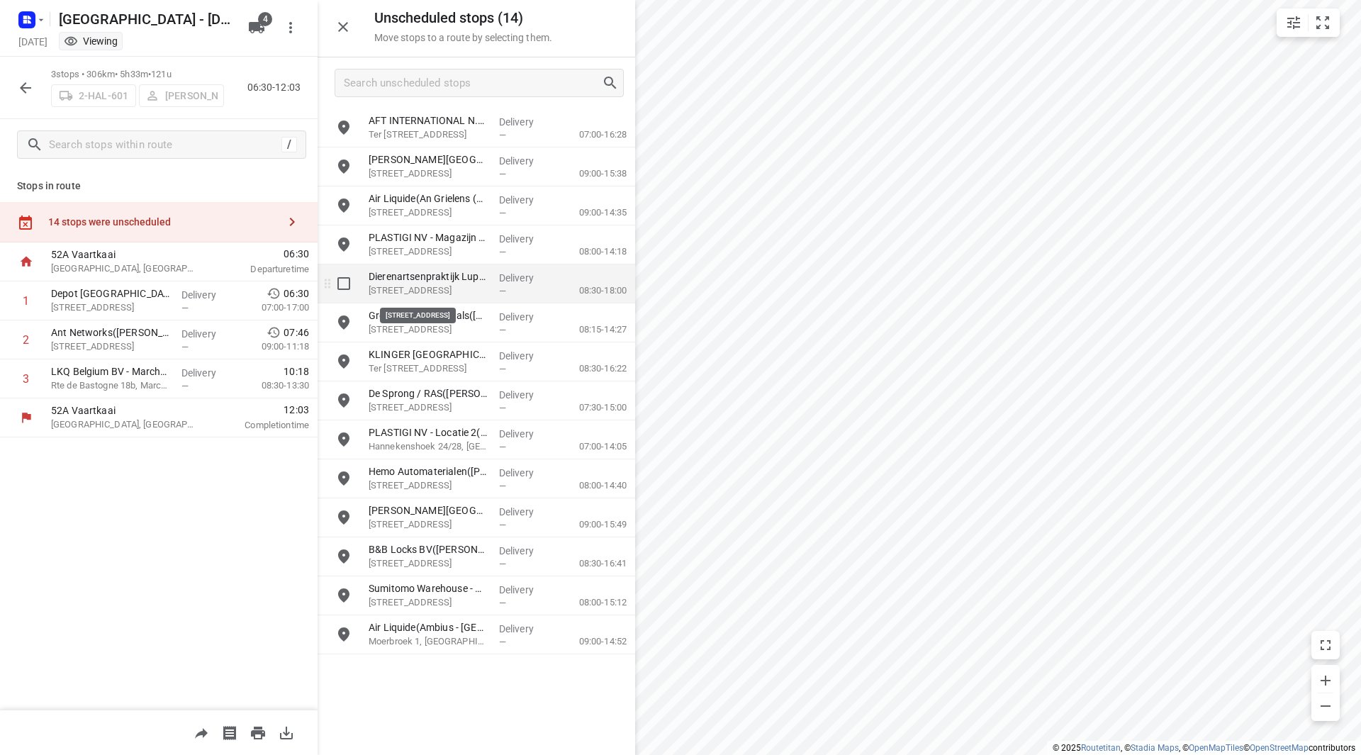
click at [438, 286] on p "[STREET_ADDRESS]" at bounding box center [428, 291] width 119 height 14
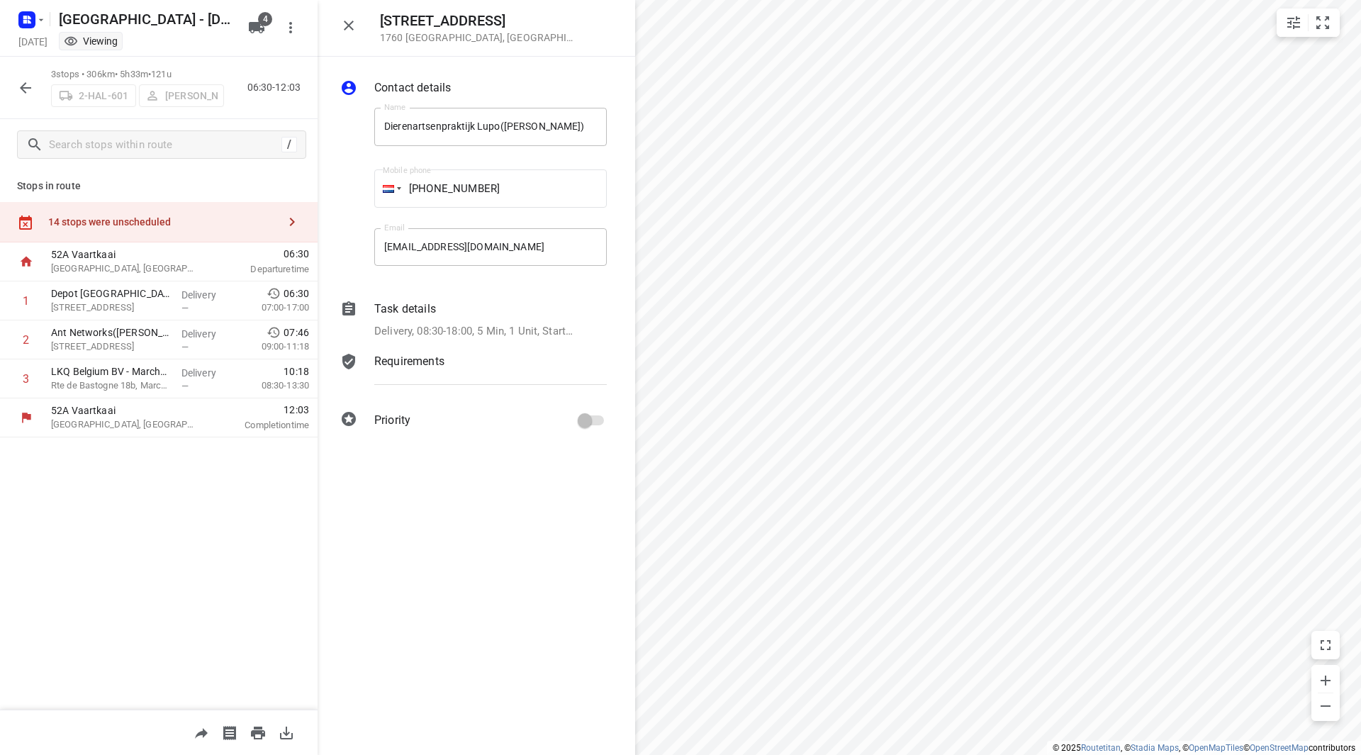
click at [508, 313] on div "Task details" at bounding box center [490, 309] width 232 height 17
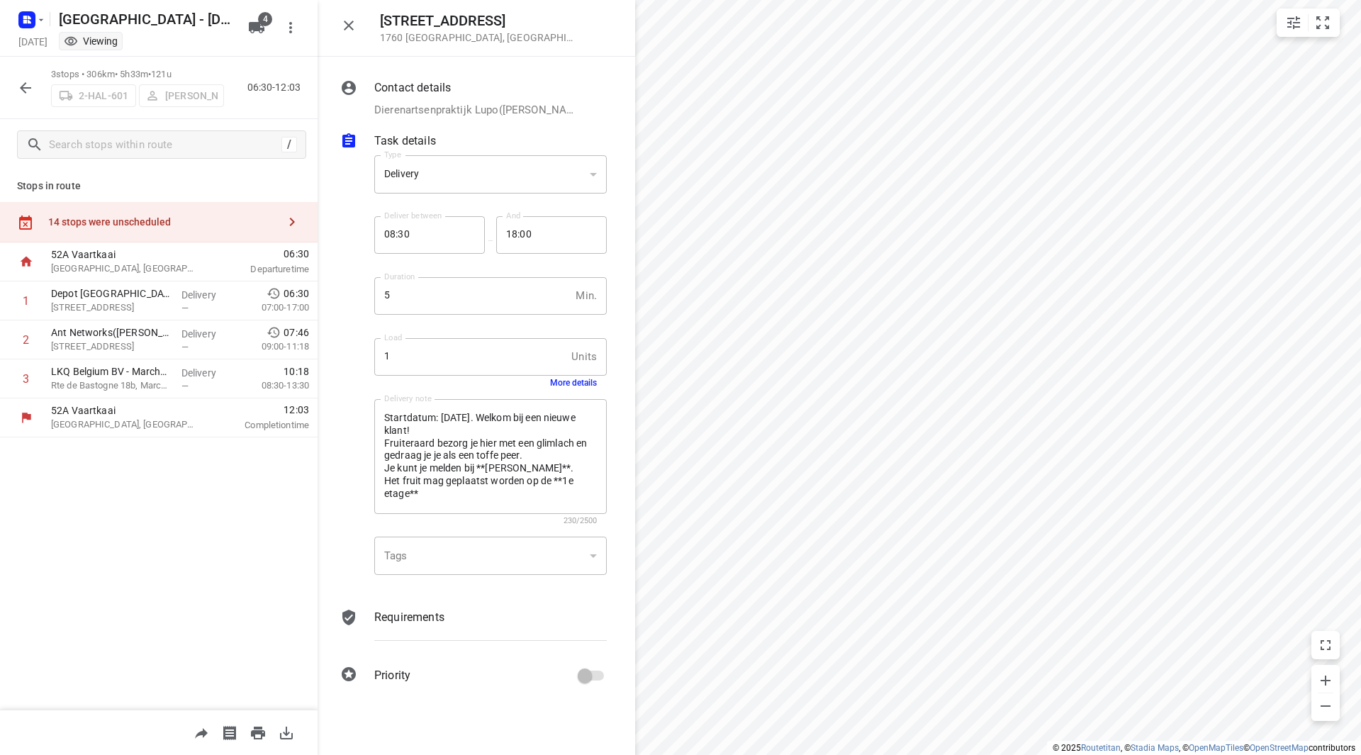
click at [575, 381] on button "More details" at bounding box center [573, 383] width 47 height 10
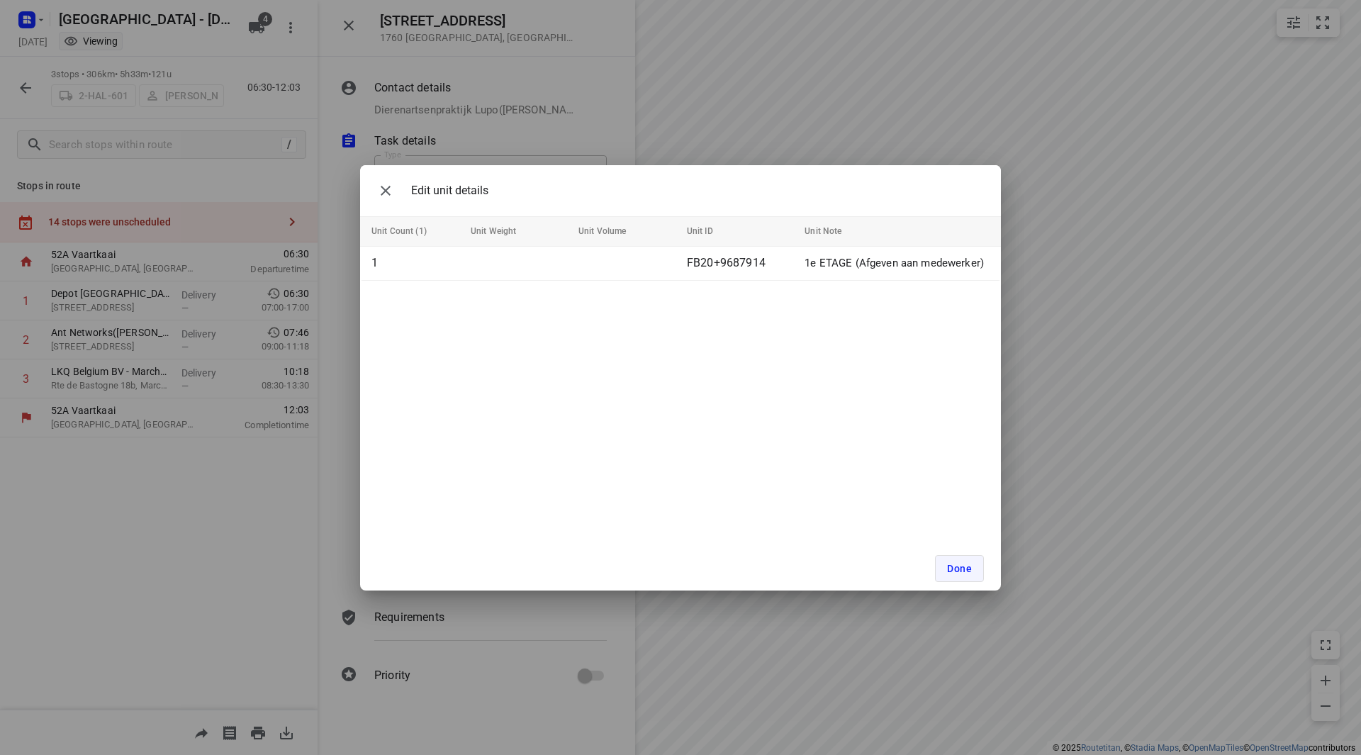
click at [953, 569] on span "Done" at bounding box center [959, 568] width 25 height 11
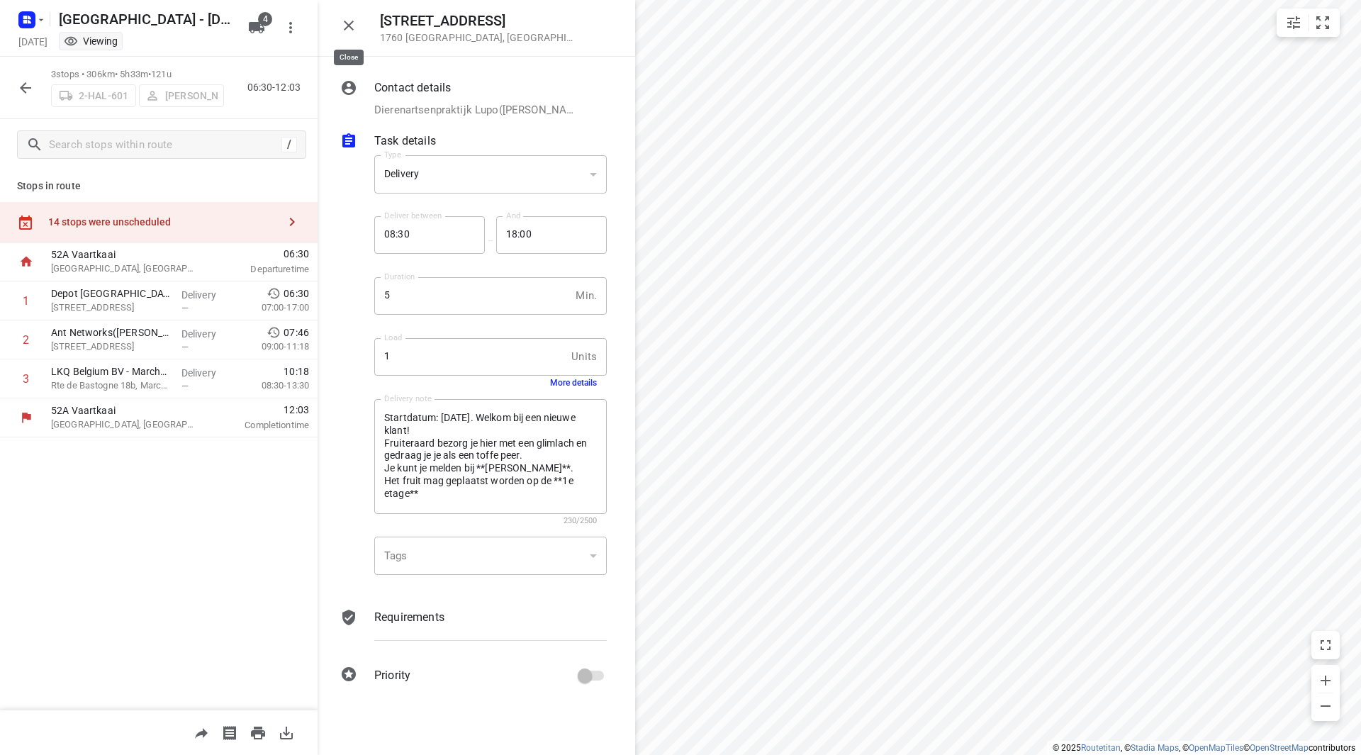
click at [346, 19] on icon "button" at bounding box center [348, 25] width 17 height 17
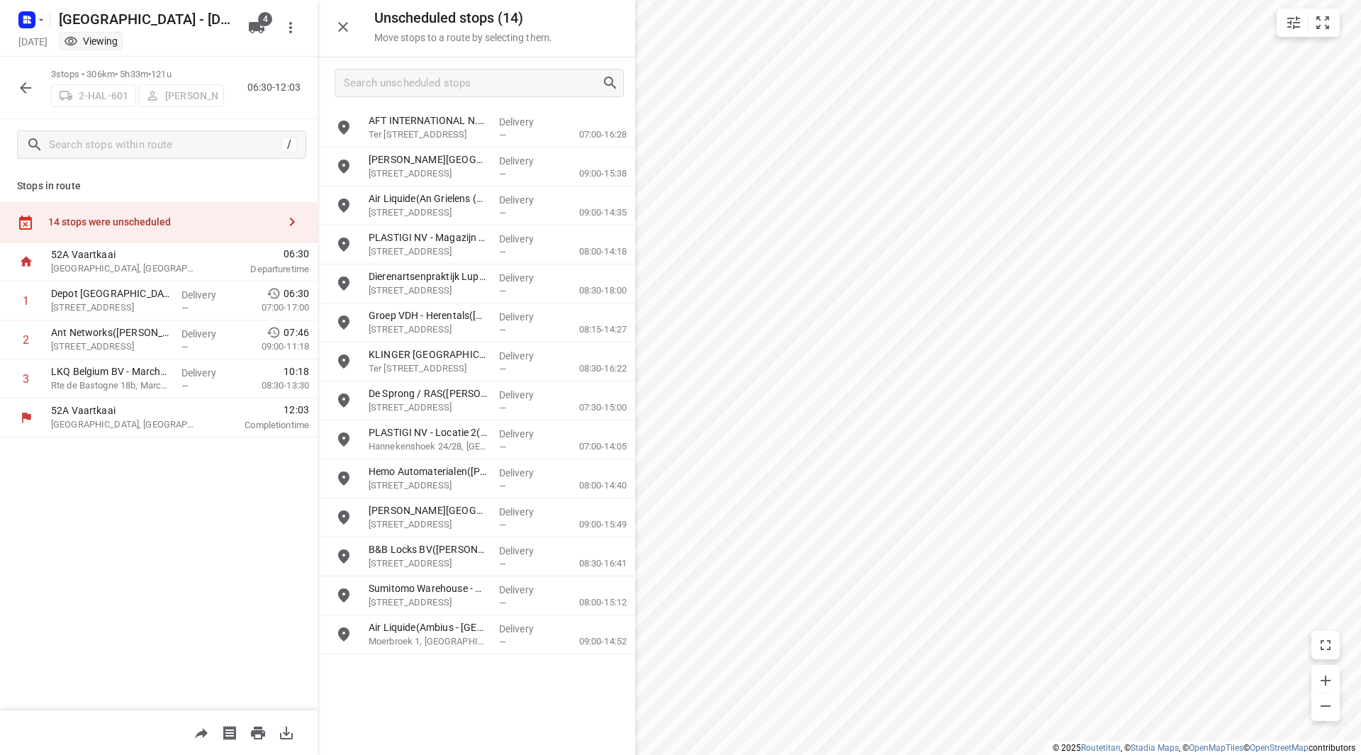
click at [6, 86] on div "3 stops • 306km • 5h33m • 121u 2-HAL-601 [PERSON_NAME] 06:30-12:03" at bounding box center [159, 88] width 318 height 62
click at [27, 89] on icon "button" at bounding box center [25, 87] width 17 height 17
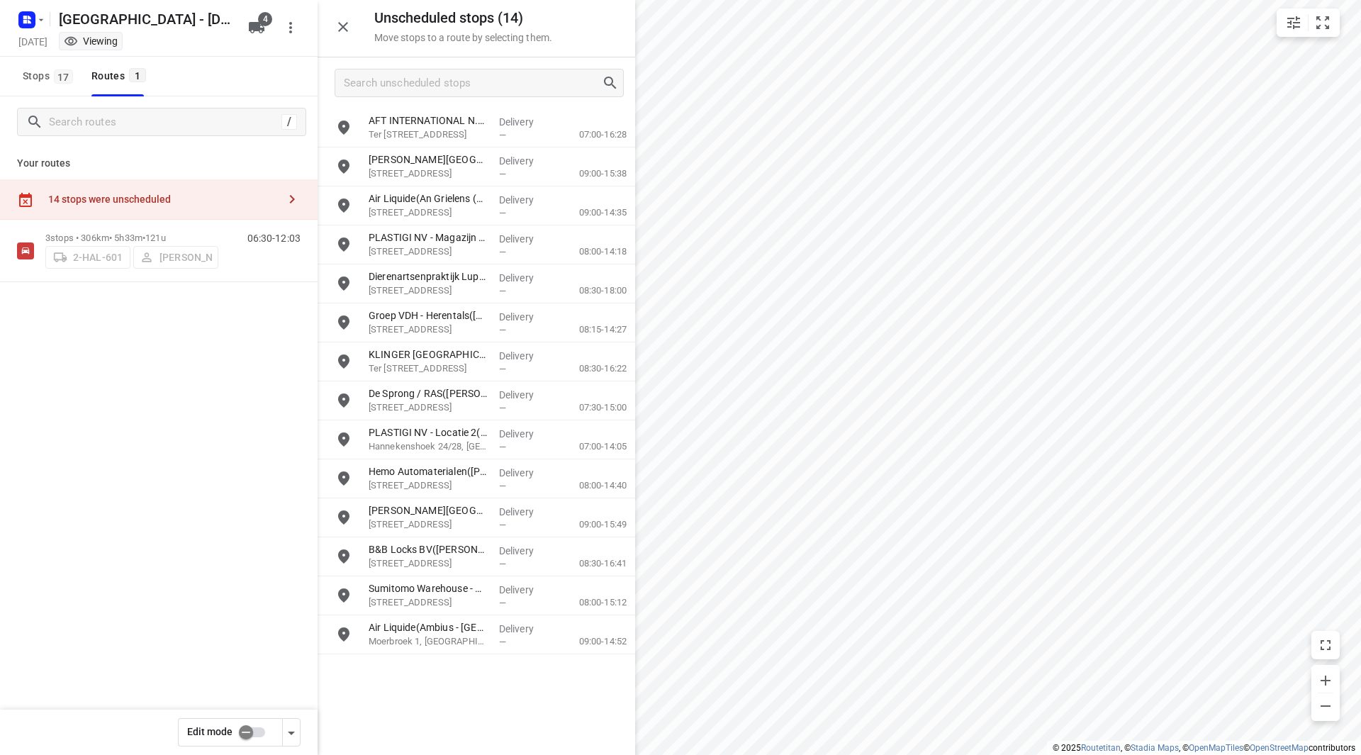
click at [254, 734] on input "checkbox" at bounding box center [246, 732] width 81 height 27
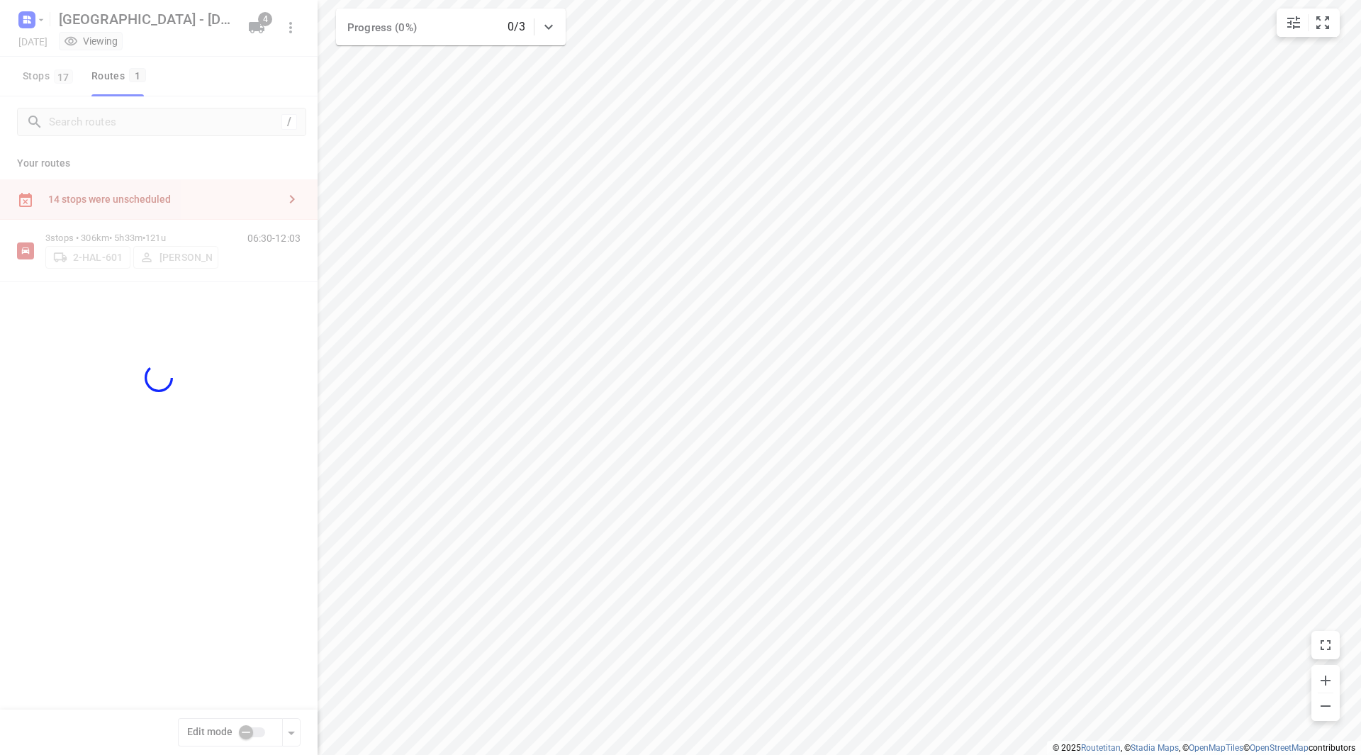
checkbox input "true"
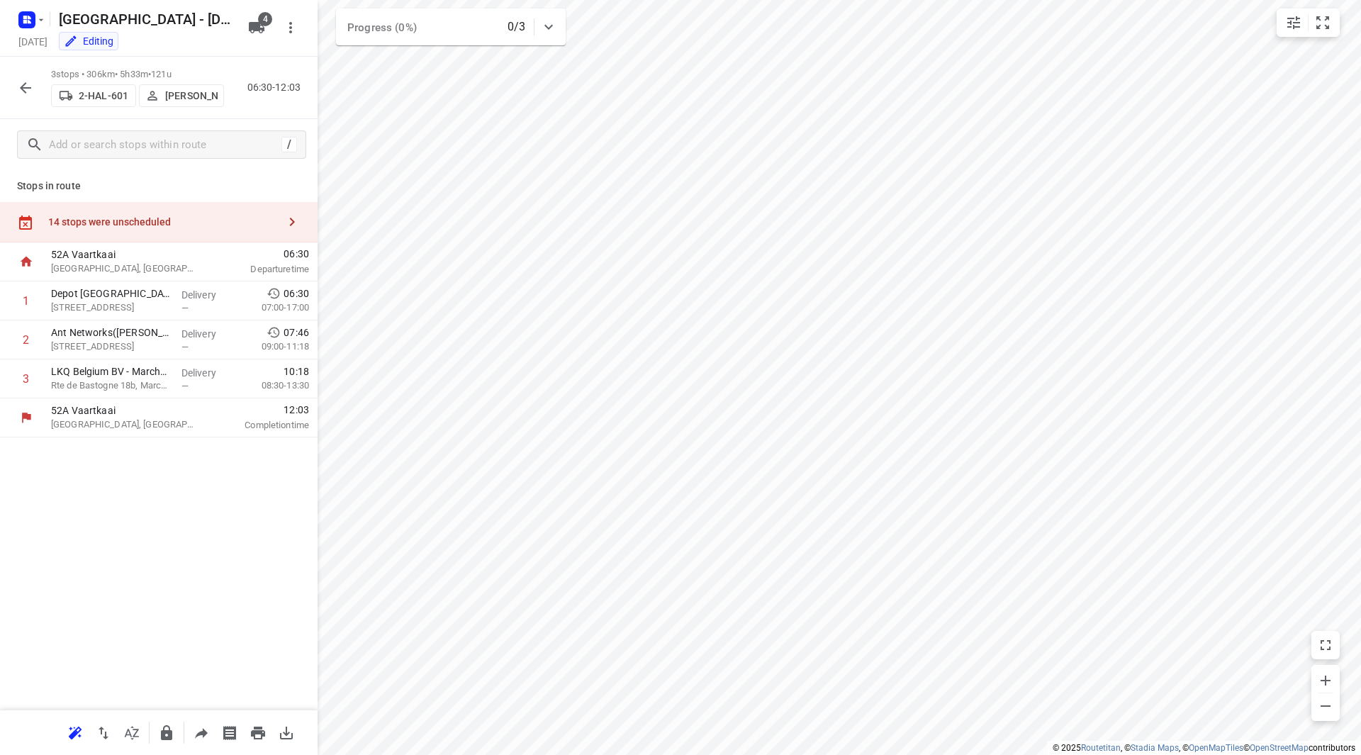
click at [199, 217] on div "14 stops were unscheduled" at bounding box center [163, 221] width 230 height 11
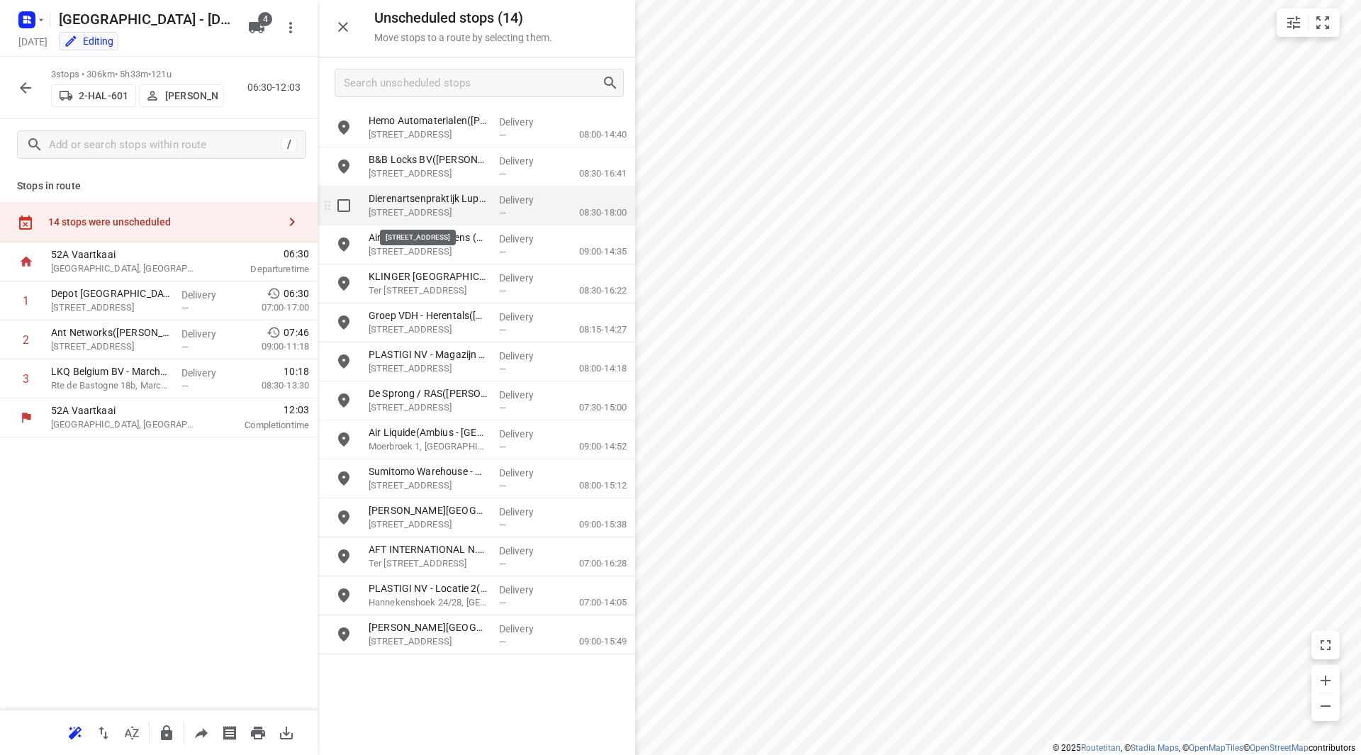
click at [439, 208] on p "[STREET_ADDRESS]" at bounding box center [428, 213] width 119 height 14
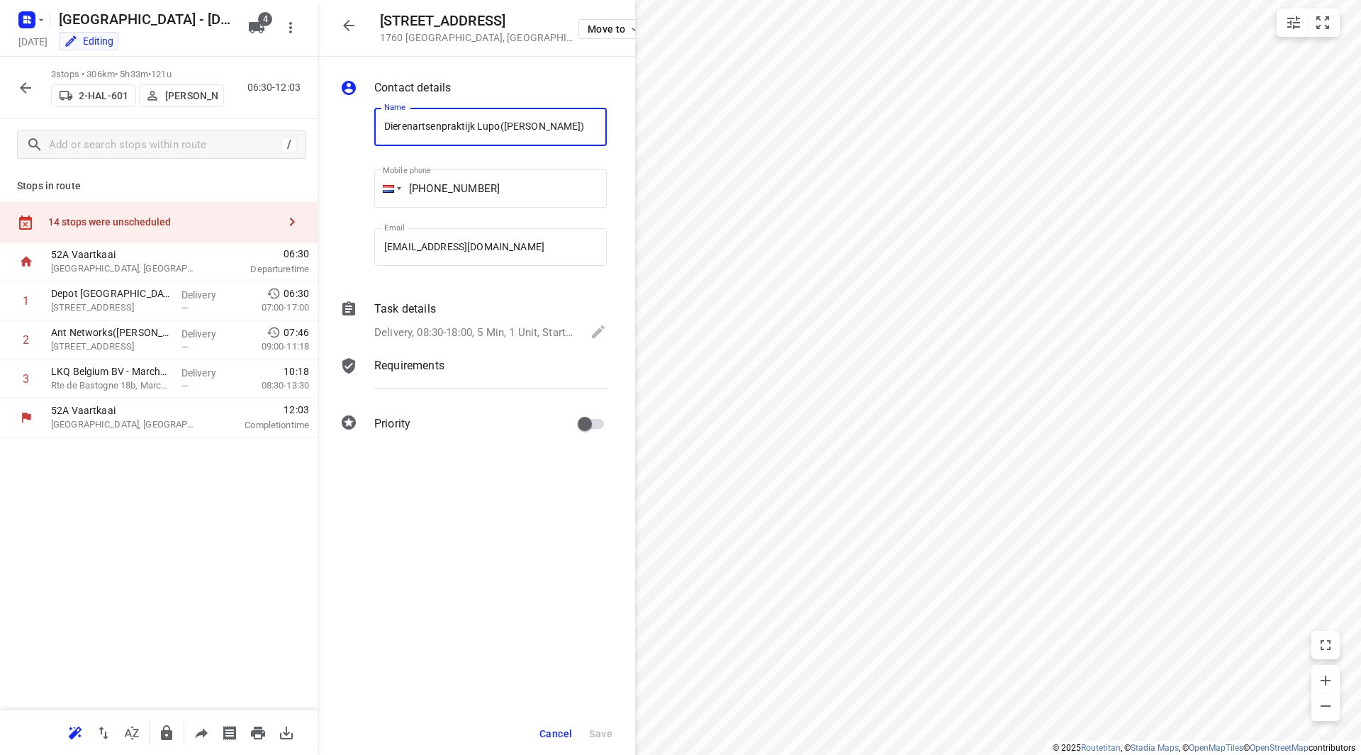
click at [470, 317] on div "Task details" at bounding box center [490, 309] width 232 height 17
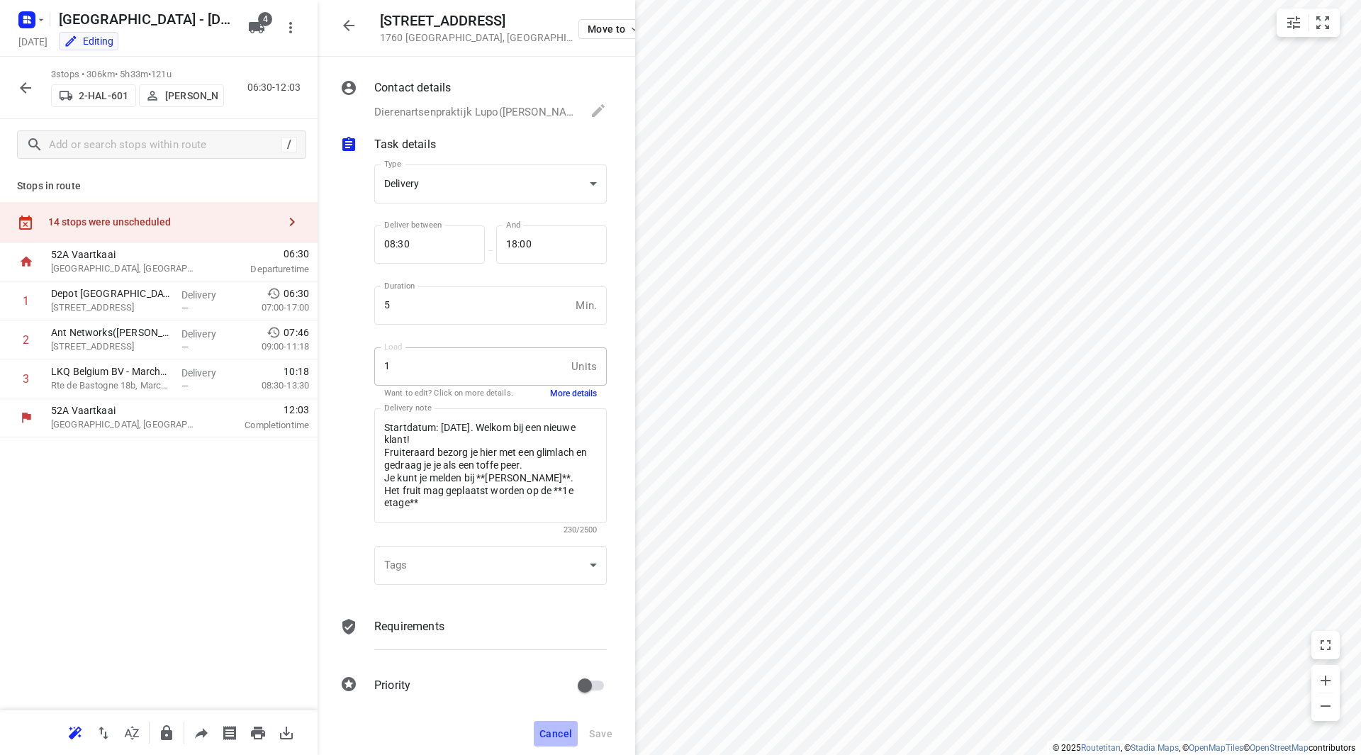
click at [549, 733] on span "Cancel" at bounding box center [555, 733] width 33 height 11
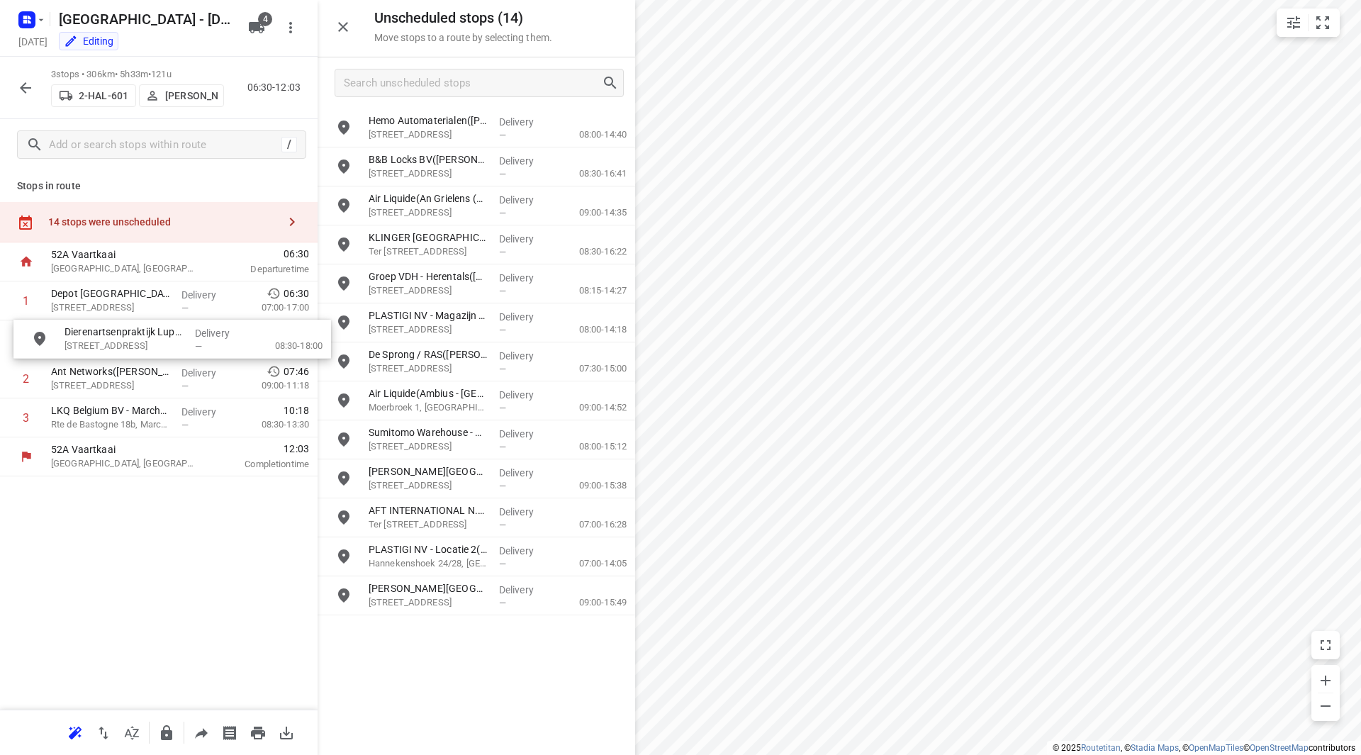
drag, startPoint x: 404, startPoint y: 199, endPoint x: 90, endPoint y: 333, distance: 341.4
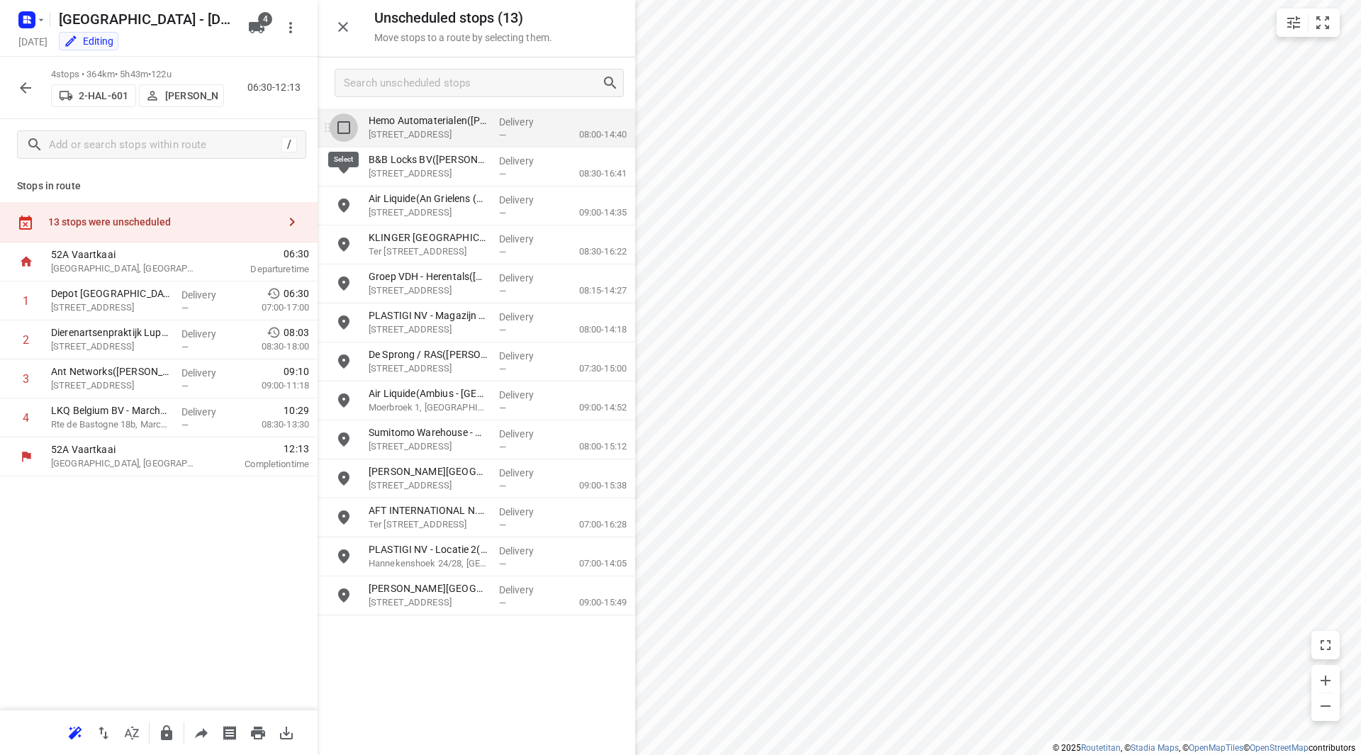
click at [342, 129] on input "grid" at bounding box center [344, 127] width 28 height 28
checkbox input "true"
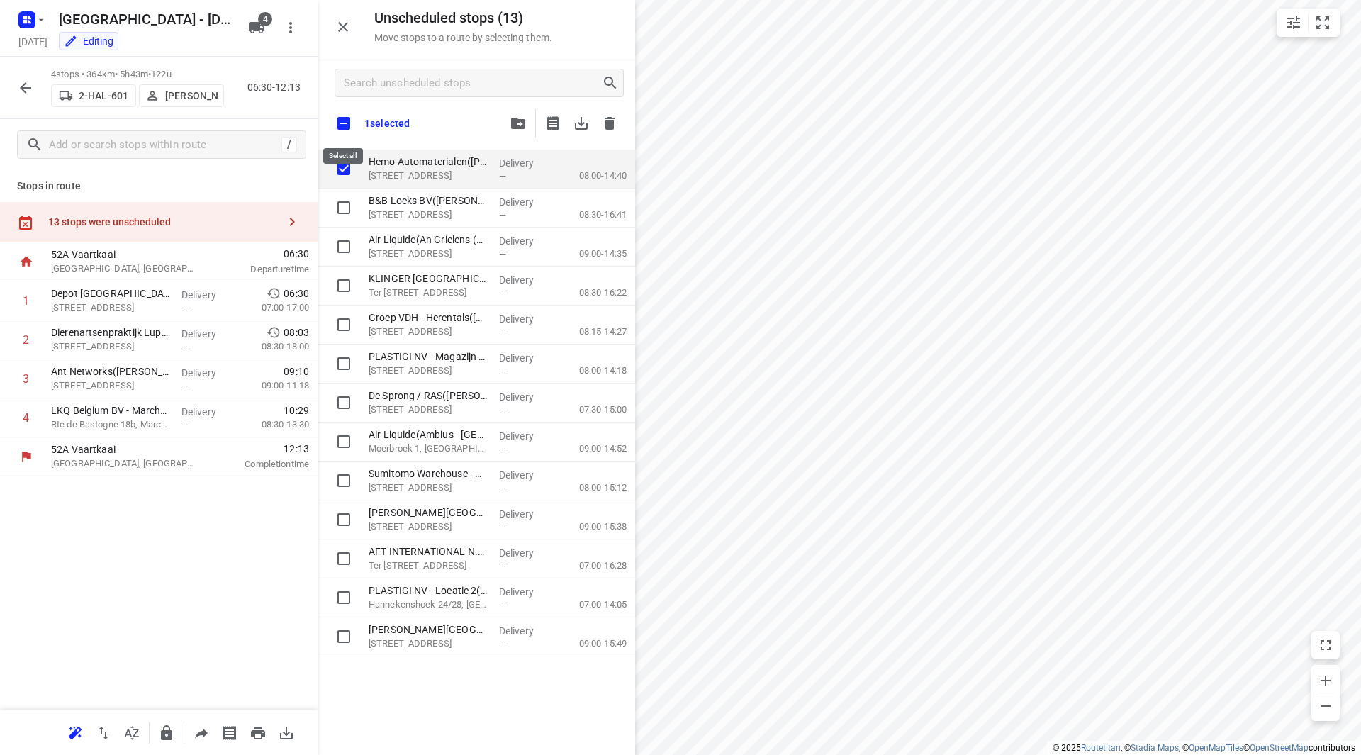
click at [344, 119] on input "checkbox" at bounding box center [344, 123] width 30 height 30
checkbox input "true"
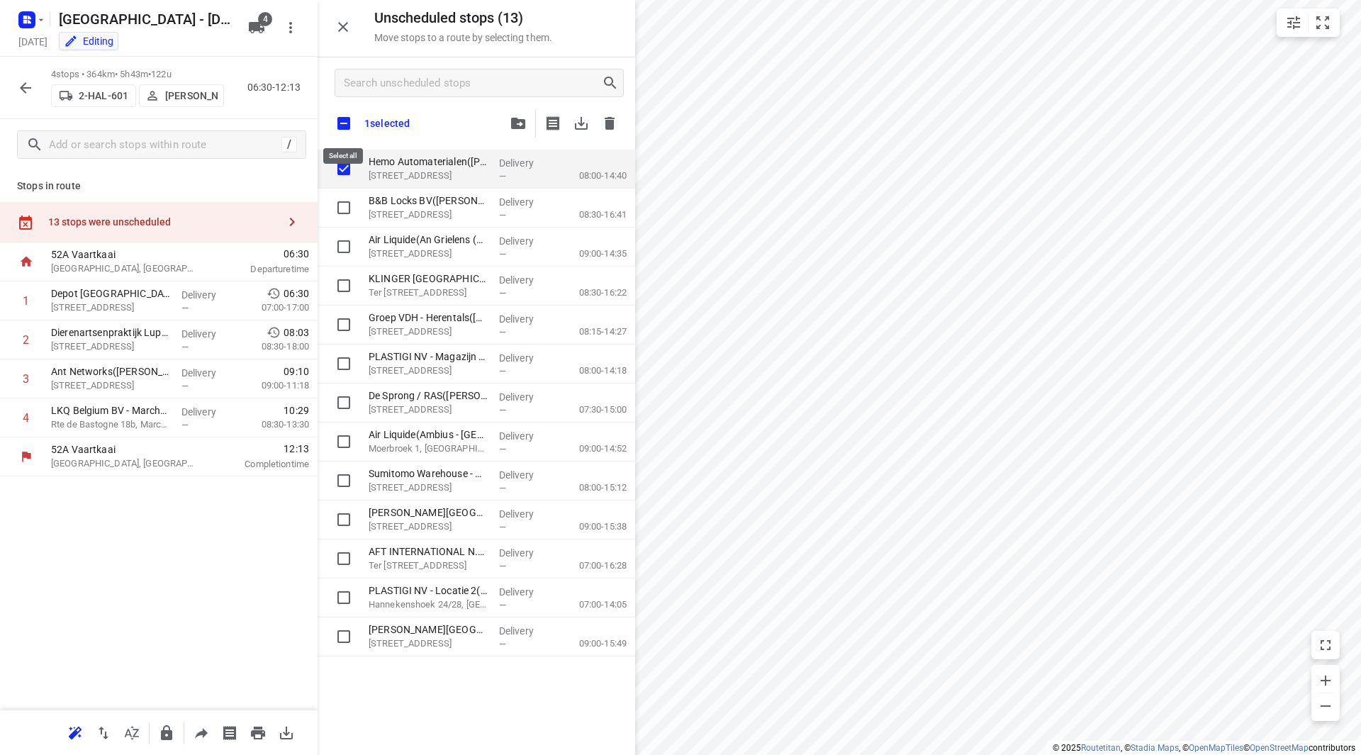
checkbox input "true"
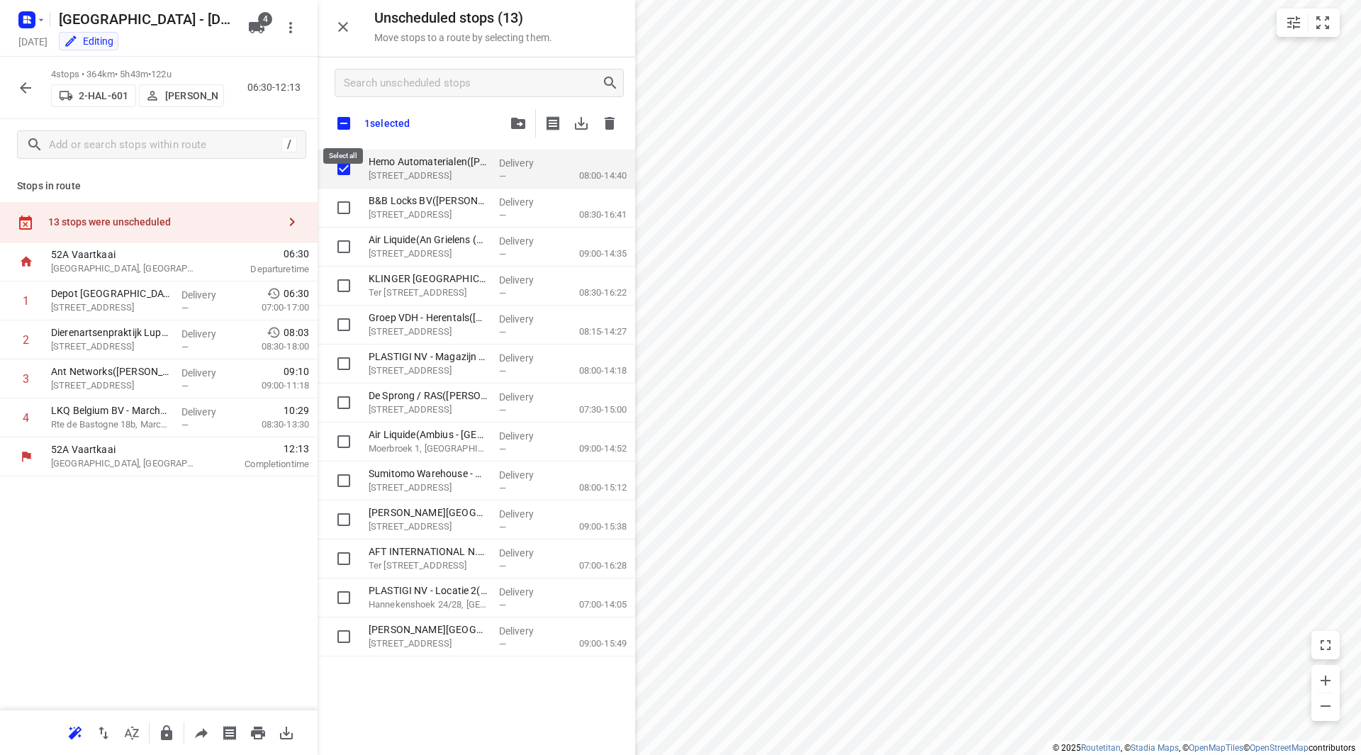
checkbox input "true"
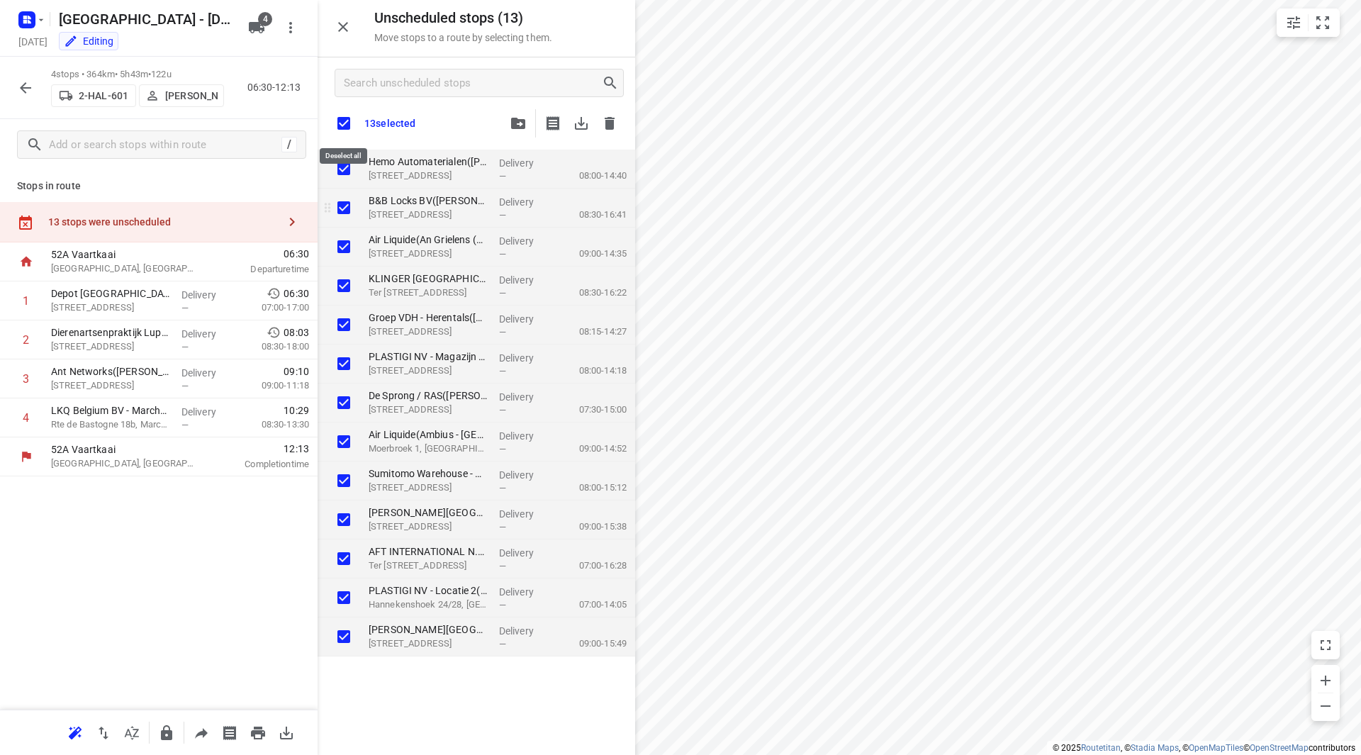
checkbox input "true"
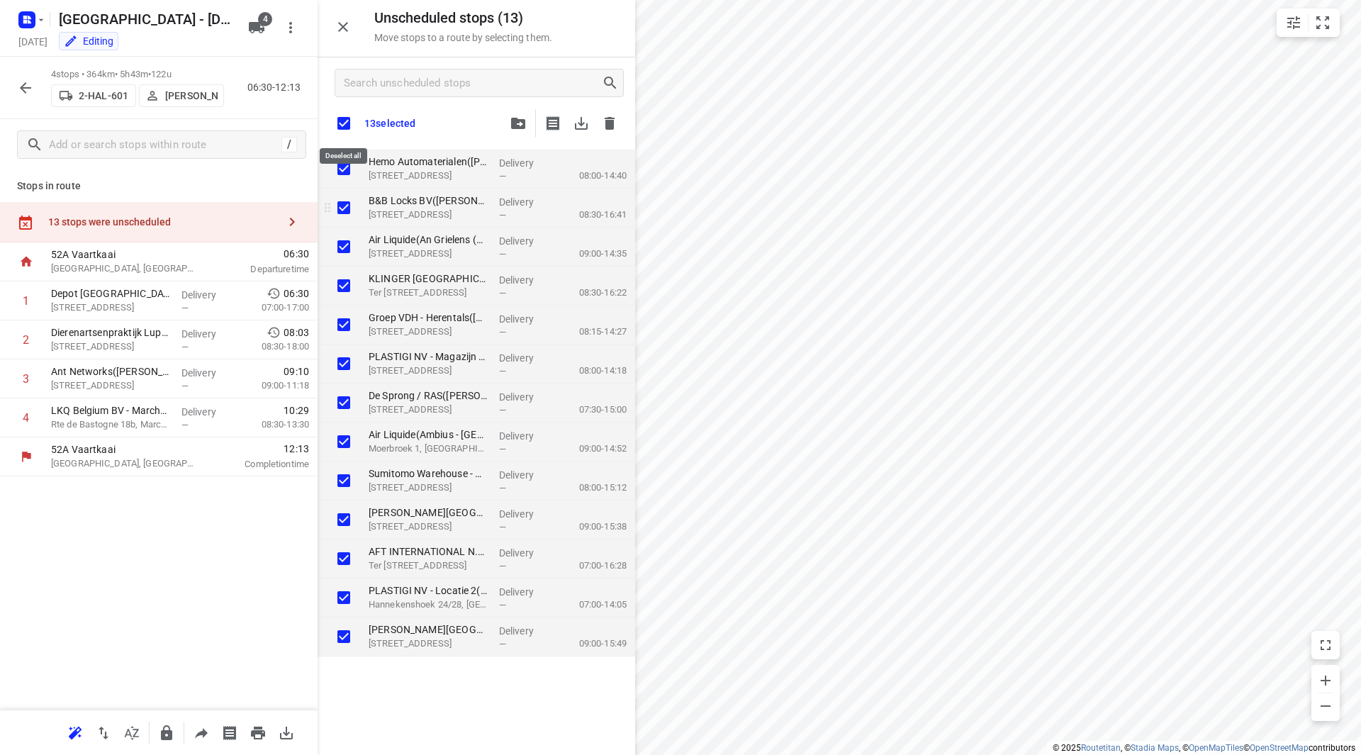
checkbox input "true"
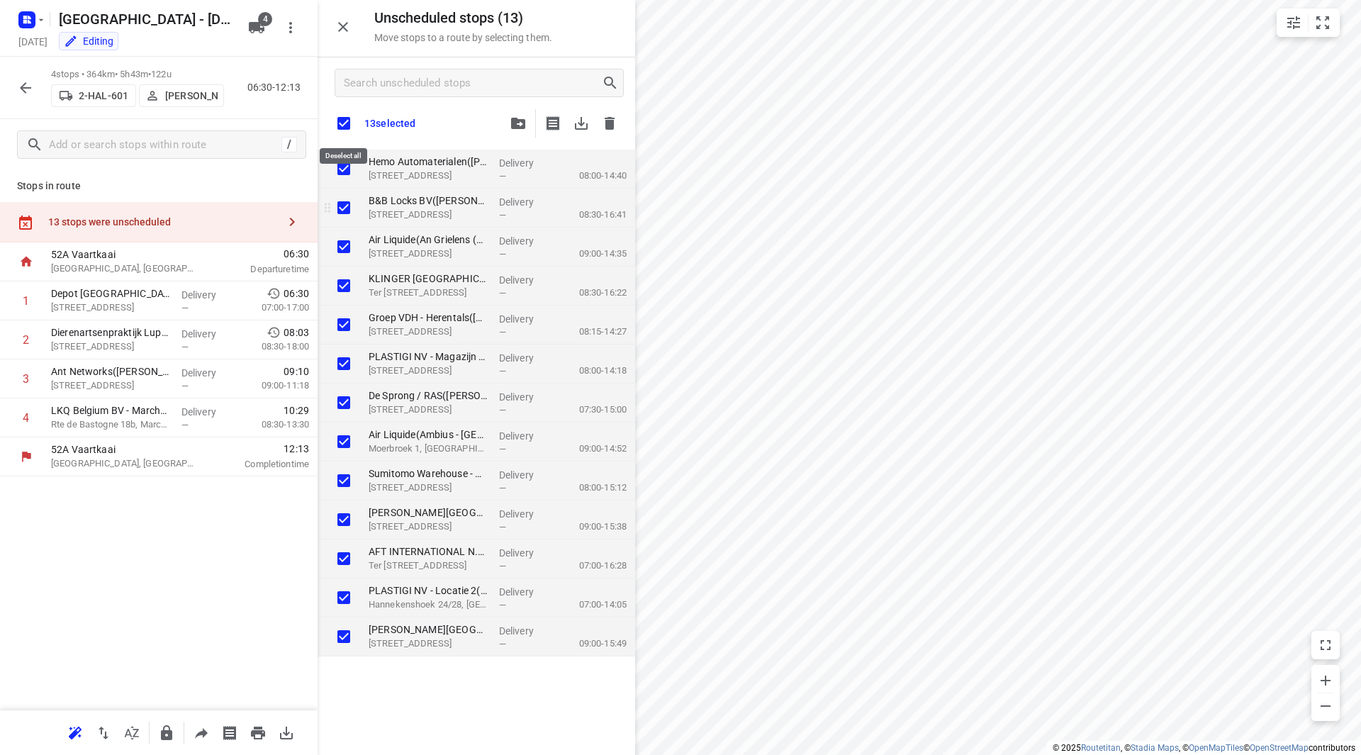
checkbox input "true"
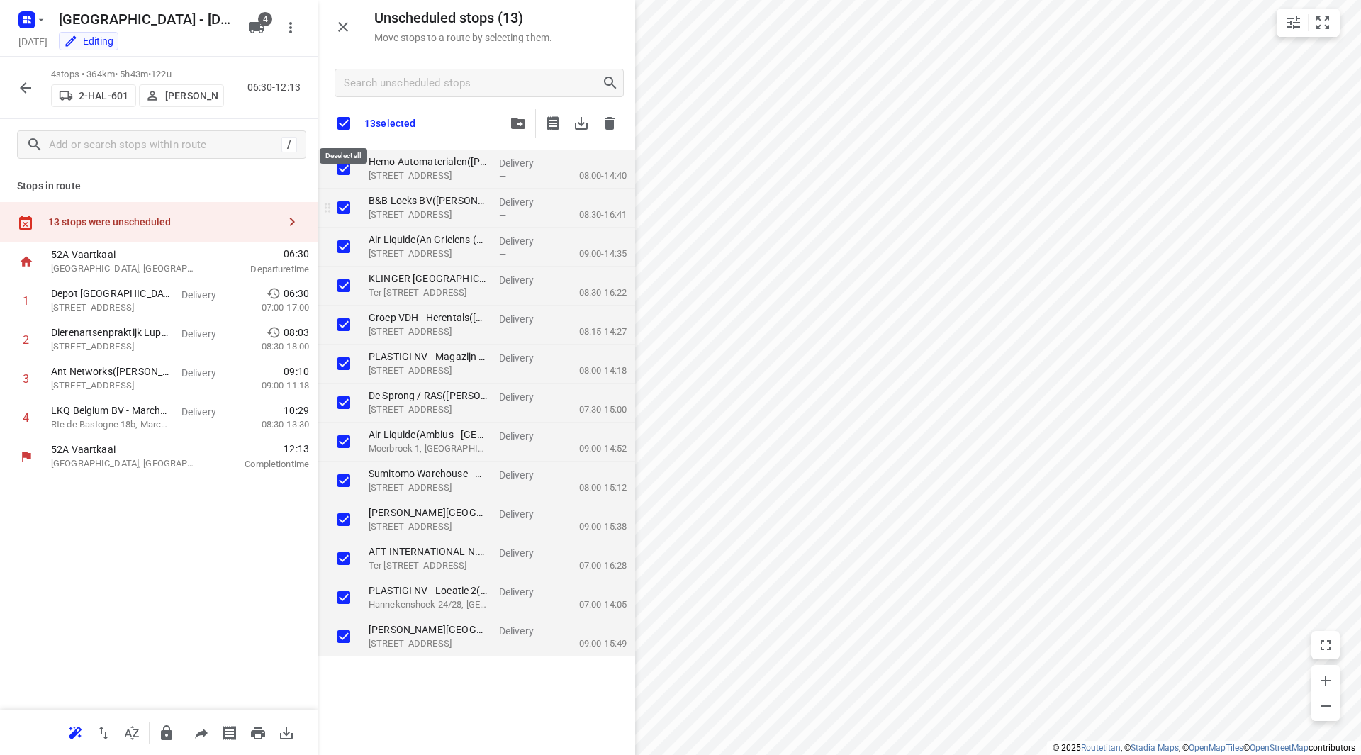
checkbox input "true"
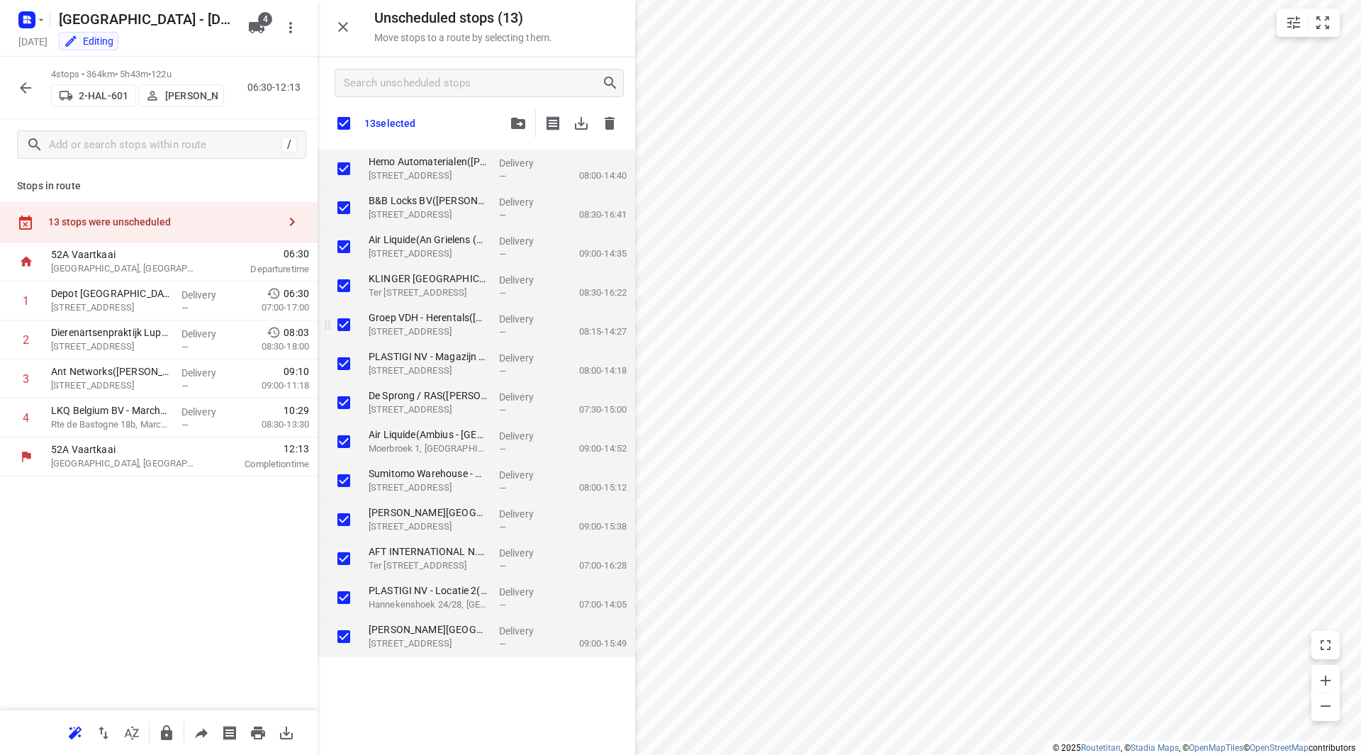
checkbox input "true"
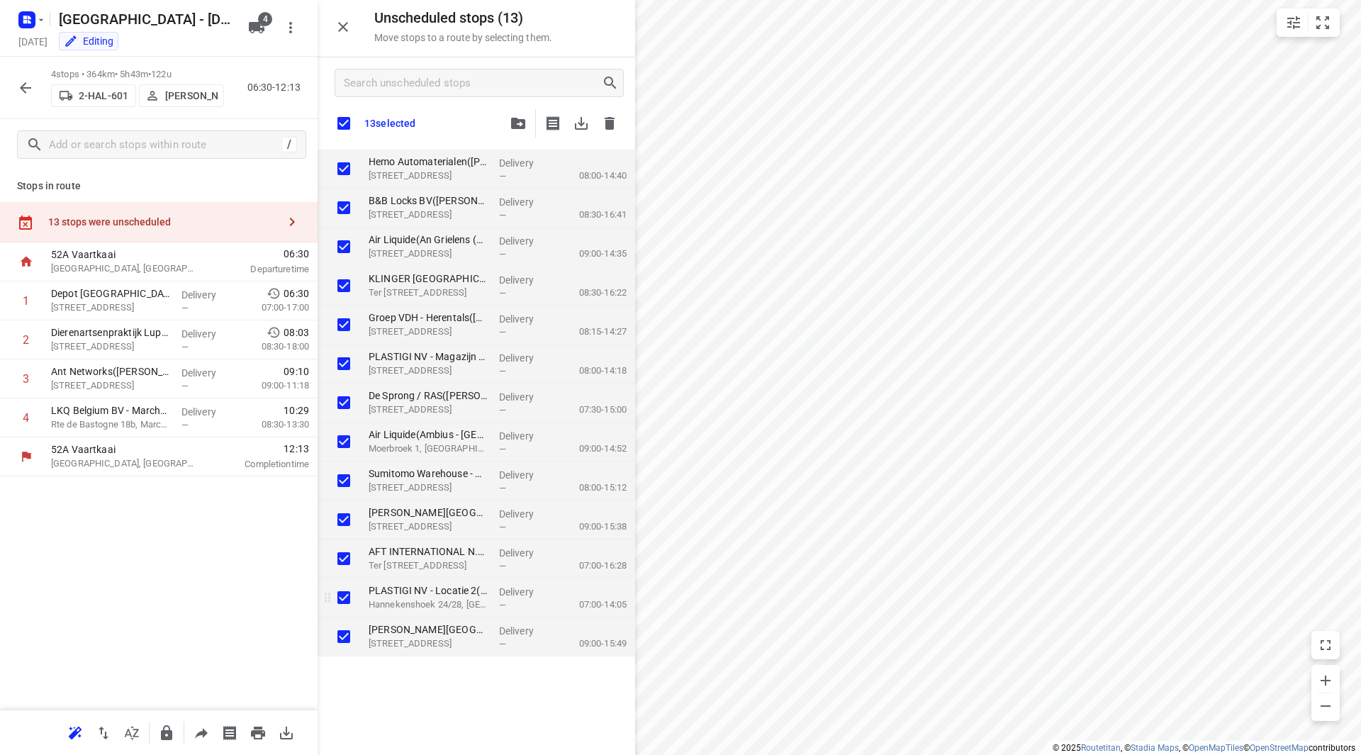
checkbox input "true"
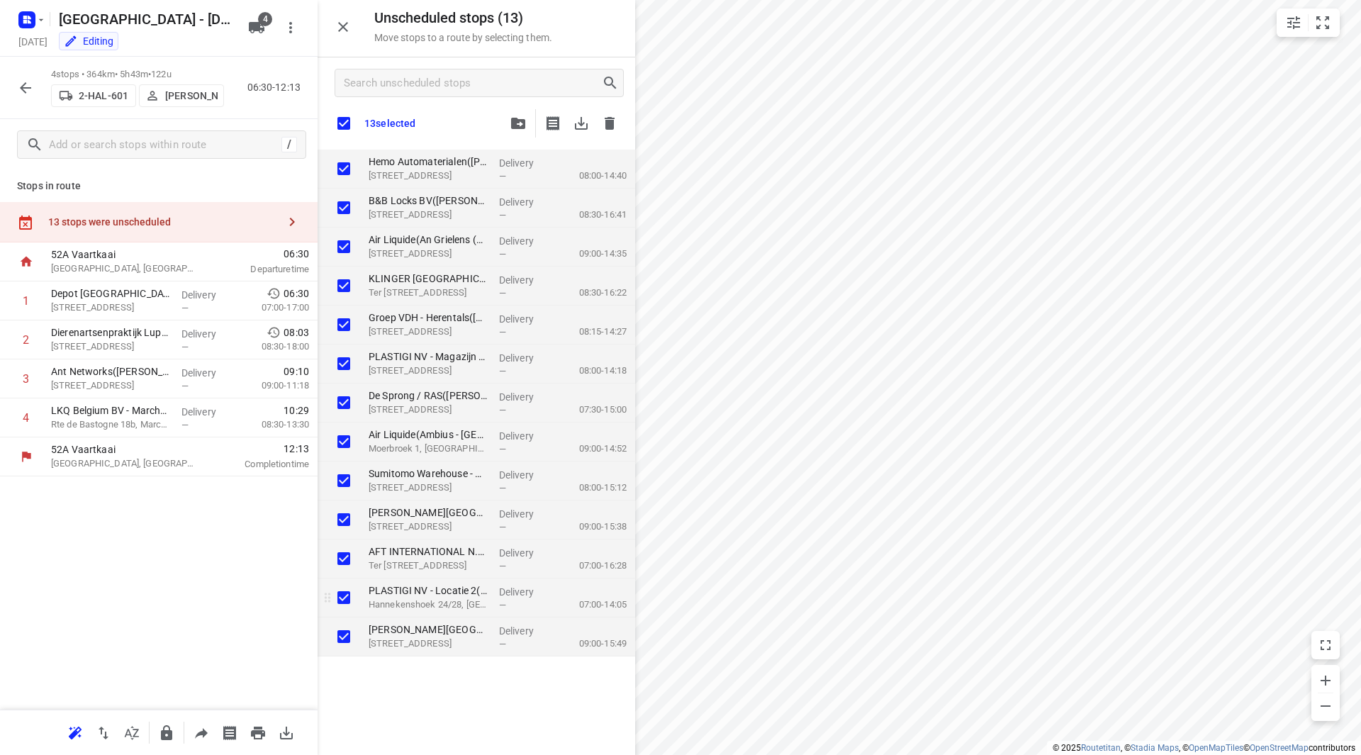
checkbox input "true"
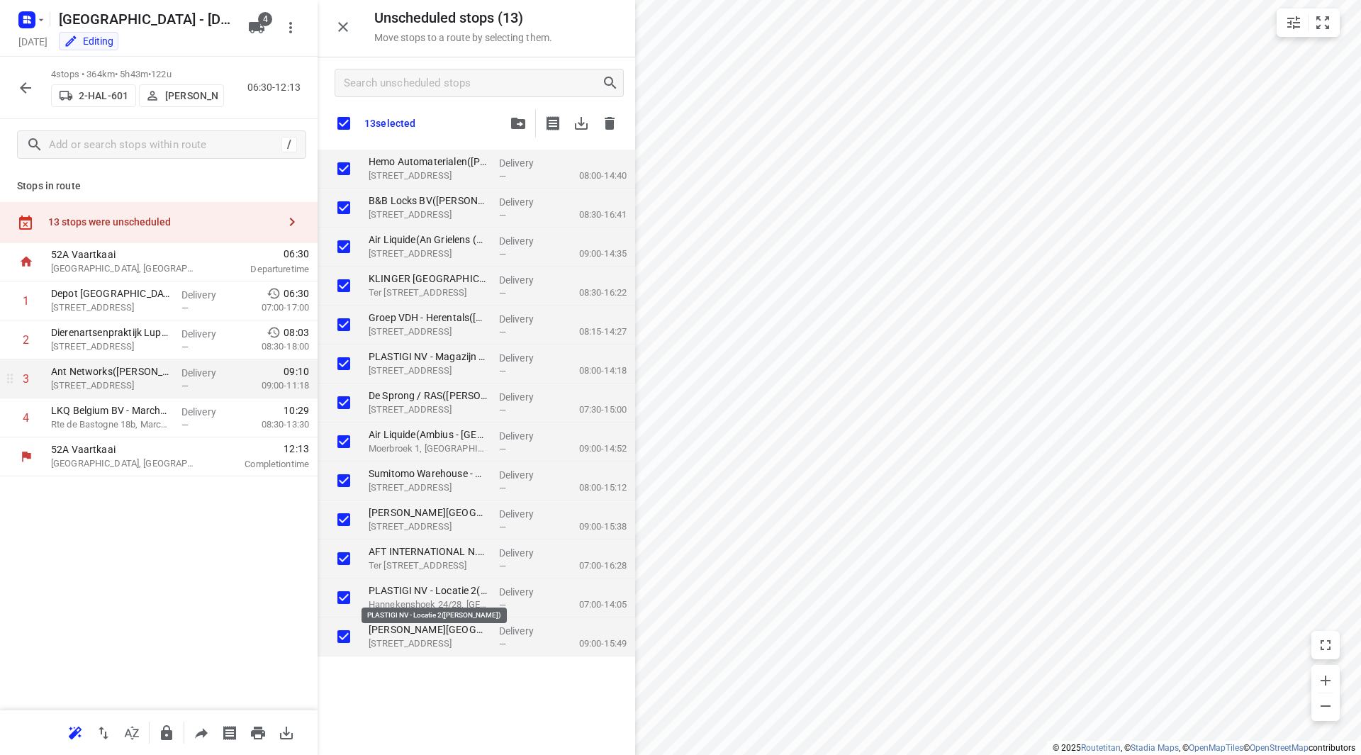
checkbox input "true"
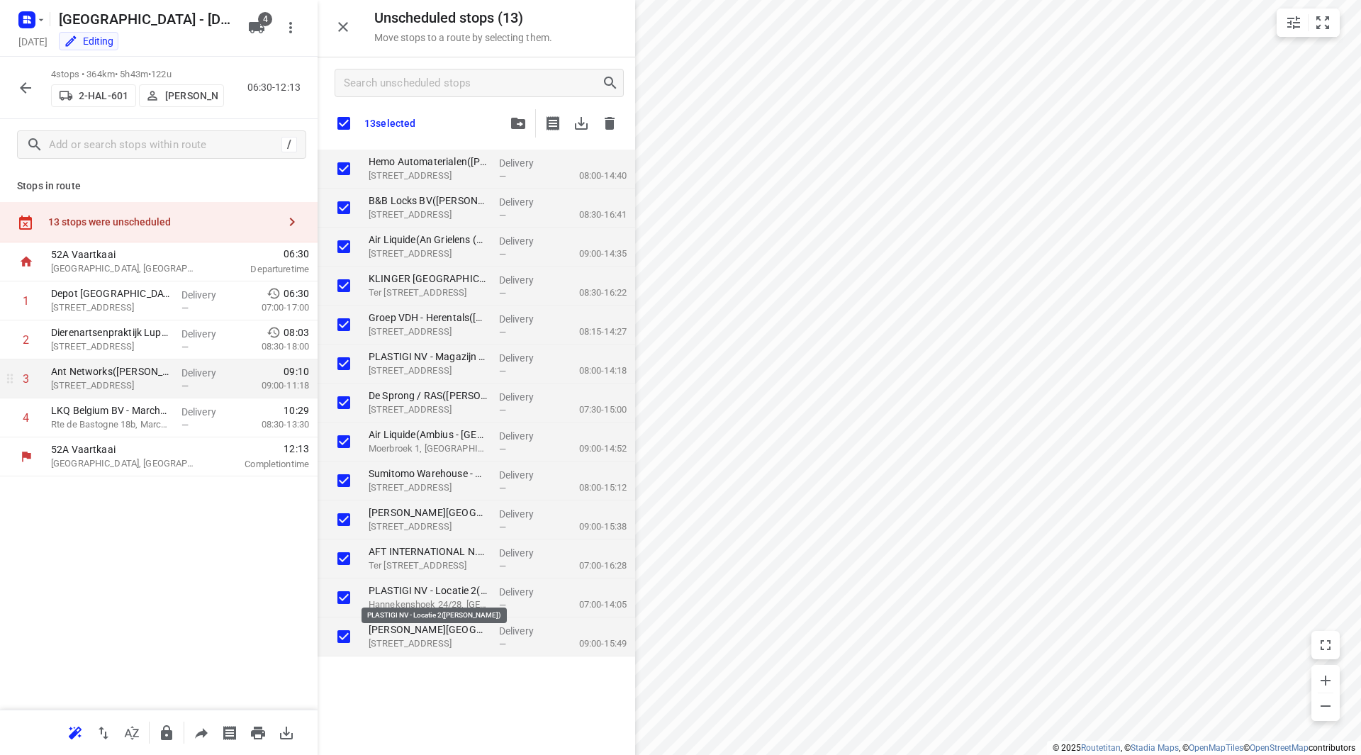
checkbox input "true"
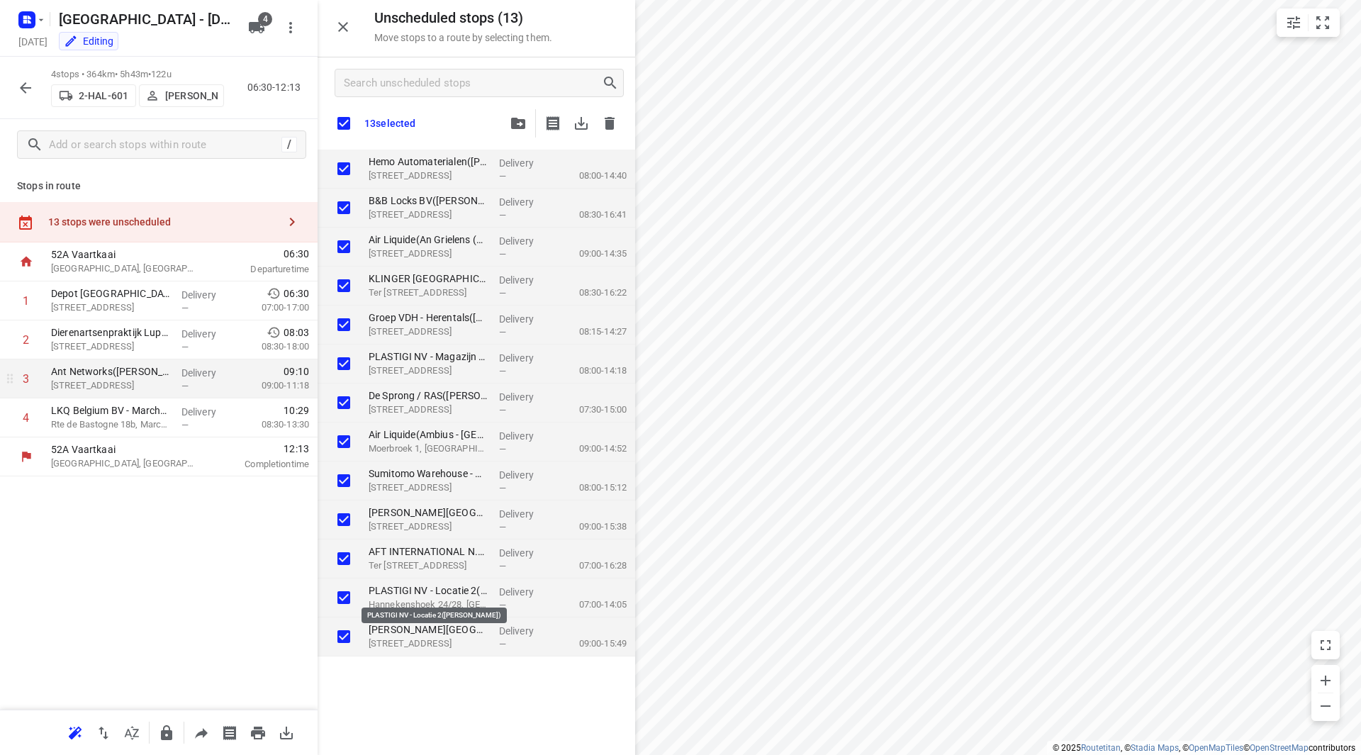
checkbox input "true"
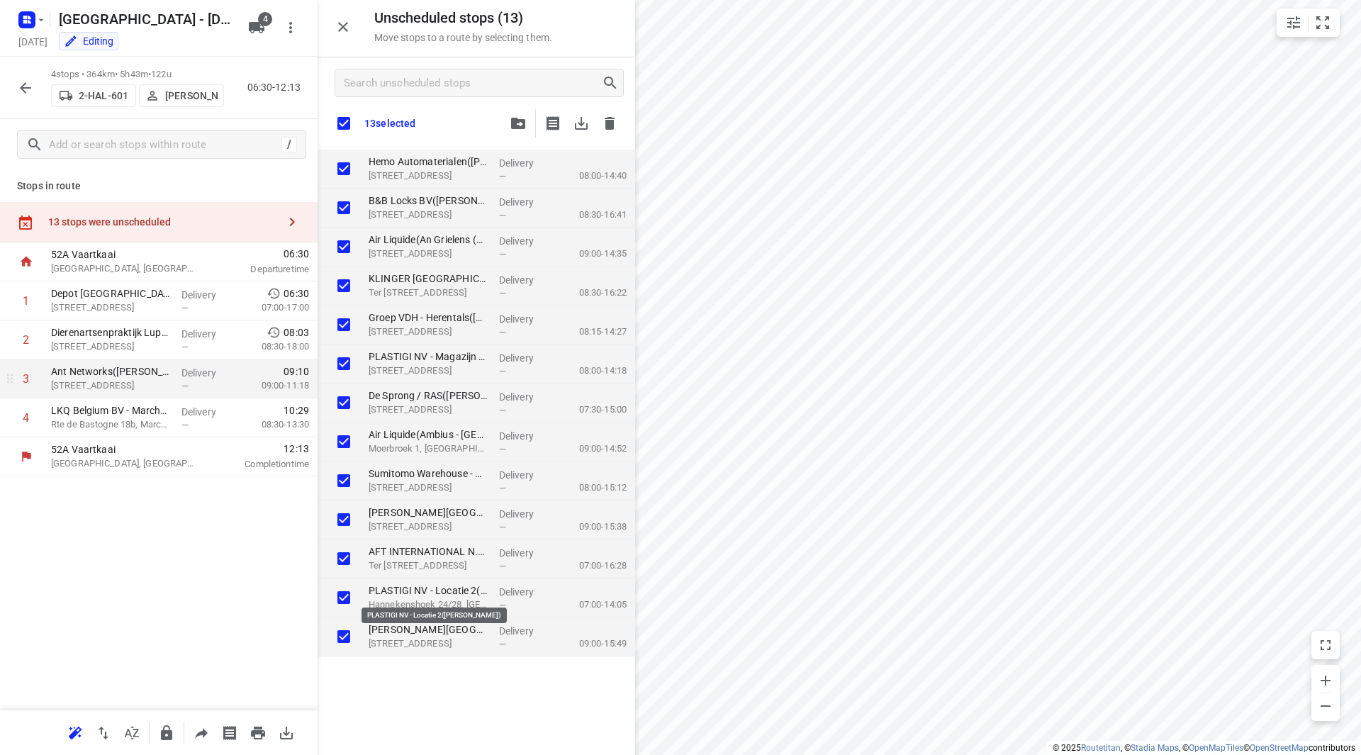
checkbox input "true"
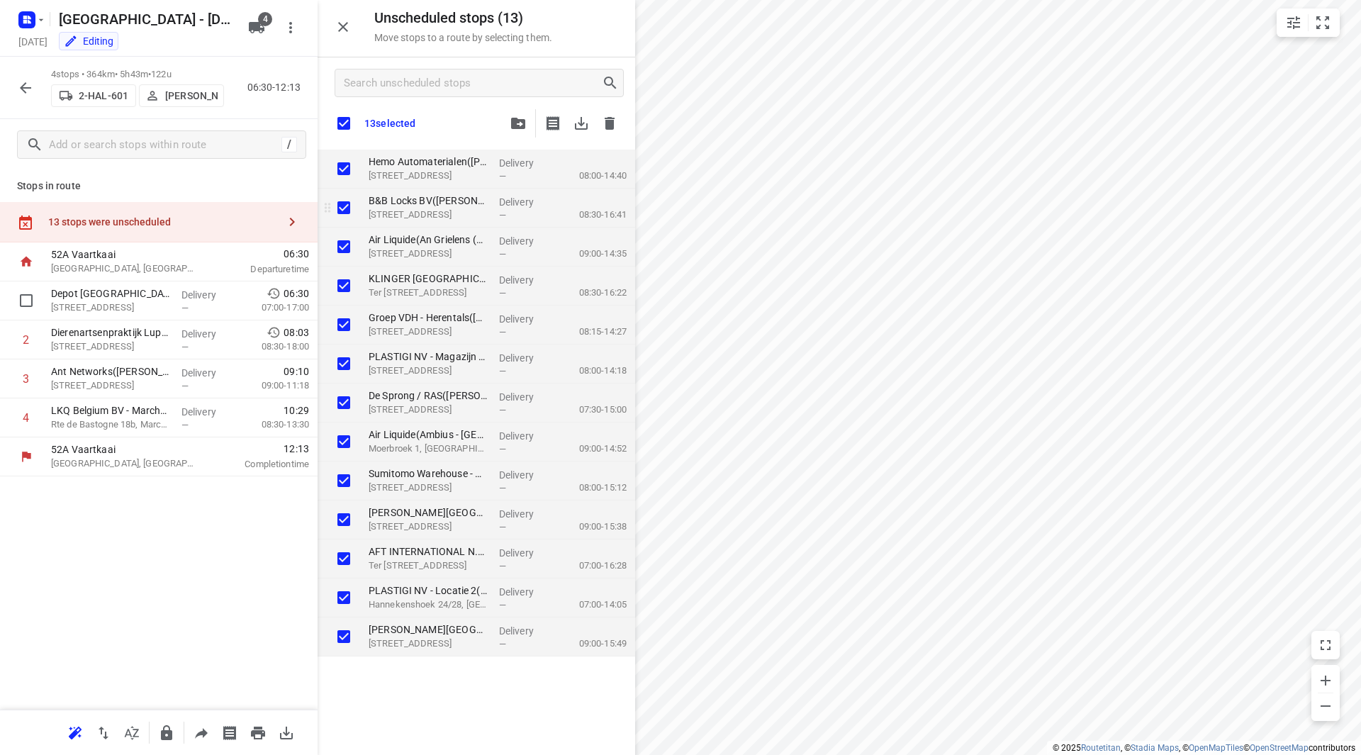
checkbox input "true"
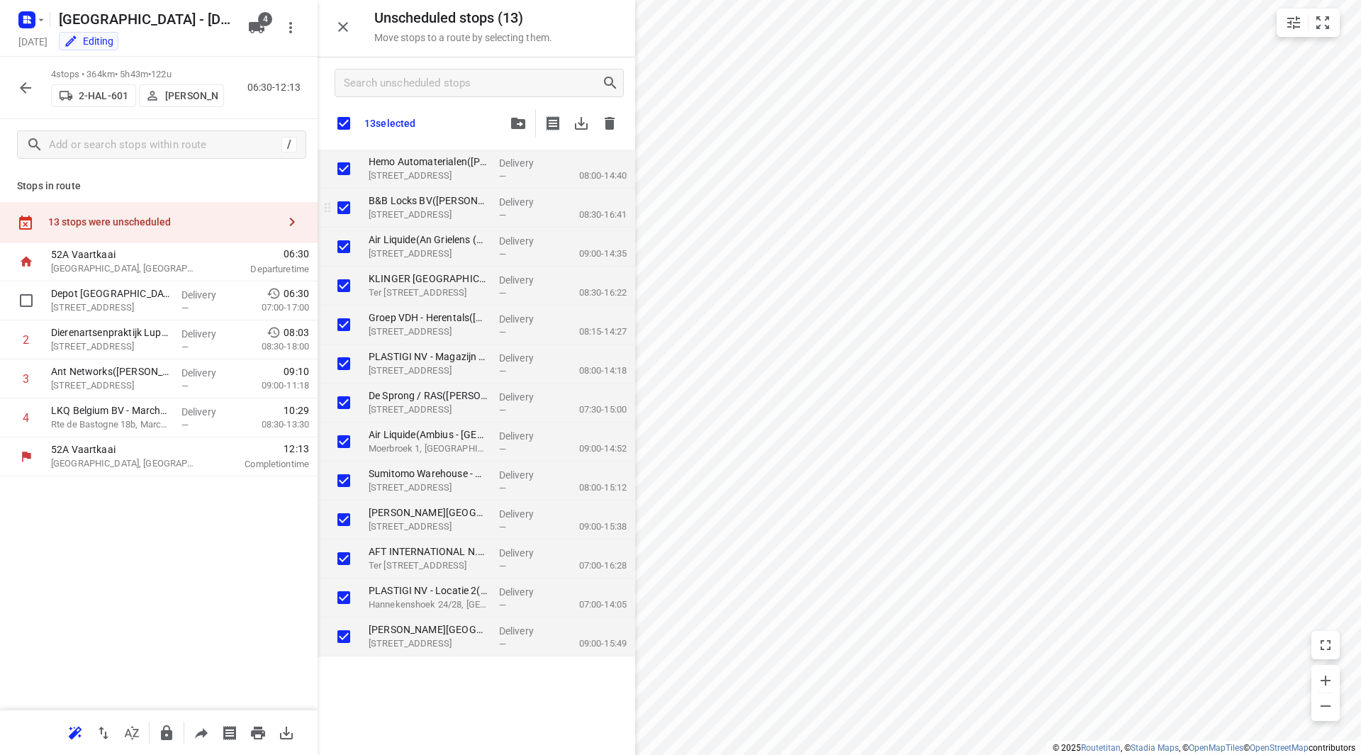
checkbox input "true"
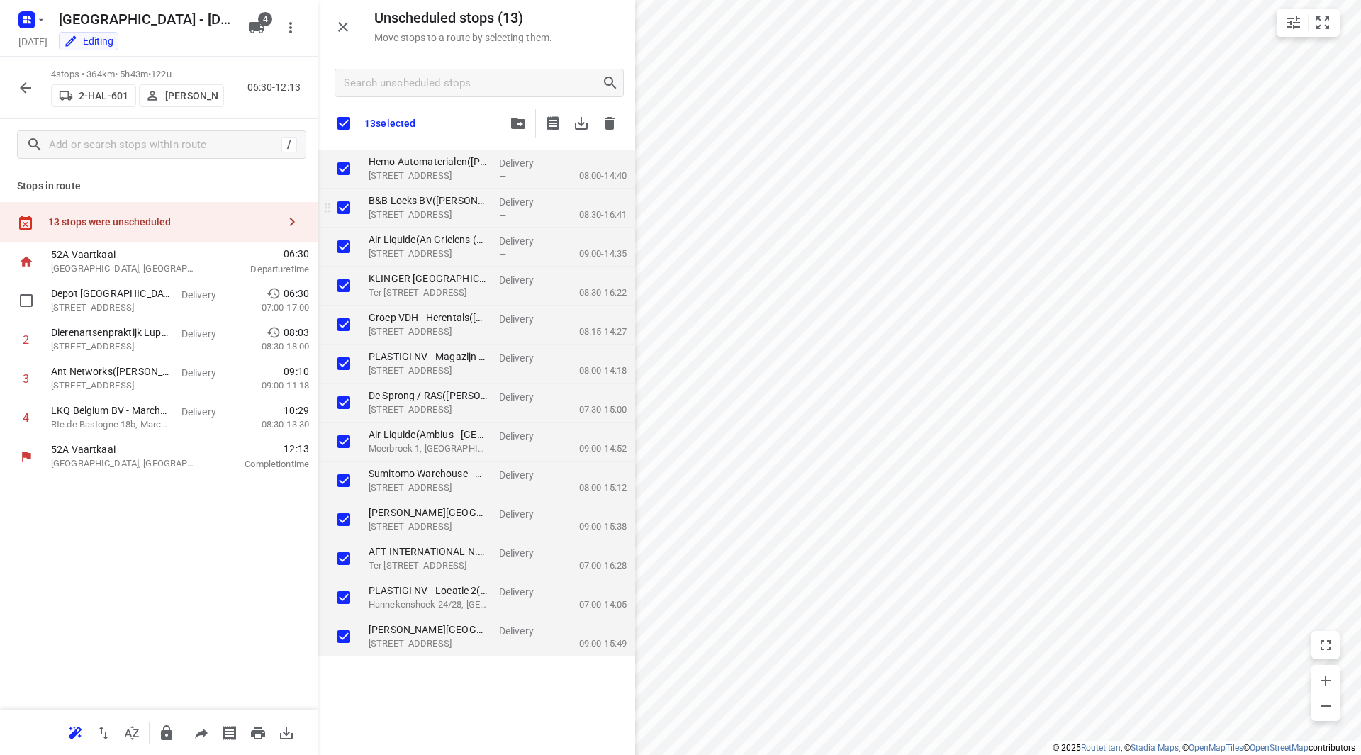
checkbox input "true"
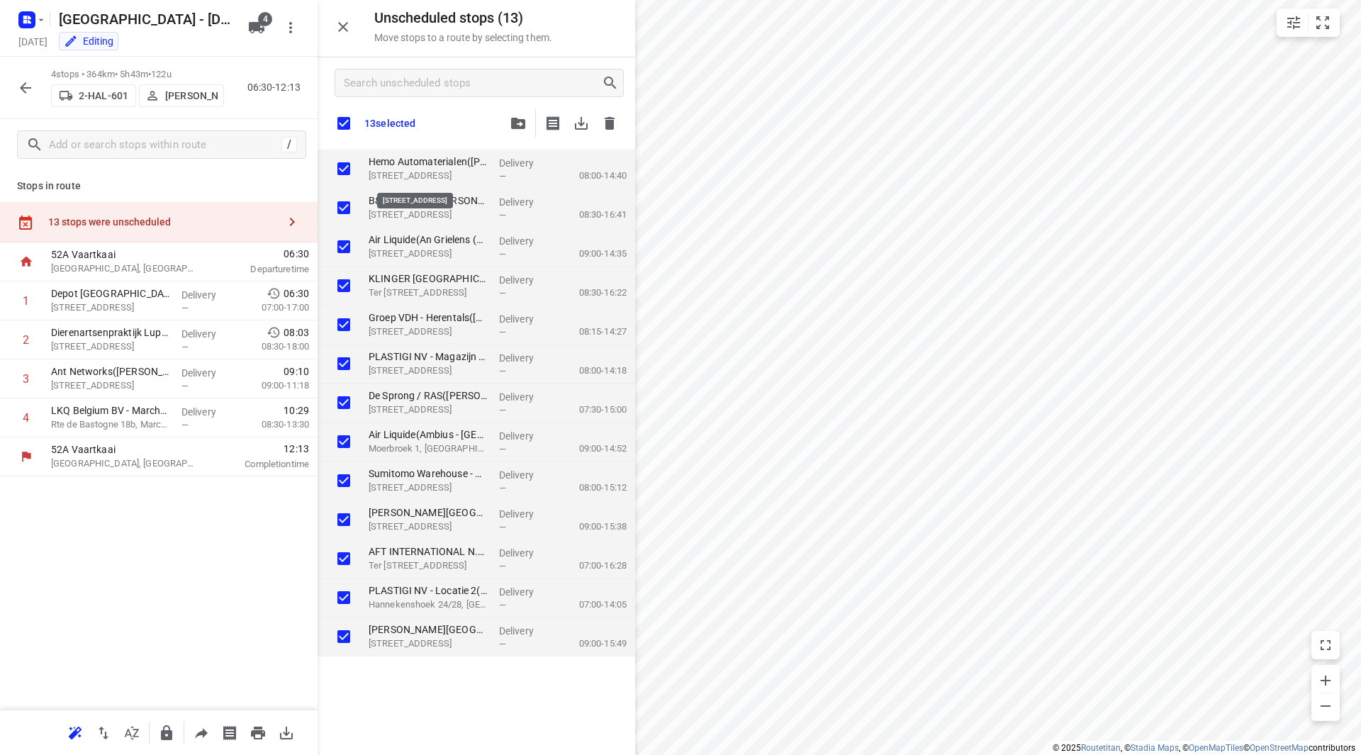
checkbox input "true"
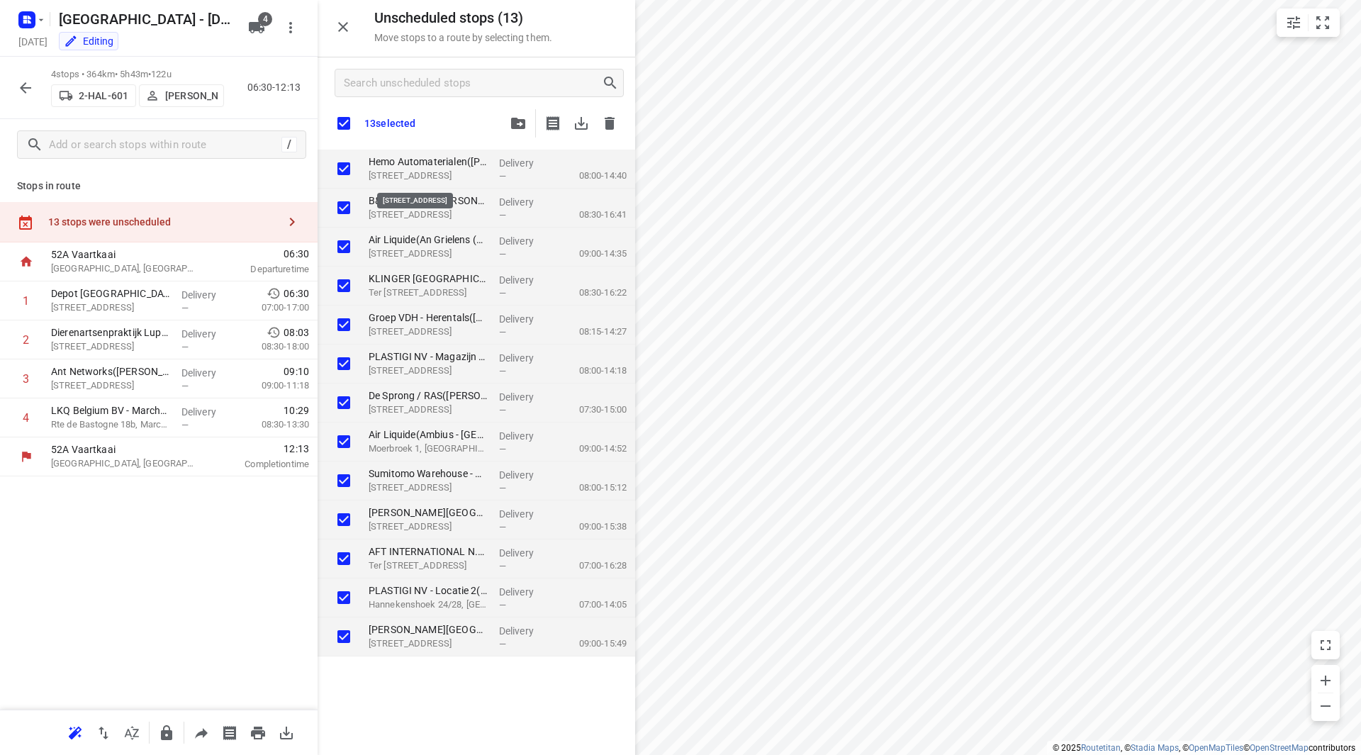
checkbox input "true"
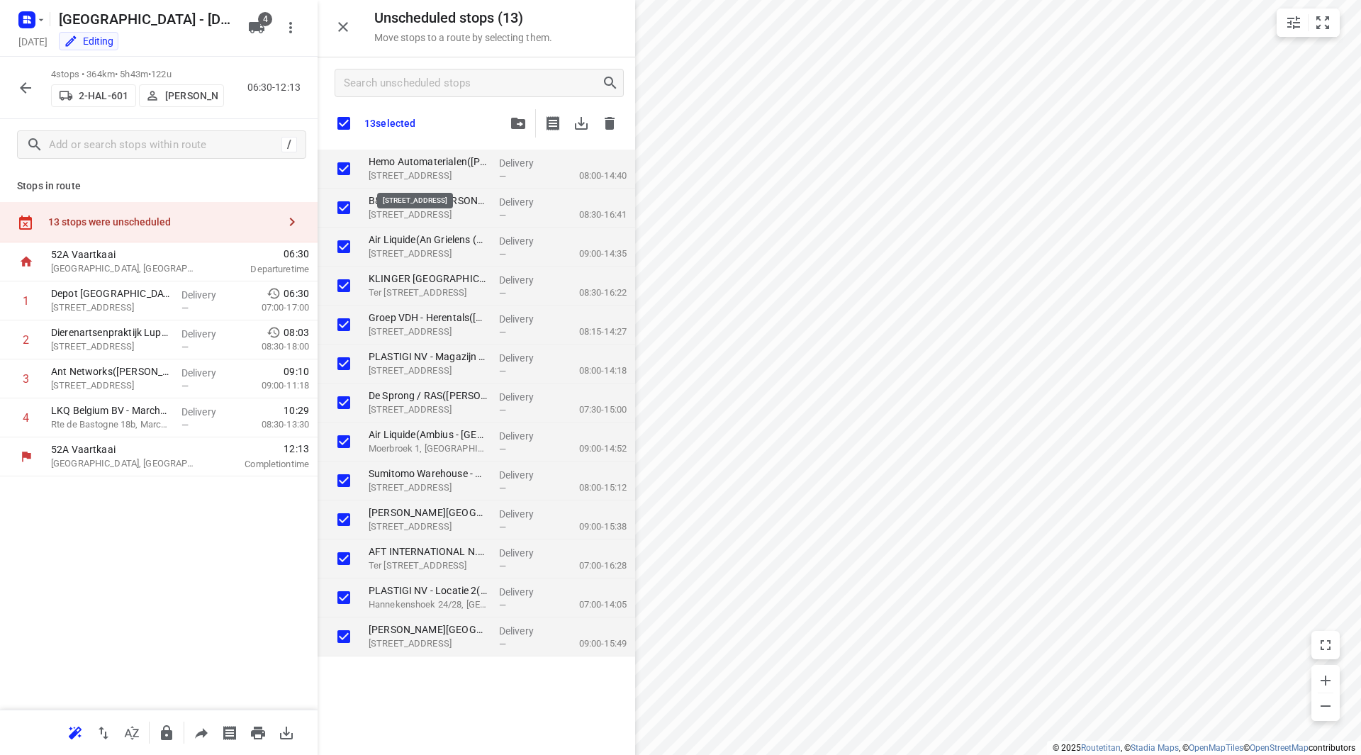
checkbox input "true"
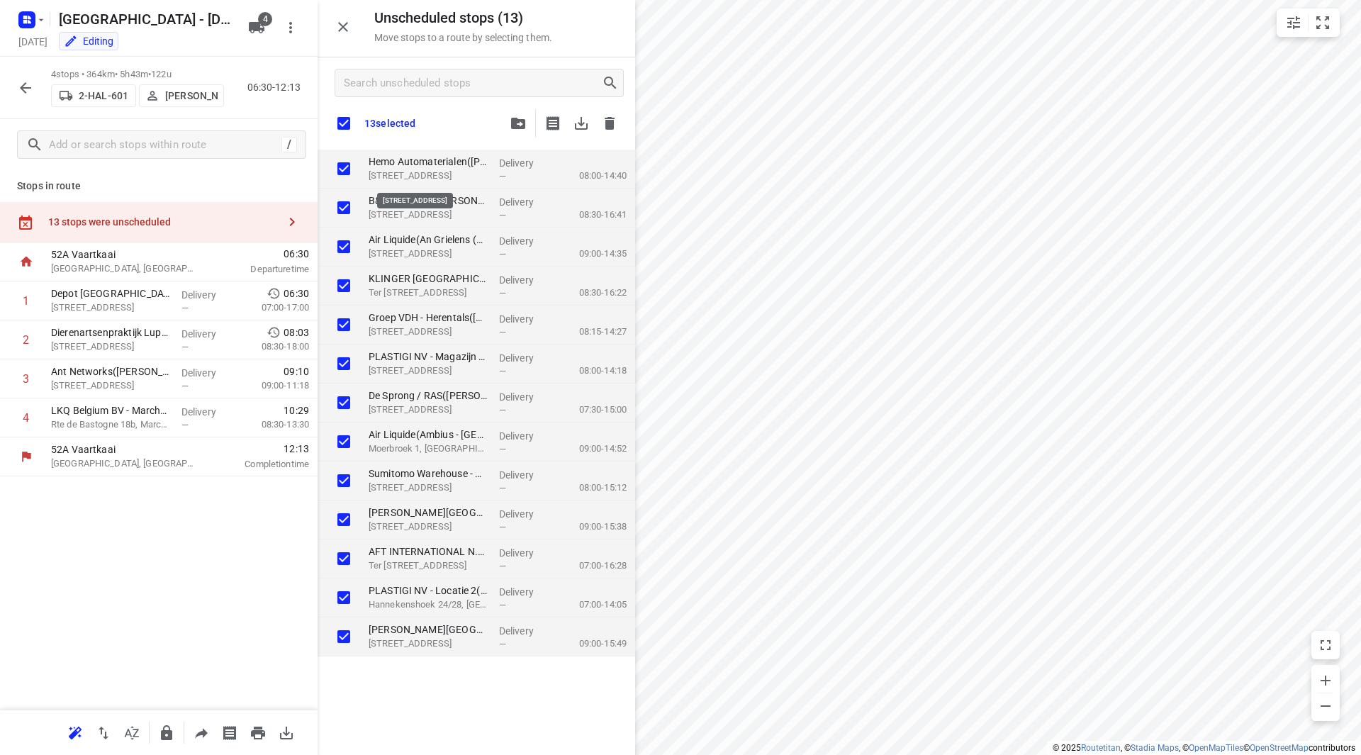
checkbox input "true"
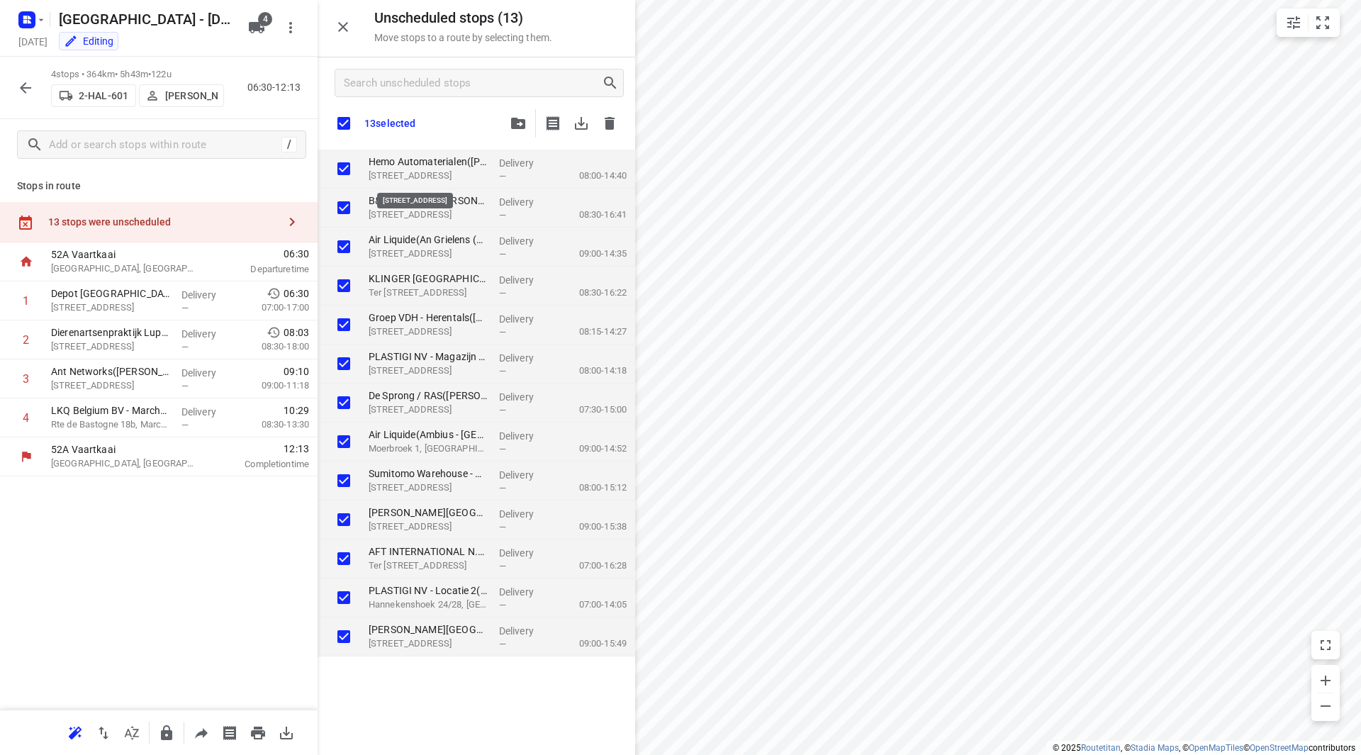
checkbox input "true"
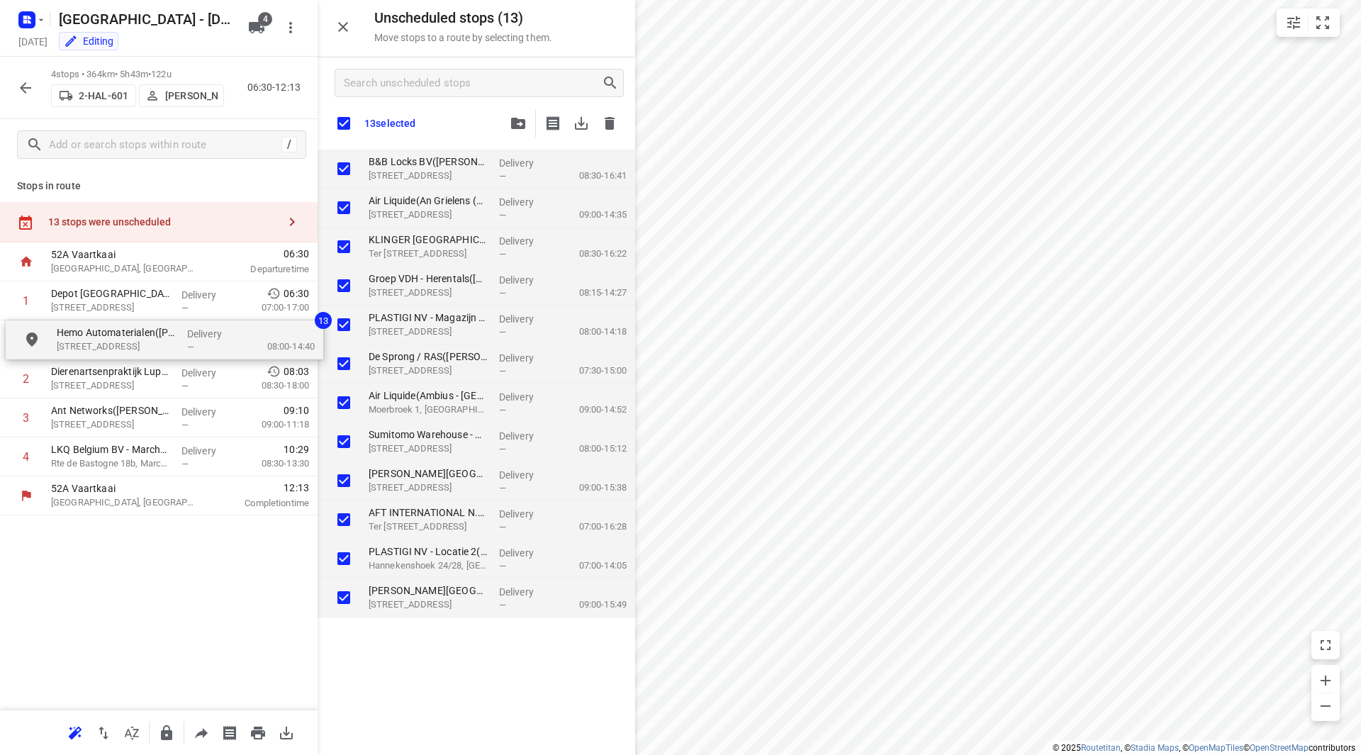
drag, startPoint x: 459, startPoint y: 174, endPoint x: 150, endPoint y: 340, distance: 351.1
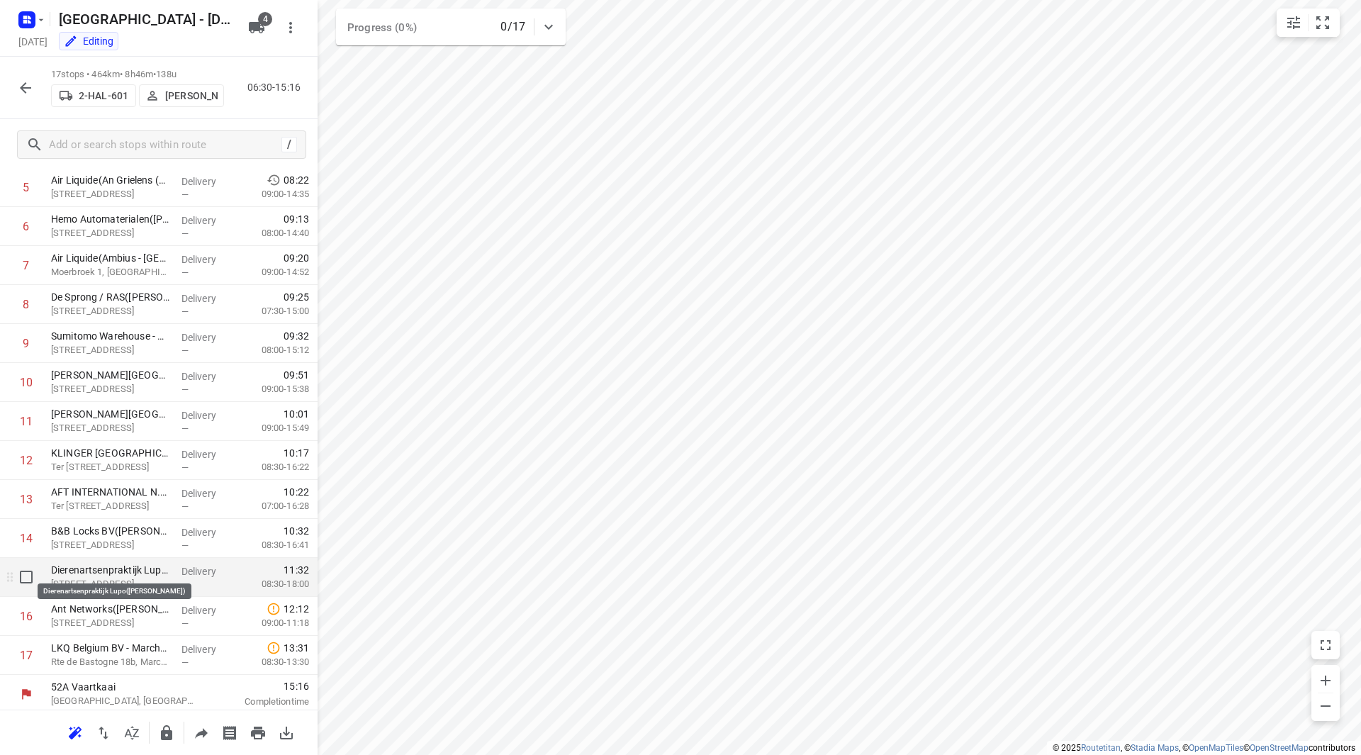
scroll to position [233, 0]
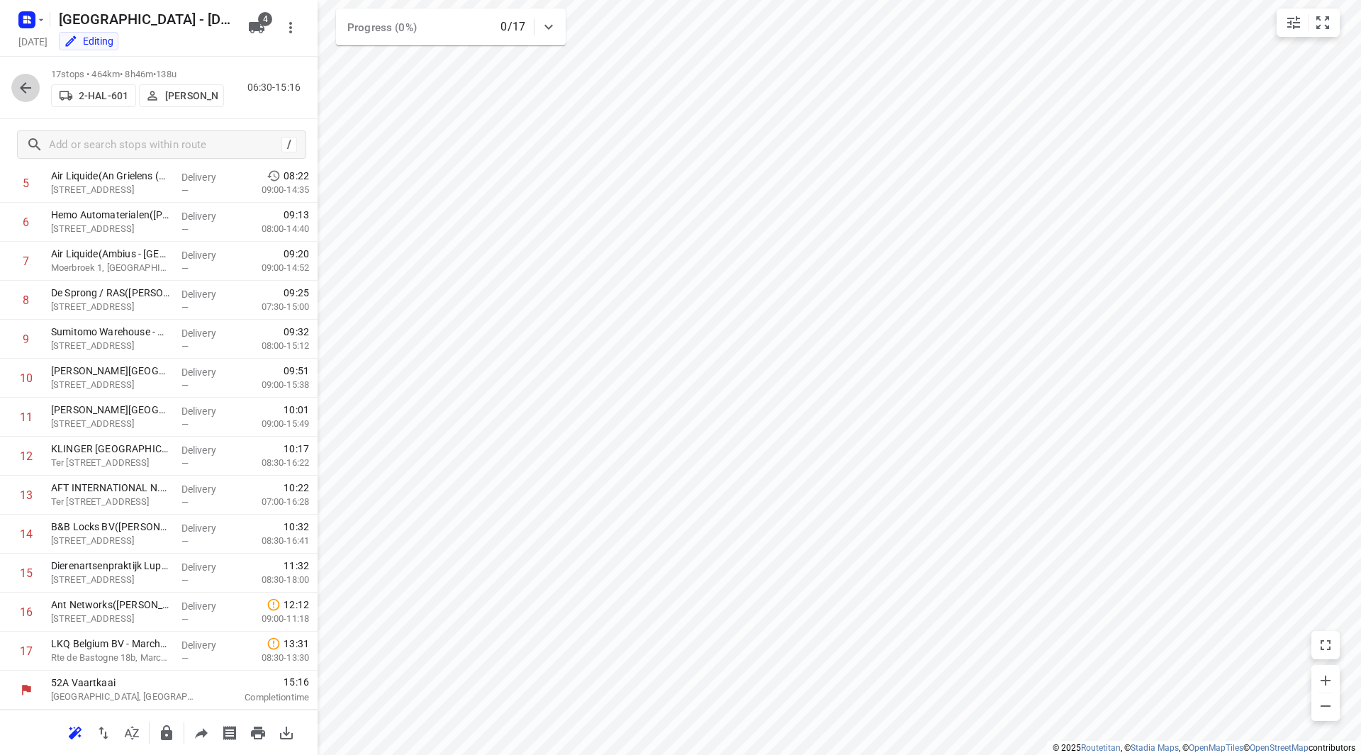
click at [27, 89] on icon "button" at bounding box center [25, 87] width 17 height 17
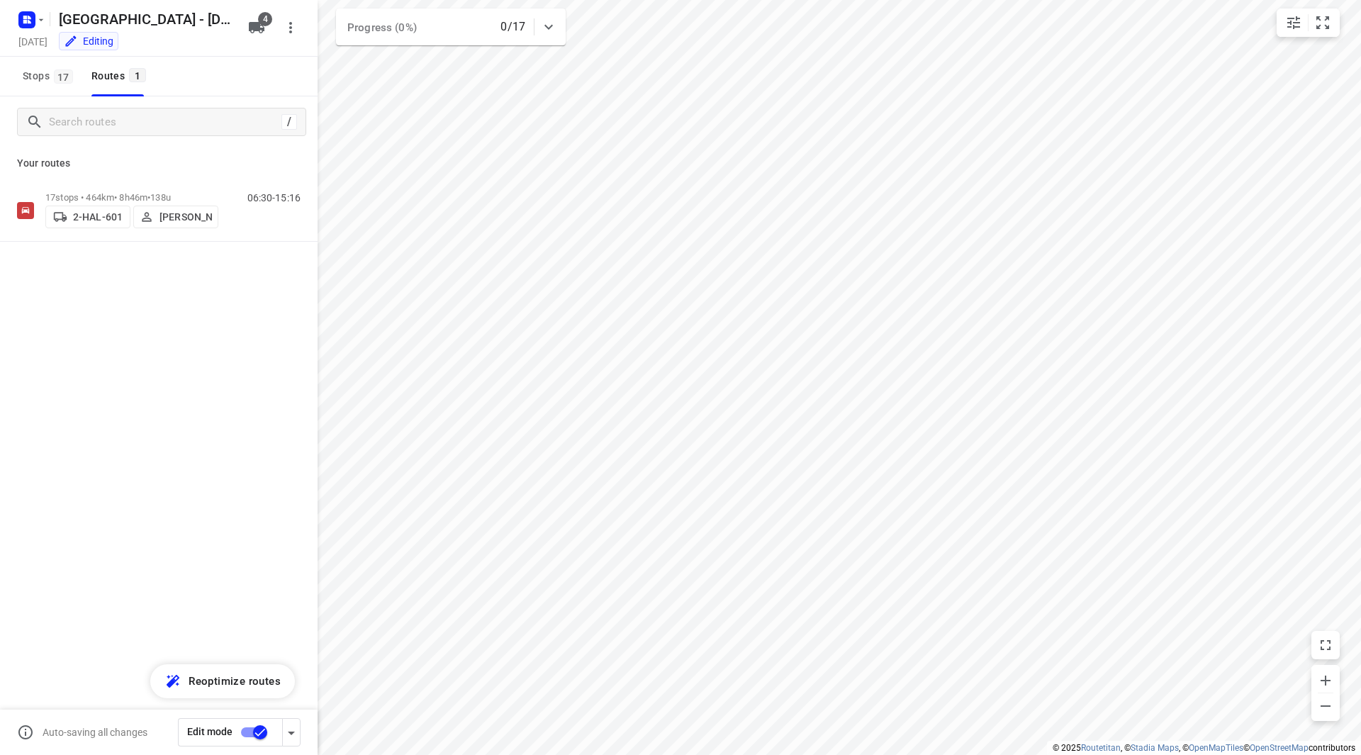
click at [258, 728] on input "checkbox" at bounding box center [260, 732] width 81 height 27
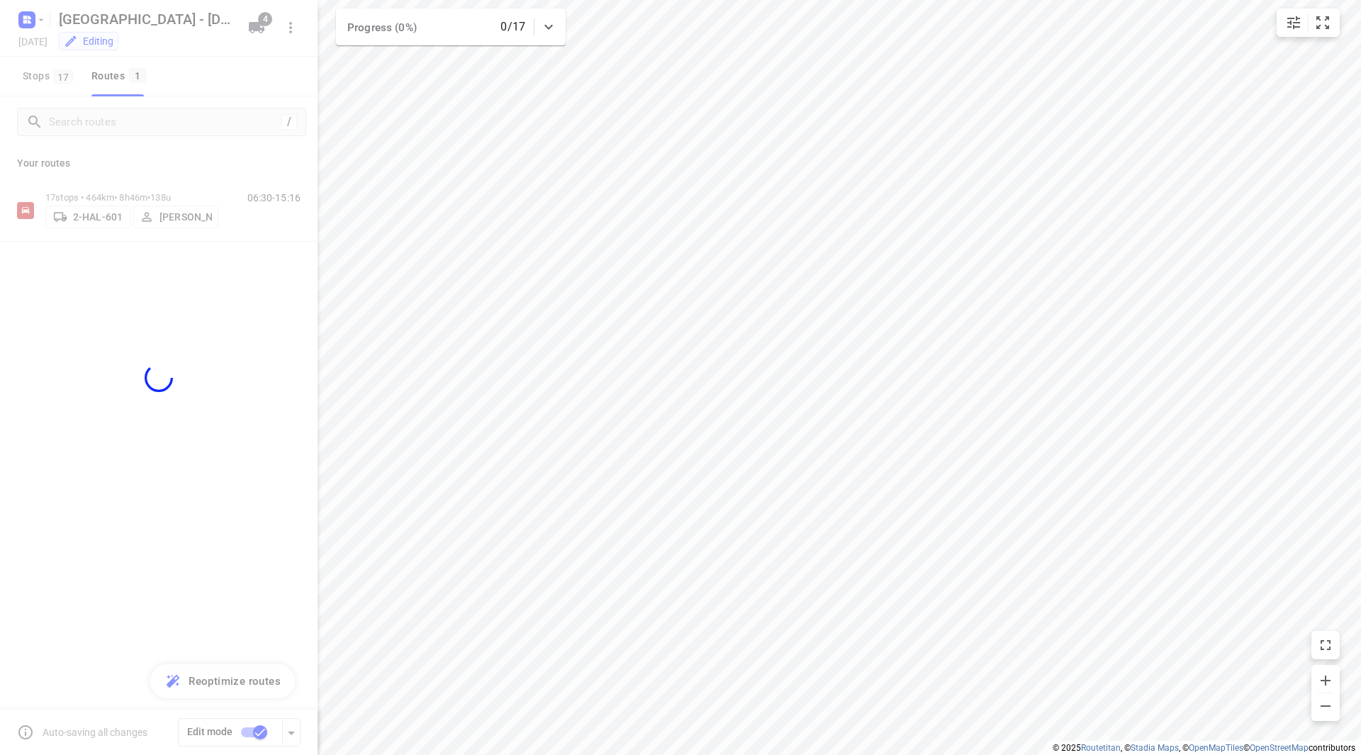
checkbox input "false"
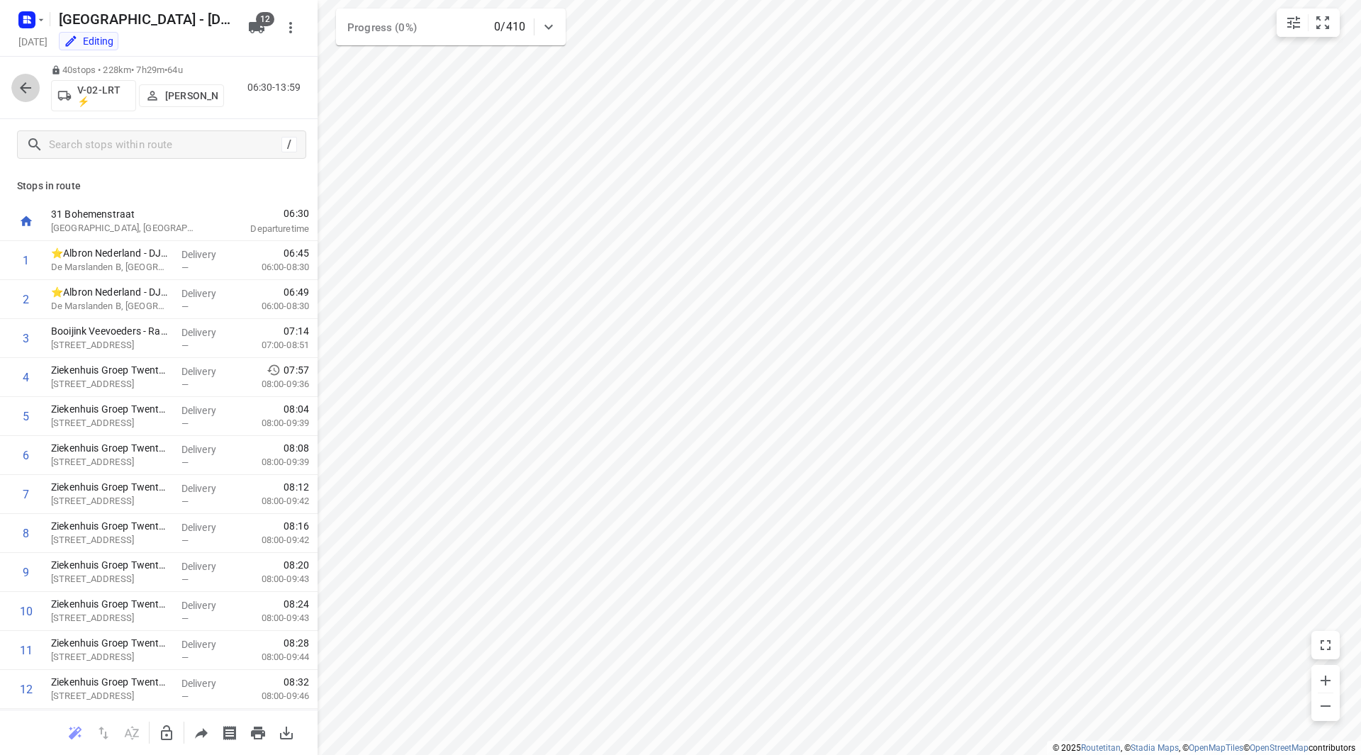
click at [14, 82] on button "button" at bounding box center [25, 88] width 28 height 28
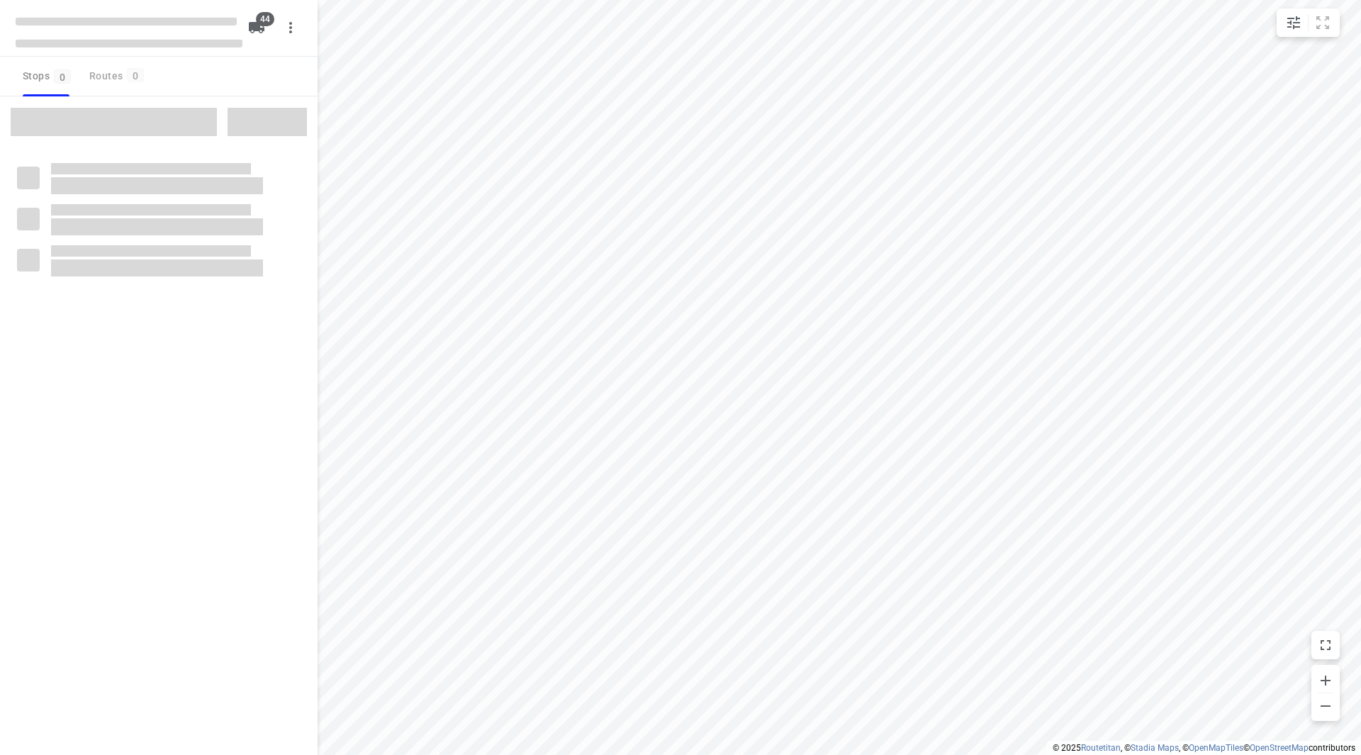
checkbox input "true"
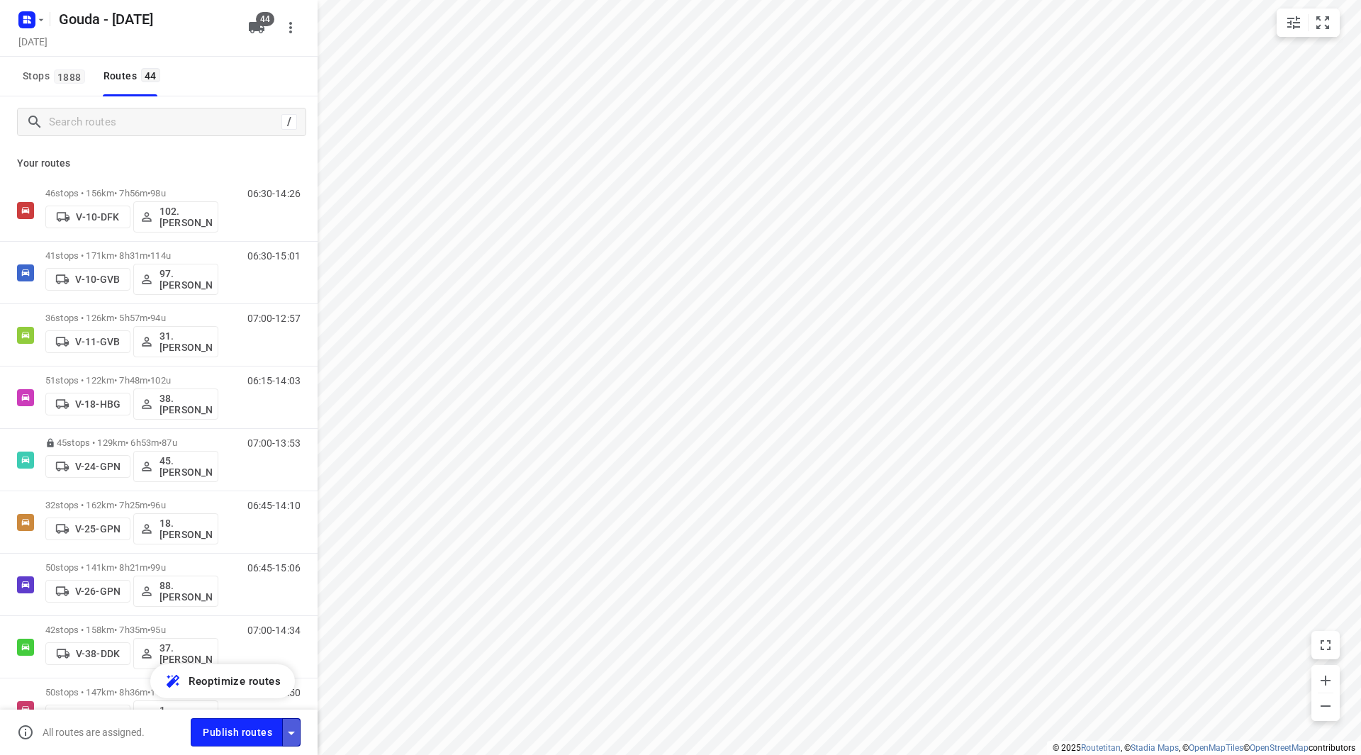
click at [294, 722] on button "button" at bounding box center [291, 732] width 18 height 28
click at [303, 729] on div "Publish routes" at bounding box center [254, 732] width 127 height 28
click at [297, 729] on icon "button" at bounding box center [291, 732] width 17 height 17
click at [266, 593] on input "Fulfill the stops in any order" at bounding box center [260, 591] width 81 height 27
checkbox input "true"
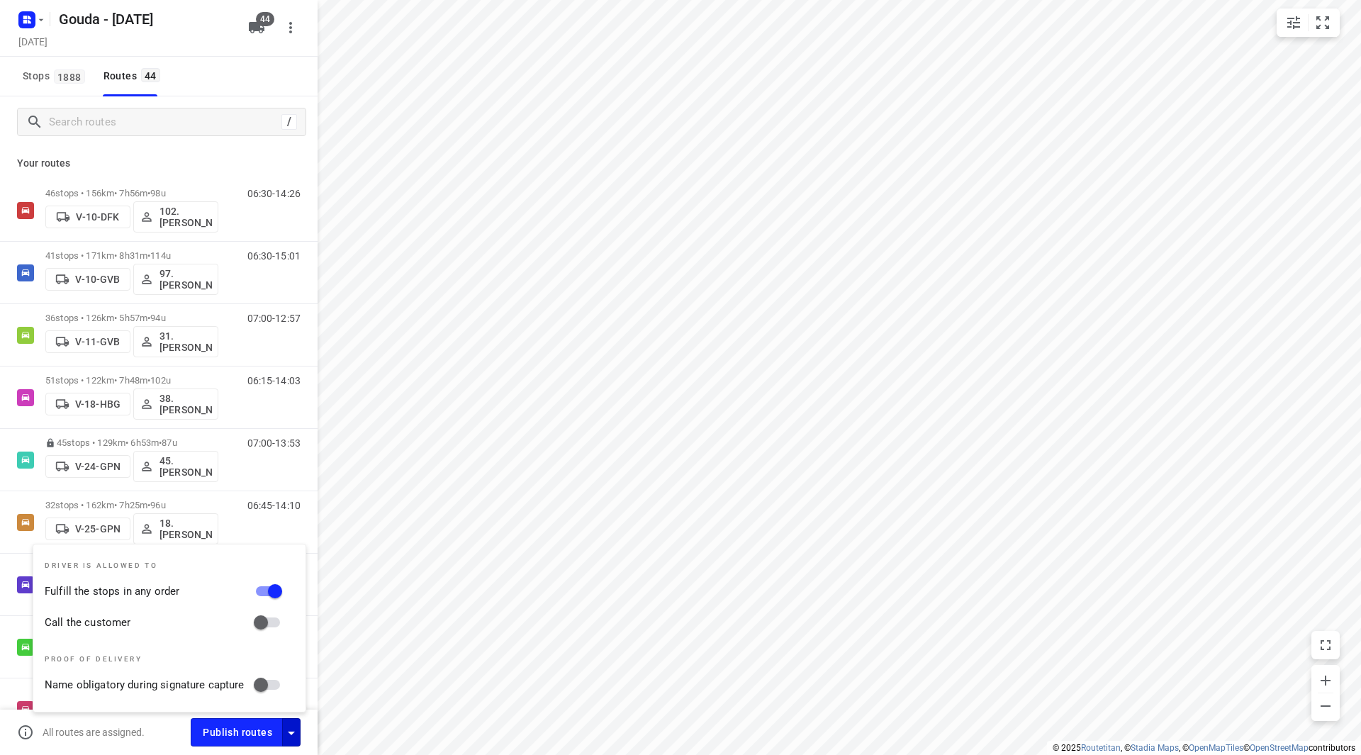
click at [274, 626] on input "Call the customer" at bounding box center [260, 622] width 81 height 27
checkbox input "true"
click at [250, 734] on span "Publish routes" at bounding box center [237, 733] width 69 height 18
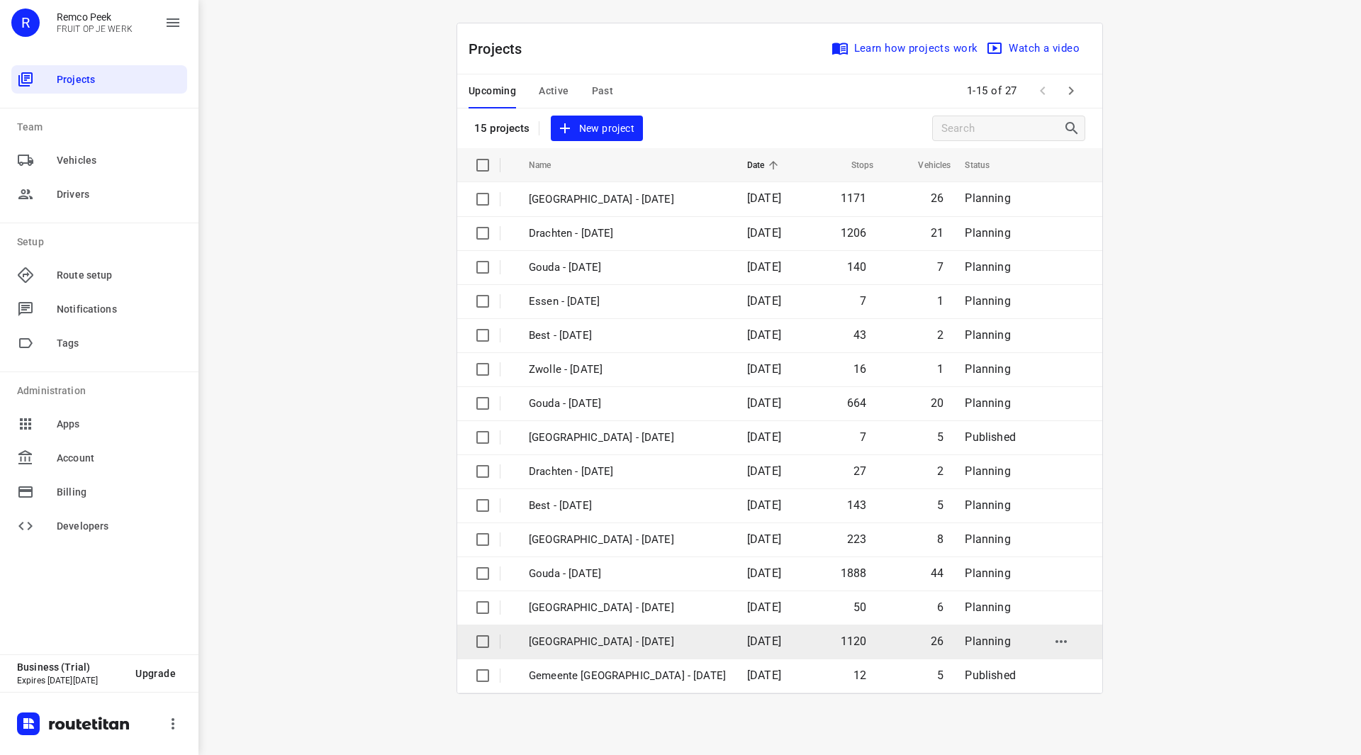
click at [592, 641] on p "[GEOGRAPHIC_DATA] - [DATE]" at bounding box center [627, 642] width 197 height 16
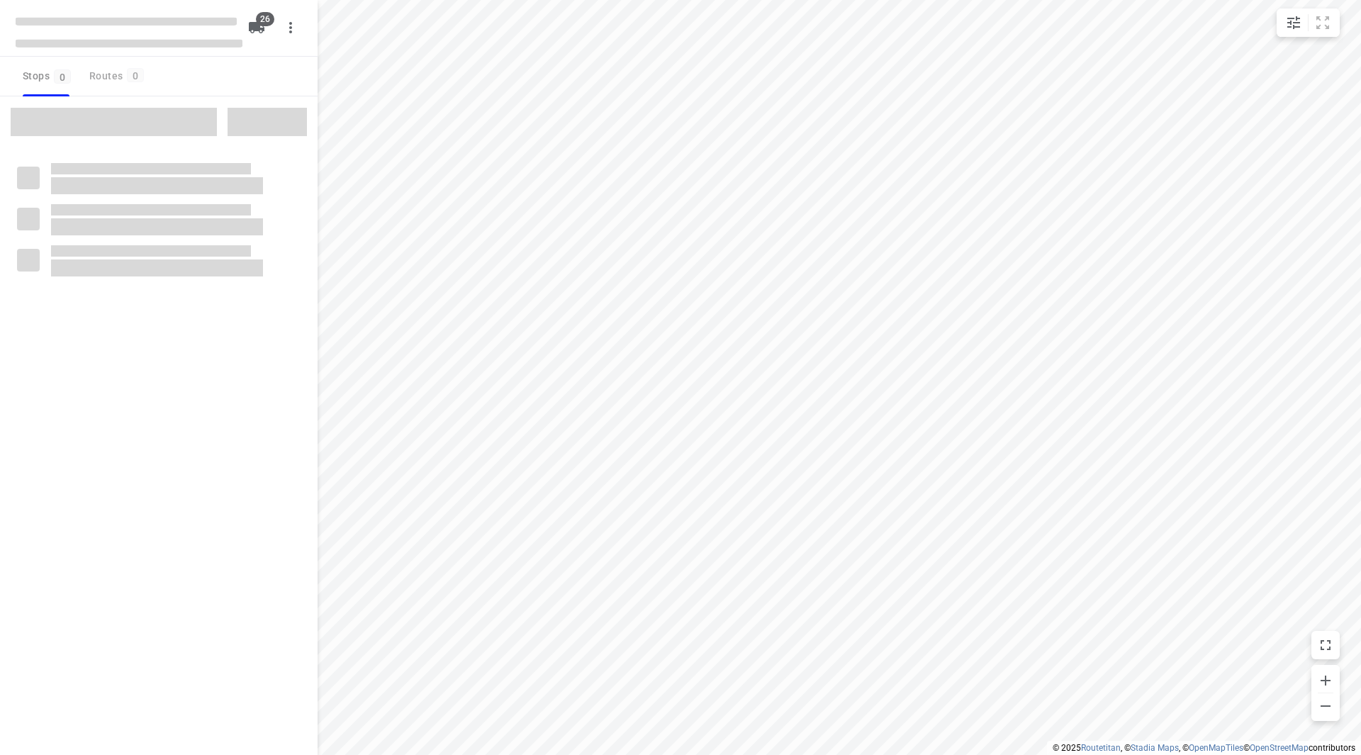
checkbox input "true"
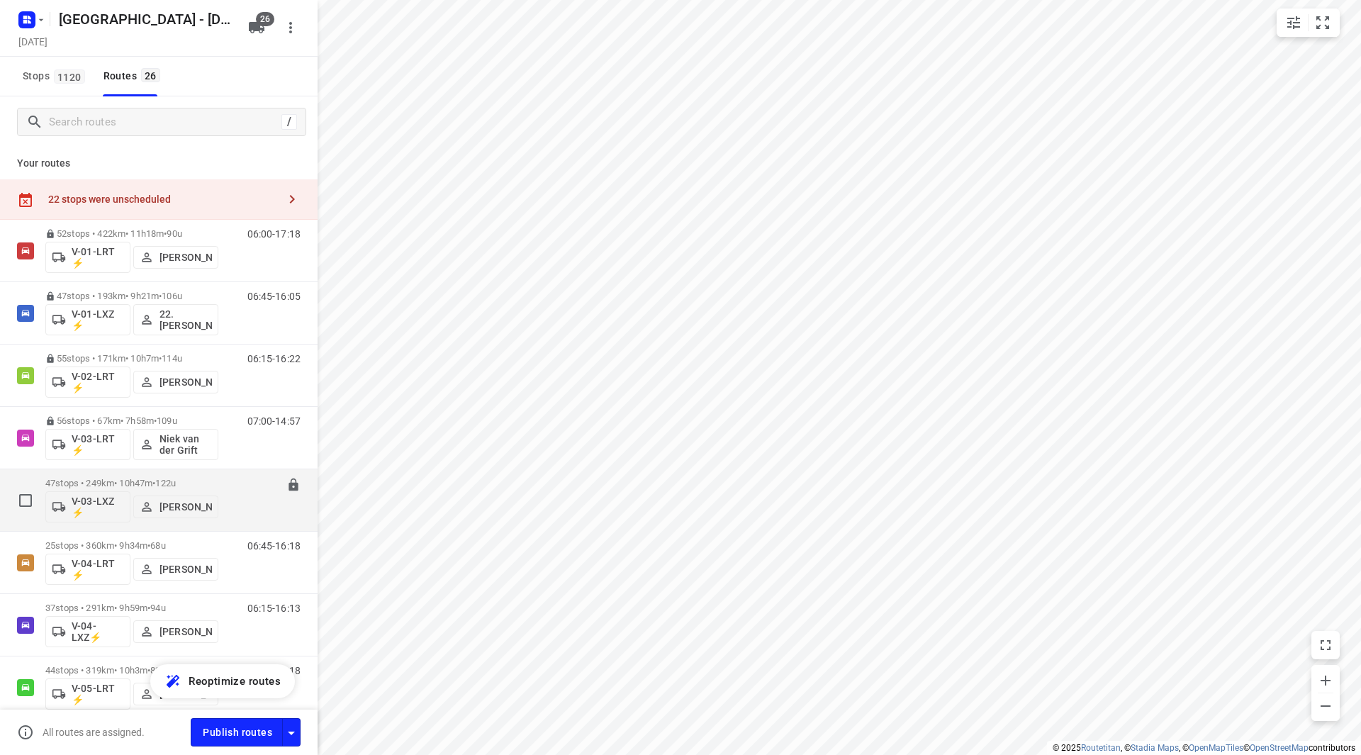
click at [206, 483] on p "47 stops • 249km • 10h47m • 122u" at bounding box center [131, 483] width 173 height 11
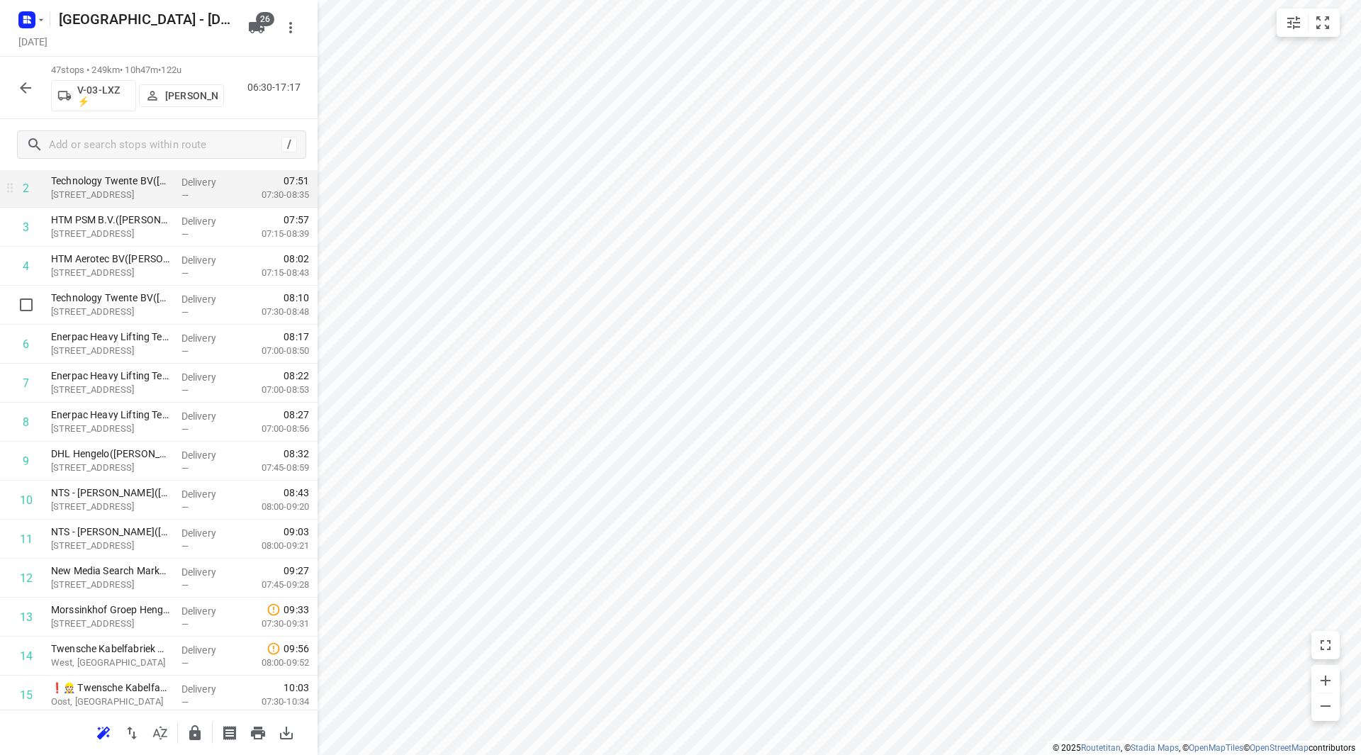
scroll to position [71, 0]
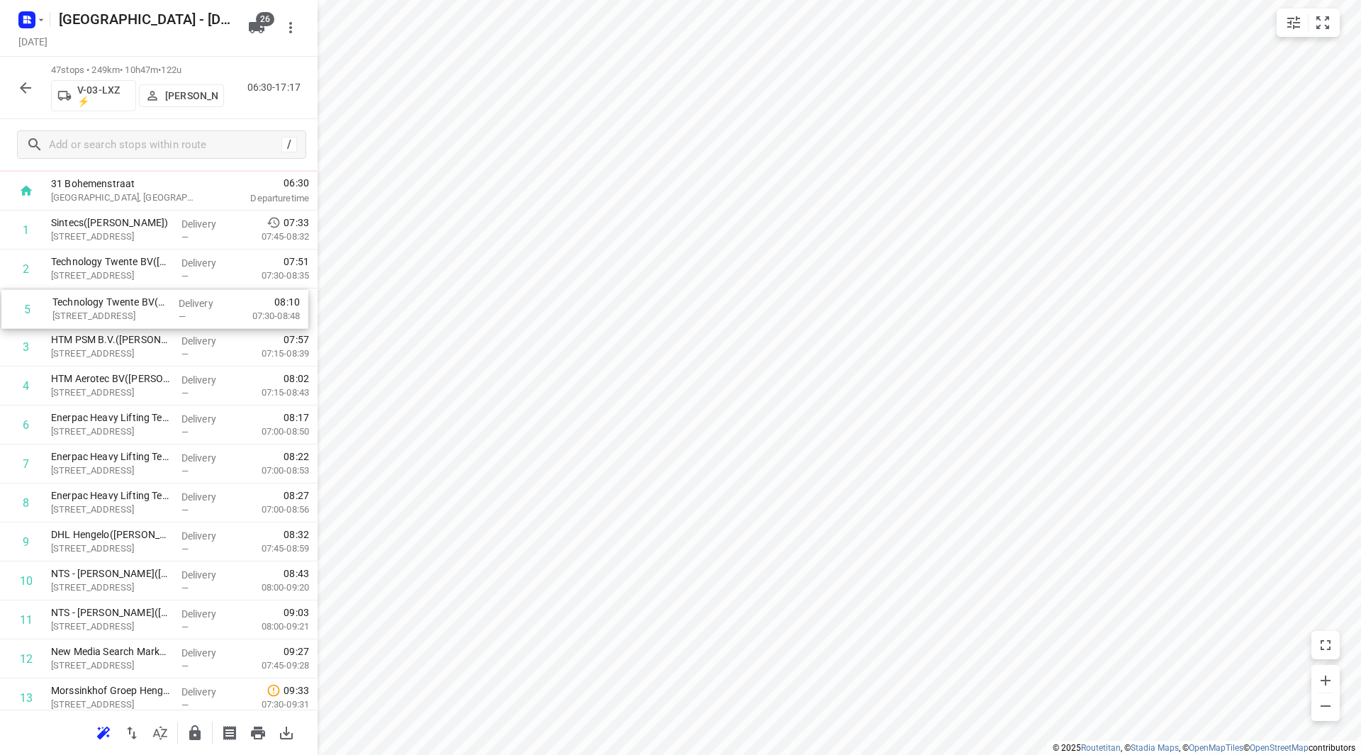
drag, startPoint x: 200, startPoint y: 386, endPoint x: 198, endPoint y: 310, distance: 75.1
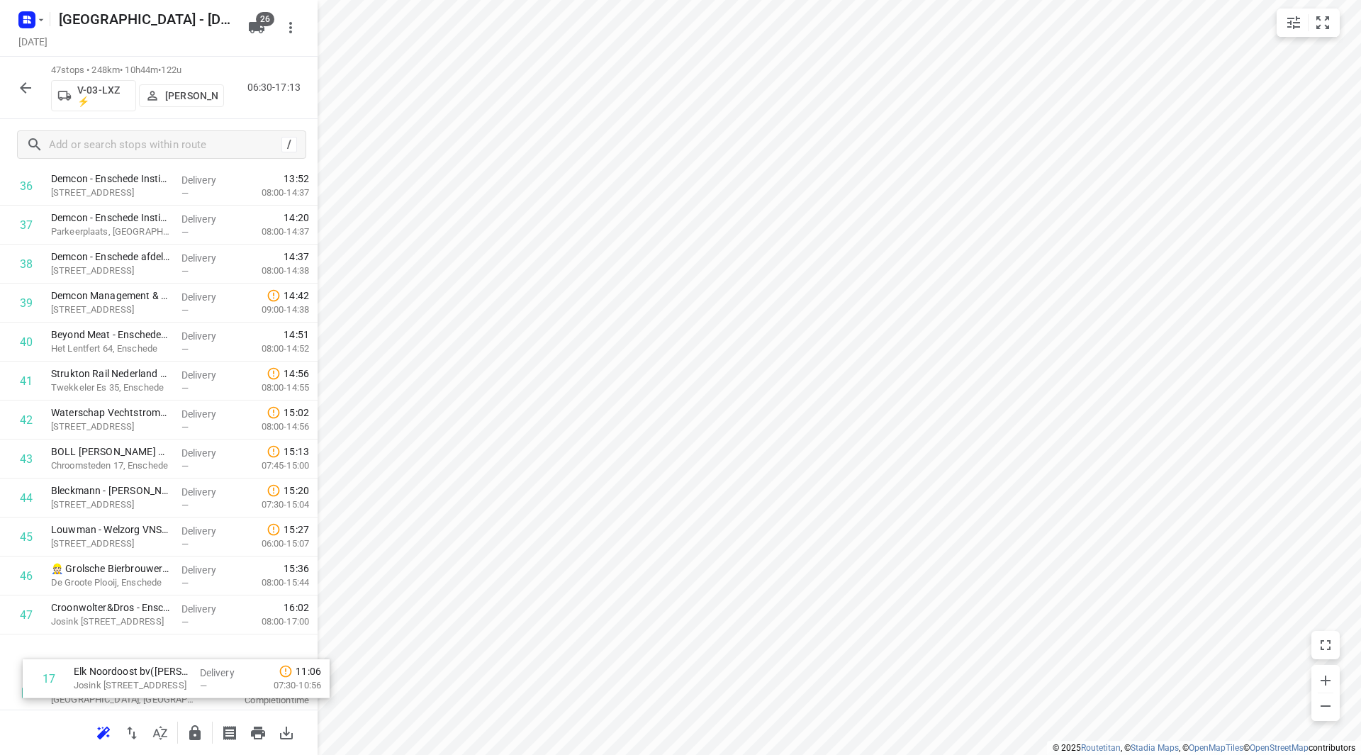
scroll to position [1443, 0]
drag, startPoint x: 111, startPoint y: 289, endPoint x: 114, endPoint y: 659, distance: 369.3
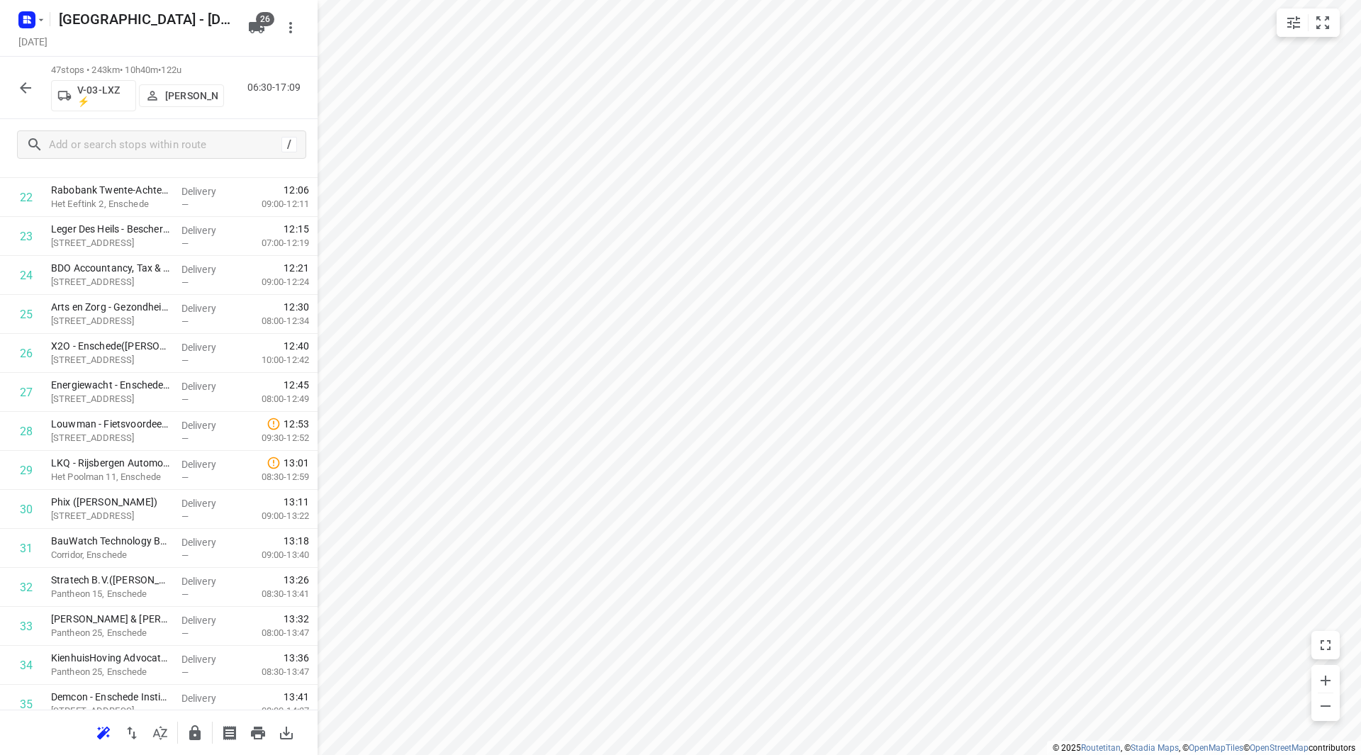
scroll to position [947, 0]
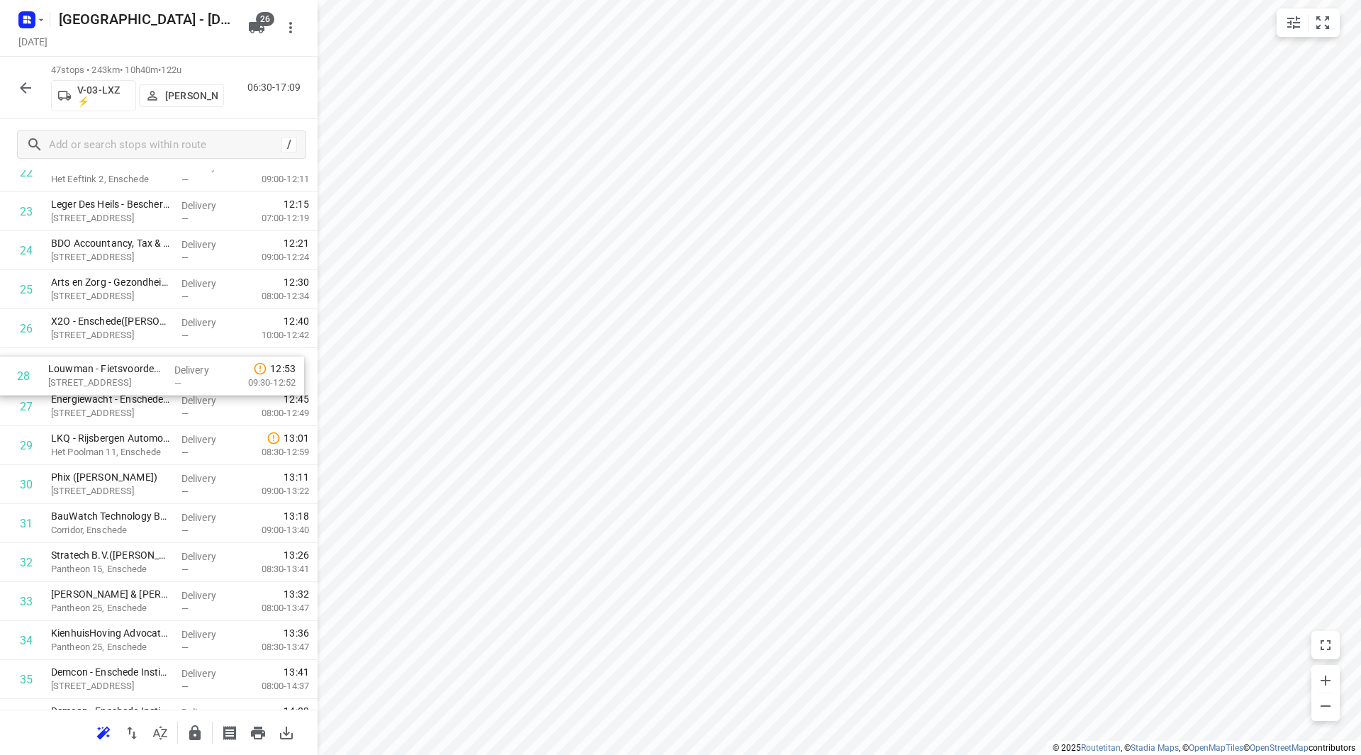
drag, startPoint x: 141, startPoint y: 413, endPoint x: 138, endPoint y: 374, distance: 39.1
click at [138, 374] on div "1 Sintecs(Jan Hörchner) Amarilstraat 14, Hengelo Delivery — 07:33 07:45-08:32 2…" at bounding box center [159, 250] width 318 height 1832
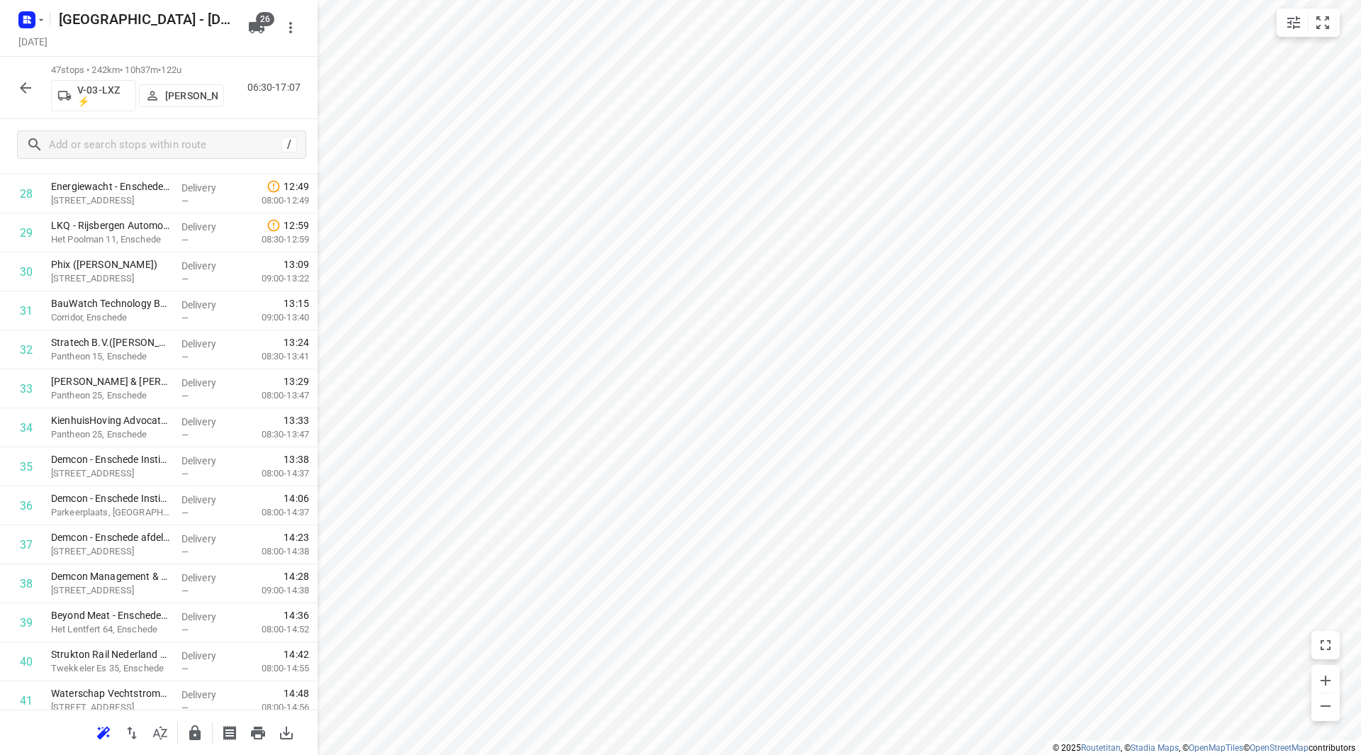
scroll to position [0, 0]
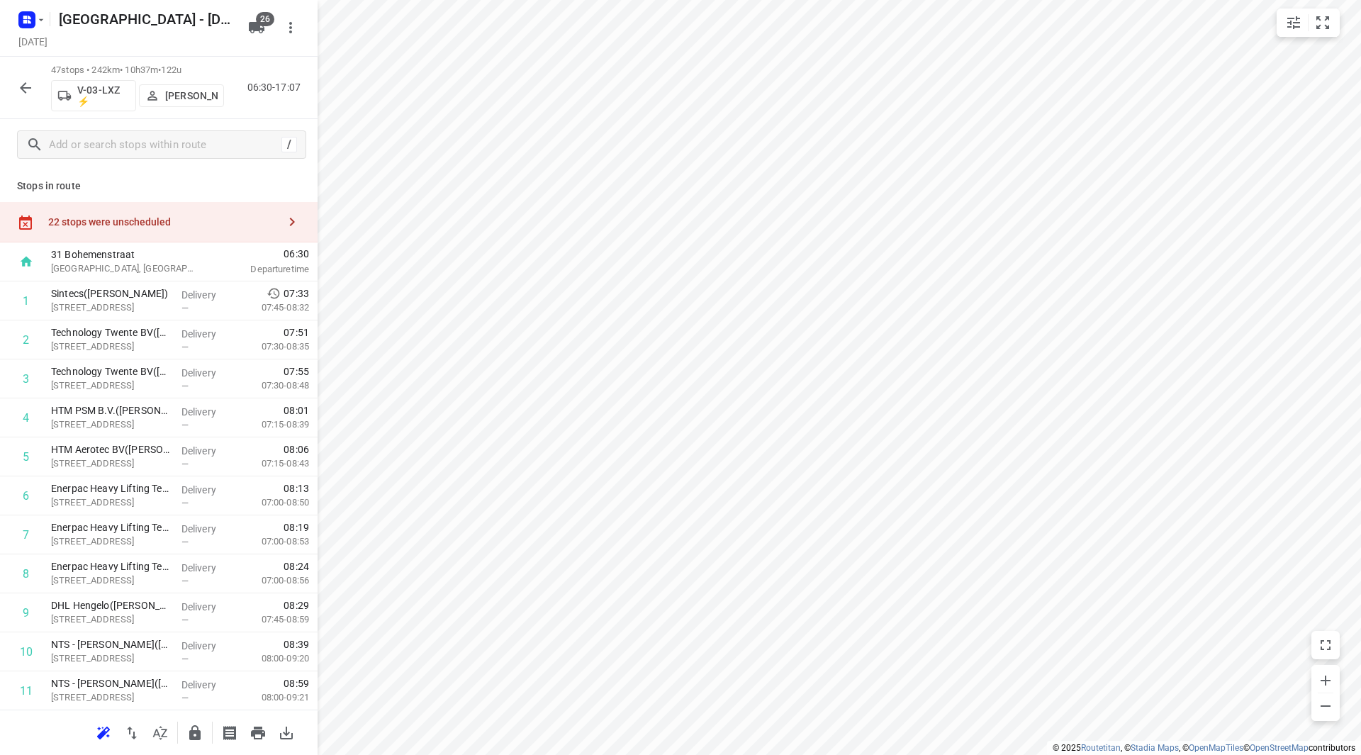
click at [191, 231] on div "22 stops were unscheduled" at bounding box center [159, 222] width 318 height 40
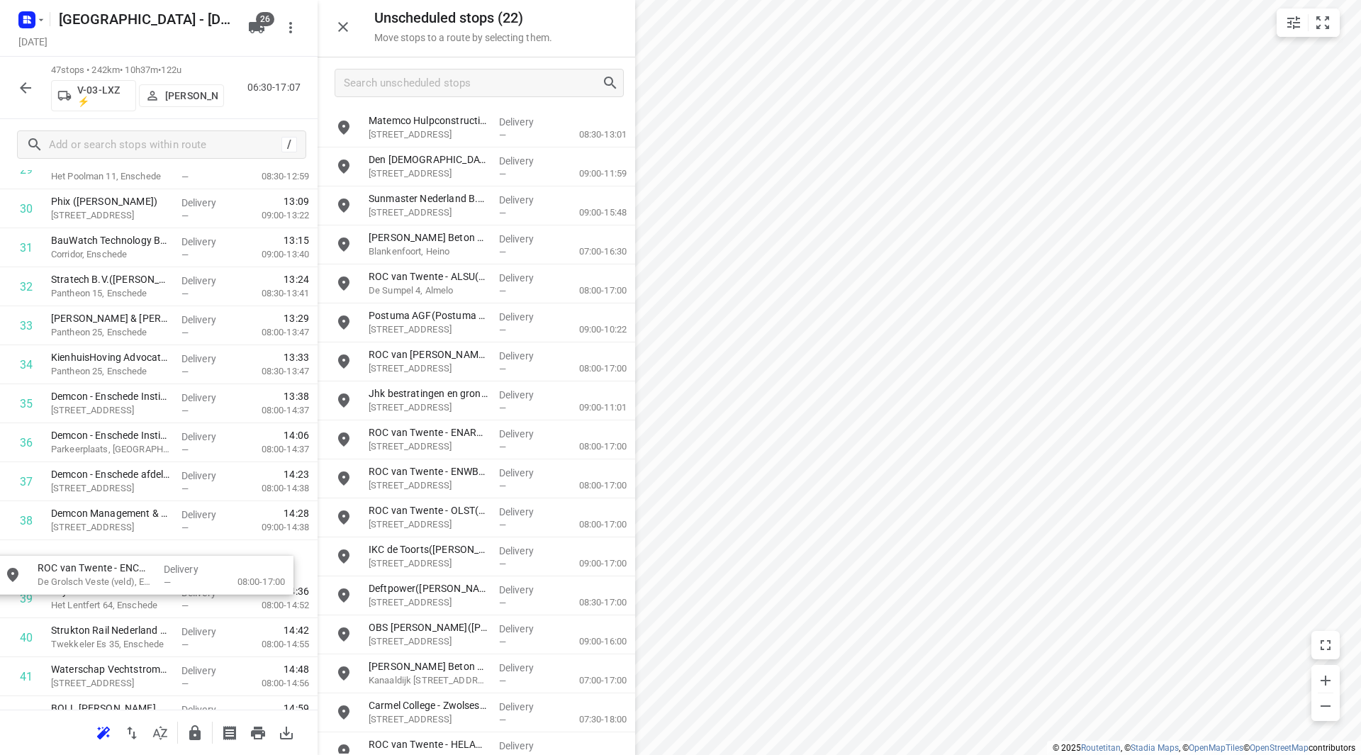
scroll to position [1223, 0]
drag, startPoint x: 459, startPoint y: 191, endPoint x: 132, endPoint y: 551, distance: 486.2
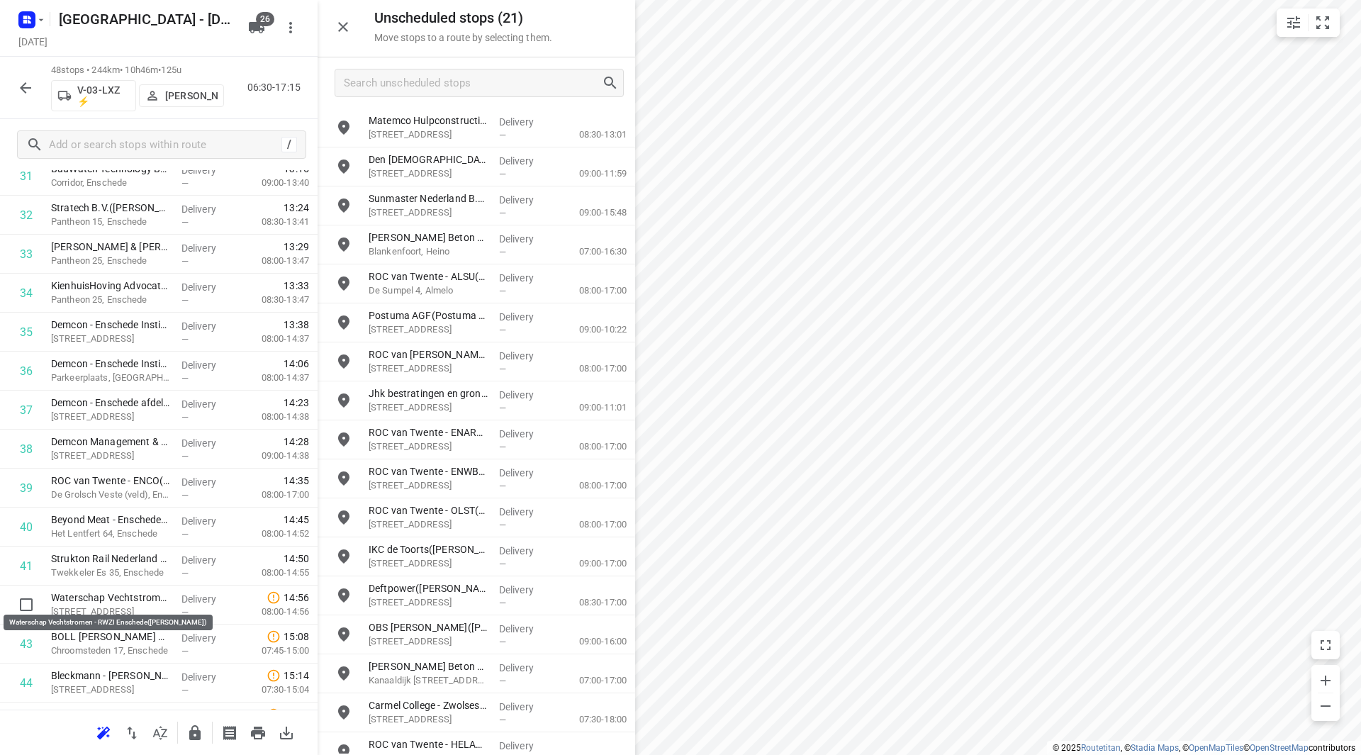
scroll to position [1298, 0]
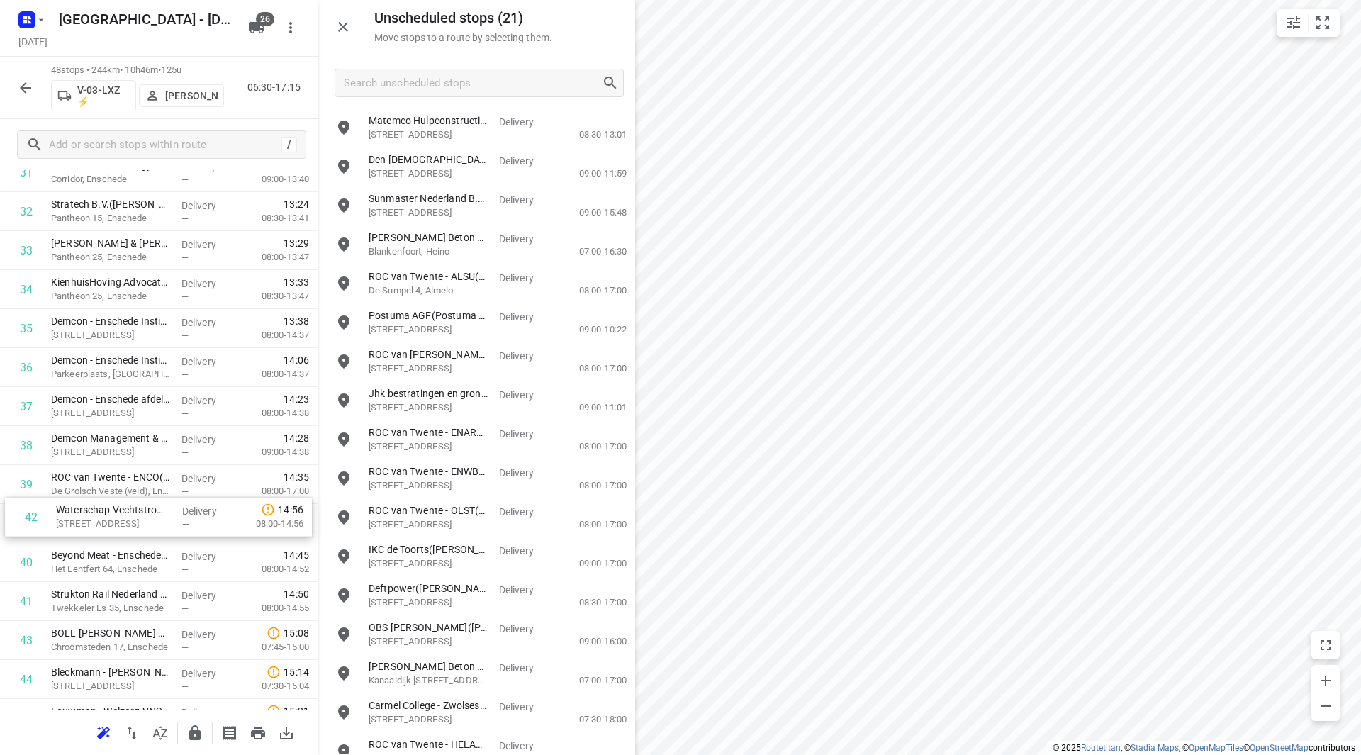
drag, startPoint x: 147, startPoint y: 566, endPoint x: 142, endPoint y: 506, distance: 59.8
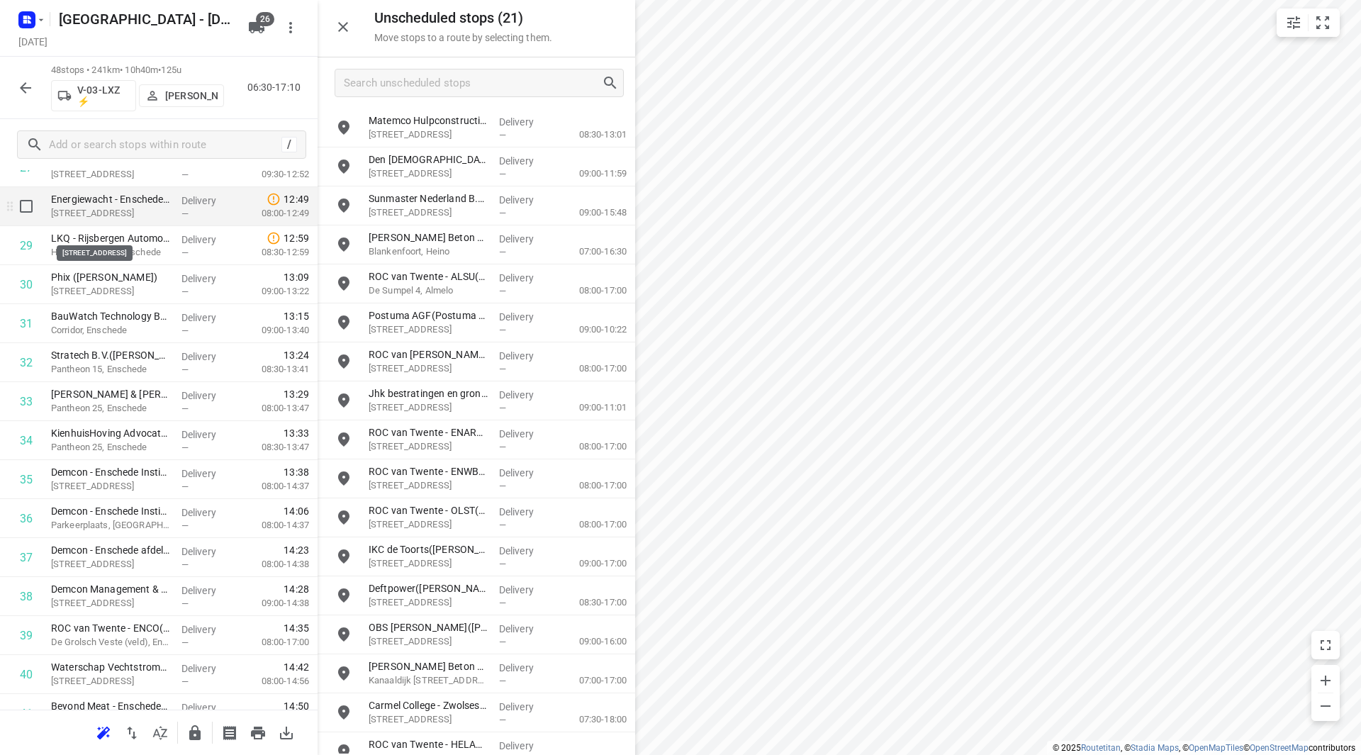
scroll to position [1128, 0]
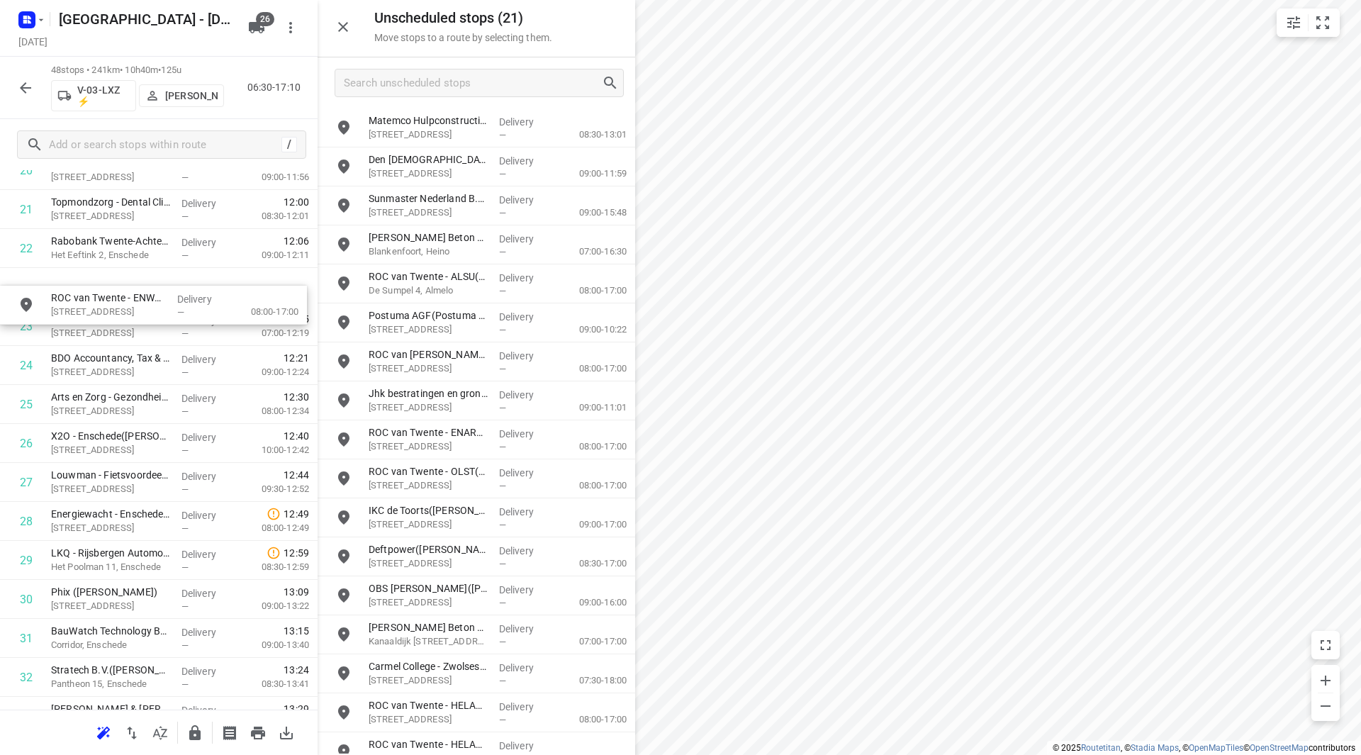
drag, startPoint x: 433, startPoint y: 481, endPoint x: 114, endPoint y: 306, distance: 363.9
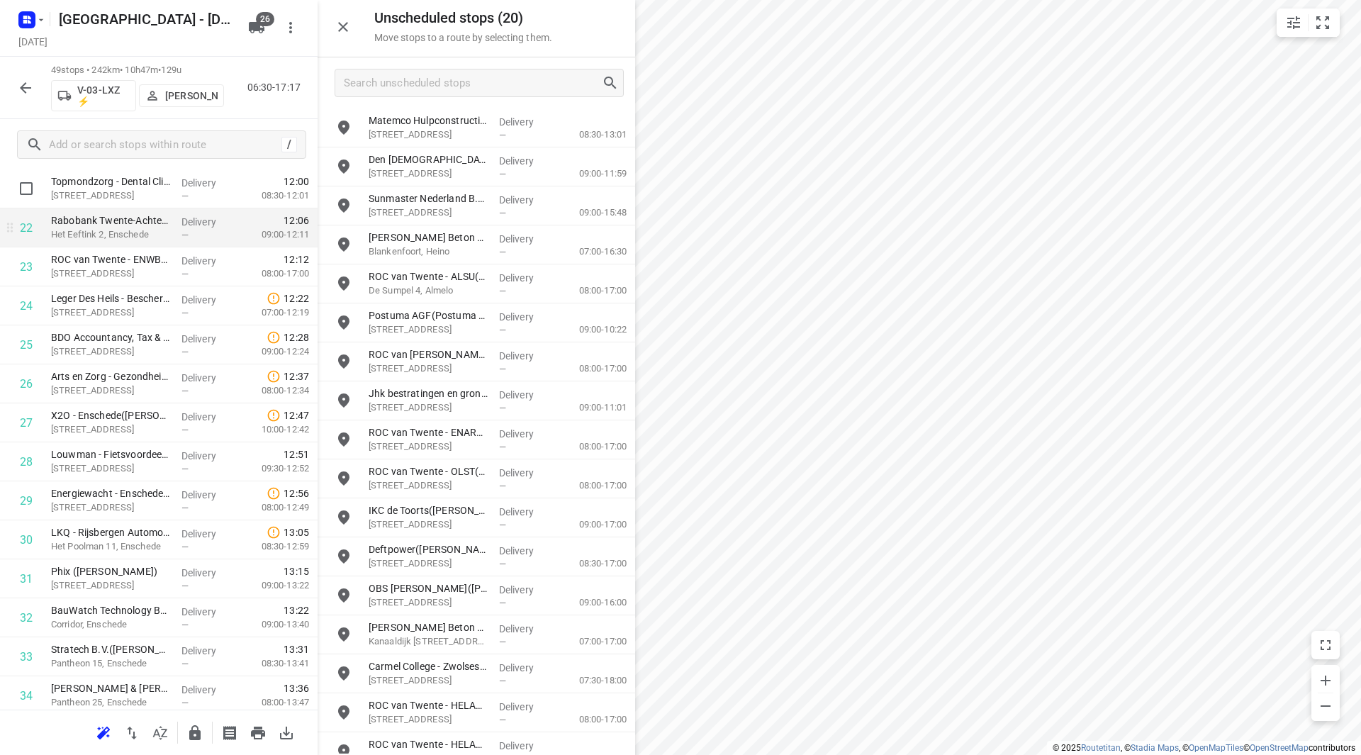
scroll to position [868, 0]
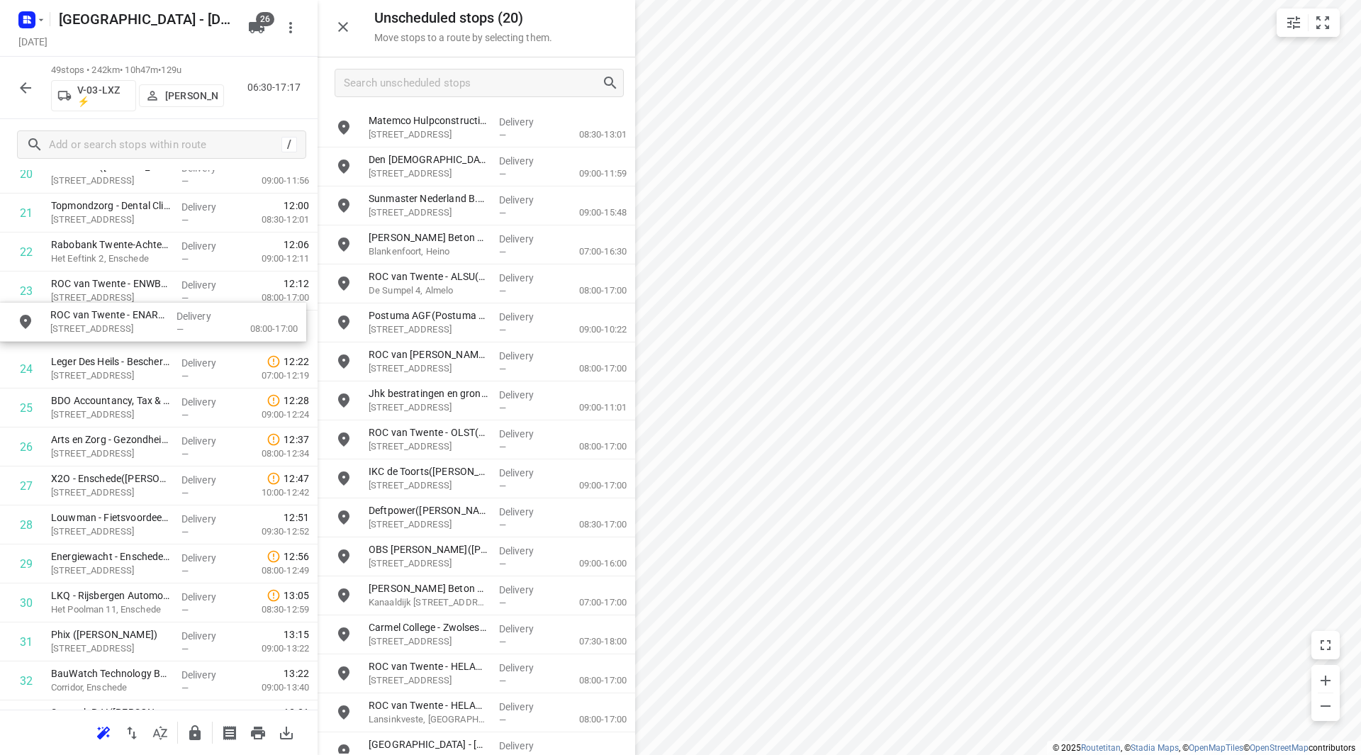
drag, startPoint x: 436, startPoint y: 439, endPoint x: 114, endPoint y: 327, distance: 340.7
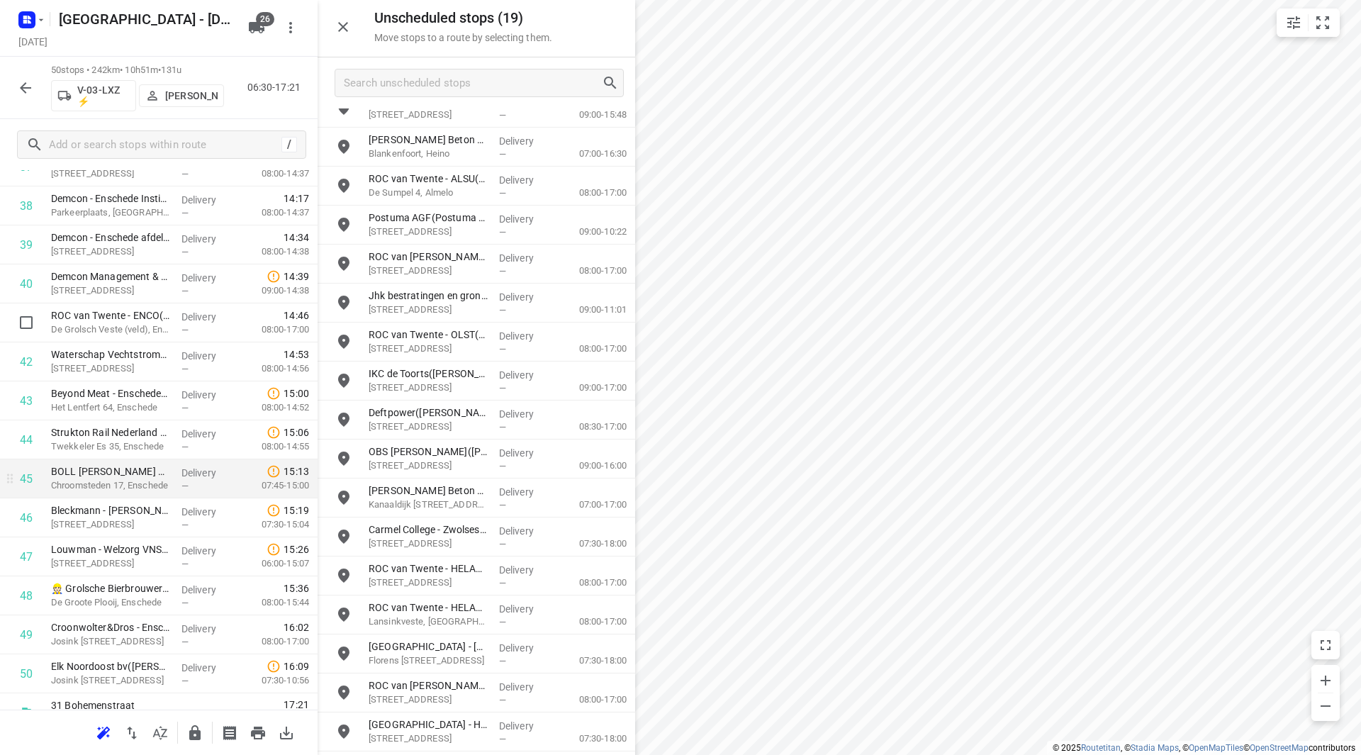
scroll to position [1560, 0]
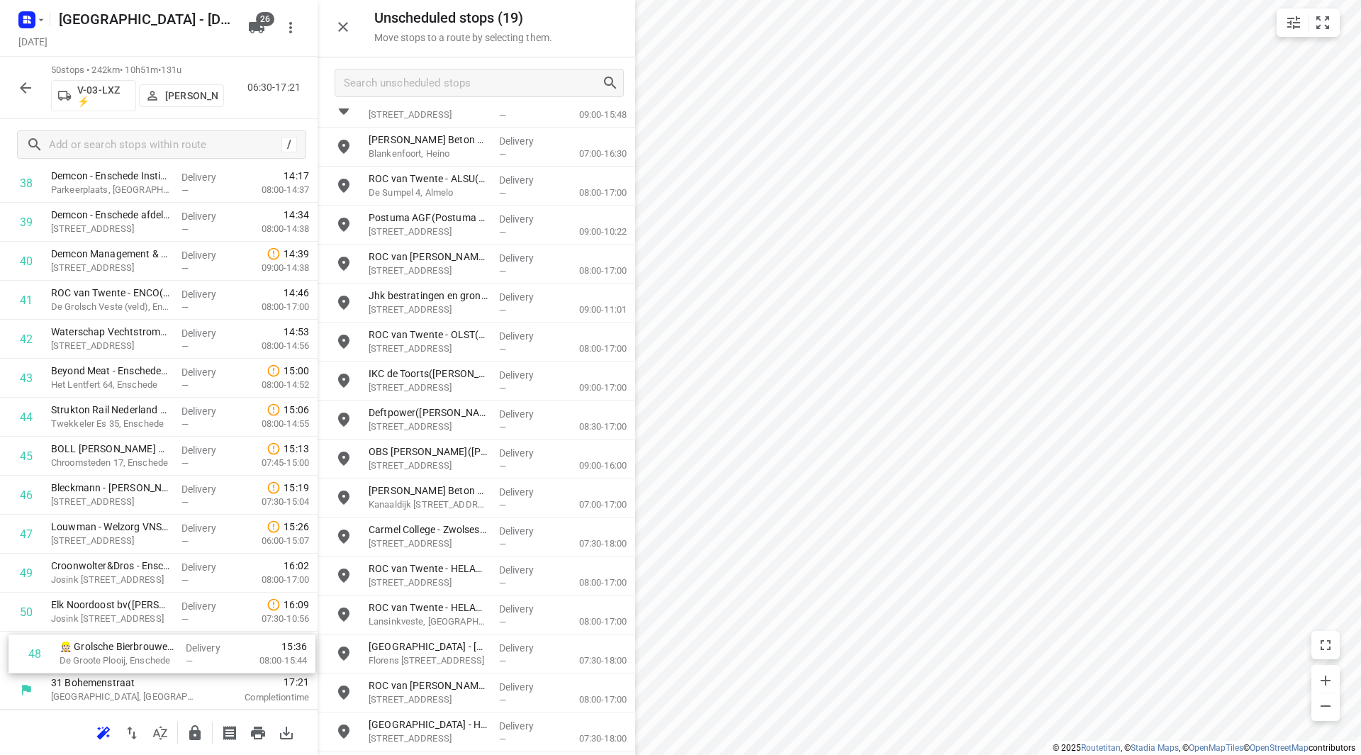
drag, startPoint x: 105, startPoint y: 564, endPoint x: 118, endPoint y: 647, distance: 84.0
click at [194, 739] on icon "button" at bounding box center [194, 732] width 11 height 15
click at [23, 87] on icon "button" at bounding box center [25, 87] width 11 height 11
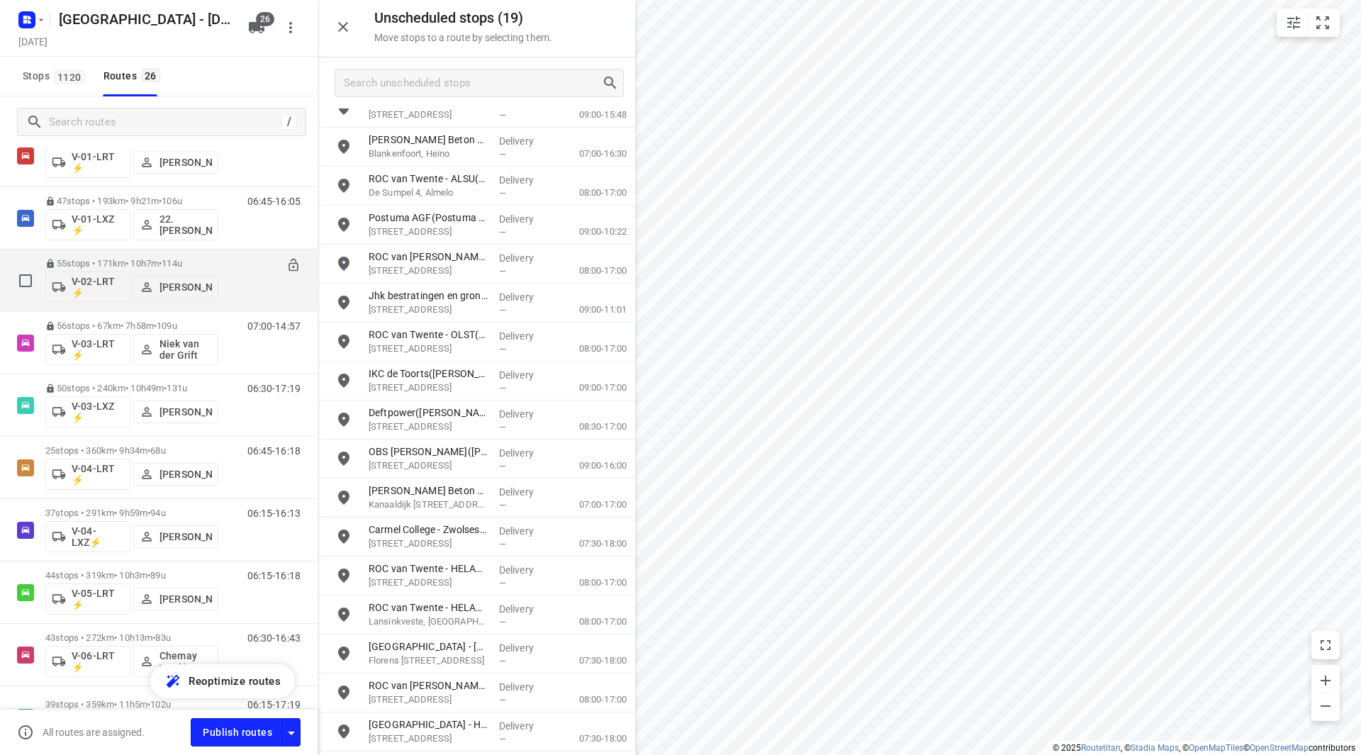
scroll to position [0, 0]
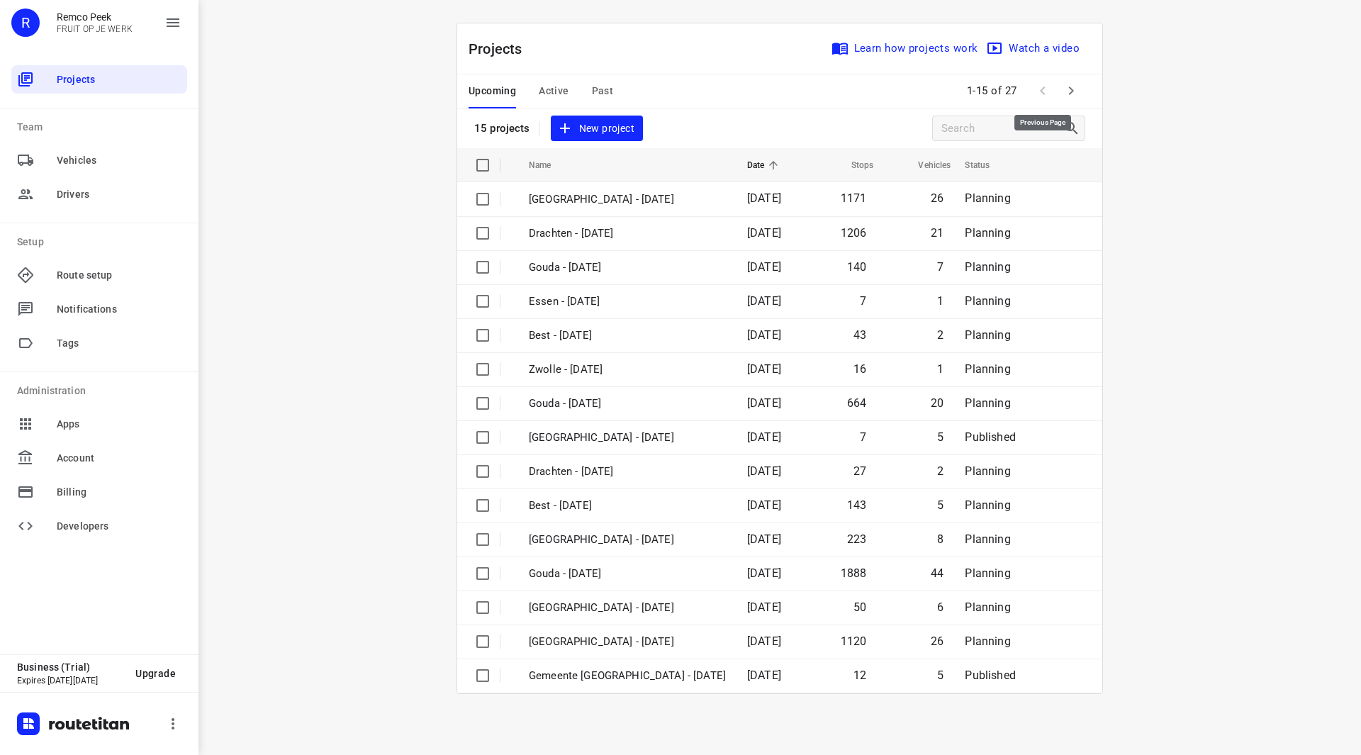
click at [1065, 89] on icon "button" at bounding box center [1071, 90] width 17 height 17
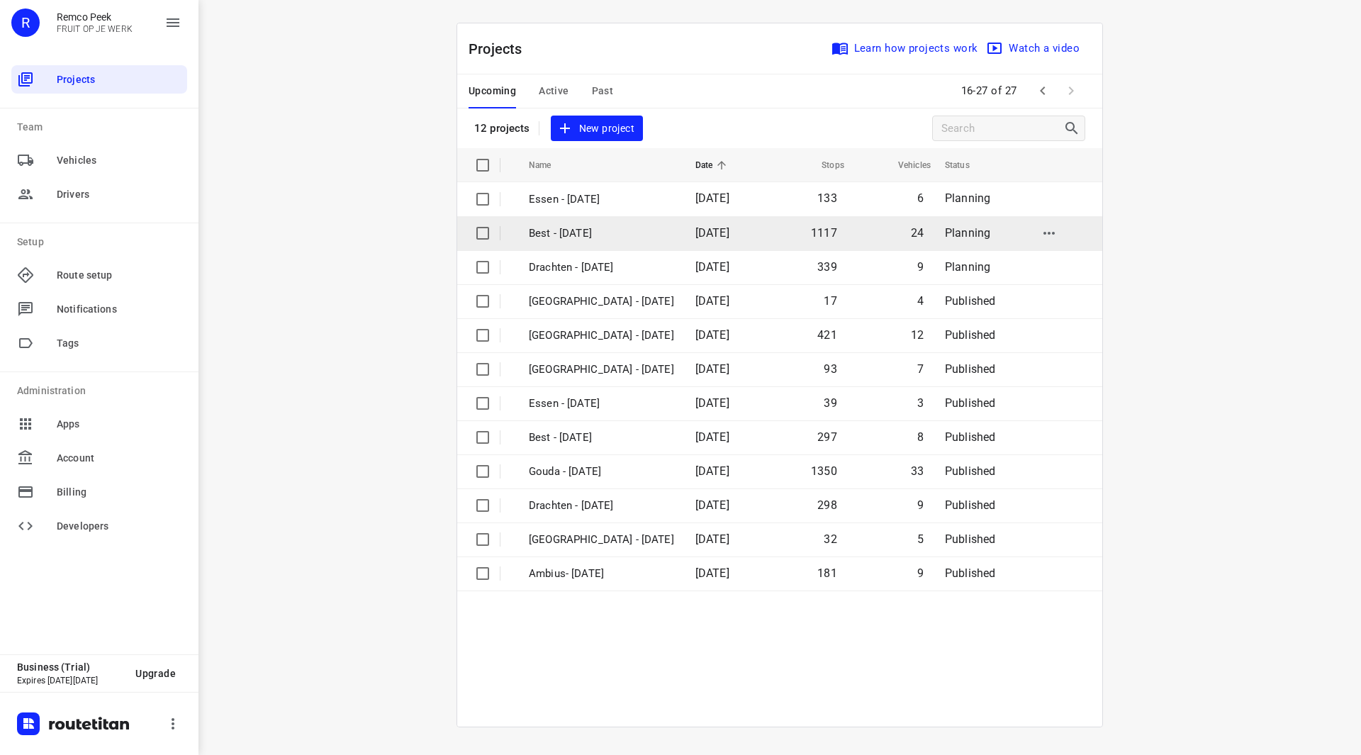
click at [598, 234] on p "Best - [DATE]" at bounding box center [601, 233] width 145 height 16
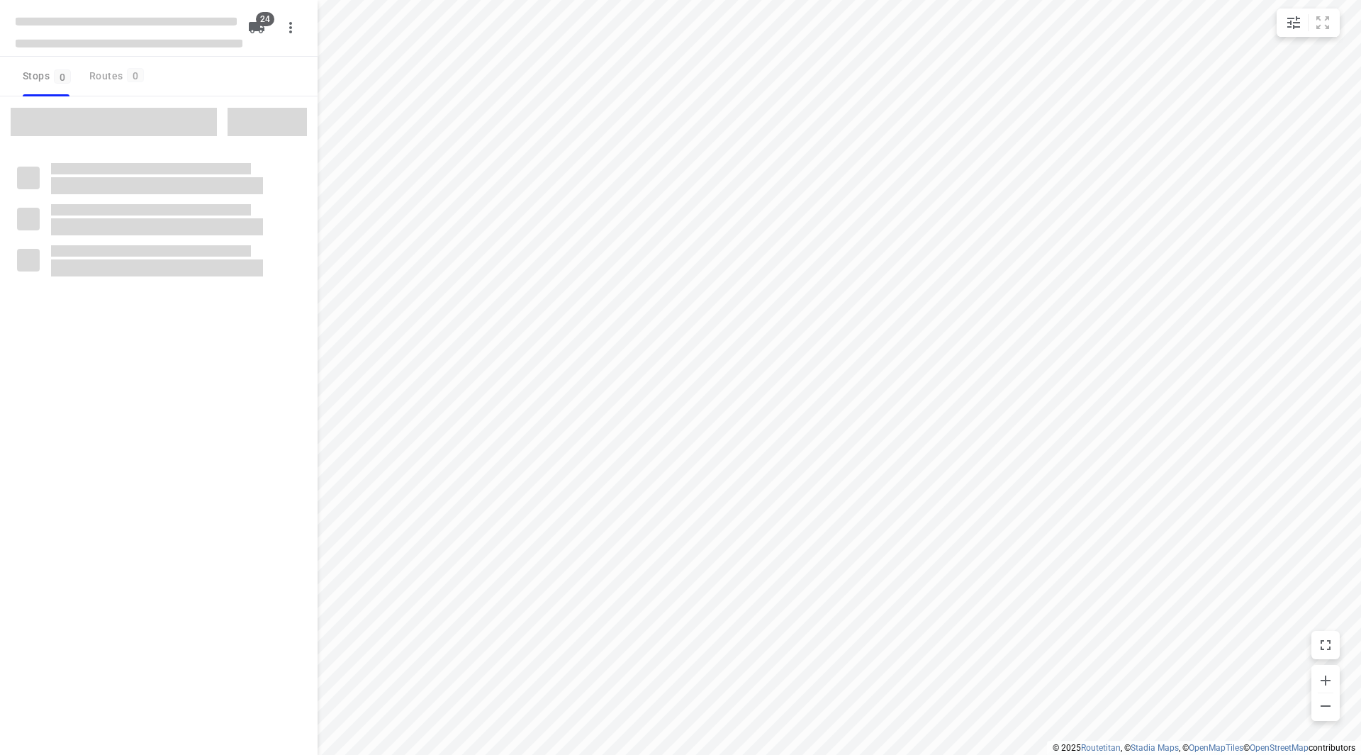
checkbox input "true"
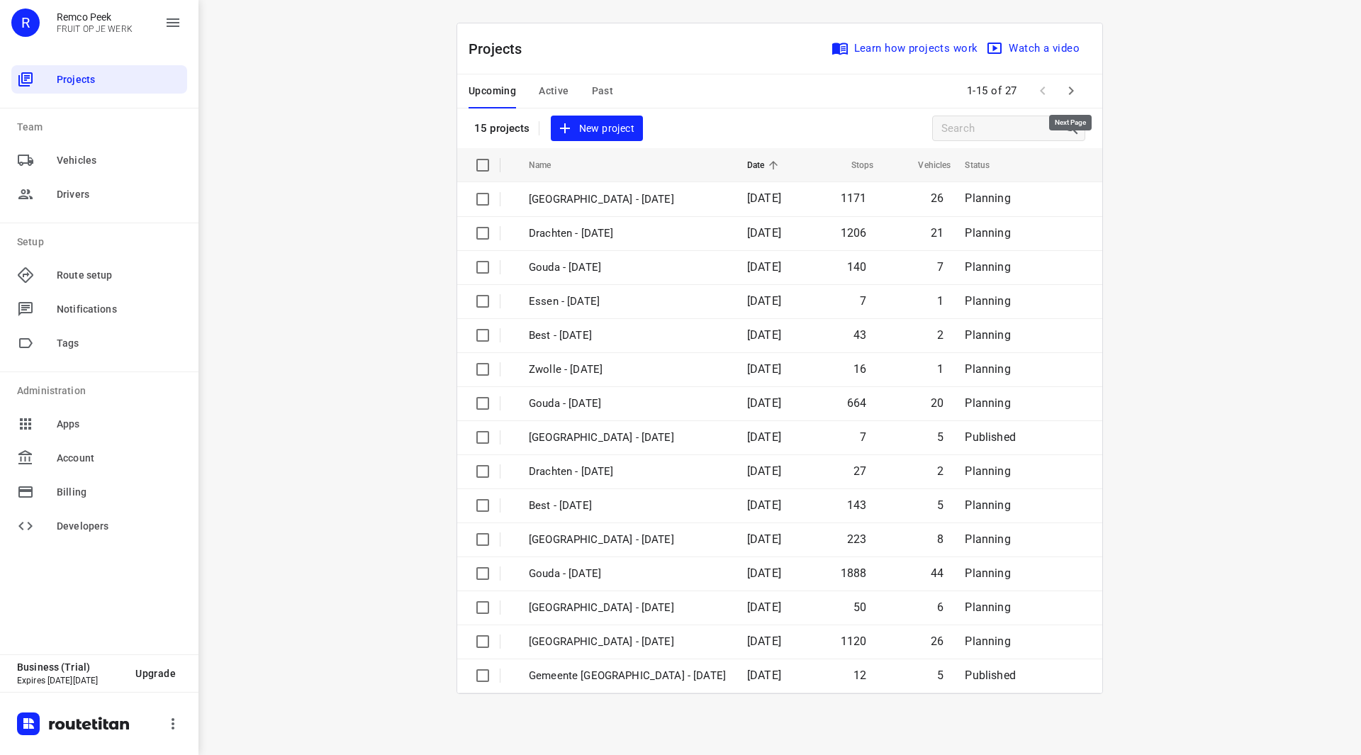
click at [1078, 85] on icon "button" at bounding box center [1071, 90] width 17 height 17
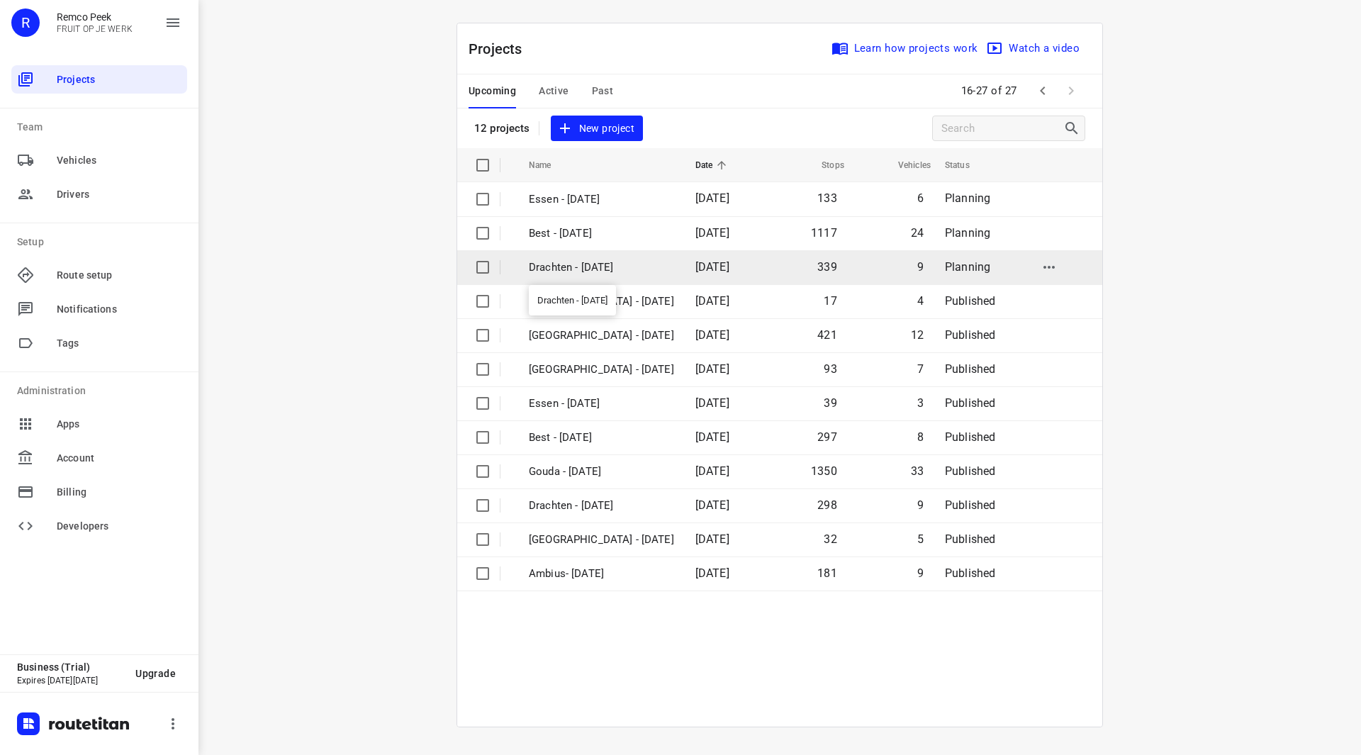
click at [627, 264] on p "Drachten - [DATE]" at bounding box center [601, 267] width 145 height 16
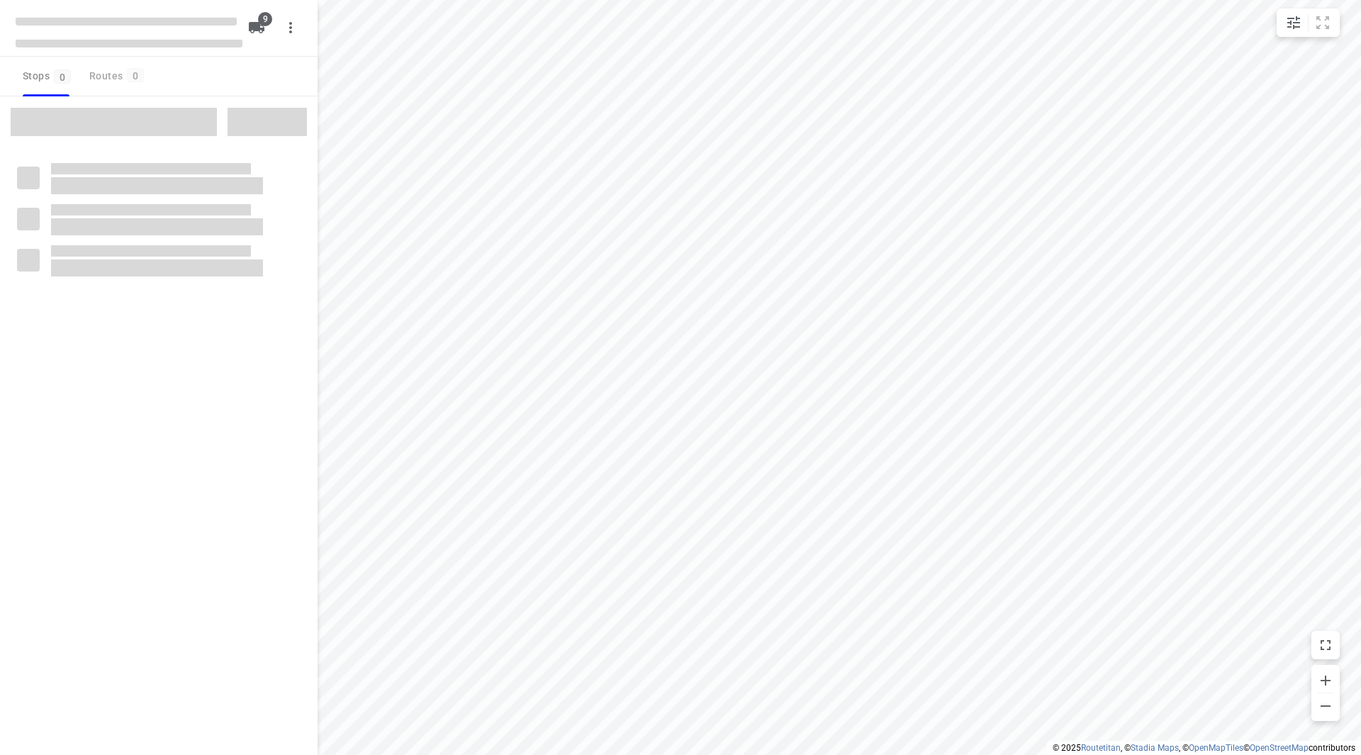
checkbox input "true"
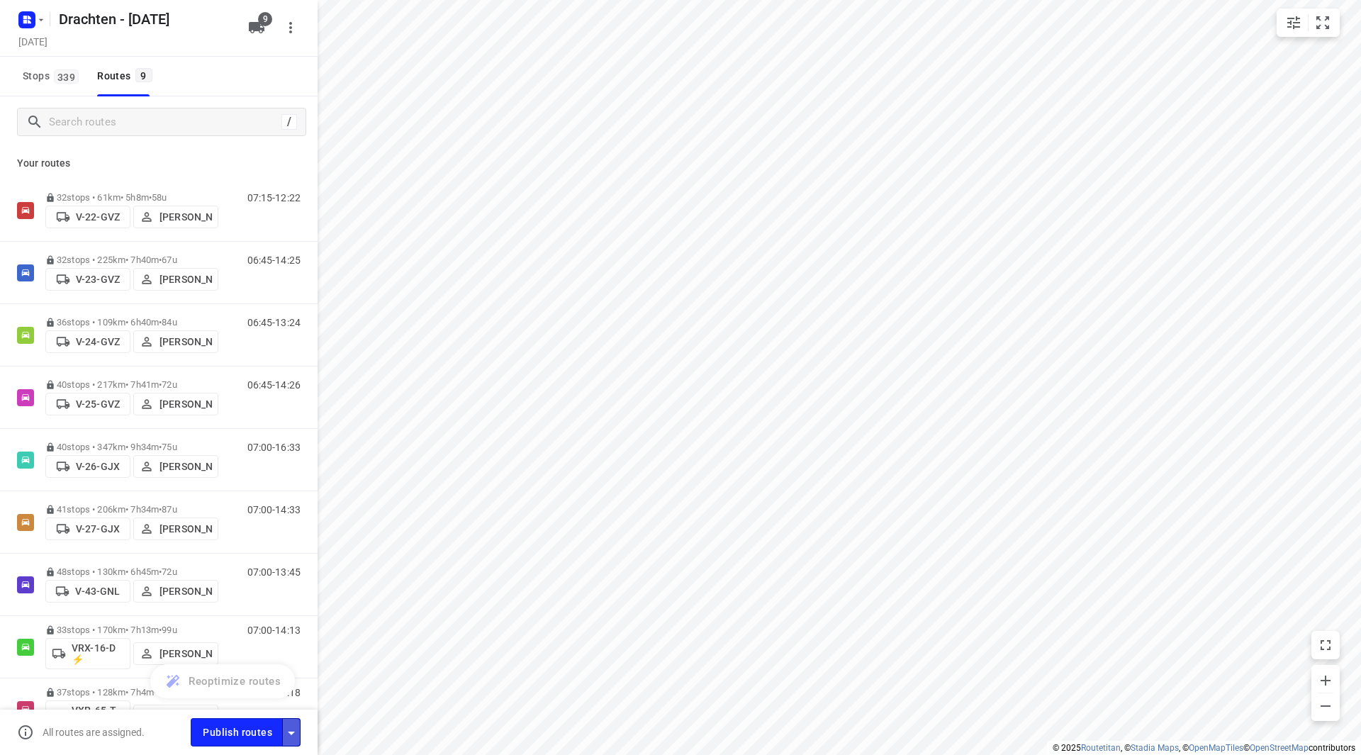
click at [286, 741] on button "button" at bounding box center [291, 732] width 18 height 28
click at [285, 733] on icon "button" at bounding box center [291, 732] width 17 height 17
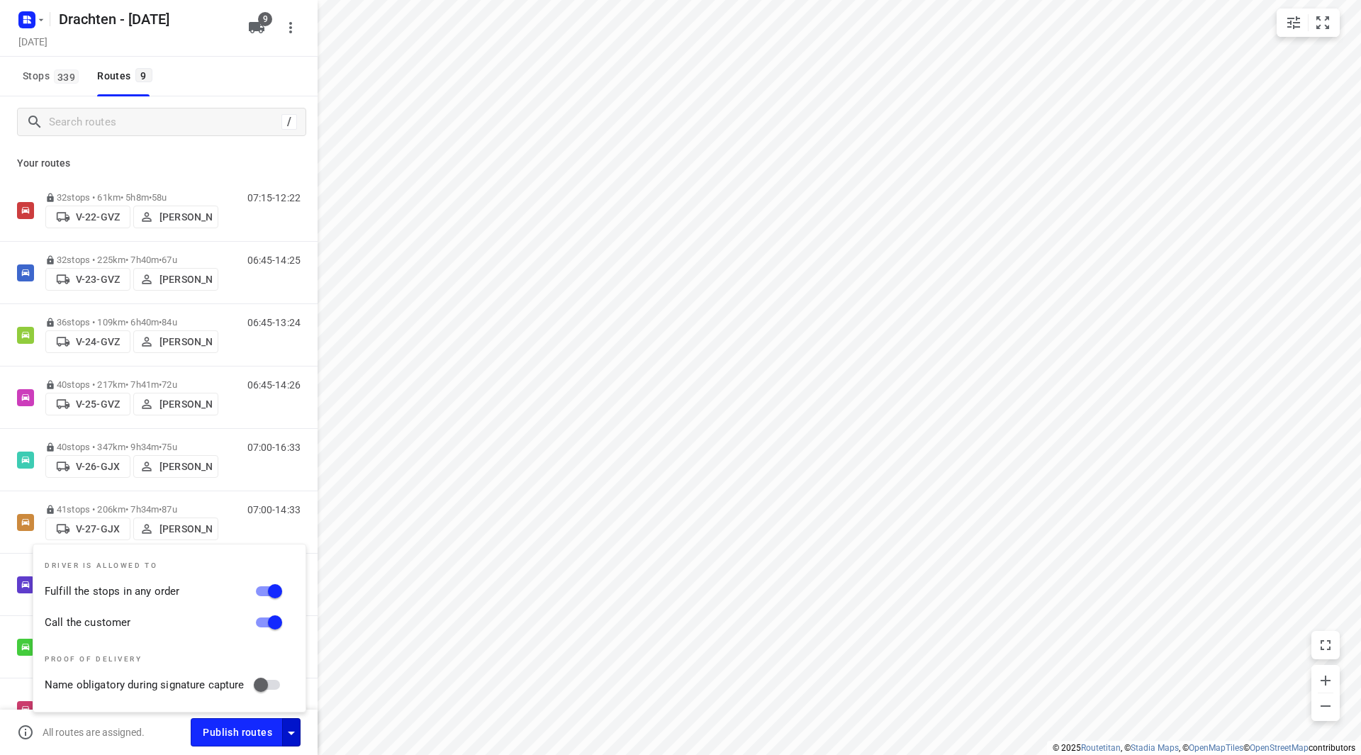
click at [310, 654] on div "i © 2025 Routetitan , © Stadia Maps , © OpenMapTiles © OpenStreetMap contributo…" at bounding box center [680, 377] width 1361 height 755
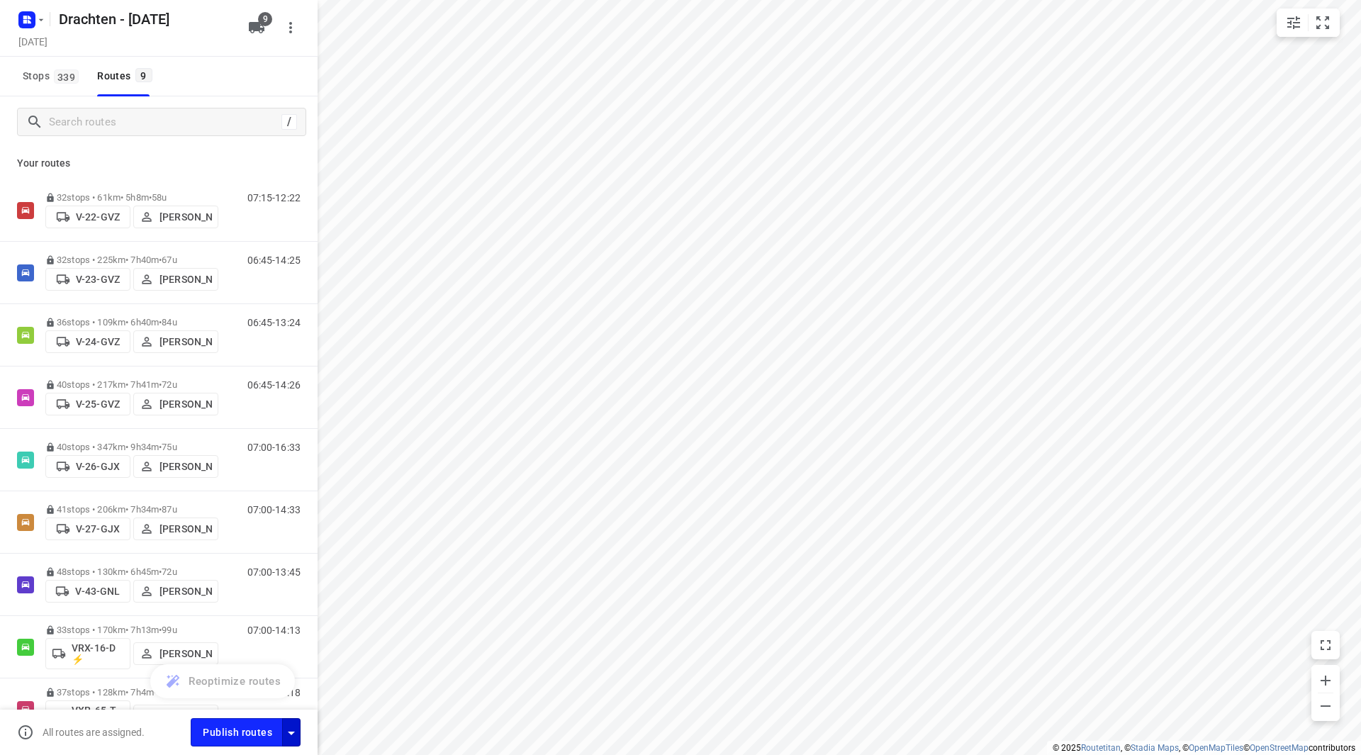
click at [289, 734] on icon "button" at bounding box center [291, 732] width 17 height 17
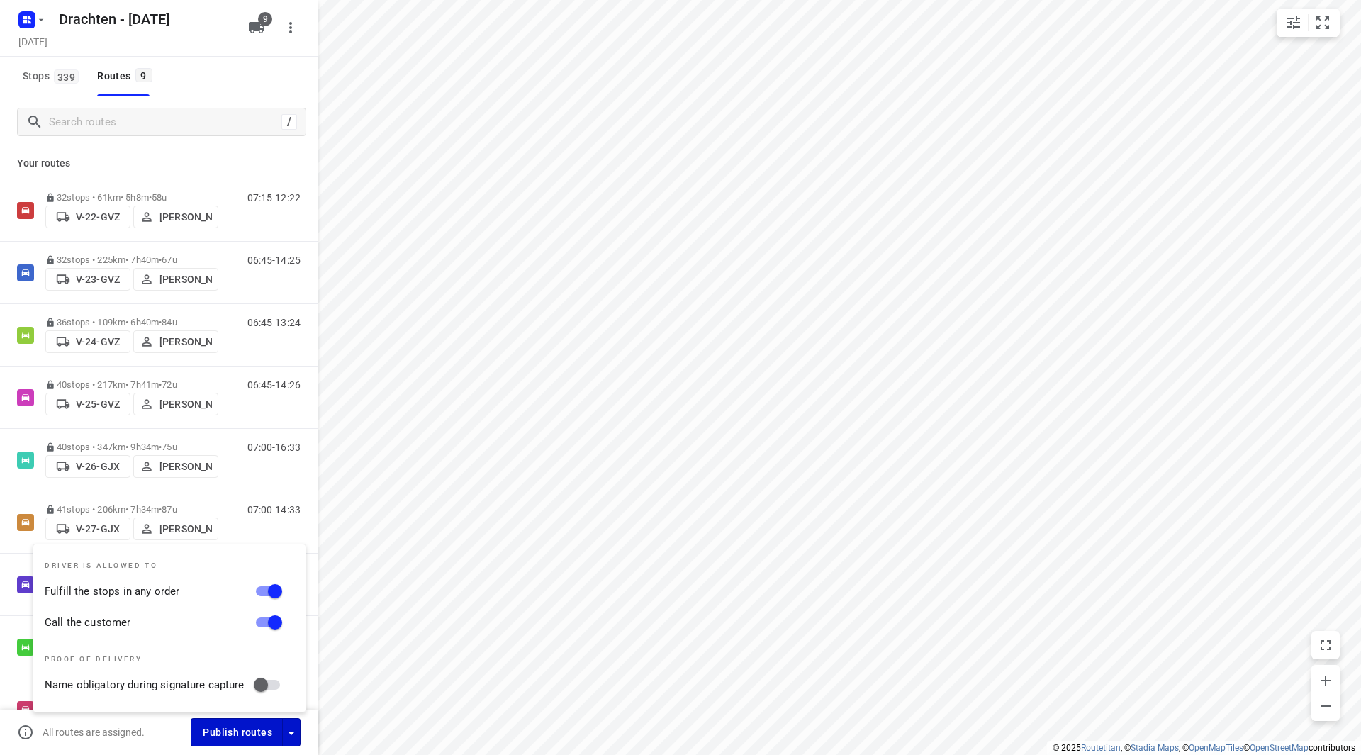
click at [256, 741] on button "Publish routes" at bounding box center [237, 732] width 92 height 28
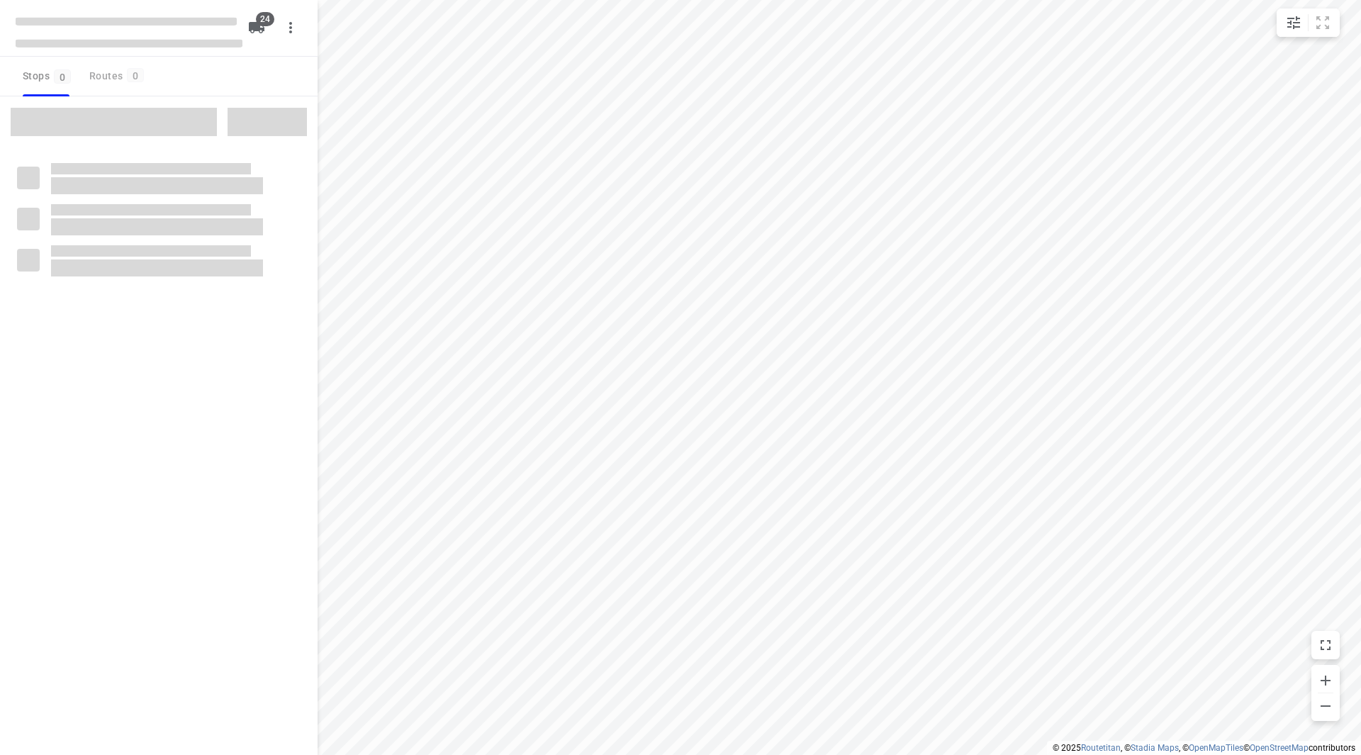
checkbox input "true"
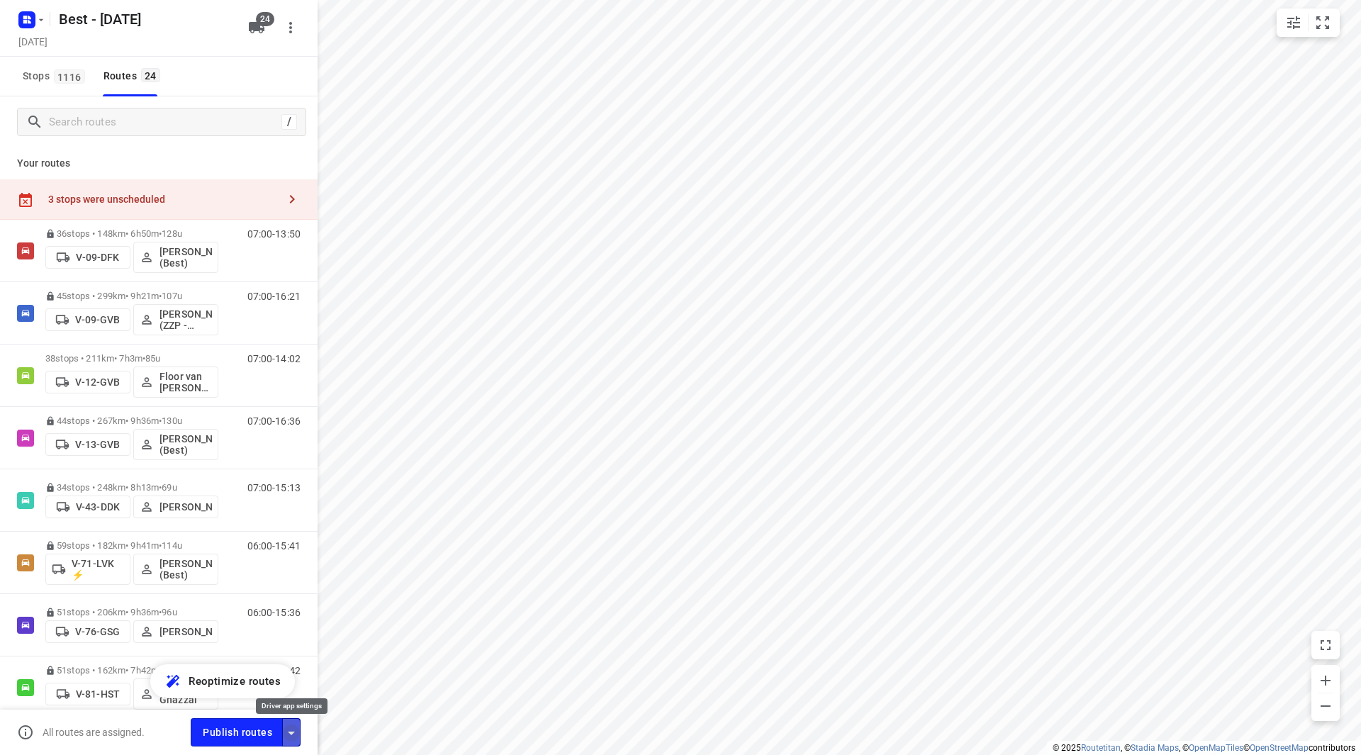
click at [289, 734] on icon "button" at bounding box center [291, 732] width 17 height 17
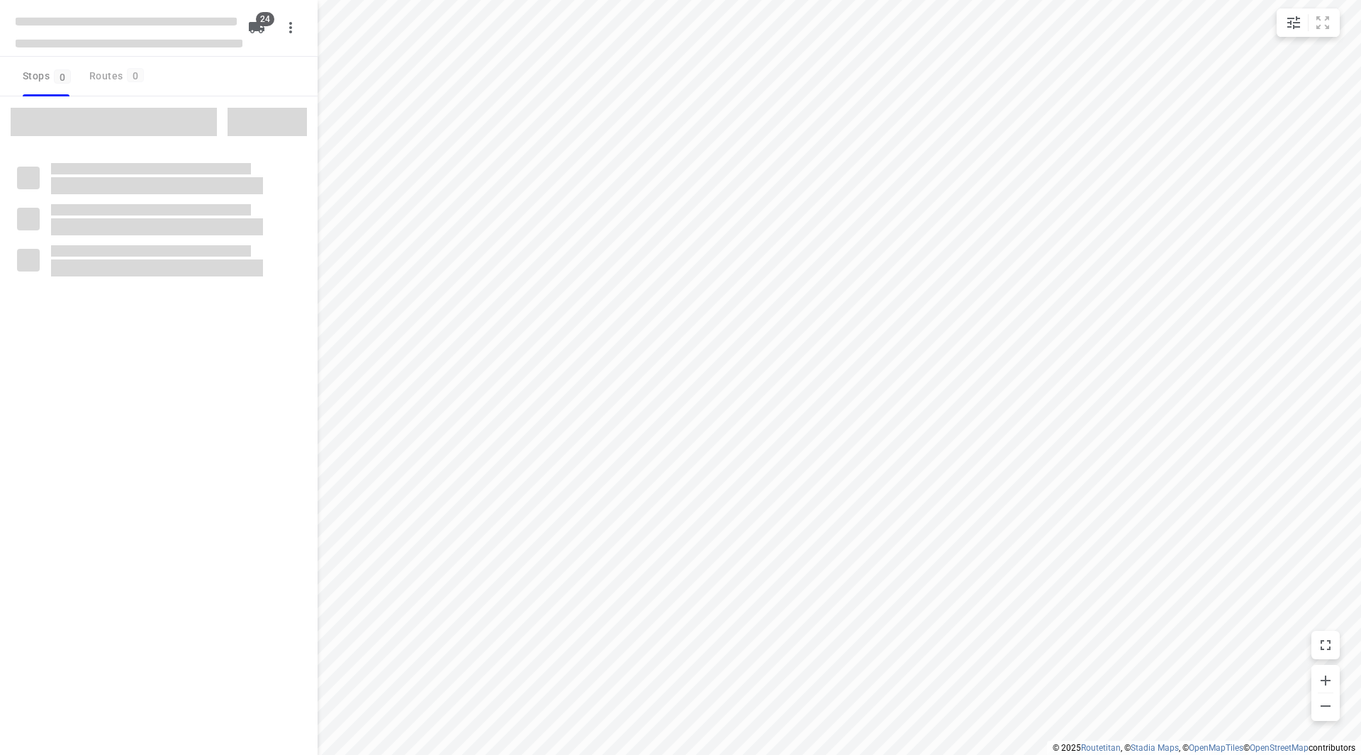
checkbox input "true"
